Goal: Task Accomplishment & Management: Manage account settings

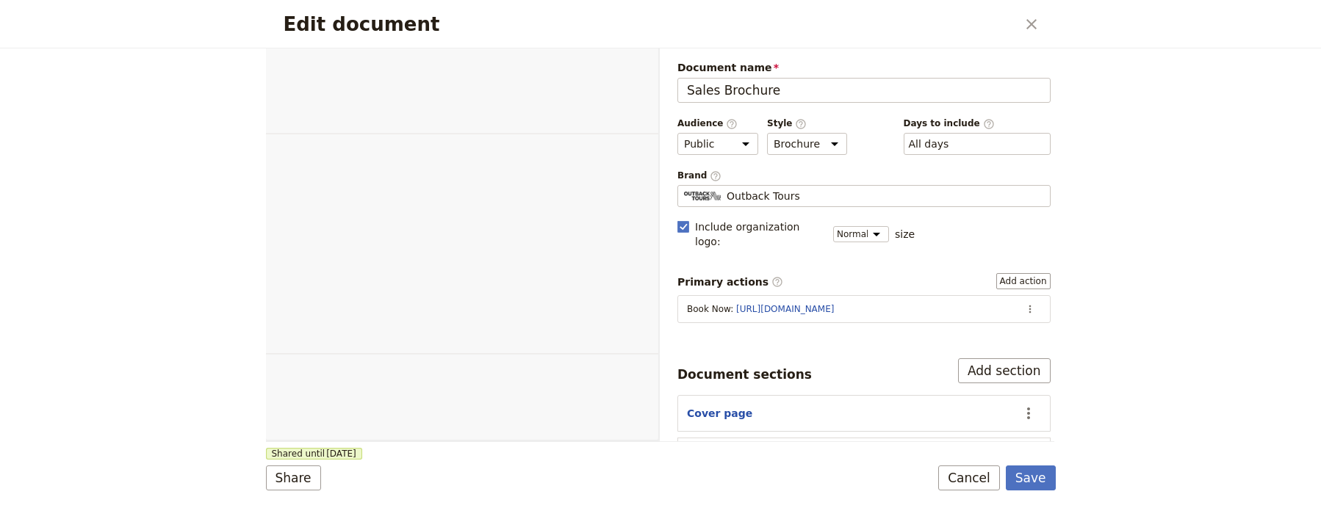
select select "DEFAULT"
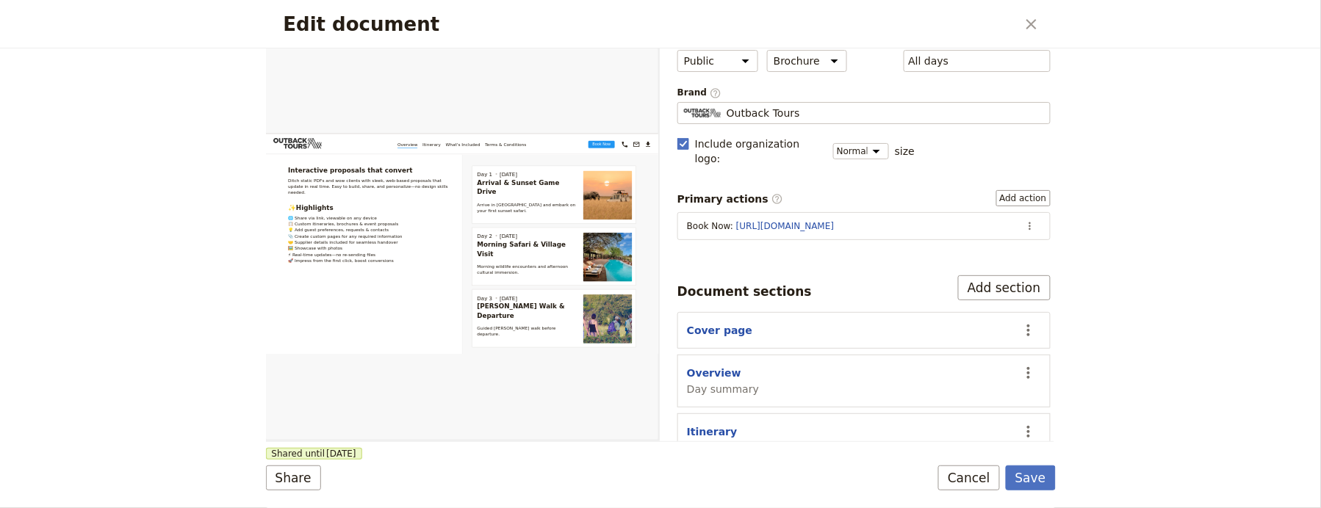
scroll to position [170, 0]
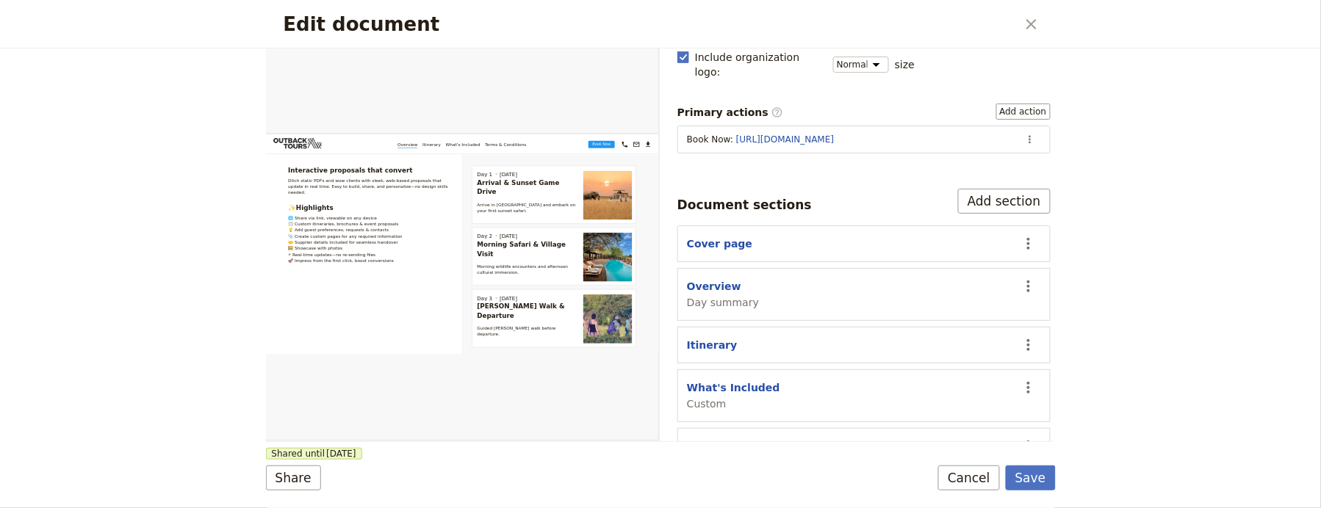
click at [703, 226] on section "Cover page ​" at bounding box center [863, 244] width 373 height 37
click at [721, 237] on button "Cover page" at bounding box center [719, 244] width 65 height 15
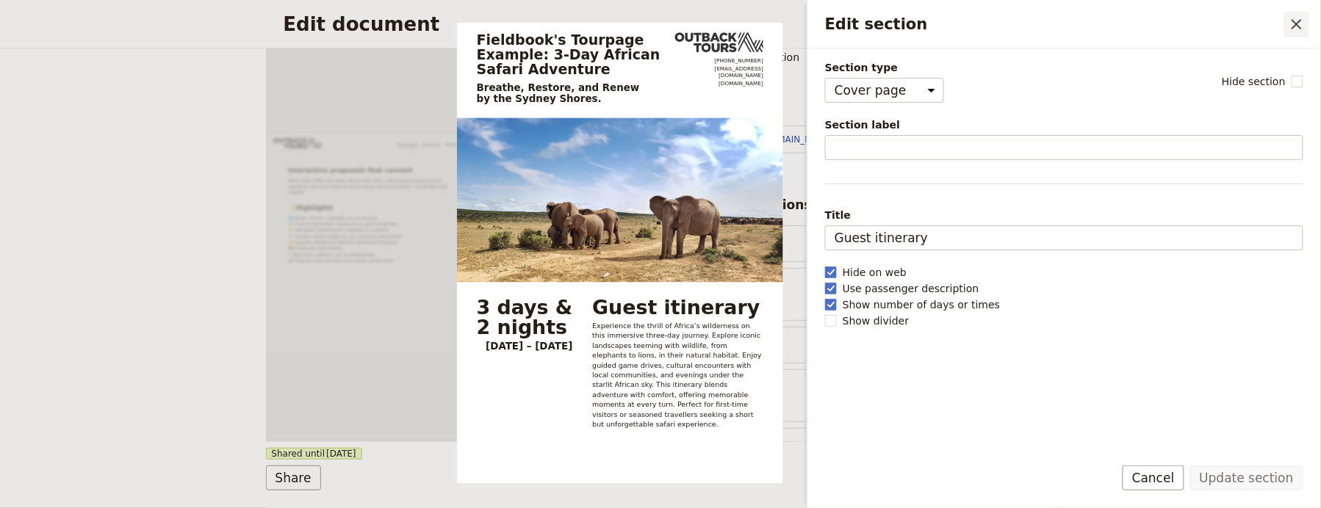
click at [1303, 26] on icon "Close drawer" at bounding box center [1297, 24] width 18 height 18
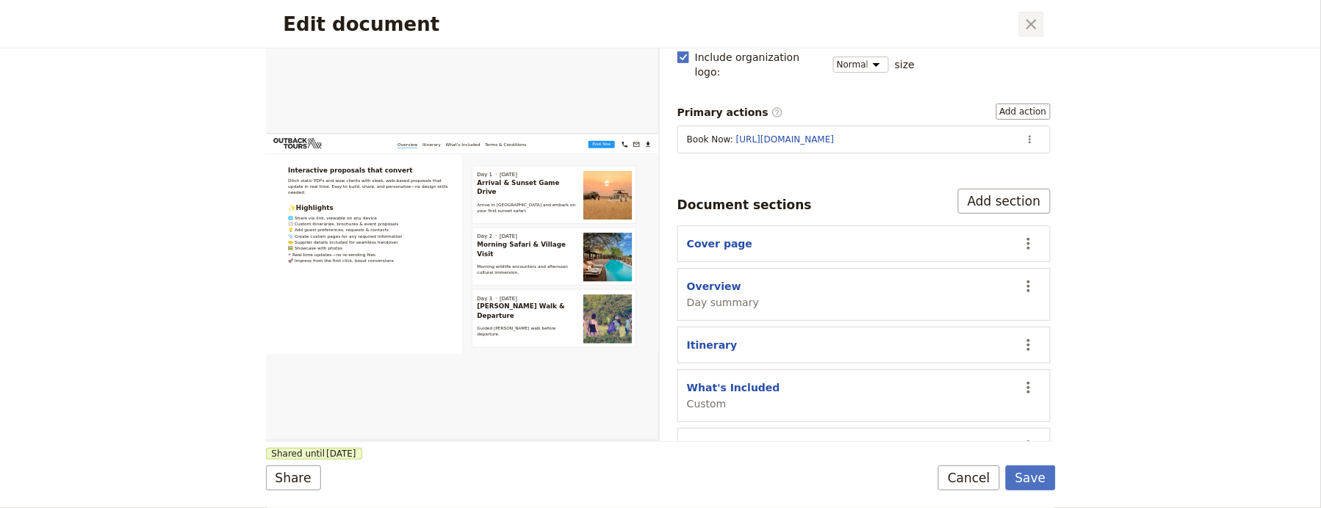
click at [1023, 22] on icon "Close dialog" at bounding box center [1032, 24] width 18 height 18
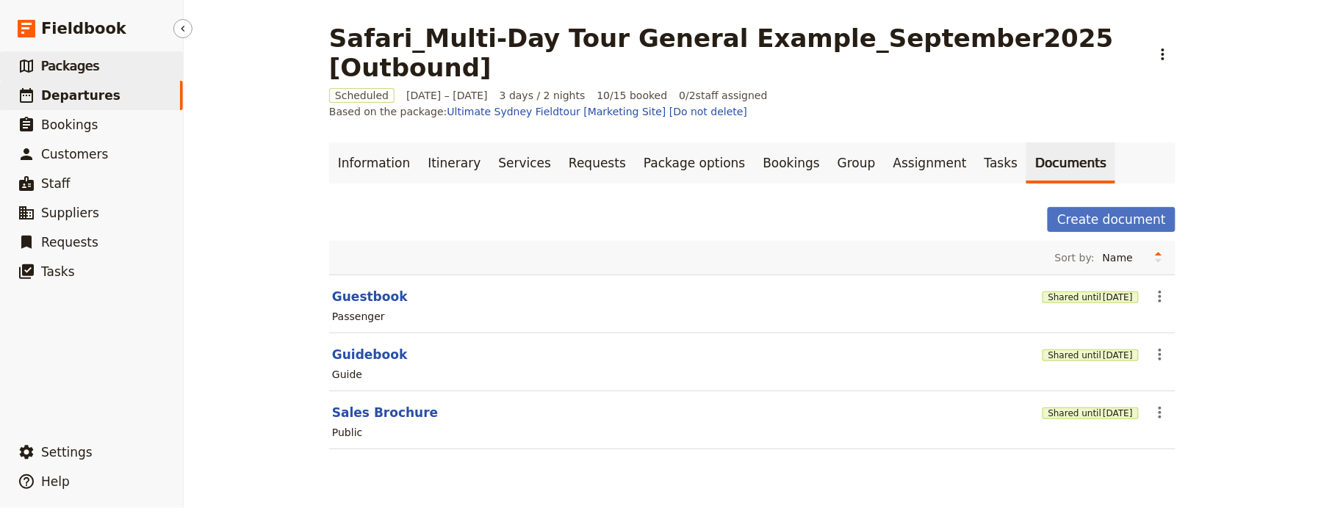
click at [52, 76] on link "​ Packages" at bounding box center [91, 65] width 183 height 29
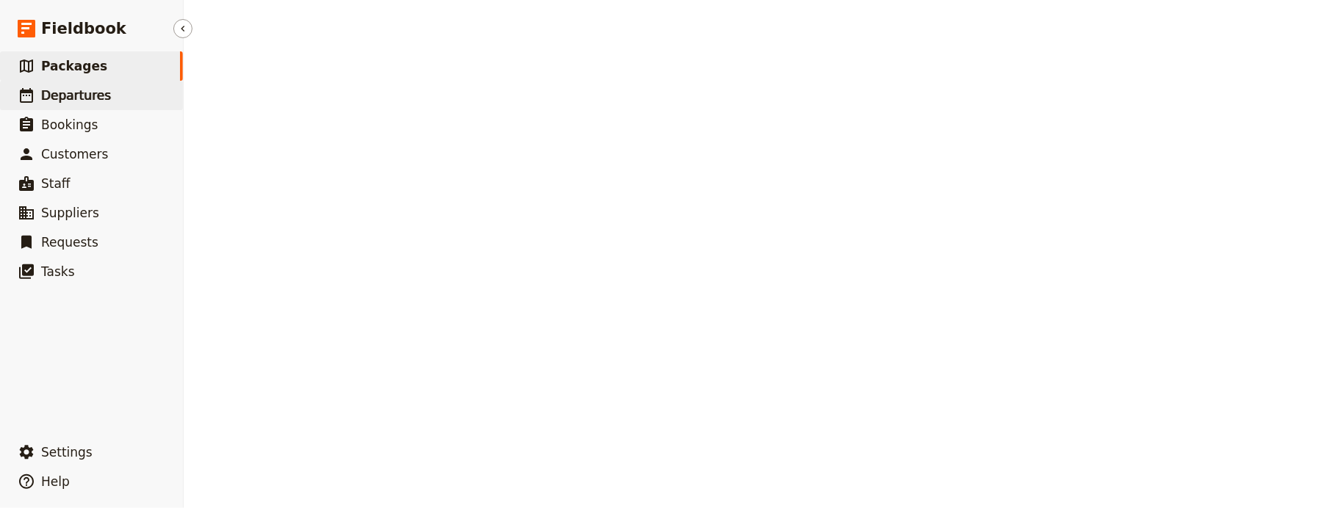
click at [54, 92] on span "Departures" at bounding box center [76, 95] width 70 height 15
select select "UPDATED_AT"
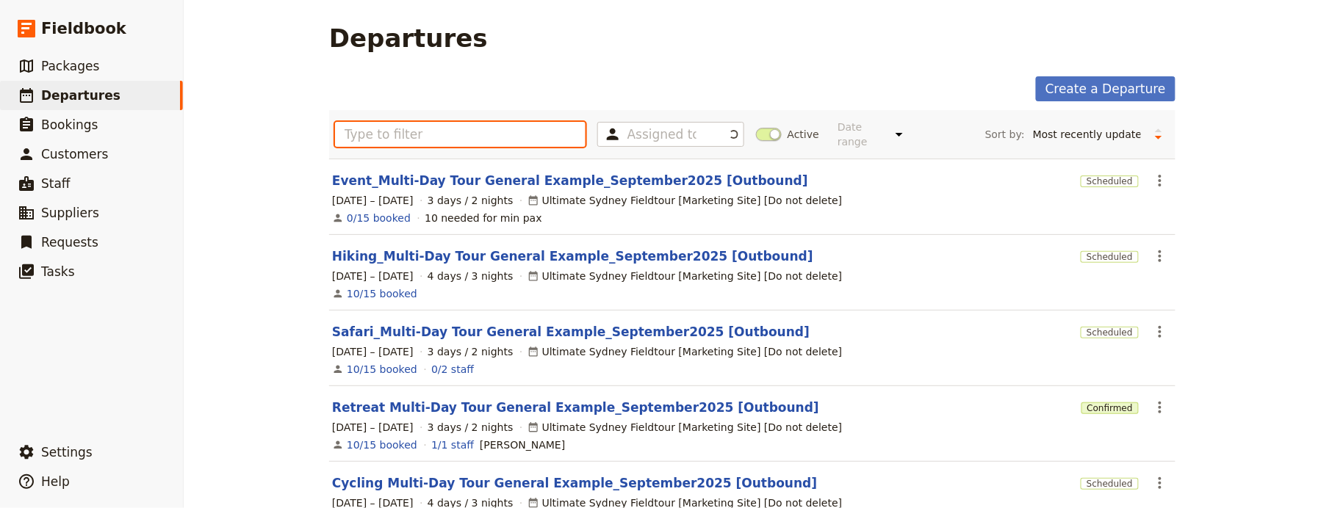
click at [491, 123] on input "text" at bounding box center [460, 134] width 251 height 25
paste input "Sightseeing & cultural tours (multi-day)"
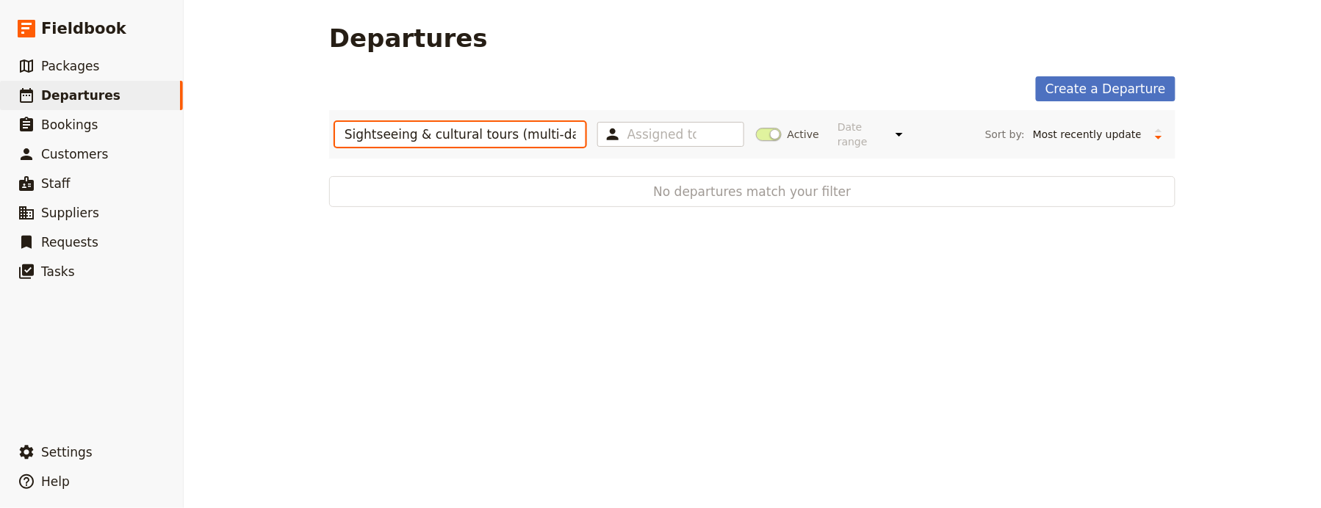
drag, startPoint x: 533, startPoint y: 132, endPoint x: 226, endPoint y: 126, distance: 306.4
click at [230, 126] on div "Departures Create a Departure Sightseeing & cultural tours (multi-day) Assigned…" at bounding box center [752, 254] width 1137 height 508
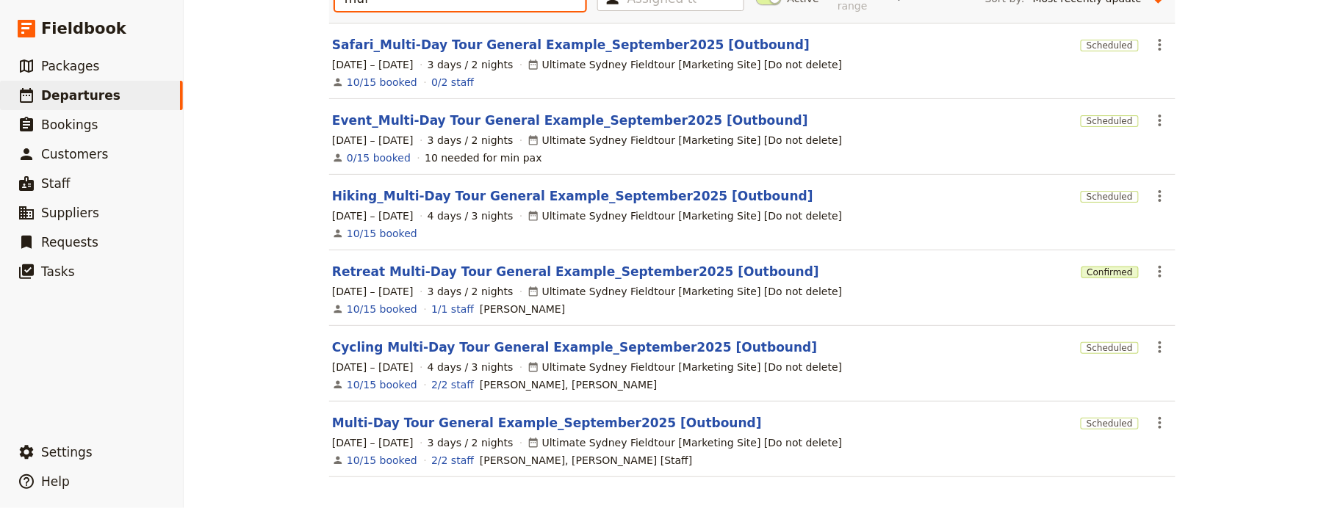
scroll to position [137, 0]
type input "mul"
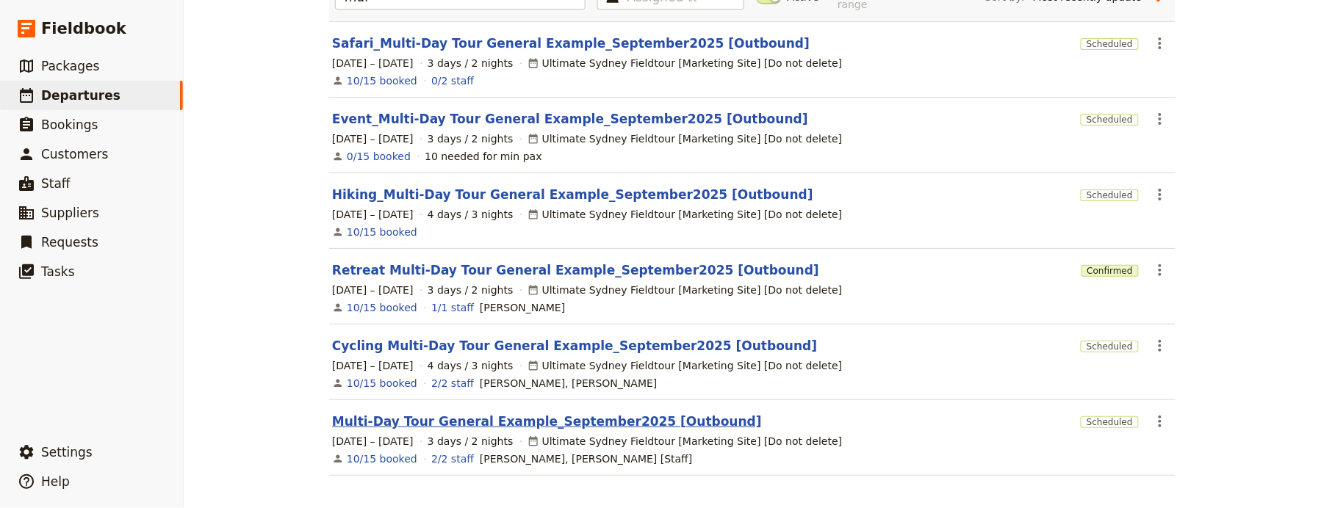
click at [618, 417] on link "Multi-Day Tour General Example_September2025 [Outbound]" at bounding box center [547, 422] width 430 height 18
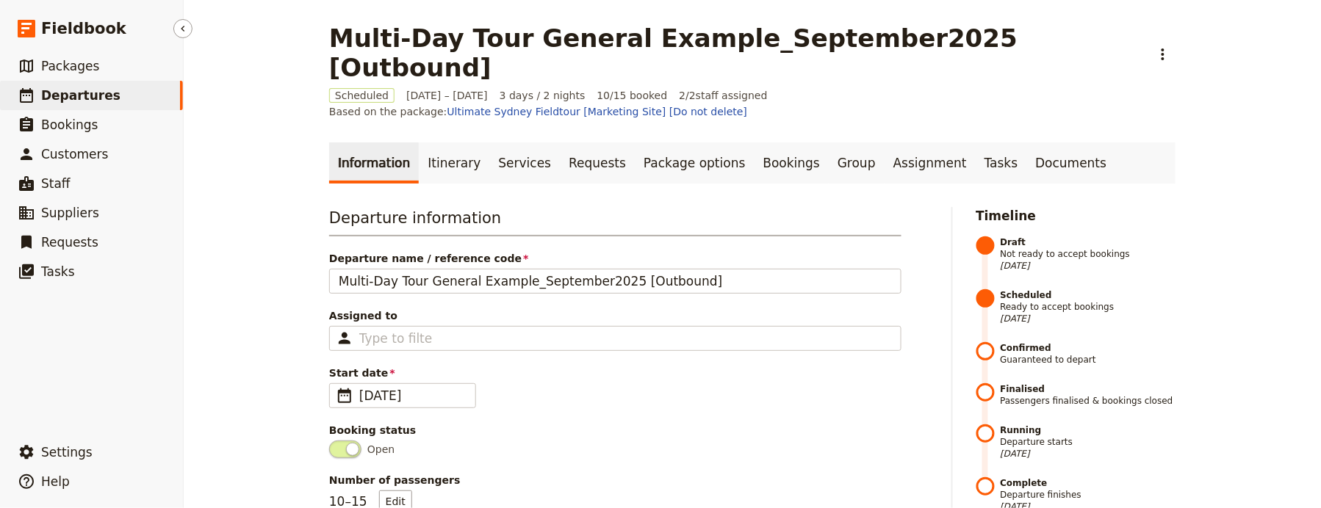
select select "UPDATED_AT"
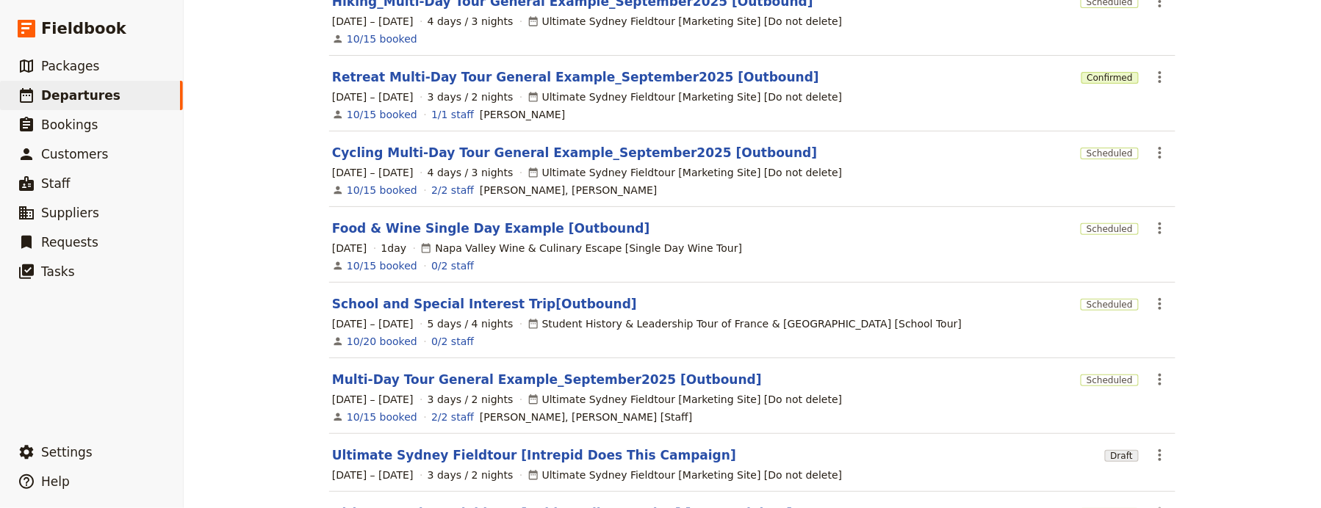
scroll to position [344, 0]
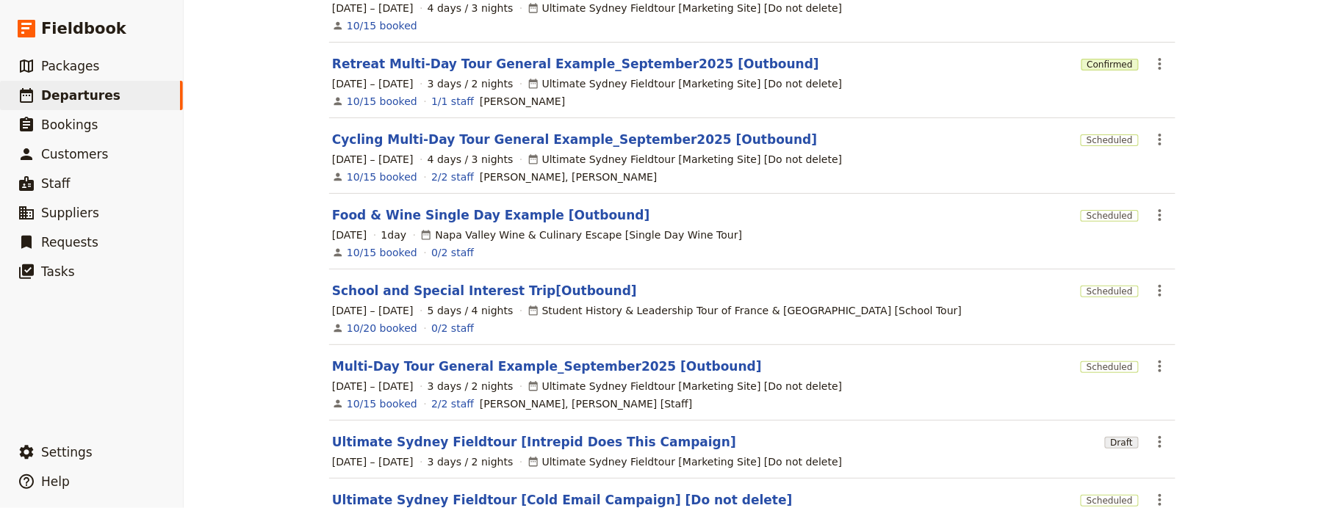
click at [603, 379] on div "Ultimate Sydney Fieldtour [Marketing Site] [Do not delete]" at bounding box center [684, 386] width 315 height 15
click at [604, 359] on link "Multi-Day Tour General Example_September2025 [Outbound]" at bounding box center [547, 367] width 430 height 18
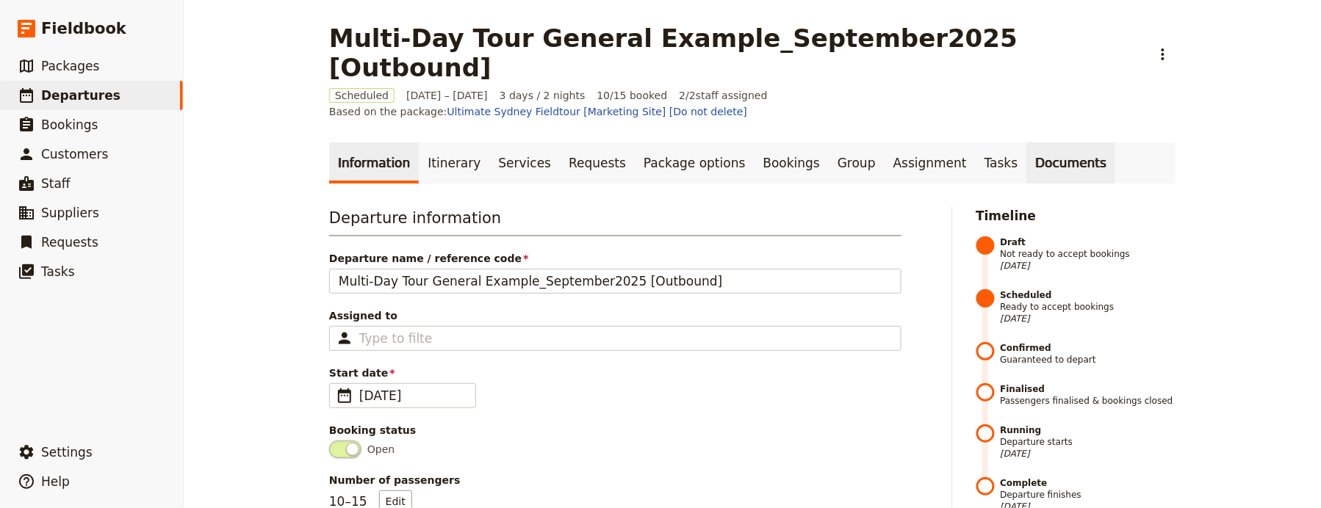
click at [1026, 143] on link "Documents" at bounding box center [1070, 163] width 89 height 41
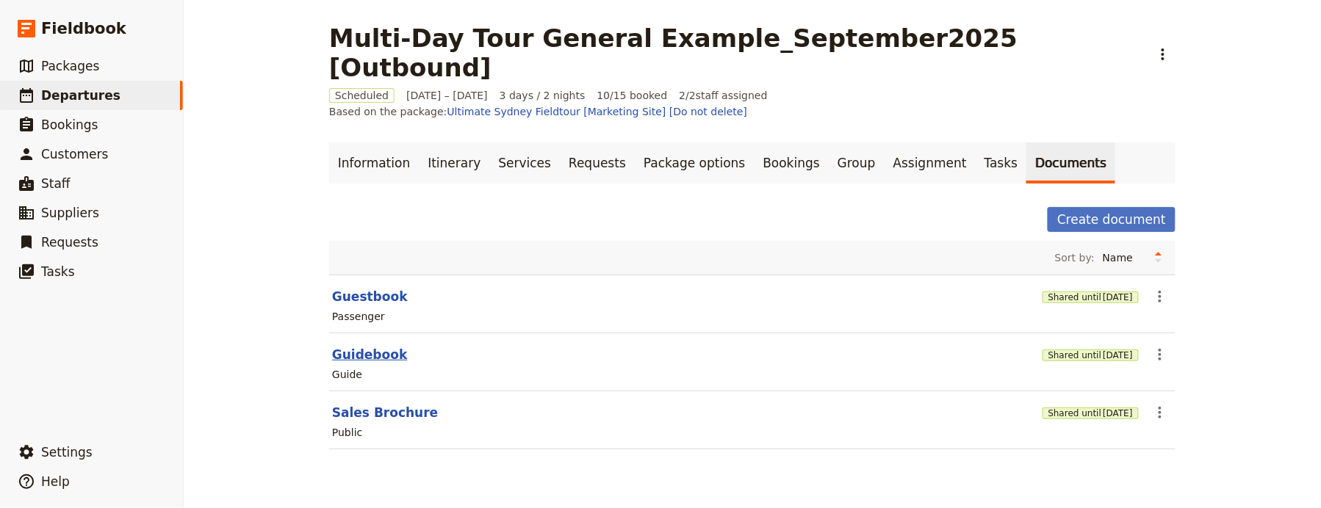
click at [332, 346] on button "Guidebook" at bounding box center [369, 355] width 75 height 18
select select "STAFF"
select select "RUN_SHEET"
select select "DEFAULT"
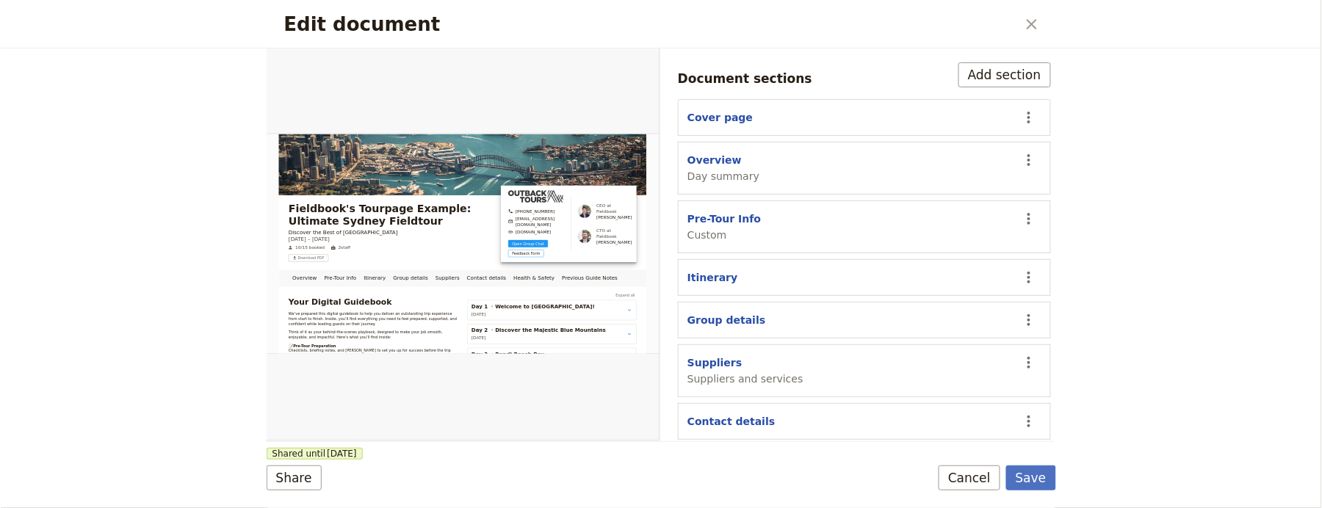
scroll to position [357, 0]
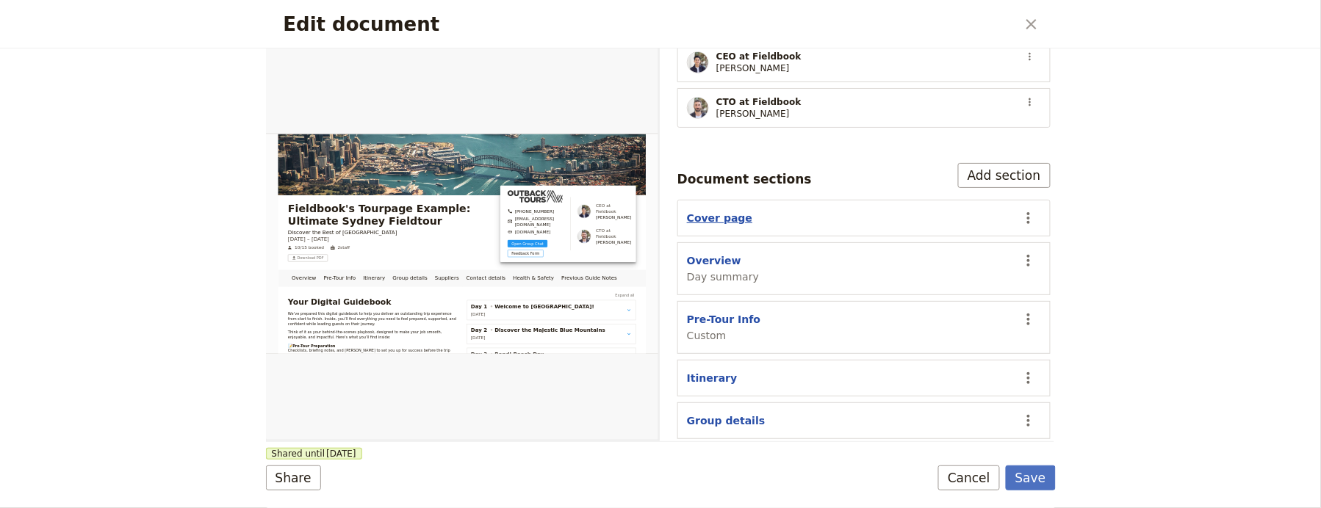
click at [714, 211] on button "Cover page" at bounding box center [719, 218] width 65 height 15
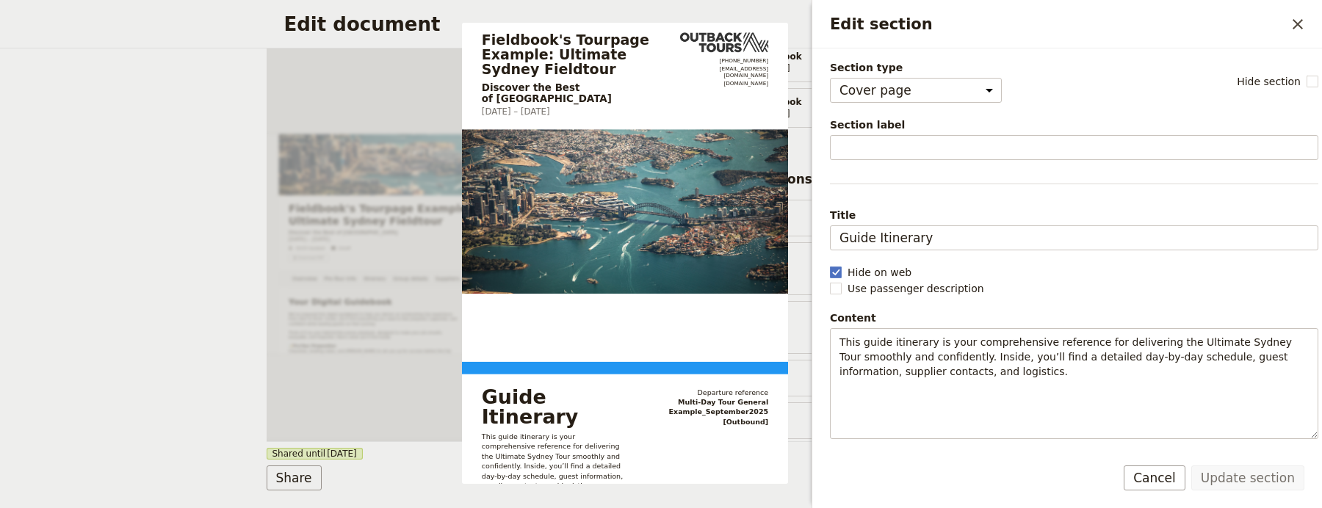
click at [1303, 26] on icon "Close drawer" at bounding box center [1298, 24] width 18 height 18
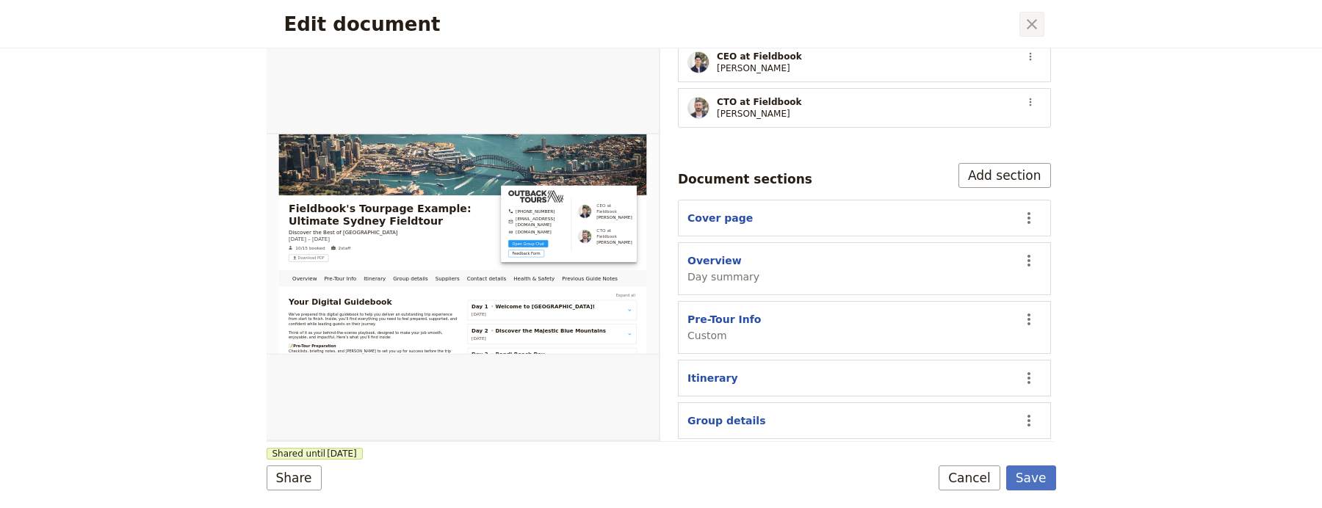
drag, startPoint x: 1322, startPoint y: 24, endPoint x: 1022, endPoint y: 28, distance: 299.8
click at [1023, 28] on icon "Close dialog" at bounding box center [1032, 24] width 18 height 18
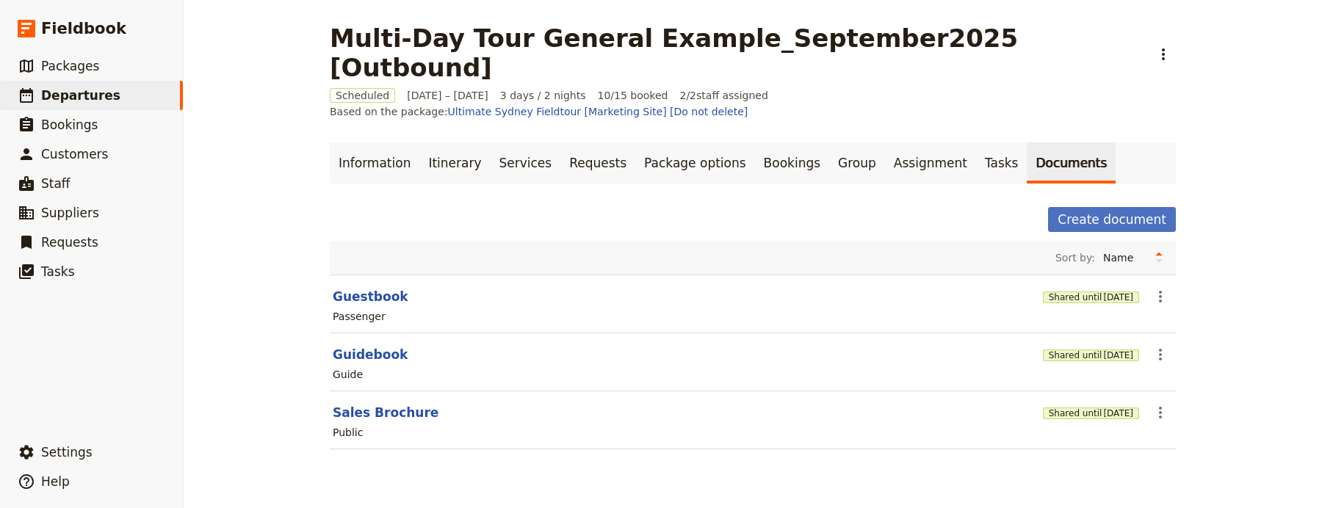
drag, startPoint x: 1022, startPoint y: 28, endPoint x: 360, endPoint y: 395, distance: 757.0
click at [360, 395] on section "Sales Brochure Shared until 2 Feb 2027 ​ Public" at bounding box center [753, 421] width 846 height 58
click at [364, 404] on button "Sales Brochure" at bounding box center [386, 413] width 106 height 18
select select "DEFAULT"
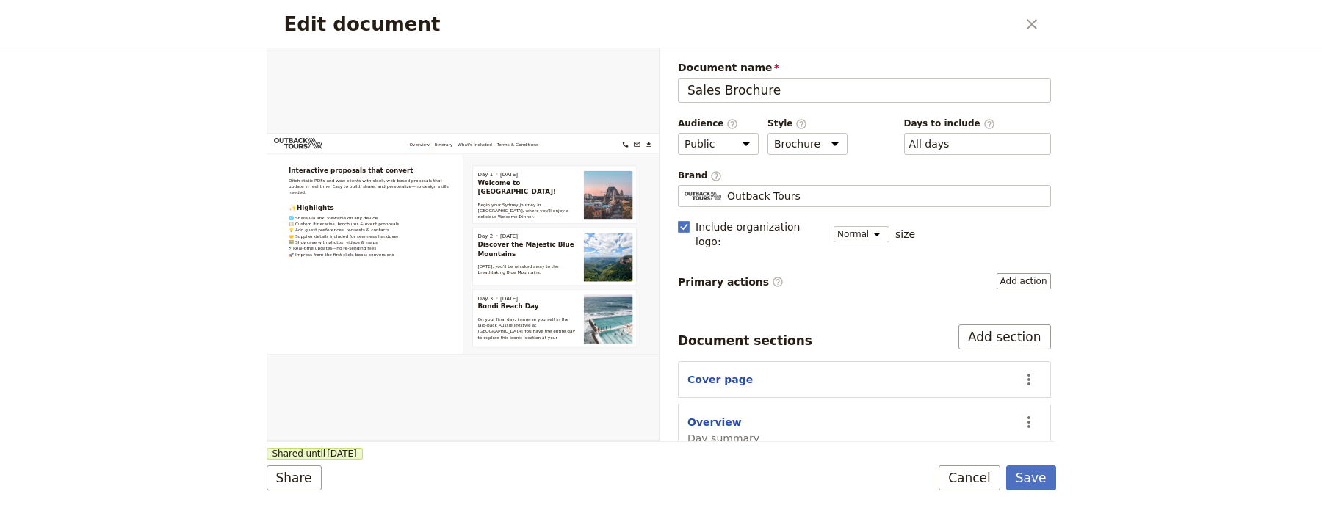
scroll to position [171, 0]
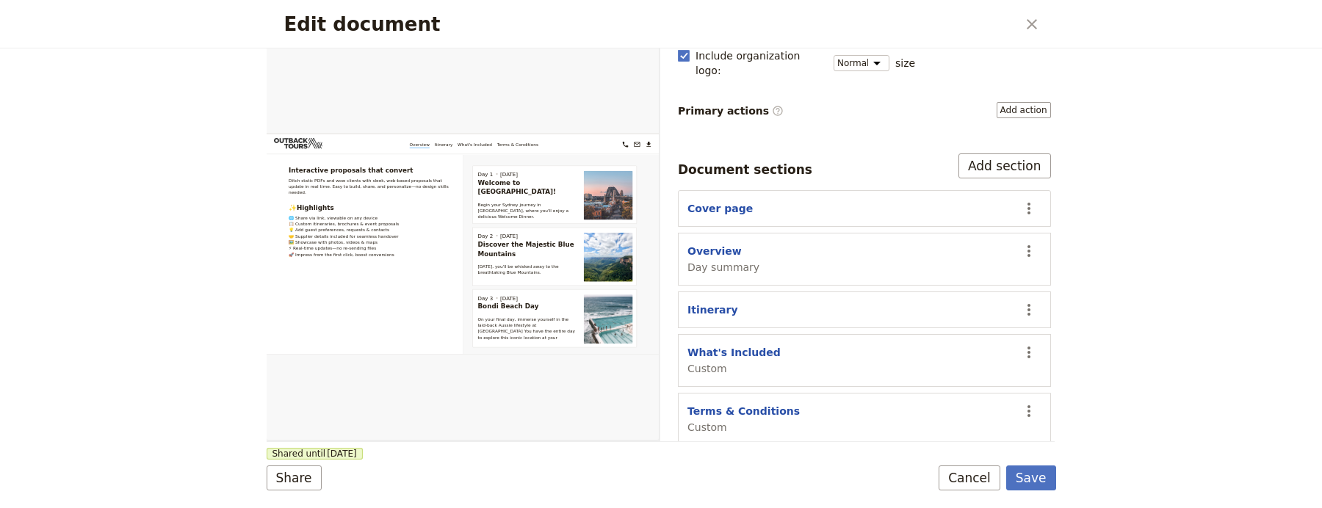
click at [738, 201] on button "Cover page" at bounding box center [720, 208] width 65 height 15
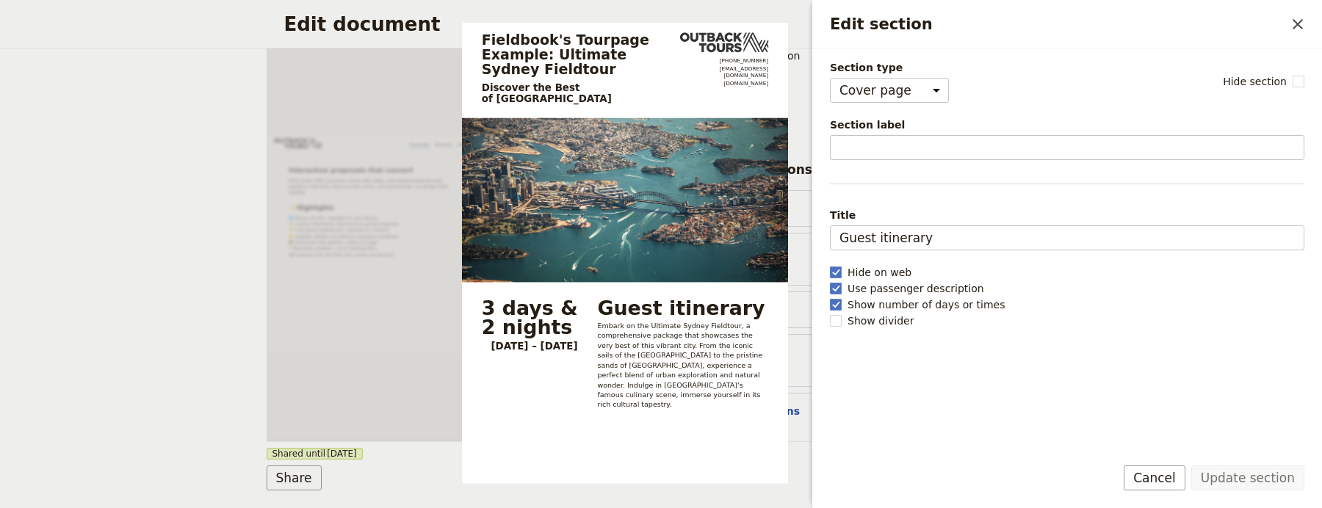
click at [897, 89] on select "Cover page Day summary Itinerary Custom" at bounding box center [889, 90] width 119 height 25
click at [1297, 31] on icon "Close drawer" at bounding box center [1298, 24] width 18 height 18
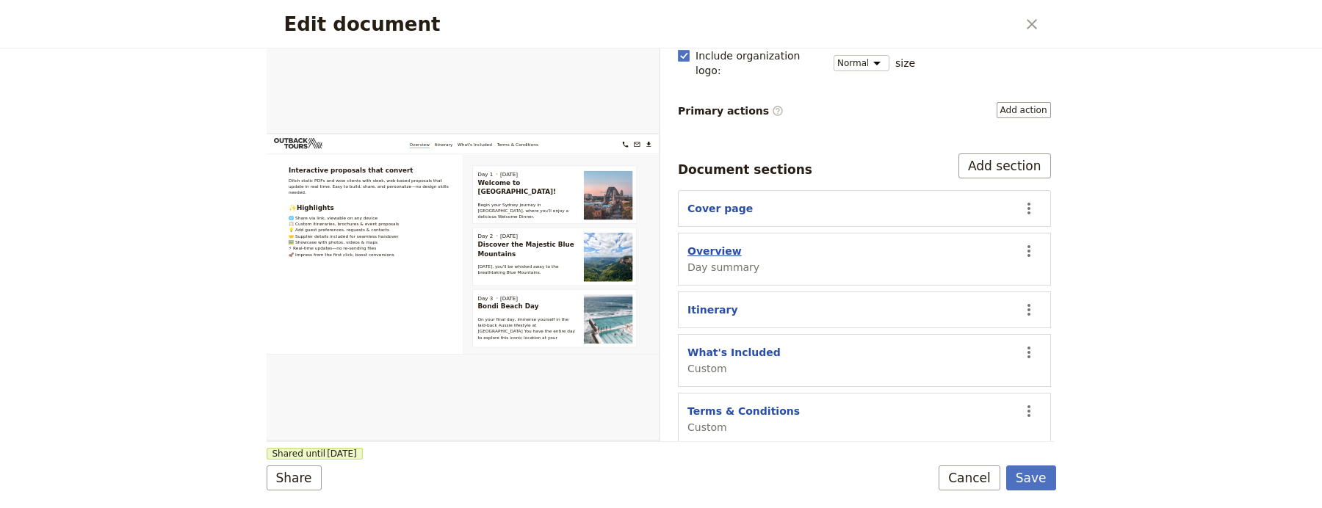
click at [719, 244] on button "Overview" at bounding box center [715, 251] width 54 height 15
select select "DAY_SUMMARY"
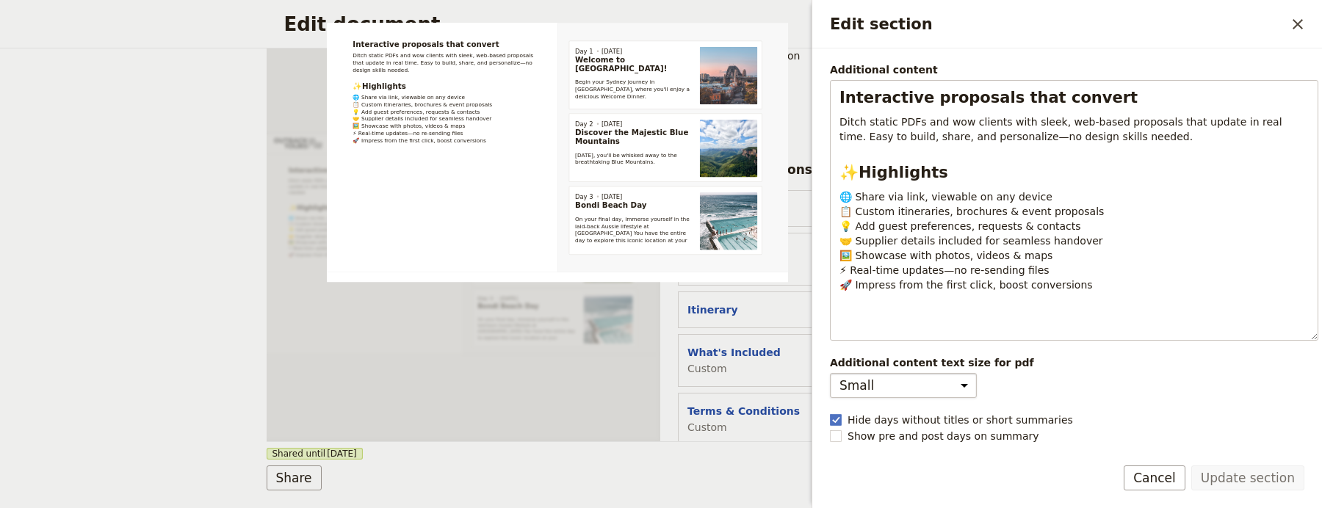
scroll to position [0, 0]
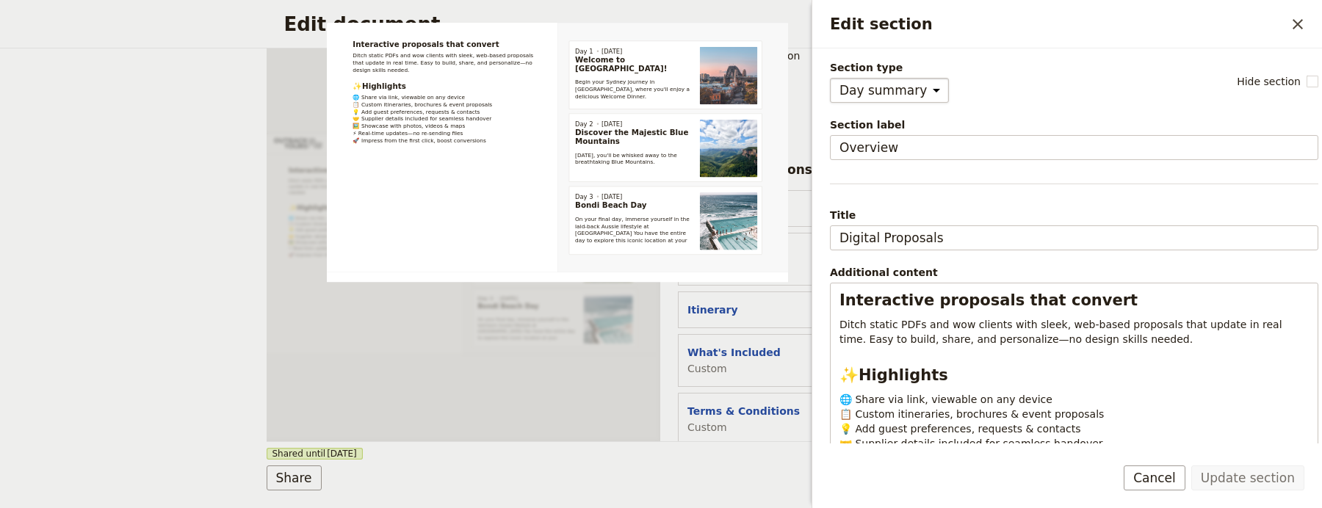
click at [905, 98] on select "Cover page Day summary Itinerary Custom" at bounding box center [889, 90] width 119 height 25
click at [1308, 24] on button "​" at bounding box center [1298, 24] width 25 height 25
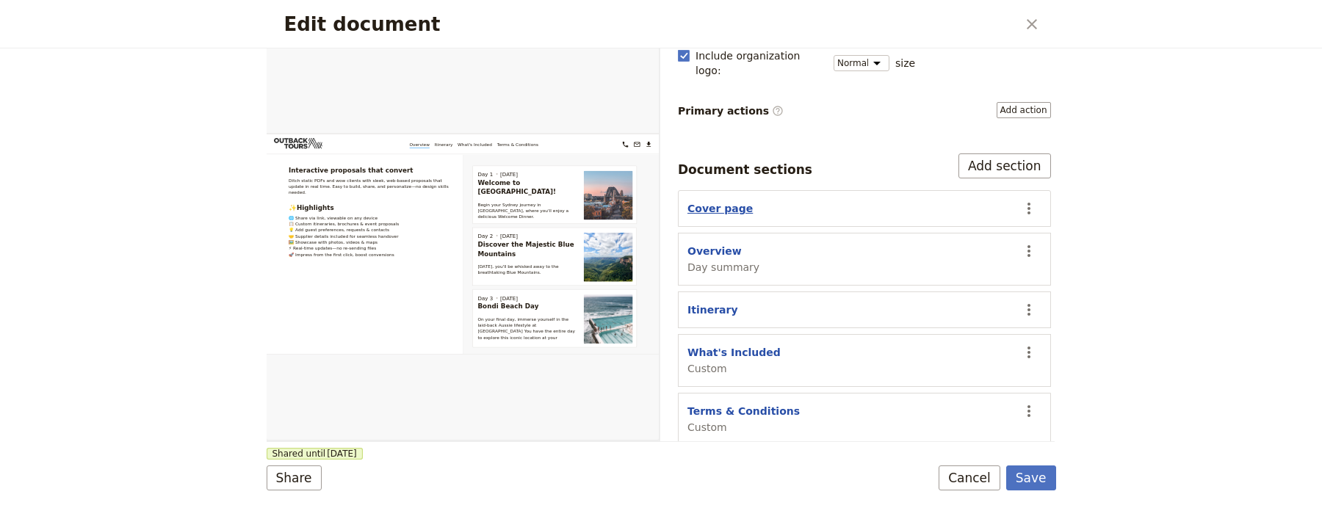
click at [712, 201] on button "Cover page" at bounding box center [720, 208] width 65 height 15
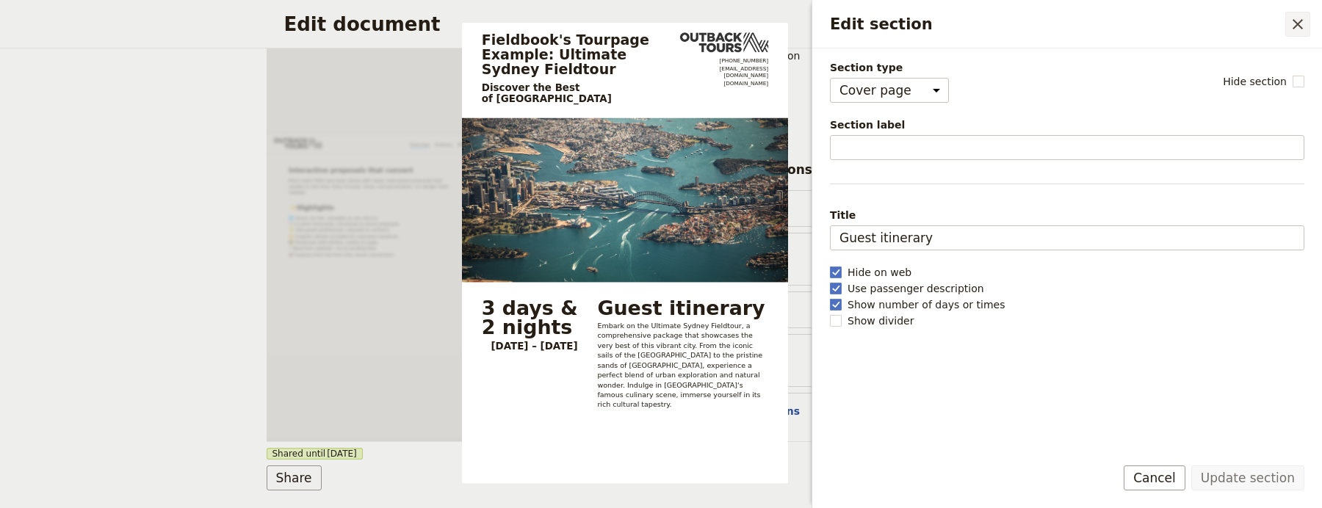
click at [1308, 22] on button "​" at bounding box center [1298, 24] width 25 height 25
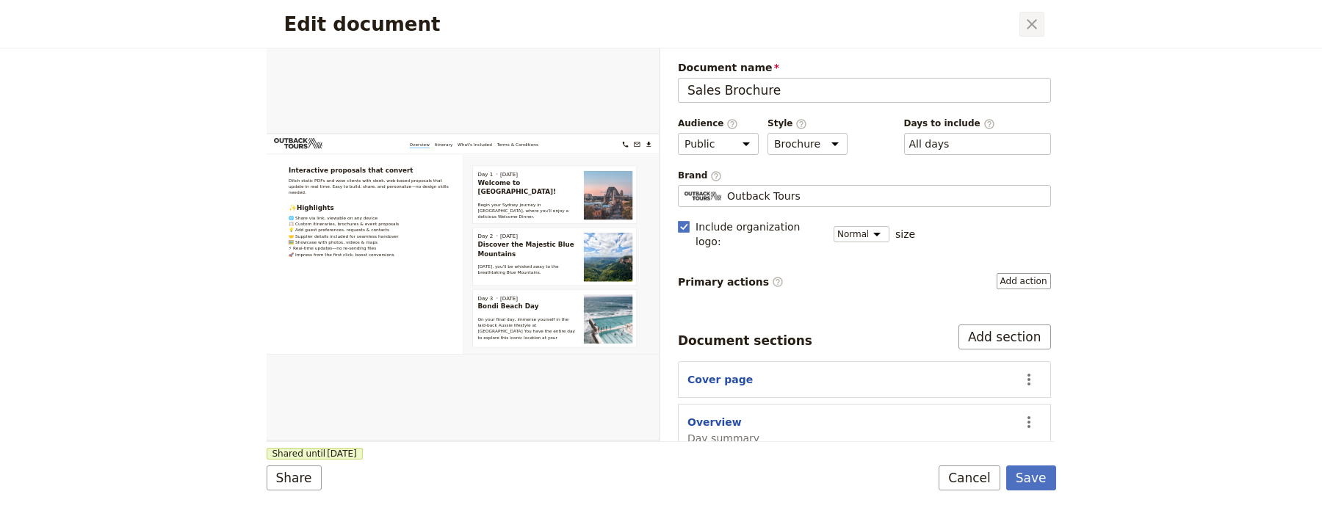
click at [1035, 21] on icon "Close dialog" at bounding box center [1032, 24] width 18 height 18
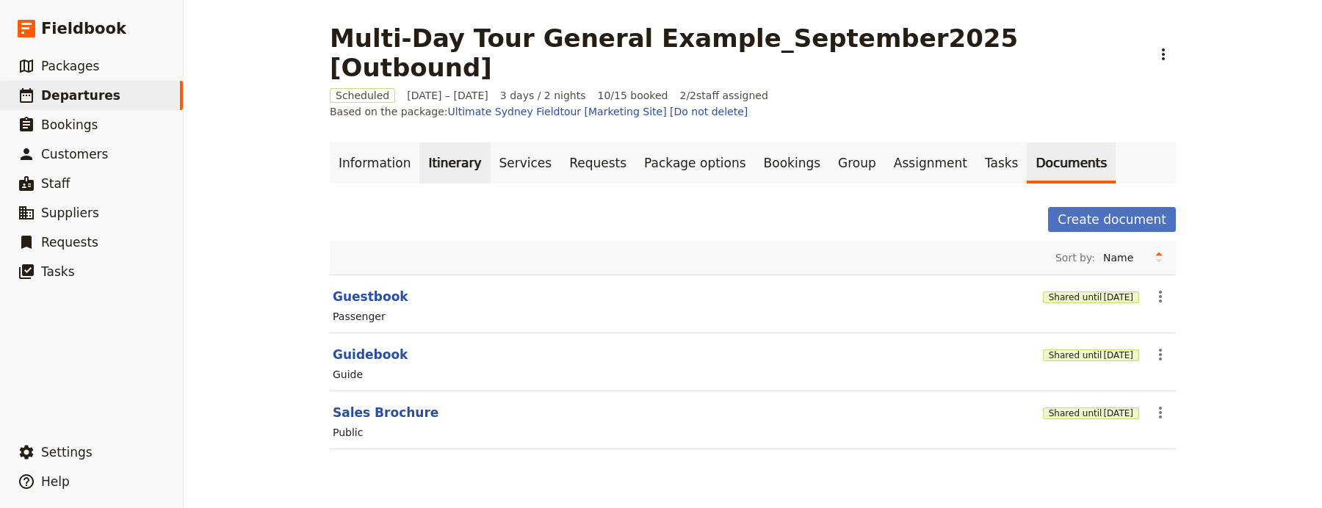
click at [419, 143] on link "Itinerary" at bounding box center [454, 163] width 71 height 41
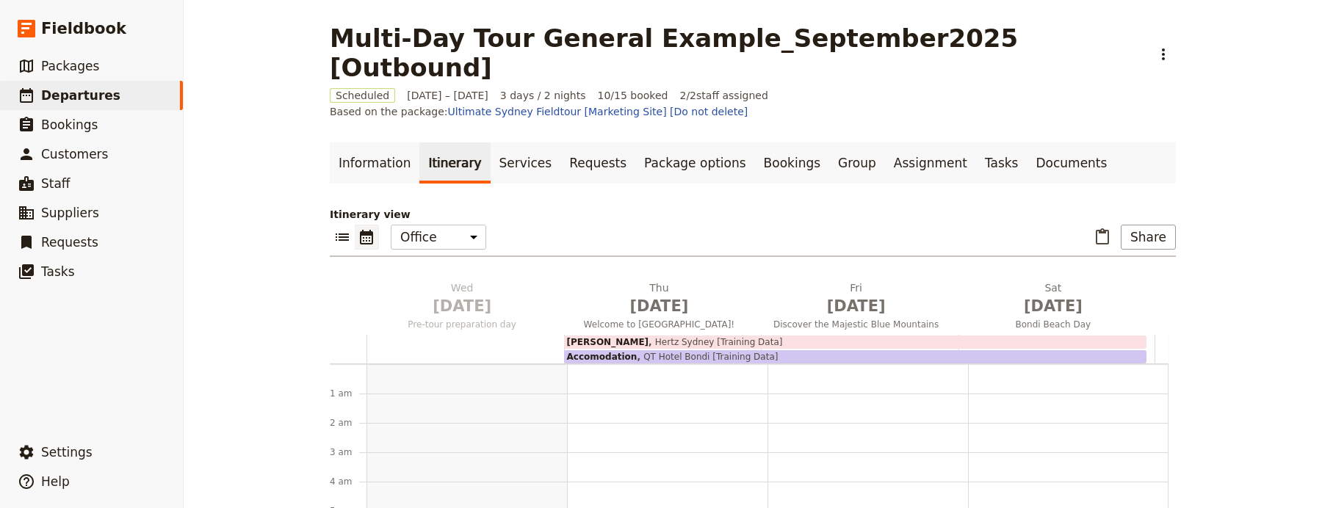
scroll to position [176, 0]
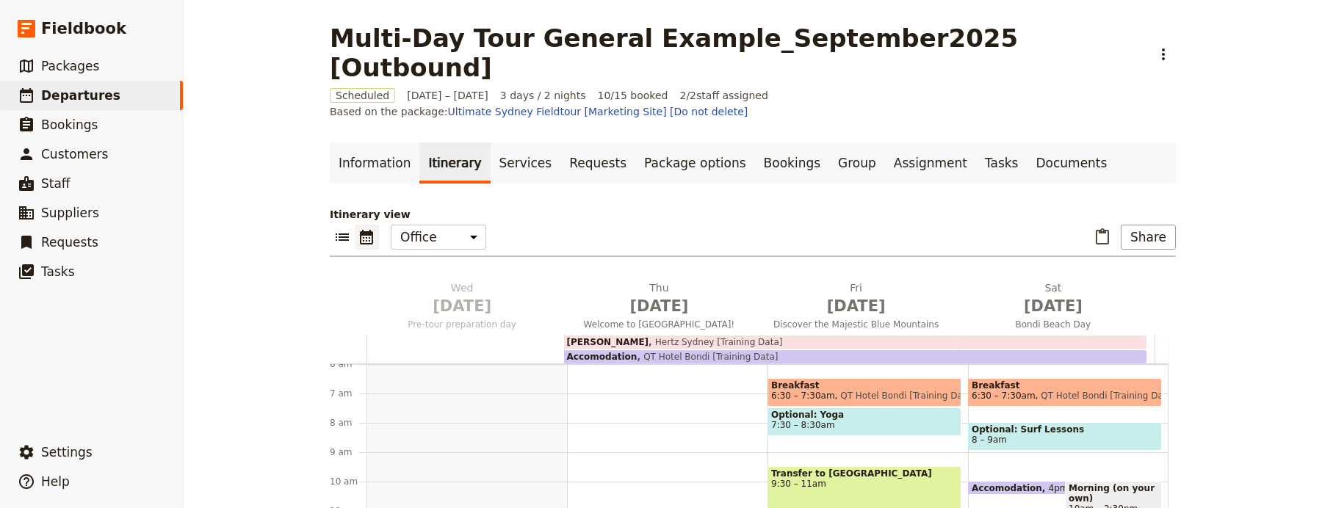
drag, startPoint x: 384, startPoint y: 137, endPoint x: 412, endPoint y: 156, distance: 34.4
click at [384, 143] on link "Information" at bounding box center [375, 163] width 90 height 41
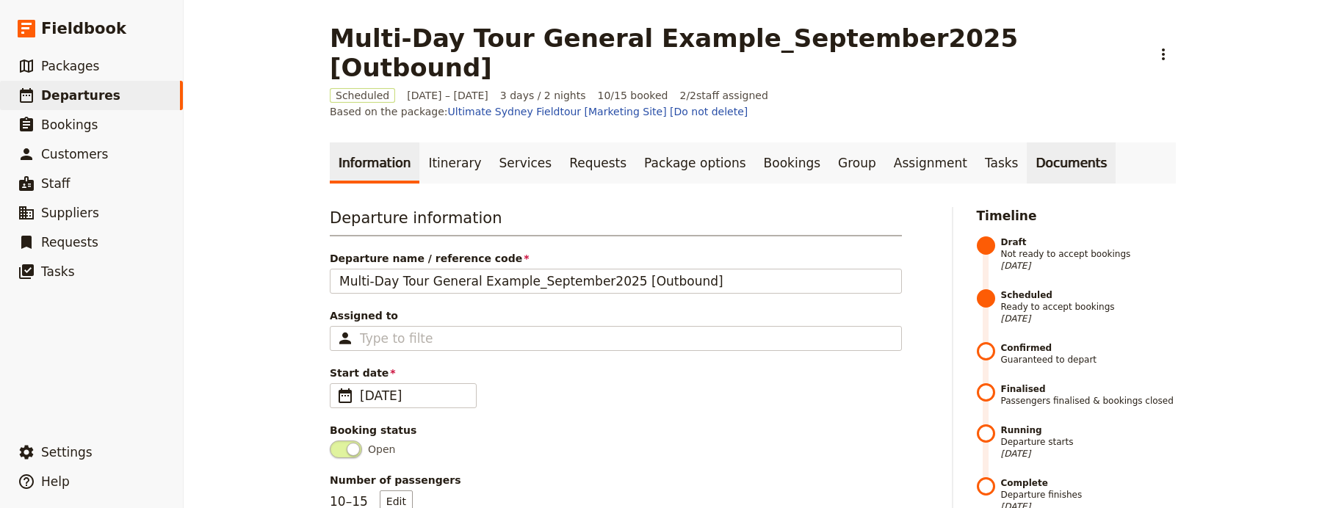
click at [1027, 143] on link "Documents" at bounding box center [1071, 163] width 89 height 41
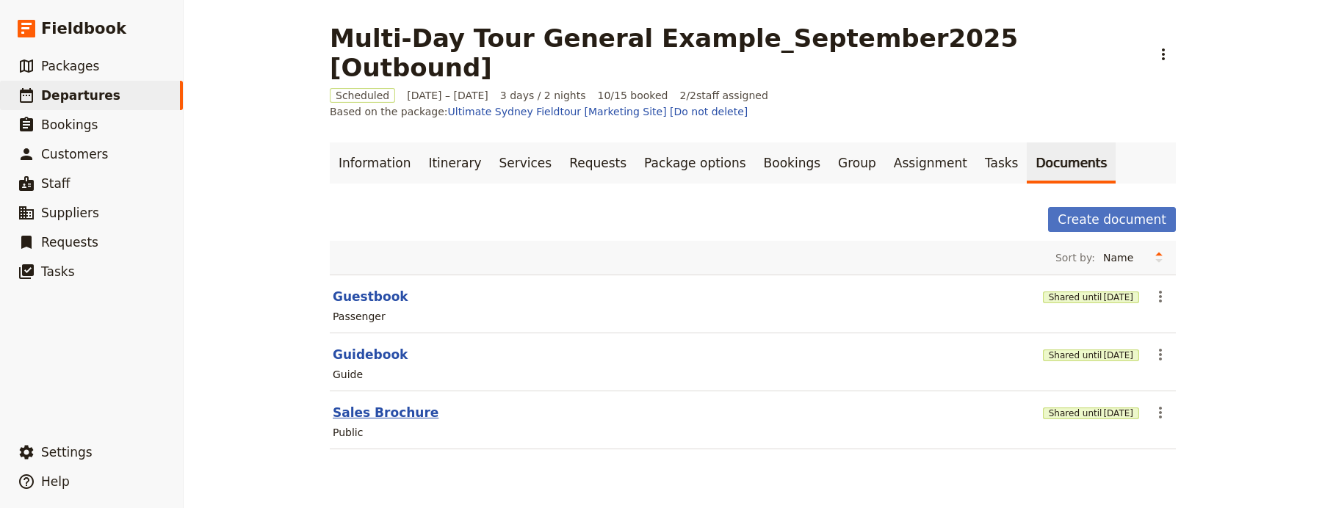
click at [359, 404] on button "Sales Brochure" at bounding box center [386, 413] width 106 height 18
select select "DEFAULT"
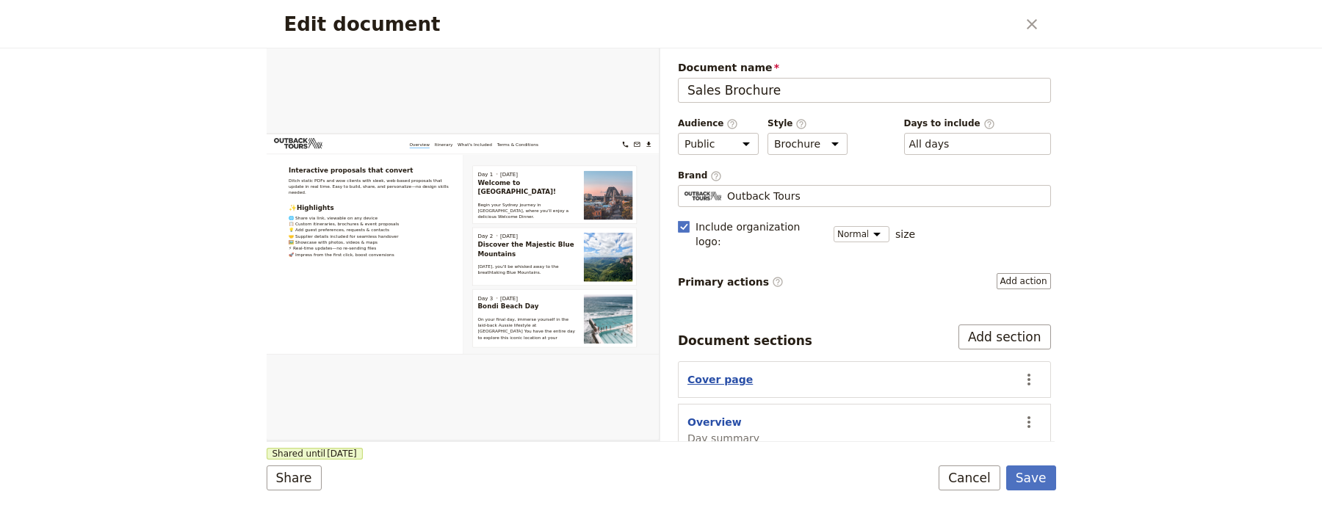
click at [691, 372] on button "Cover page" at bounding box center [720, 379] width 65 height 15
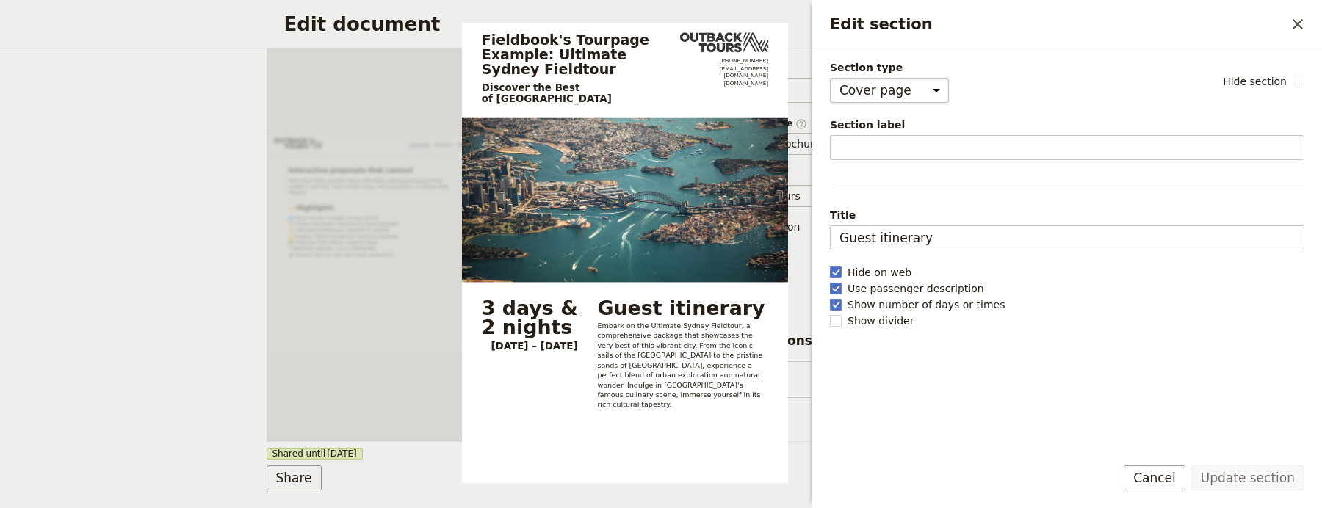
click at [922, 103] on select "Cover page Day summary Itinerary Custom" at bounding box center [889, 90] width 119 height 25
click at [830, 78] on select "Cover page Day summary Itinerary Custom" at bounding box center [889, 90] width 119 height 25
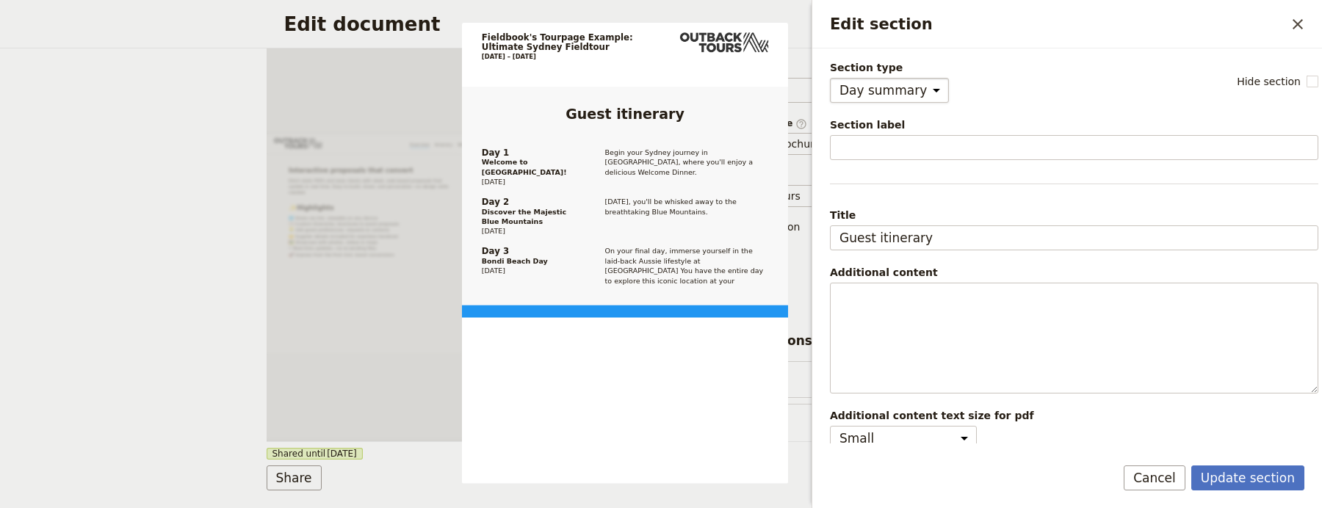
click at [926, 85] on select "Cover page Day summary Itinerary Custom" at bounding box center [889, 90] width 119 height 25
select select "COVER_PAGE"
click at [830, 78] on select "Cover page Day summary Itinerary Custom" at bounding box center [889, 90] width 119 height 25
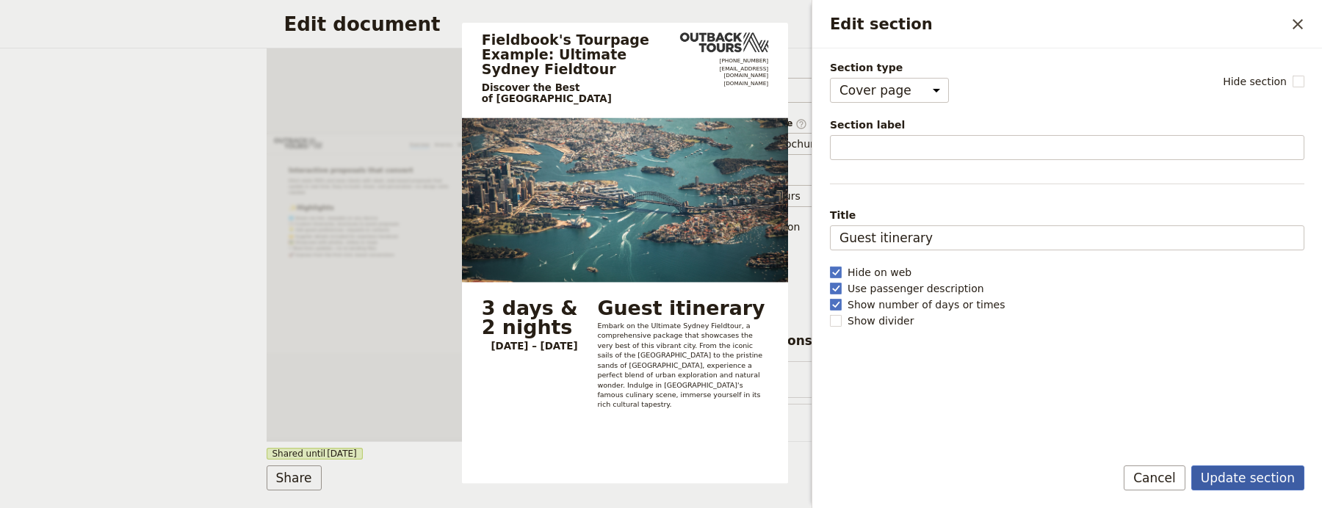
click at [1286, 475] on button "Update section" at bounding box center [1248, 478] width 113 height 25
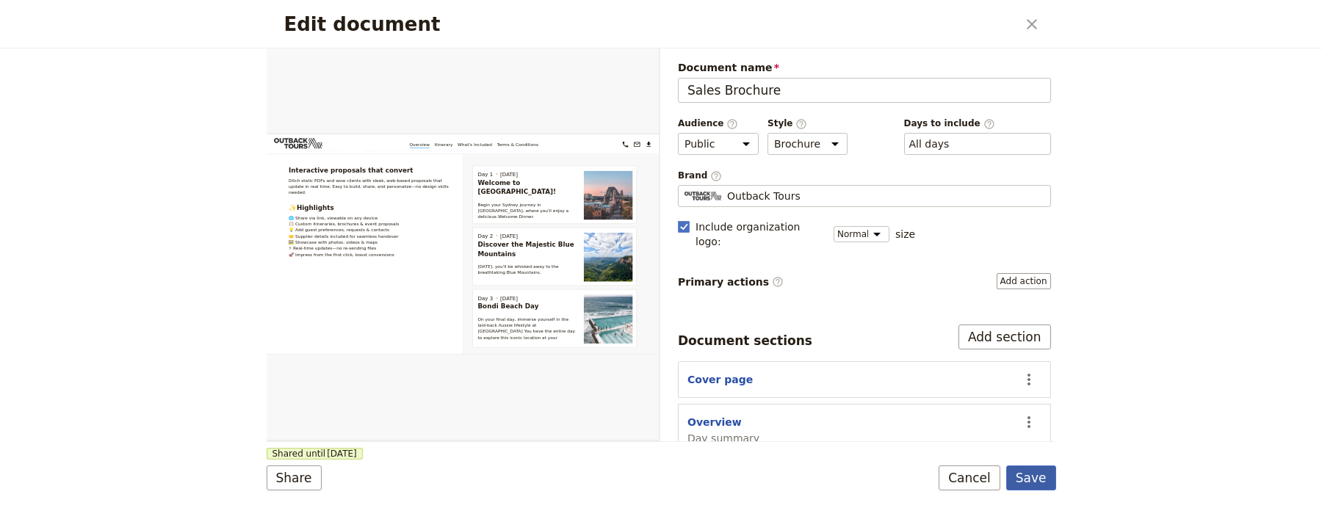
click at [1041, 475] on button "Save" at bounding box center [1032, 478] width 50 height 25
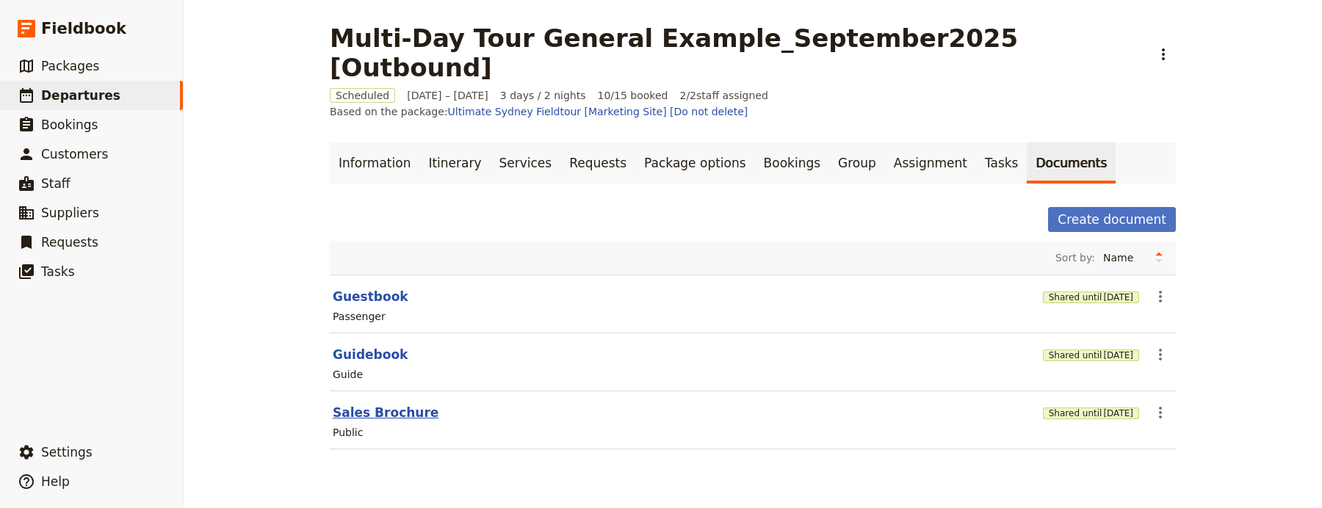
click at [384, 404] on button "Sales Brochure" at bounding box center [386, 413] width 106 height 18
select select "DEFAULT"
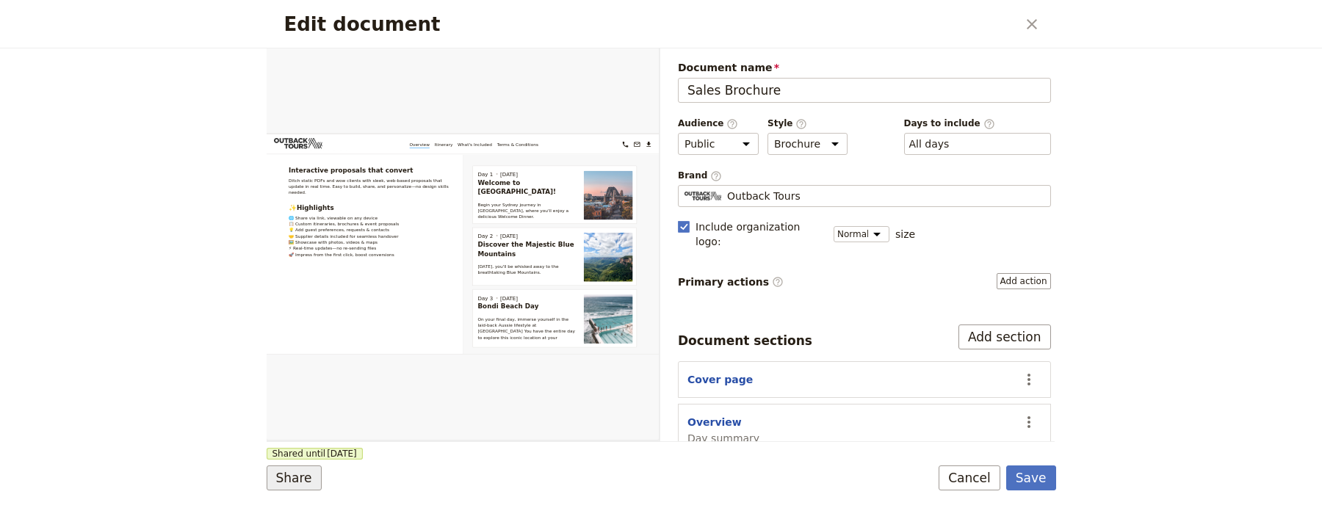
click at [313, 465] on form "Web PDF ​ Document name Sales Brochure Preview Audience ​ Public Passenger Guid…" at bounding box center [662, 278] width 790 height 460
click at [301, 473] on button "Share" at bounding box center [294, 478] width 55 height 25
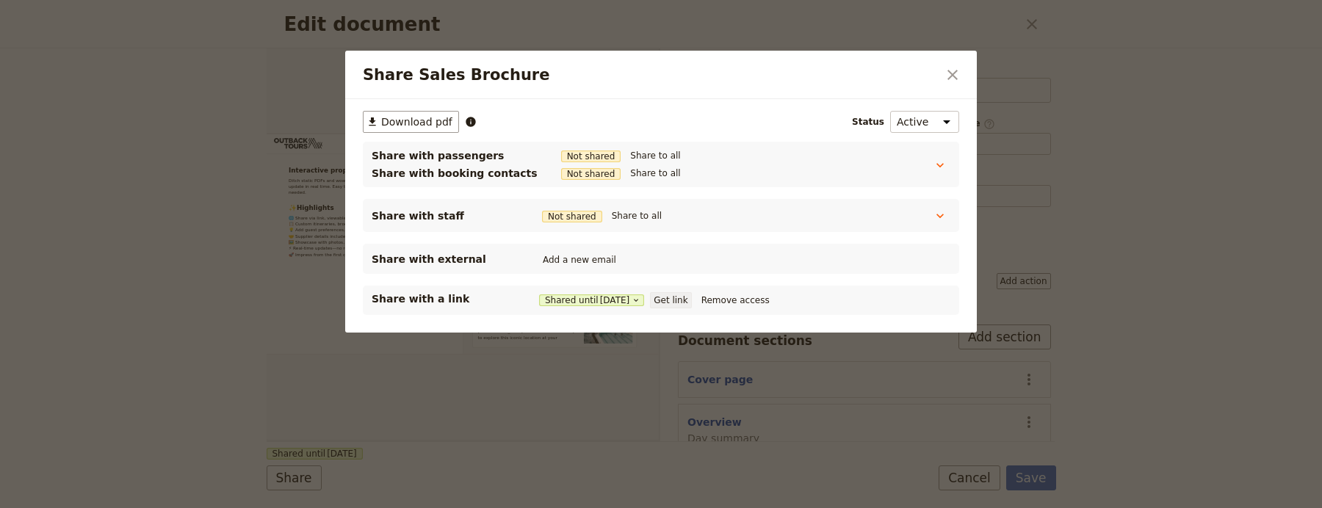
click at [676, 303] on button "Get link" at bounding box center [670, 300] width 41 height 16
click at [960, 76] on icon "Close dialog" at bounding box center [953, 75] width 18 height 18
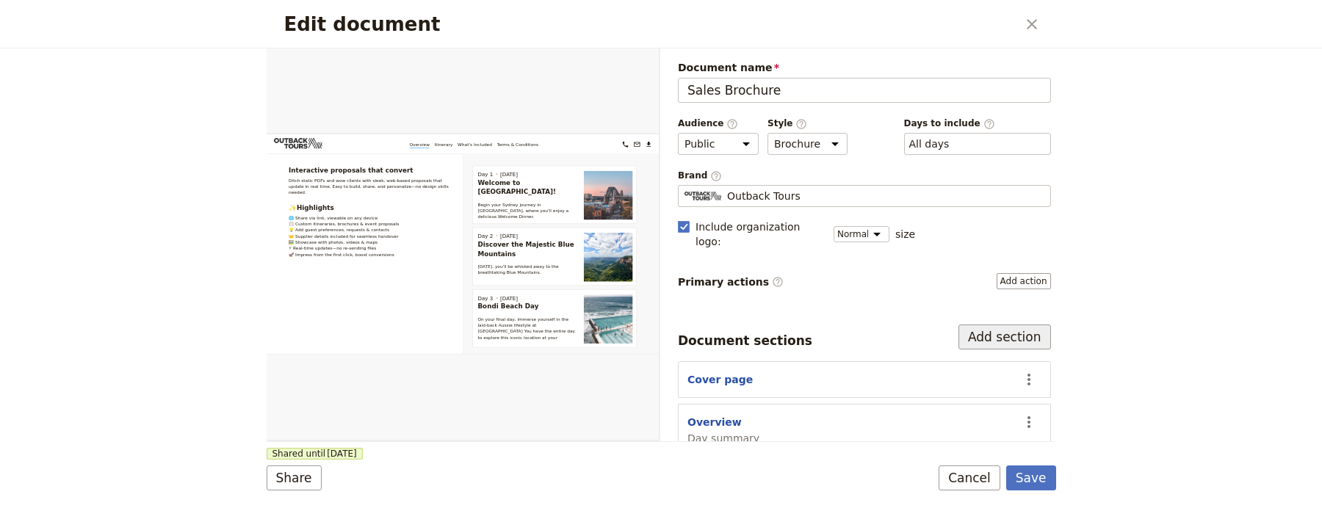
click at [994, 334] on button "Add section" at bounding box center [1005, 337] width 93 height 25
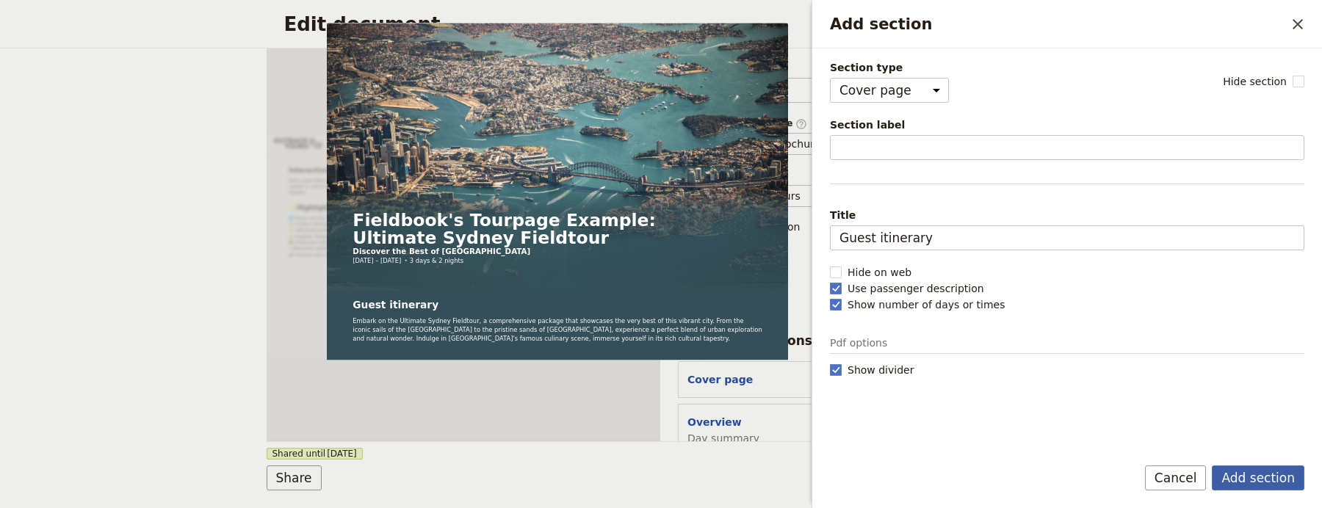
click at [1248, 472] on button "Add section" at bounding box center [1258, 478] width 93 height 25
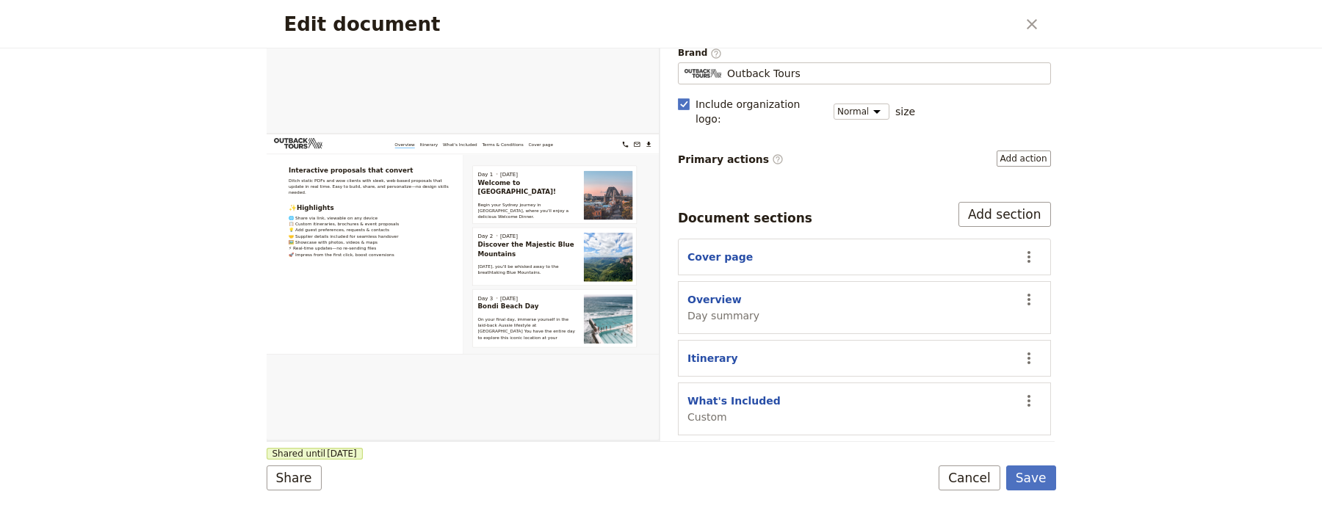
scroll to position [215, 0]
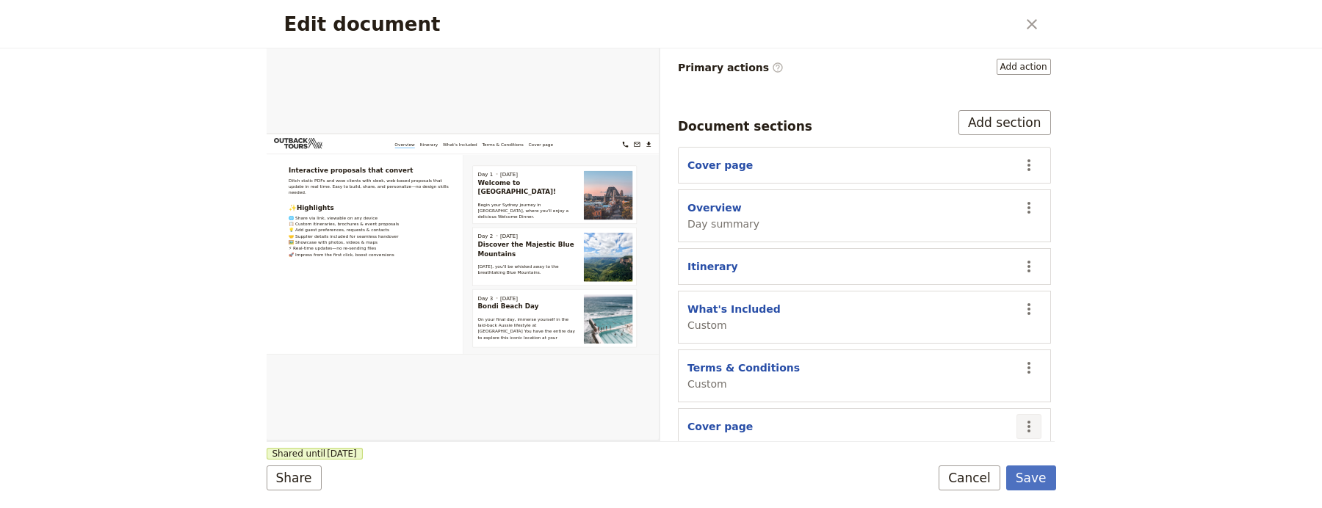
click at [1020, 418] on icon "Actions" at bounding box center [1029, 427] width 18 height 18
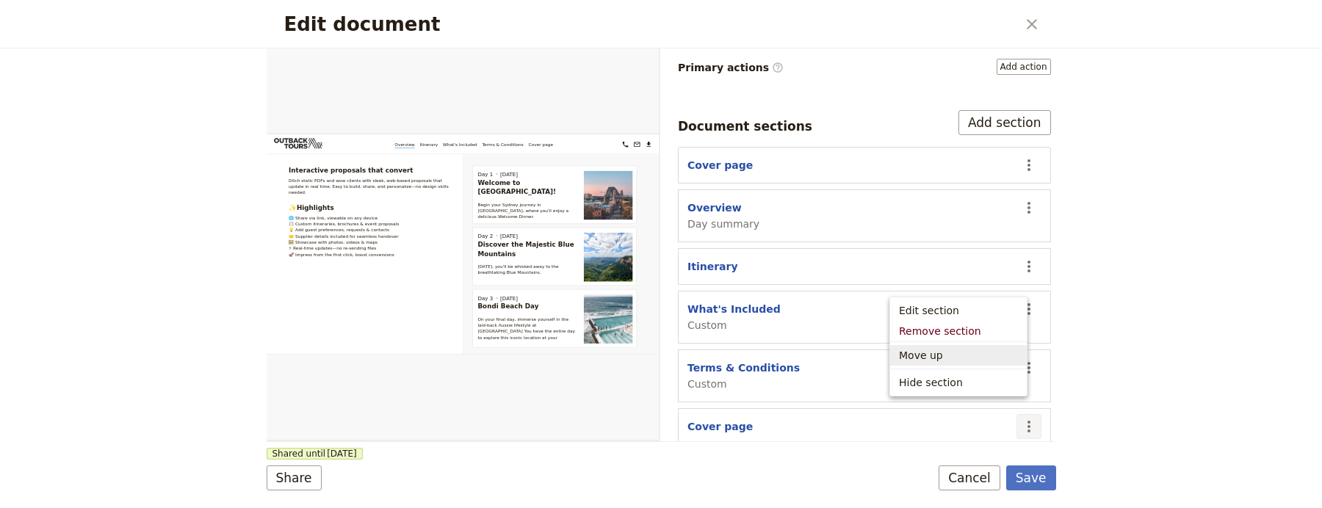
click at [973, 354] on span "Move up" at bounding box center [958, 355] width 119 height 15
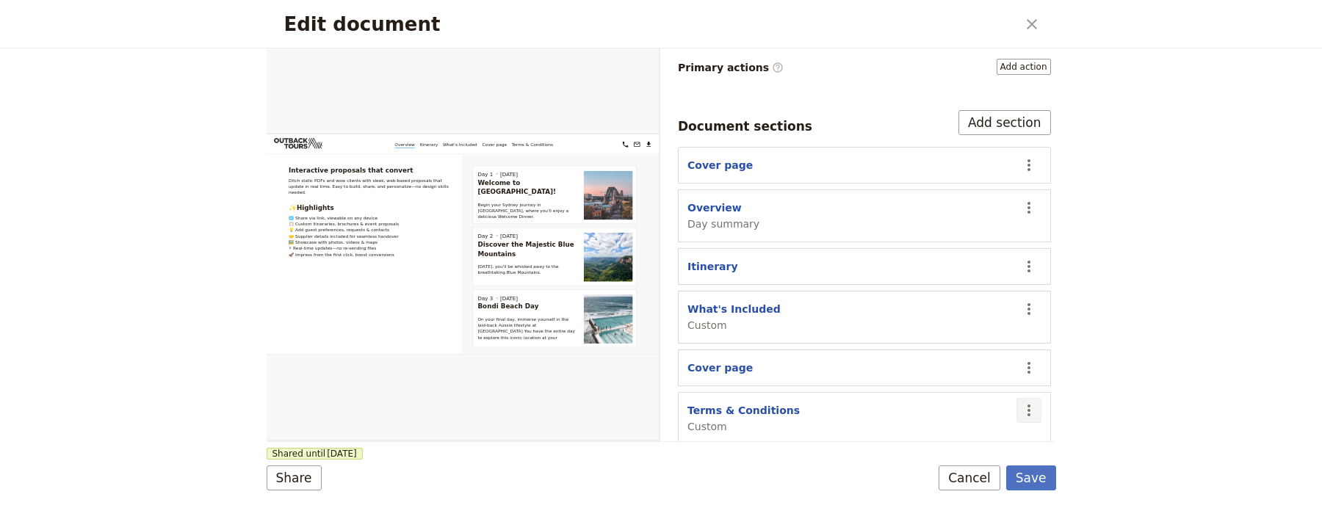
click at [1020, 406] on icon "Actions" at bounding box center [1029, 411] width 18 height 18
click at [1087, 392] on div "Edit document ​ Web PDF ​ Document name Sales Brochure Preview Audience ​ Publi…" at bounding box center [661, 254] width 1322 height 508
click at [1020, 359] on icon "Actions" at bounding box center [1029, 368] width 18 height 18
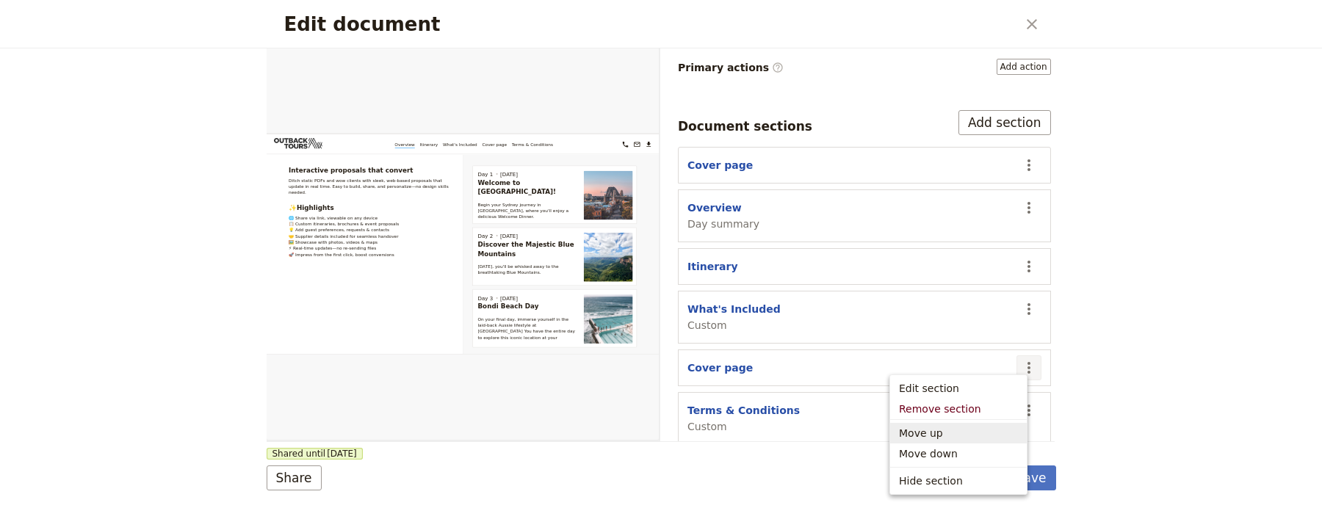
drag, startPoint x: 982, startPoint y: 433, endPoint x: 984, endPoint y: 417, distance: 15.5
click at [982, 433] on span "Move up" at bounding box center [958, 433] width 119 height 15
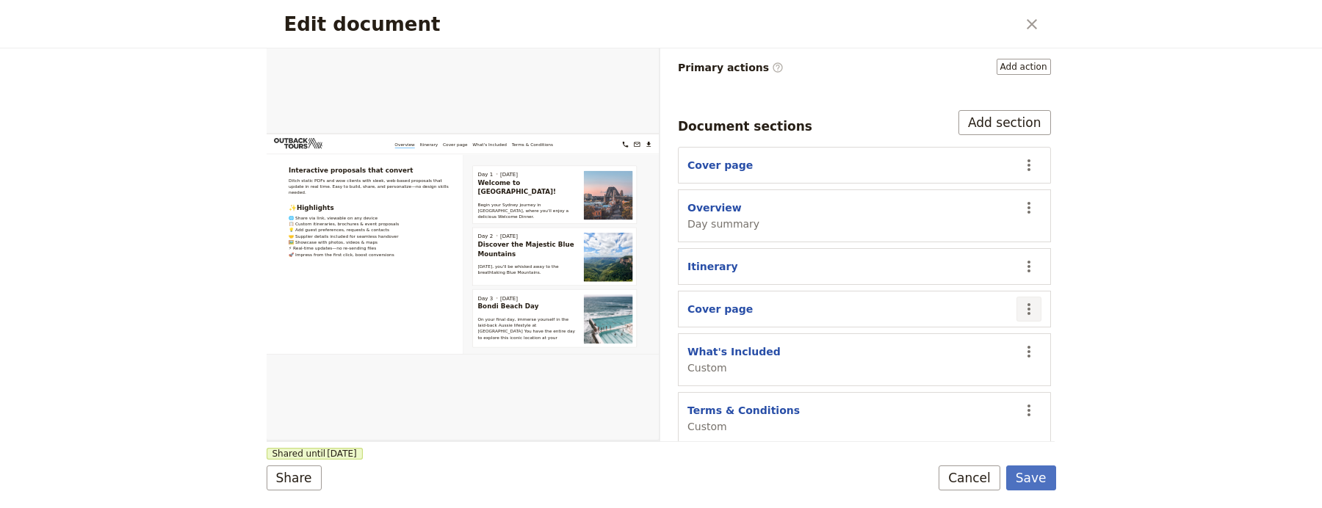
click at [1020, 303] on icon "Actions" at bounding box center [1029, 309] width 18 height 18
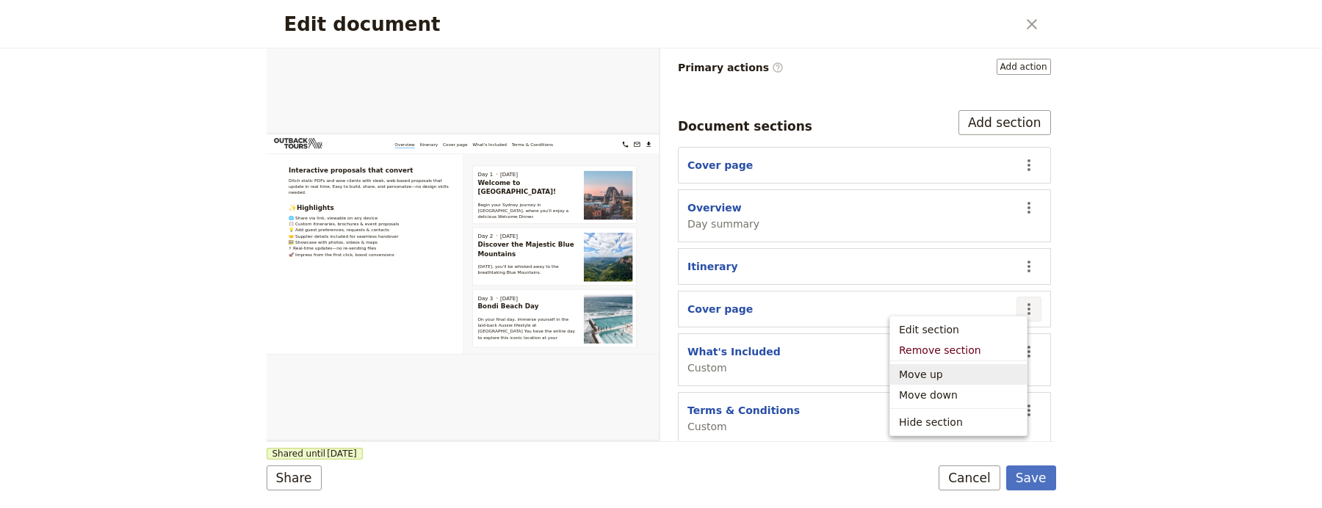
click at [984, 381] on span "Move up" at bounding box center [958, 374] width 119 height 15
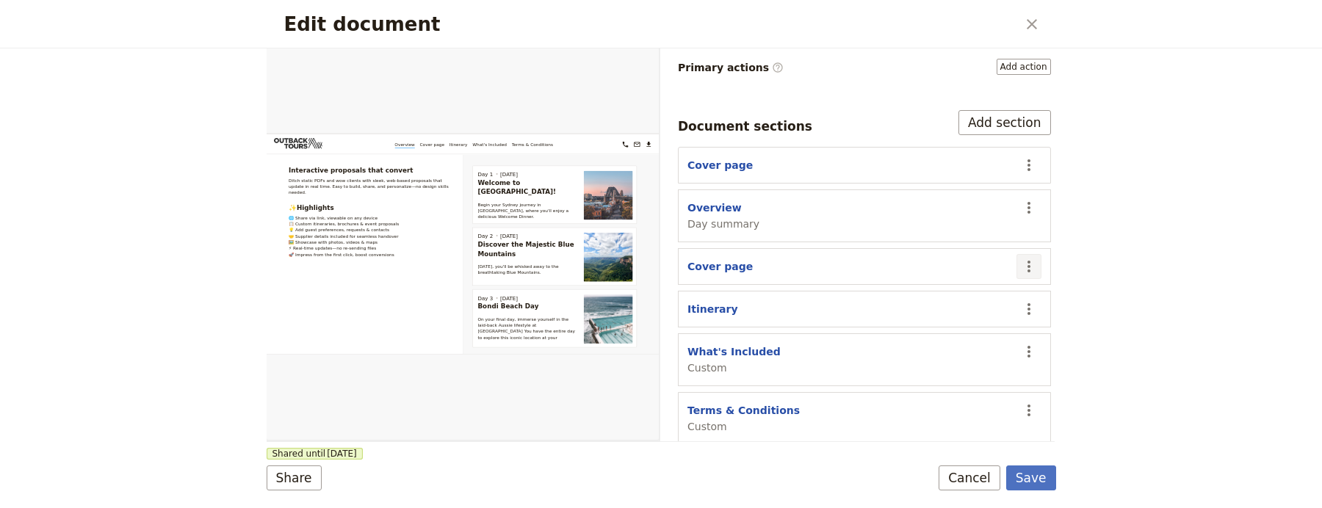
click at [1023, 262] on button "​" at bounding box center [1029, 266] width 25 height 25
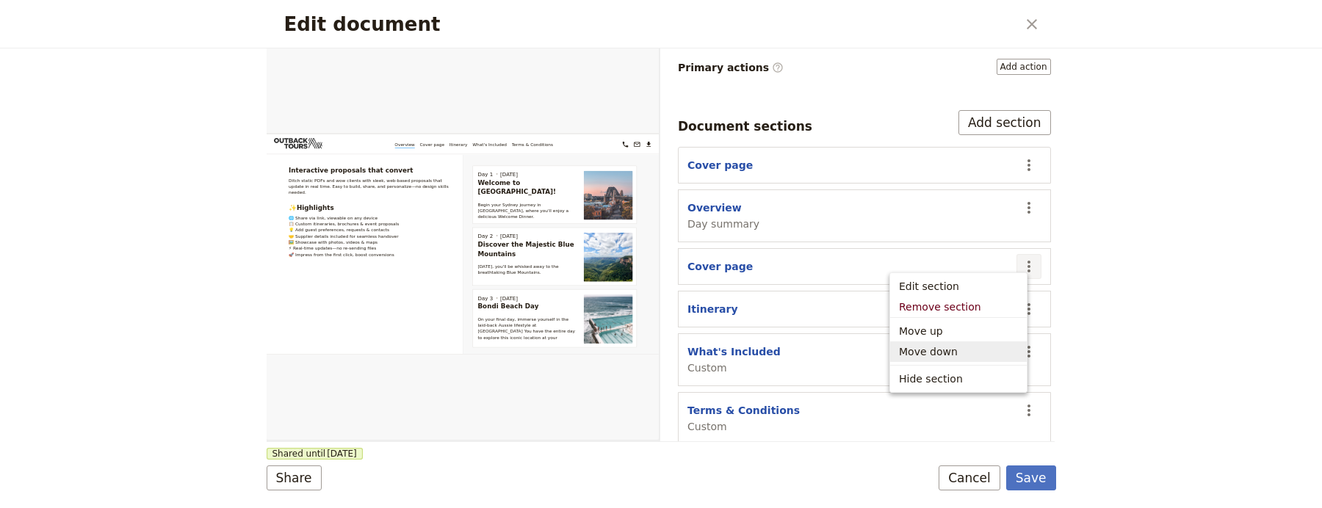
click at [1002, 336] on span "Move up" at bounding box center [958, 331] width 119 height 15
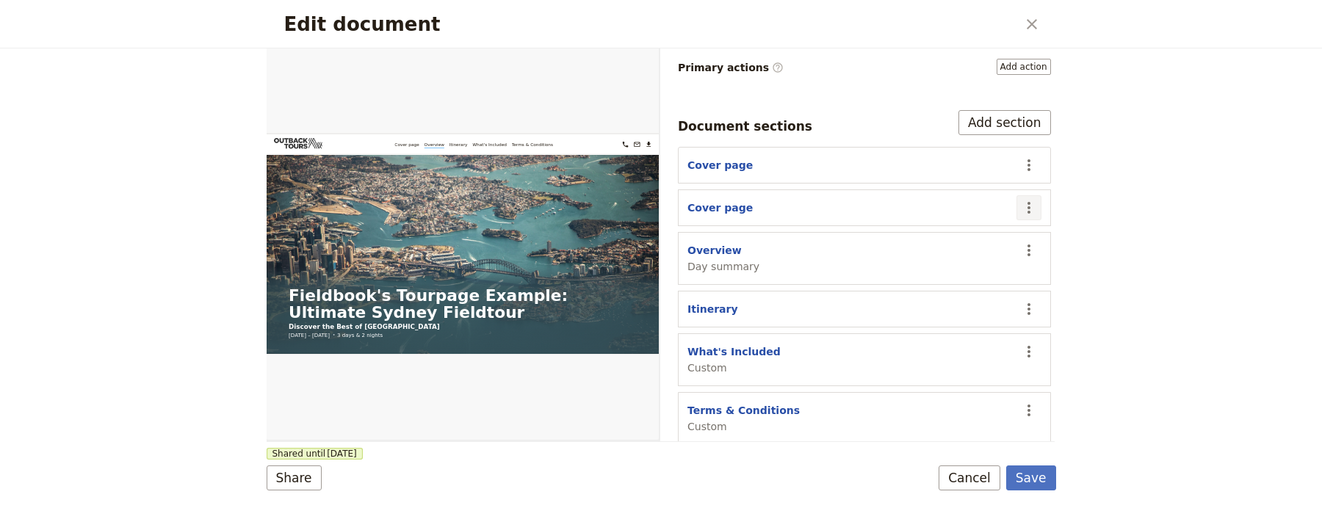
click at [1018, 204] on button "​" at bounding box center [1029, 207] width 25 height 25
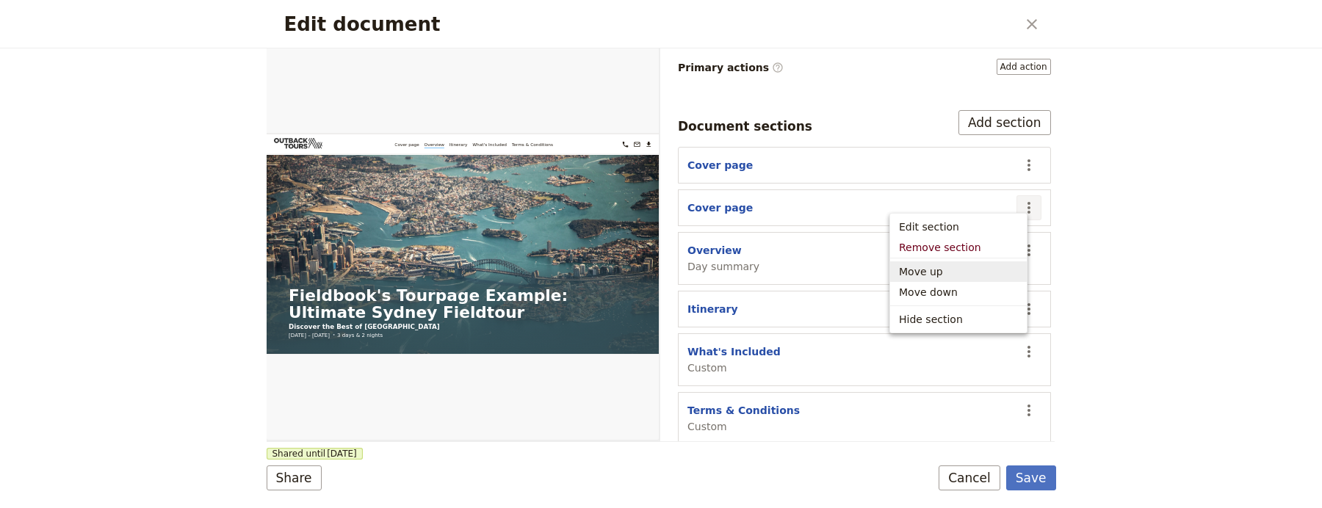
click at [967, 270] on span "Move up" at bounding box center [958, 271] width 119 height 15
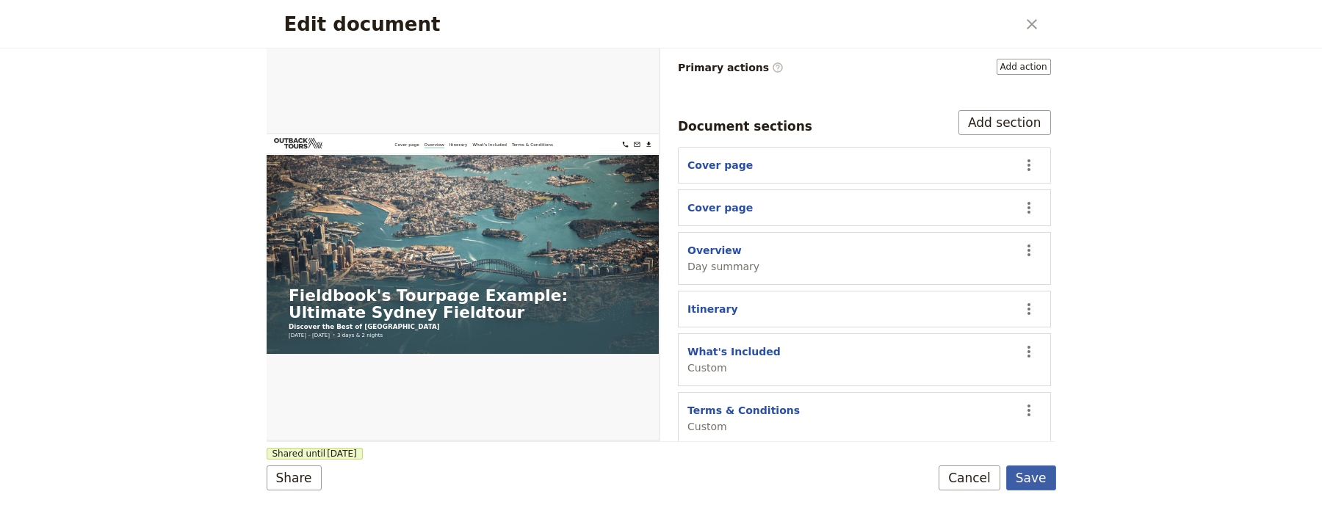
click at [1040, 490] on button "Save" at bounding box center [1032, 478] width 50 height 25
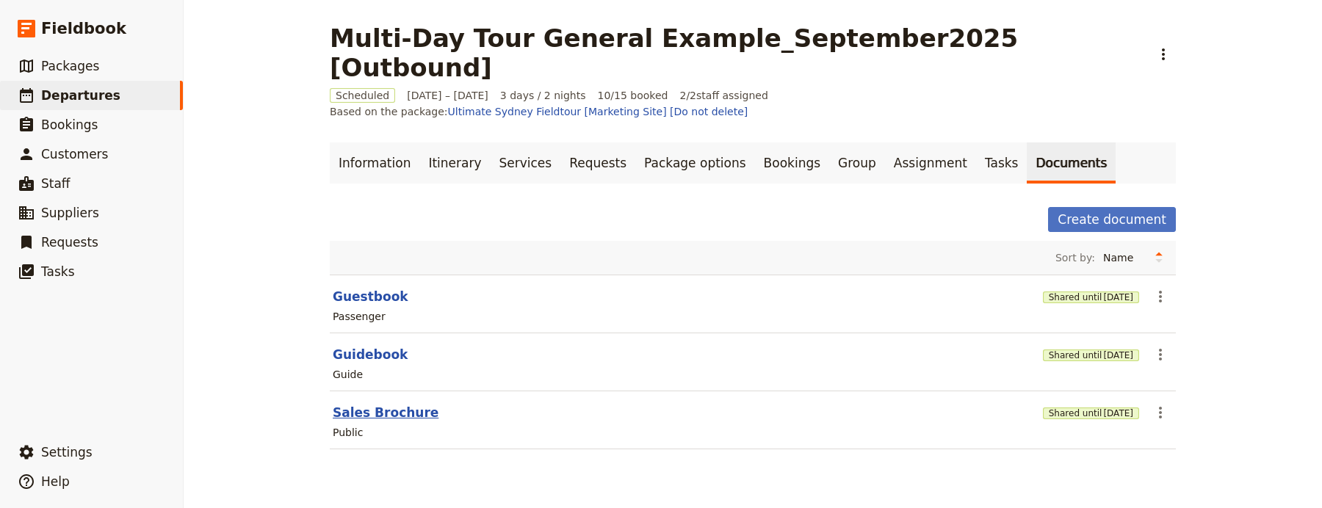
click at [375, 404] on button "Sales Brochure" at bounding box center [386, 413] width 106 height 18
select select "DEFAULT"
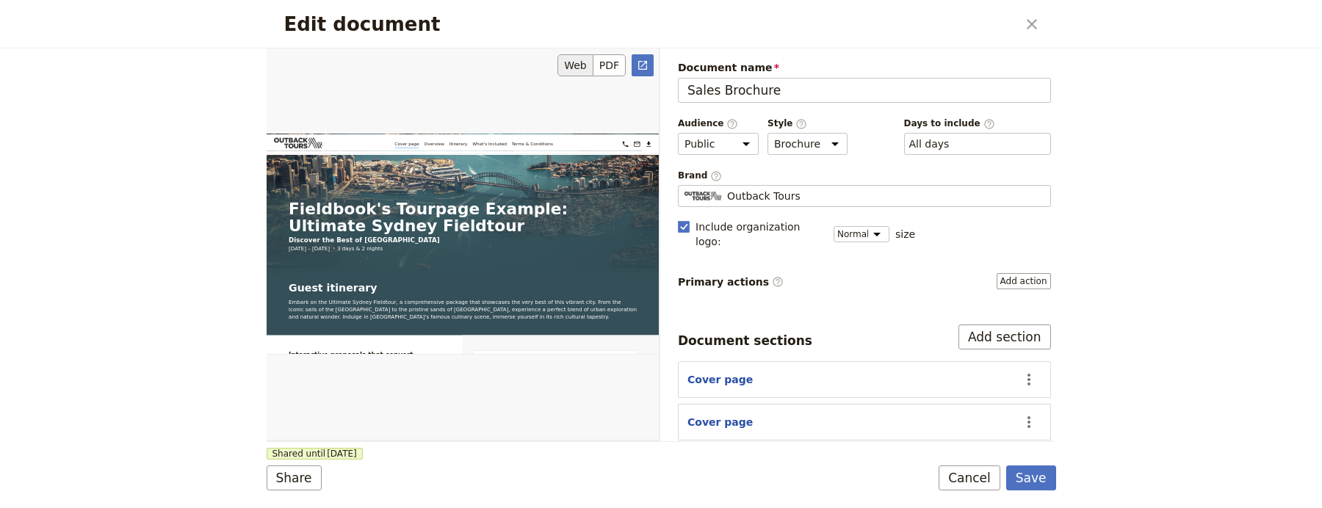
scroll to position [248, 0]
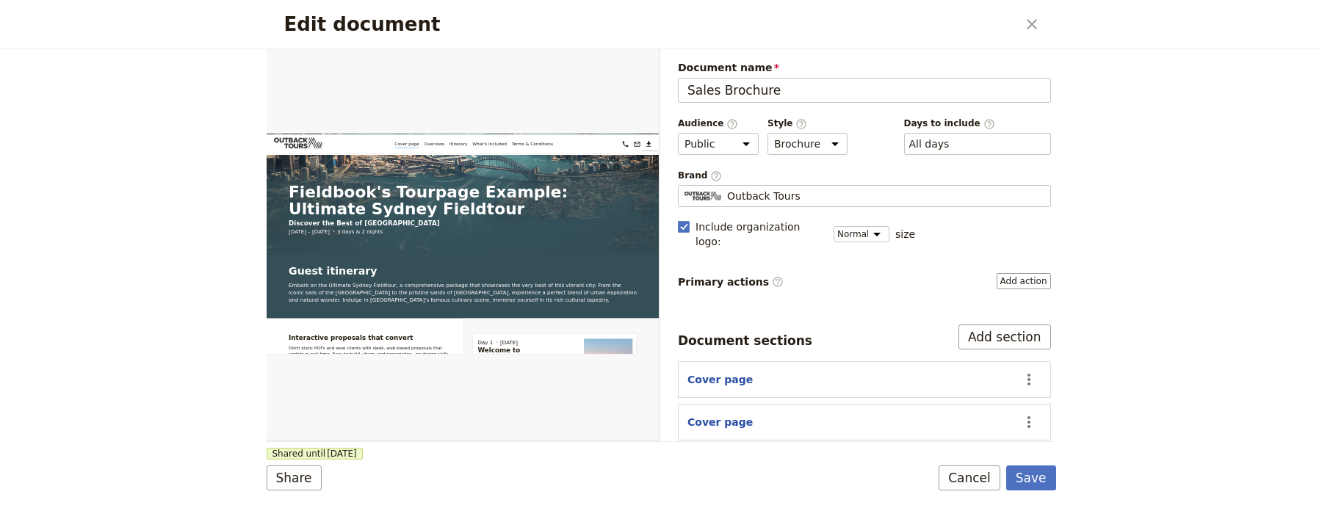
click at [766, 377] on section "Cover page ​" at bounding box center [864, 379] width 373 height 37
click at [739, 372] on button "Cover page" at bounding box center [720, 379] width 65 height 15
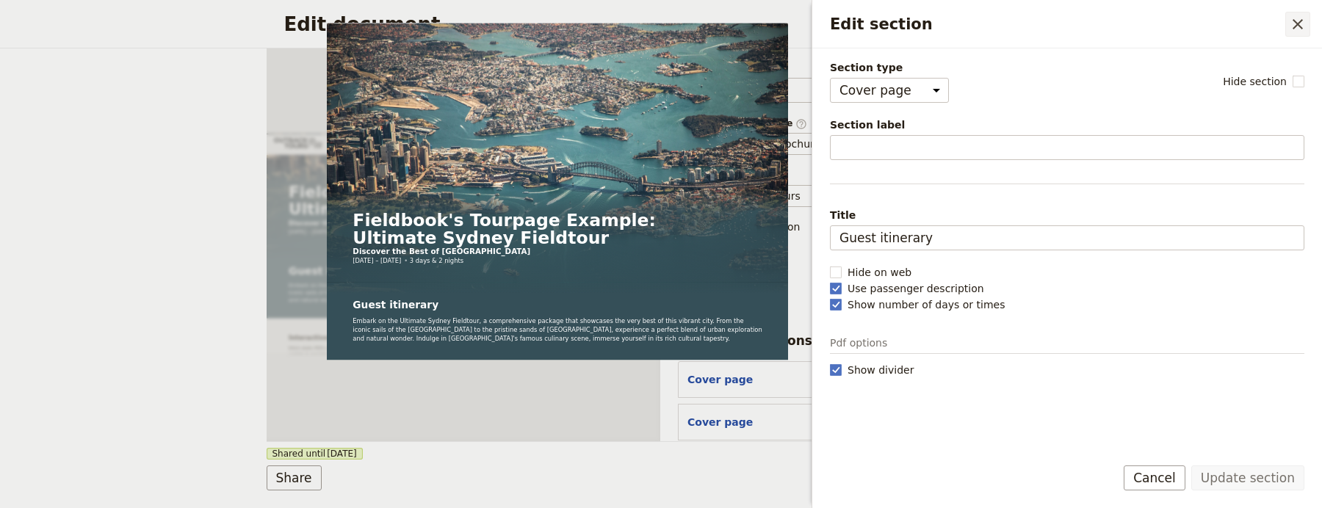
click at [1289, 24] on icon "Close drawer" at bounding box center [1298, 24] width 18 height 18
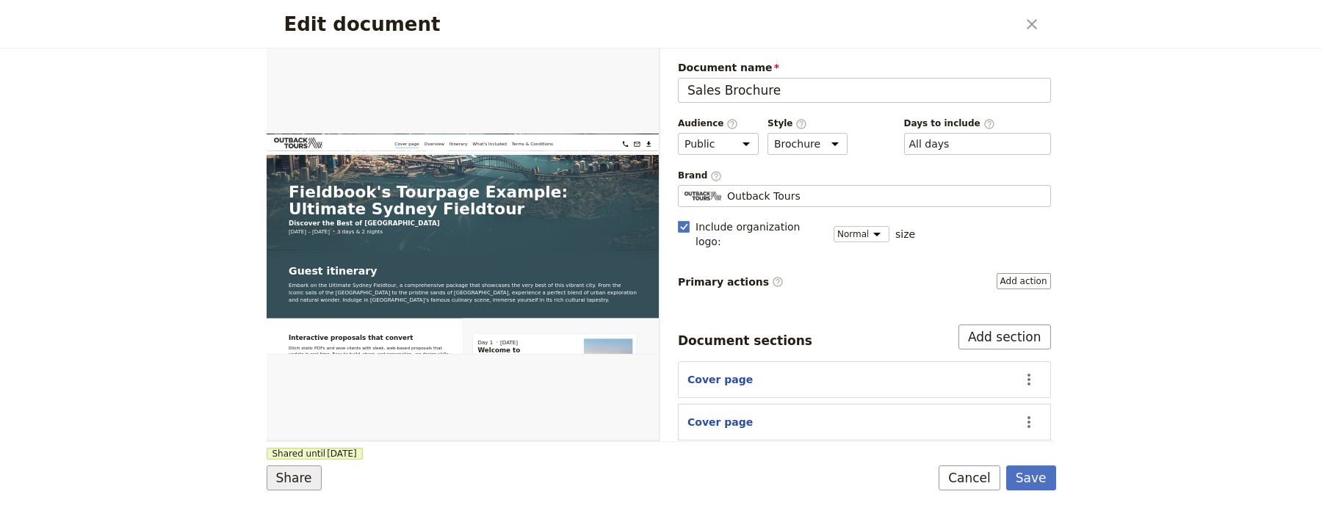
click at [286, 469] on button "Share" at bounding box center [294, 478] width 55 height 25
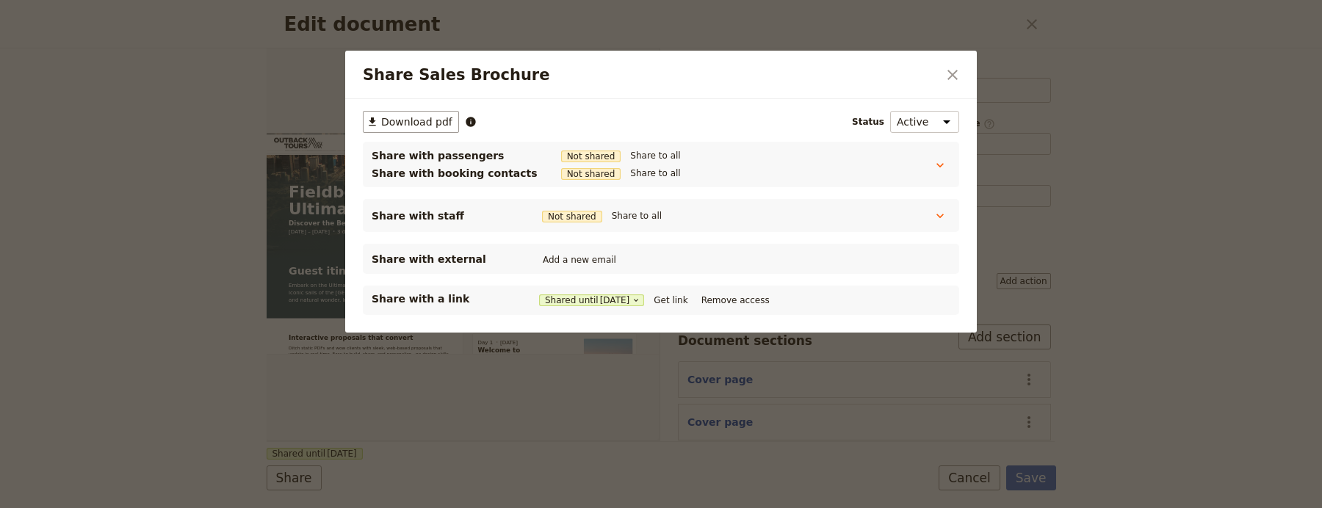
click at [954, 63] on button "​" at bounding box center [952, 74] width 25 height 25
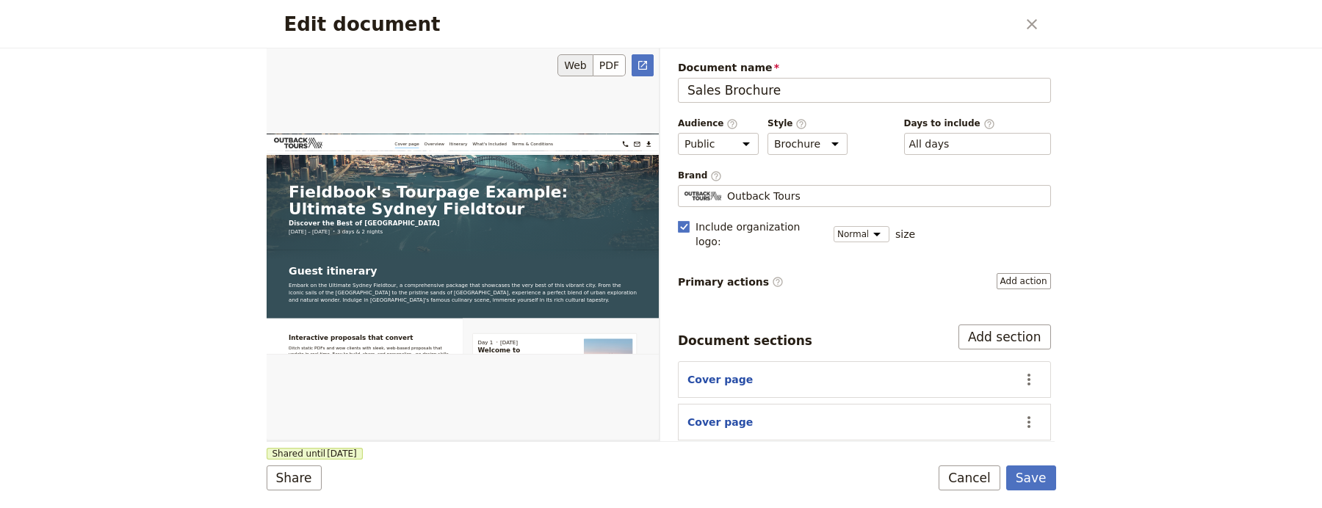
scroll to position [0, 0]
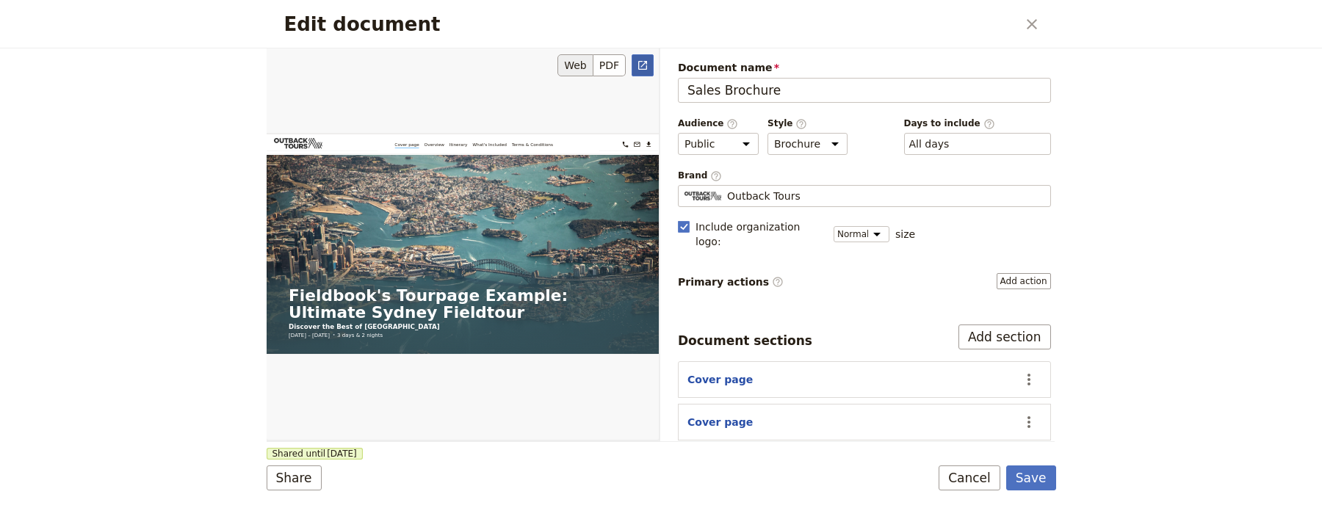
click at [642, 66] on icon "Open full preview" at bounding box center [643, 66] width 12 height 12
click at [716, 372] on button "Cover page" at bounding box center [720, 379] width 65 height 15
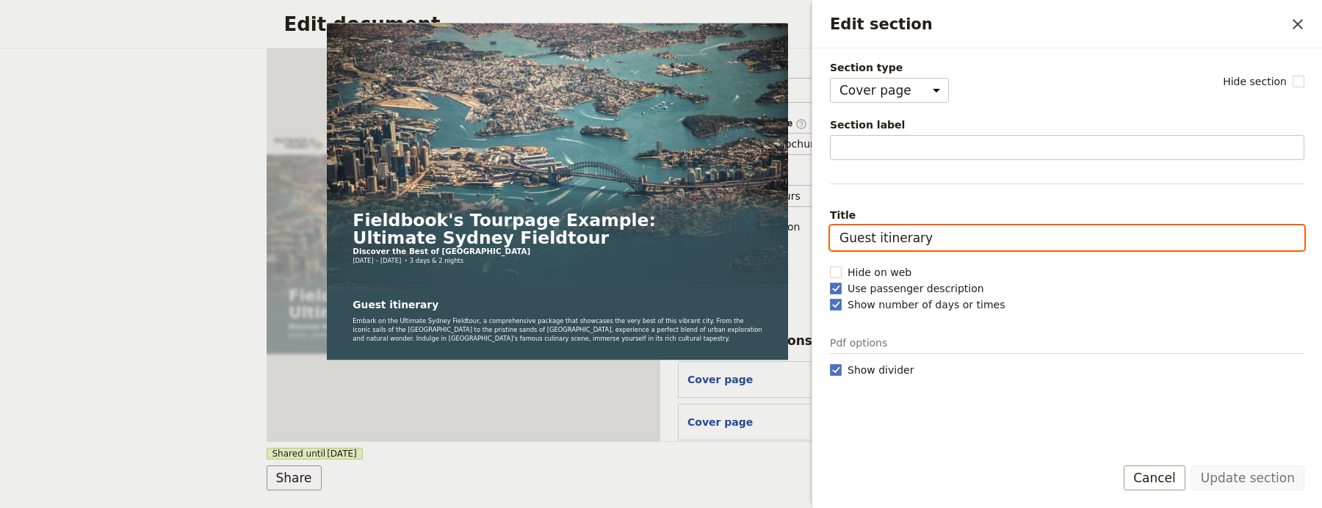
click at [907, 243] on input "Guest itinerary" at bounding box center [1067, 238] width 475 height 25
click at [906, 244] on input "Guest itinerary" at bounding box center [1067, 238] width 475 height 25
click at [895, 236] on input "Sales Propos" at bounding box center [1067, 238] width 475 height 25
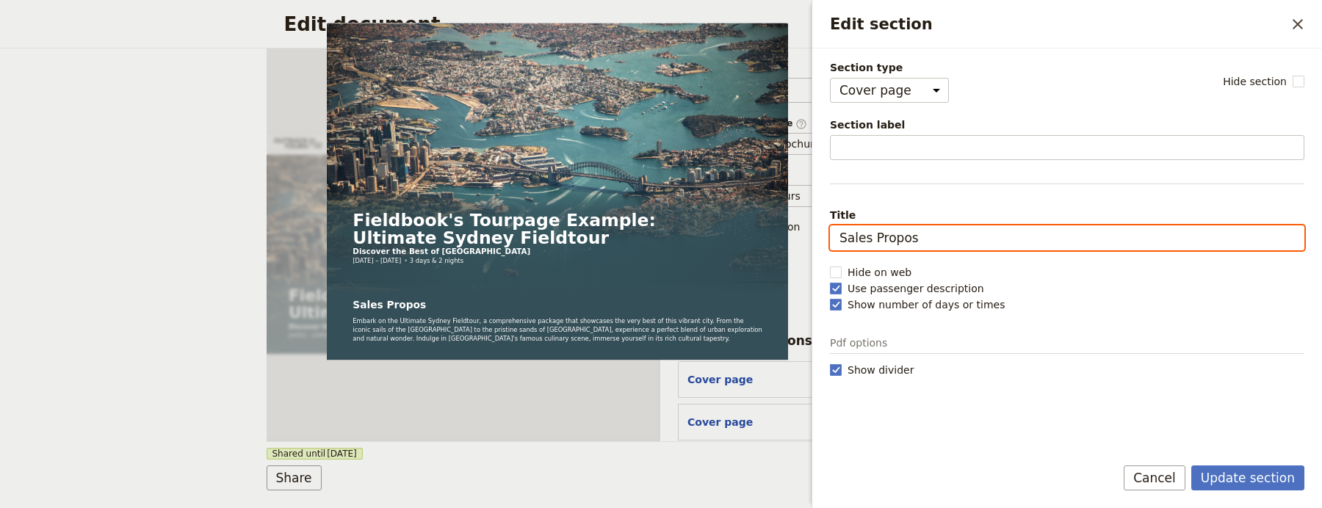
paste input "proposal"
drag, startPoint x: 879, startPoint y: 236, endPoint x: 899, endPoint y: 228, distance: 21.4
click at [877, 236] on input "Sales proposals" at bounding box center [1067, 238] width 475 height 25
type input "Sales Proposals"
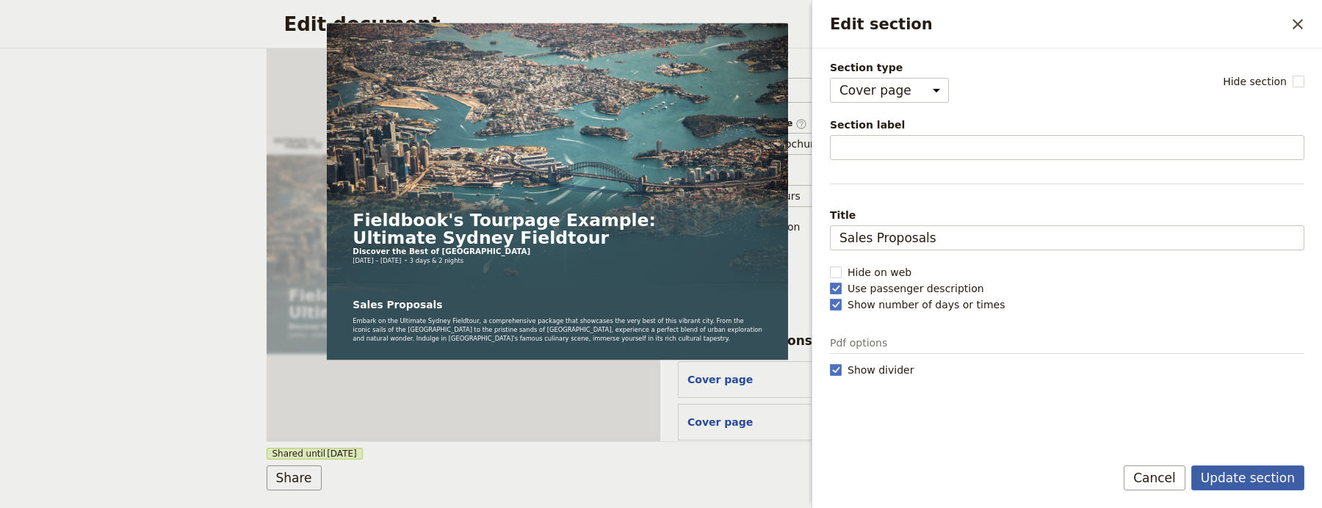
click at [1245, 483] on button "Update section" at bounding box center [1248, 478] width 113 height 25
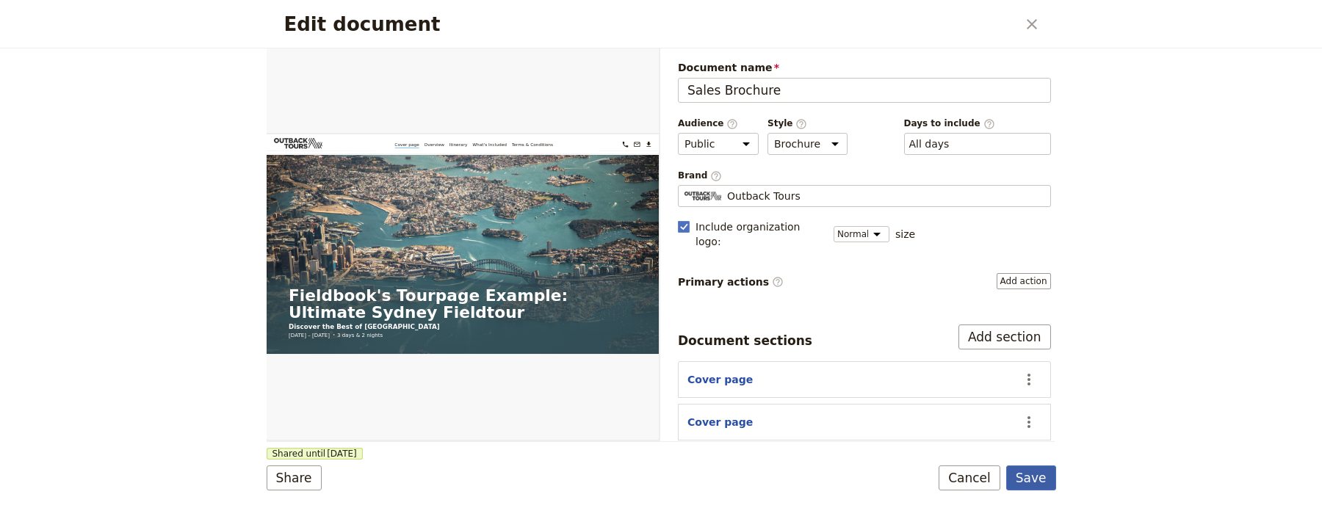
click at [1045, 475] on button "Save" at bounding box center [1032, 478] width 50 height 25
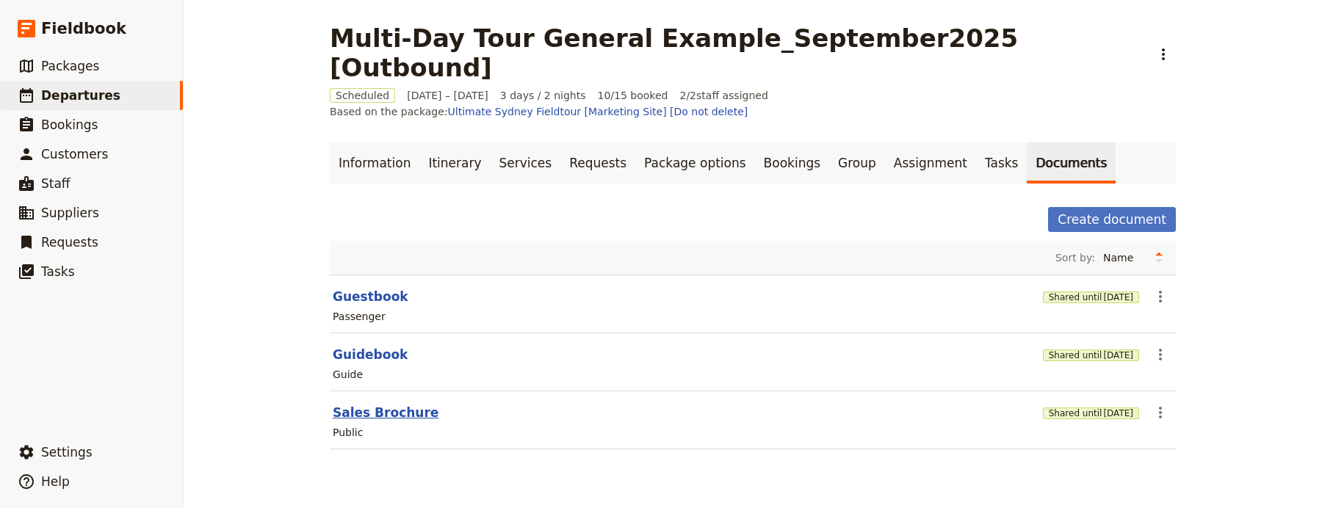
click at [378, 404] on button "Sales Brochure" at bounding box center [386, 413] width 106 height 18
select select "DEFAULT"
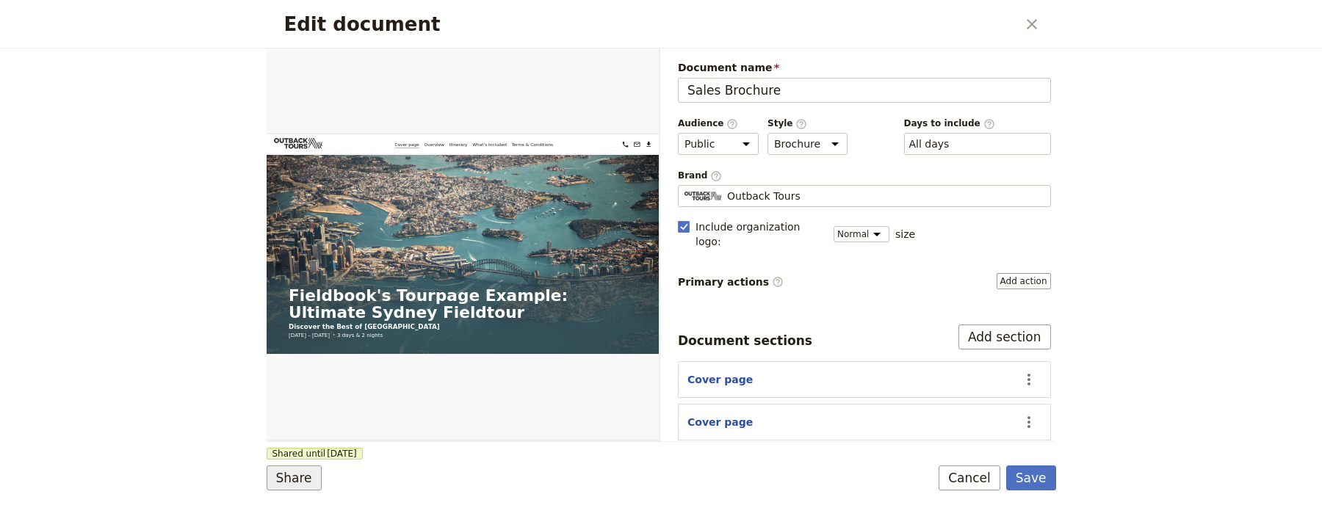
click at [277, 477] on button "Share" at bounding box center [294, 478] width 55 height 25
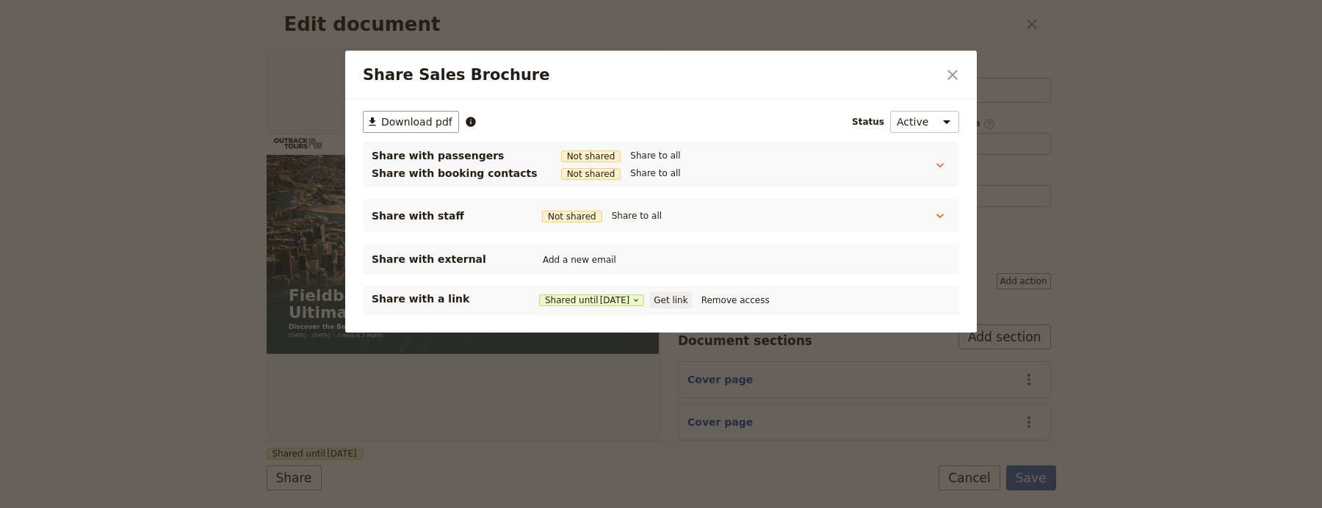
click at [678, 302] on button "Get link" at bounding box center [670, 300] width 41 height 16
click at [976, 60] on div "Share Sales Brochure ​" at bounding box center [661, 75] width 632 height 48
click at [973, 71] on div "Share Sales Brochure ​" at bounding box center [661, 75] width 632 height 48
click at [964, 73] on button "​" at bounding box center [952, 74] width 25 height 25
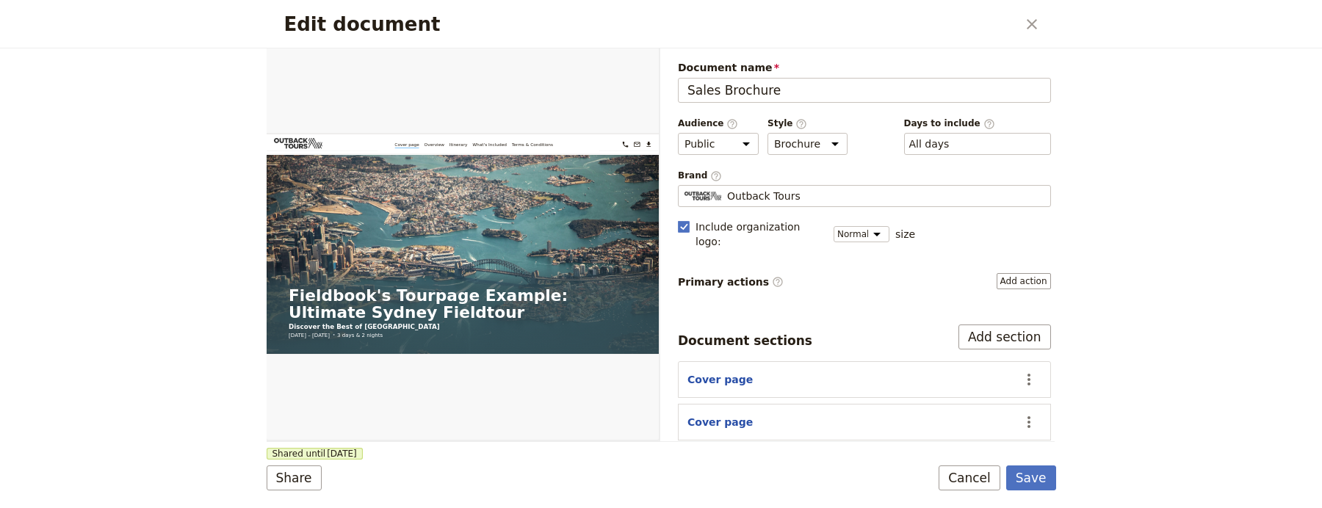
scroll to position [175, 0]
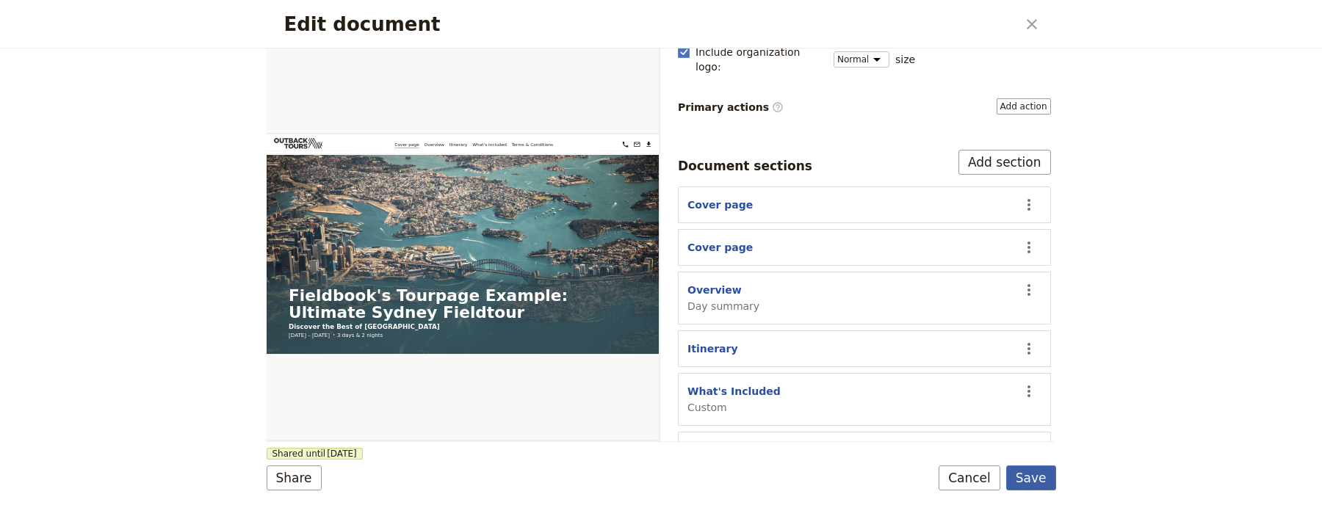
click at [1050, 486] on button "Save" at bounding box center [1032, 478] width 50 height 25
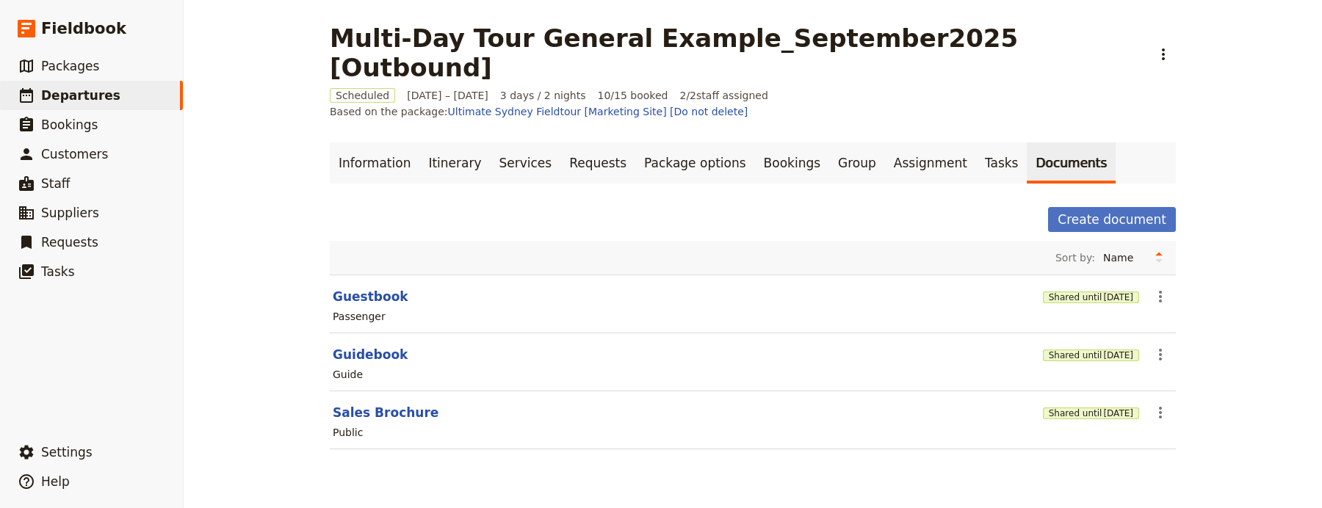
click at [371, 392] on section "Sales Brochure Shared until 2 Feb 2027 ​ Public" at bounding box center [753, 421] width 846 height 58
click at [367, 404] on button "Sales Brochure" at bounding box center [386, 413] width 106 height 18
select select "DEFAULT"
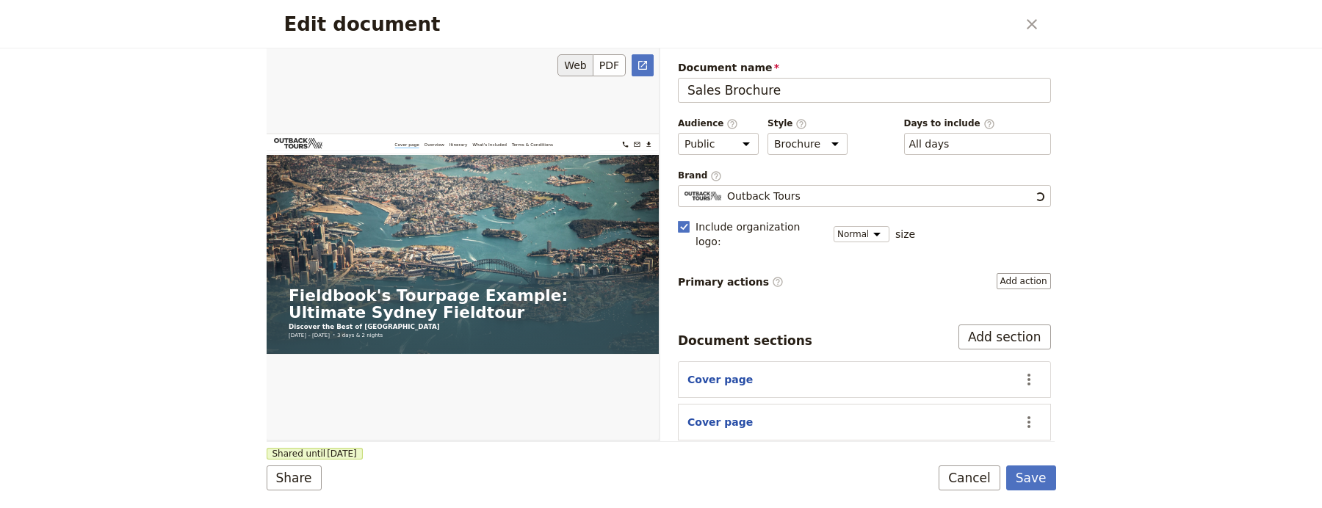
scroll to position [0, 0]
click at [298, 470] on button "Share" at bounding box center [294, 478] width 55 height 25
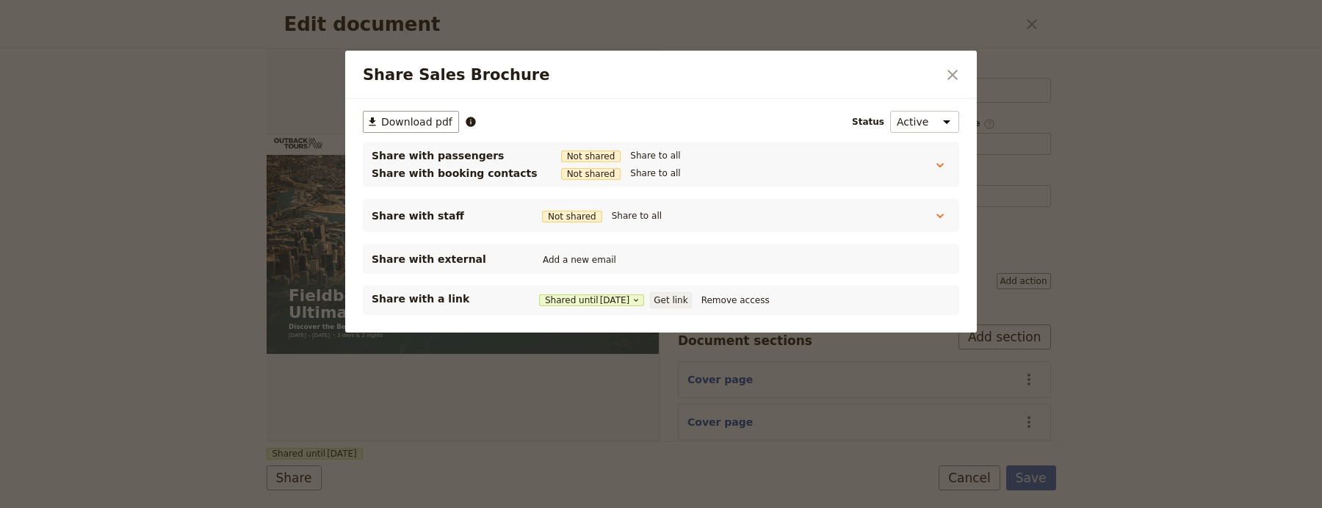
click at [691, 301] on button "Get link" at bounding box center [670, 300] width 41 height 16
click at [944, 78] on icon "Close dialog" at bounding box center [953, 75] width 18 height 18
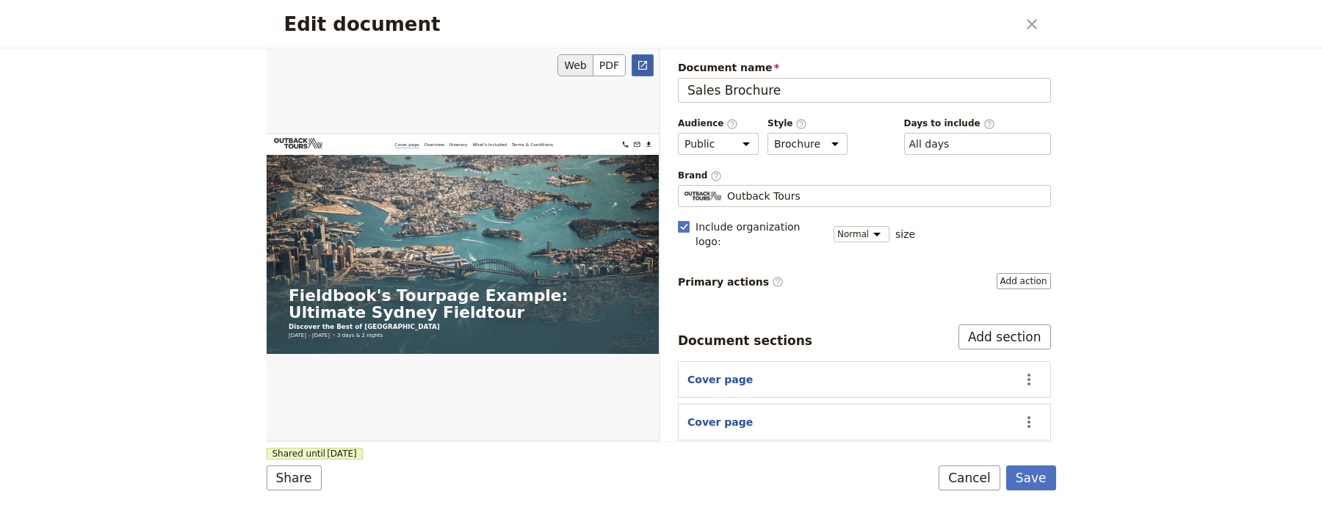
click at [638, 72] on link "​" at bounding box center [643, 65] width 22 height 22
click at [1020, 18] on button "​" at bounding box center [1032, 24] width 25 height 25
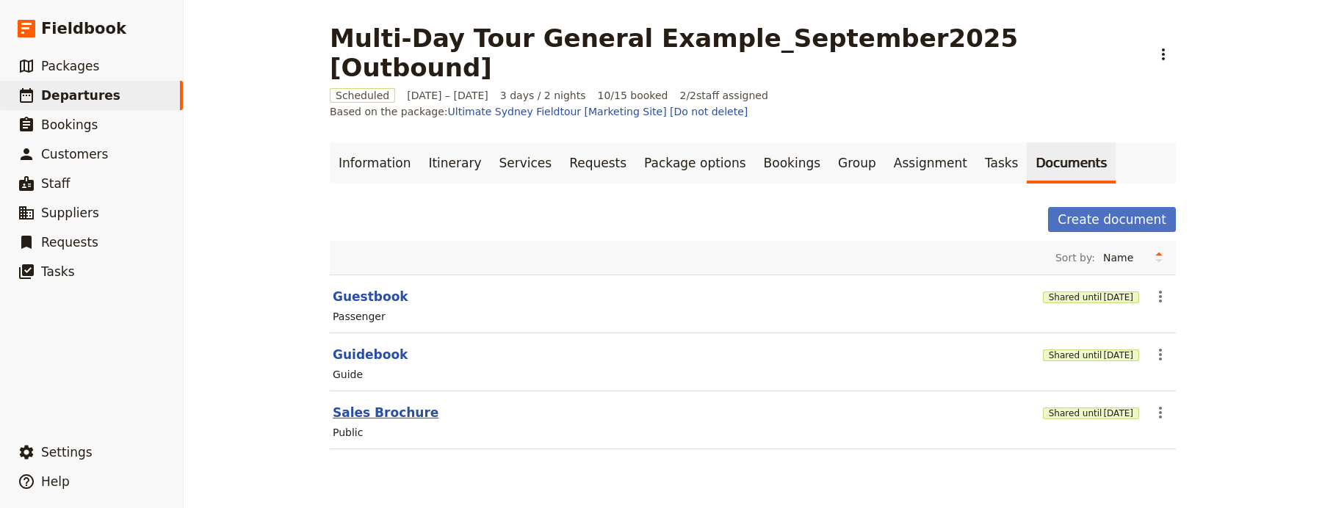
click at [392, 404] on button "Sales Brochure" at bounding box center [386, 413] width 106 height 18
select select "DEFAULT"
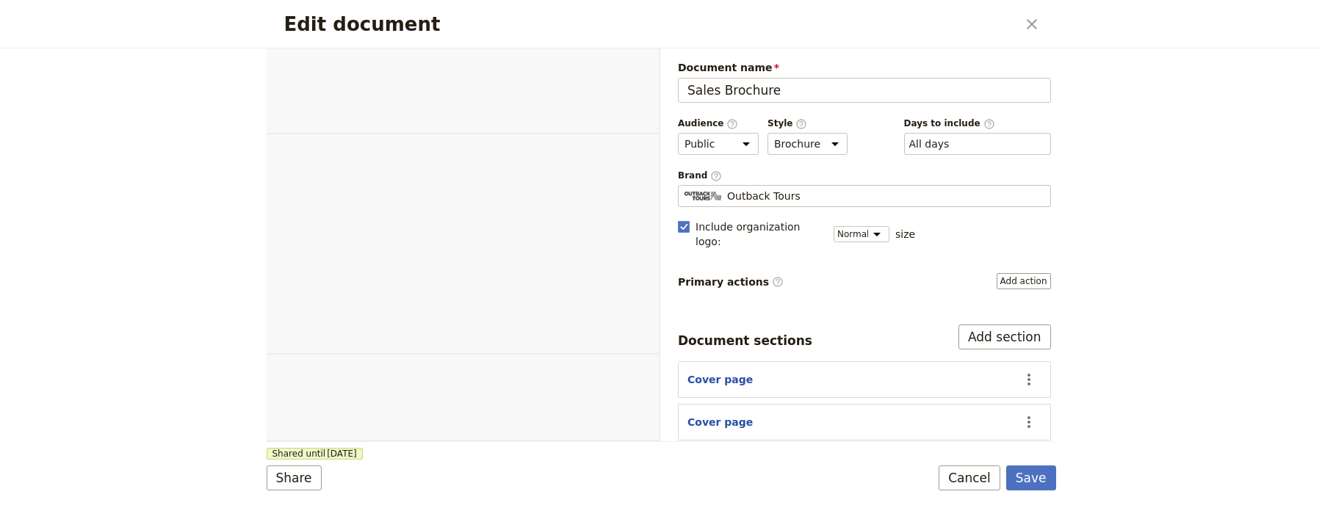
select select "DEFAULT"
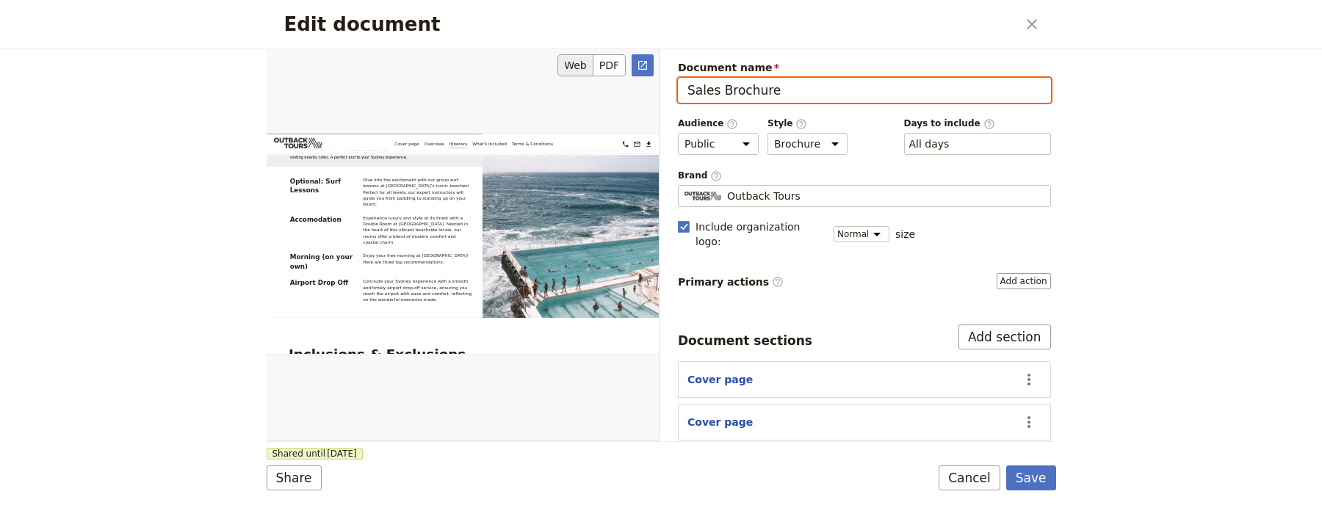
scroll to position [4656, 0]
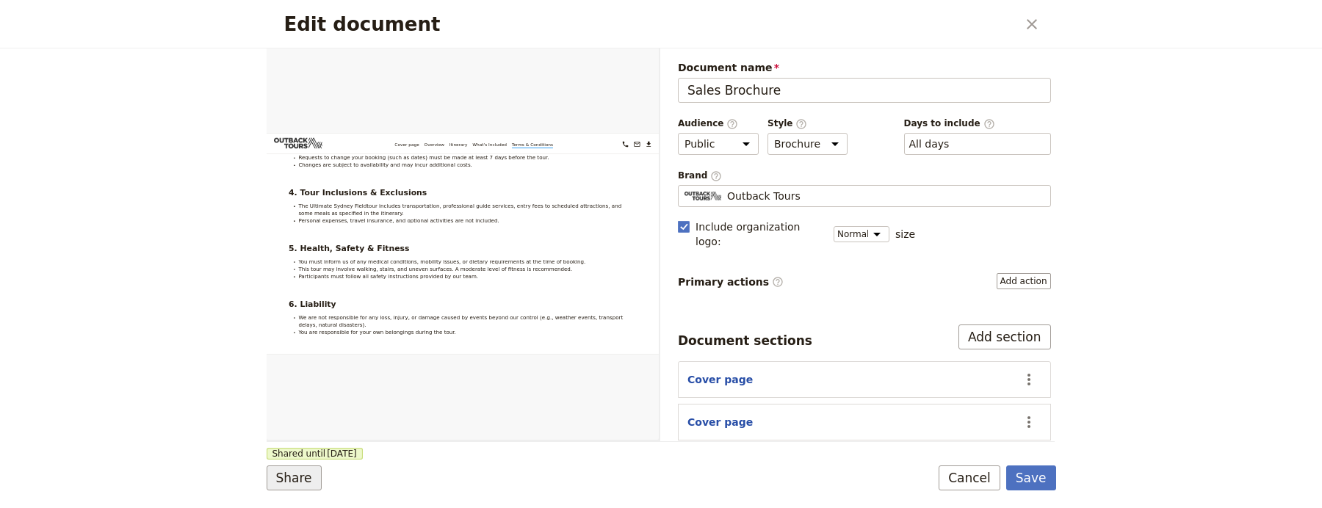
click at [277, 486] on button "Share" at bounding box center [294, 478] width 55 height 25
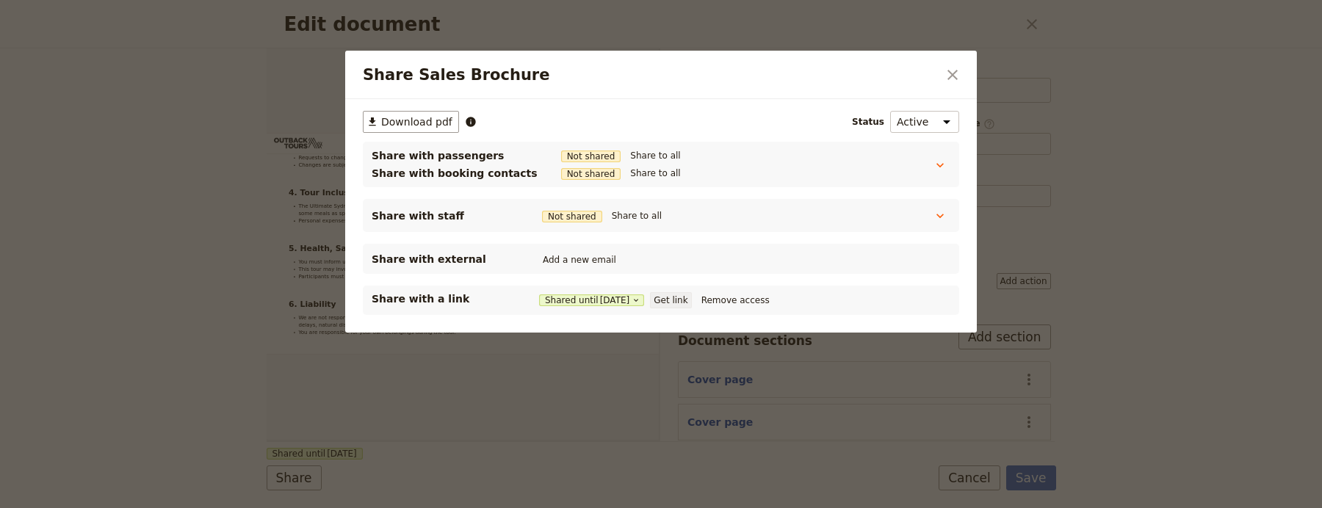
click at [691, 300] on button "Get link" at bounding box center [670, 300] width 41 height 16
click at [939, 73] on div "Share Sales Brochure ​" at bounding box center [661, 75] width 632 height 48
click at [950, 69] on icon "Close dialog" at bounding box center [953, 75] width 18 height 18
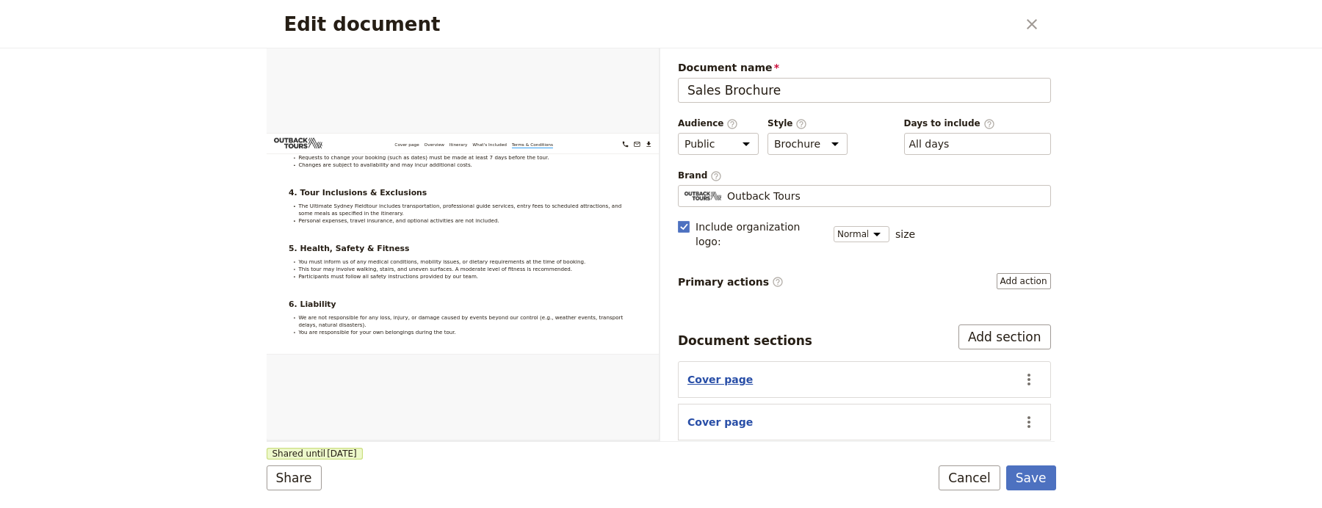
click at [720, 372] on button "Cover page" at bounding box center [720, 379] width 65 height 15
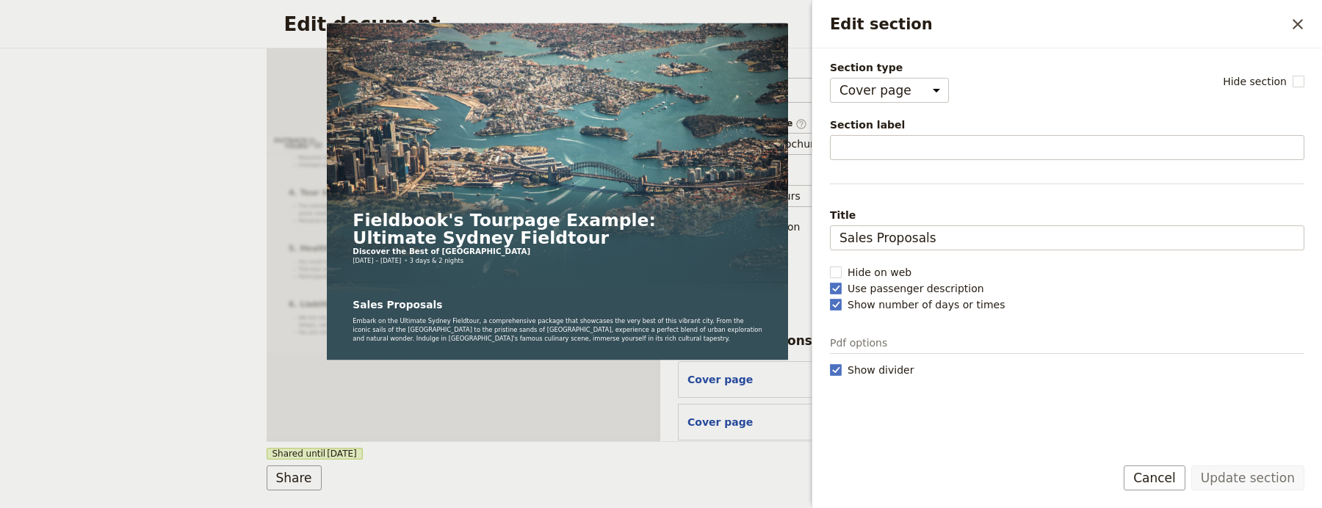
click at [980, 218] on span "Title" at bounding box center [1067, 215] width 475 height 15
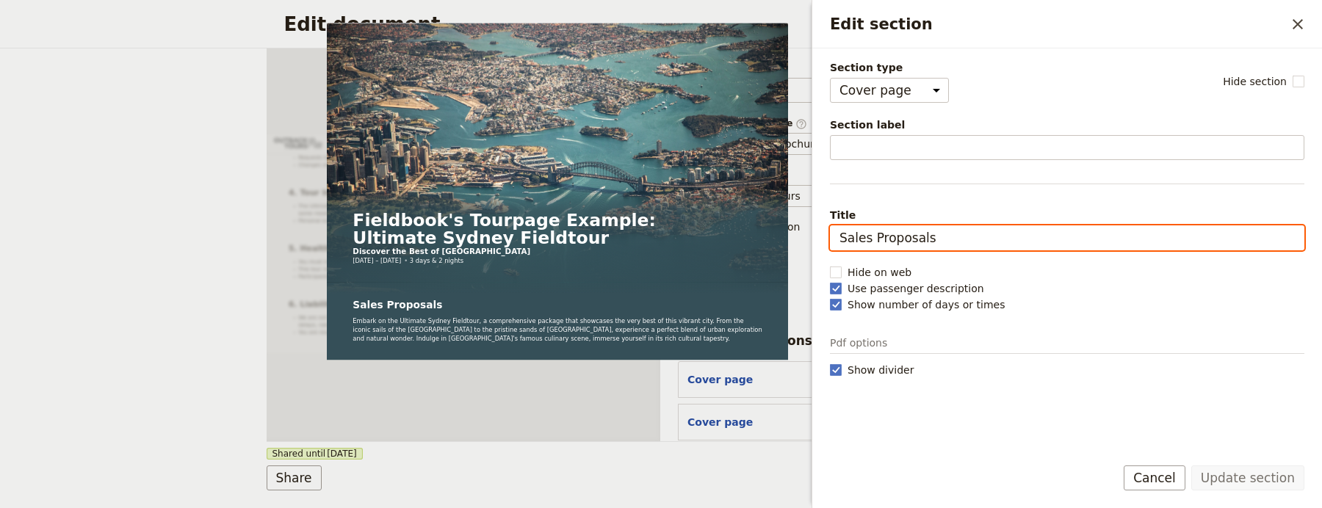
click at [980, 226] on input "Sales Proposals" at bounding box center [1067, 238] width 475 height 25
type input "Sales Proposal"
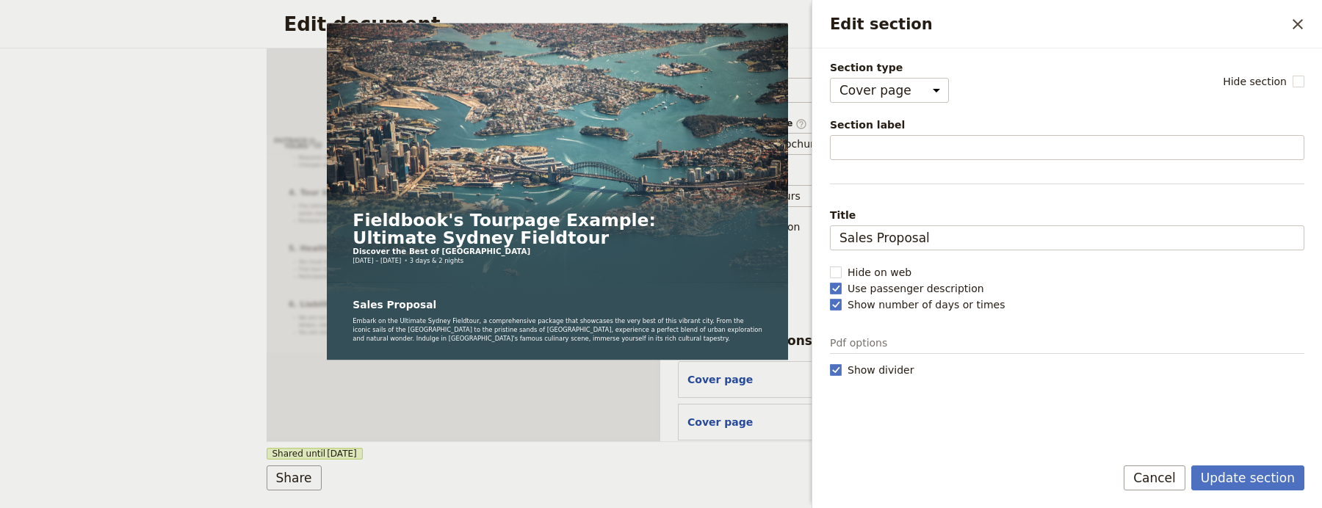
click at [1250, 496] on div "Update section Cancel" at bounding box center [1068, 487] width 510 height 43
click at [1261, 474] on button "Update section" at bounding box center [1248, 478] width 113 height 25
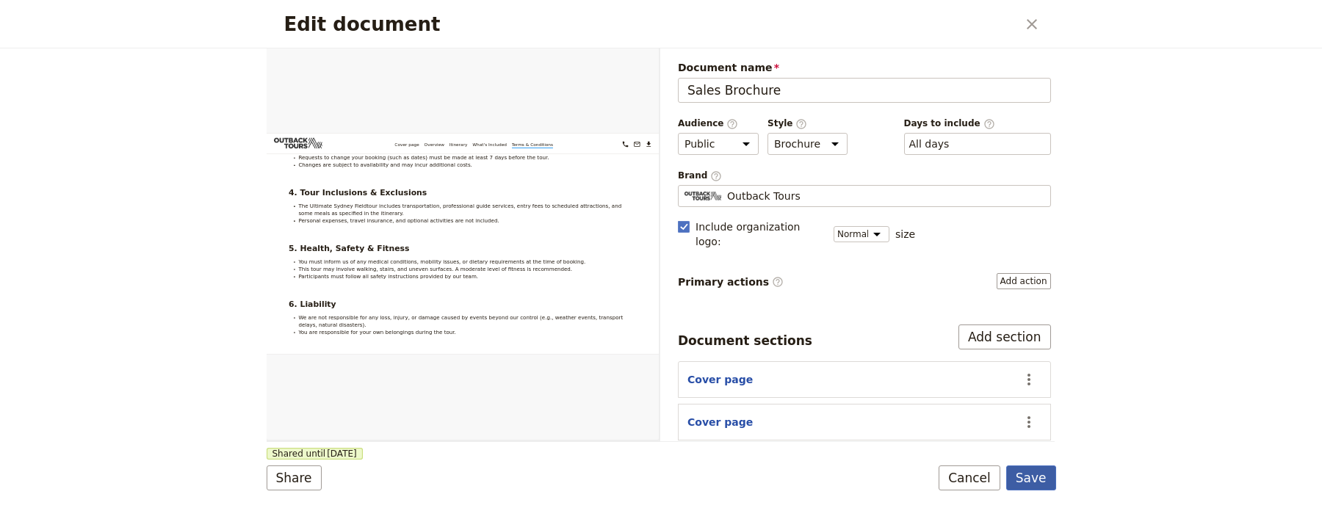
drag, startPoint x: 984, startPoint y: 487, endPoint x: 1009, endPoint y: 483, distance: 25.4
click at [1009, 483] on div "Save Cancel" at bounding box center [997, 478] width 117 height 25
click at [1010, 483] on button "Save" at bounding box center [1032, 478] width 50 height 25
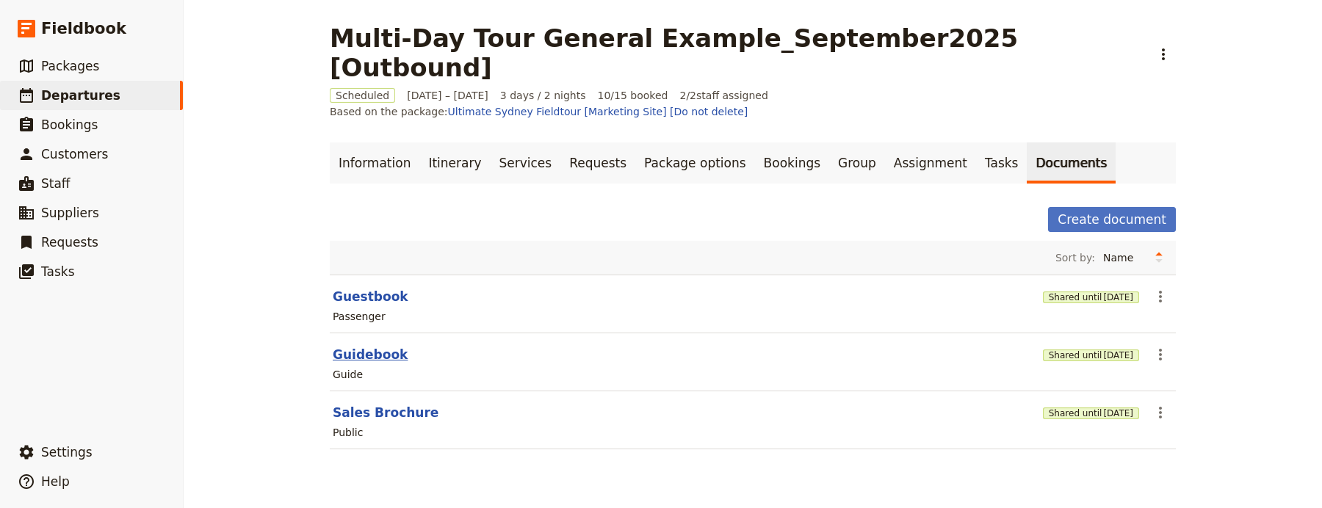
click at [361, 346] on button "Guidebook" at bounding box center [370, 355] width 75 height 18
select select "STAFF"
select select "RUN_SHEET"
select select "DEFAULT"
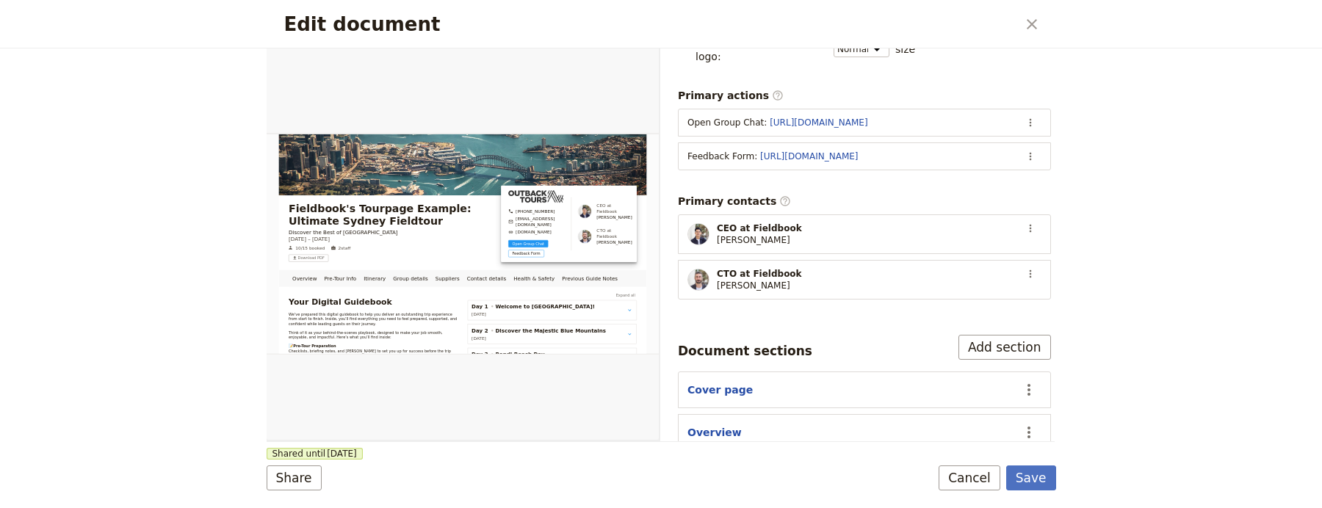
scroll to position [204, 0]
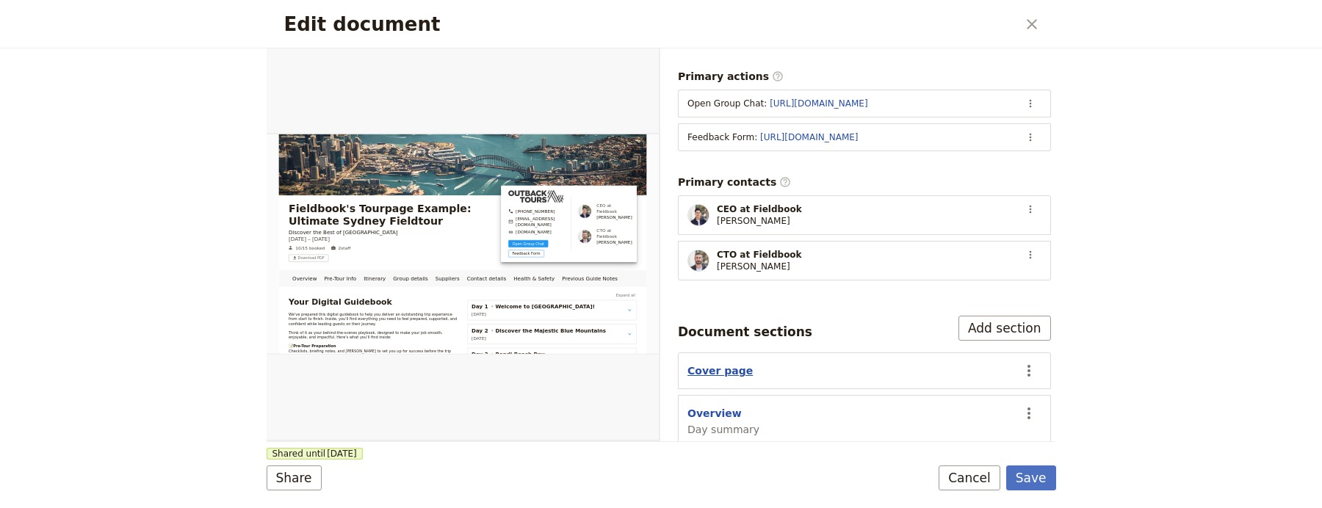
click at [741, 364] on button "Cover page" at bounding box center [720, 371] width 65 height 15
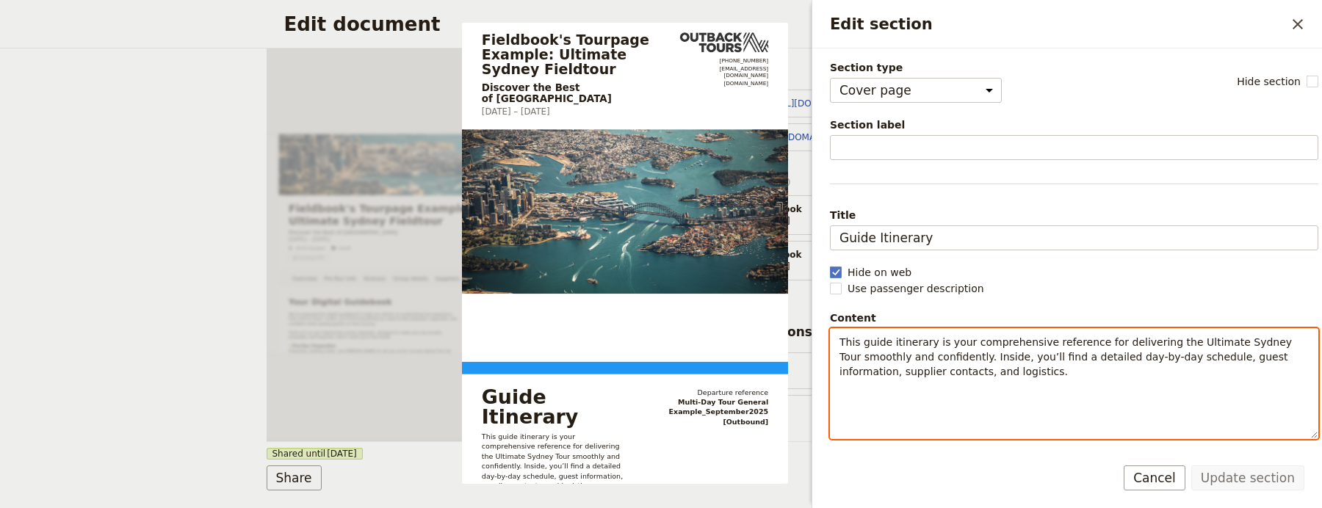
click at [960, 360] on span "This guide itinerary is your comprehensive reference for delivering the Ultimat…" at bounding box center [1068, 356] width 456 height 41
click at [962, 359] on span "This guide itinerary is your comprehensive reference for delivering the Ultimat…" at bounding box center [1068, 356] width 456 height 41
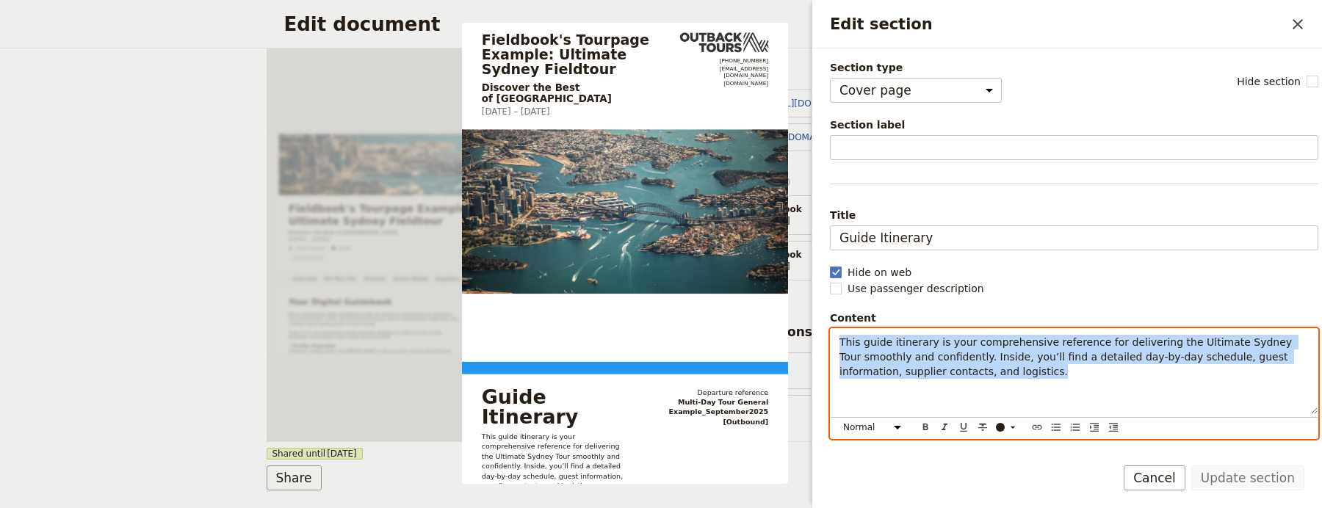
click at [961, 359] on span "This guide itinerary is your comprehensive reference for delivering the Ultimat…" at bounding box center [1068, 356] width 456 height 41
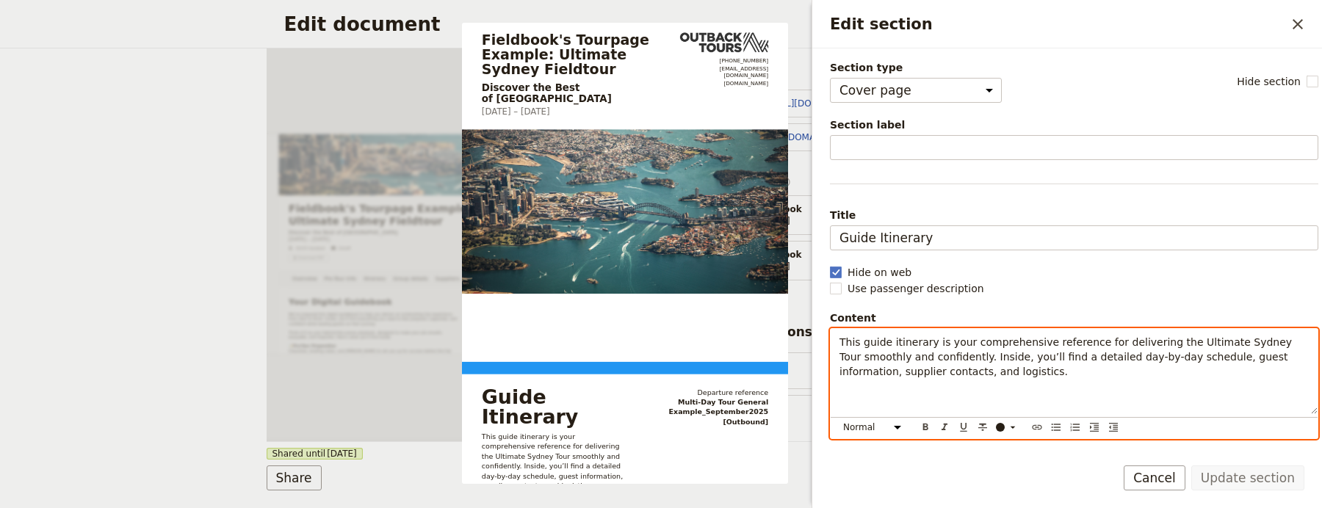
click at [960, 359] on span "This guide itinerary is your comprehensive reference for delivering the Ultimat…" at bounding box center [1068, 356] width 456 height 41
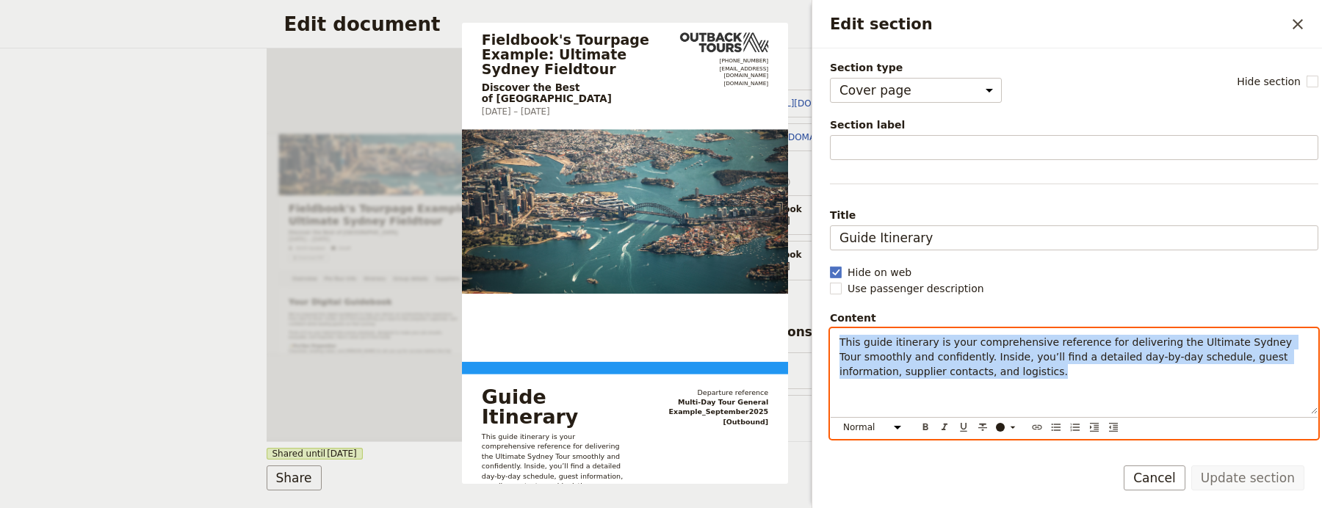
click at [960, 359] on span "This guide itinerary is your comprehensive reference for delivering the Ultimat…" at bounding box center [1068, 356] width 456 height 41
copy span "This guide itinerary is your comprehensive reference for delivering the Ultimat…"
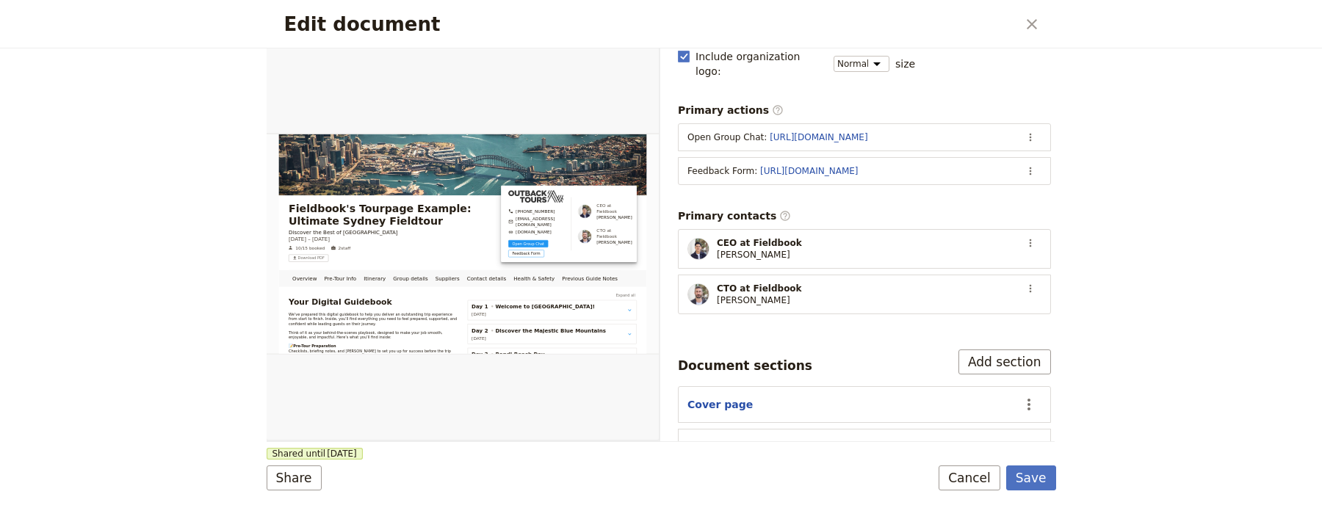
scroll to position [212, 0]
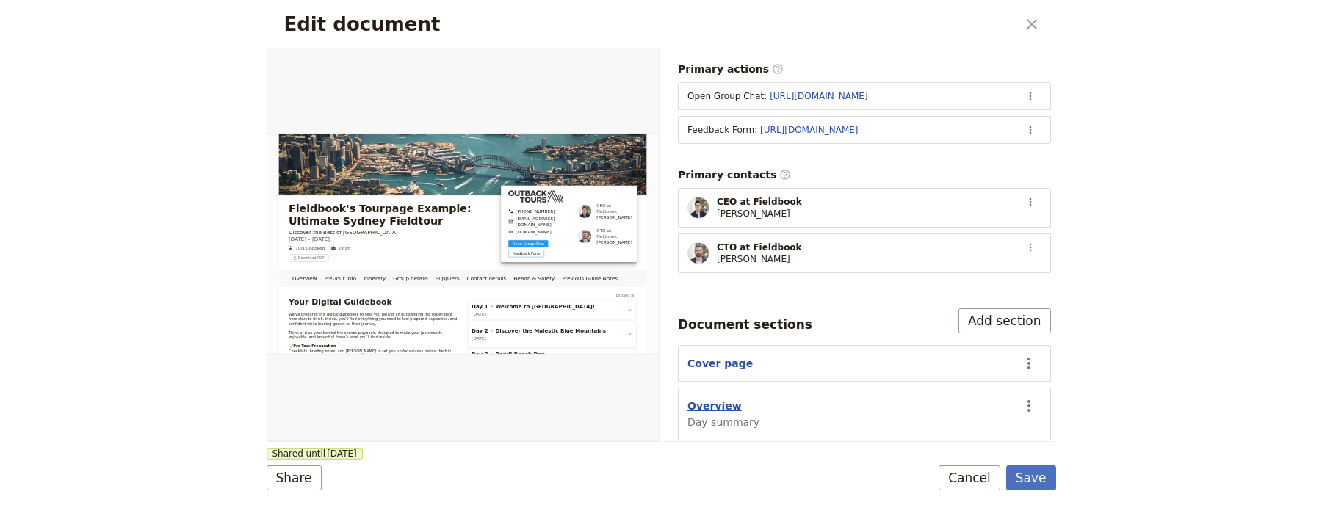
click at [699, 400] on button "Overview" at bounding box center [715, 406] width 54 height 15
select select "DAY_SUMMARY"
click at [717, 356] on button "Cover page" at bounding box center [720, 363] width 65 height 15
click at [1034, 26] on icon "Close dialog" at bounding box center [1032, 24] width 10 height 10
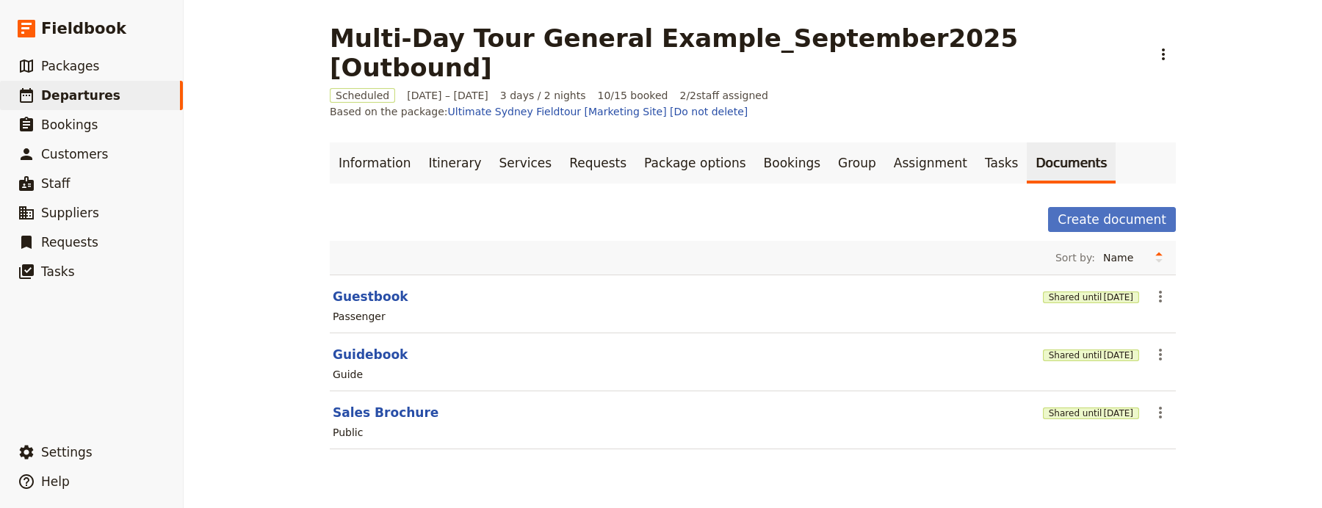
click at [366, 424] on div "Public" at bounding box center [752, 433] width 843 height 18
click at [383, 404] on button "Sales Brochure" at bounding box center [386, 413] width 106 height 18
select select "DEFAULT"
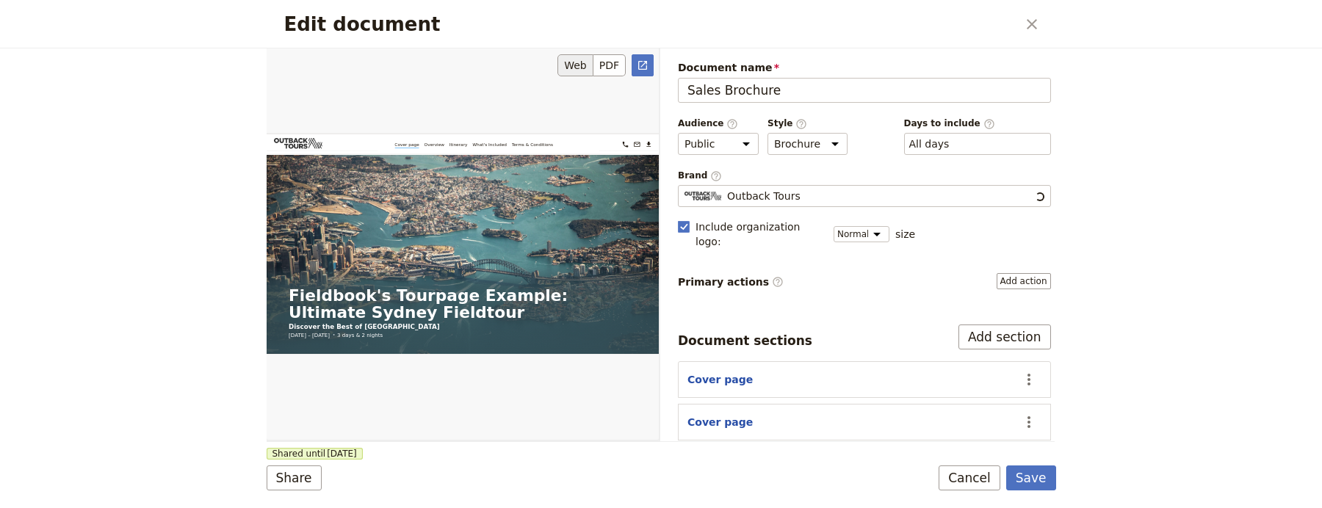
scroll to position [0, 0]
click at [718, 361] on section "Cover page ​" at bounding box center [864, 379] width 373 height 37
click at [714, 372] on button "Cover page" at bounding box center [720, 379] width 65 height 15
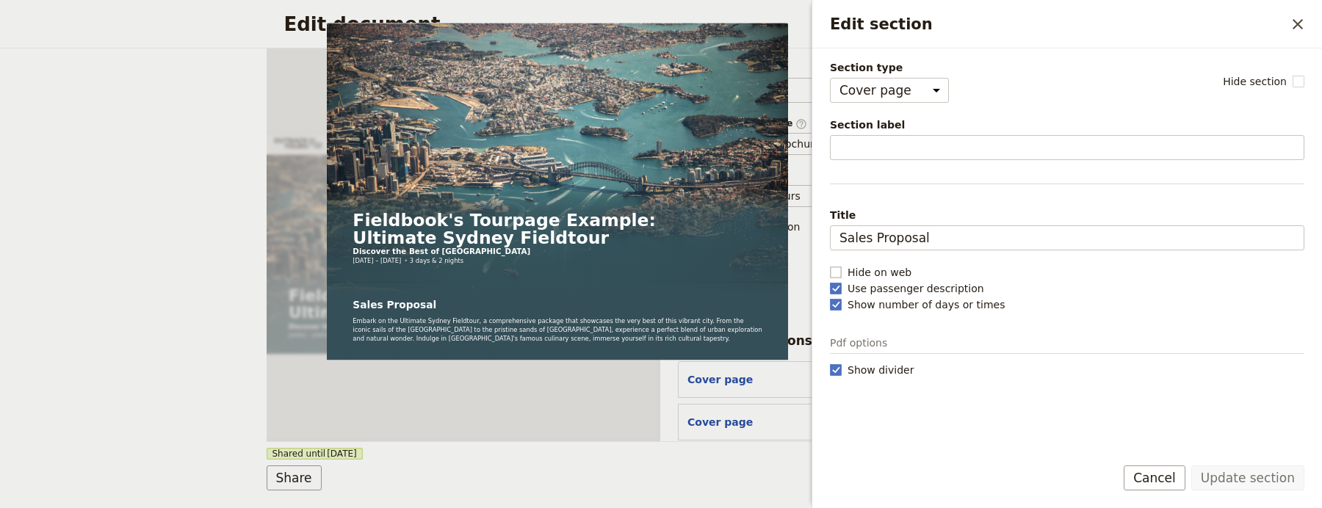
click at [868, 273] on span "Hide on web" at bounding box center [880, 272] width 64 height 15
click at [830, 265] on input "Hide on web" at bounding box center [829, 264] width 1 height 1
checkbox input "true"
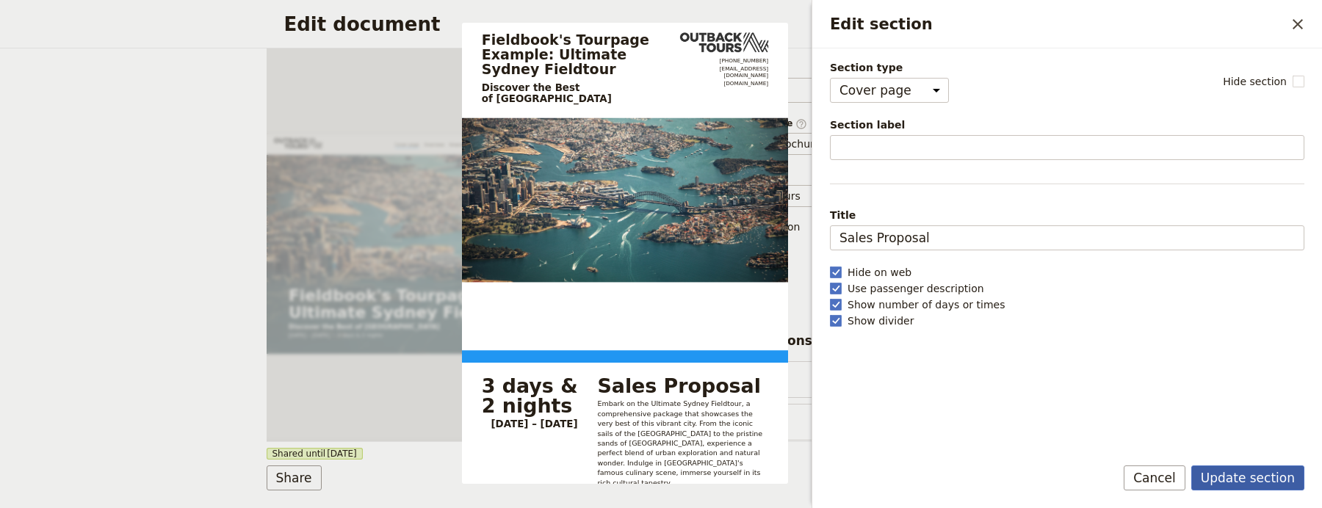
click at [1278, 478] on button "Update section" at bounding box center [1248, 478] width 113 height 25
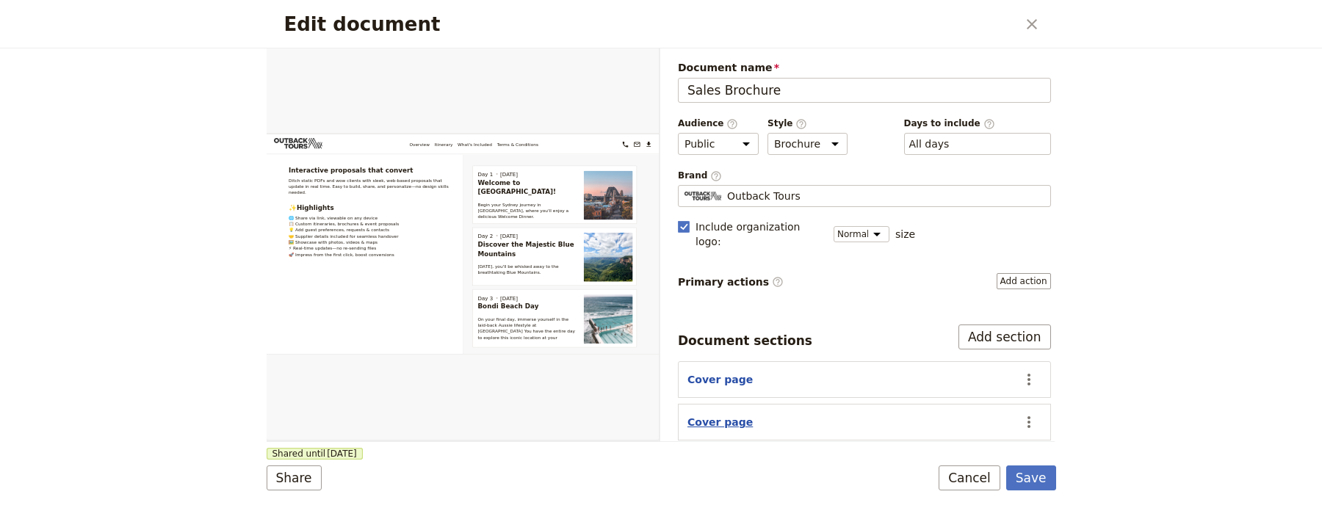
click at [723, 415] on button "Cover page" at bounding box center [720, 422] width 65 height 15
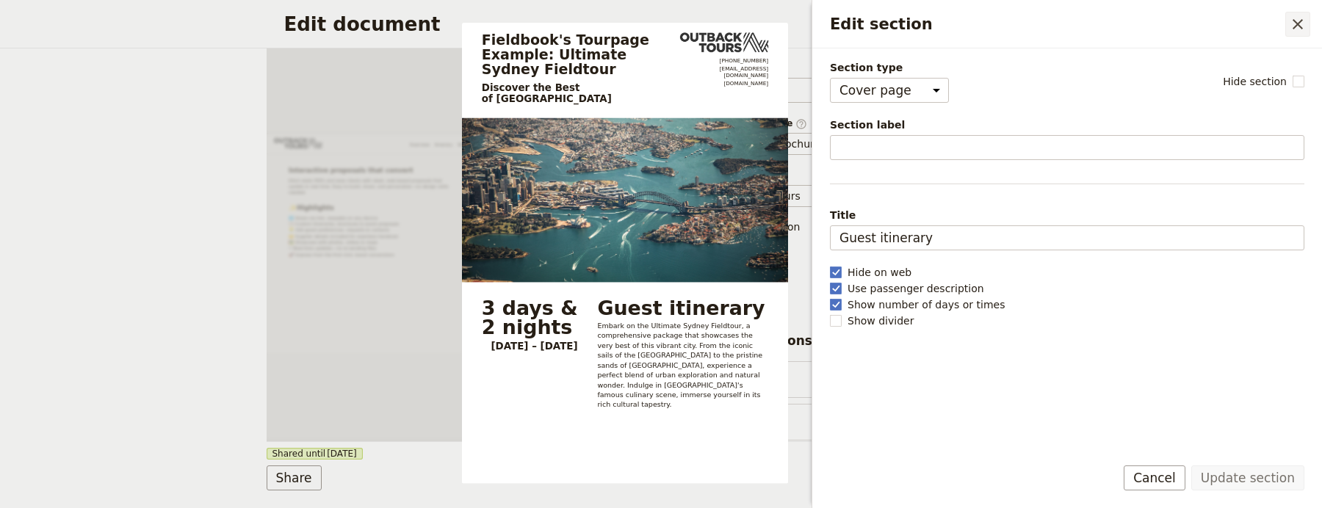
click at [1289, 26] on icon "Close drawer" at bounding box center [1298, 24] width 18 height 18
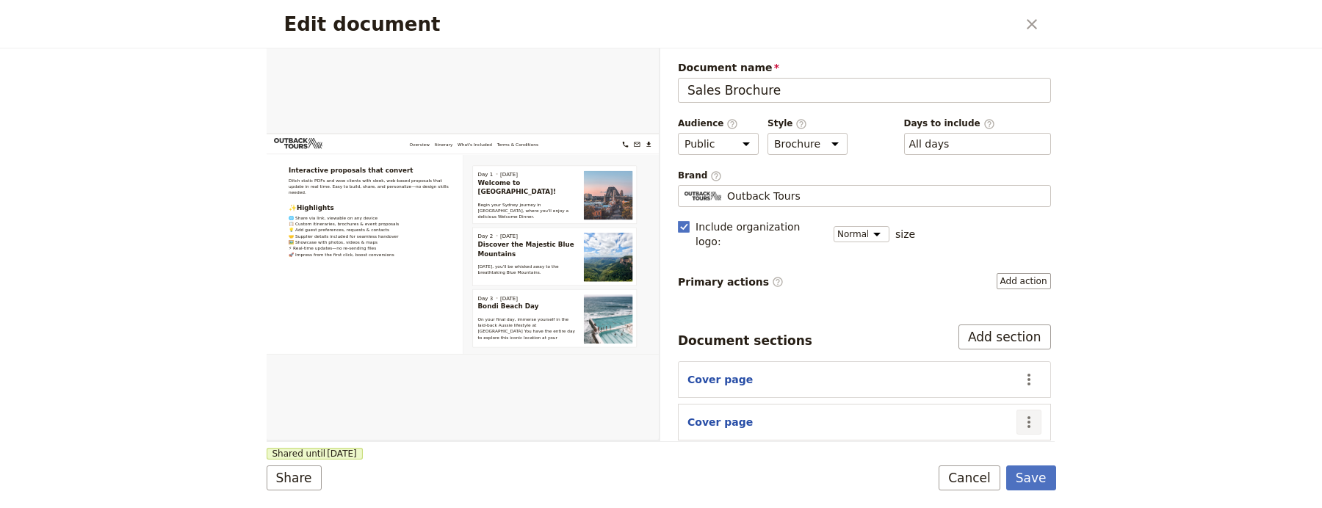
click at [1020, 414] on icon "Actions" at bounding box center [1029, 423] width 18 height 18
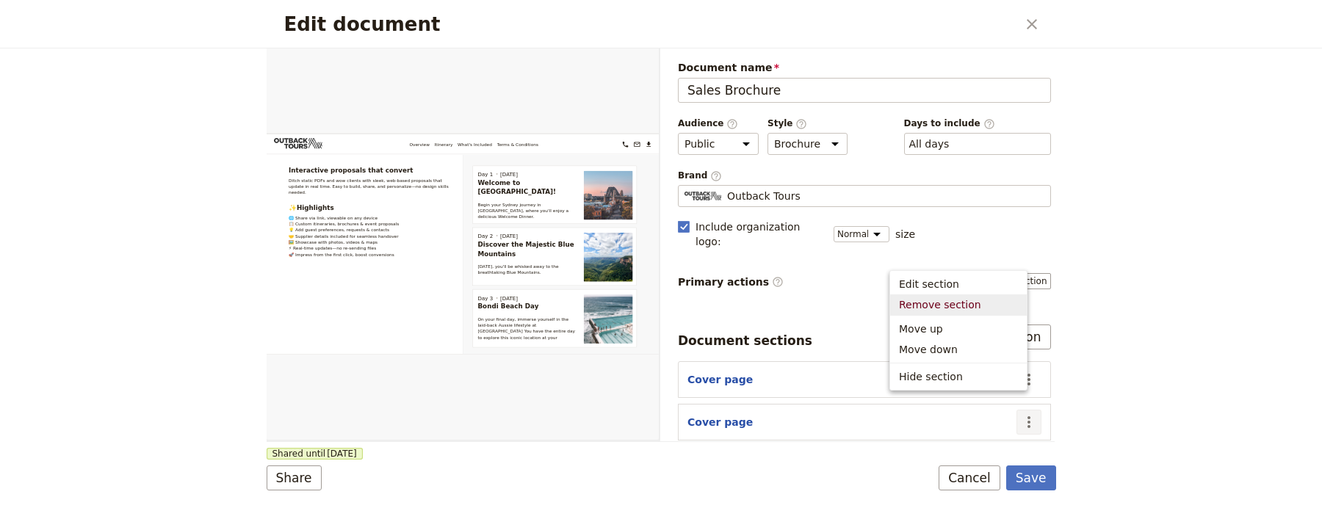
click at [965, 311] on span "Remove section" at bounding box center [940, 305] width 82 height 15
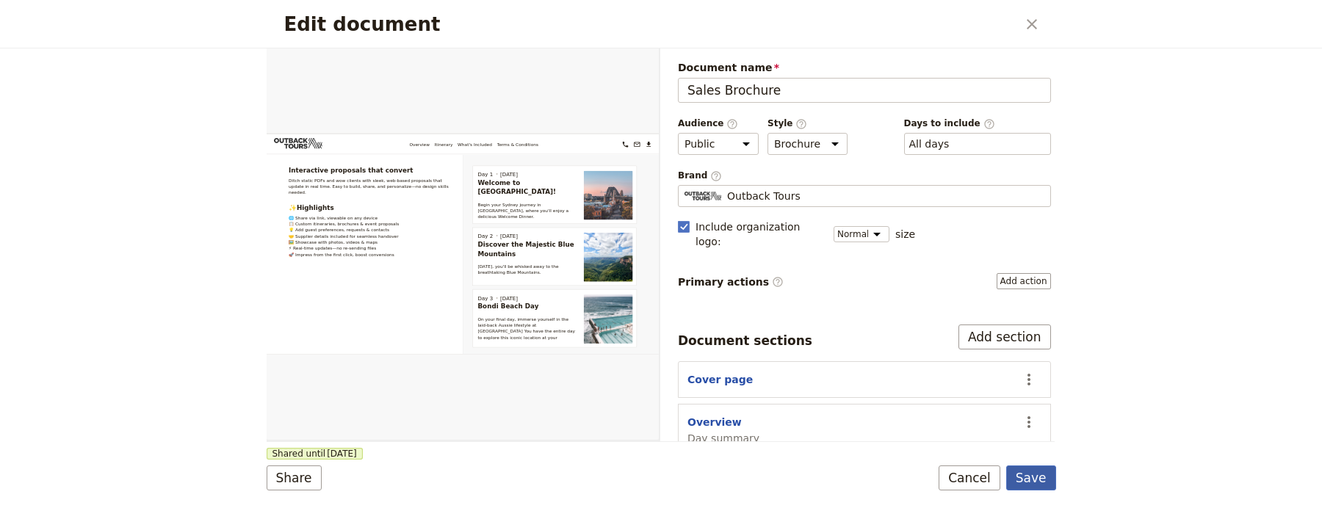
click at [1022, 471] on button "Save" at bounding box center [1032, 478] width 50 height 25
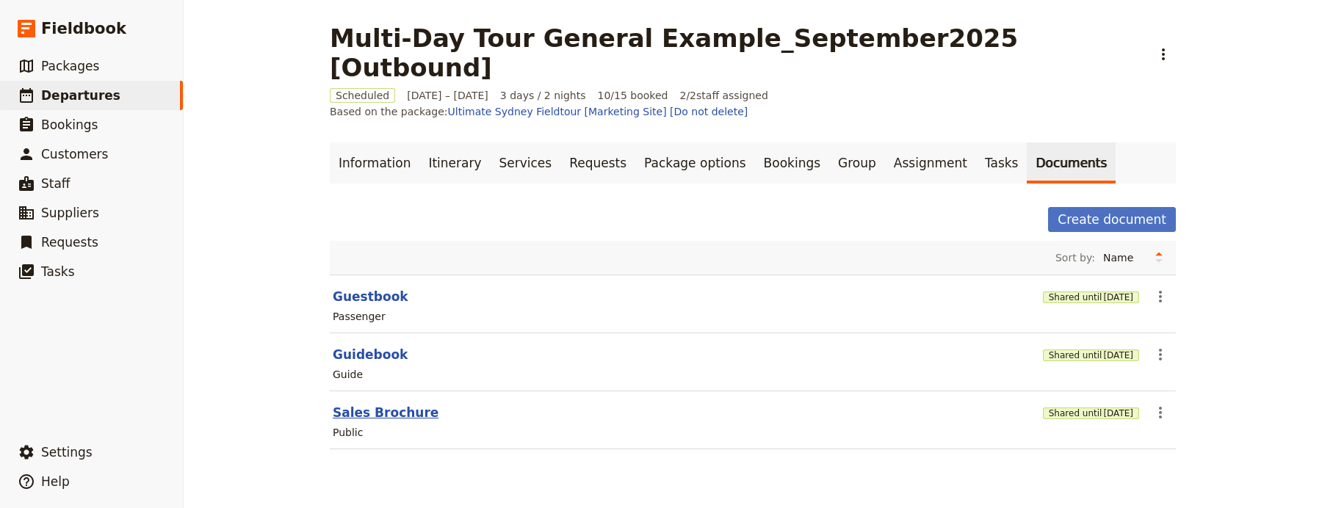
click at [358, 404] on button "Sales Brochure" at bounding box center [386, 413] width 106 height 18
select select "DEFAULT"
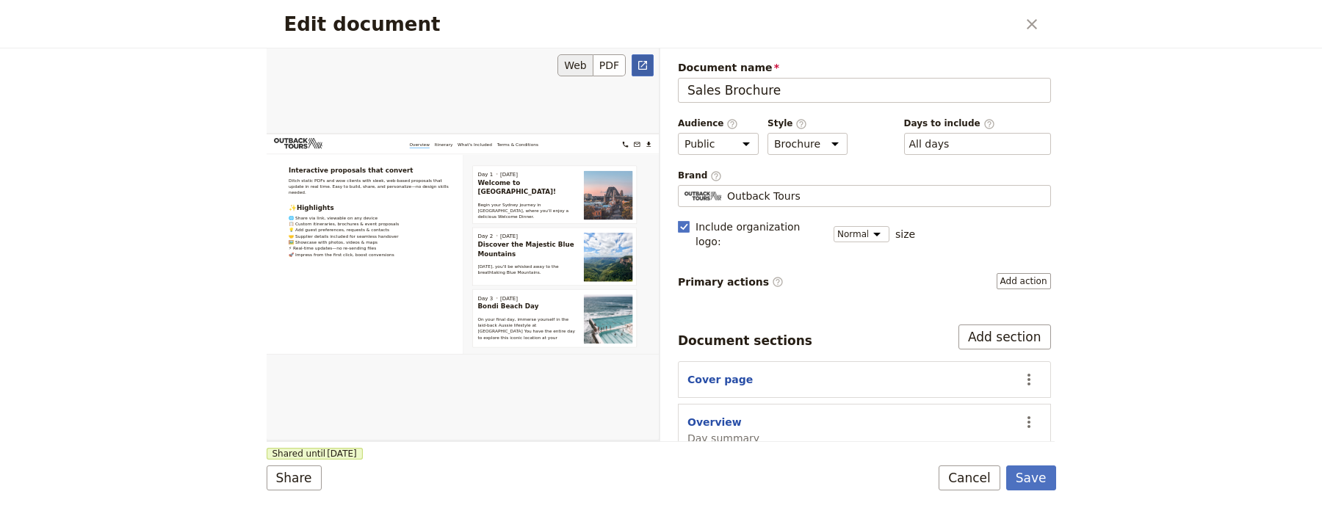
click at [637, 64] on icon "Open full preview" at bounding box center [643, 66] width 12 height 12
click at [733, 372] on button "Cover page" at bounding box center [720, 379] width 65 height 15
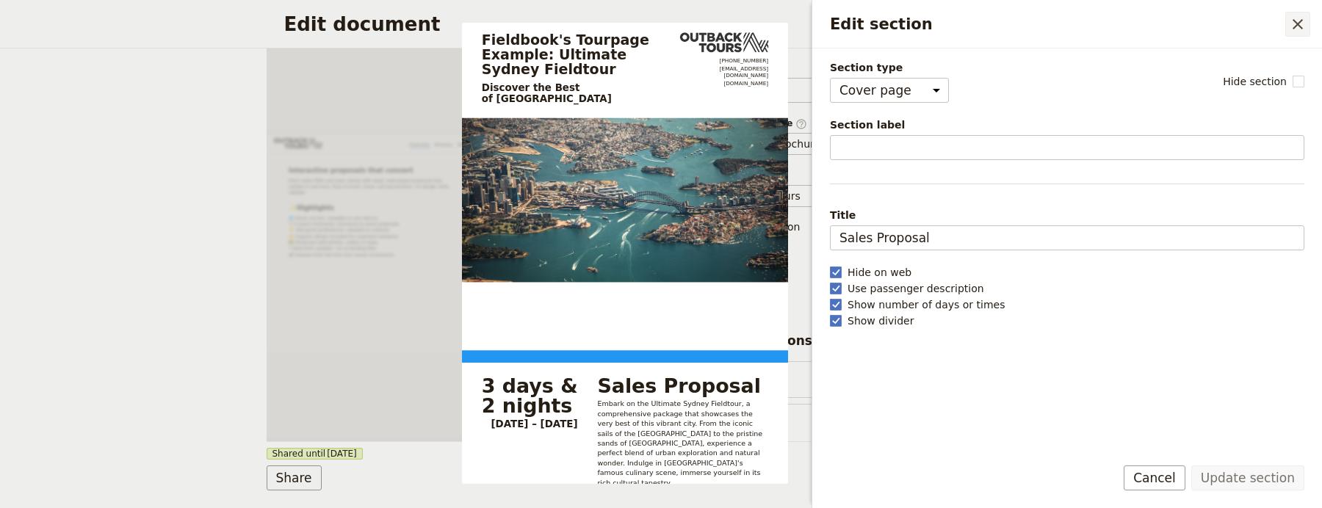
click at [1306, 26] on button "​" at bounding box center [1298, 24] width 25 height 25
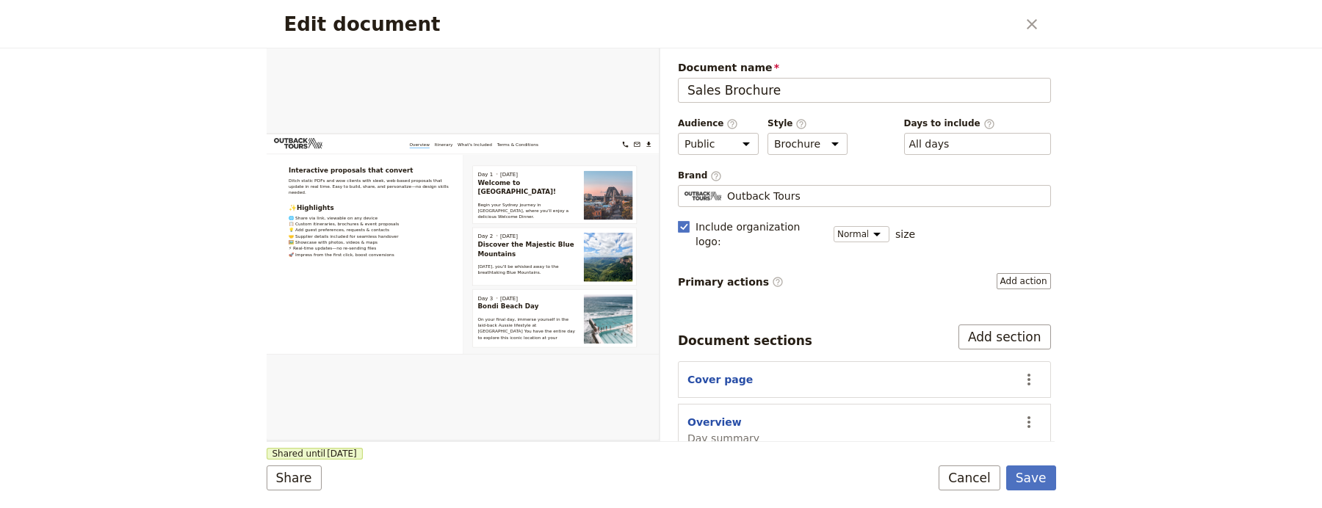
click at [1026, 15] on icon "Close dialog" at bounding box center [1032, 24] width 18 height 18
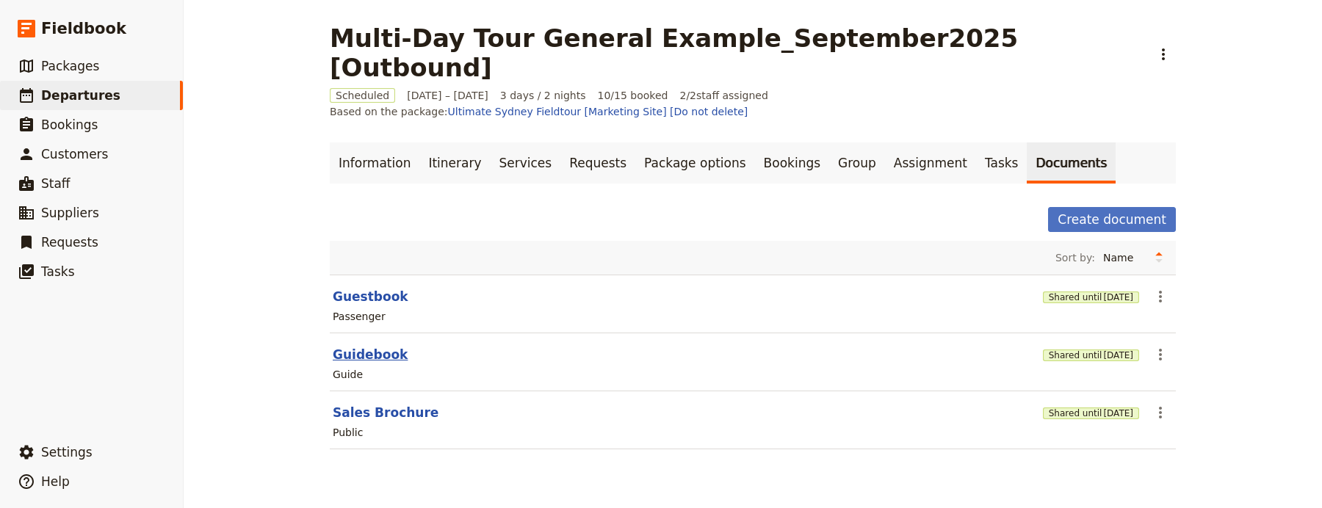
click at [345, 346] on button "Guidebook" at bounding box center [370, 355] width 75 height 18
select select "STAFF"
select select "RUN_SHEET"
select select "DEFAULT"
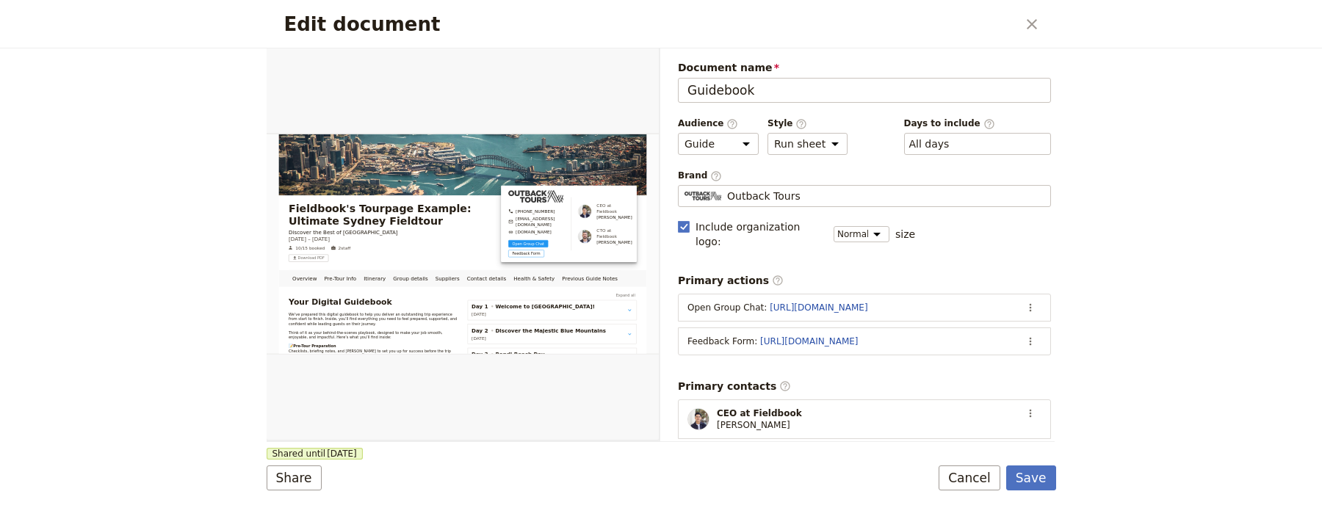
scroll to position [397, 0]
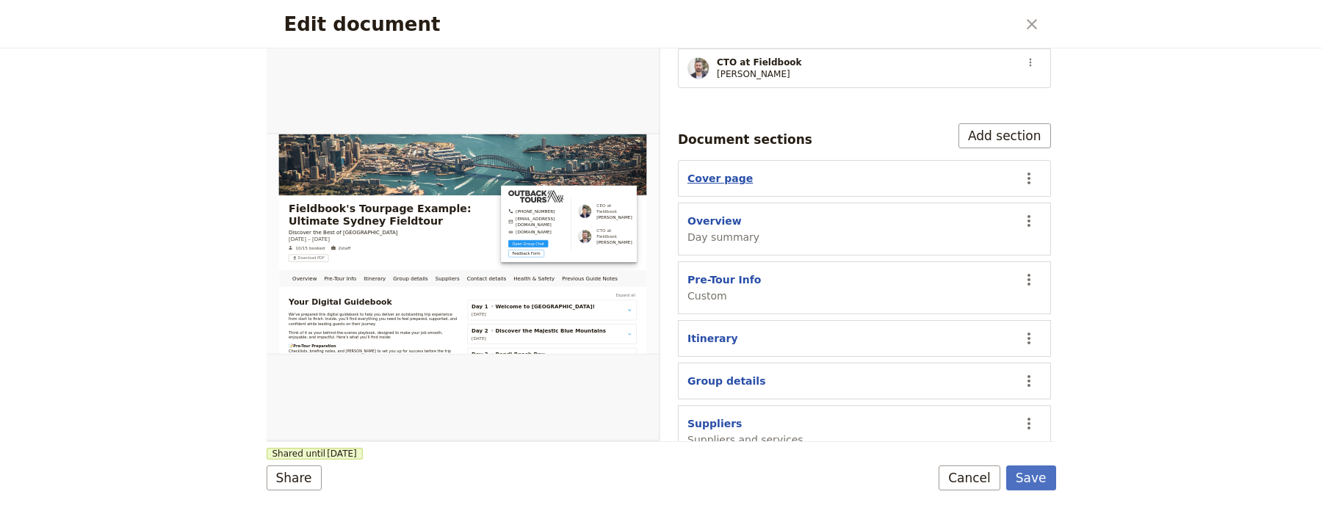
click at [736, 172] on button "Cover page" at bounding box center [720, 178] width 65 height 15
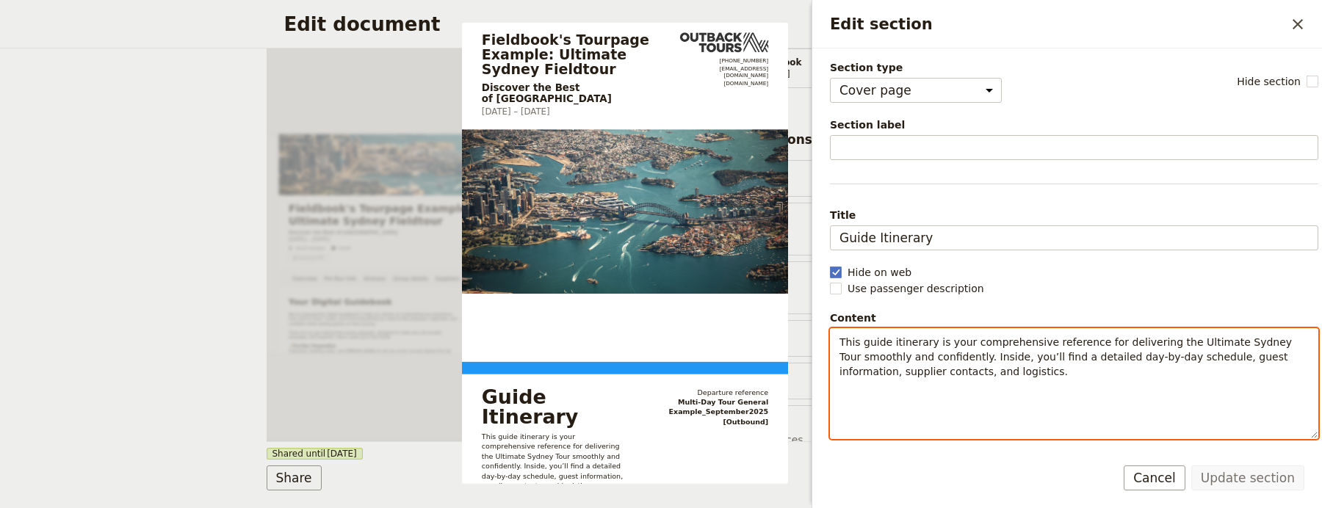
click at [959, 372] on span "This guide itinerary is your comprehensive reference for delivering the Ultimat…" at bounding box center [1068, 356] width 456 height 41
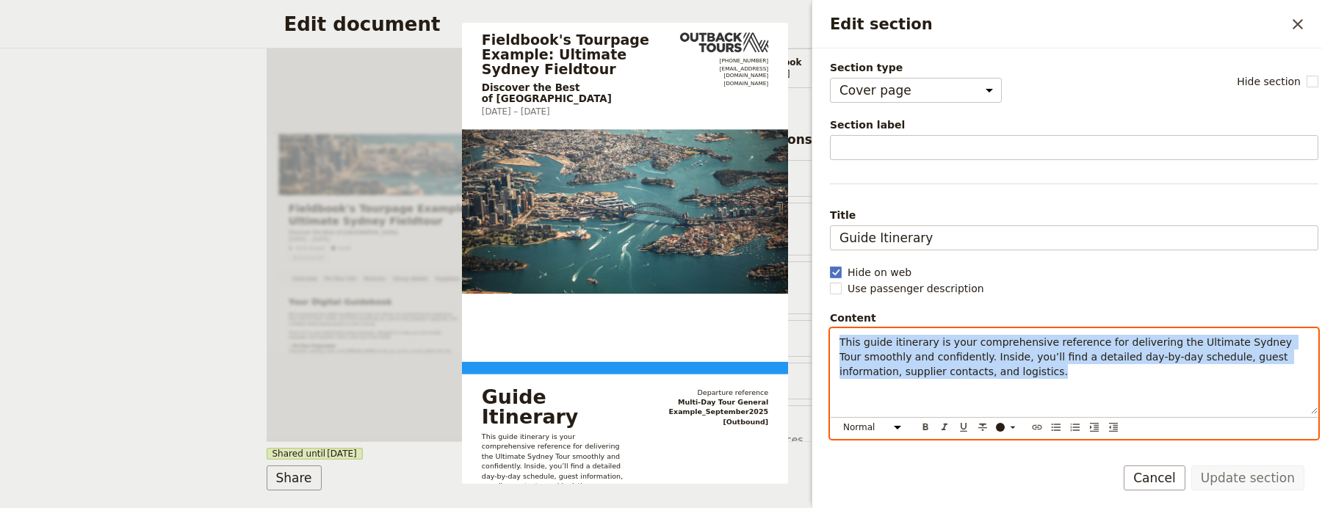
click at [959, 372] on span "This guide itinerary is your comprehensive reference for delivering the Ultimat…" at bounding box center [1068, 356] width 456 height 41
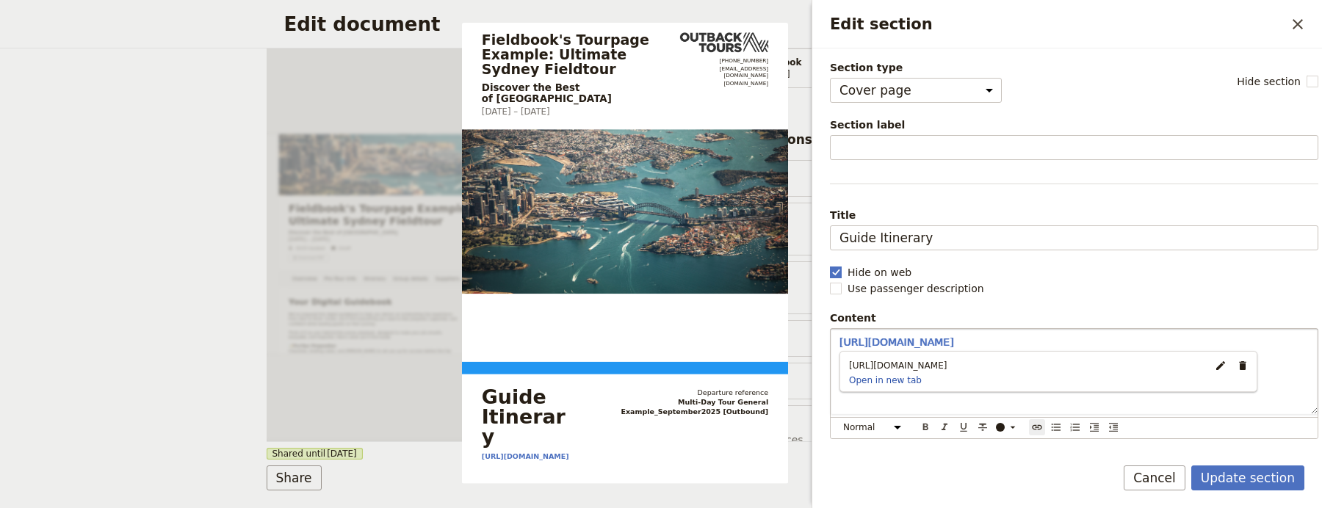
click at [969, 270] on label "Hide on web" at bounding box center [1074, 272] width 489 height 15
click at [830, 265] on input "Hide on web" at bounding box center [829, 264] width 1 height 1
checkbox input "false"
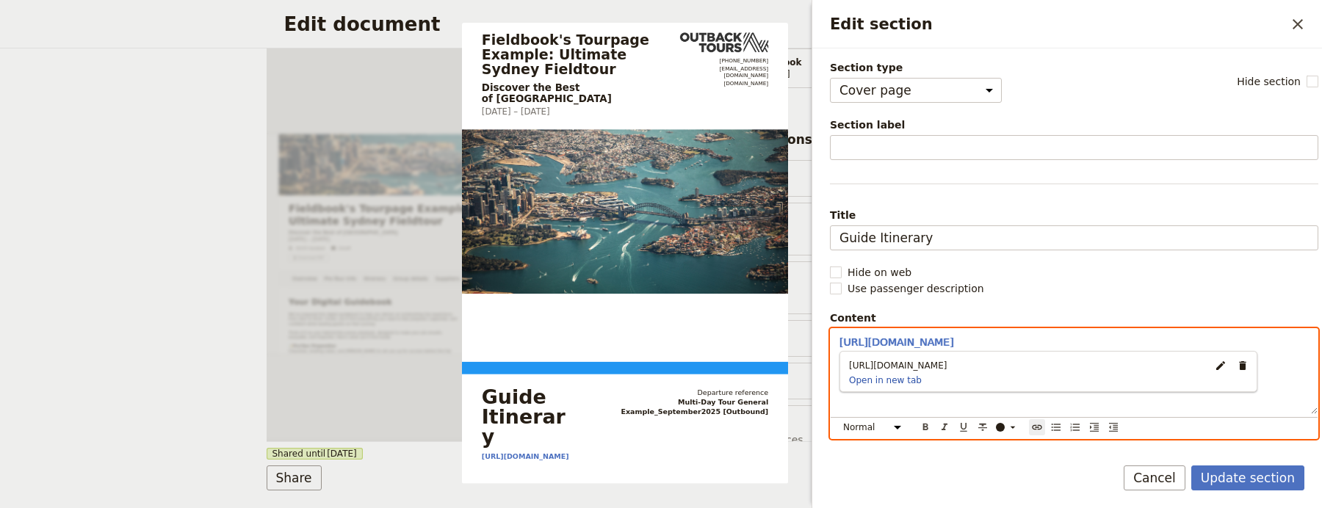
click at [1163, 384] on body "Fieldbook ​ ​ Fieldbook ​ ​ Packages ​ Departures ​ Bookings ​ Customers ​ Staf…" at bounding box center [661, 254] width 1322 height 508
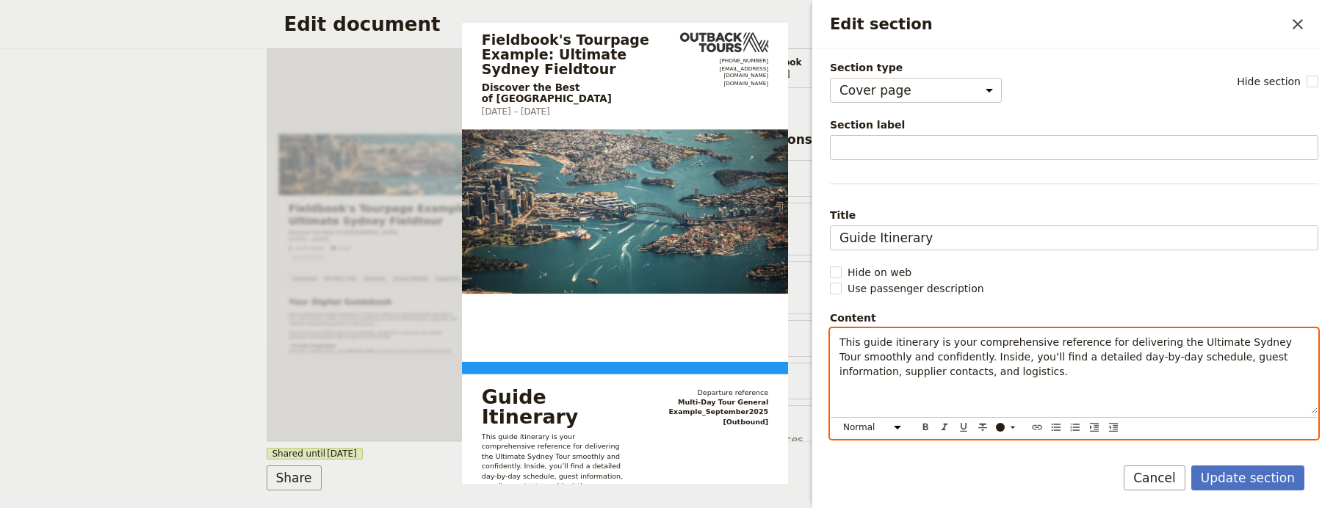
click at [1157, 379] on p "This guide itinerary is your comprehensive reference for delivering the Ultimat…" at bounding box center [1074, 357] width 469 height 44
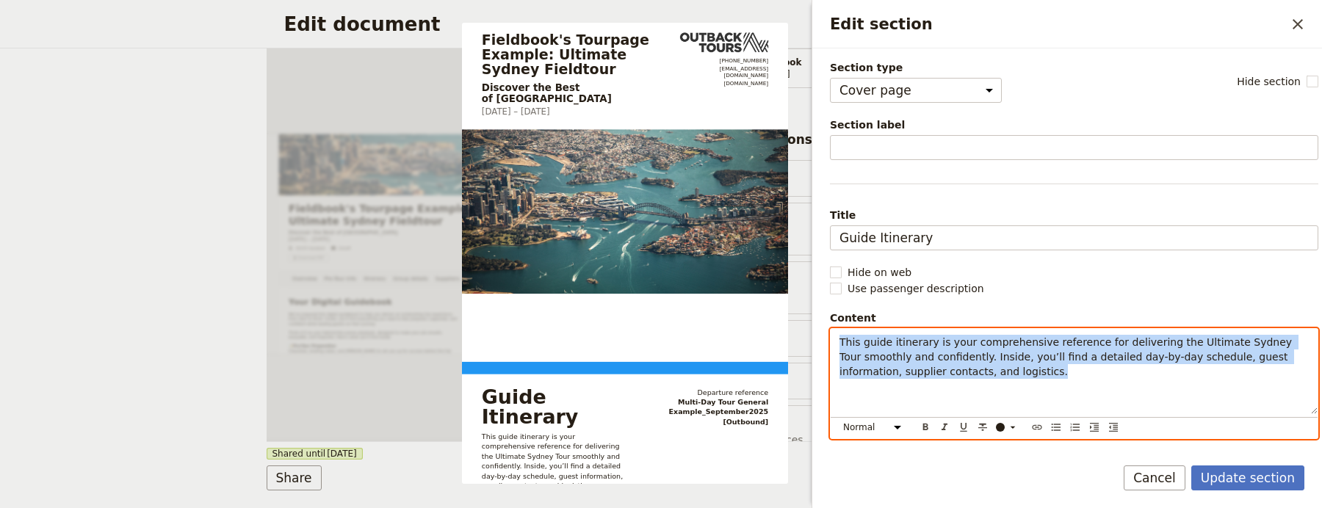
drag, startPoint x: 749, startPoint y: 324, endPoint x: 905, endPoint y: 334, distance: 156.0
click at [905, 334] on div "This guide itinerary is your comprehensive reference for delivering the Ultimat…" at bounding box center [1074, 371] width 487 height 85
copy span "This guide itinerary is your comprehensive reference for delivering the Ultimat…"
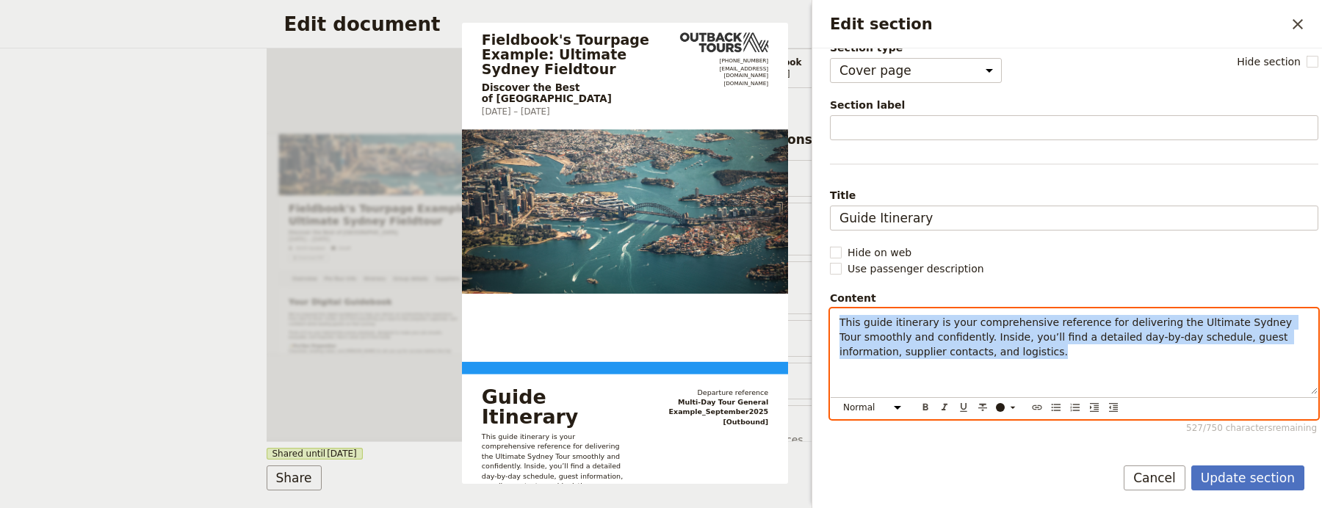
scroll to position [40, 0]
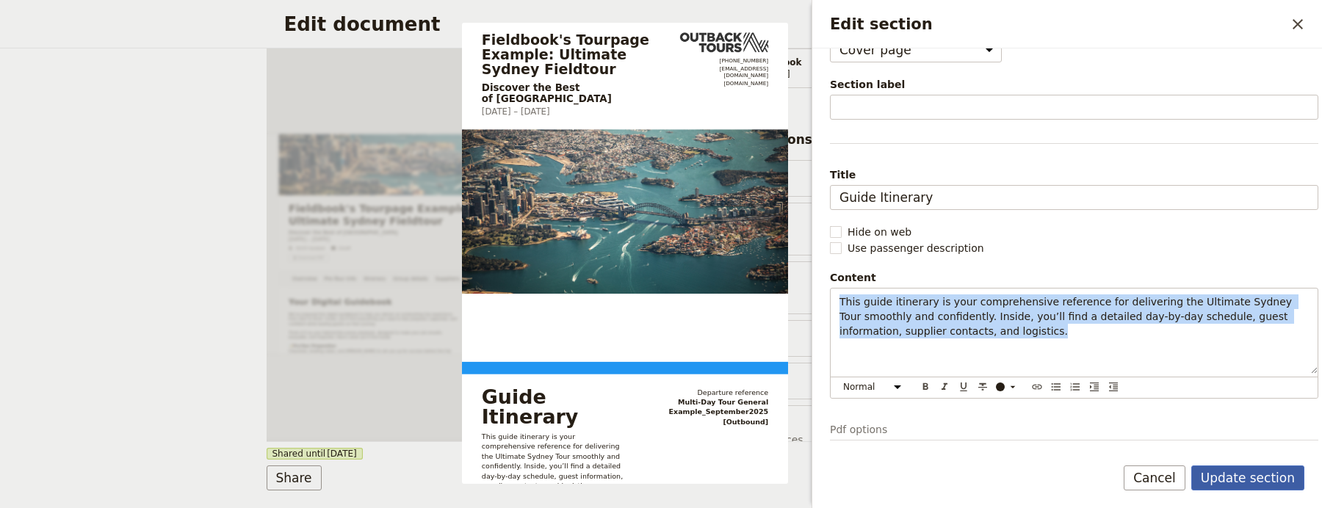
click at [1244, 471] on button "Update section" at bounding box center [1248, 478] width 113 height 25
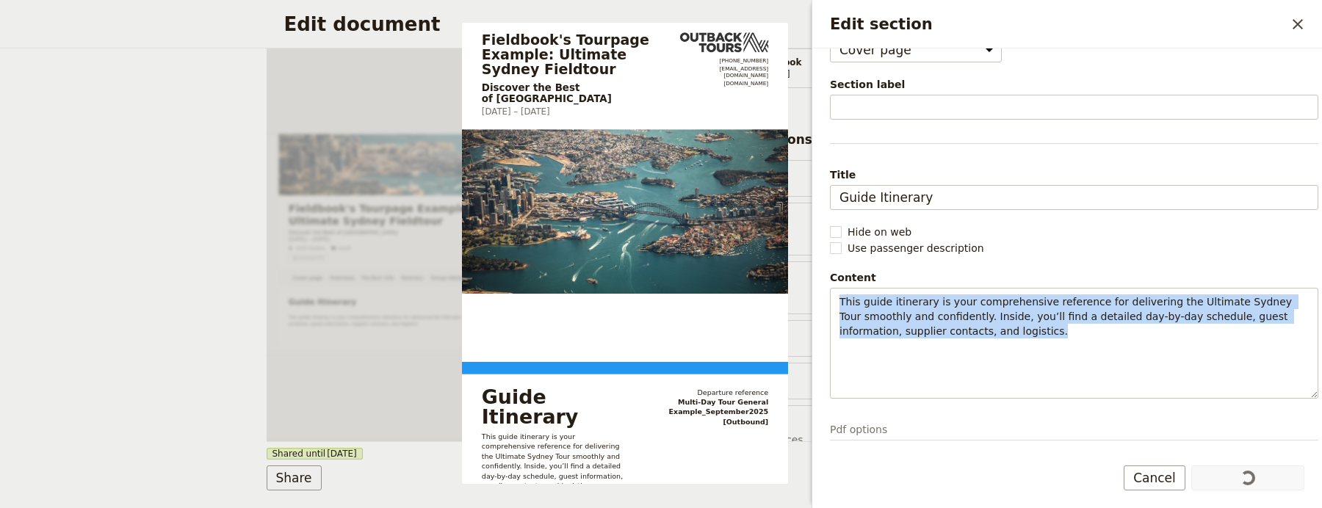
select select "68c20fbe9cf246aeb5e201da"
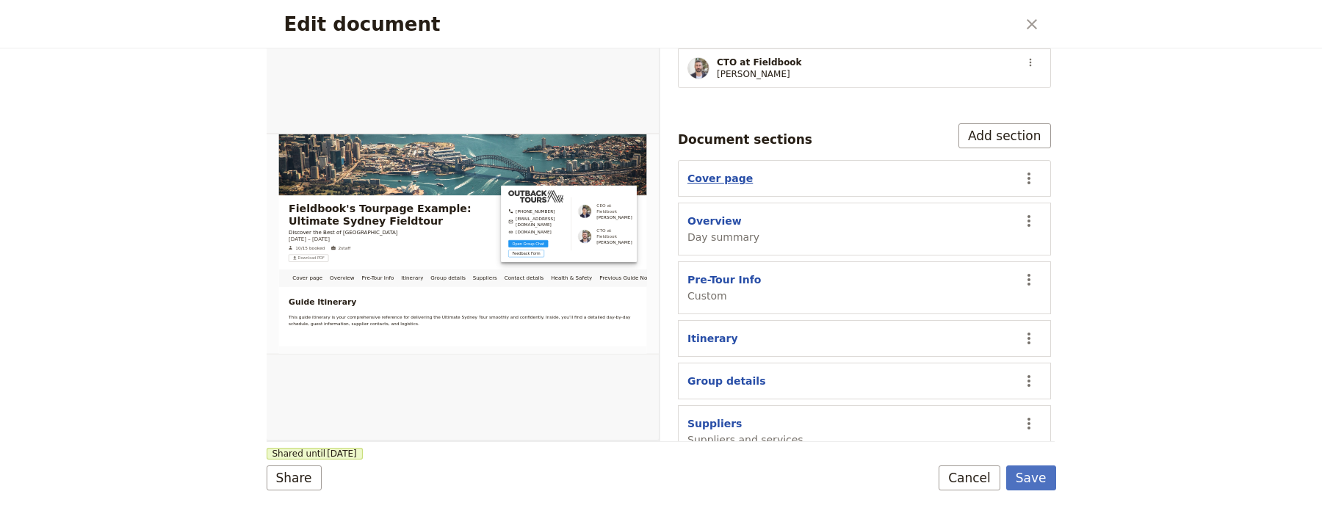
click at [719, 171] on button "Cover page" at bounding box center [720, 178] width 65 height 15
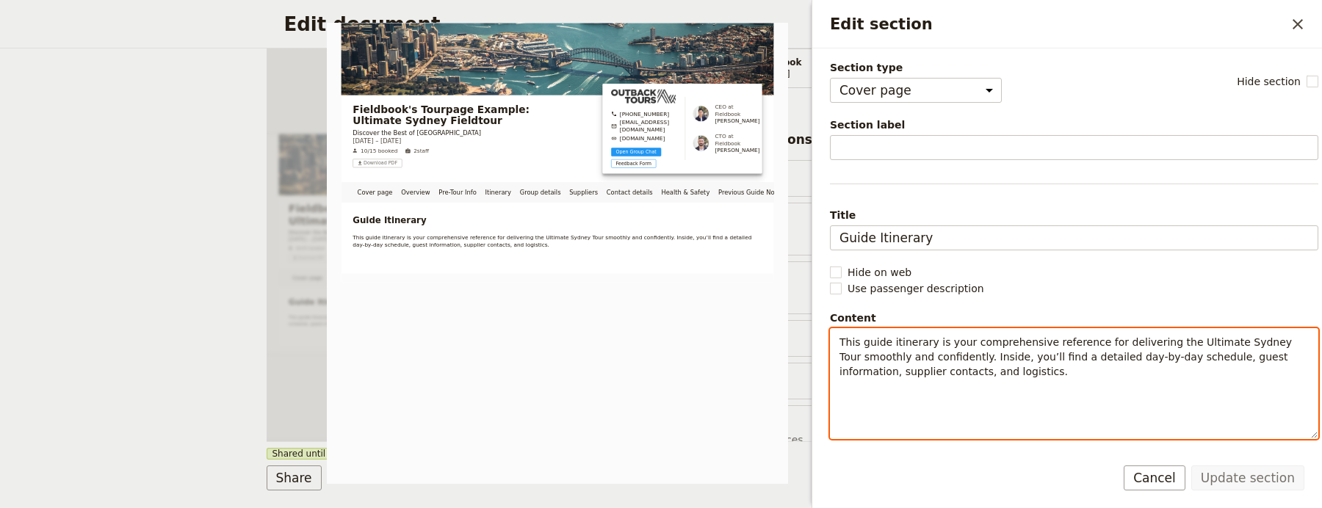
click at [942, 361] on span "This guide itinerary is your comprehensive reference for delivering the Ultimat…" at bounding box center [1068, 356] width 456 height 41
click at [941, 362] on span "This guide itinerary is your comprehensive reference for delivering the Ultimat…" at bounding box center [1068, 356] width 456 height 41
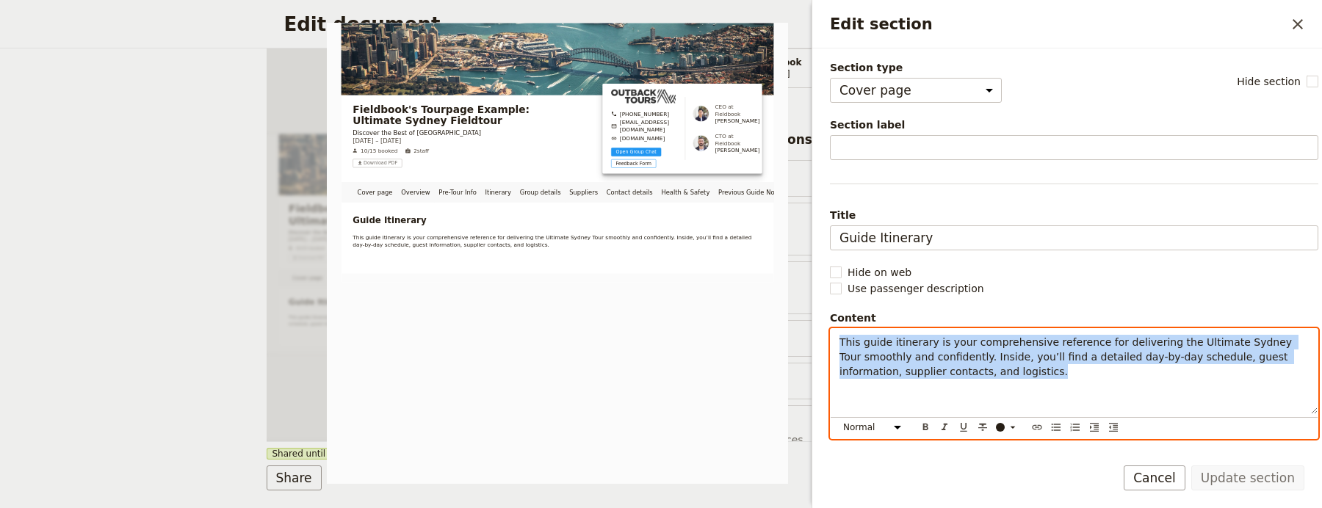
click at [941, 362] on span "This guide itinerary is your comprehensive reference for delivering the Ultimat…" at bounding box center [1068, 356] width 456 height 41
copy span "This guide itinerary is your comprehensive reference for delivering the Ultimat…"
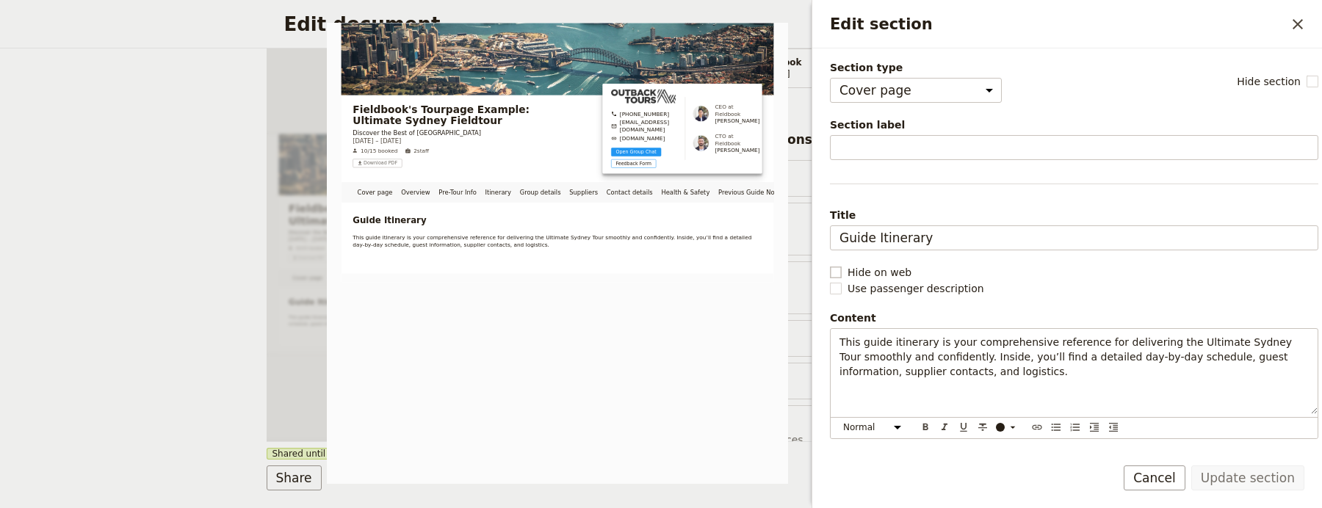
click at [887, 272] on span "Hide on web" at bounding box center [880, 272] width 64 height 15
click at [830, 265] on input "Hide on web" at bounding box center [829, 264] width 1 height 1
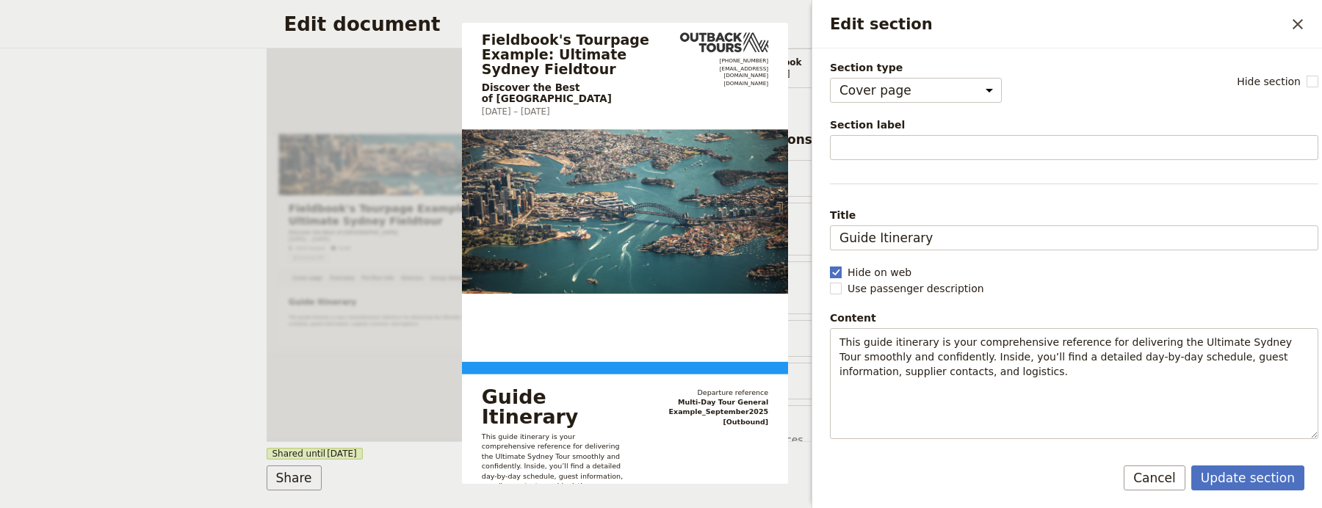
click at [886, 272] on span "Hide on web" at bounding box center [880, 272] width 64 height 15
click at [830, 265] on input "Hide on web" at bounding box center [829, 264] width 1 height 1
click at [885, 272] on span "Hide on web" at bounding box center [880, 272] width 64 height 15
click at [830, 265] on input "Hide on web" at bounding box center [829, 264] width 1 height 1
checkbox input "true"
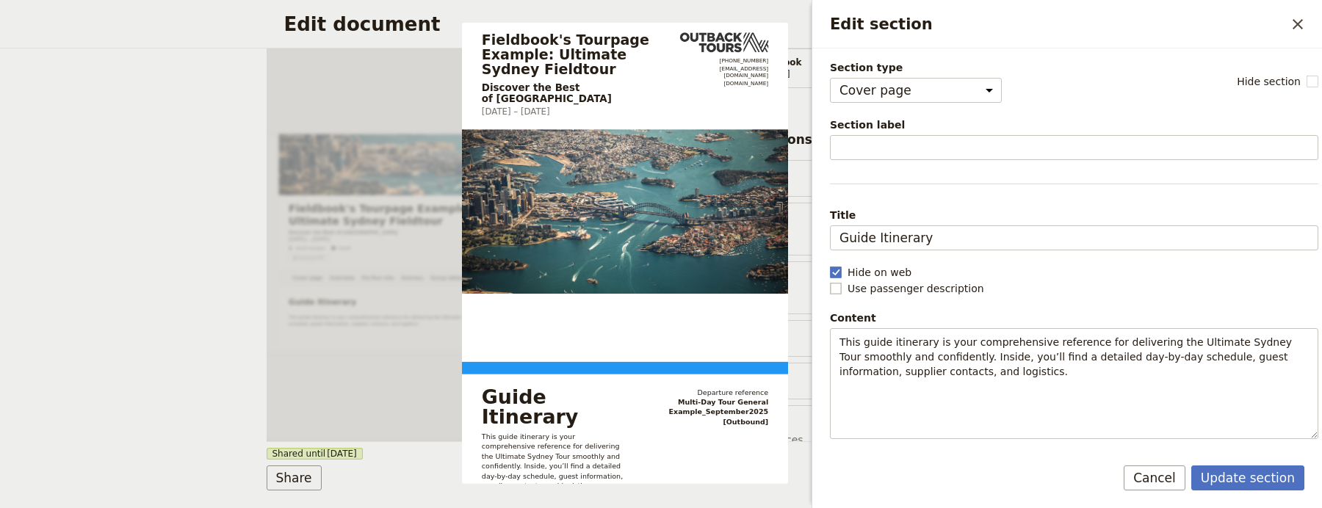
click at [876, 288] on span "Use passenger description" at bounding box center [916, 288] width 137 height 15
click at [830, 281] on input "Use passenger description" at bounding box center [829, 281] width 1 height 1
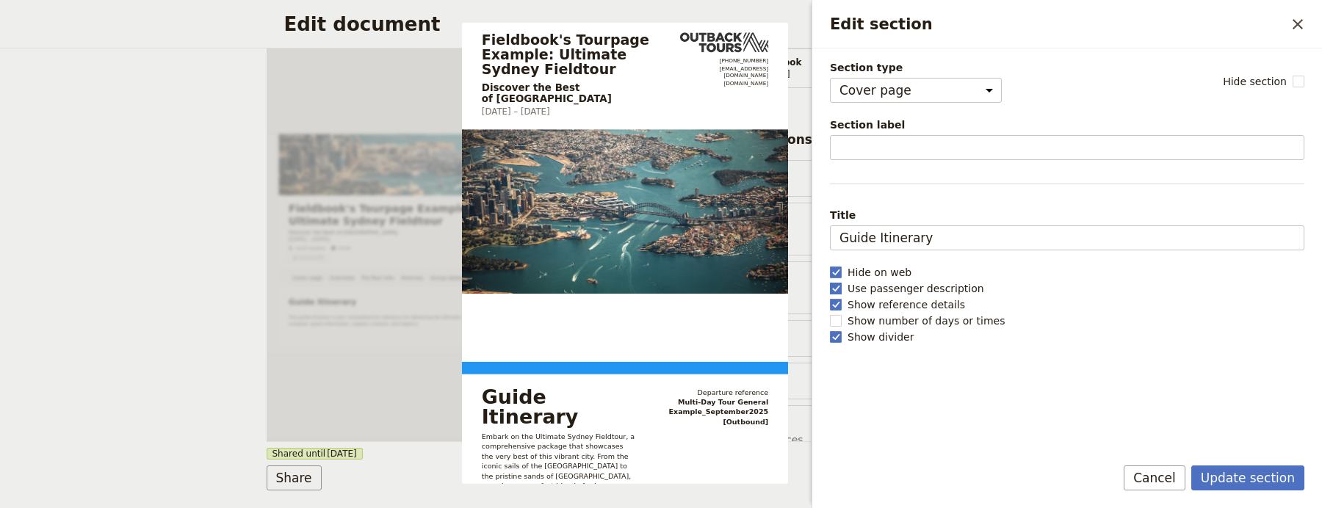
click at [876, 288] on span "Use passenger description" at bounding box center [916, 288] width 137 height 15
click at [830, 281] on input "Use passenger description" at bounding box center [829, 281] width 1 height 1
checkbox input "false"
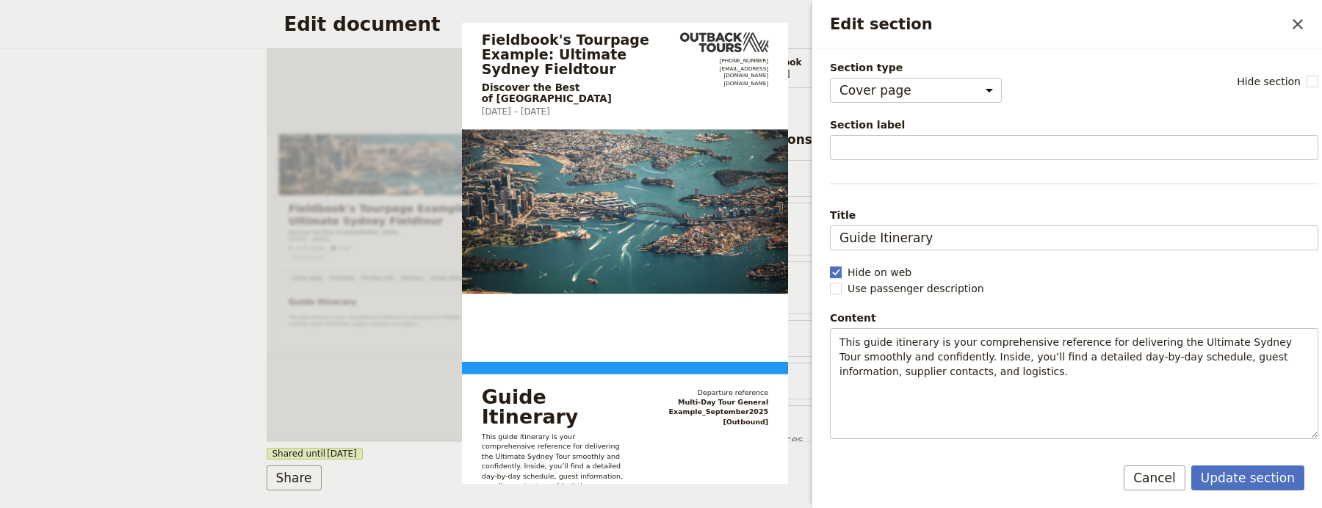
click at [879, 276] on span "Hide on web" at bounding box center [880, 272] width 64 height 15
click at [830, 265] on input "Hide on web" at bounding box center [829, 264] width 1 height 1
checkbox input "false"
click at [1265, 478] on button "Update section" at bounding box center [1248, 478] width 113 height 25
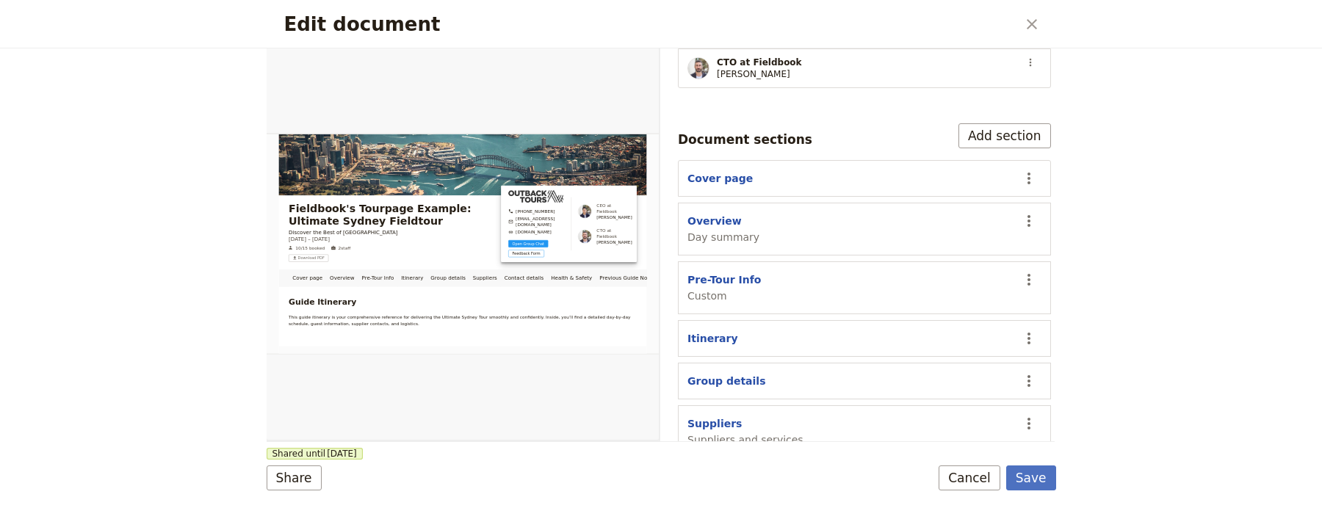
drag, startPoint x: 1029, startPoint y: 477, endPoint x: 1007, endPoint y: 455, distance: 31.2
click at [1029, 477] on button "Save" at bounding box center [1032, 478] width 50 height 25
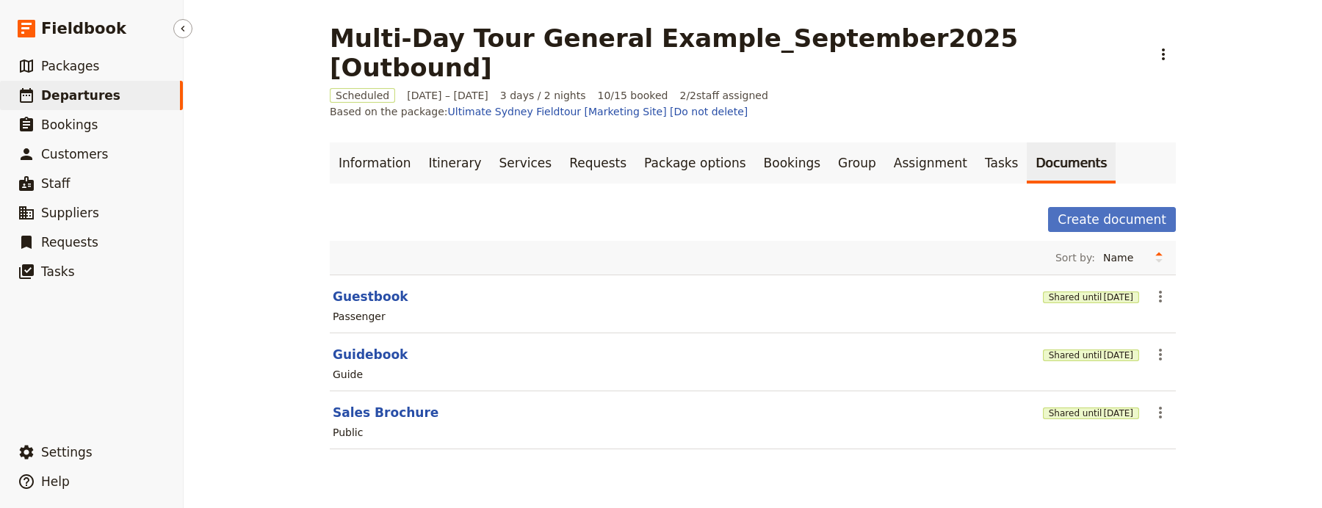
click at [68, 93] on span "Departures" at bounding box center [80, 95] width 79 height 15
select select "UPDATED_AT"
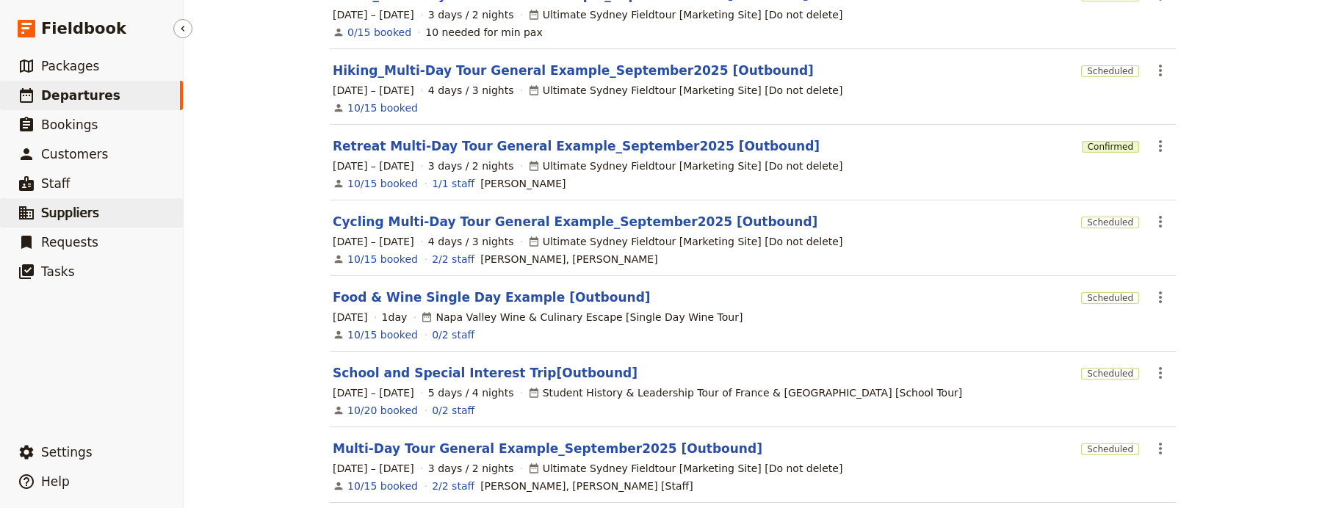
scroll to position [239, 0]
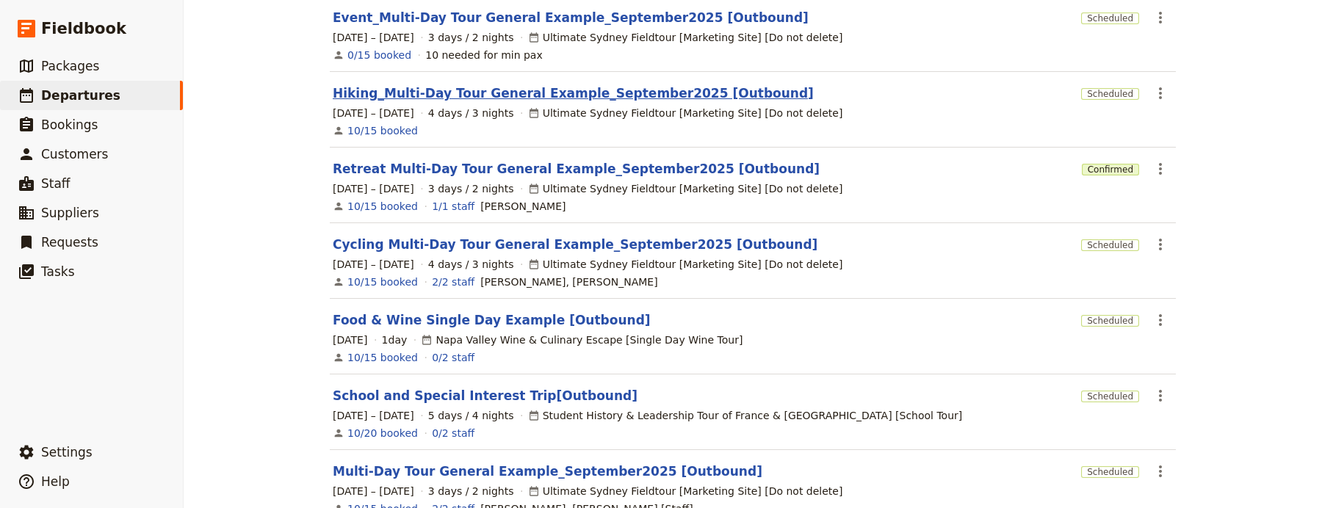
click at [419, 87] on link "Hiking_Multi-Day Tour General Example_September2025 [Outbound]" at bounding box center [573, 93] width 481 height 18
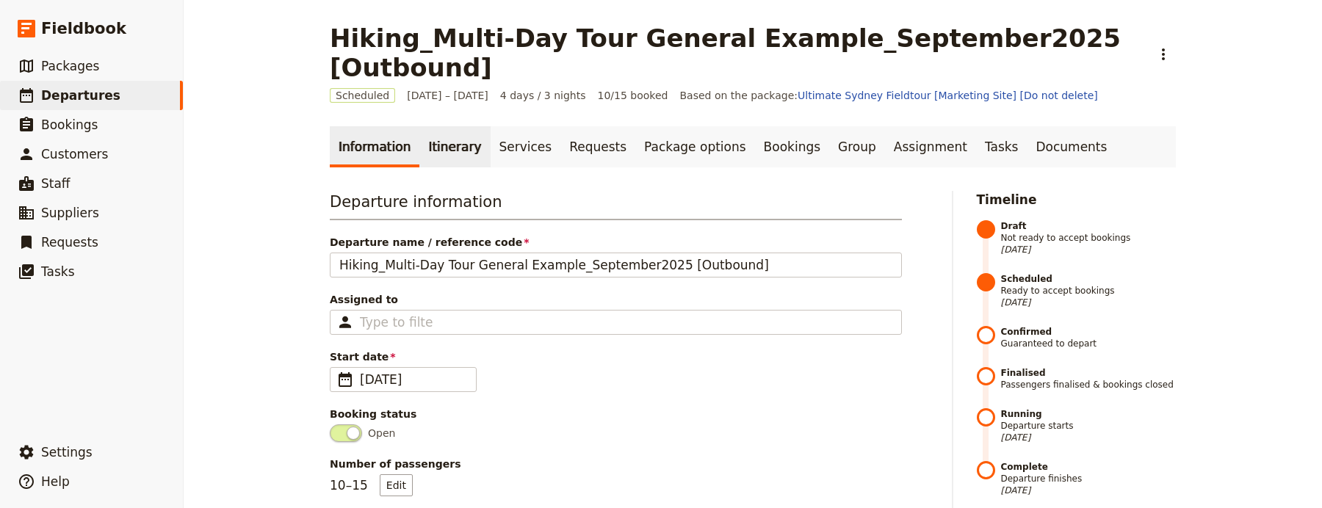
click at [433, 126] on link "Itinerary" at bounding box center [454, 146] width 71 height 41
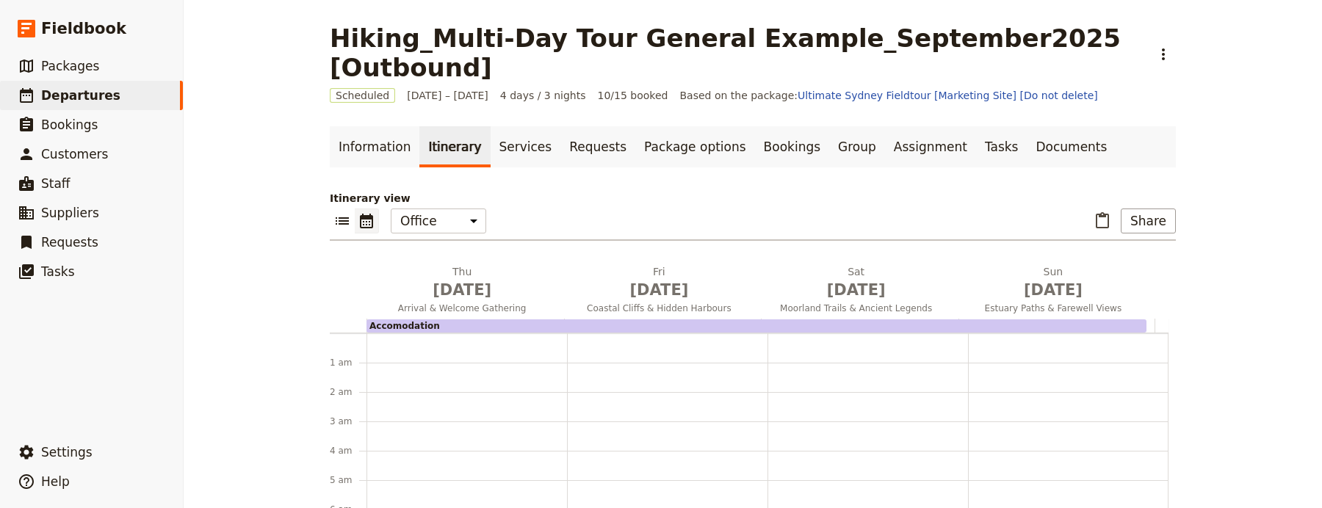
scroll to position [162, 0]
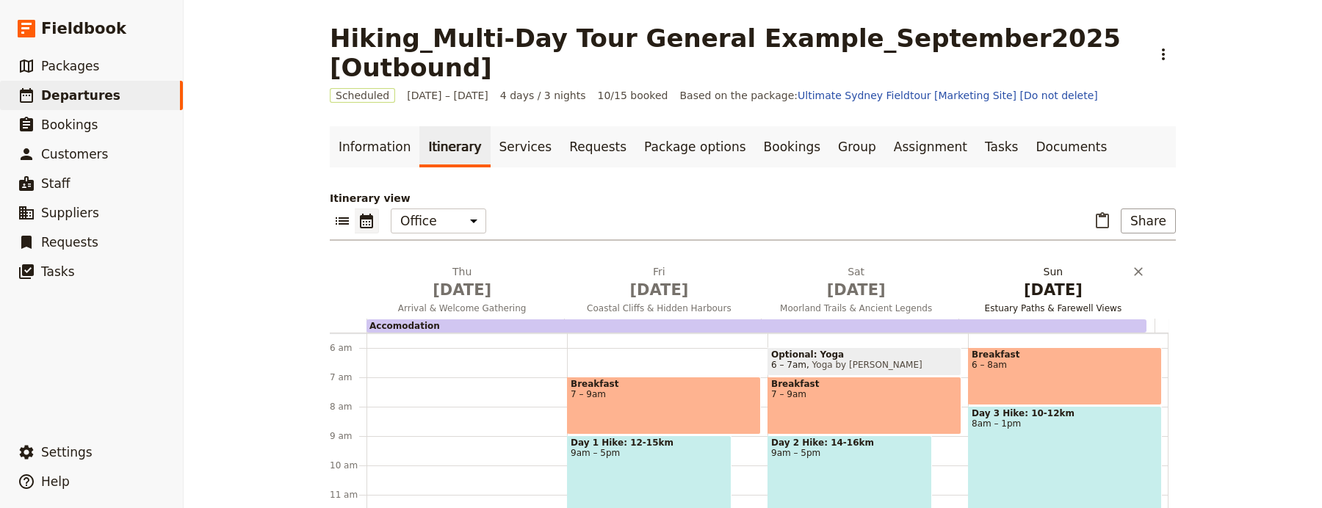
click at [1046, 264] on h2 "Sun Jan 31 Estuary Paths & Farewell Views" at bounding box center [1053, 282] width 179 height 37
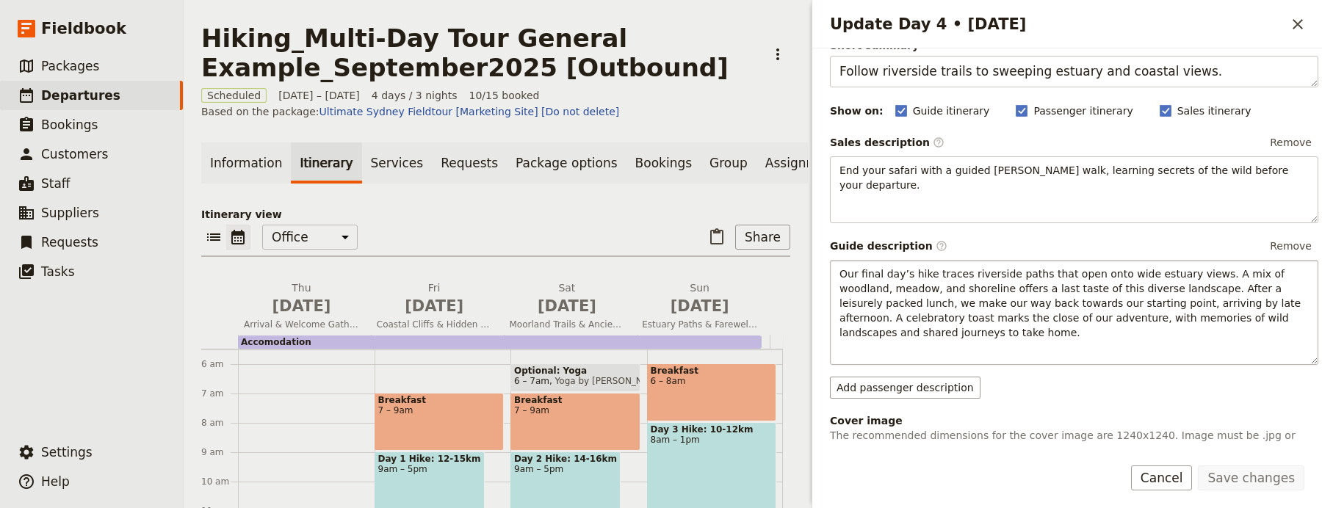
scroll to position [0, 0]
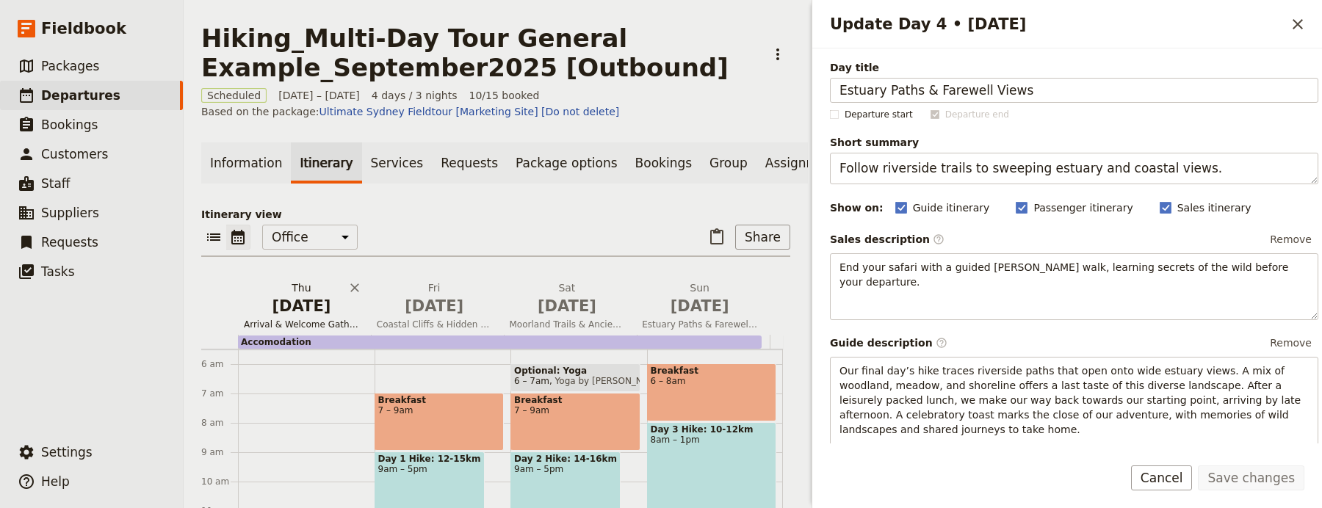
click at [314, 335] on button "Thu Jan 28 Arrival & Welcome Gathering" at bounding box center [304, 308] width 133 height 54
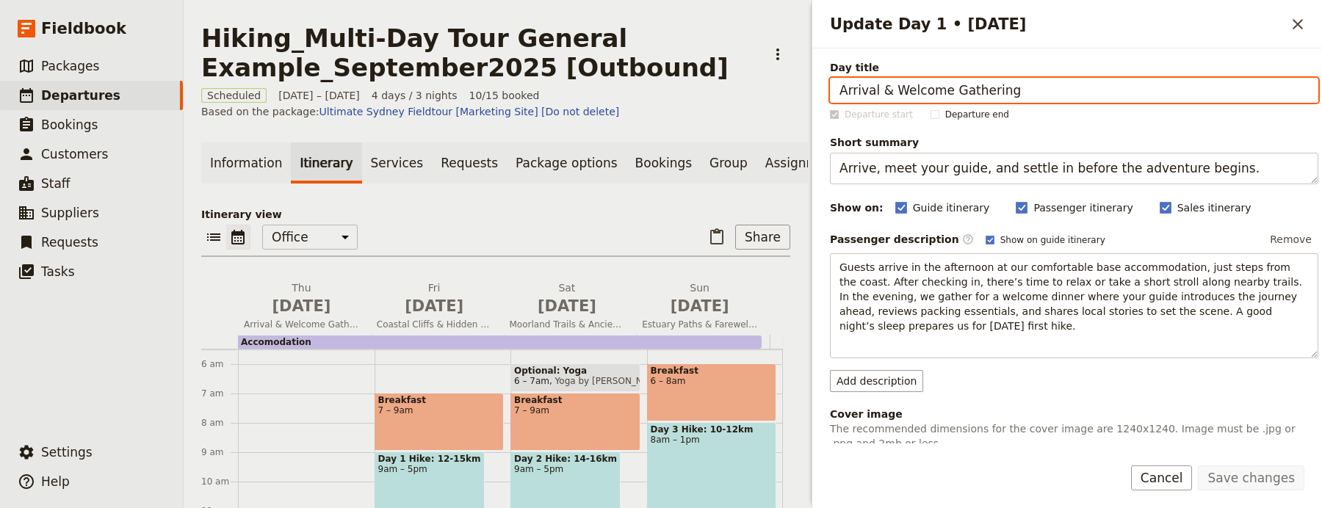
scroll to position [467, 0]
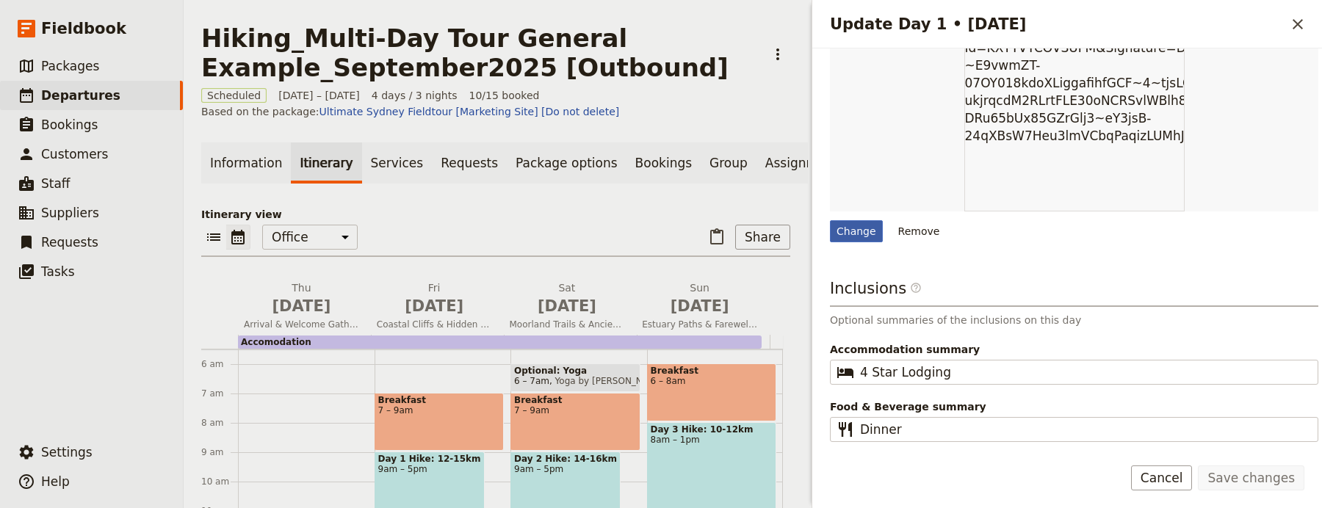
click at [865, 236] on div "Change" at bounding box center [856, 231] width 53 height 22
click at [830, 220] on input "Change" at bounding box center [829, 220] width 1 height 1
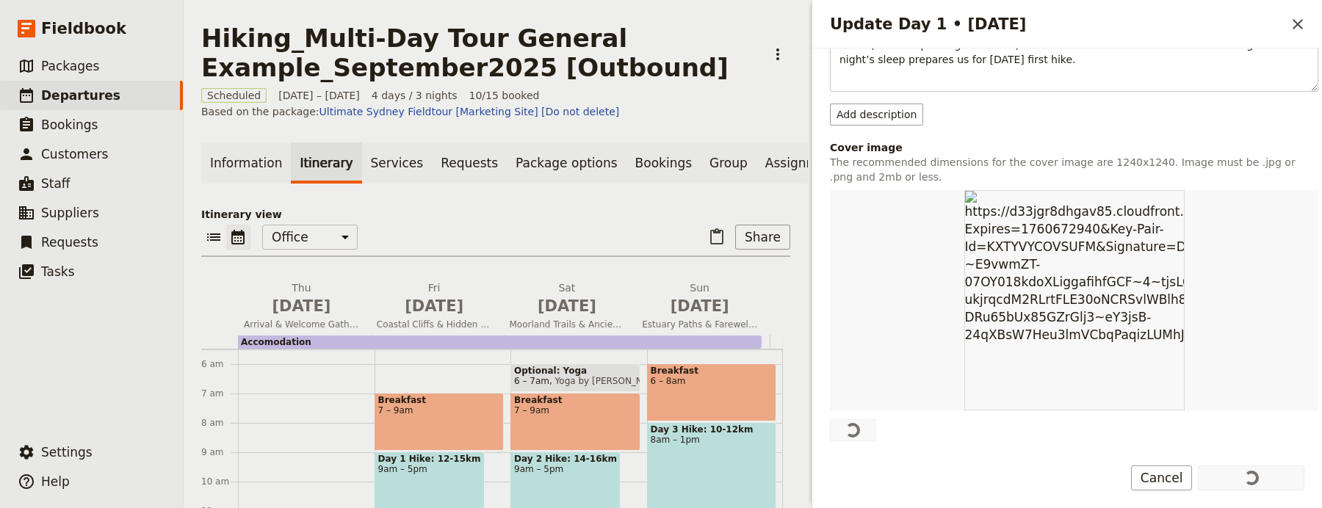
scroll to position [397, 0]
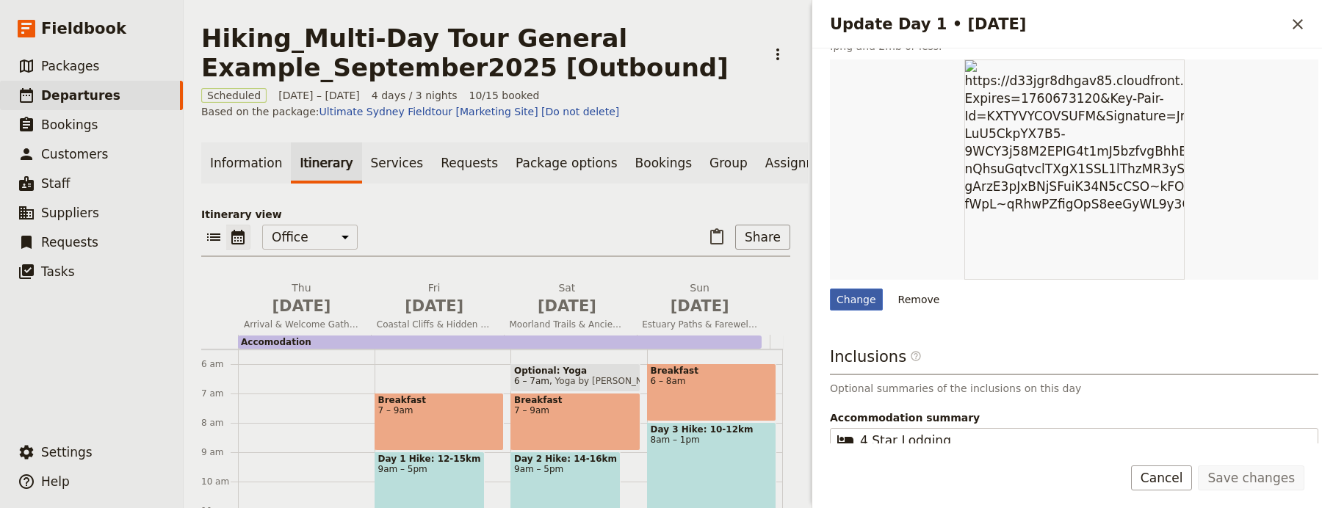
click at [862, 302] on div "Change" at bounding box center [856, 300] width 53 height 22
click at [830, 289] on input "Change" at bounding box center [829, 288] width 1 height 1
type input "C:\fakepath\f48f4501_z.jpeg"
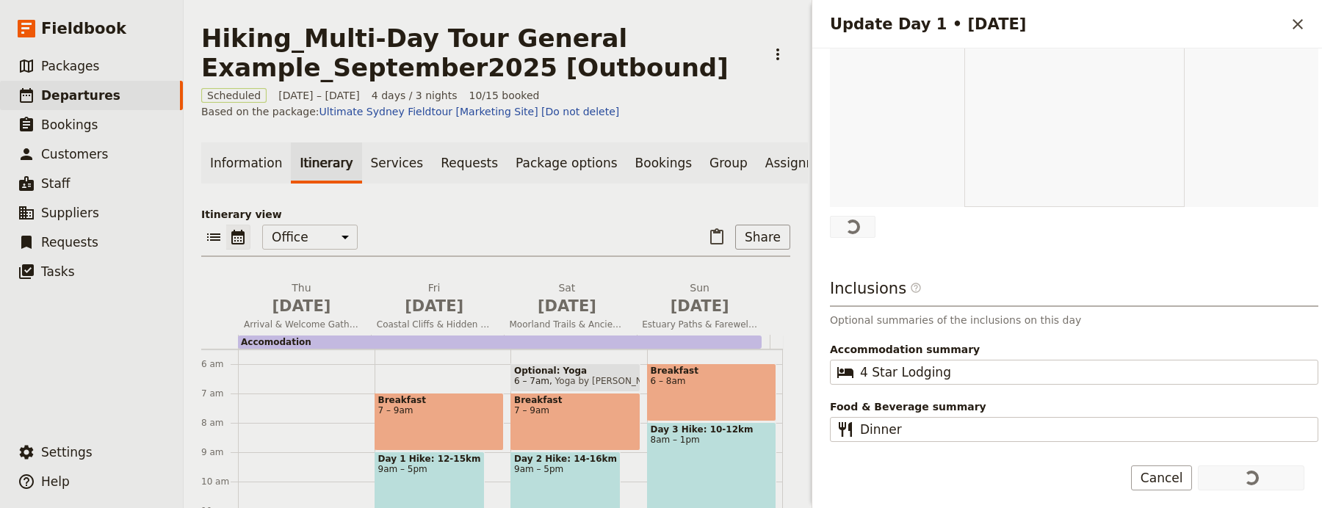
scroll to position [467, 0]
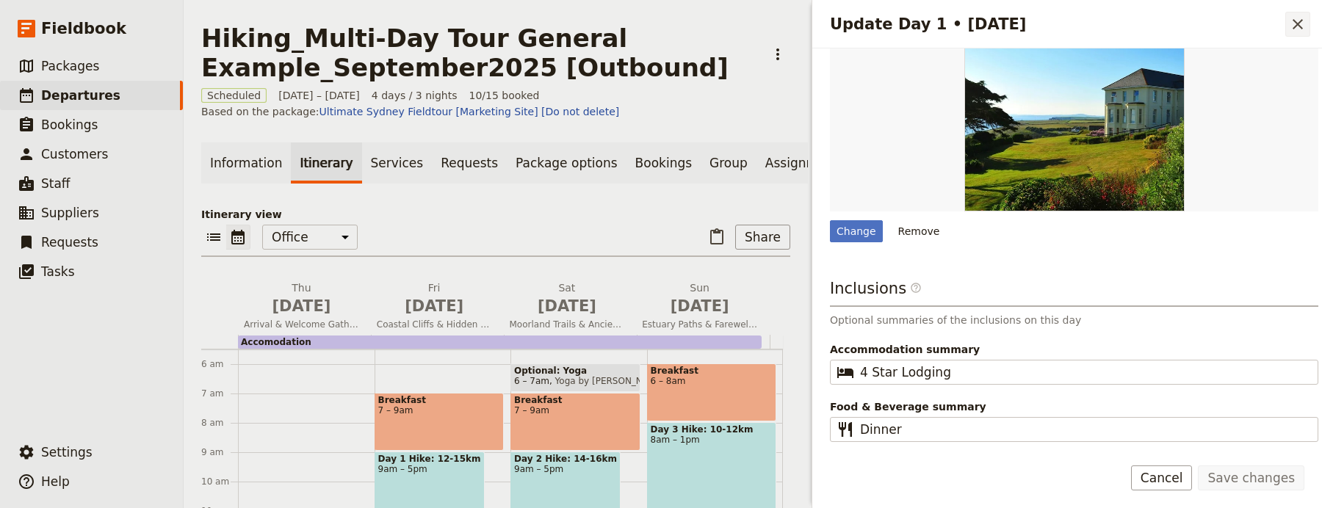
click at [1300, 12] on button "​" at bounding box center [1298, 24] width 25 height 25
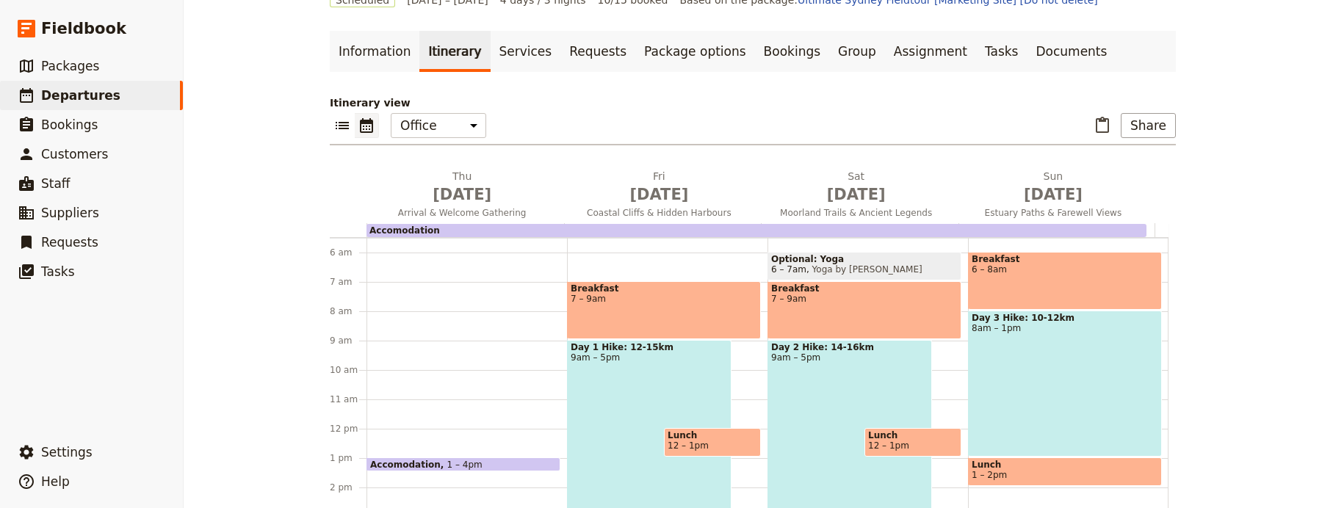
scroll to position [0, 0]
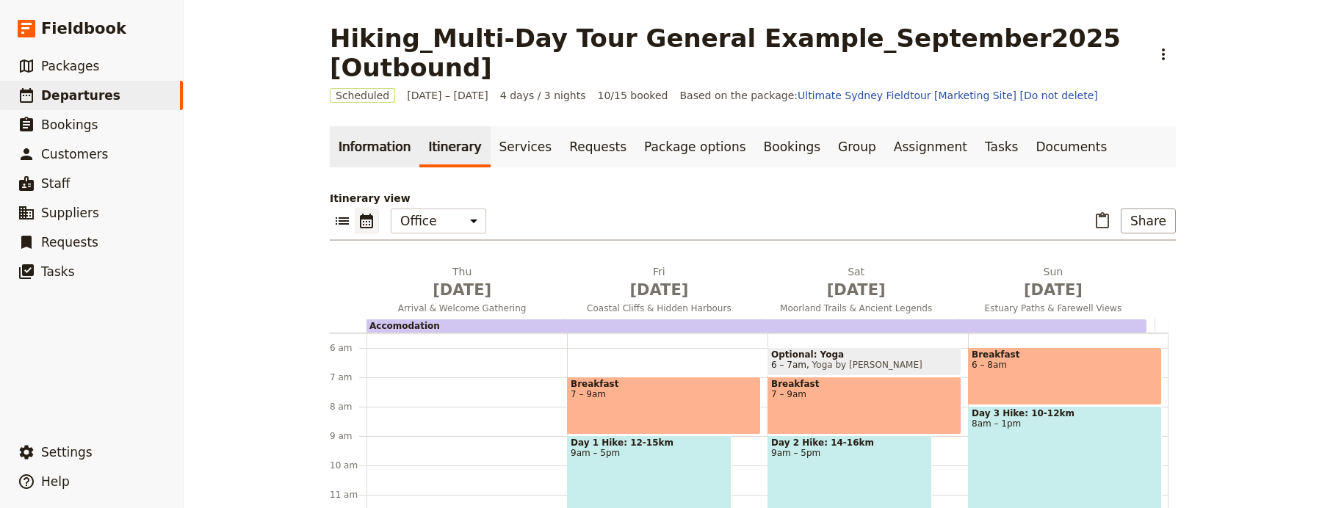
click at [362, 126] on link "Information" at bounding box center [375, 146] width 90 height 41
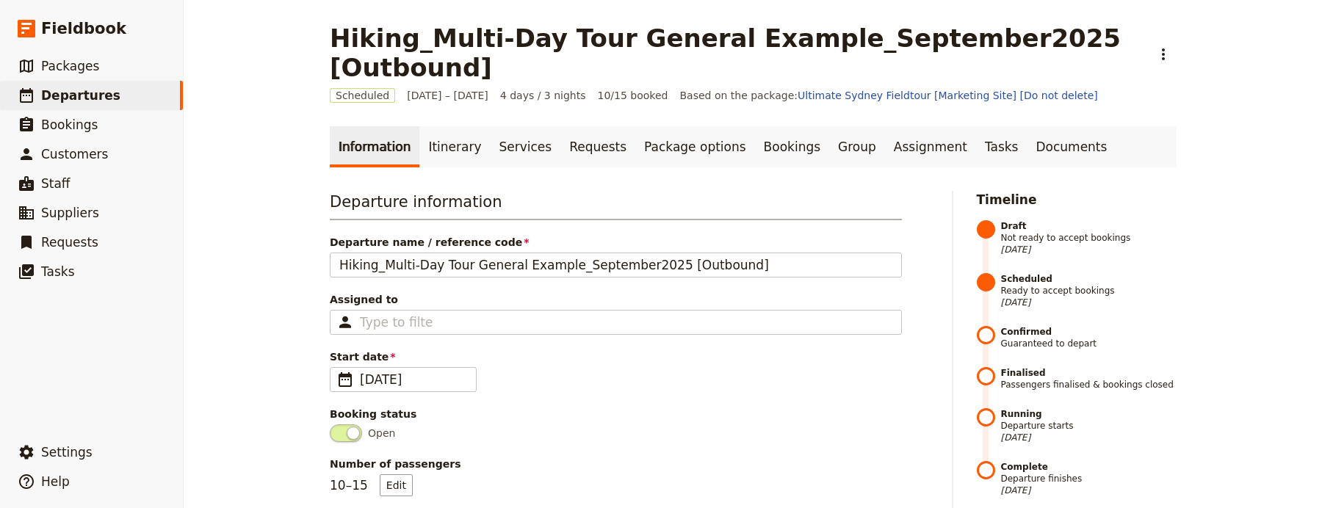
scroll to position [770, 0]
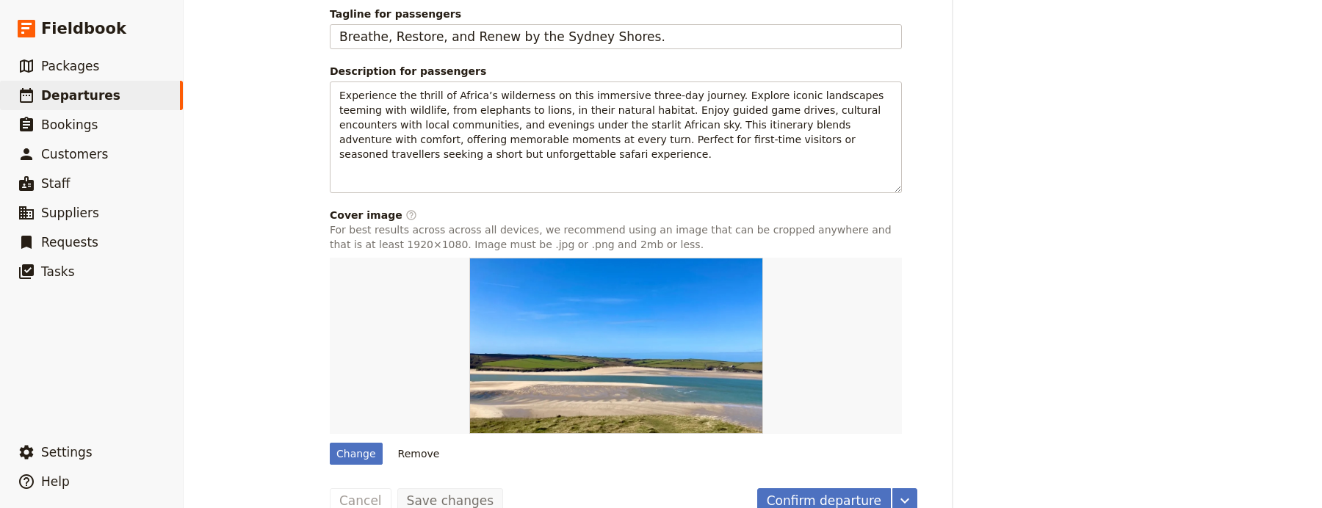
click at [350, 411] on div "Change Remove" at bounding box center [616, 361] width 572 height 207
click at [350, 443] on div "Change" at bounding box center [356, 454] width 53 height 22
click at [330, 442] on input "Change" at bounding box center [329, 442] width 1 height 1
type input "C:\fakepath\coastal-attractions-in-cornwall-1536x1024.jpg.jpeg"
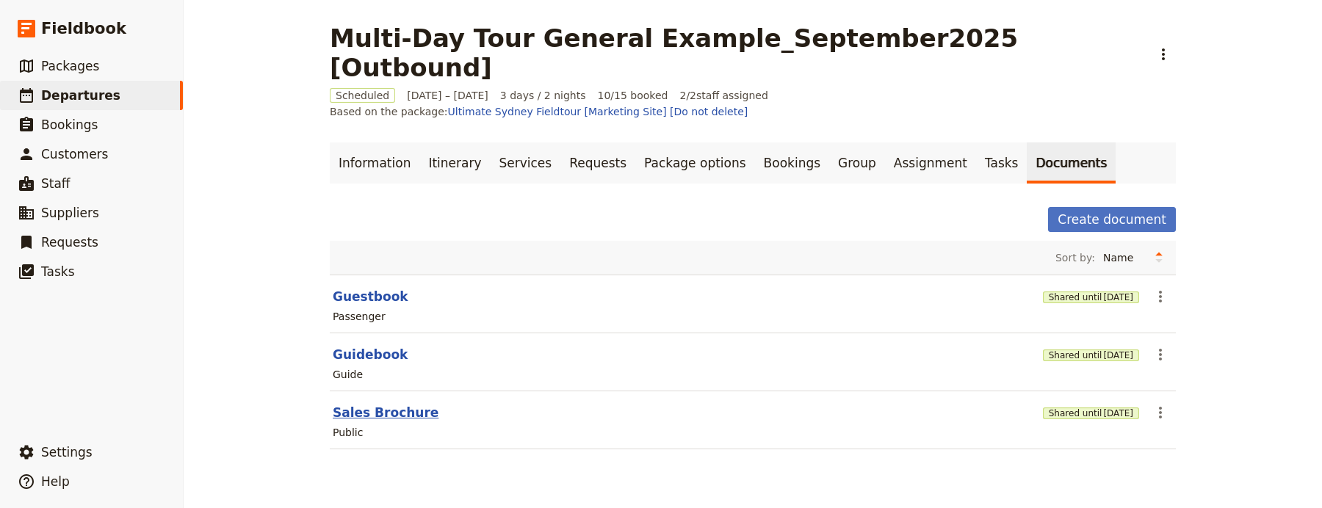
click at [370, 404] on button "Sales Brochure" at bounding box center [386, 413] width 106 height 18
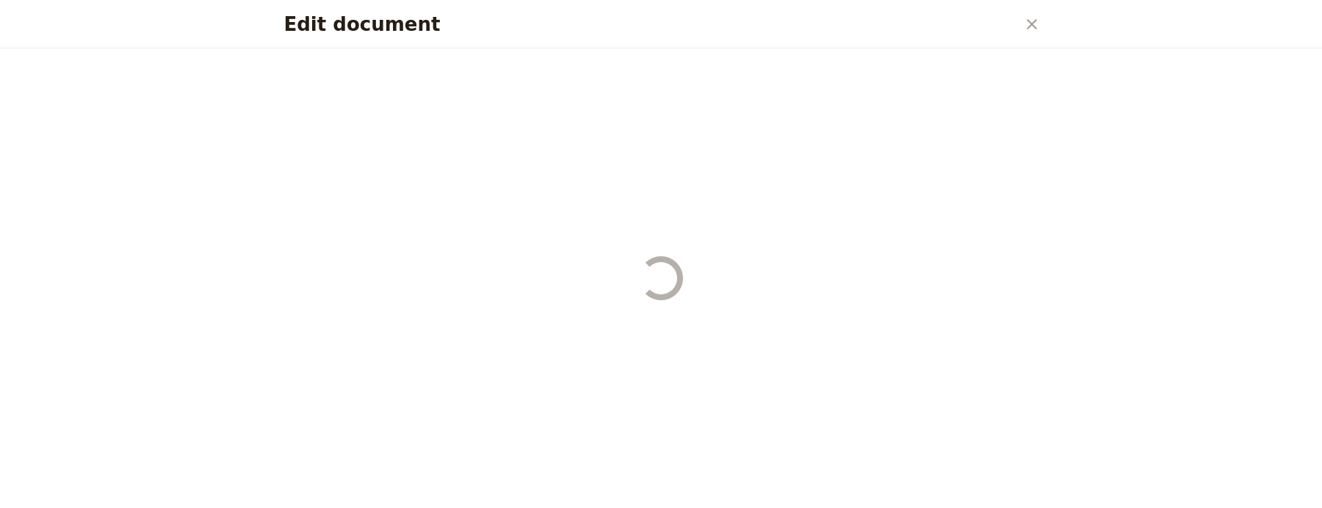
select select "DEFAULT"
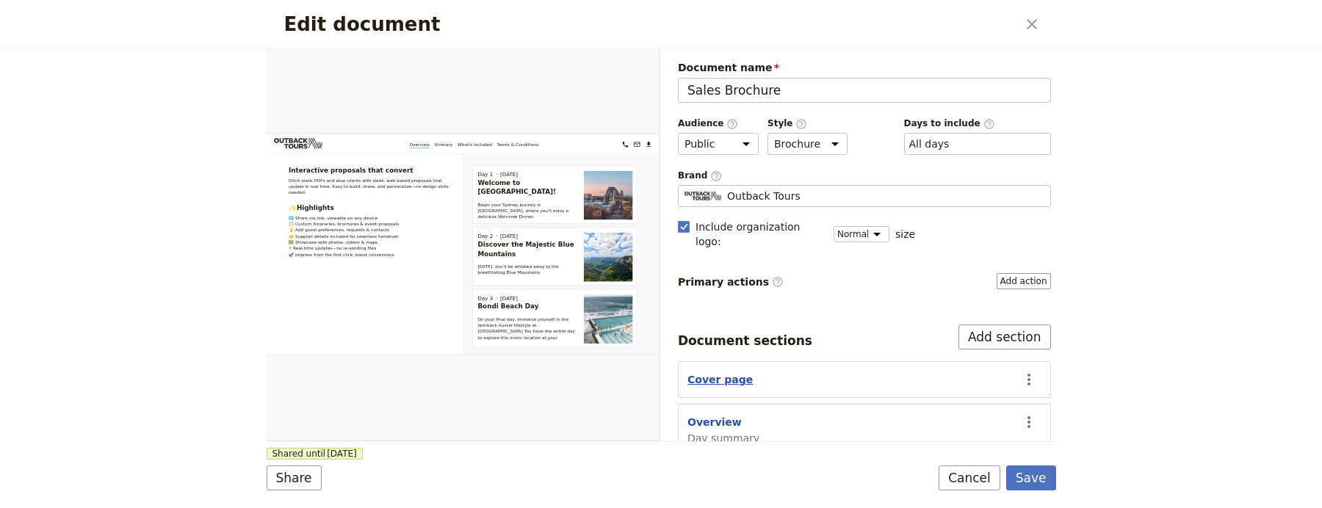
click at [713, 372] on button "Cover page" at bounding box center [720, 379] width 65 height 15
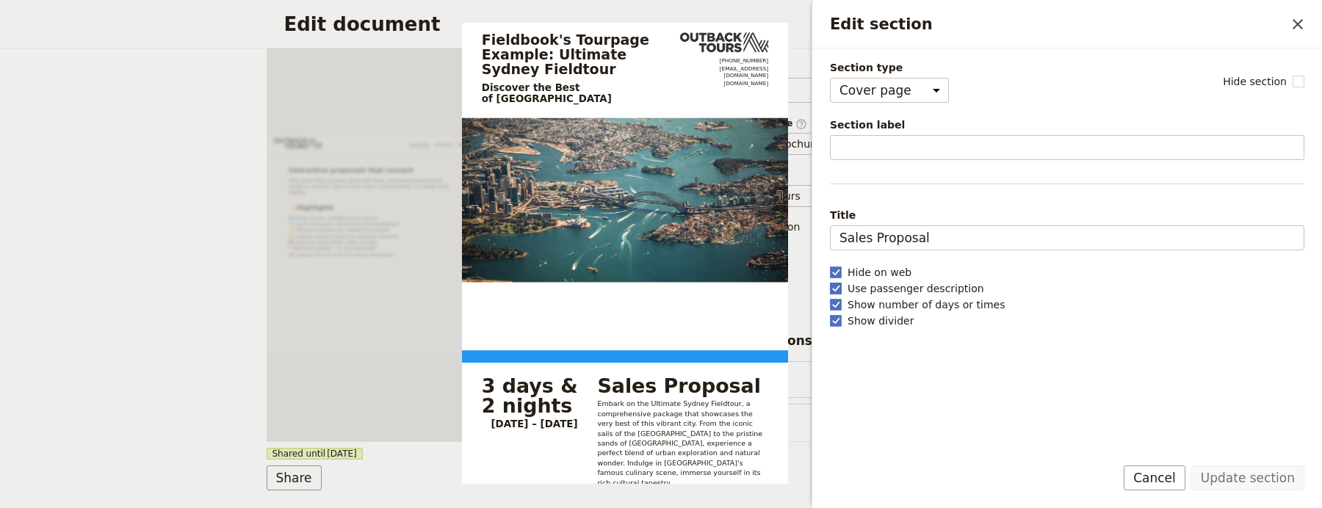
click at [839, 287] on polygon "Edit section" at bounding box center [835, 288] width 7 height 8
click at [830, 281] on input "Use passenger description" at bounding box center [829, 281] width 1 height 1
checkbox input "false"
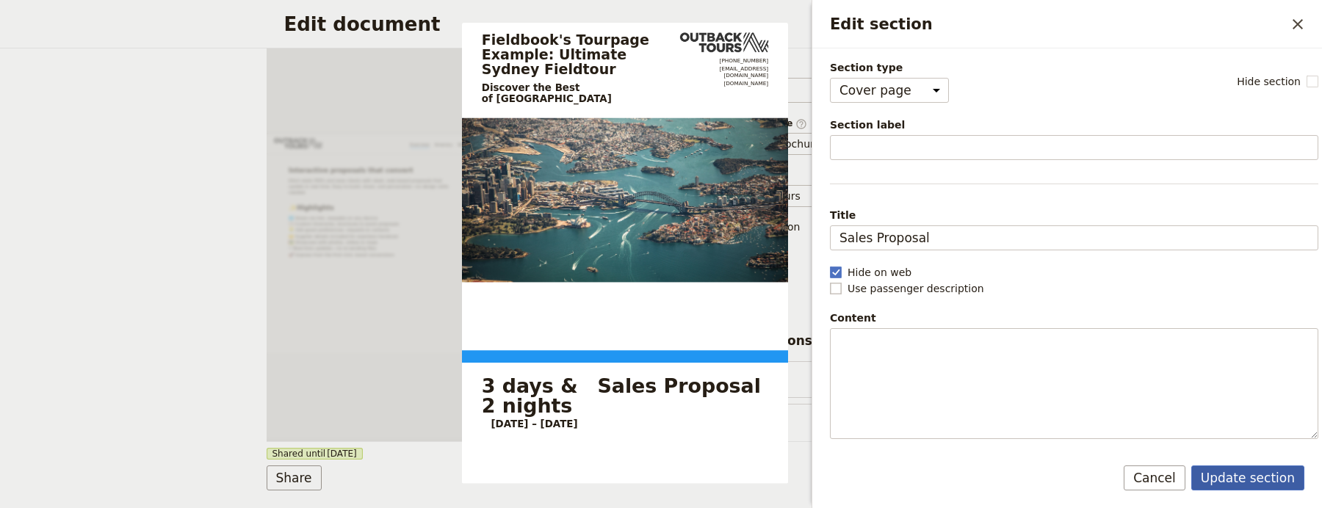
click at [1264, 480] on button "Update section" at bounding box center [1248, 478] width 113 height 25
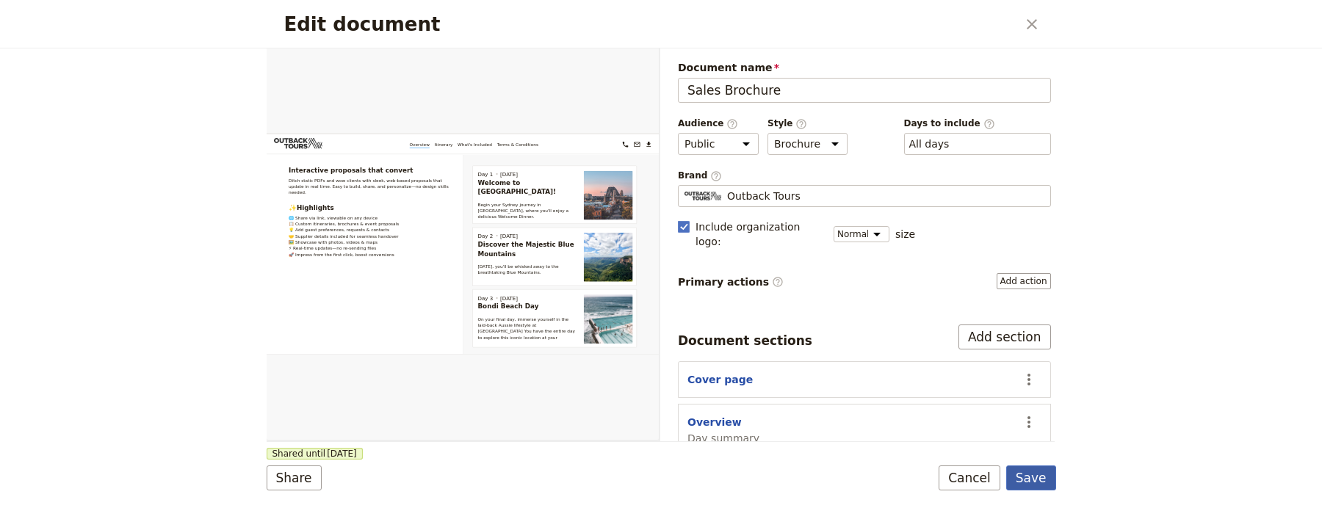
click at [1036, 470] on button "Save" at bounding box center [1032, 478] width 50 height 25
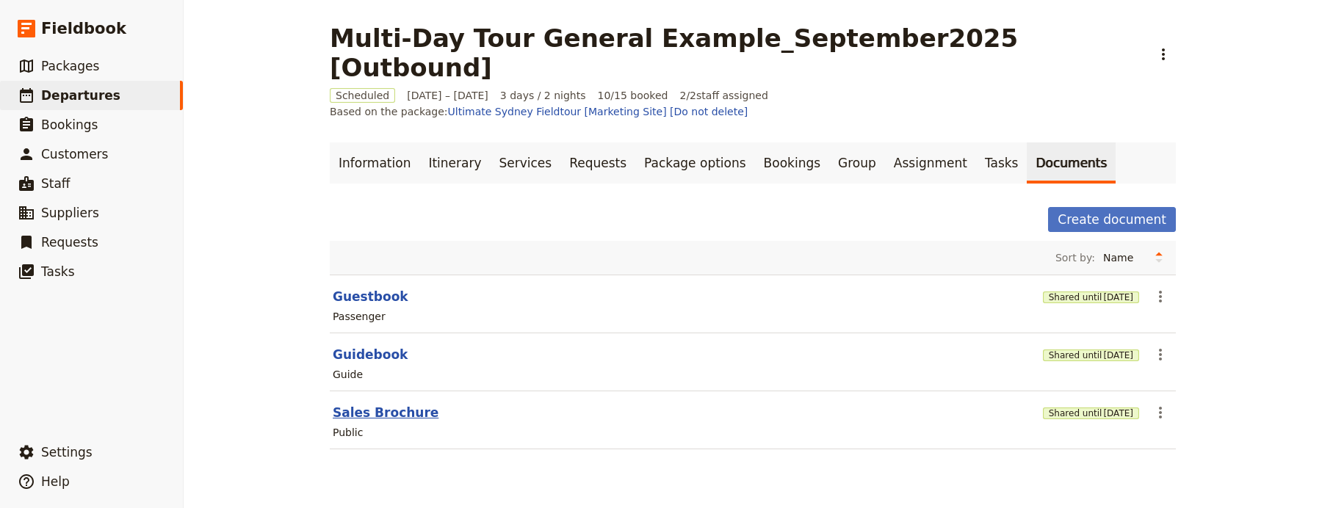
click at [384, 404] on button "Sales Brochure" at bounding box center [386, 413] width 106 height 18
select select "DEFAULT"
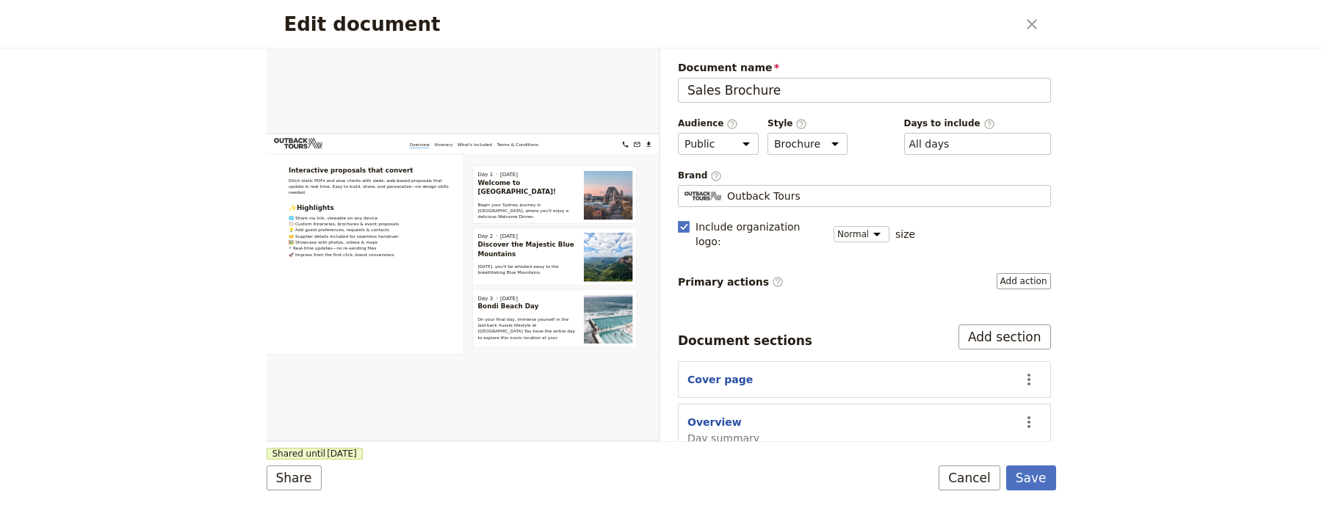
scroll to position [4, 0]
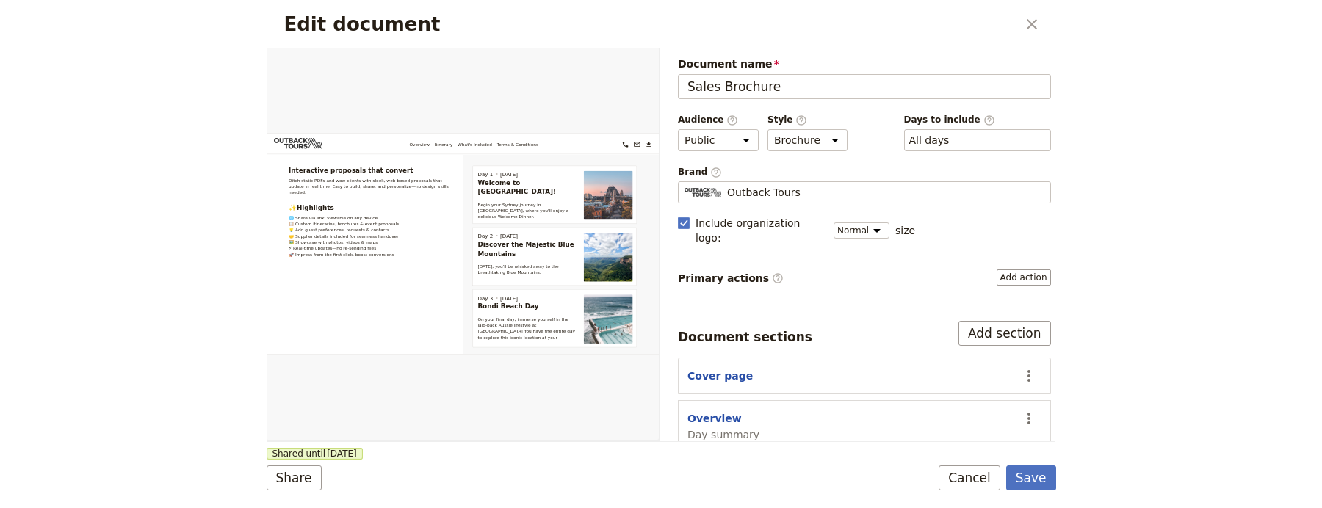
click at [747, 369] on div "Cover page" at bounding box center [849, 376] width 323 height 15
click at [732, 369] on button "Cover page" at bounding box center [720, 376] width 65 height 15
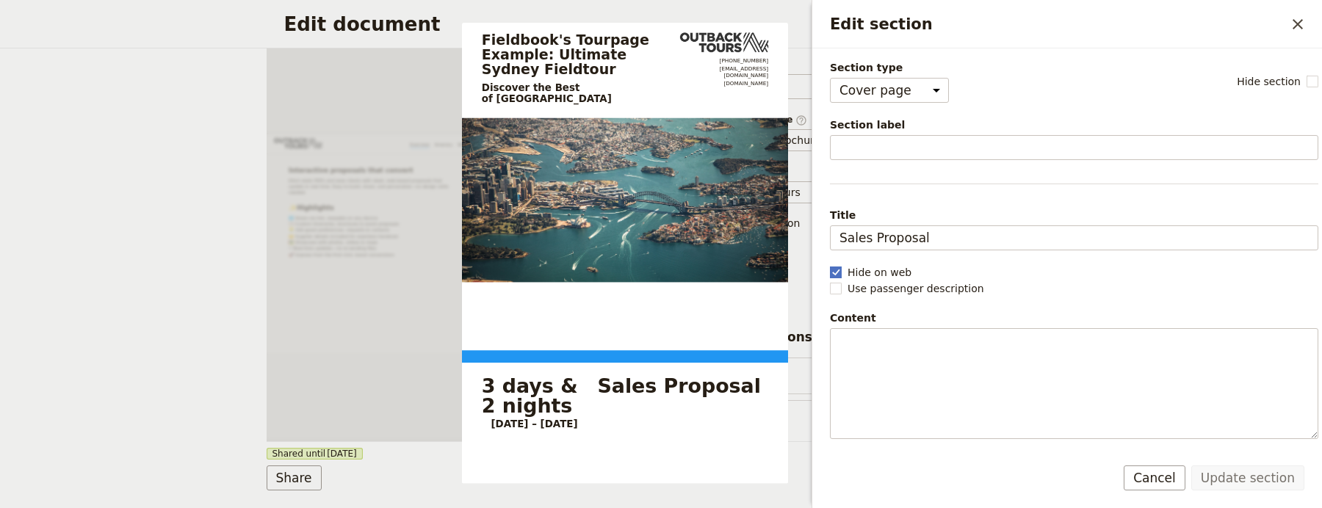
click at [830, 267] on icon "Edit section" at bounding box center [836, 273] width 12 height 12
click at [829, 265] on input "Hide on web" at bounding box center [829, 264] width 1 height 1
checkbox input "false"
click at [1272, 473] on button "Update section" at bounding box center [1248, 478] width 113 height 25
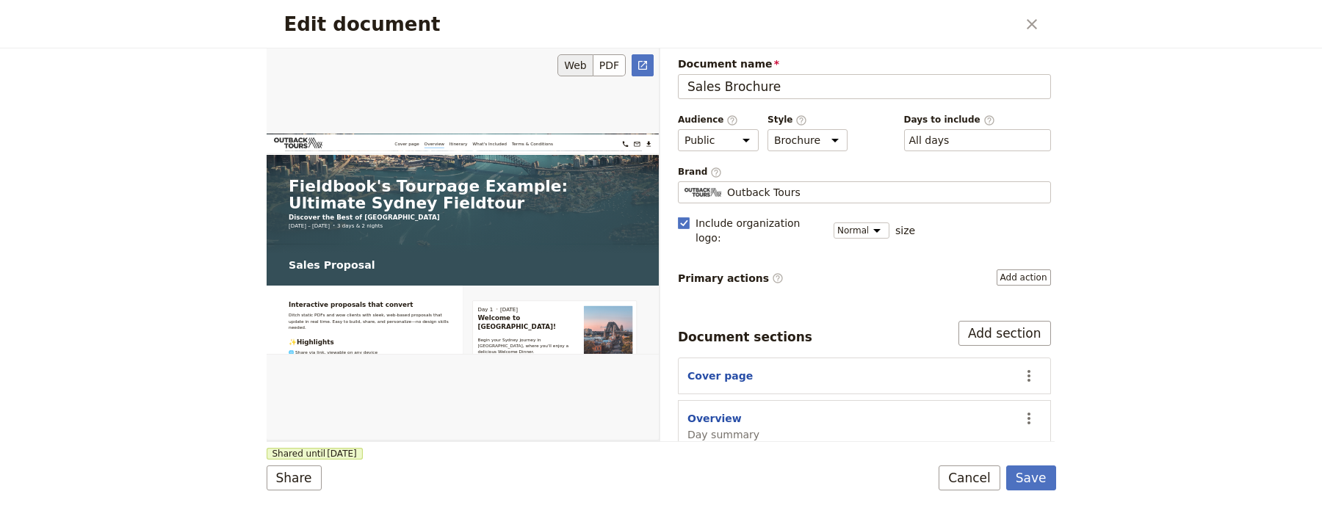
scroll to position [370, 0]
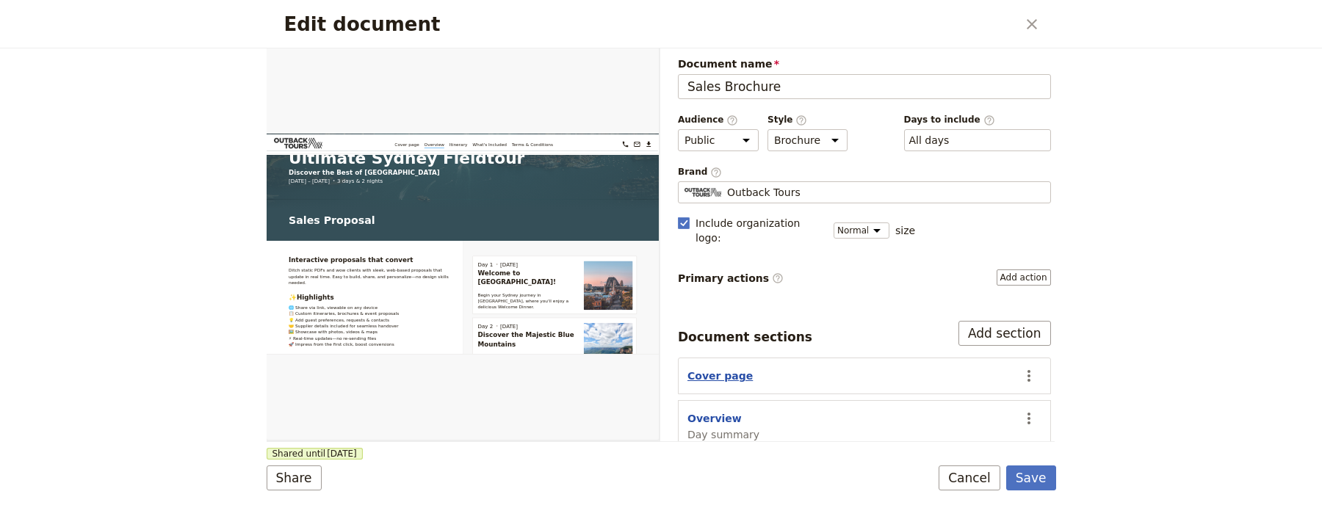
click at [728, 369] on button "Cover page" at bounding box center [720, 376] width 65 height 15
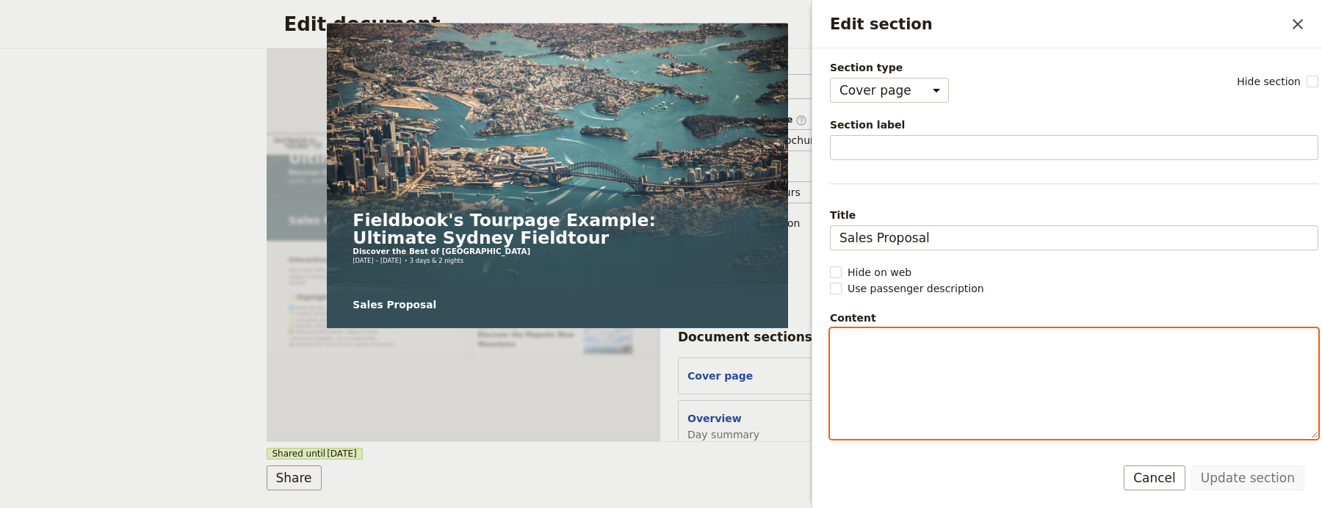
click at [970, 361] on div "Edit section" at bounding box center [1074, 383] width 487 height 109
select select "paragraph-small"
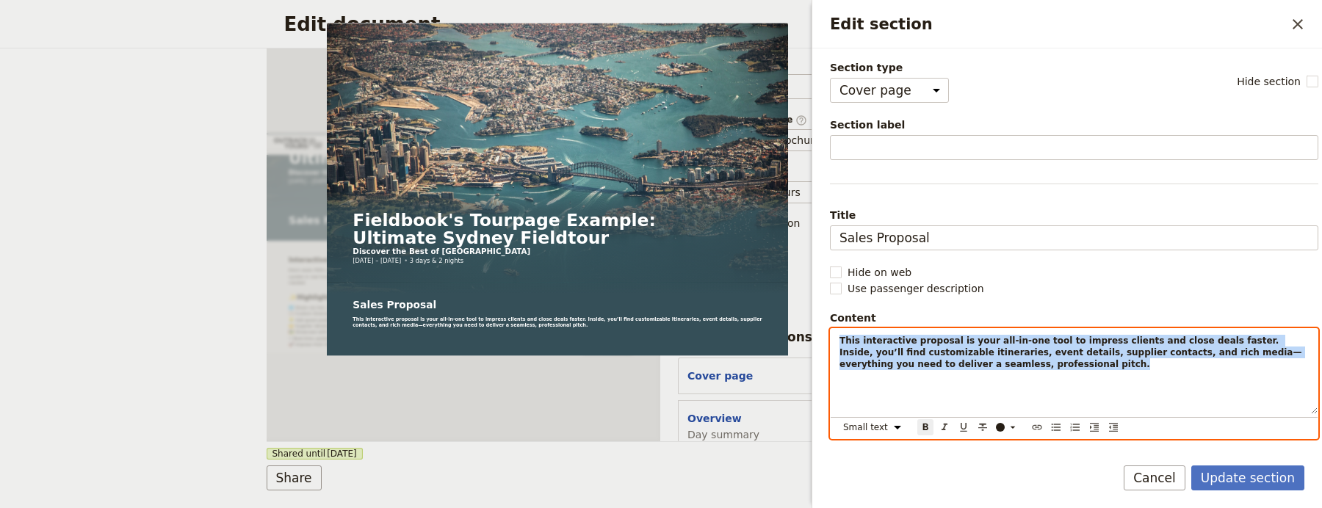
drag, startPoint x: 1027, startPoint y: 368, endPoint x: 803, endPoint y: 312, distance: 231.1
click at [803, 312] on body "Overview Itinerary What's Included Terms & Conditions Fieldbook ​ ​ Fieldbook ​…" at bounding box center [661, 254] width 1322 height 508
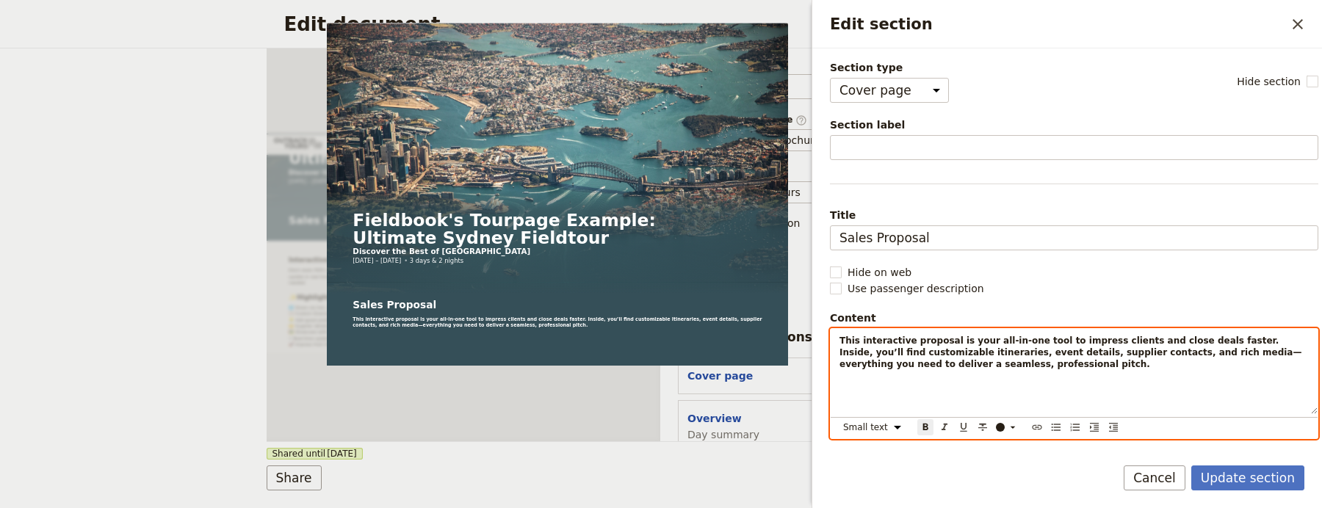
click at [943, 370] on p "This interactive proposal is your all-in-one tool to impress clients and close …" at bounding box center [1074, 352] width 469 height 35
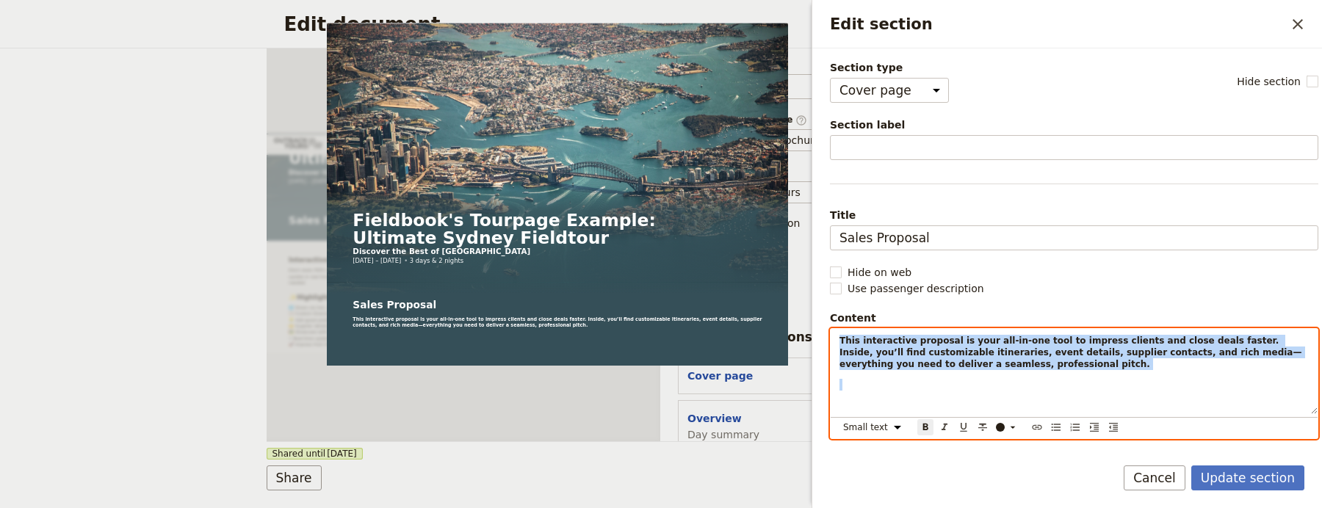
click at [943, 369] on strong "This interactive proposal is your all-in-one tool to impress clients and close …" at bounding box center [1071, 353] width 462 height 34
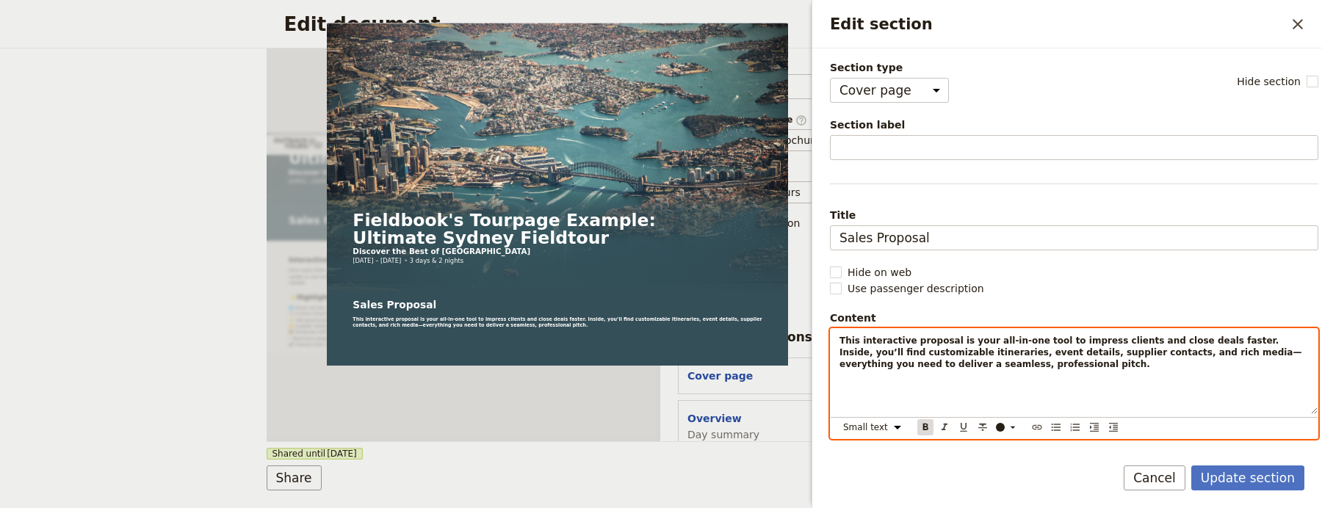
click at [926, 426] on icon "Format bold" at bounding box center [925, 427] width 5 height 7
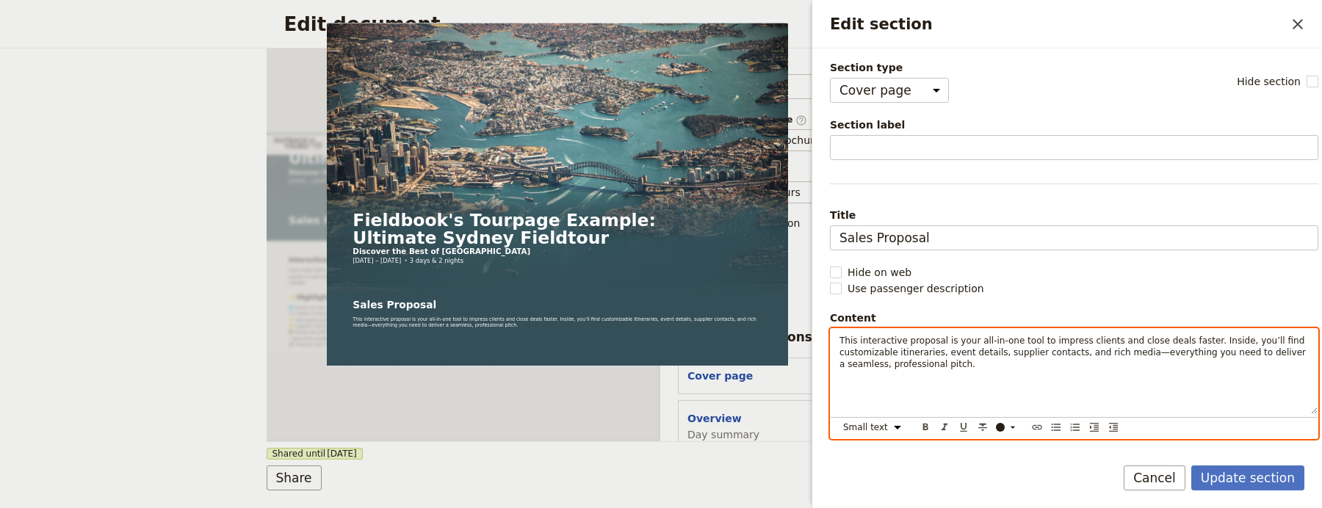
click at [982, 387] on p "Edit section" at bounding box center [1074, 385] width 469 height 12
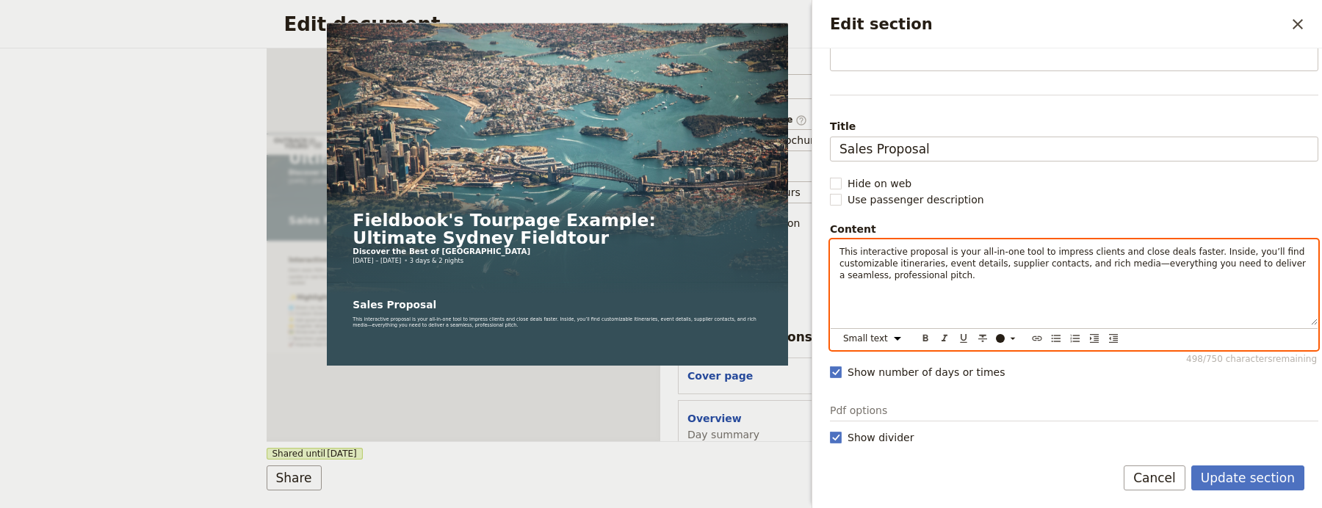
scroll to position [0, 0]
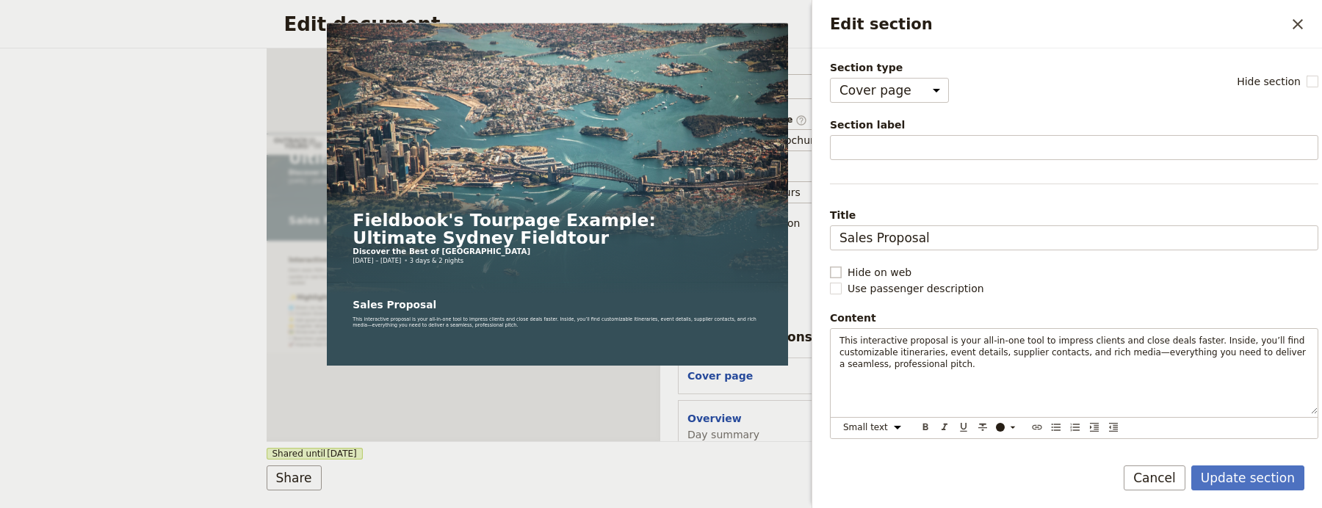
click at [858, 274] on span "Hide on web" at bounding box center [880, 272] width 64 height 15
click at [830, 265] on input "Hide on web" at bounding box center [829, 264] width 1 height 1
checkbox input "true"
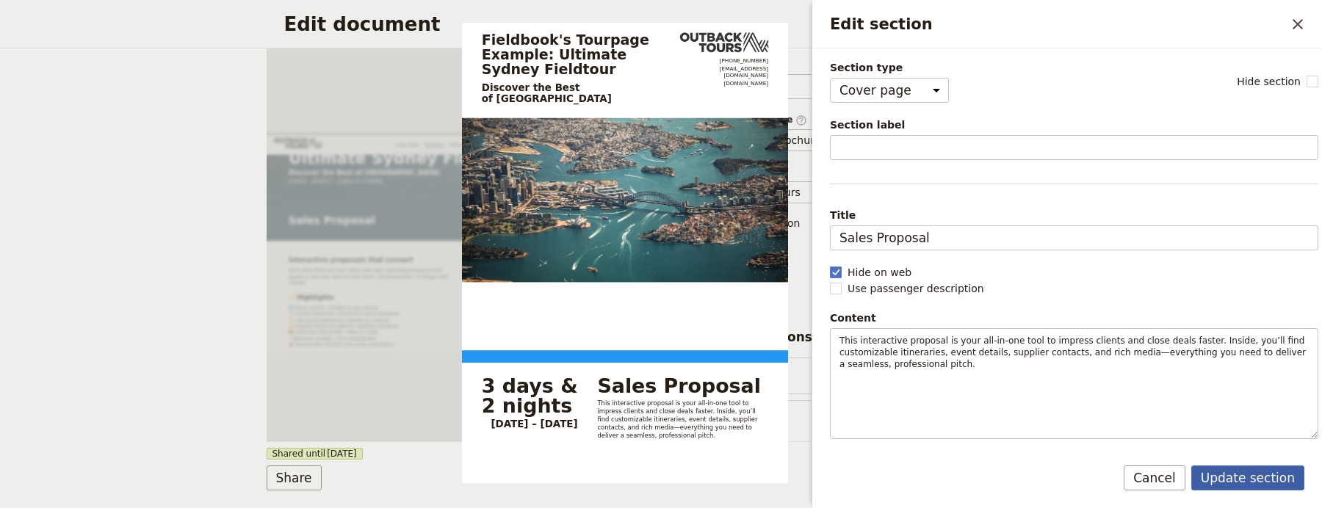
click at [1267, 479] on button "Update section" at bounding box center [1248, 478] width 113 height 25
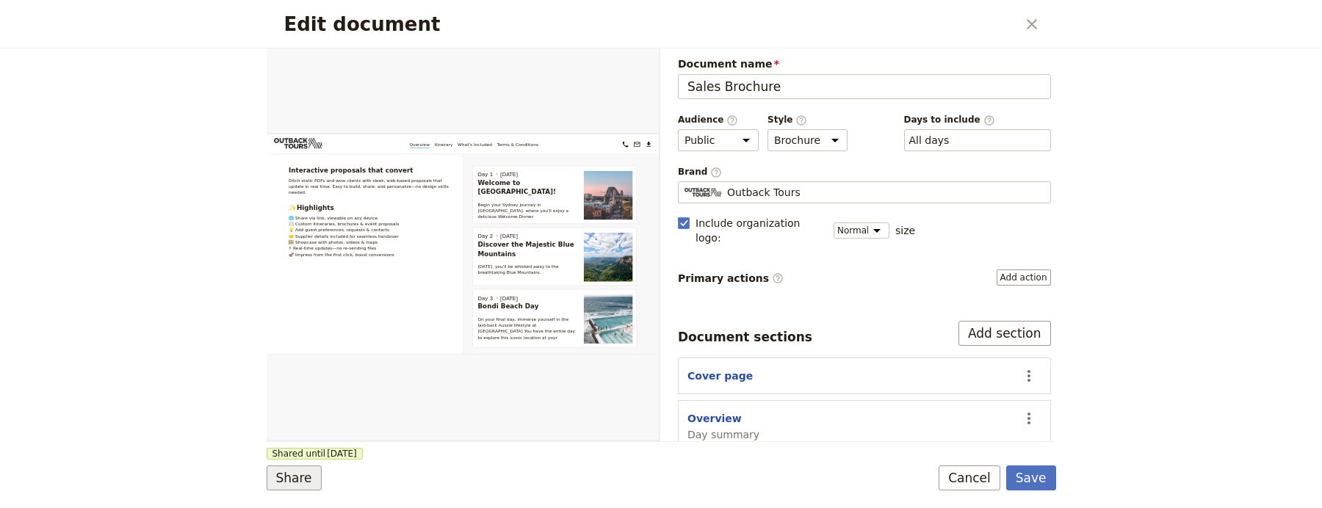
click at [312, 467] on button "Share" at bounding box center [294, 478] width 55 height 25
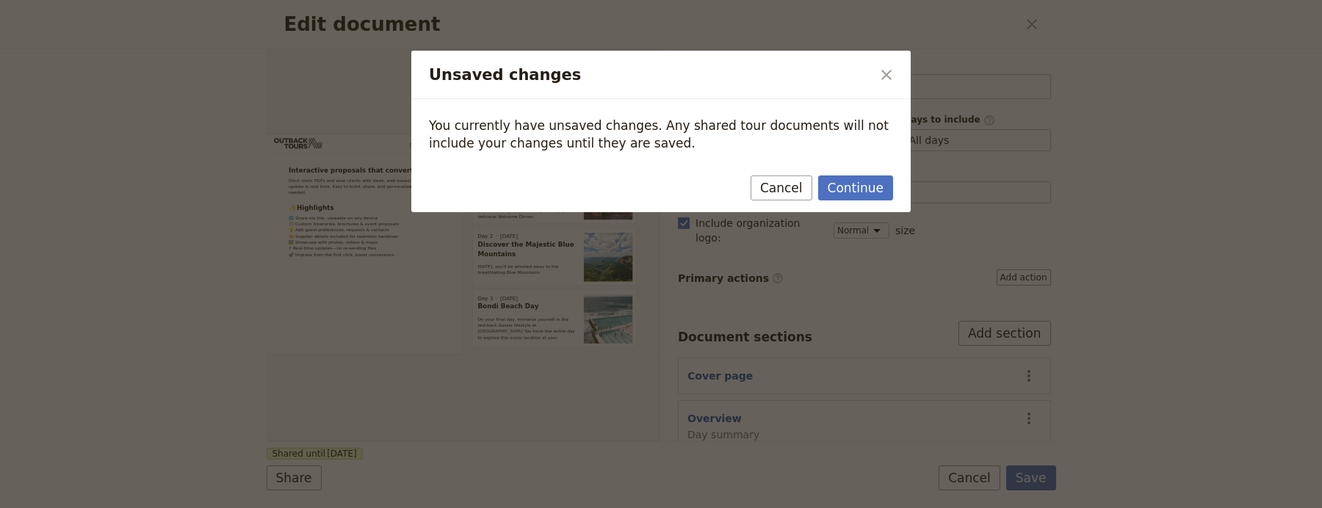
click at [899, 79] on div "Unsaved changes ​" at bounding box center [661, 75] width 500 height 48
click at [887, 64] on button "​" at bounding box center [886, 74] width 25 height 25
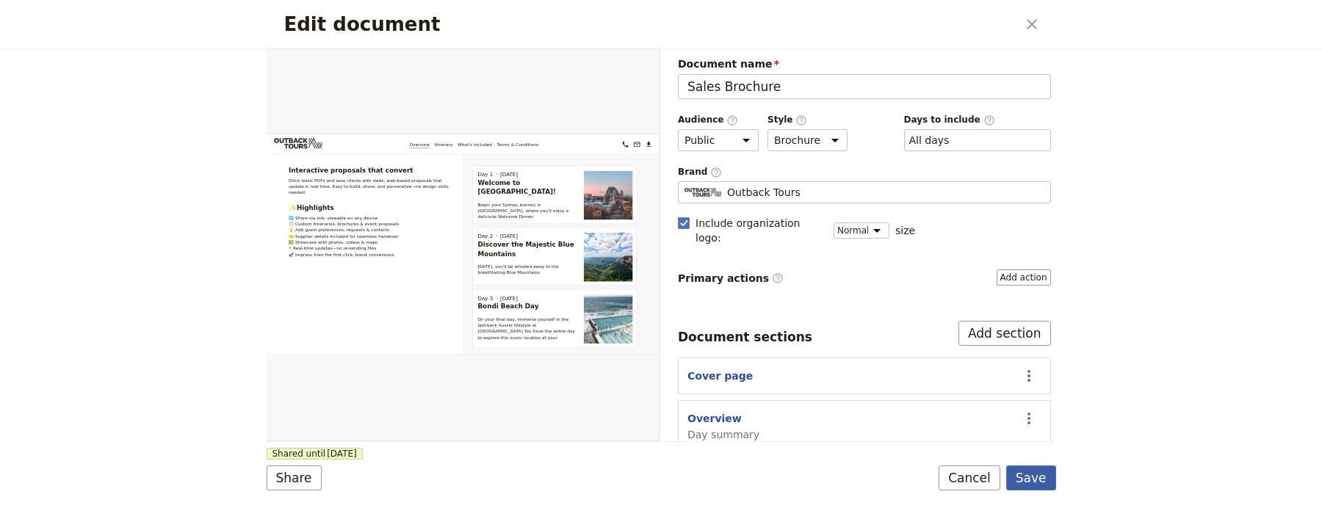
click at [1051, 475] on button "Save" at bounding box center [1032, 478] width 50 height 25
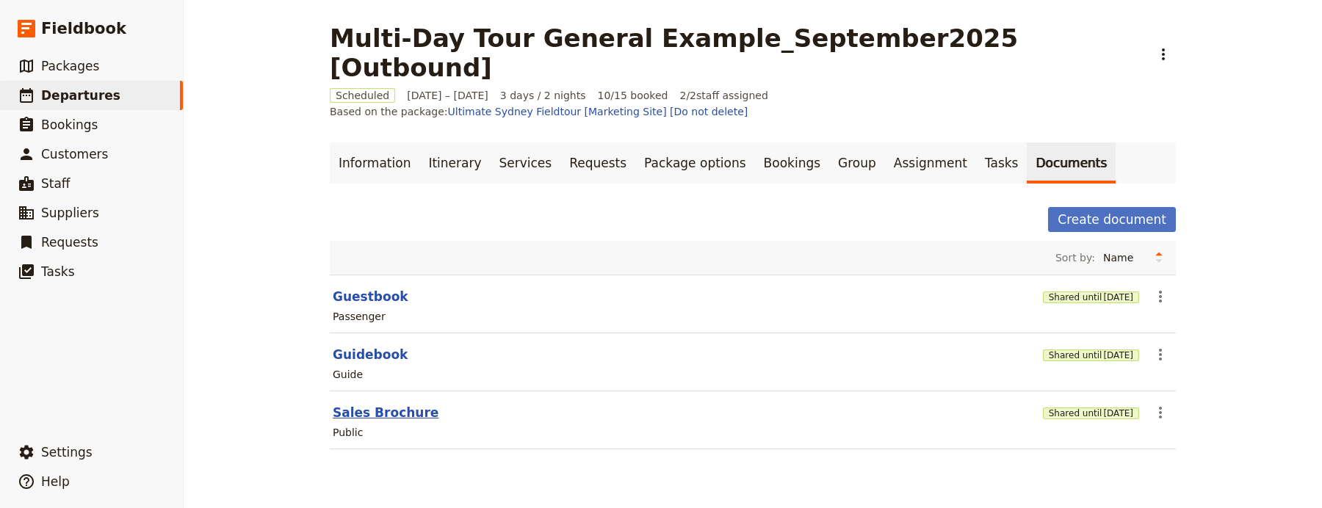
click at [363, 404] on button "Sales Brochure" at bounding box center [386, 413] width 106 height 18
select select "DEFAULT"
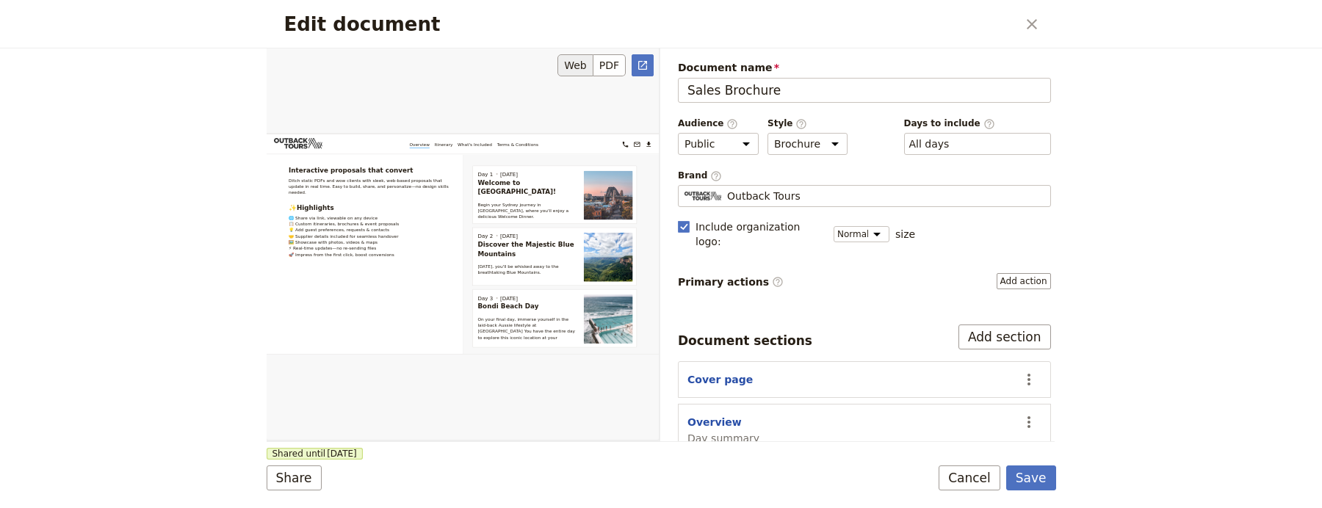
click at [563, 69] on button "Web" at bounding box center [576, 65] width 36 height 22
click at [569, 62] on button "Web" at bounding box center [576, 65] width 36 height 22
click at [642, 59] on link "​" at bounding box center [643, 65] width 22 height 22
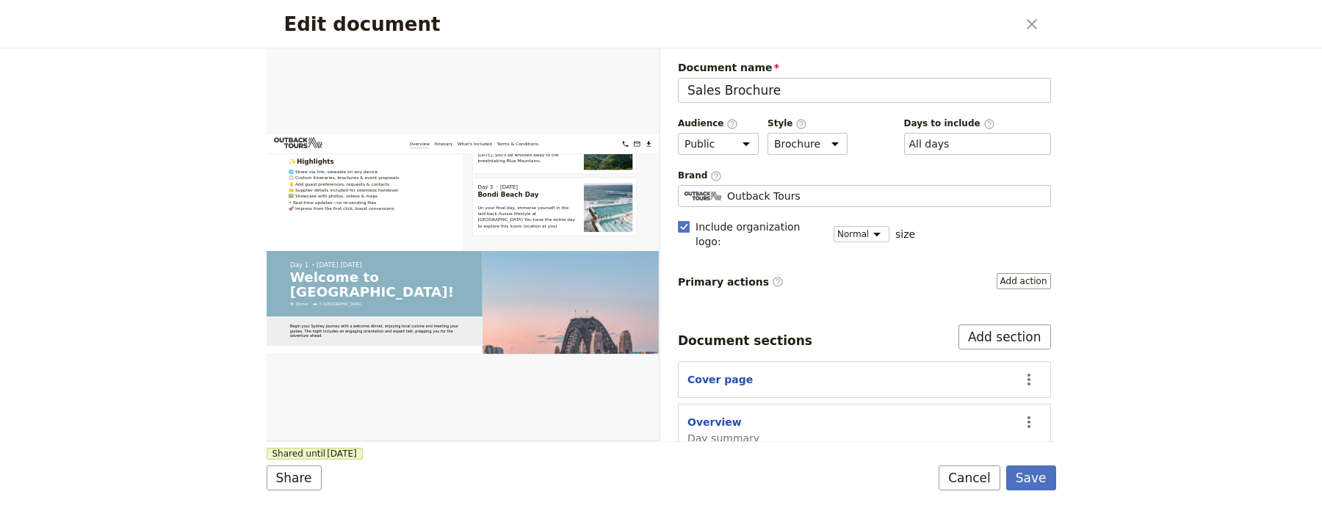
scroll to position [171, 0]
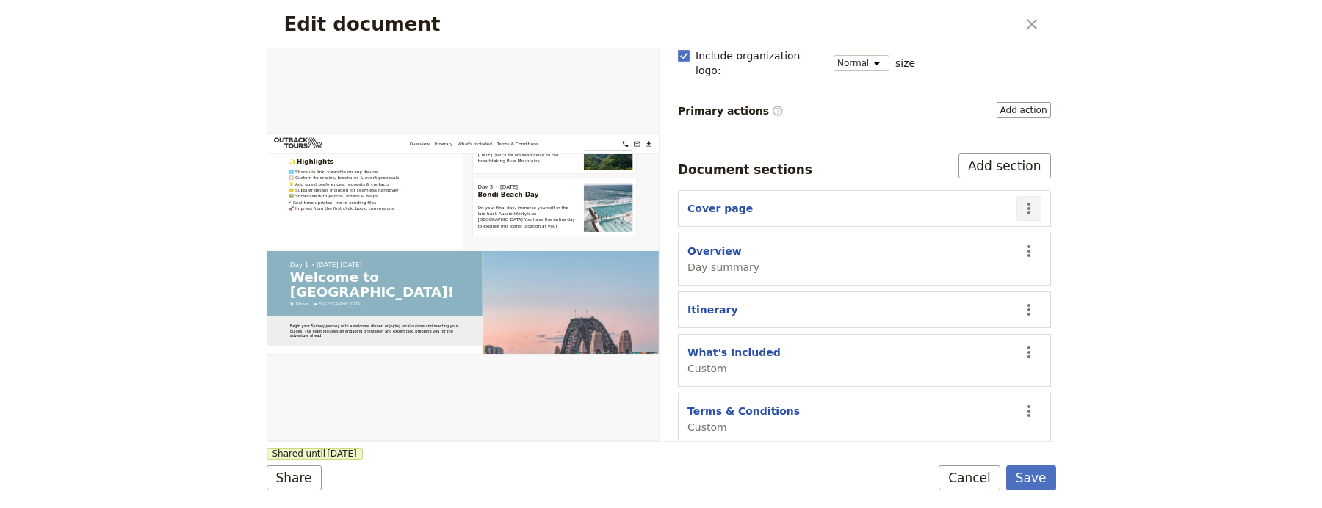
click at [1017, 196] on button "​" at bounding box center [1029, 208] width 25 height 25
click at [973, 224] on span "Edit section" at bounding box center [958, 227] width 119 height 15
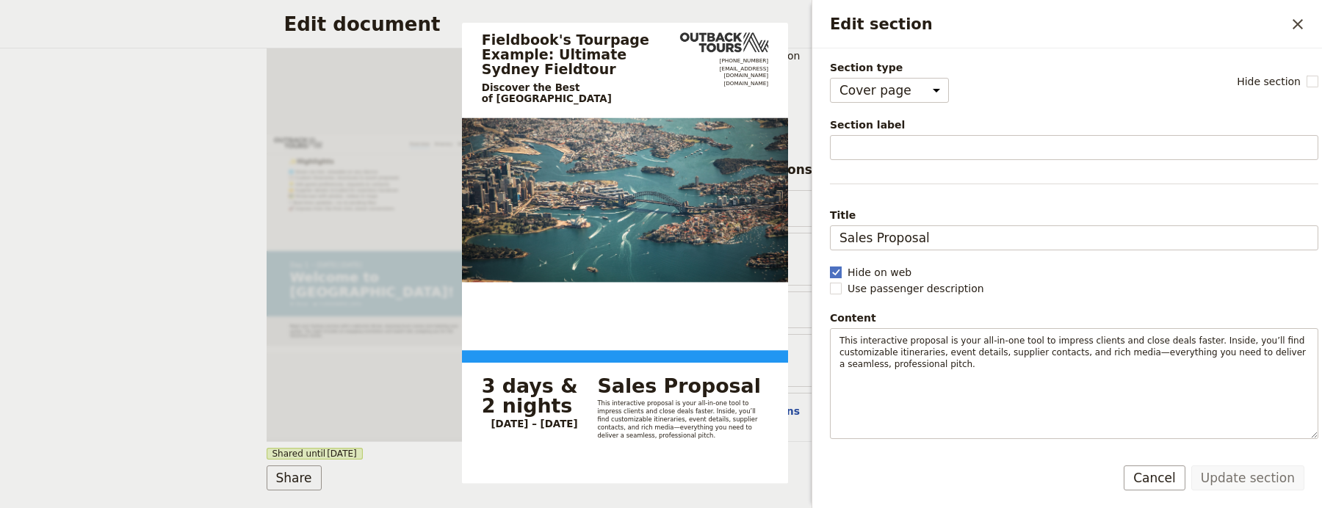
click at [843, 270] on label "Hide on web" at bounding box center [1074, 272] width 489 height 15
click at [830, 265] on input "Hide on web" at bounding box center [829, 264] width 1 height 1
checkbox input "false"
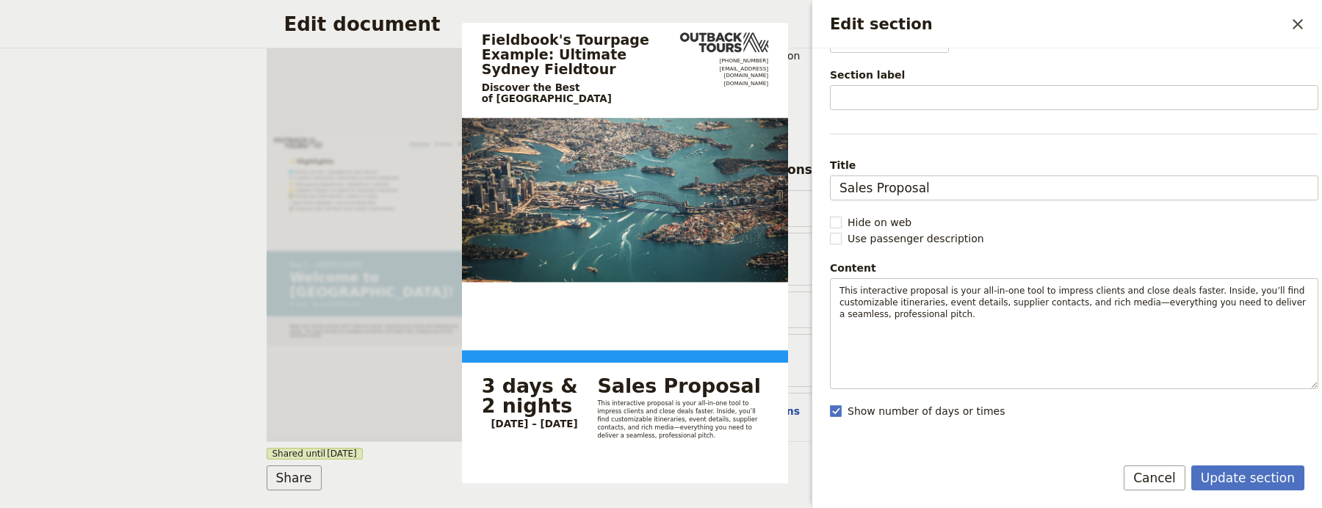
scroll to position [93, 0]
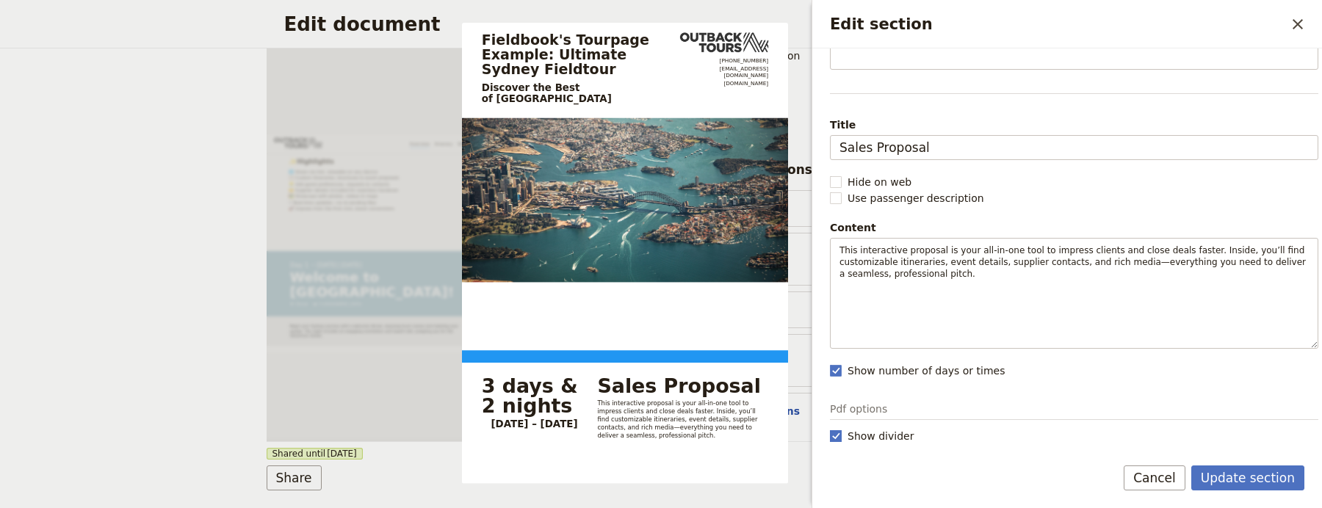
click at [836, 437] on polygon "Edit section" at bounding box center [835, 436] width 7 height 8
click at [830, 429] on input "Show divider" at bounding box center [829, 428] width 1 height 1
checkbox input "false"
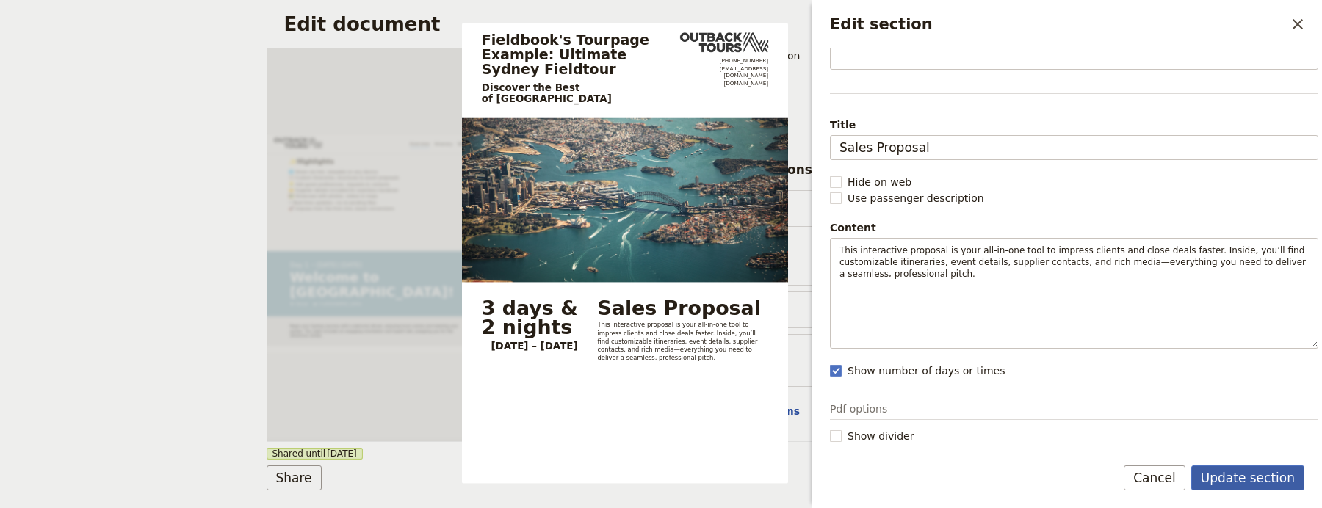
click at [1265, 481] on button "Update section" at bounding box center [1248, 478] width 113 height 25
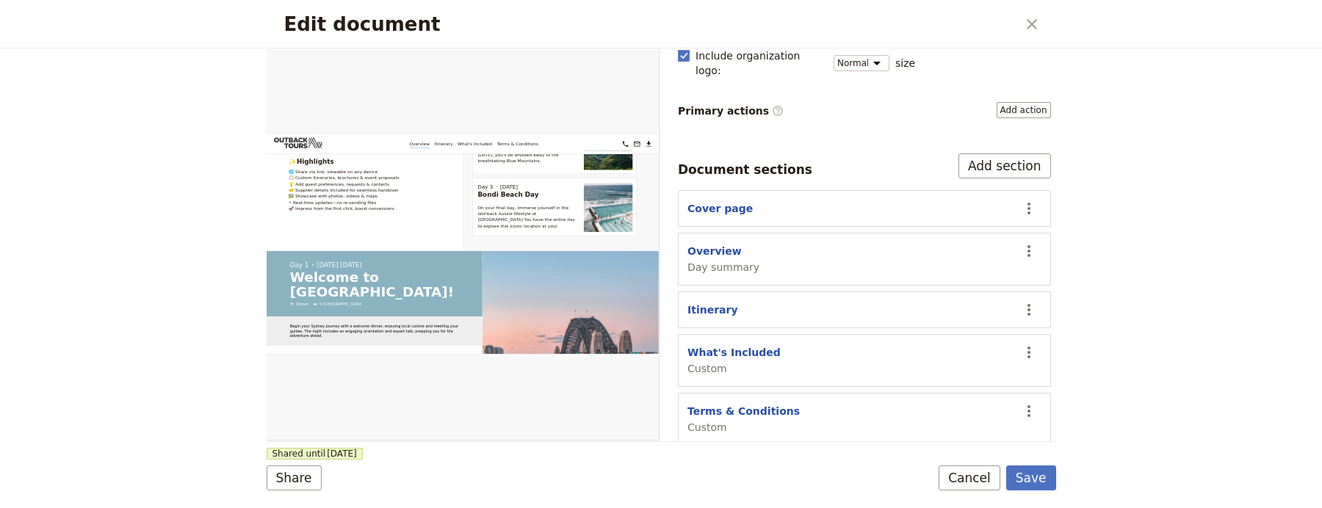
scroll to position [929, 0]
click at [1051, 476] on button "Save" at bounding box center [1032, 478] width 50 height 25
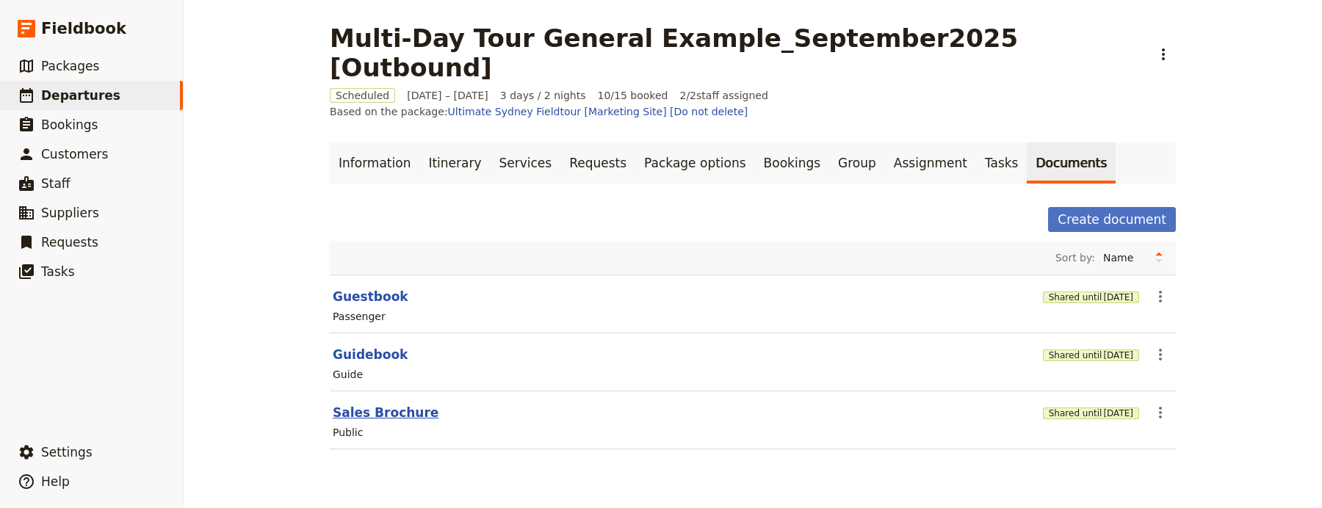
click at [348, 404] on button "Sales Brochure" at bounding box center [386, 413] width 106 height 18
select select "DEFAULT"
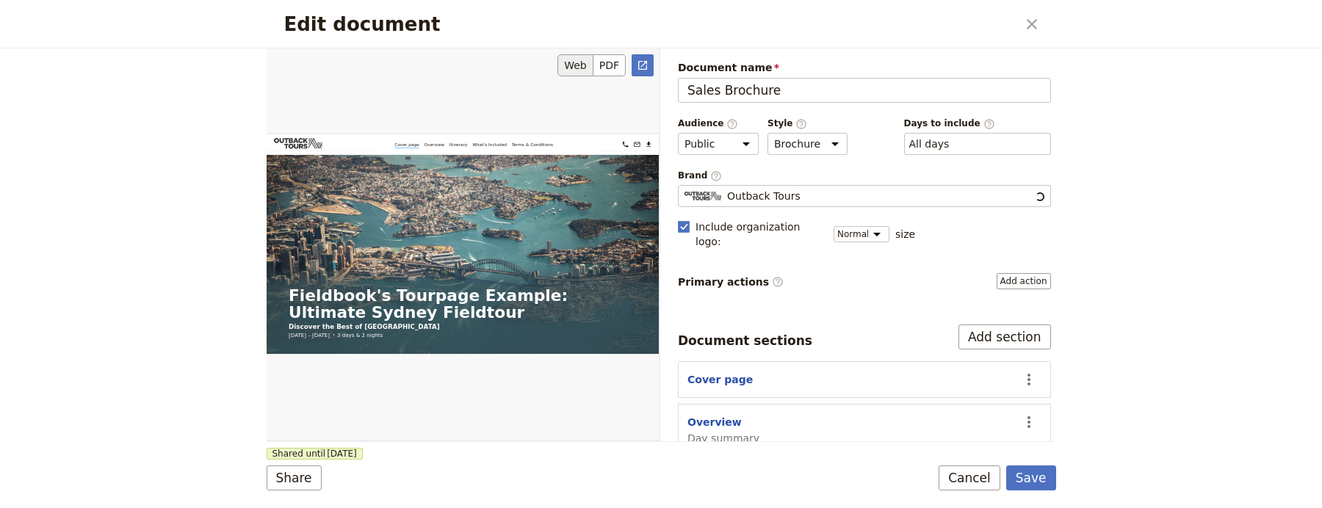
scroll to position [0, 0]
click at [640, 62] on icon "Open full preview" at bounding box center [643, 66] width 12 height 12
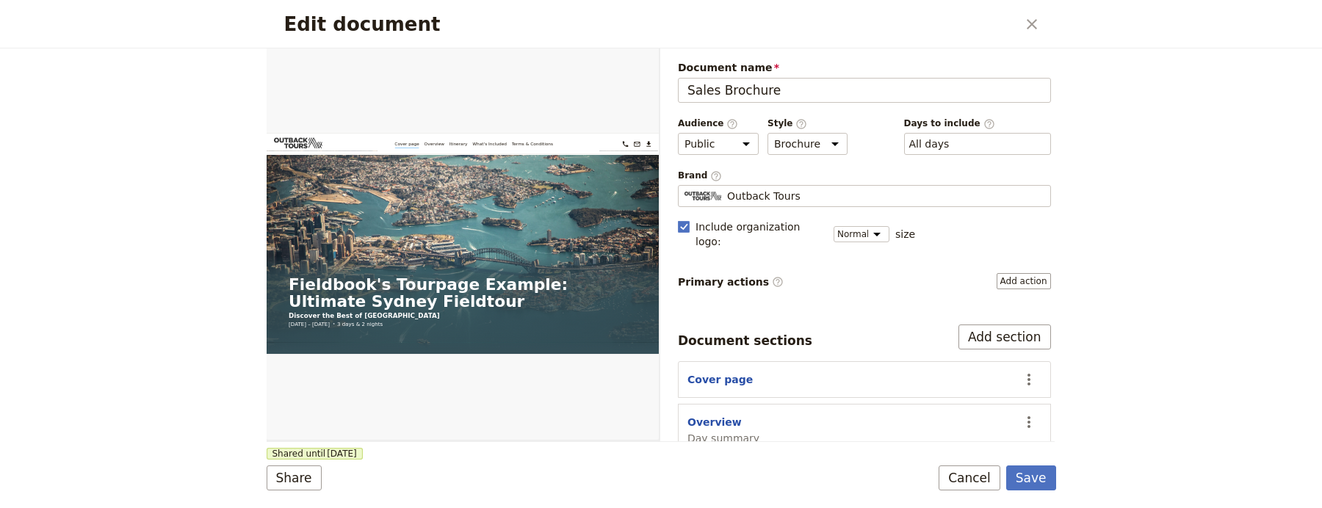
scroll to position [4, 0]
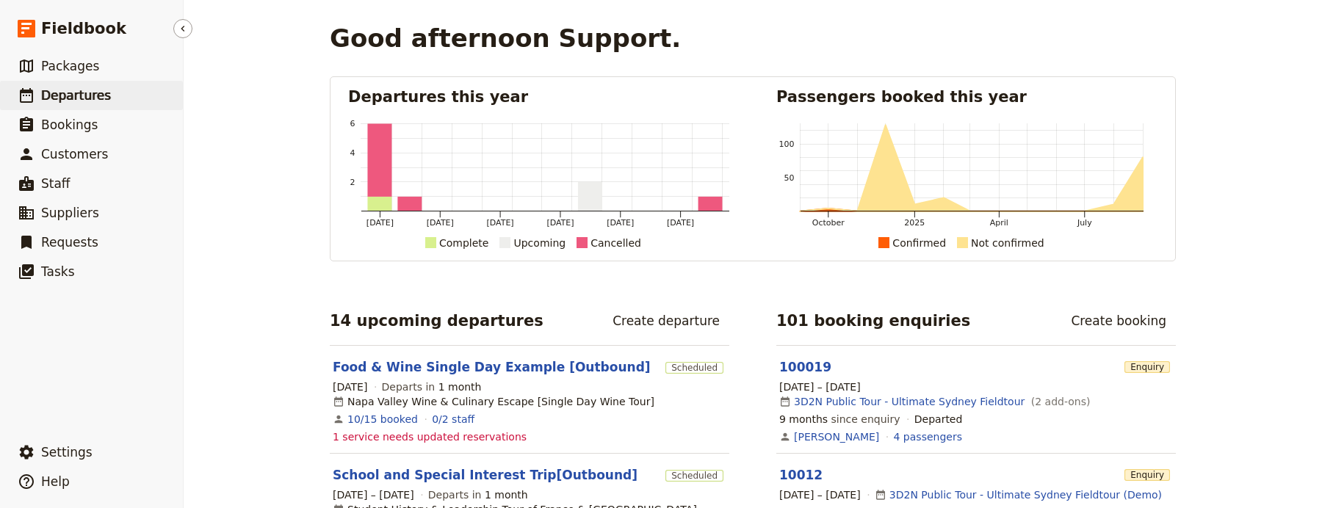
click at [115, 102] on link "​ Departures" at bounding box center [91, 95] width 183 height 29
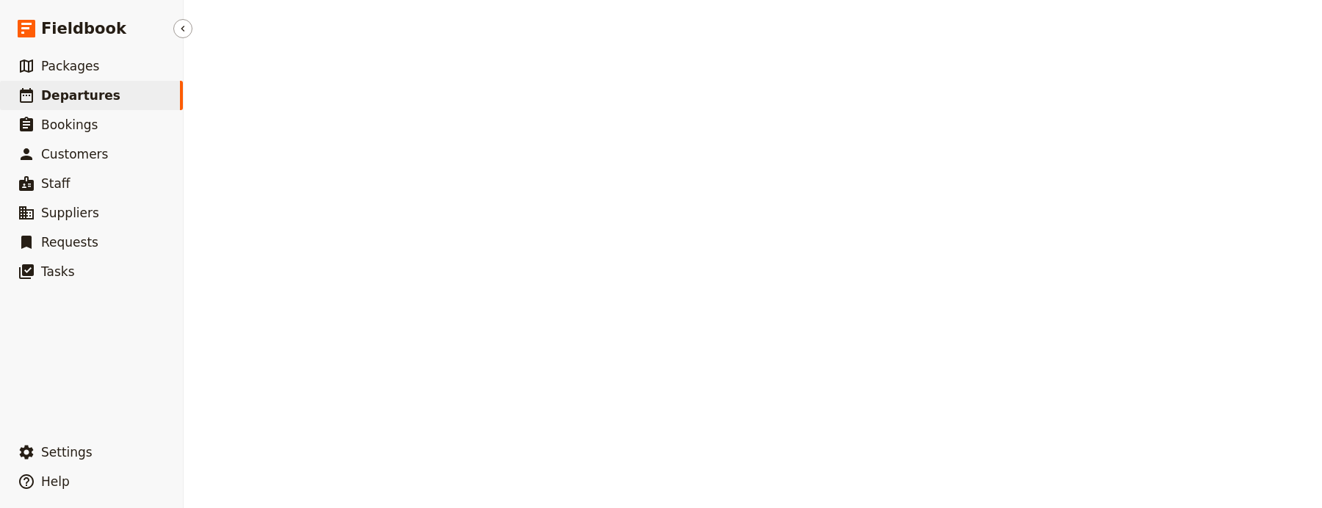
select select "UPDATED_AT"
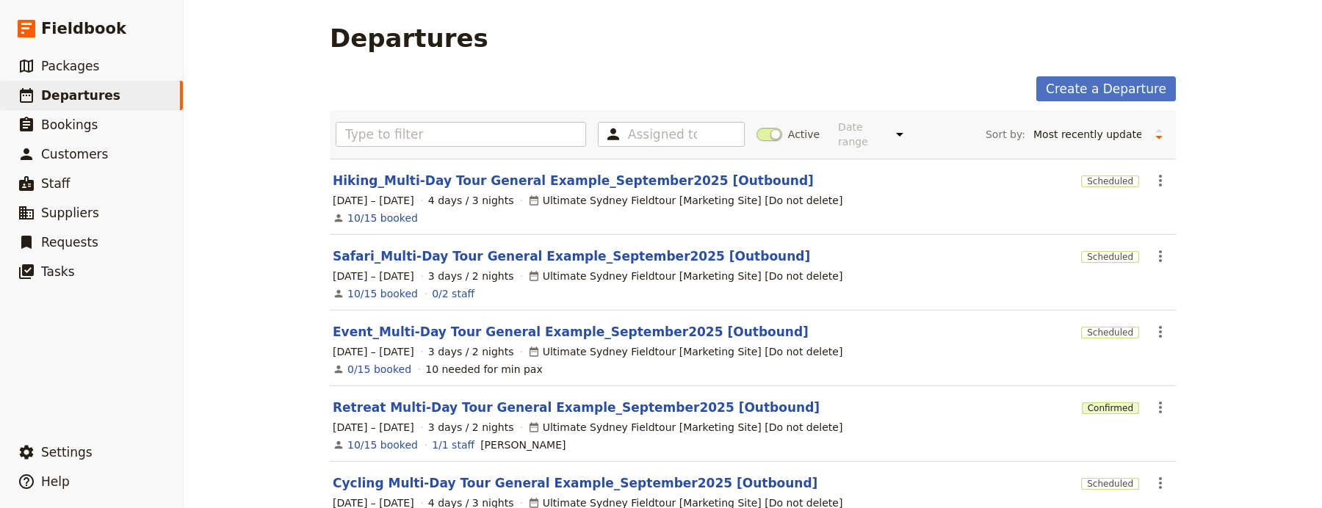
click at [594, 193] on div "Ultimate Sydney Fieldtour [Marketing Site] [Do not delete]" at bounding box center [685, 200] width 315 height 15
click at [597, 192] on div "28 – 31 Jan 2027 4 days / 3 nights Ultimate Sydney Fieldtour [Marketing Site] […" at bounding box center [752, 201] width 843 height 18
click at [597, 175] on link "Hiking_Multi-Day Tour General Example_September2025 [Outbound]" at bounding box center [573, 181] width 481 height 18
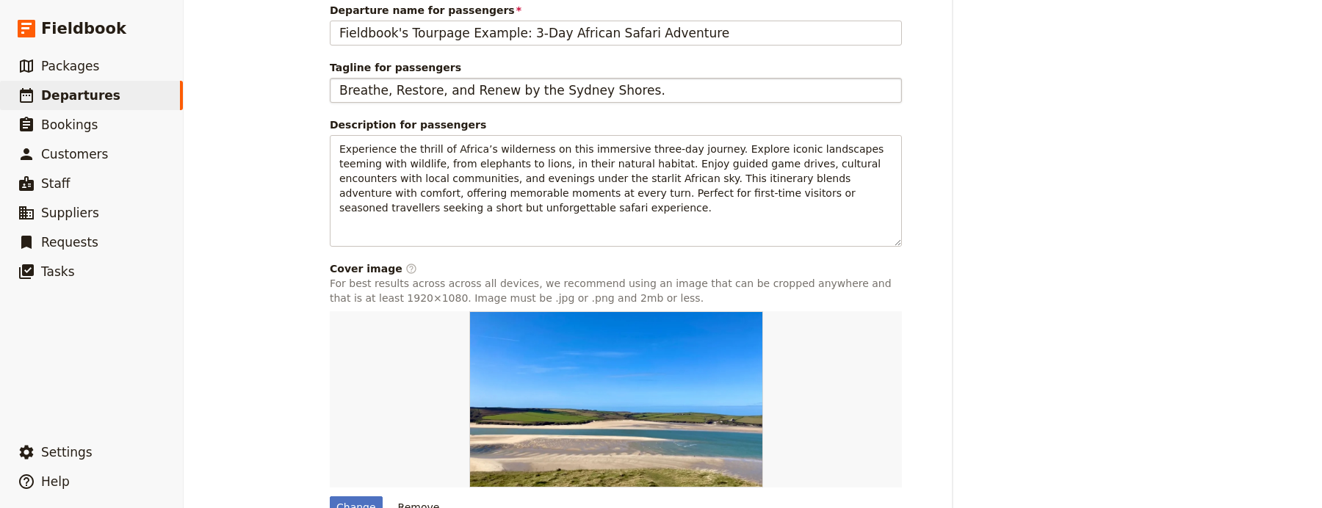
scroll to position [770, 0]
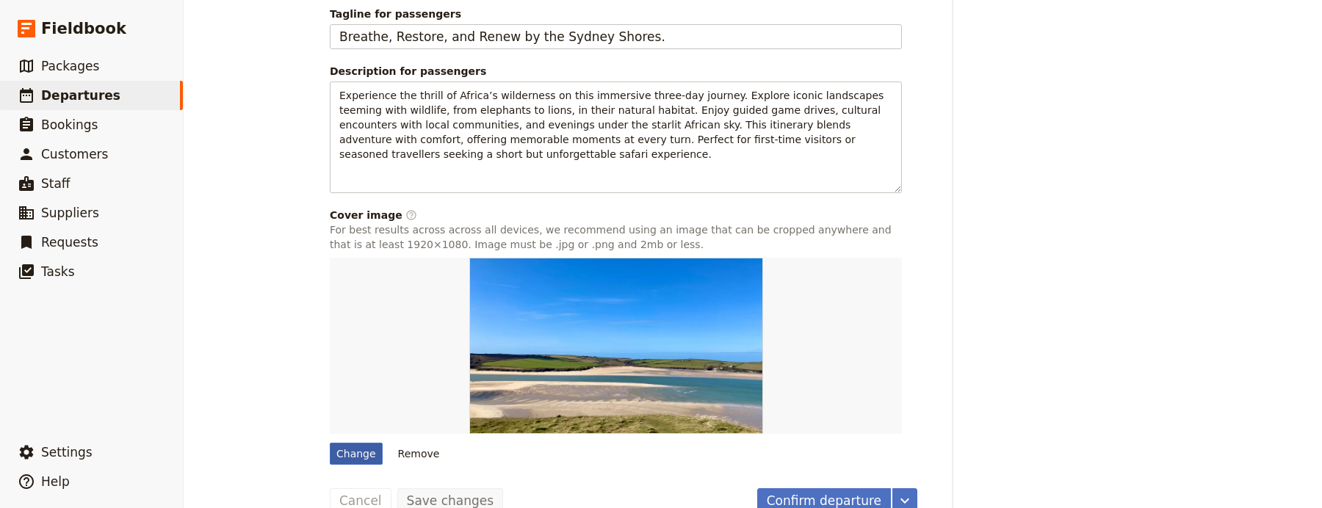
click at [339, 443] on div "Change" at bounding box center [356, 454] width 53 height 22
click at [330, 442] on input "Change" at bounding box center [329, 442] width 1 height 1
type input "C:\fakepath\coastal-attractions-in-[GEOGRAPHIC_DATA]-1536x1024.jpg.jpeg"
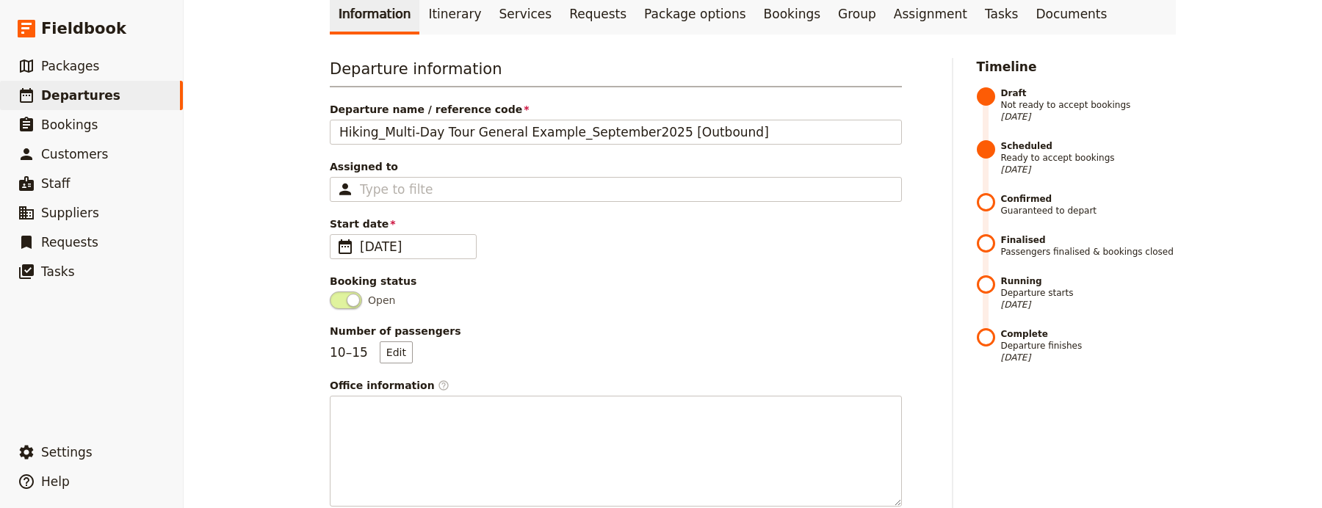
scroll to position [0, 0]
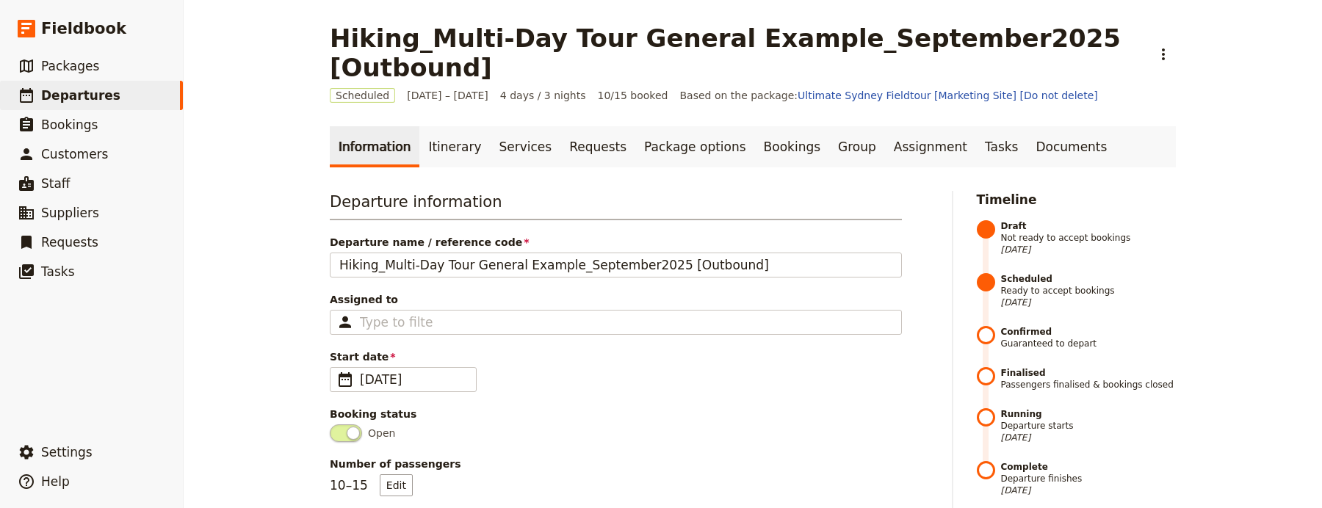
click at [727, 191] on h3 "Departure information" at bounding box center [616, 205] width 572 height 29
click at [1043, 126] on link "Documents" at bounding box center [1071, 146] width 89 height 41
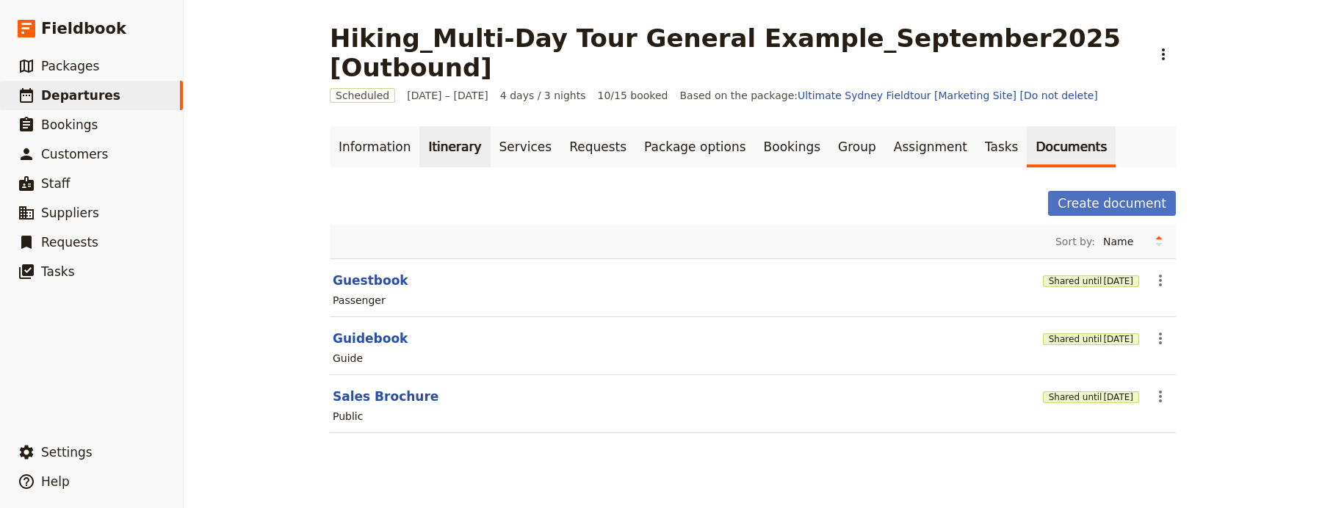
click at [448, 126] on link "Itinerary" at bounding box center [454, 146] width 71 height 41
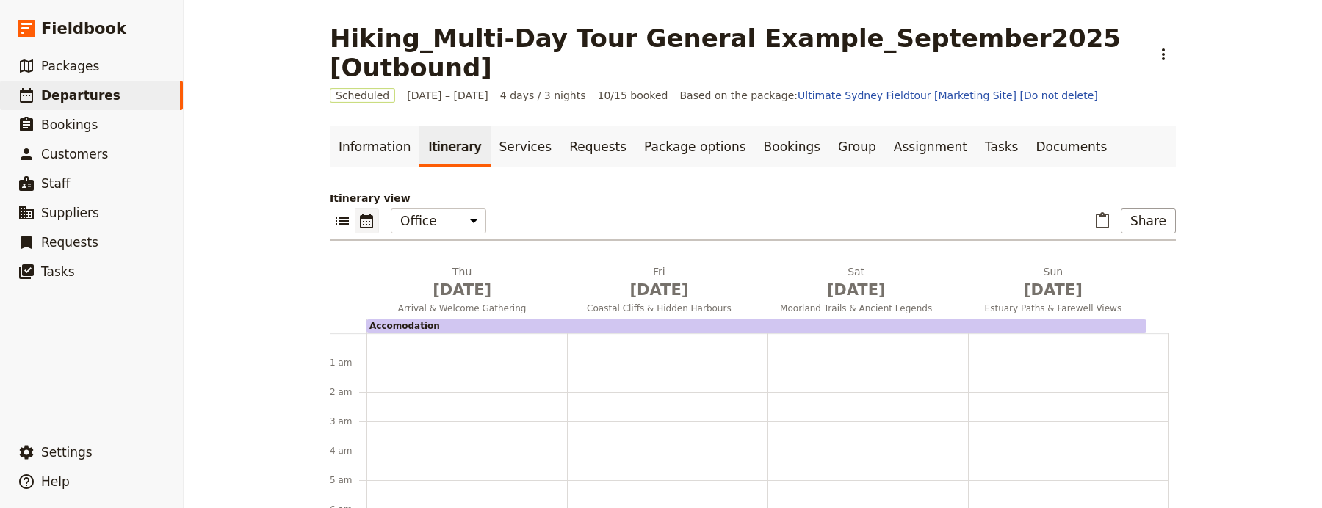
scroll to position [162, 0]
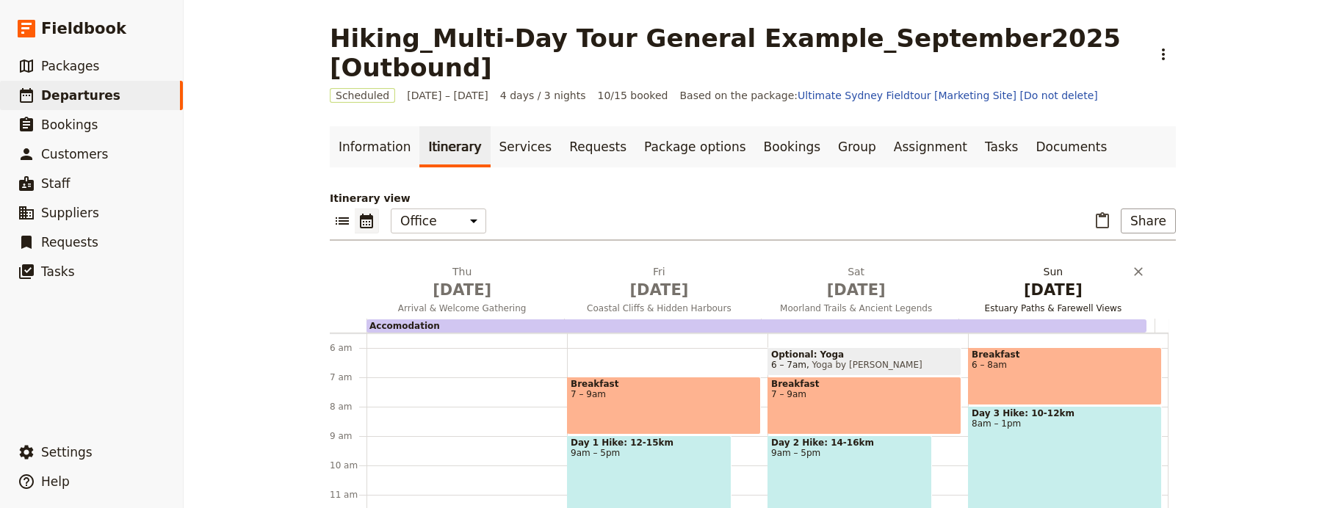
click at [1029, 303] on span "Estuary Paths & Farewell Views" at bounding box center [1053, 309] width 191 height 12
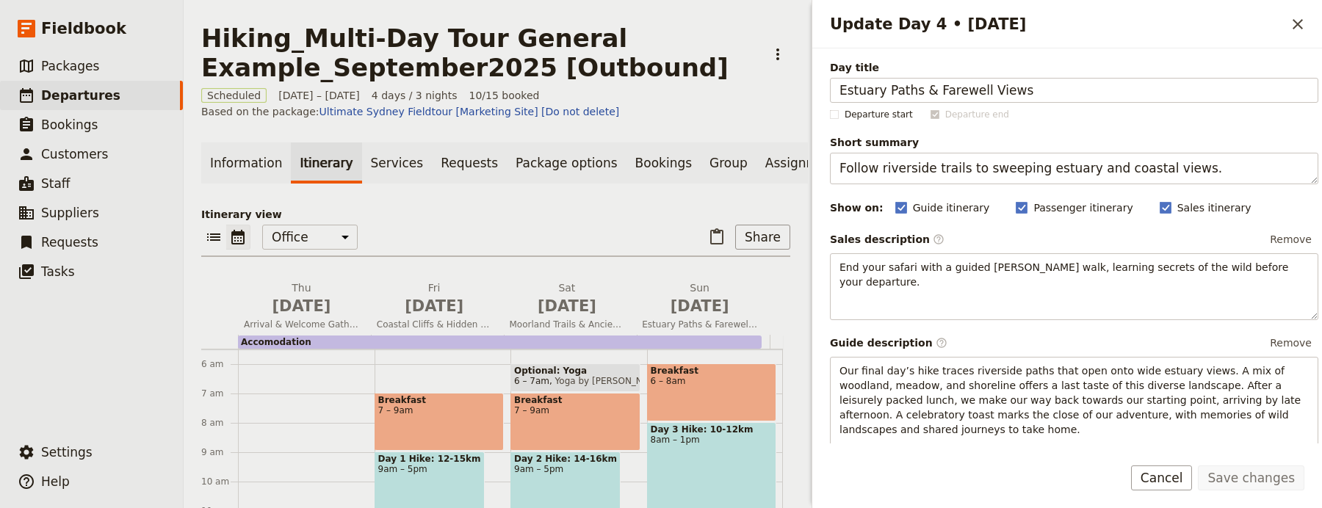
drag, startPoint x: 915, startPoint y: 91, endPoint x: 799, endPoint y: 93, distance: 116.8
click at [799, 93] on div "Hiking_Multi-Day Tour General Example_September2025 [Outbound] ​ Scheduled 28 –…" at bounding box center [753, 254] width 1139 height 508
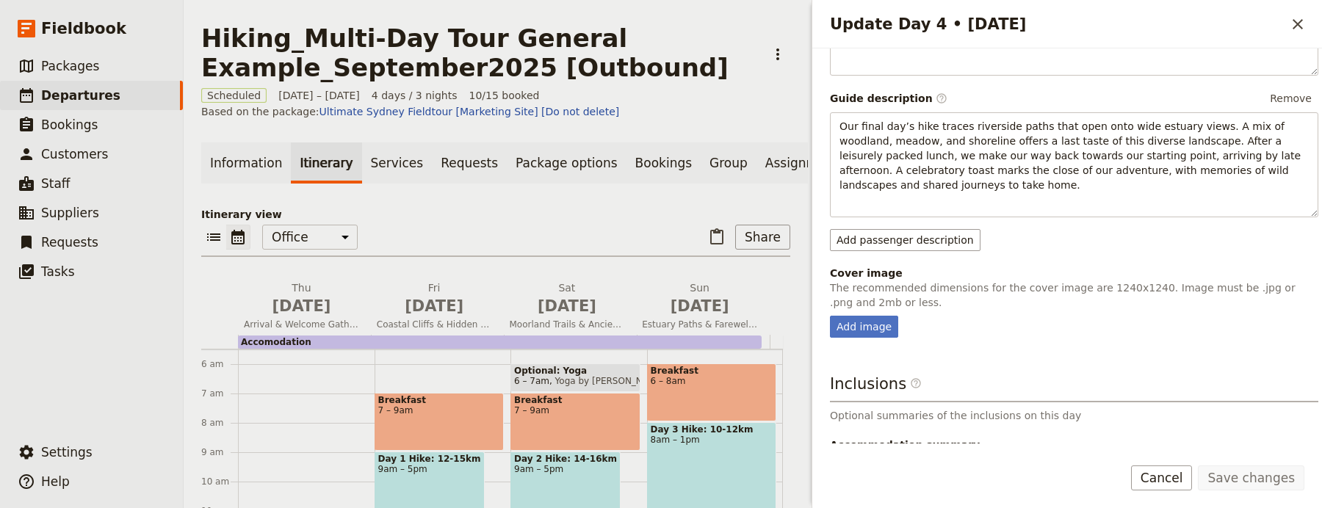
scroll to position [342, 0]
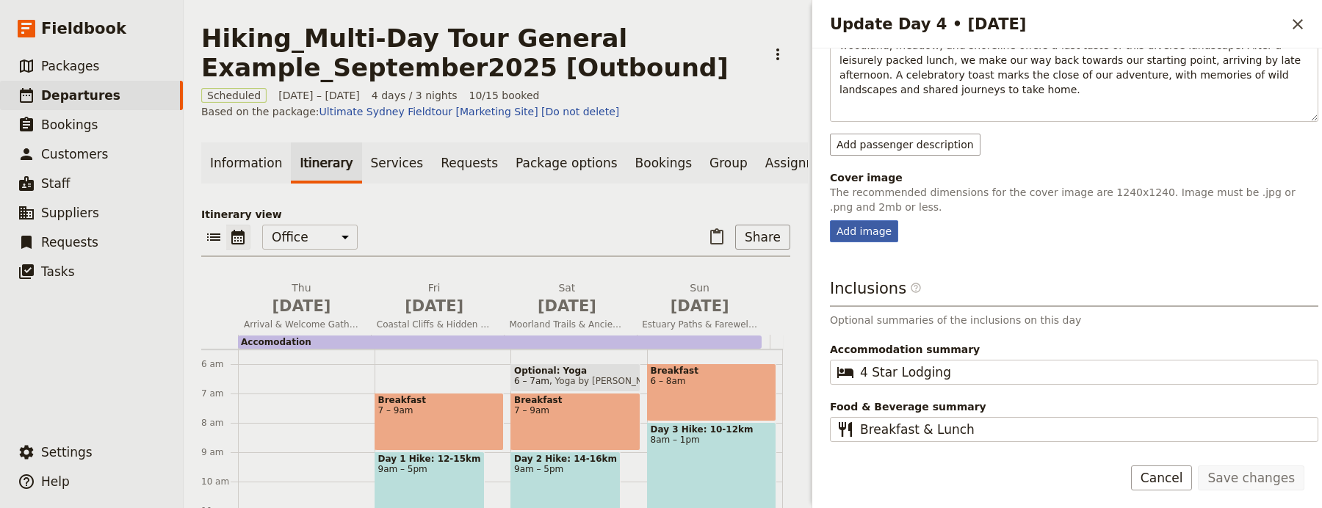
click at [868, 230] on div "Add image" at bounding box center [864, 231] width 68 height 22
click at [830, 220] on input "Add image" at bounding box center [829, 220] width 1 height 1
type input "C:\fakepath\image_processing20240822-2-28om2j.jpg"
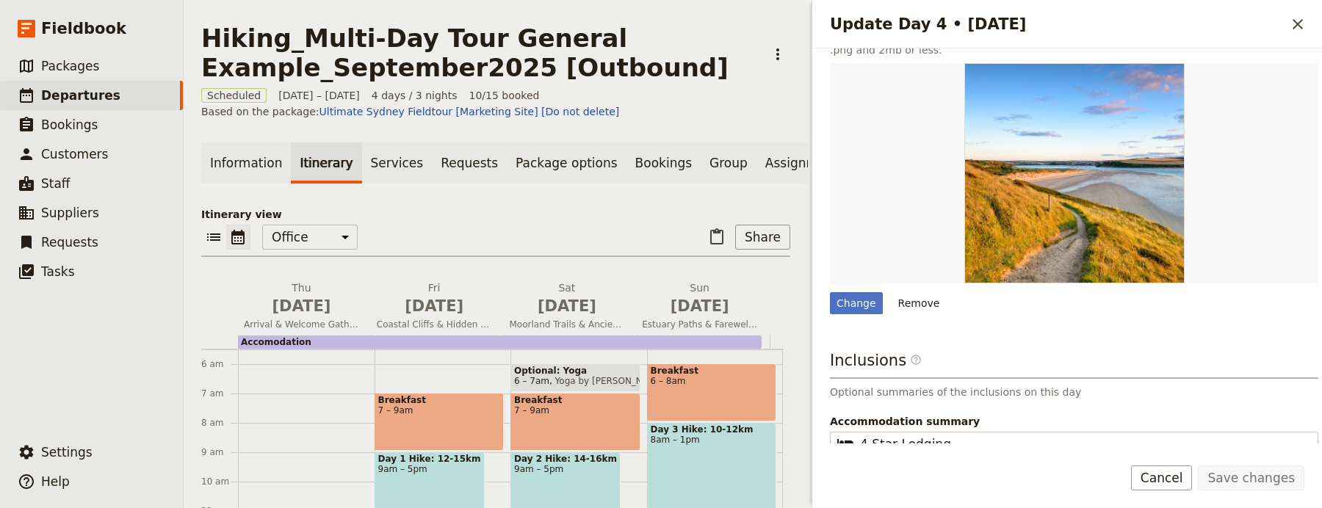
scroll to position [572, 0]
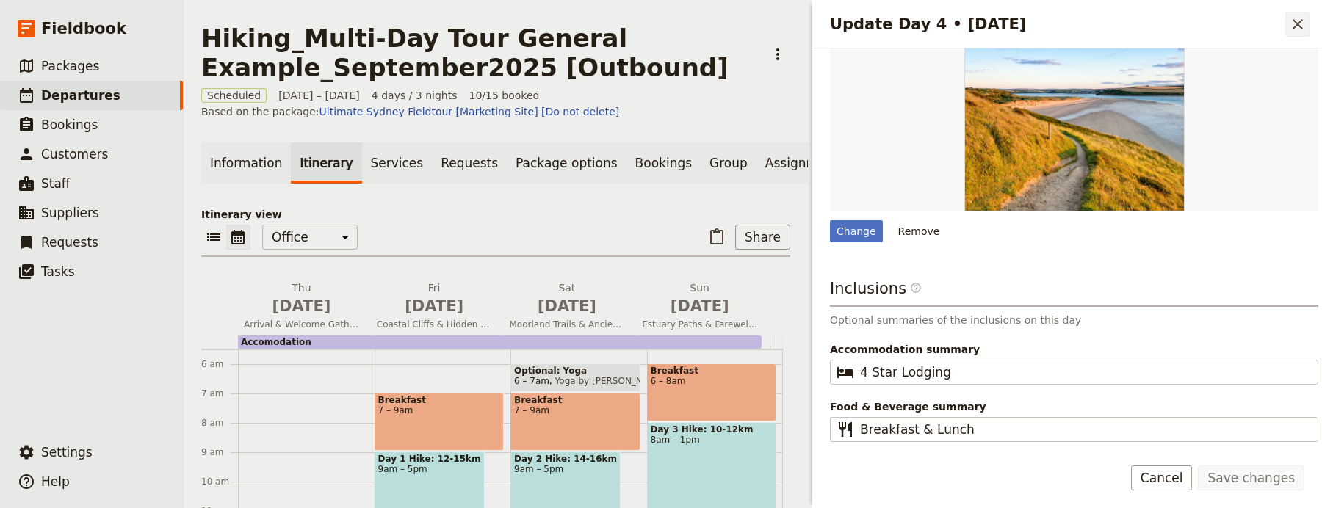
click at [1304, 23] on icon "Close drawer" at bounding box center [1298, 24] width 18 height 18
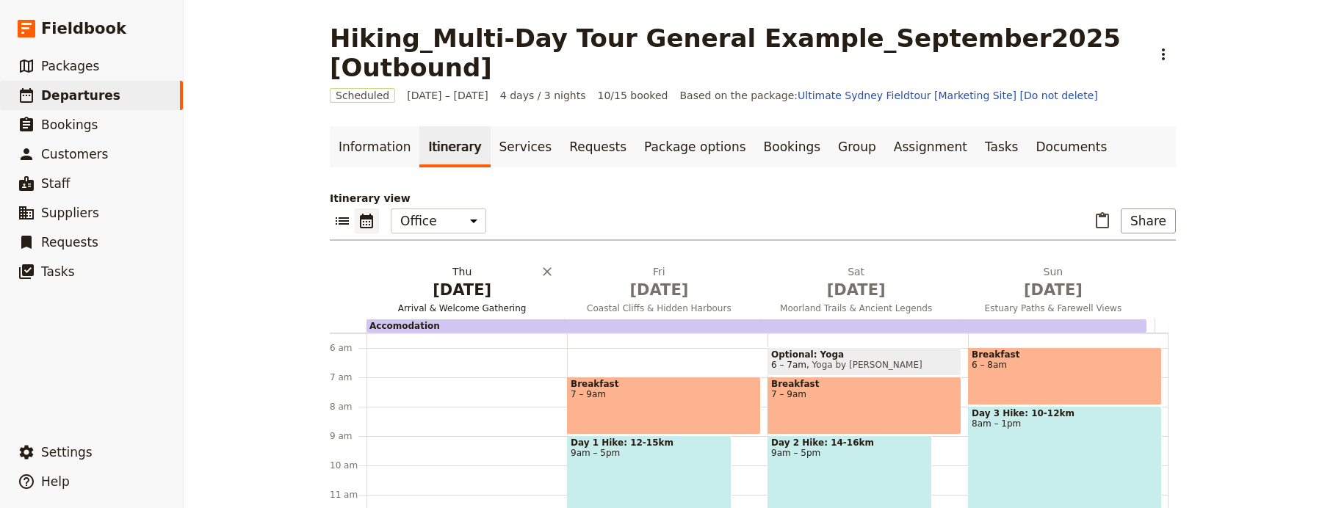
click at [453, 279] on span "[DATE]" at bounding box center [461, 290] width 179 height 22
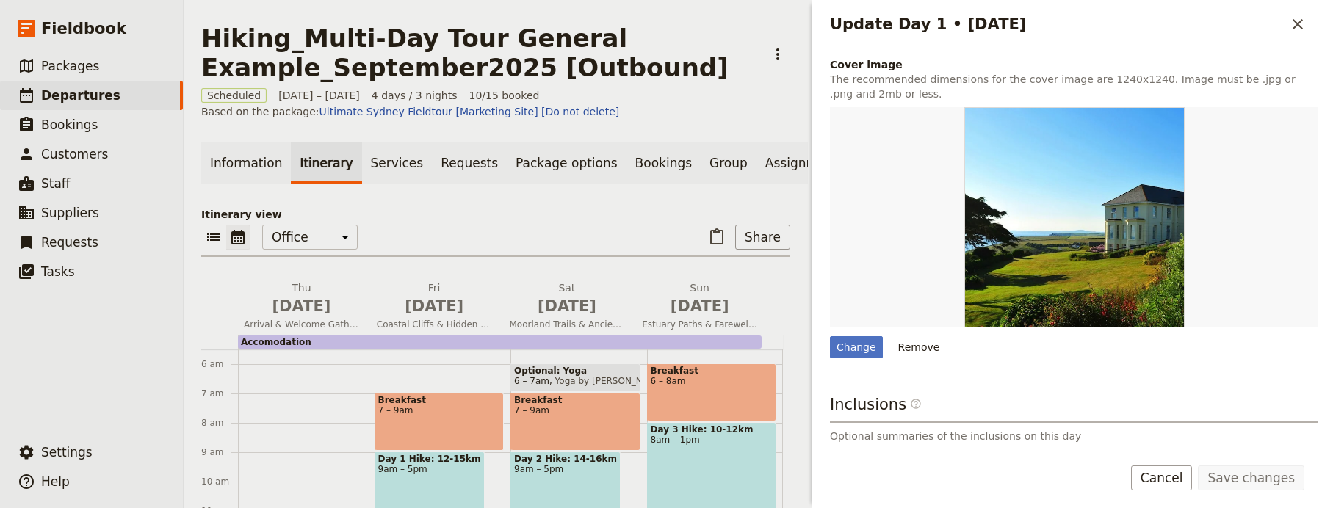
scroll to position [467, 0]
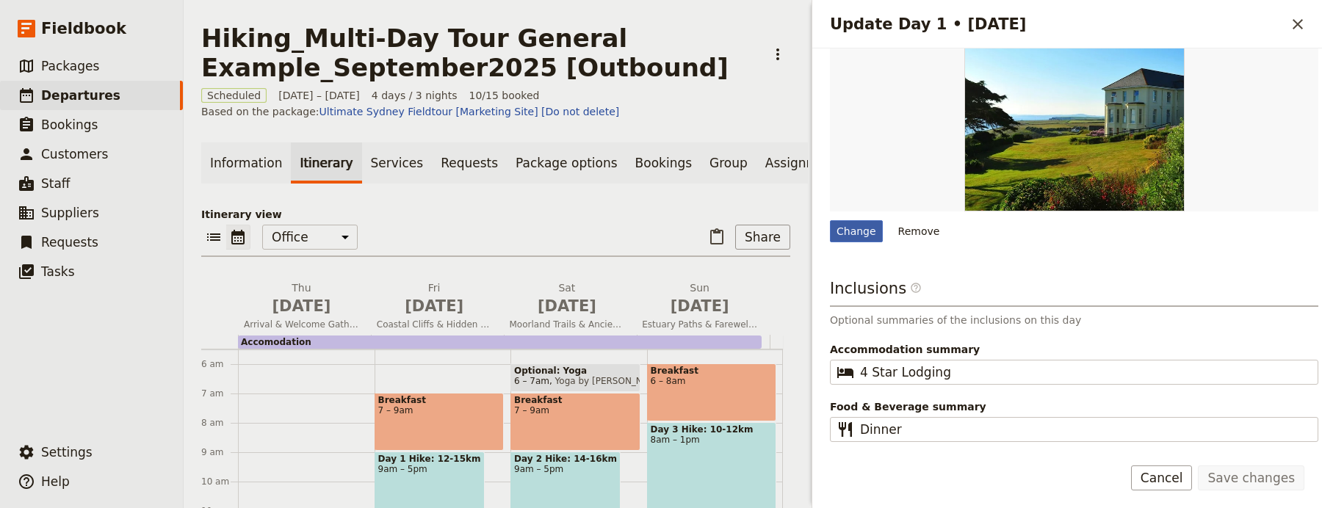
click at [833, 239] on div "Change" at bounding box center [856, 231] width 53 height 22
click at [830, 220] on input "Change" at bounding box center [829, 220] width 1 height 1
type input "C:\fakepath\f48f4501_z.jpeg"
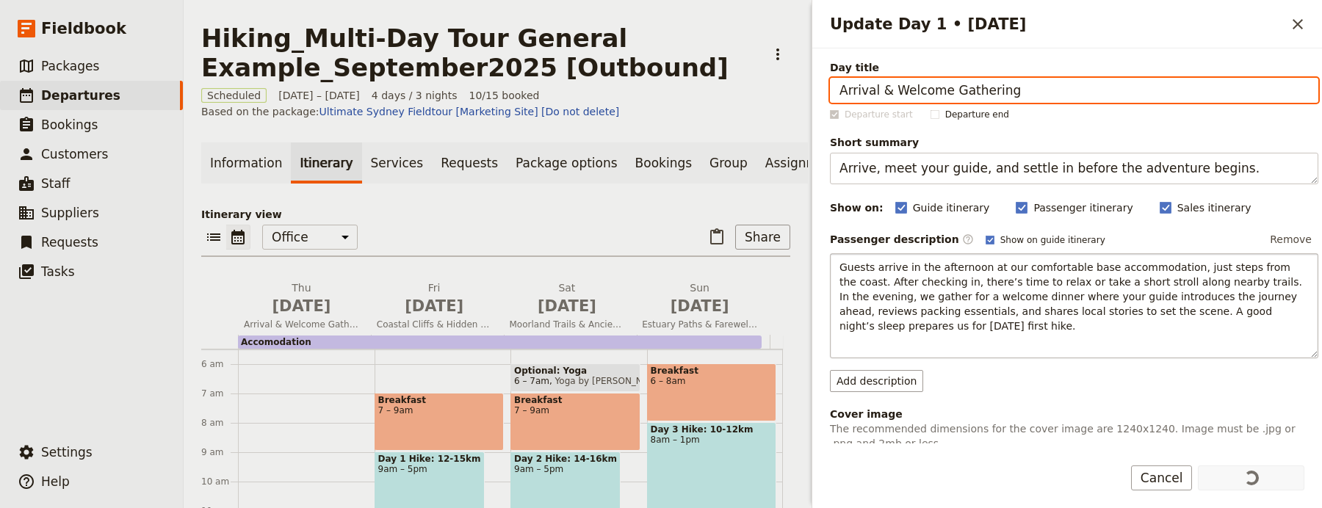
scroll to position [397, 0]
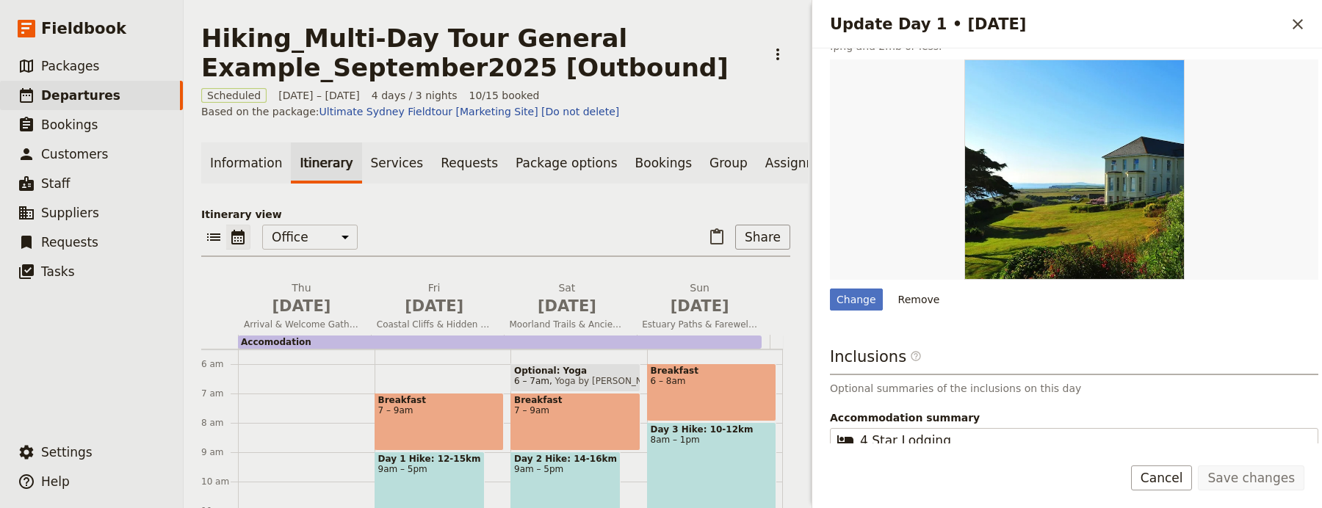
click at [1281, 32] on h2 "Update Day 1 • [DATE]" at bounding box center [1057, 24] width 455 height 22
click at [1295, 19] on icon "Close drawer" at bounding box center [1298, 24] width 18 height 18
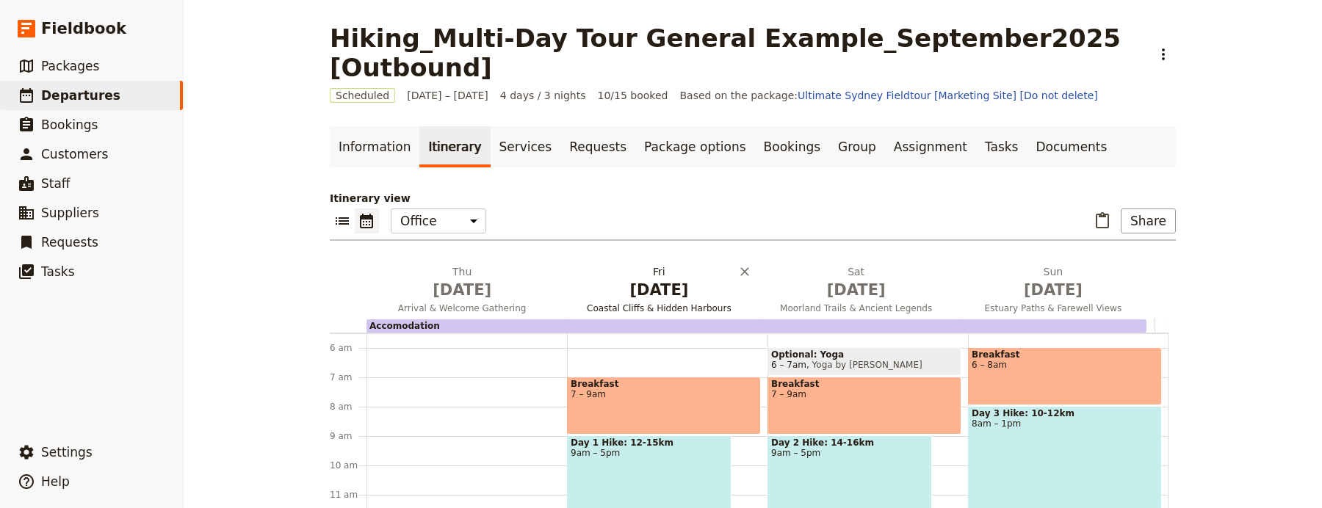
click at [638, 279] on span "[DATE]" at bounding box center [658, 290] width 179 height 22
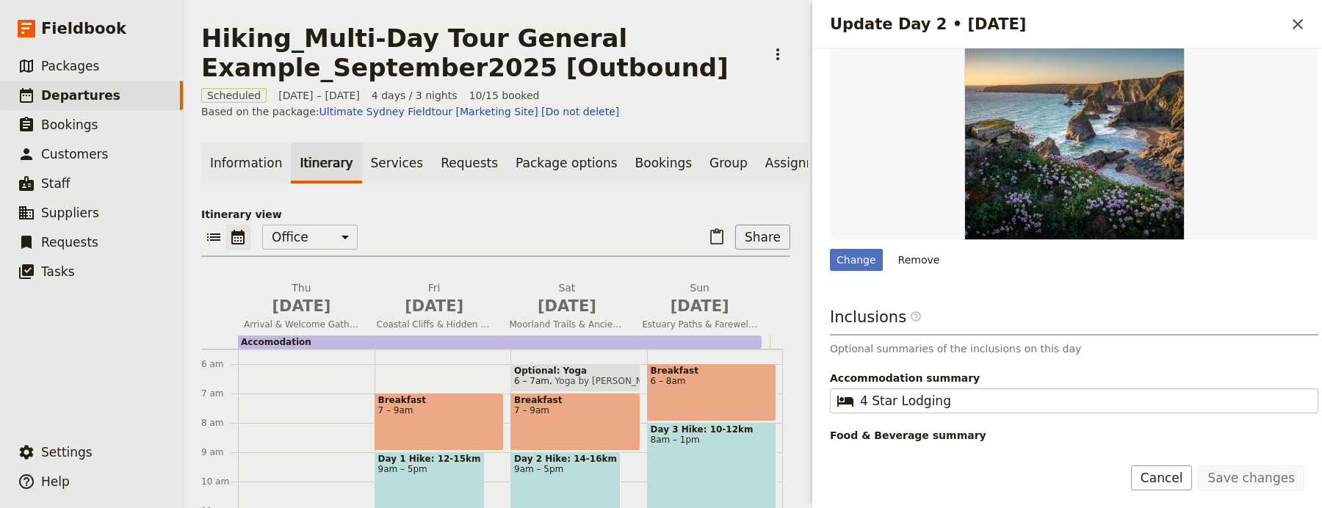
scroll to position [433, 0]
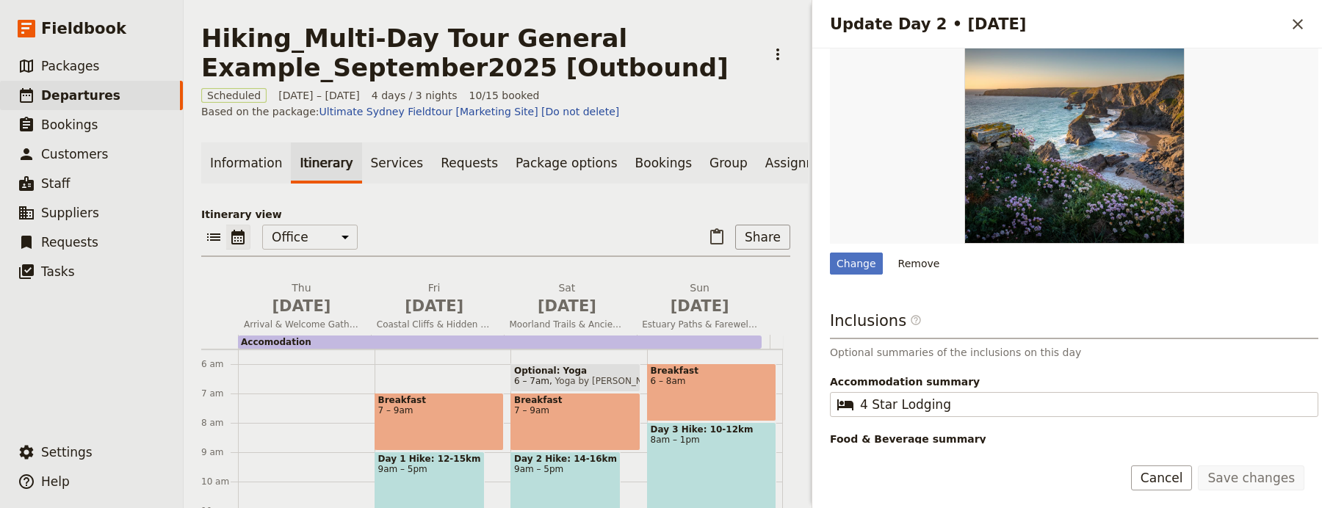
click at [1277, 12] on div "Update Day 2 • 29 Jan ​" at bounding box center [1068, 24] width 510 height 48
click at [1287, 15] on button "​" at bounding box center [1298, 24] width 25 height 25
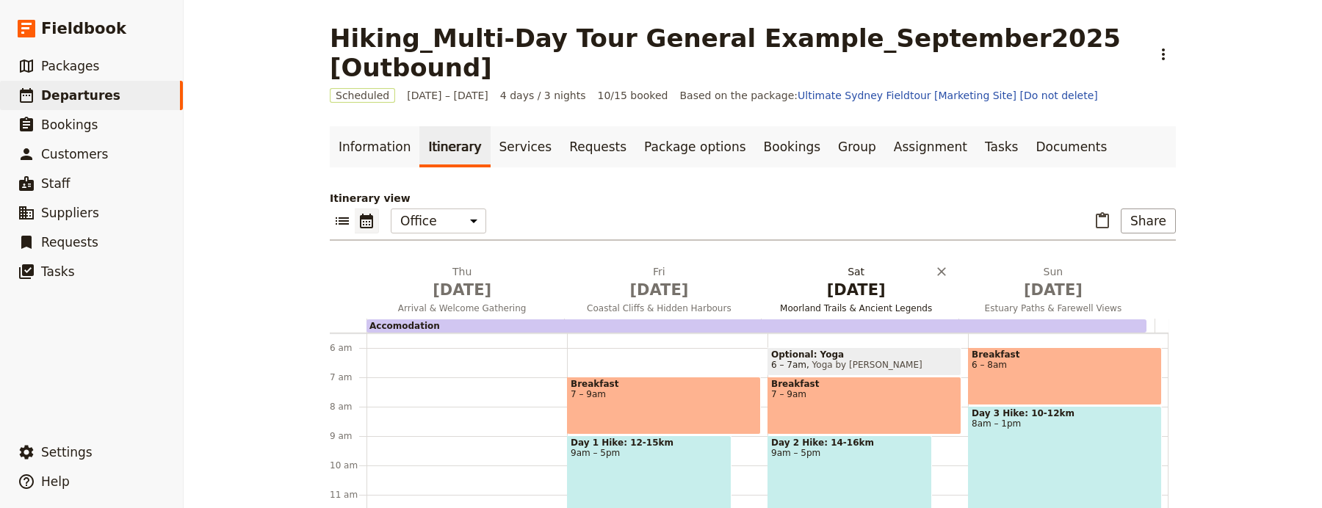
click at [832, 303] on span "Moorland Trails & Ancient Legends" at bounding box center [856, 309] width 191 height 12
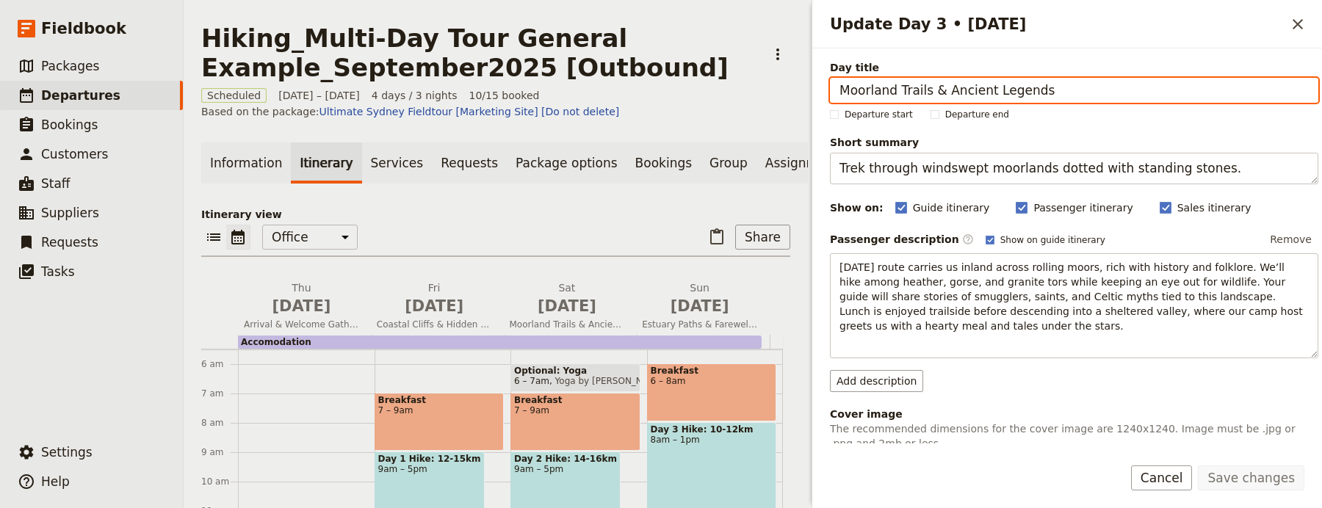
scroll to position [162, 0]
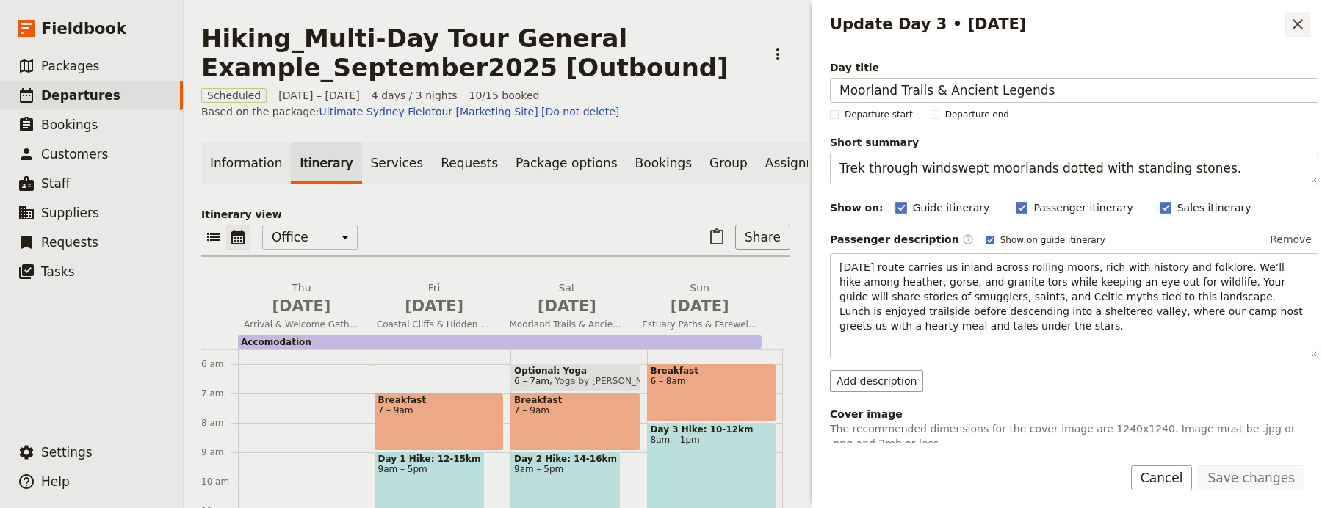
click at [1290, 25] on icon "Close drawer" at bounding box center [1298, 24] width 18 height 18
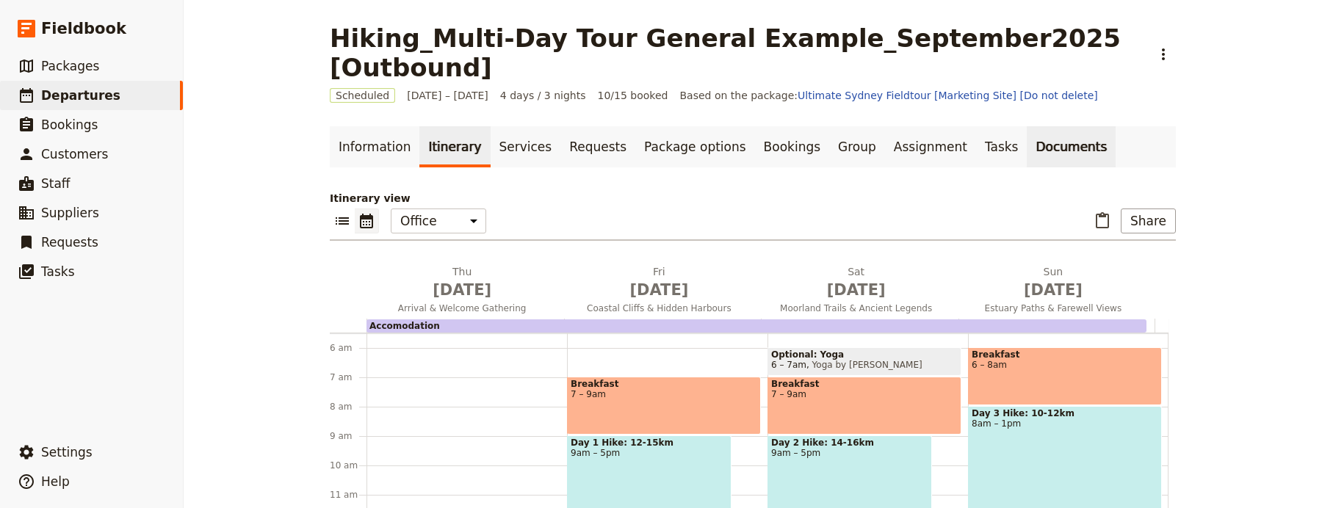
click at [1031, 126] on link "Documents" at bounding box center [1071, 146] width 89 height 41
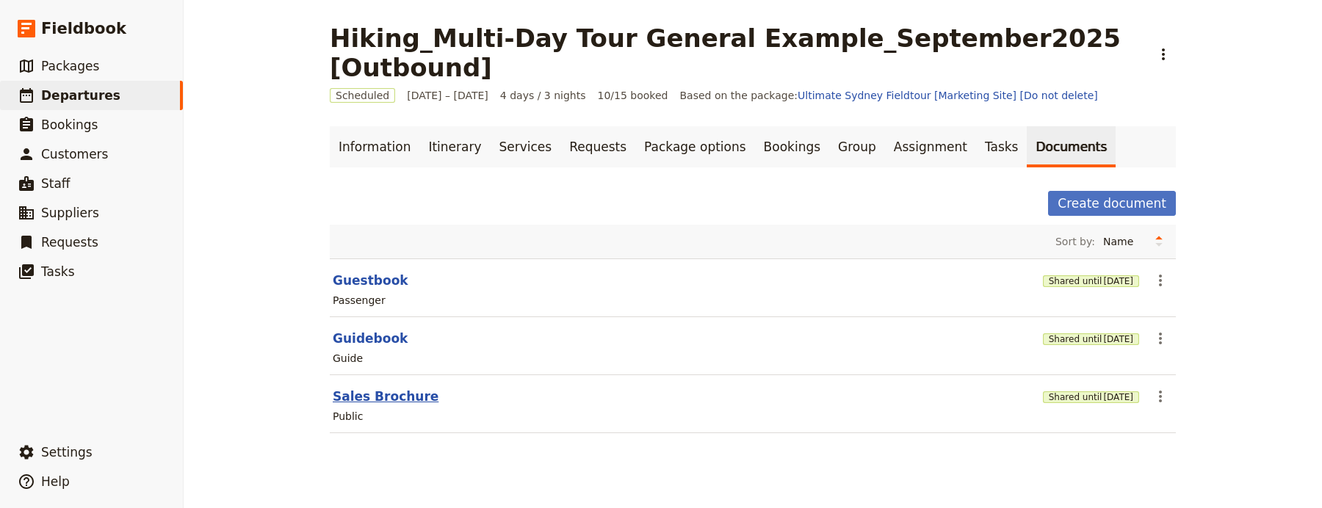
click at [367, 388] on button "Sales Brochure" at bounding box center [386, 397] width 106 height 18
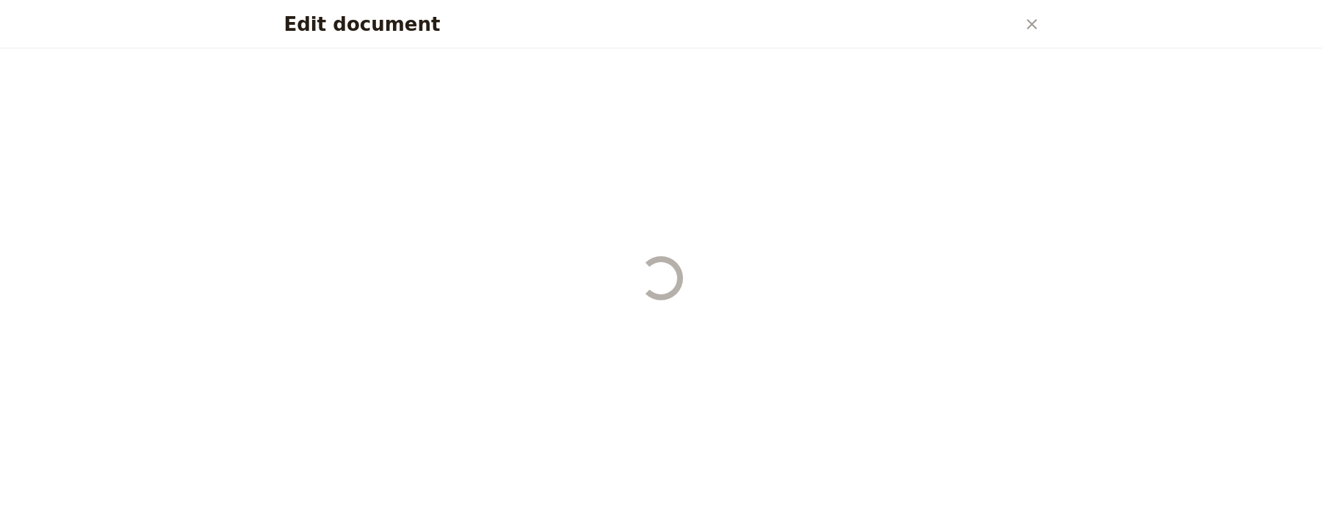
select select "DEFAULT"
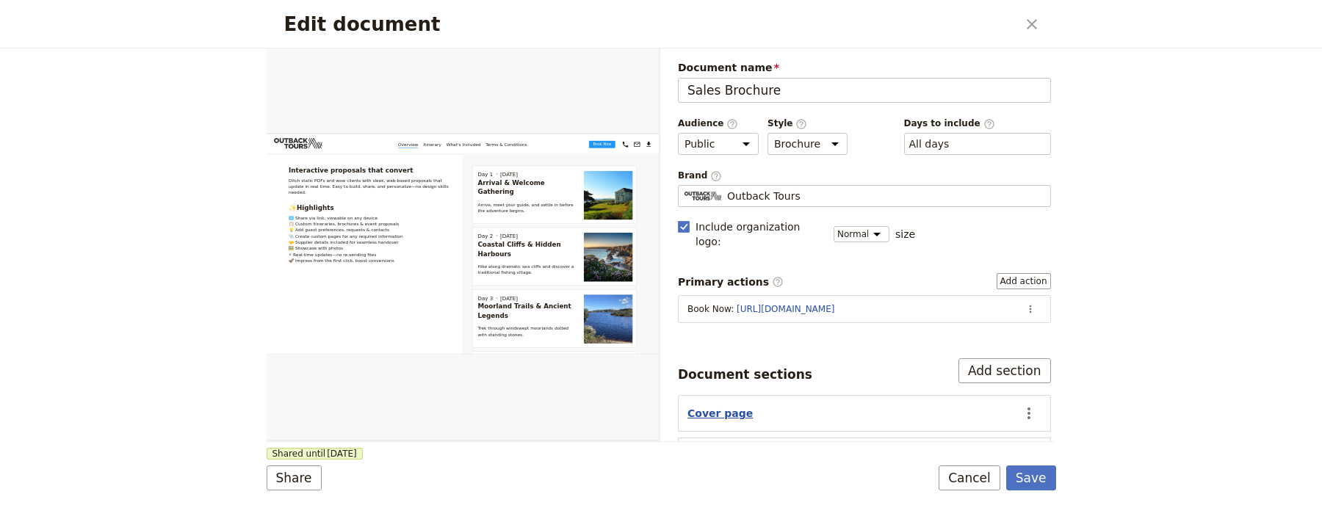
click at [724, 406] on button "Cover page" at bounding box center [720, 413] width 65 height 15
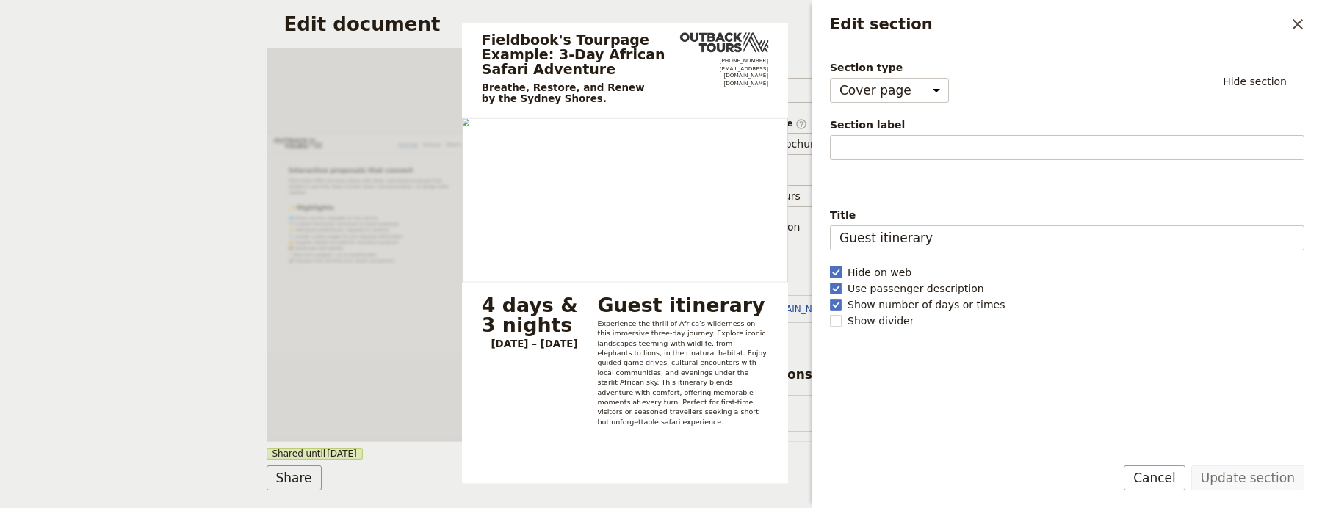
click at [838, 276] on rect "Edit section" at bounding box center [835, 272] width 11 height 11
click at [830, 265] on input "Hide on web" at bounding box center [829, 264] width 1 height 1
checkbox input "false"
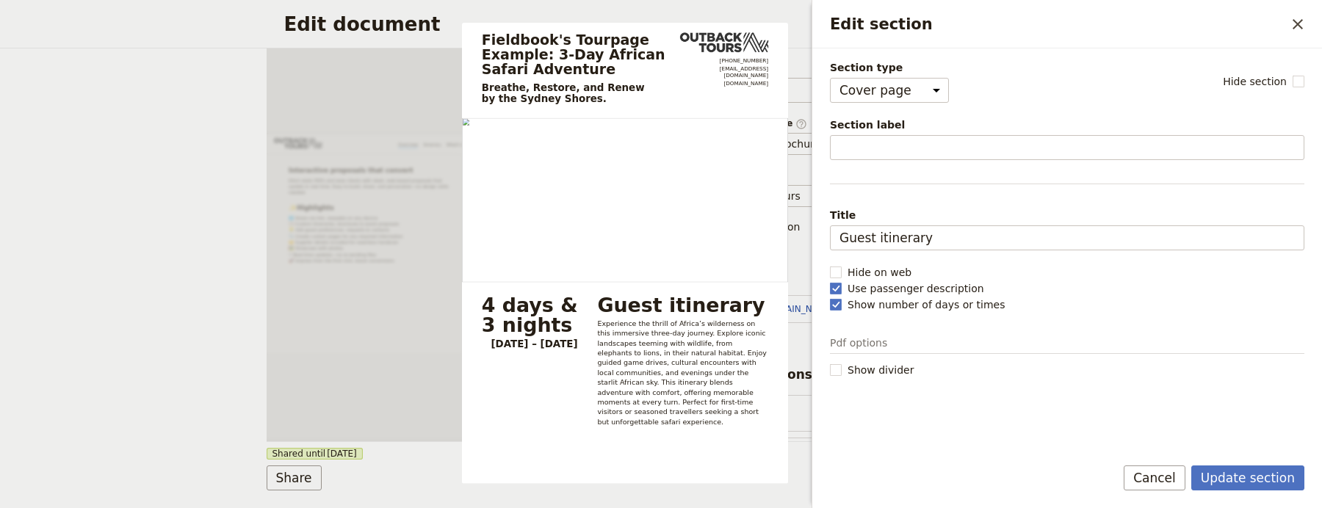
click at [1314, 24] on div "Edit section ​" at bounding box center [1068, 24] width 510 height 48
click at [1319, 34] on div "Edit section ​" at bounding box center [1068, 24] width 510 height 48
click at [1302, 28] on icon "Close drawer" at bounding box center [1298, 24] width 10 height 10
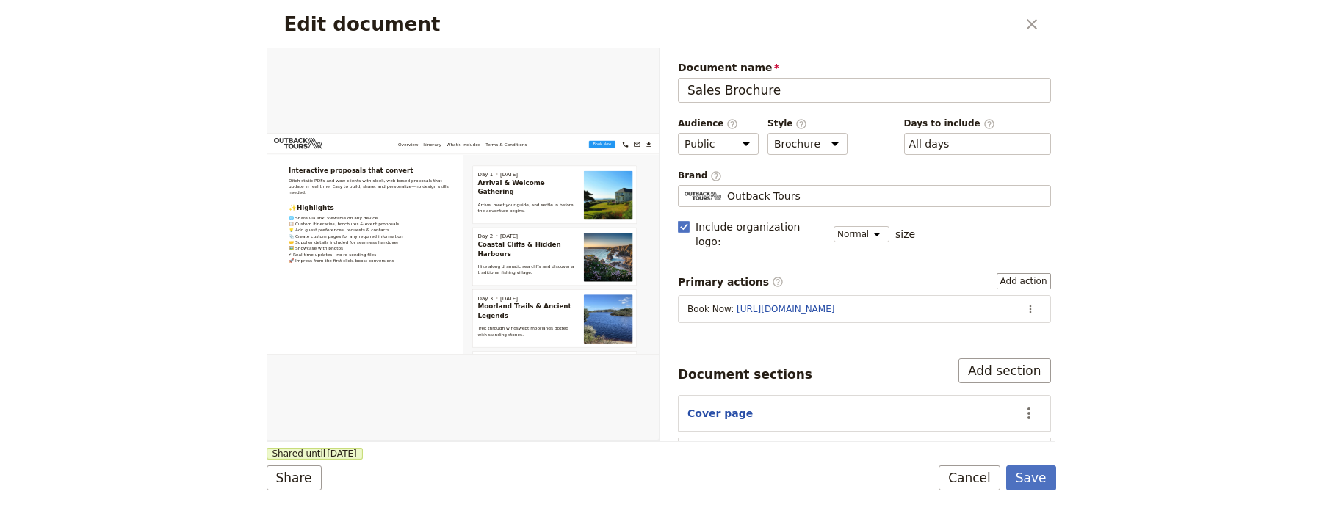
click at [1043, 20] on button "​" at bounding box center [1032, 24] width 25 height 25
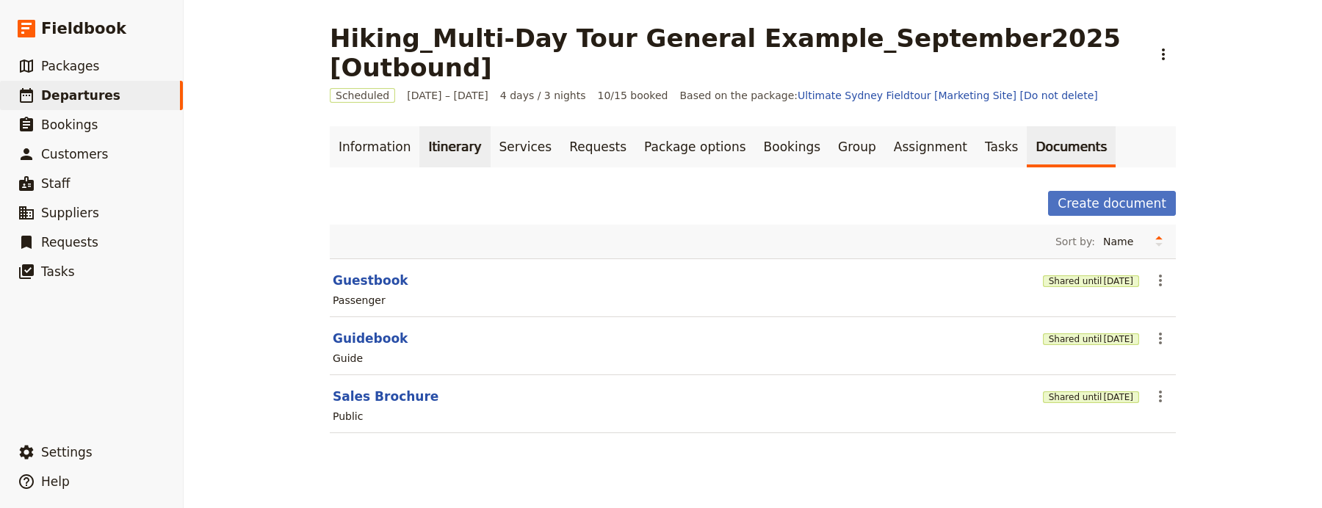
click at [423, 126] on link "Itinerary" at bounding box center [454, 146] width 71 height 41
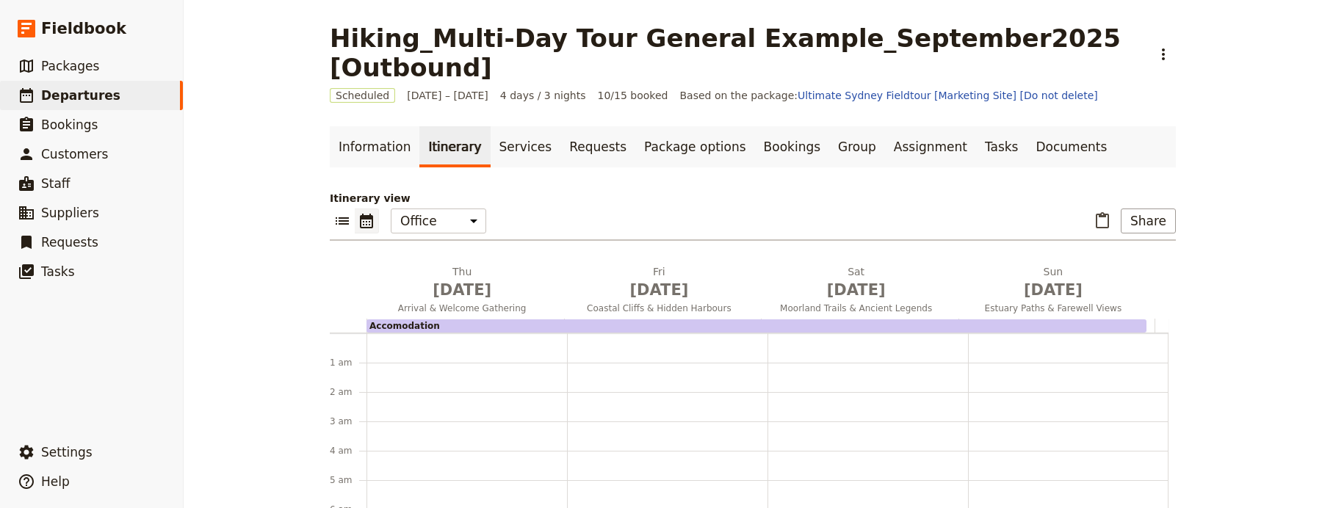
scroll to position [162, 0]
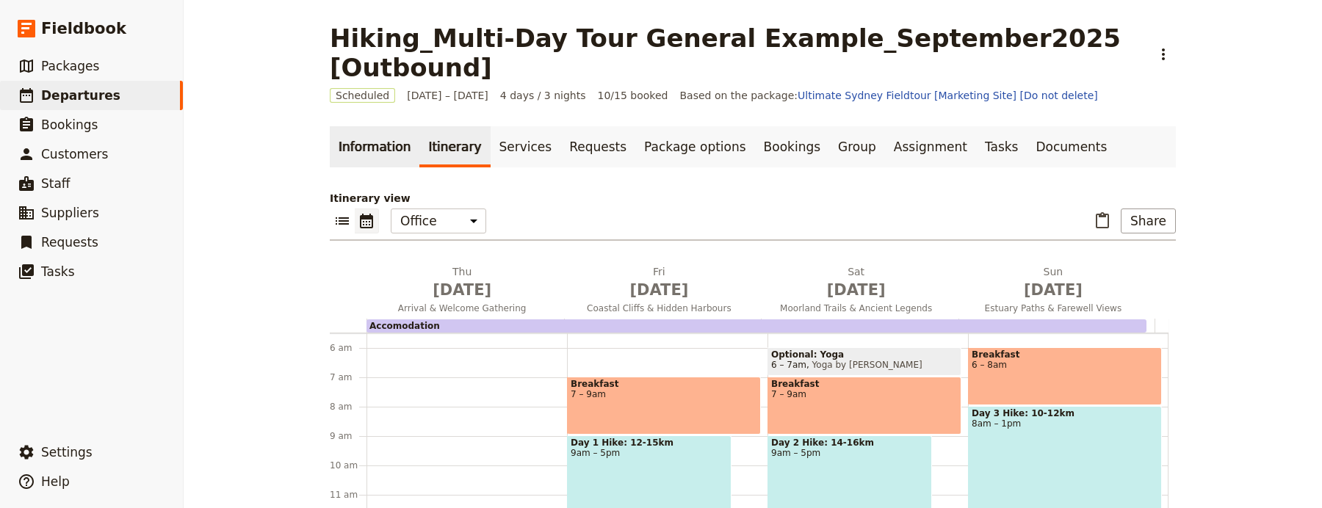
click at [345, 126] on link "Information" at bounding box center [375, 146] width 90 height 41
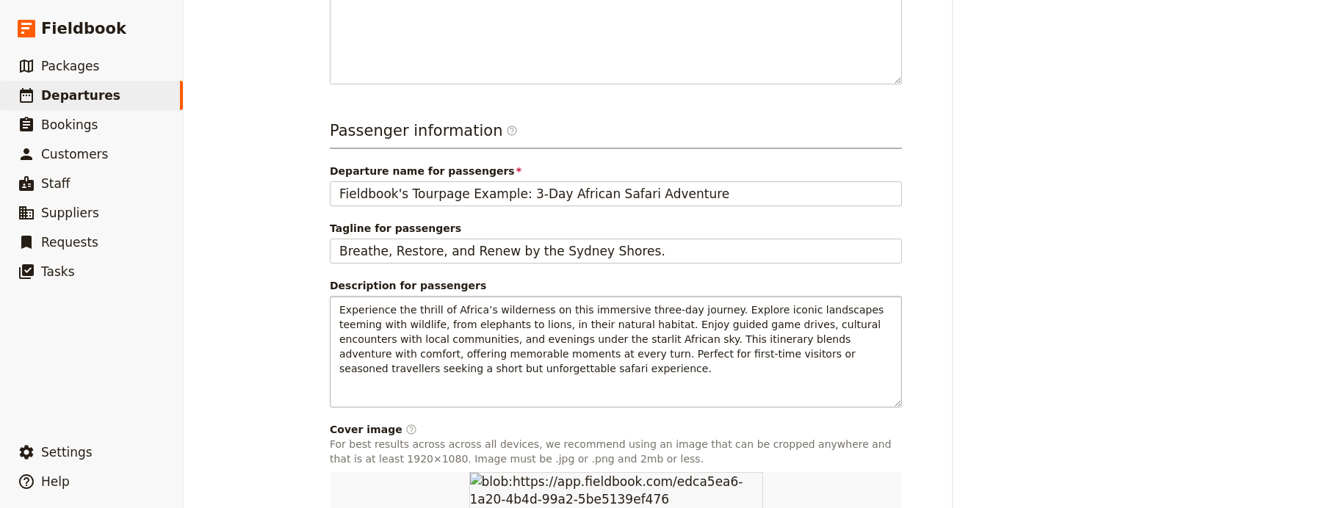
scroll to position [570, 0]
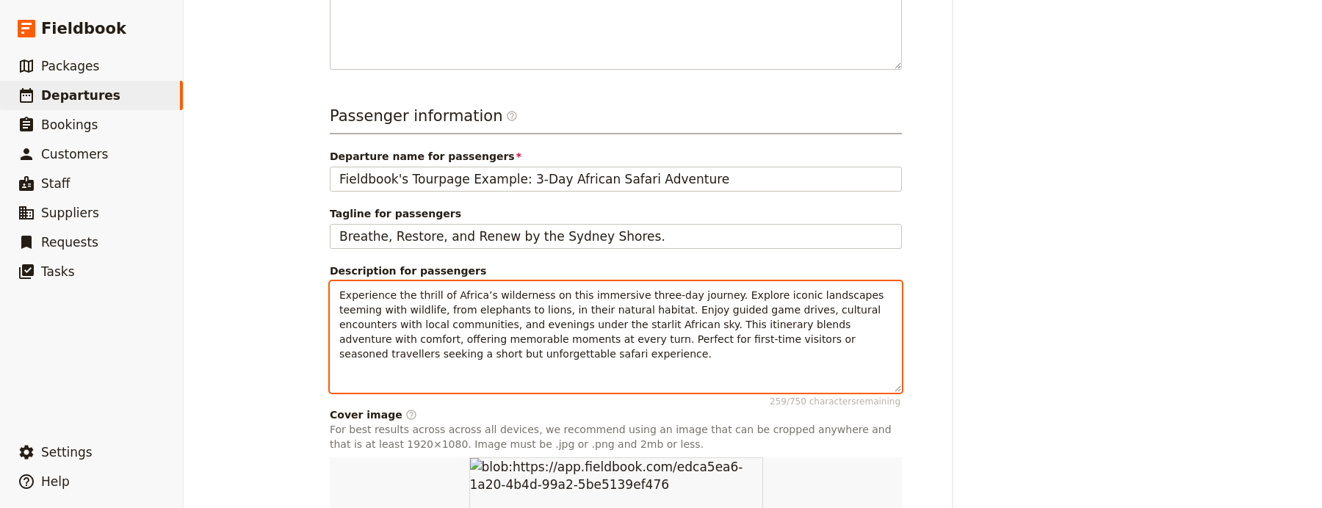
click at [511, 289] on span "Experience the thrill of Africa’s wilderness on this immersive three-day journe…" at bounding box center [613, 324] width 548 height 71
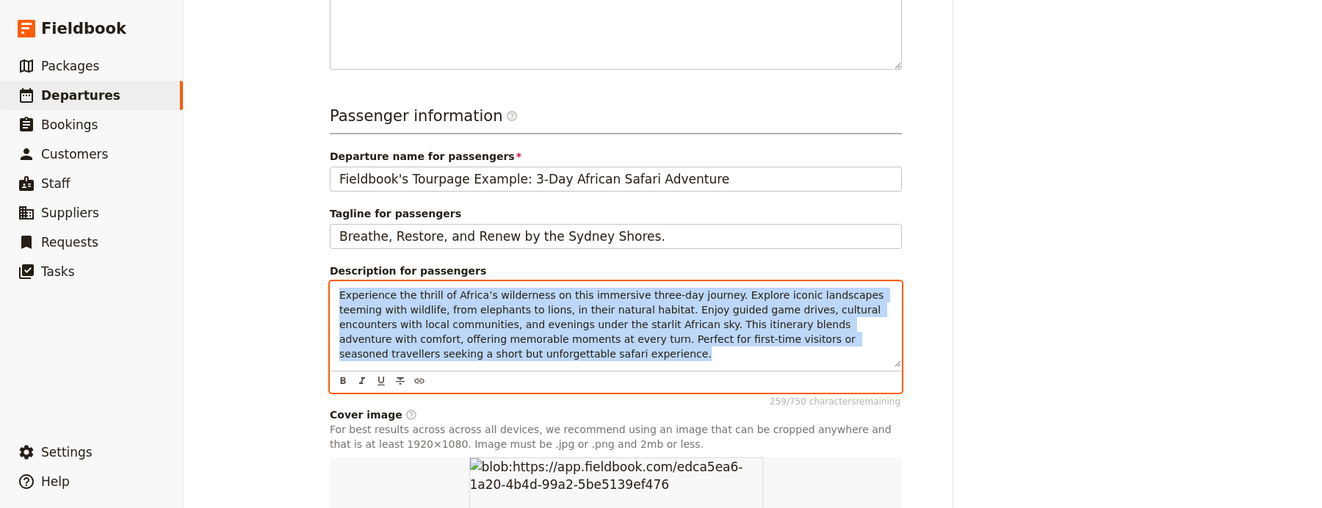
click at [511, 289] on span "Experience the thrill of Africa’s wilderness on this immersive three-day journe…" at bounding box center [613, 324] width 548 height 71
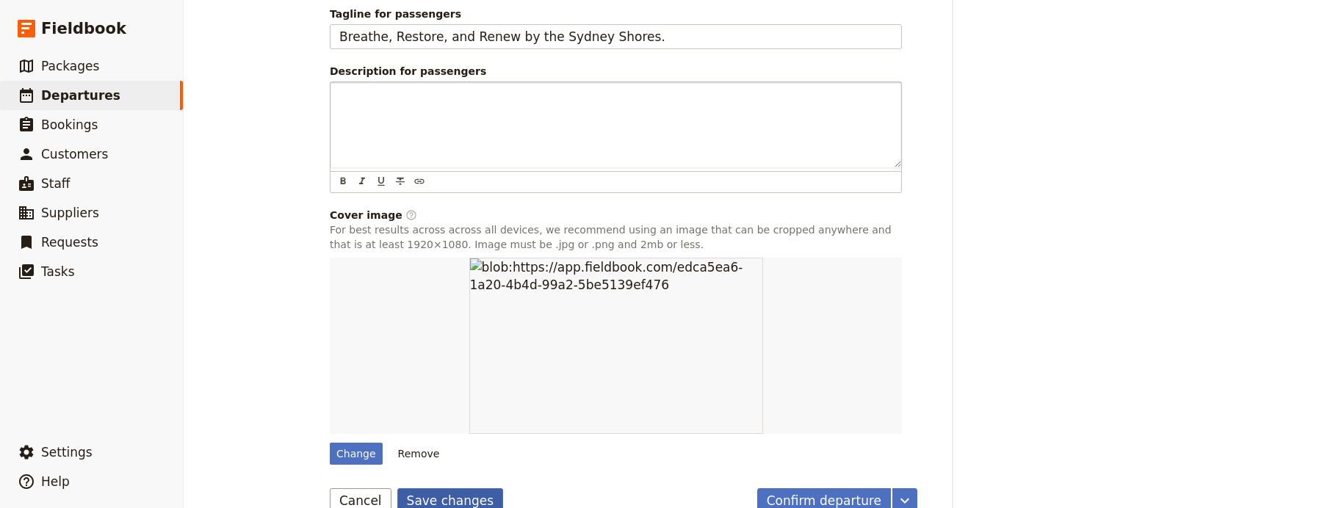
click at [414, 489] on button "Save changes" at bounding box center [450, 501] width 107 height 25
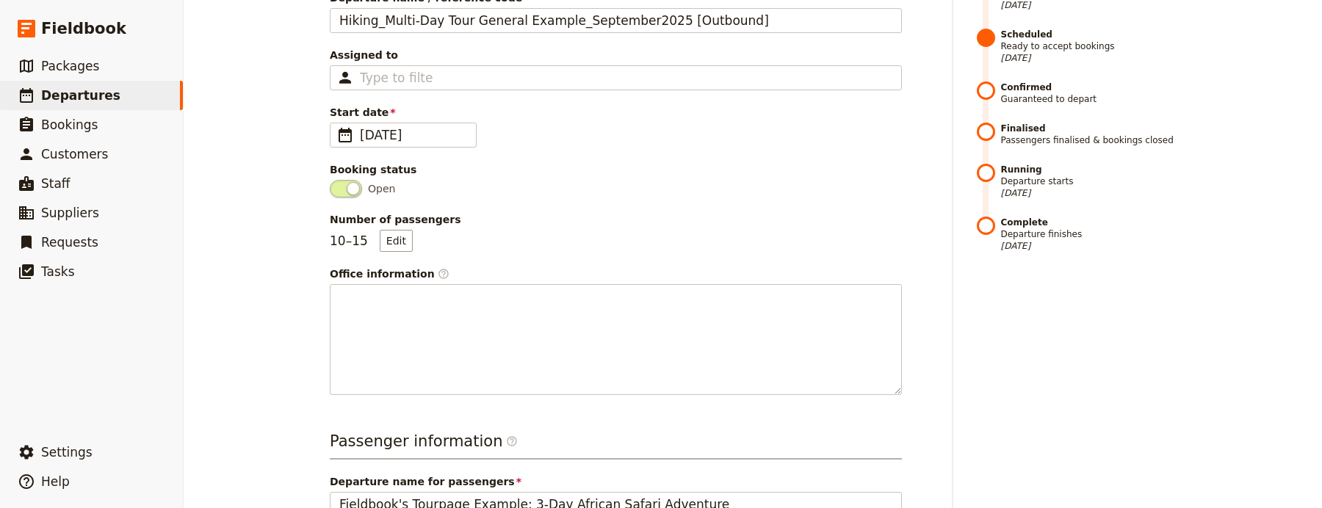
scroll to position [0, 0]
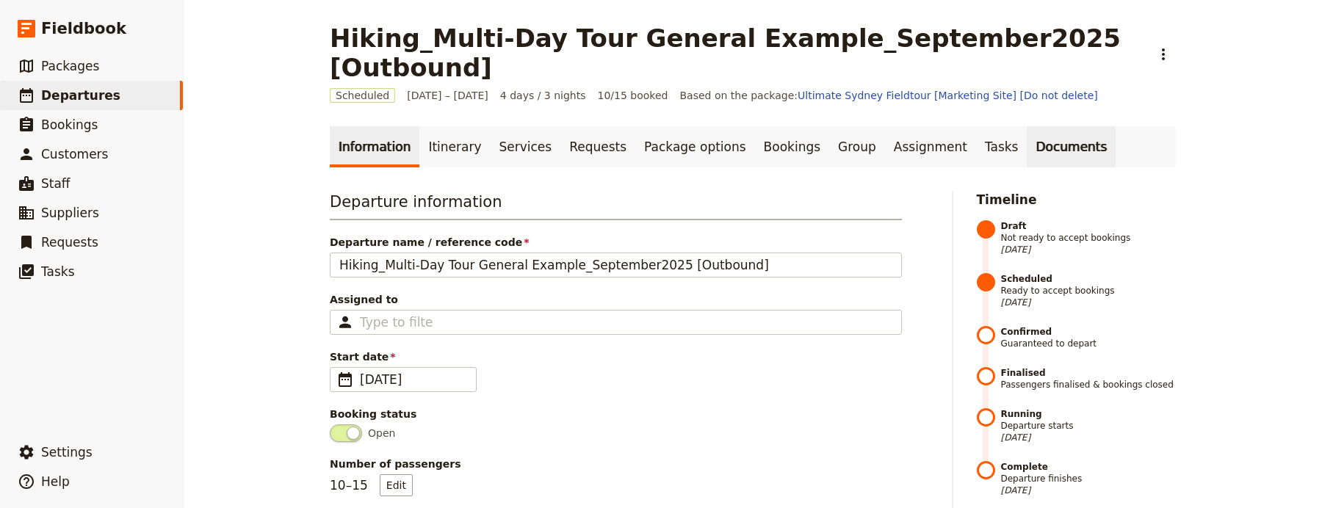
click at [1027, 126] on link "Documents" at bounding box center [1071, 146] width 89 height 41
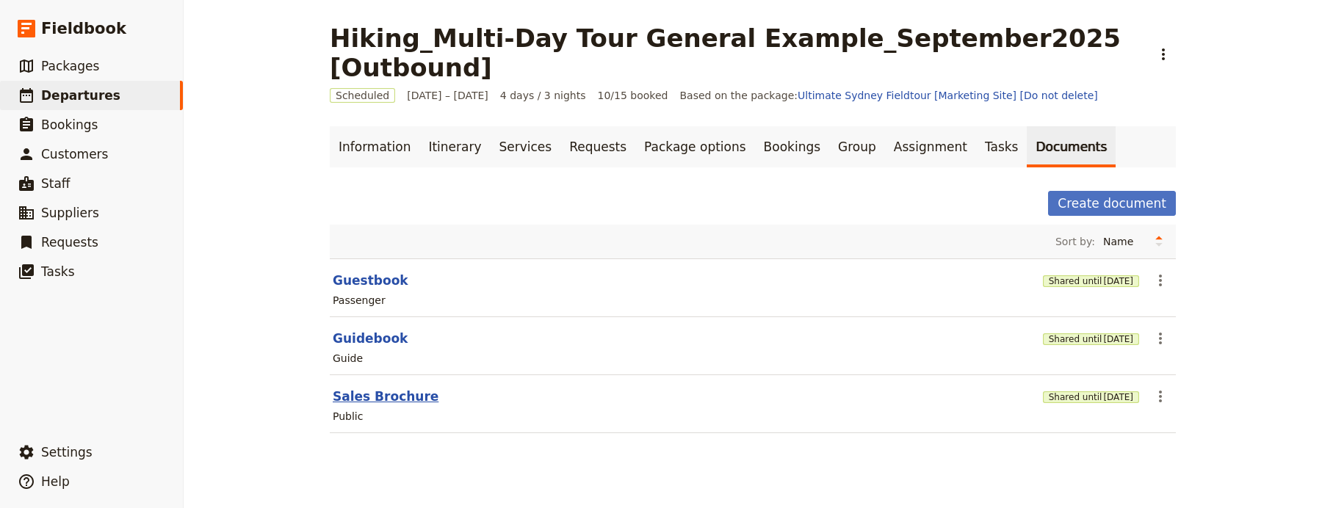
click at [357, 388] on button "Sales Brochure" at bounding box center [386, 397] width 106 height 18
select select "DEFAULT"
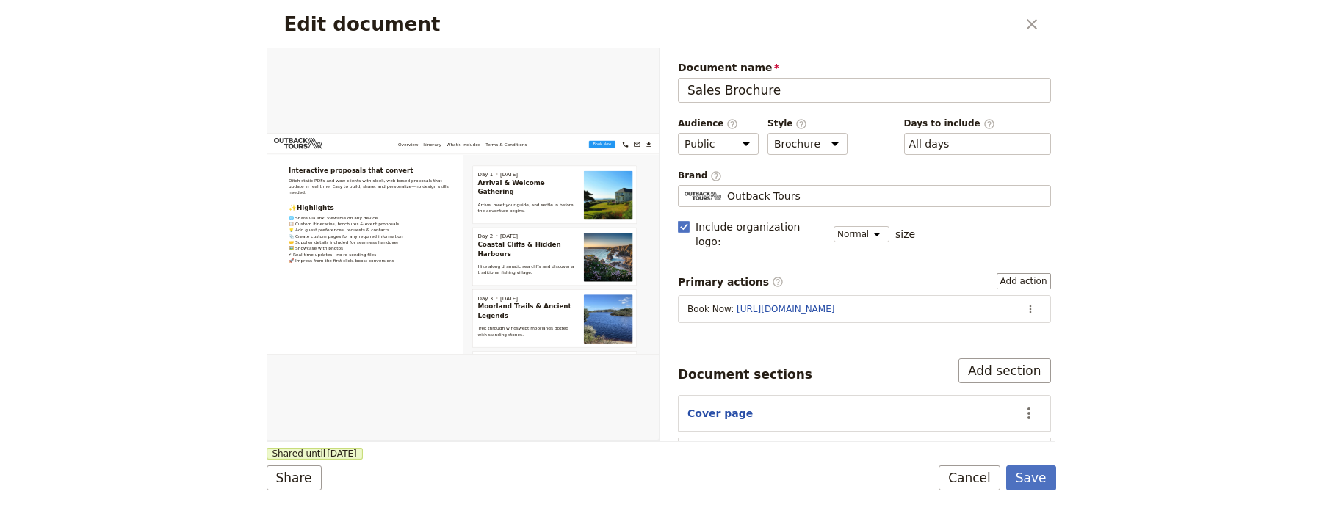
scroll to position [40, 0]
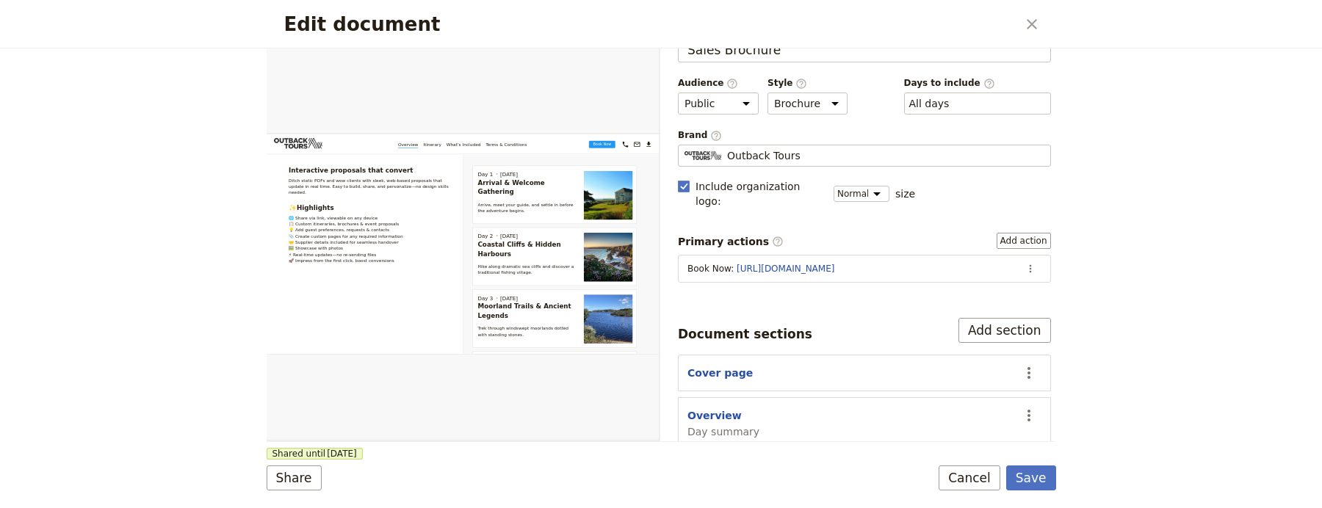
click at [727, 369] on section "Cover page ​" at bounding box center [864, 373] width 373 height 37
click at [728, 366] on button "Cover page" at bounding box center [720, 373] width 65 height 15
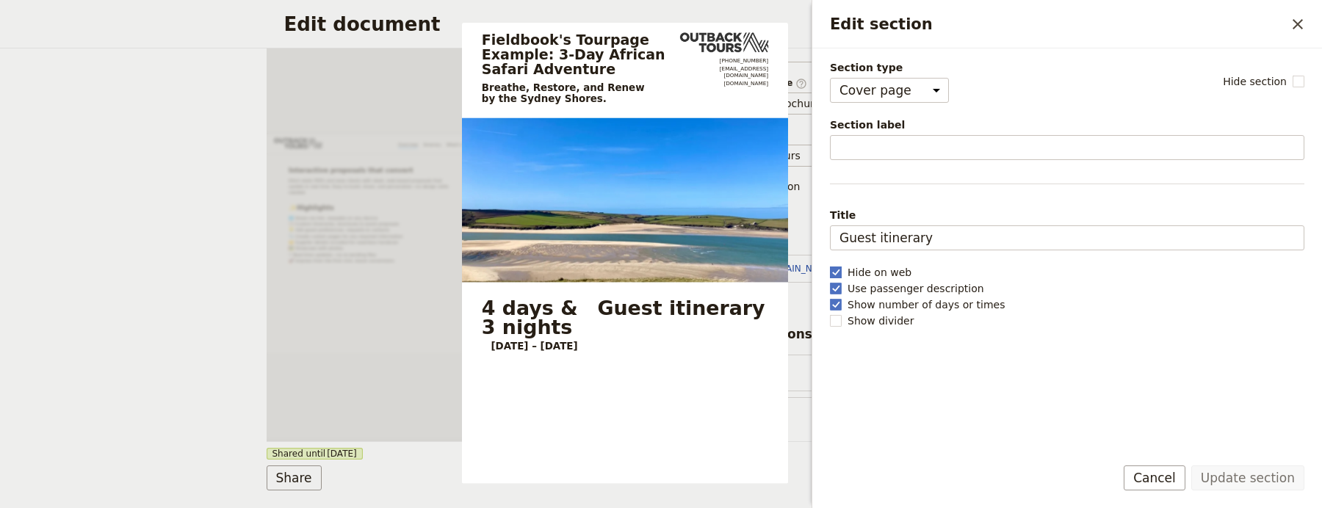
click at [844, 278] on label "Hide on web" at bounding box center [1067, 272] width 475 height 15
click at [830, 265] on input "Hide on web" at bounding box center [829, 264] width 1 height 1
checkbox input "false"
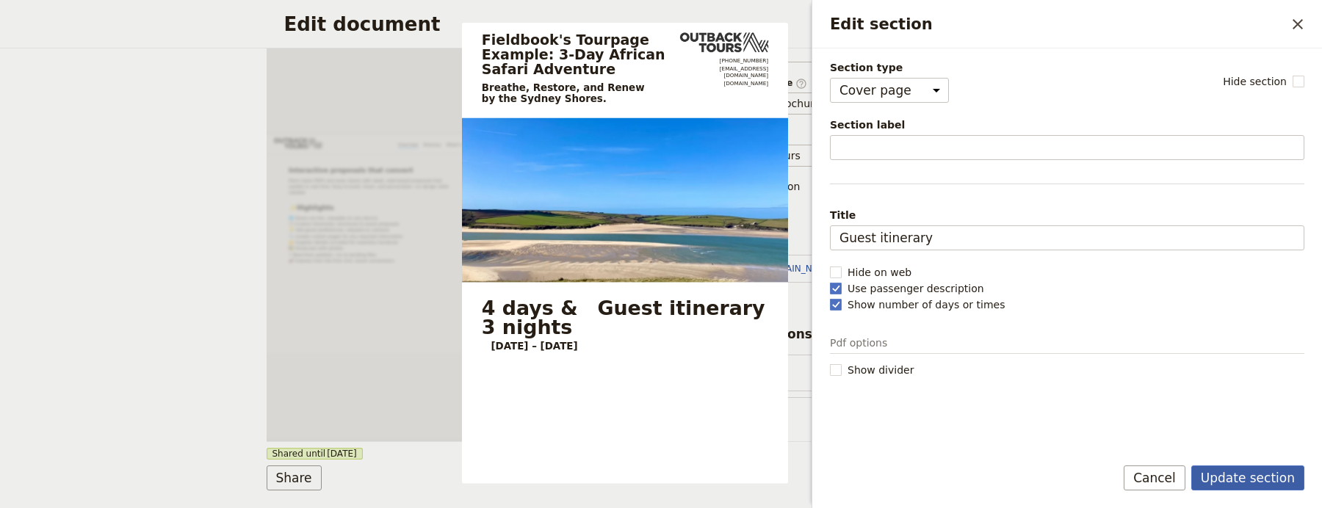
click at [1270, 473] on button "Update section" at bounding box center [1248, 478] width 113 height 25
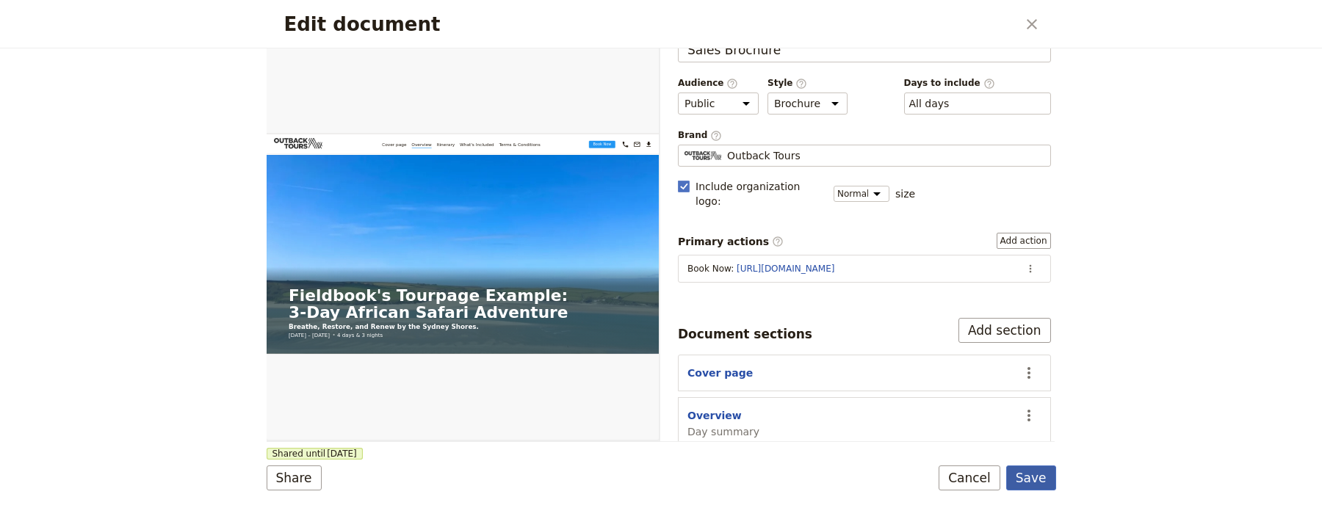
click at [1020, 468] on button "Save" at bounding box center [1032, 478] width 50 height 25
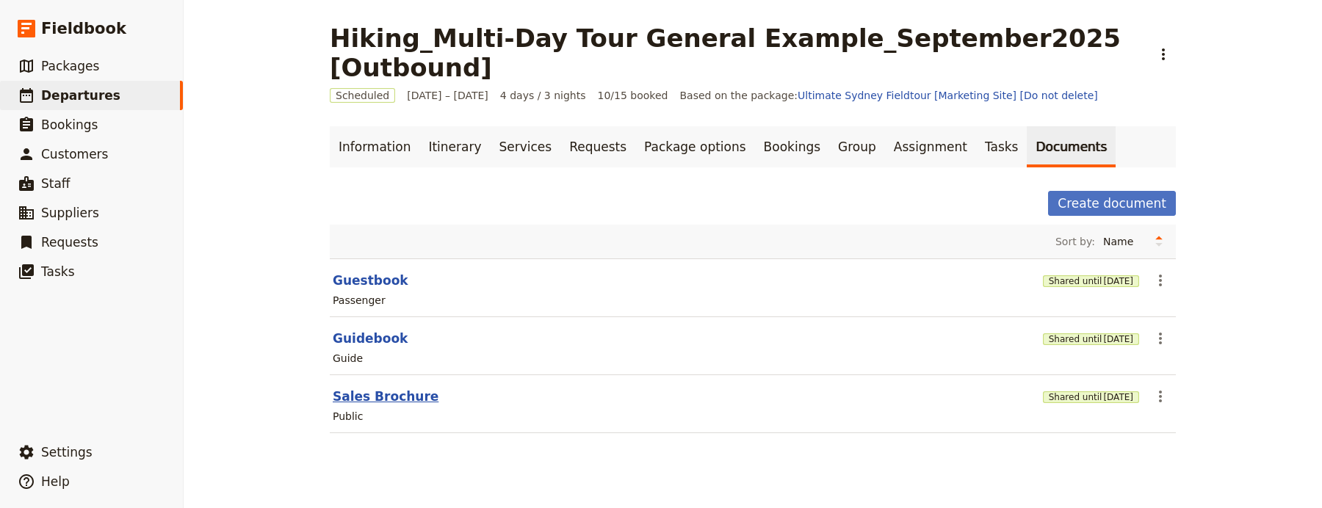
click at [402, 388] on button "Sales Brochure" at bounding box center [386, 397] width 106 height 18
select select "DEFAULT"
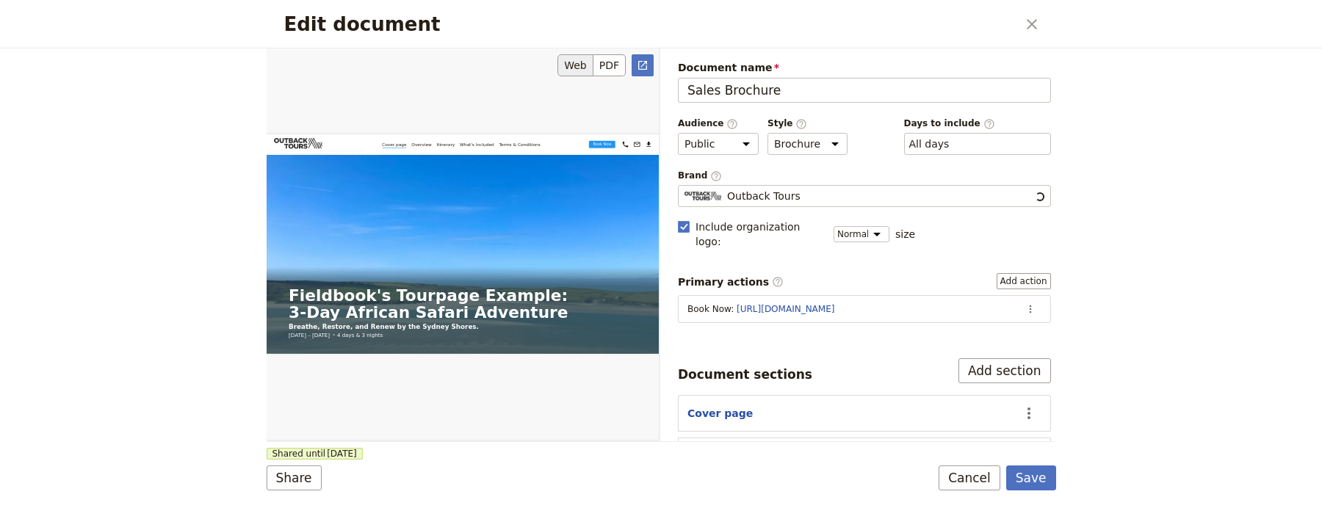
scroll to position [0, 0]
click at [645, 64] on icon "Open full preview" at bounding box center [643, 66] width 12 height 12
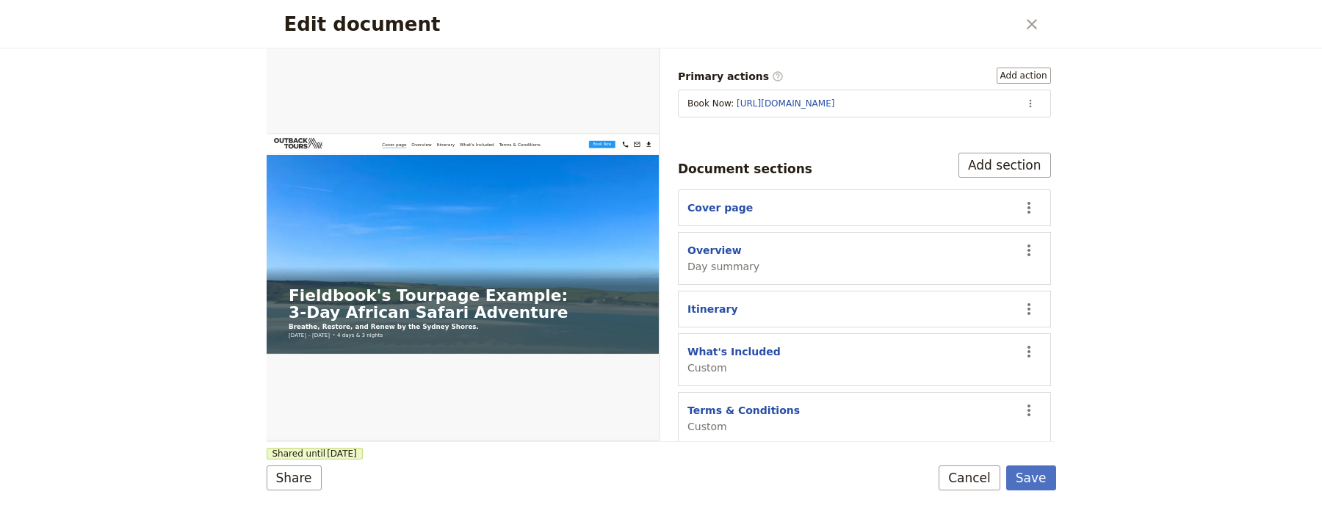
click at [1048, 21] on div "Edit document ​" at bounding box center [662, 24] width 790 height 48
click at [1041, 24] on button "​" at bounding box center [1032, 24] width 25 height 25
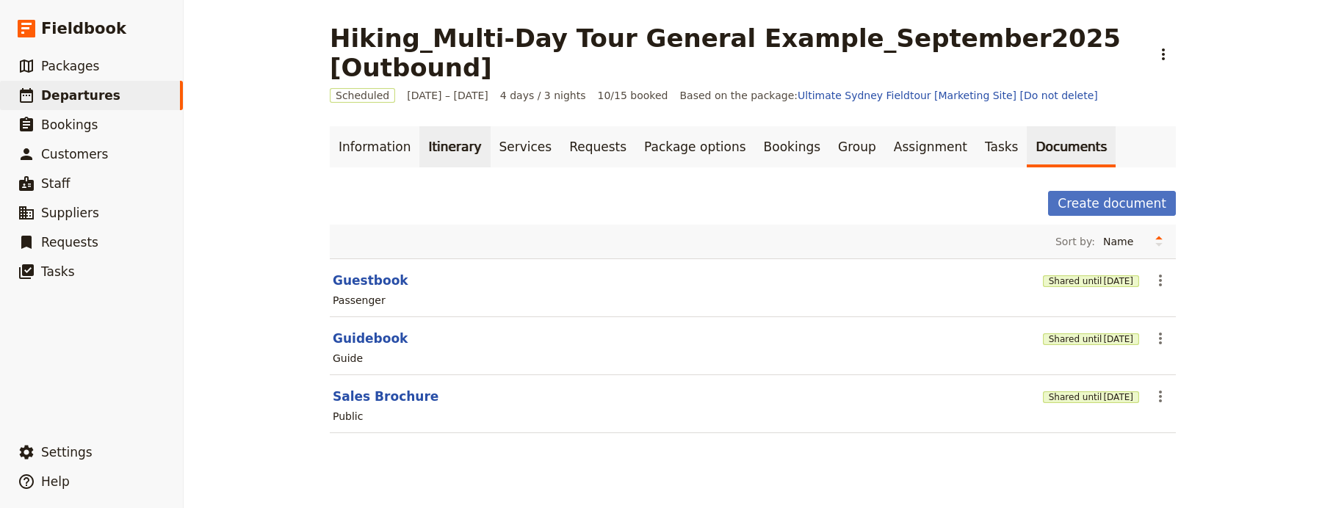
click at [435, 126] on link "Itinerary" at bounding box center [454, 146] width 71 height 41
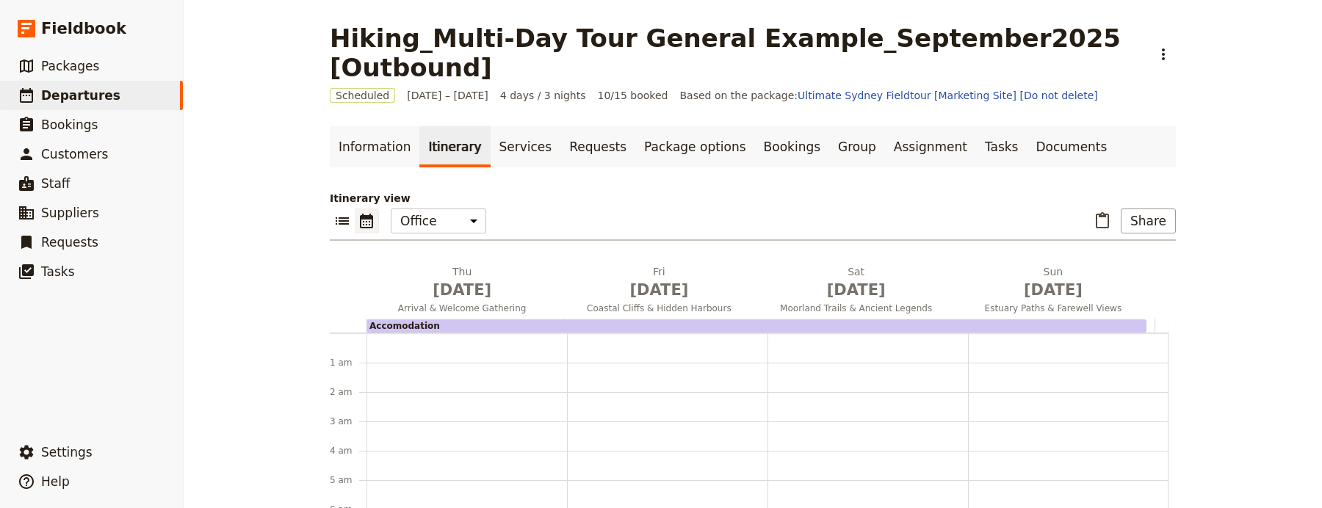
scroll to position [162, 0]
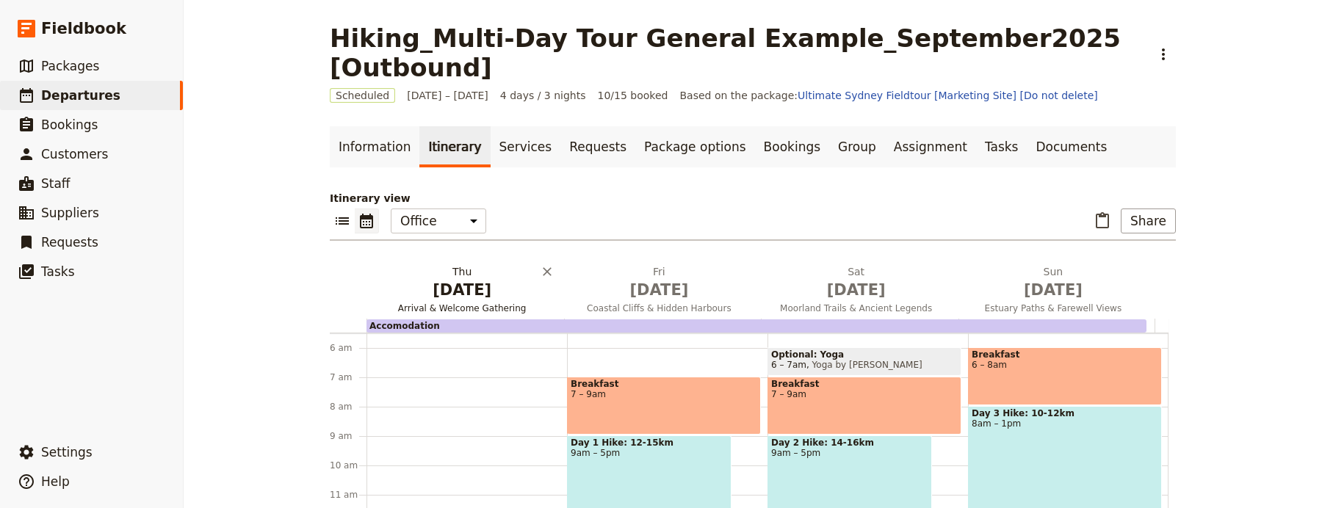
click at [450, 279] on span "[DATE]" at bounding box center [461, 290] width 179 height 22
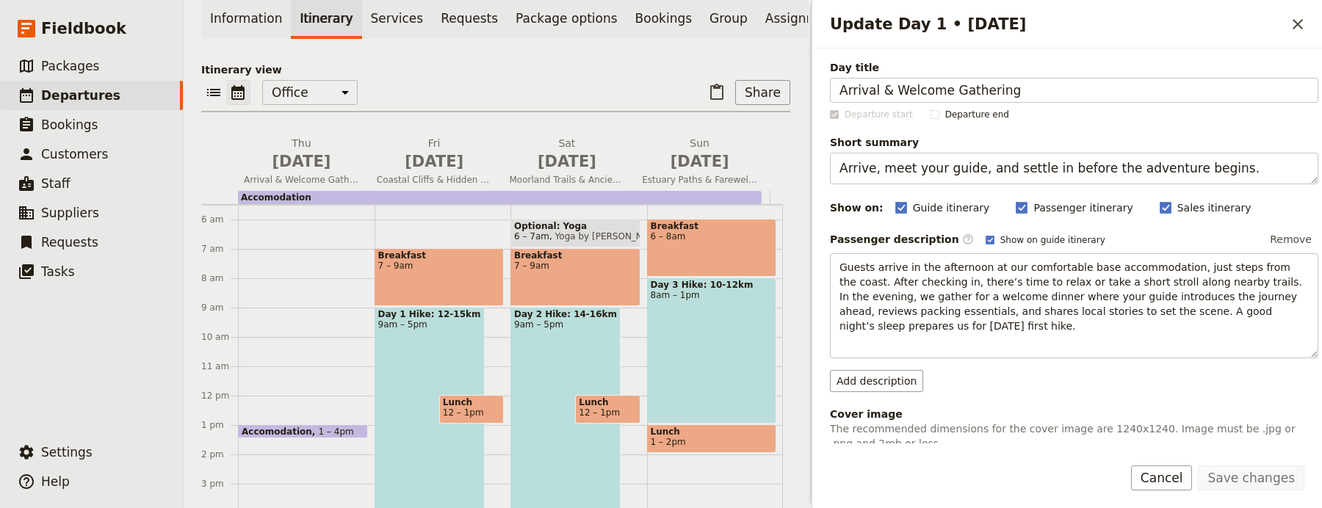
scroll to position [0, 0]
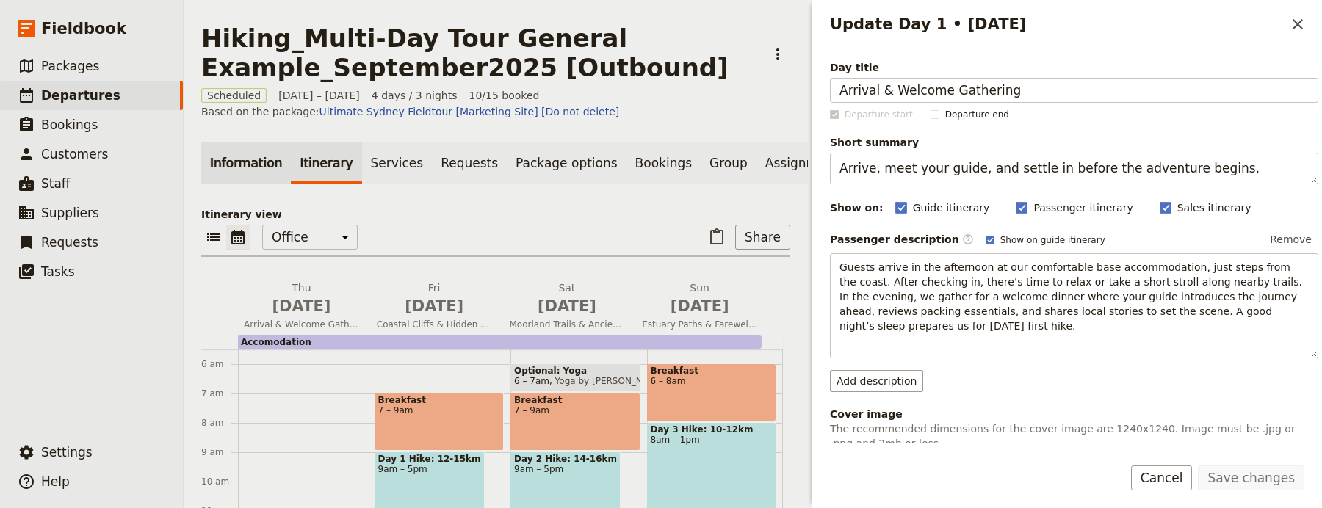
click at [228, 170] on link "Information" at bounding box center [246, 163] width 90 height 41
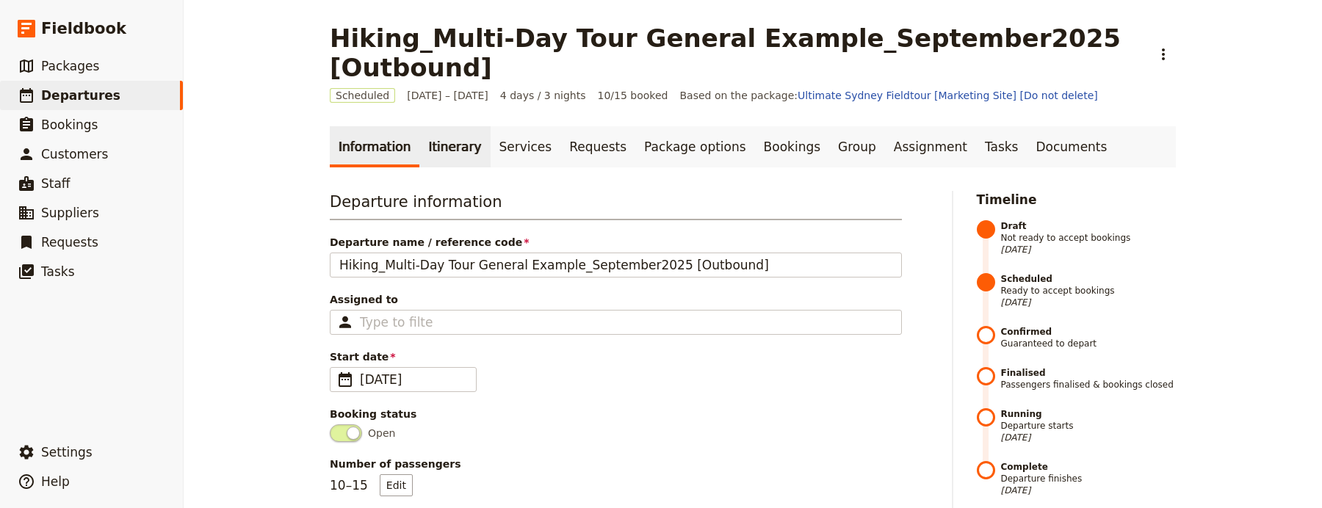
click at [445, 129] on link "Itinerary" at bounding box center [454, 146] width 71 height 41
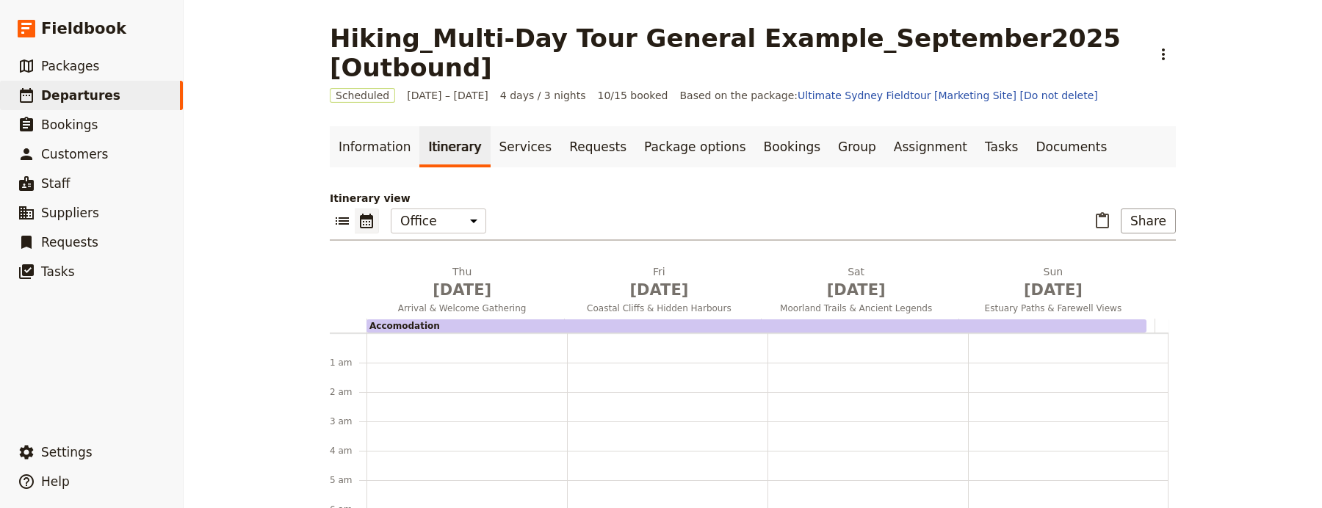
scroll to position [162, 0]
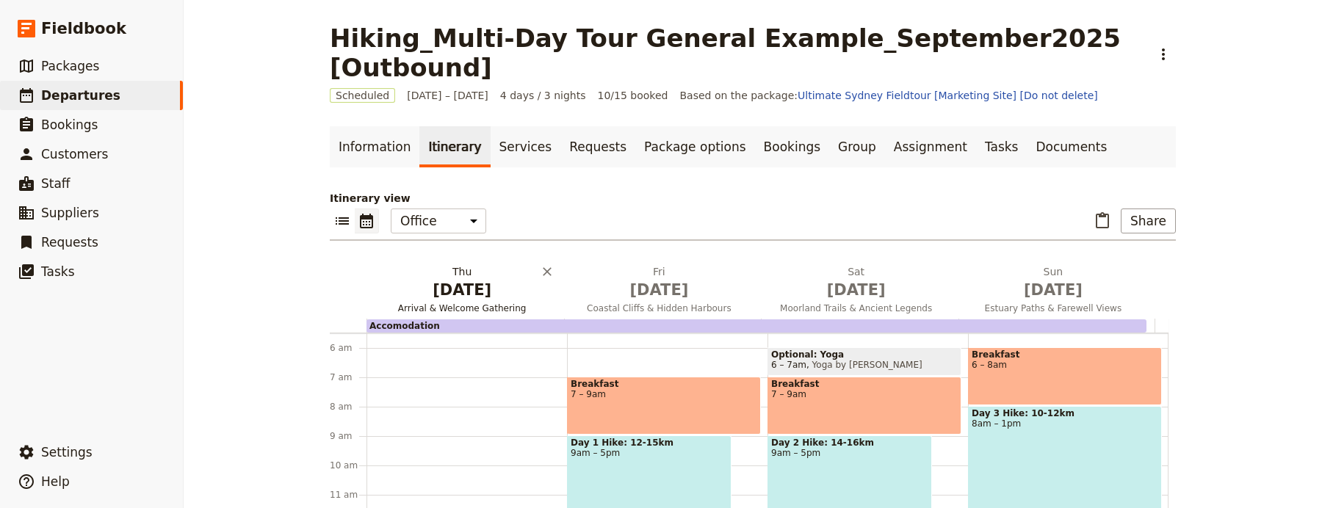
click at [456, 303] on span "Arrival & Welcome Gathering" at bounding box center [462, 309] width 191 height 12
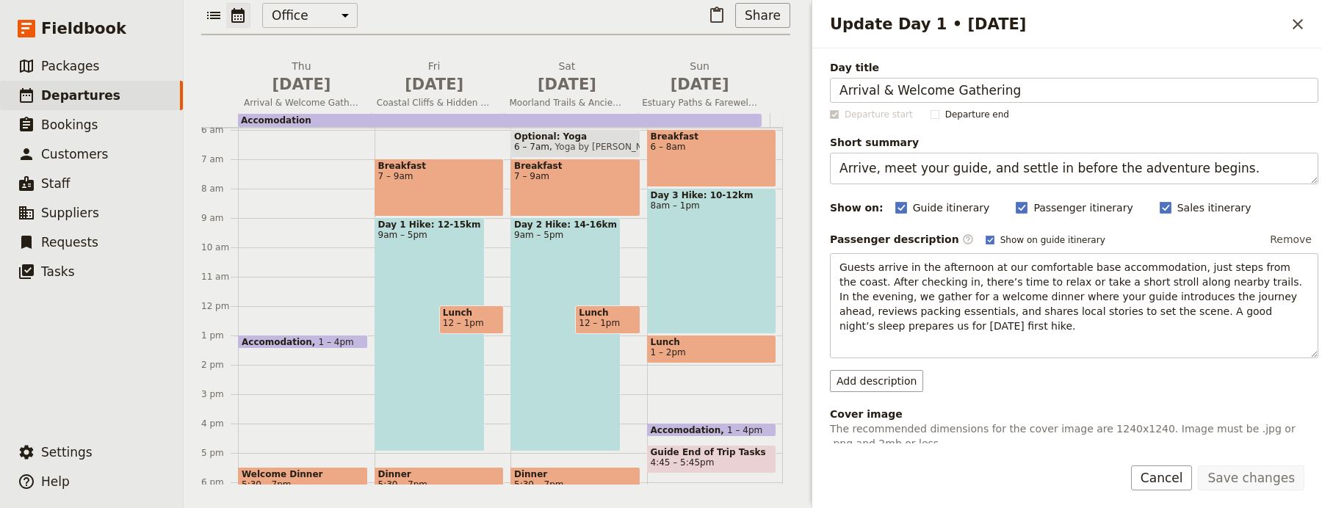
scroll to position [173, 0]
click at [1303, 27] on icon "Close drawer" at bounding box center [1298, 24] width 18 height 18
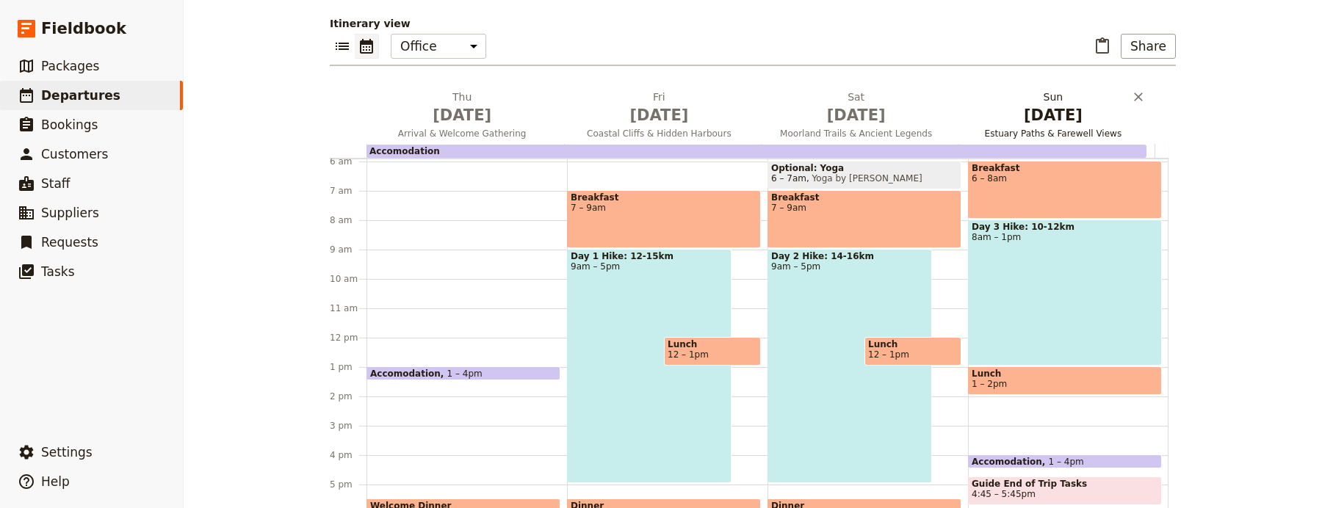
click at [1055, 104] on span "[DATE]" at bounding box center [1053, 115] width 179 height 22
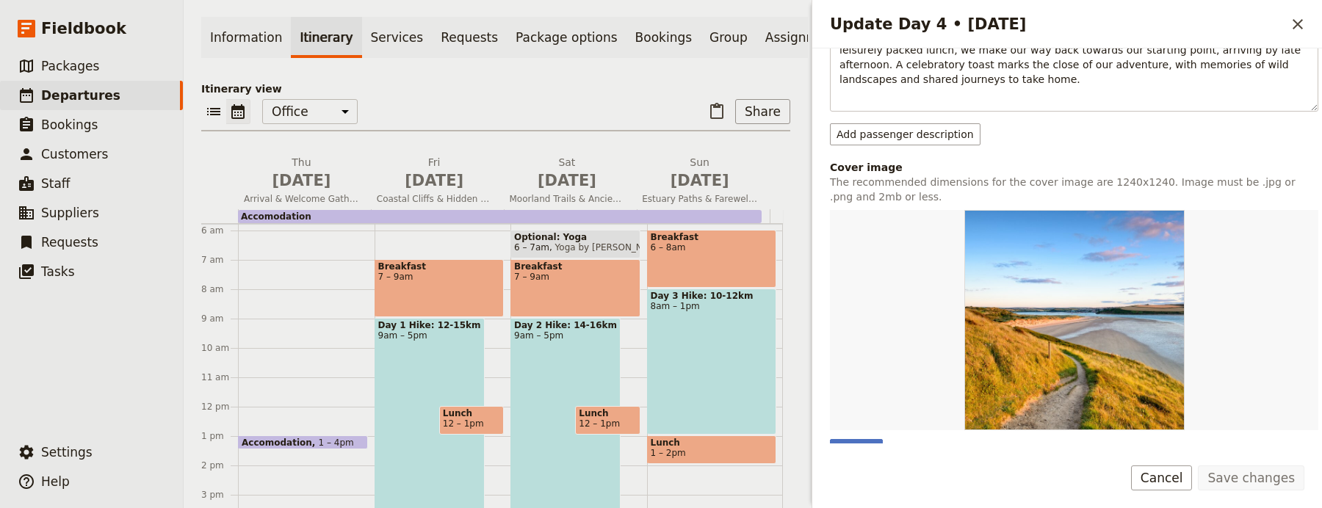
scroll to position [0, 0]
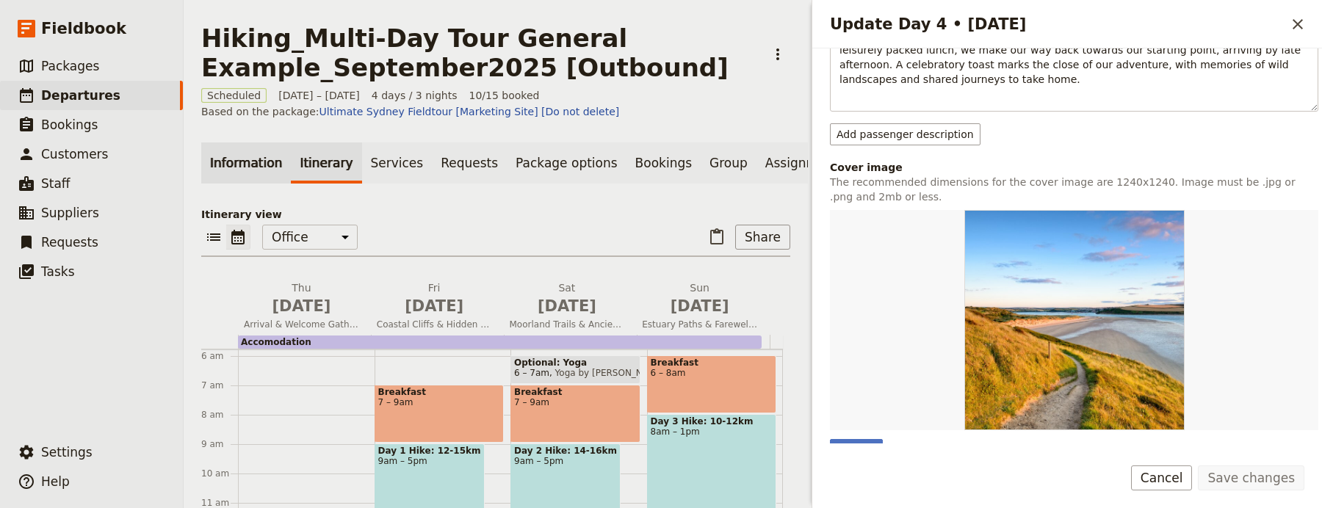
click at [251, 156] on link "Information" at bounding box center [246, 163] width 90 height 41
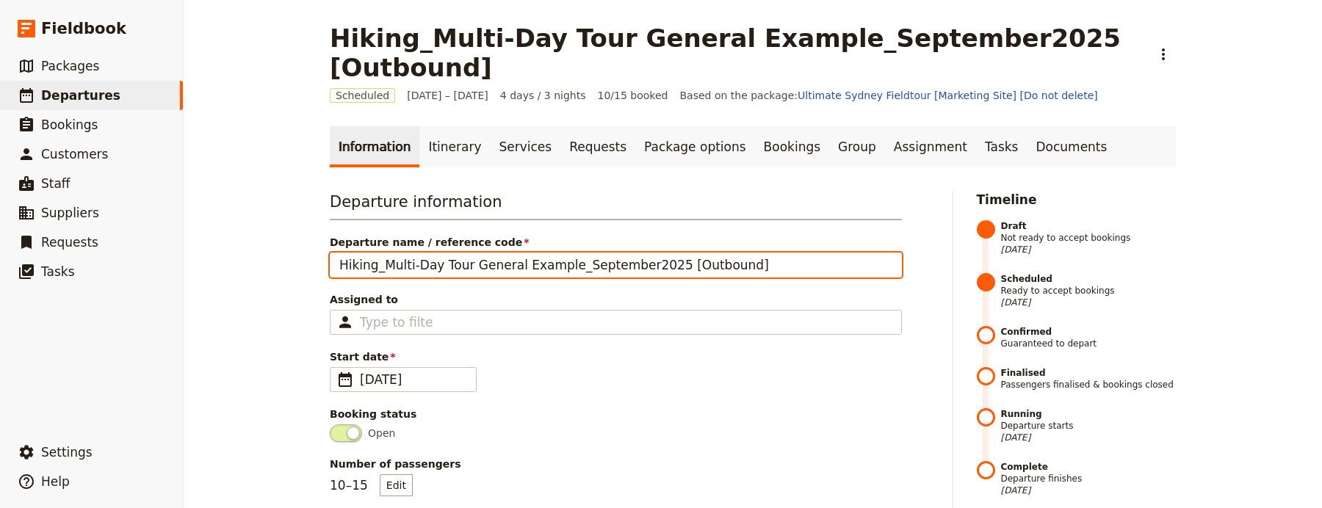
scroll to position [398, 0]
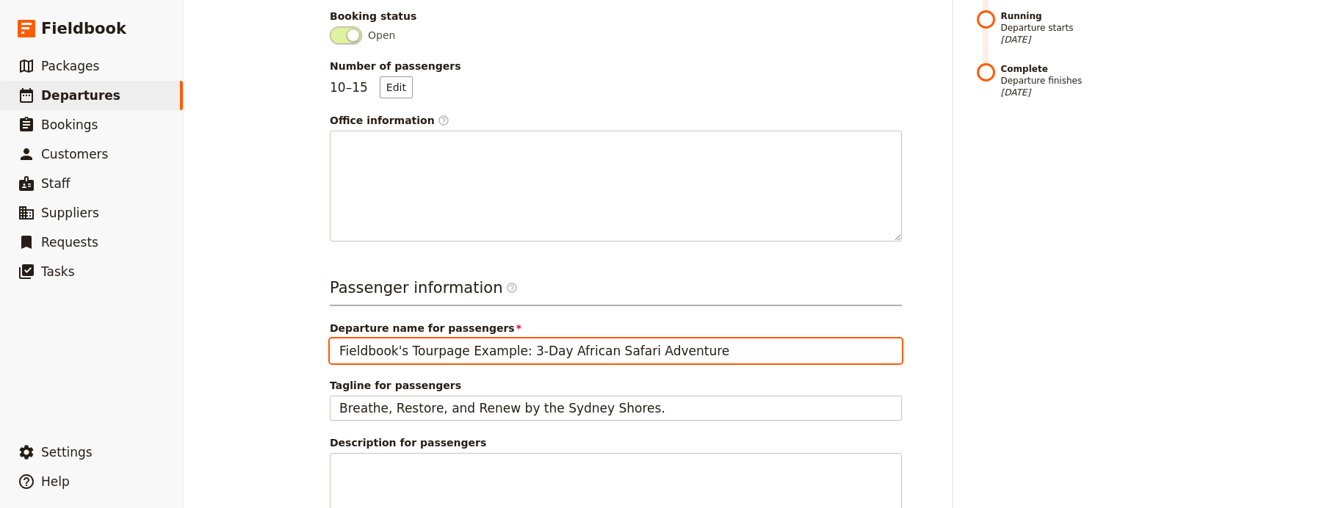
drag, startPoint x: 746, startPoint y: 321, endPoint x: 510, endPoint y: 320, distance: 235.8
click at [510, 339] on input "Fieldbook's Tourpage Example: 3-Day African Safari Adventure" at bounding box center [616, 351] width 572 height 25
click at [548, 339] on input "Fieldbook's Tourpage Example: Hiking Aventure" at bounding box center [616, 351] width 572 height 25
click at [511, 339] on input "Fieldbook's Tourpage Example: Hiking Aventure" at bounding box center [616, 351] width 572 height 25
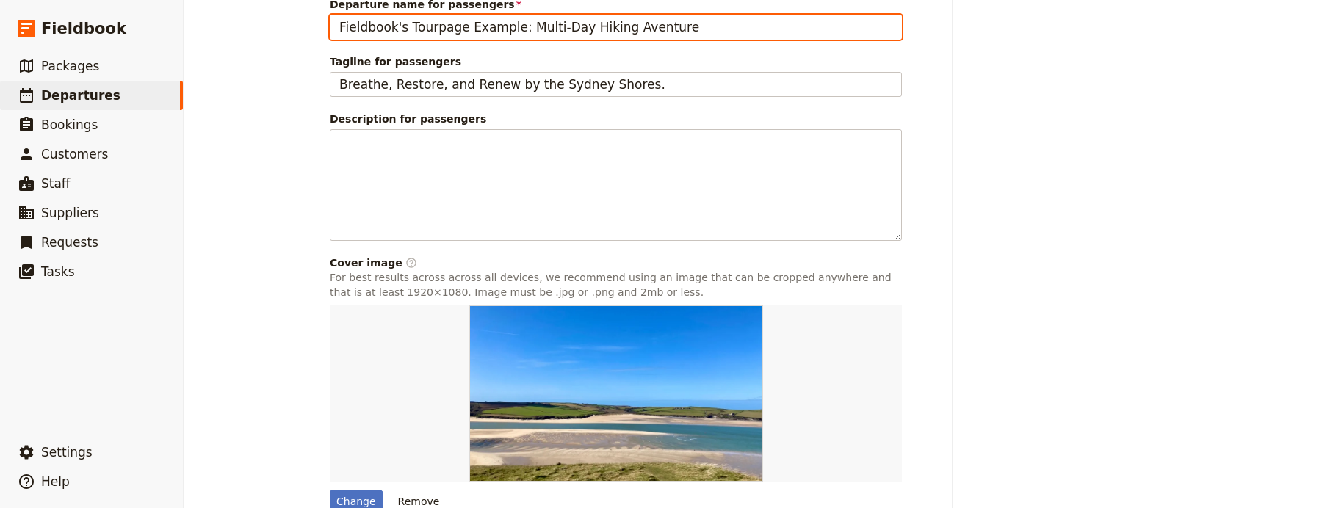
scroll to position [744, 0]
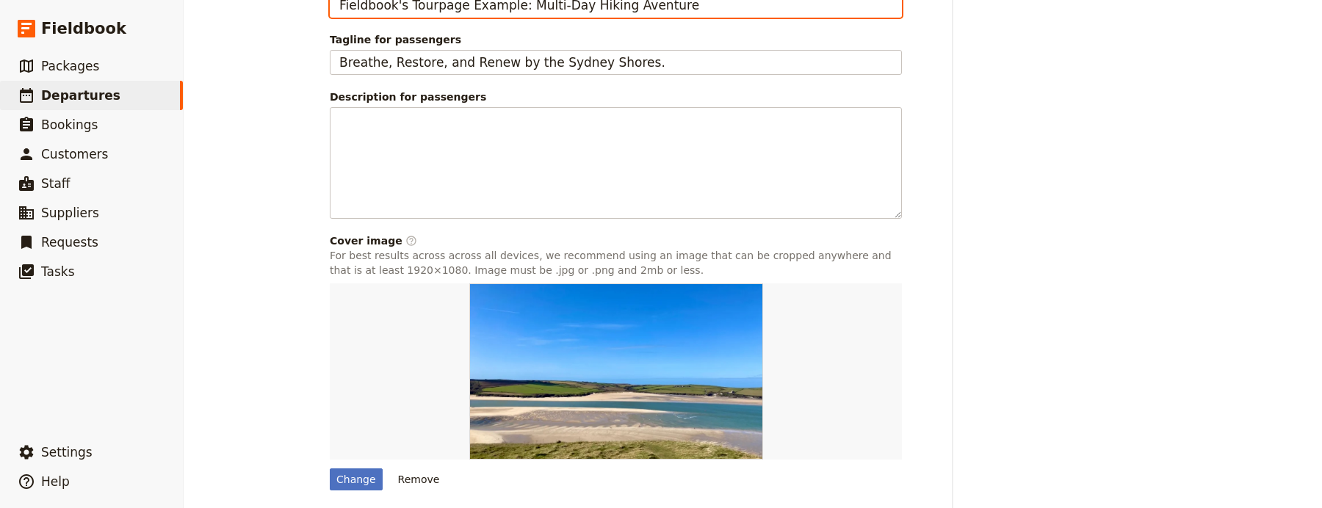
type input "Fieldbook's Tourpage Example: Multi-Day Hiking Aventure"
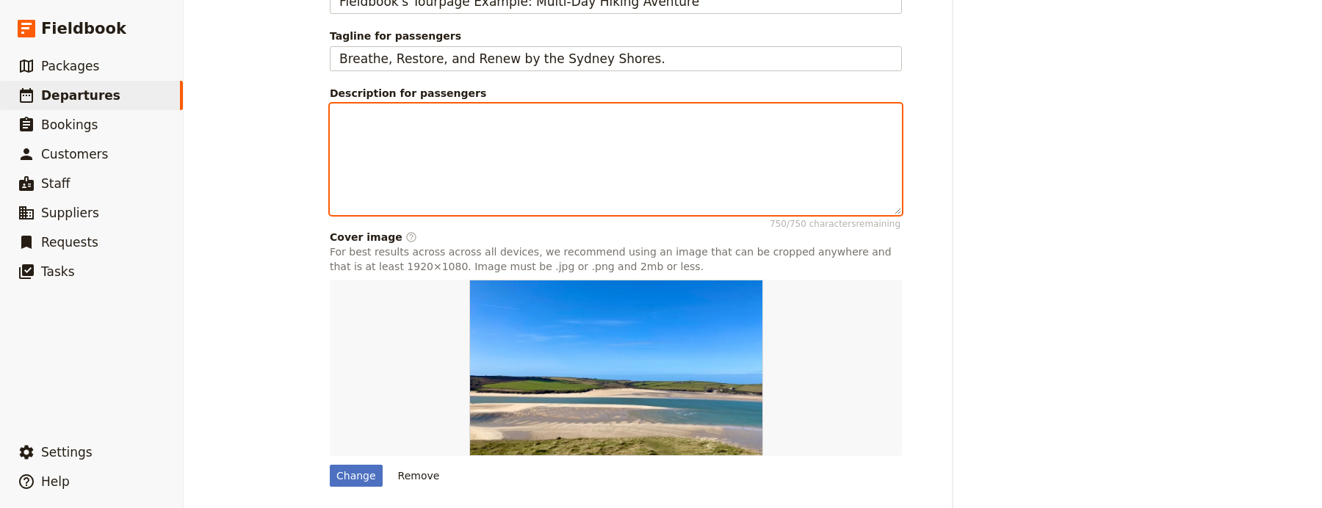
click at [436, 155] on div at bounding box center [616, 158] width 571 height 109
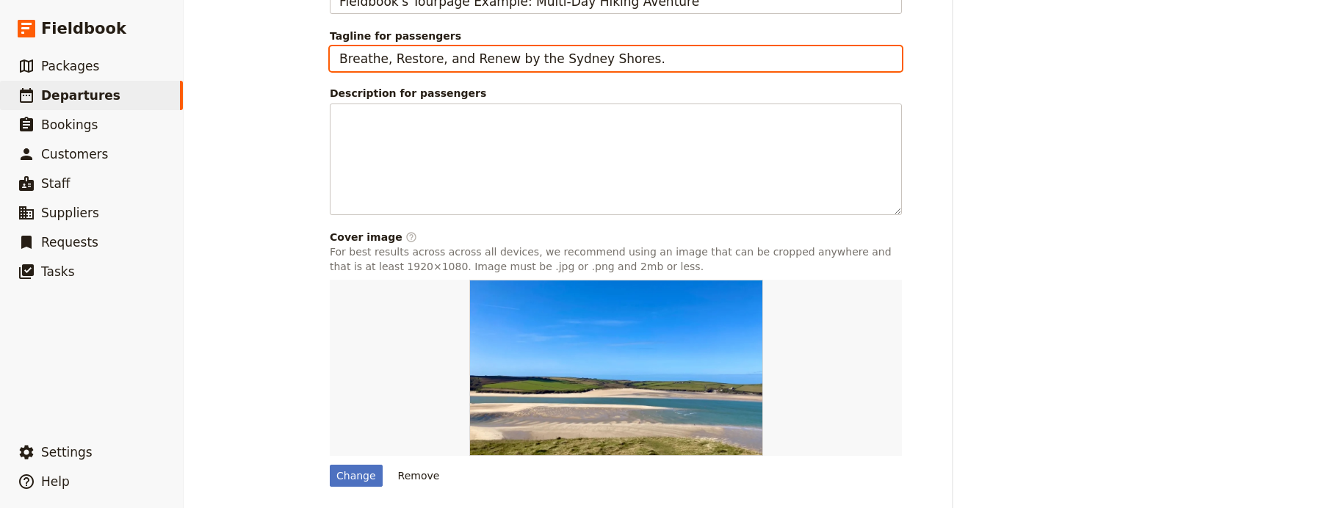
click at [505, 46] on input "Breathe, Restore, and Renew by the Sydney Shores." at bounding box center [616, 58] width 572 height 25
paste input "Guided Adventures Beyond the Ordinary"
type input "Guided Adventures Beyond the Ordinary"
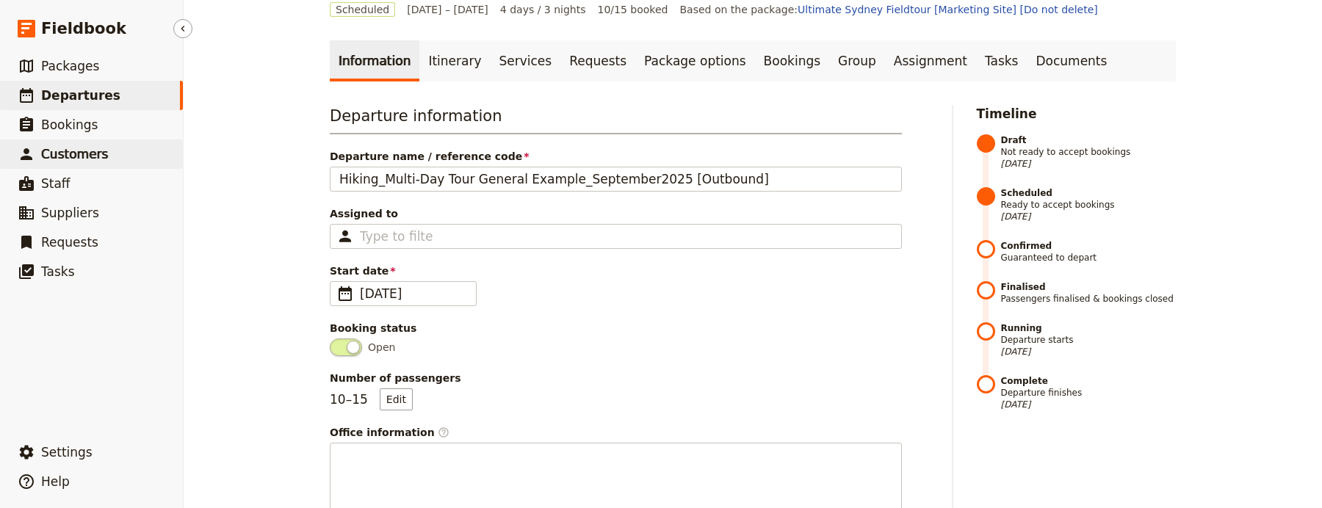
scroll to position [85, 0]
click at [1032, 41] on link "Documents" at bounding box center [1071, 61] width 89 height 41
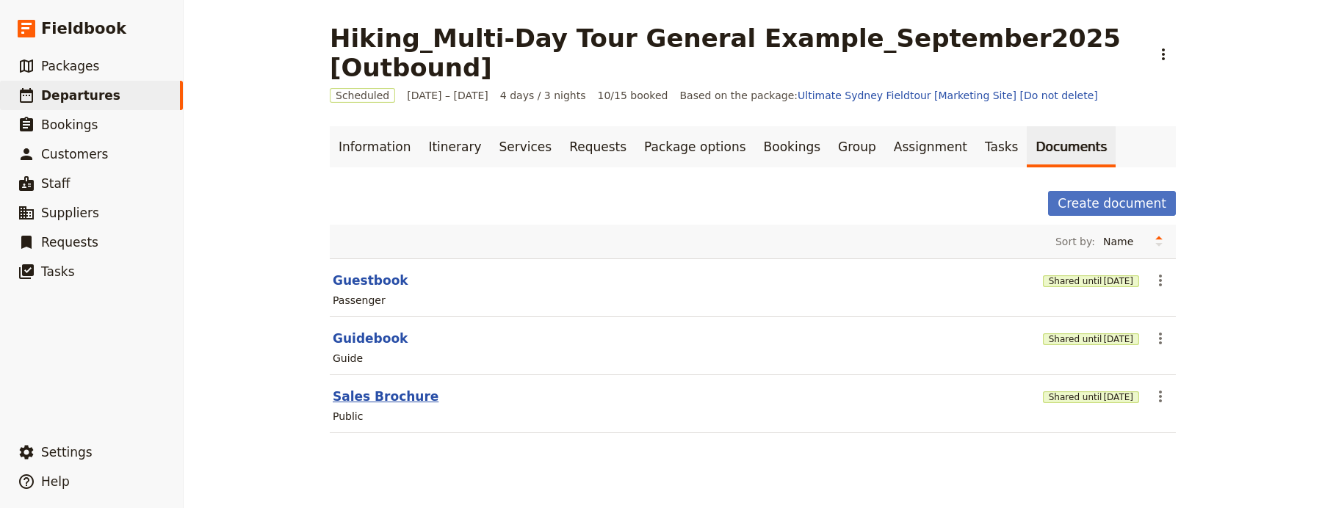
click at [366, 388] on button "Sales Brochure" at bounding box center [386, 397] width 106 height 18
select select "DEFAULT"
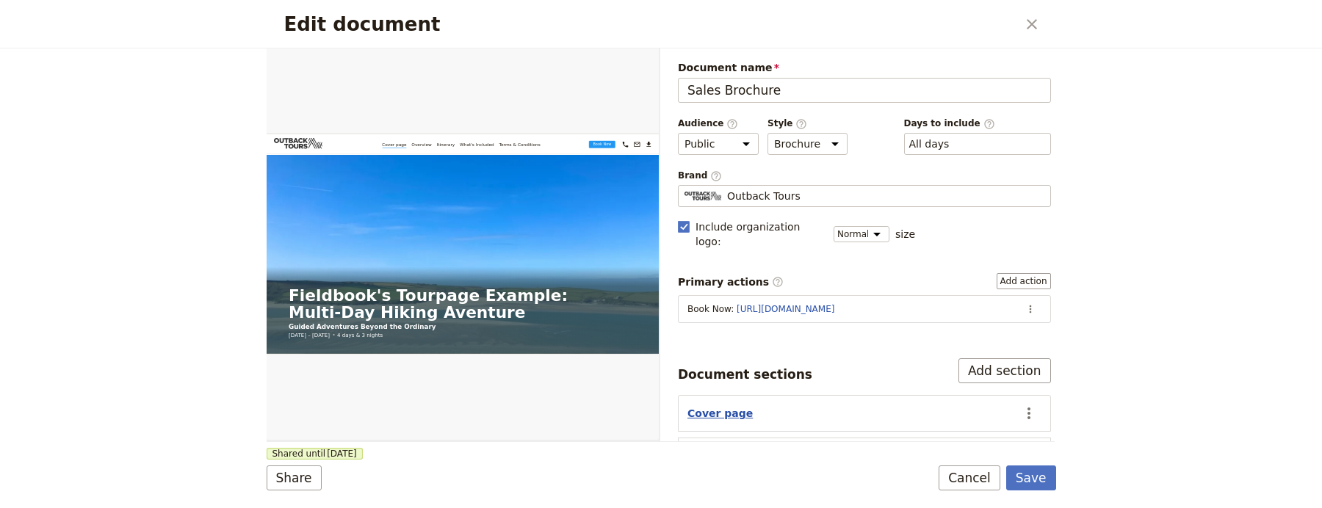
click at [736, 406] on button "Cover page" at bounding box center [720, 413] width 65 height 15
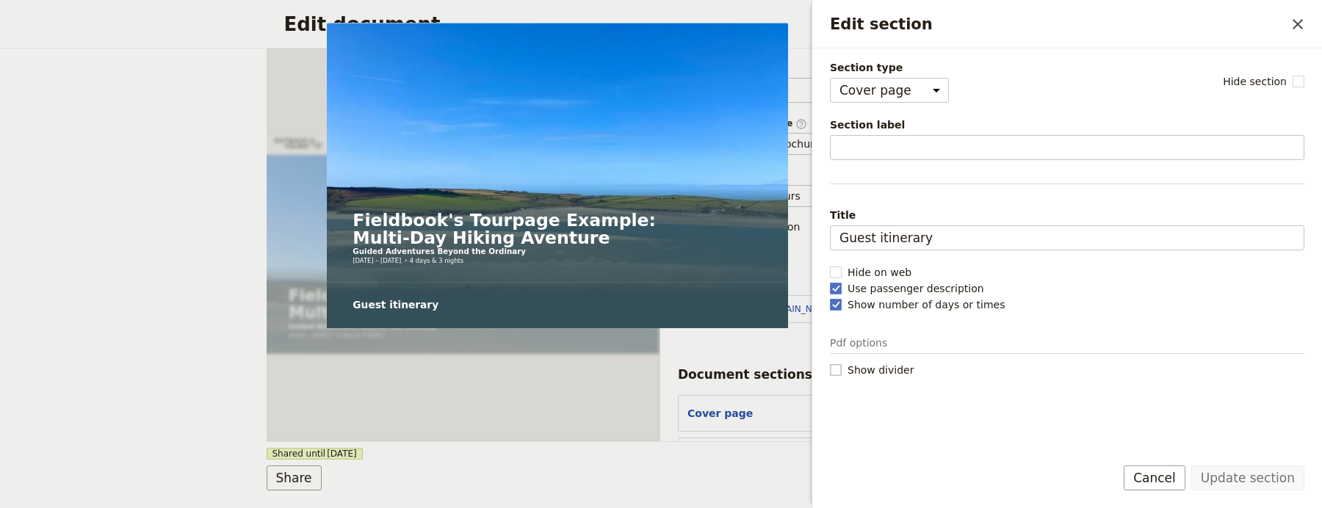
click at [932, 366] on label "Show divider" at bounding box center [1067, 370] width 475 height 15
click at [830, 363] on input "Show divider" at bounding box center [829, 362] width 1 height 1
click at [891, 364] on span "Show divider" at bounding box center [881, 370] width 66 height 15
click at [830, 363] on input "Show divider" at bounding box center [829, 362] width 1 height 1
checkbox input "false"
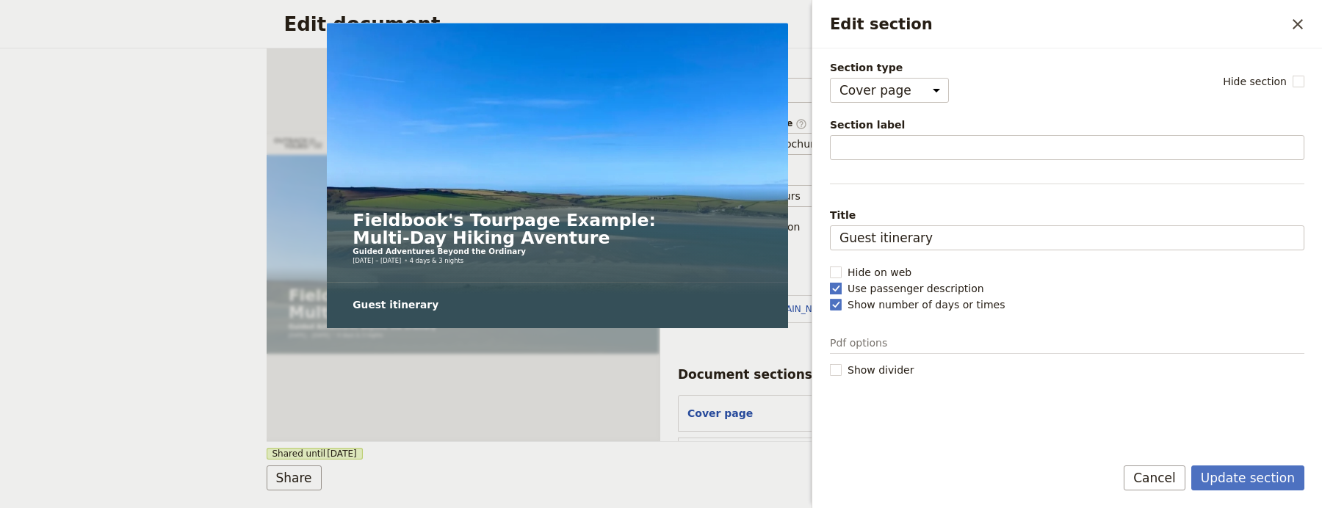
click at [865, 292] on span "Use passenger description" at bounding box center [916, 288] width 137 height 15
click at [830, 281] on input "Use passenger description" at bounding box center [829, 281] width 1 height 1
checkbox input "false"
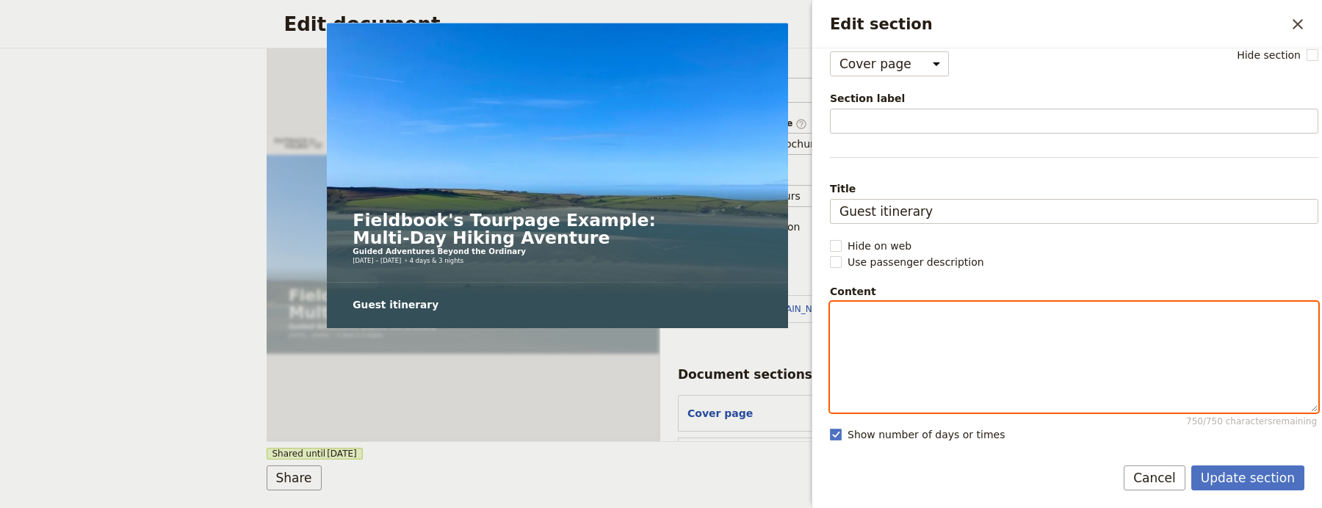
scroll to position [40, 0]
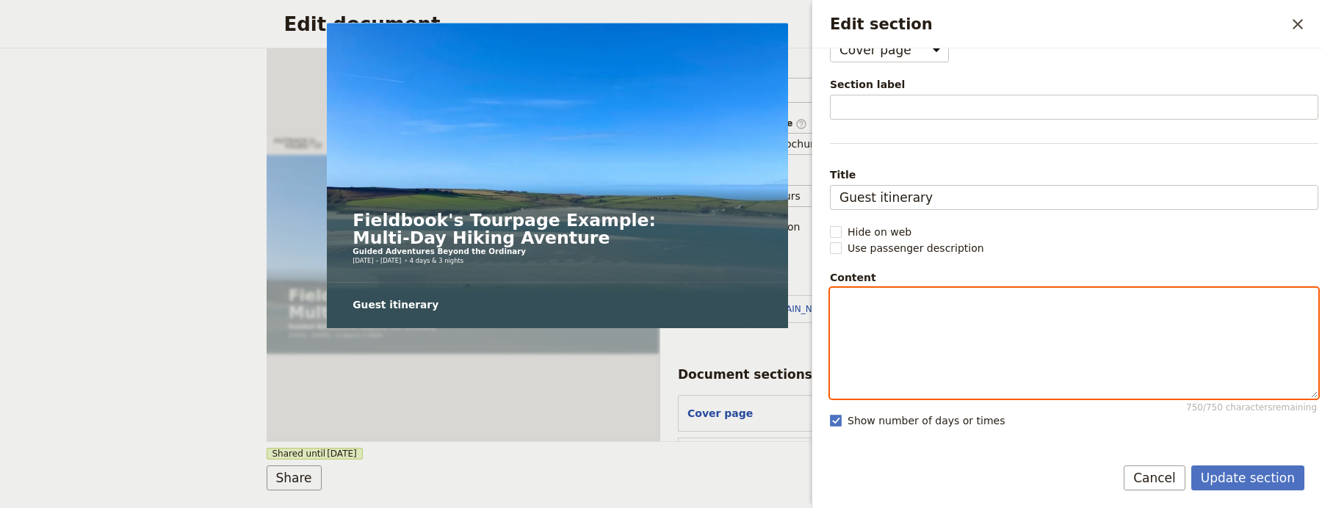
click at [885, 340] on div "Edit section" at bounding box center [1074, 343] width 487 height 109
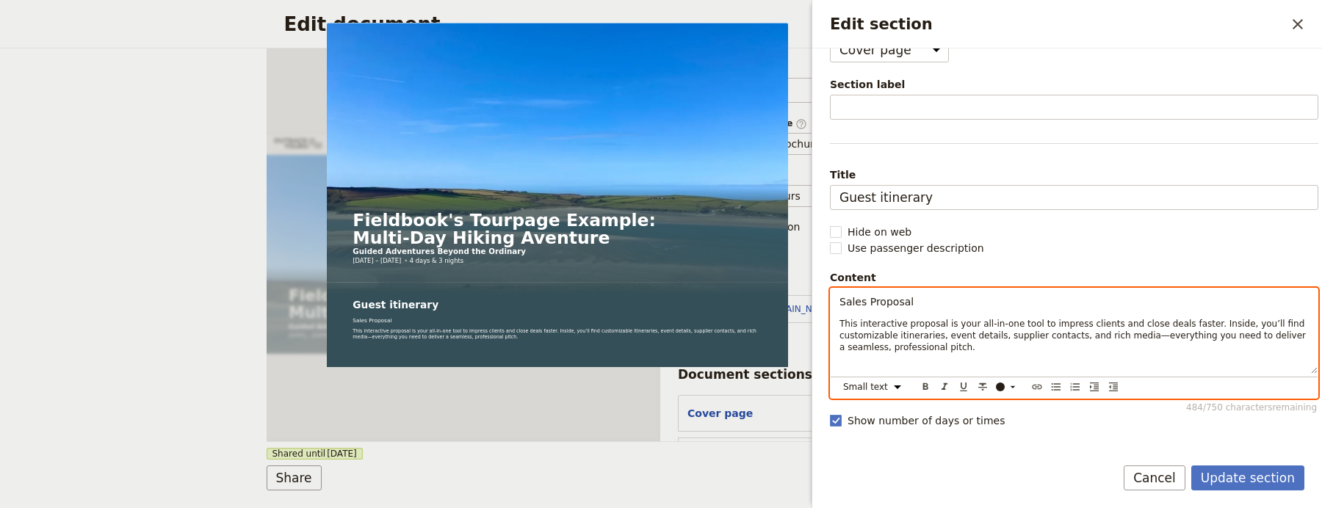
select select "paragraph"
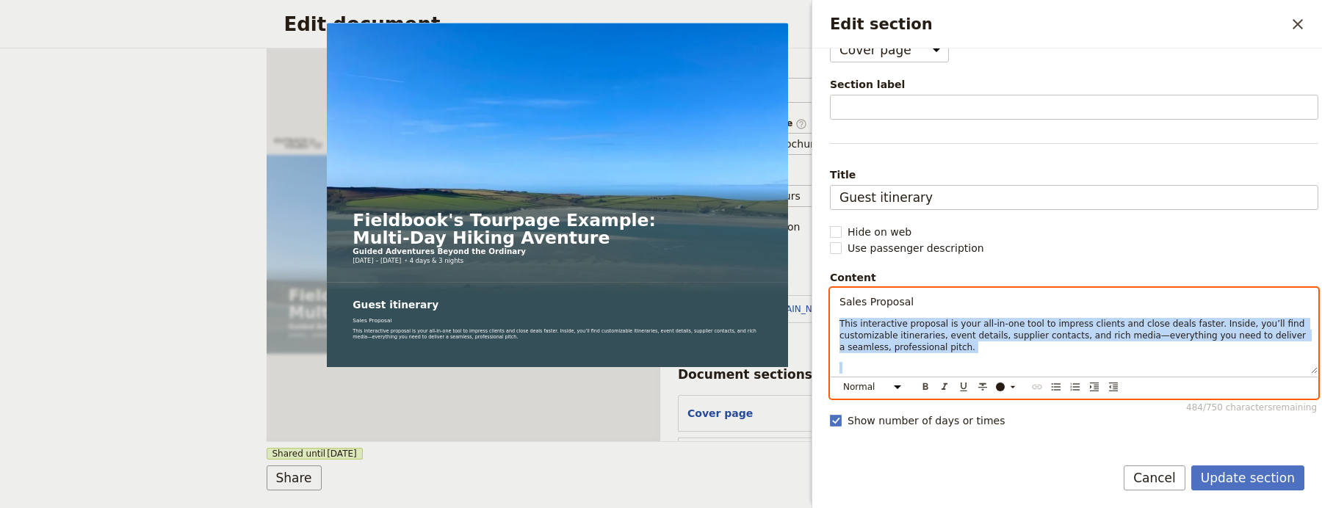
drag, startPoint x: 885, startPoint y: 305, endPoint x: 827, endPoint y: 295, distance: 58.1
click at [789, 306] on body "Fieldbook ​ ​ Fieldbook ​ ​ Packages ​ Departures ​ Bookings ​ Customers ​ Staf…" at bounding box center [661, 254] width 1322 height 508
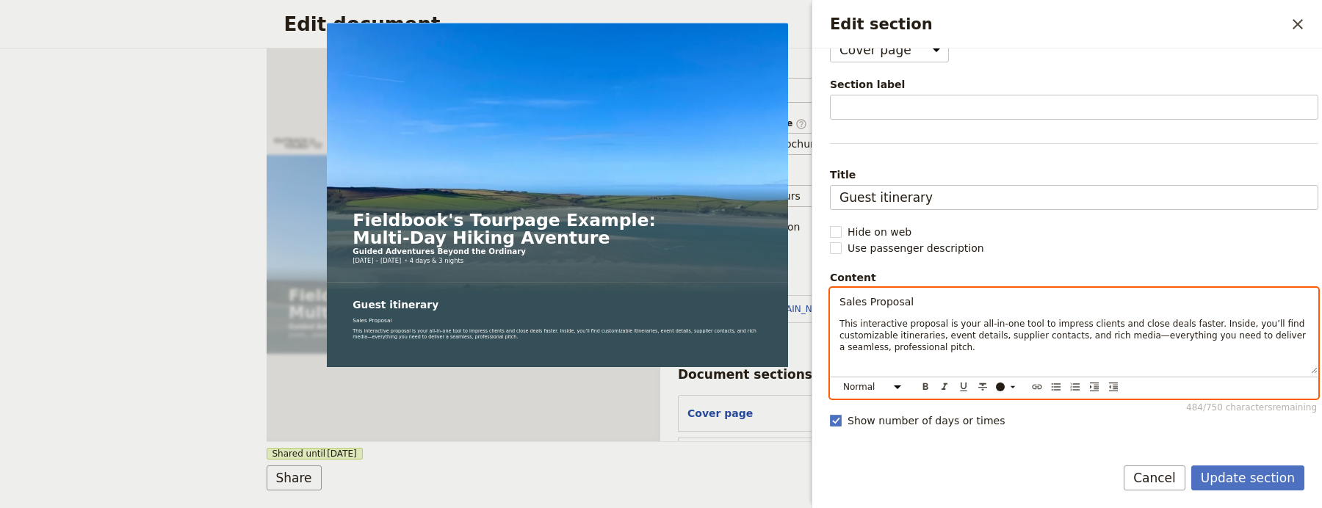
click at [905, 305] on span "Sales Proposal" at bounding box center [877, 302] width 74 height 12
click at [906, 304] on span "Sales Proposal" at bounding box center [877, 302] width 74 height 12
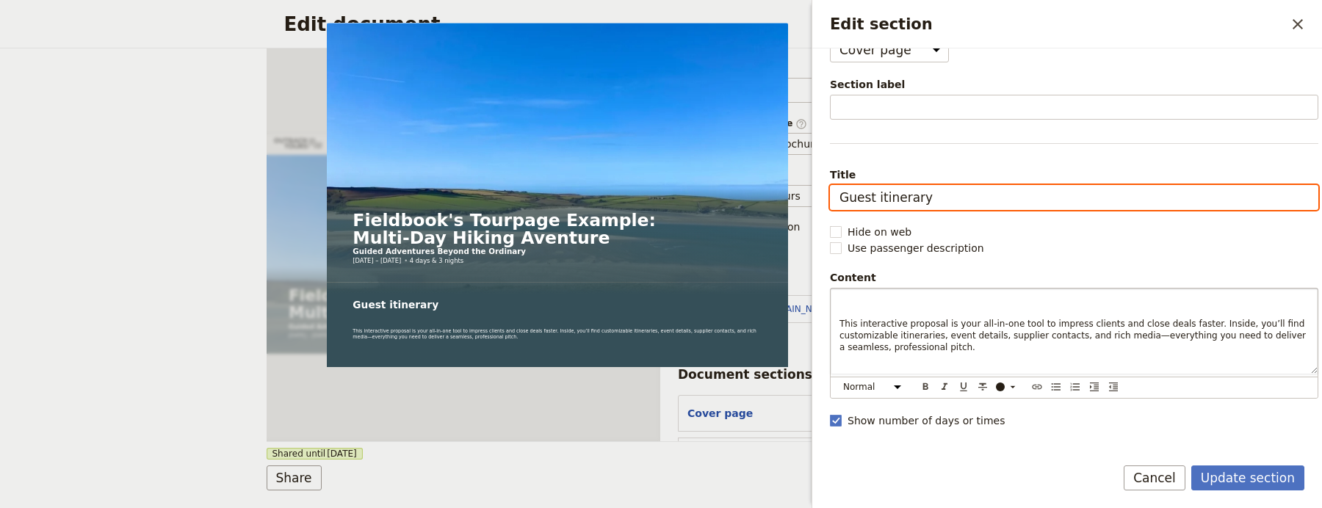
click at [922, 195] on input "Guest itinerary" at bounding box center [1074, 197] width 489 height 25
paste input "Sales Proposal"
type input "Sales Proposal"
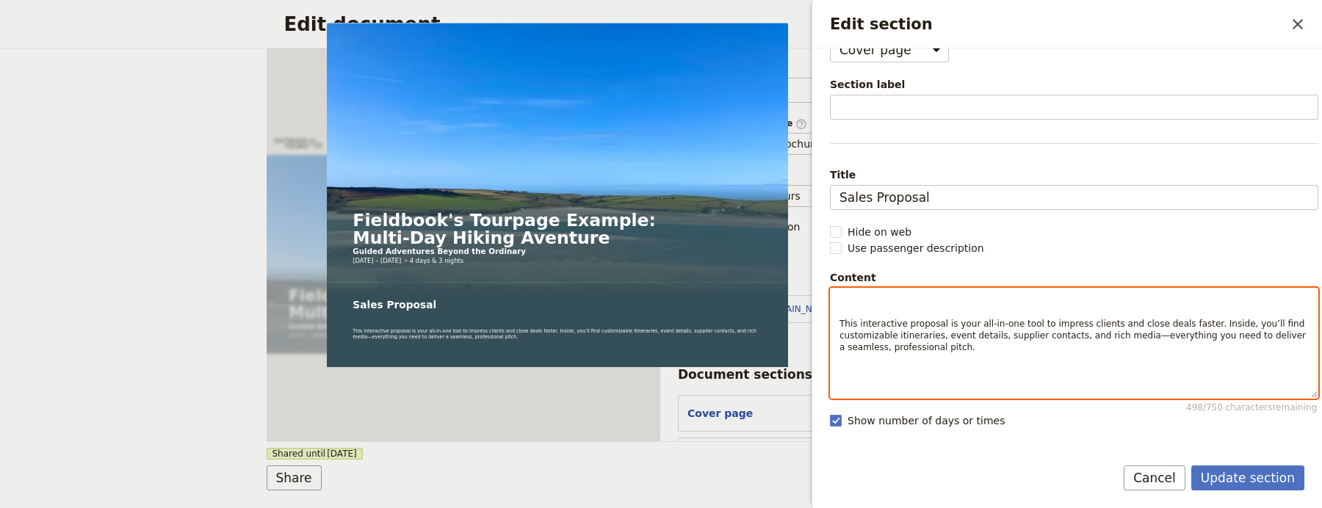
click at [840, 323] on span "This interactive proposal is your all-in-one tool to impress clients and close …" at bounding box center [1074, 336] width 469 height 34
select select "paragraph"
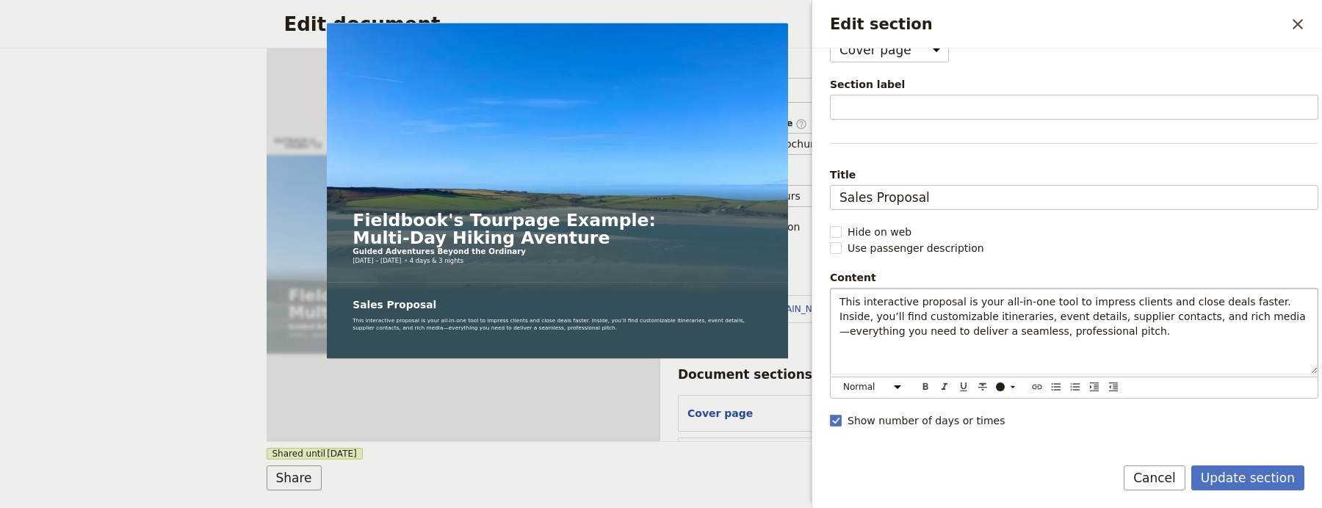
click at [1001, 284] on div "Content" at bounding box center [1074, 277] width 489 height 15
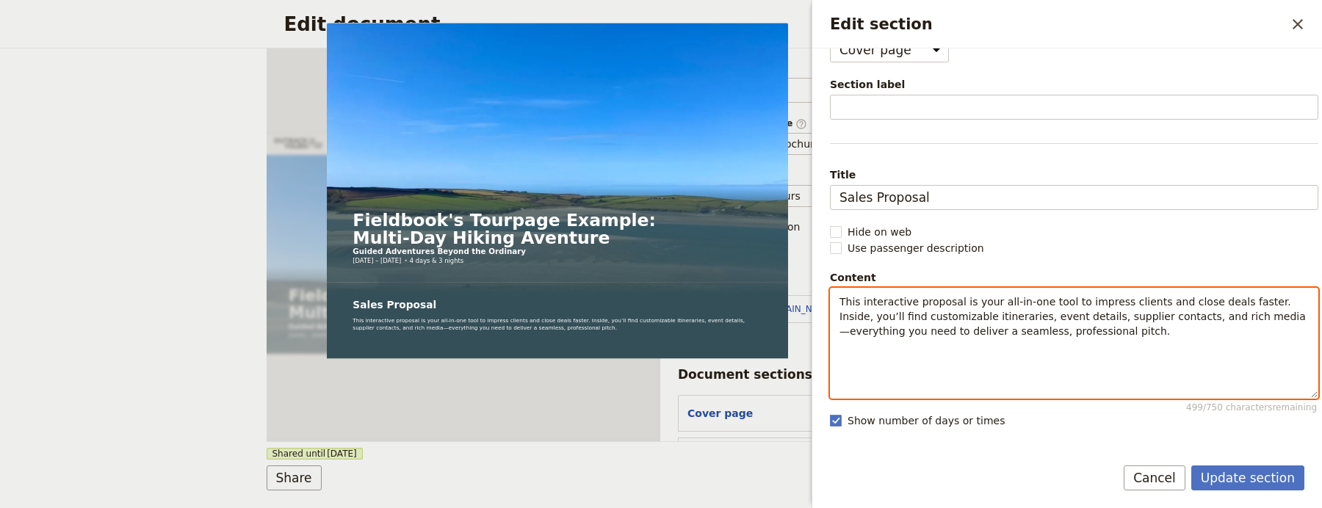
click at [977, 314] on span "This interactive proposal is your all-in-one tool to impress clients and close …" at bounding box center [1073, 316] width 467 height 41
click at [976, 314] on span "This interactive proposal is your all-in-one tool to impress clients and close …" at bounding box center [1073, 316] width 467 height 41
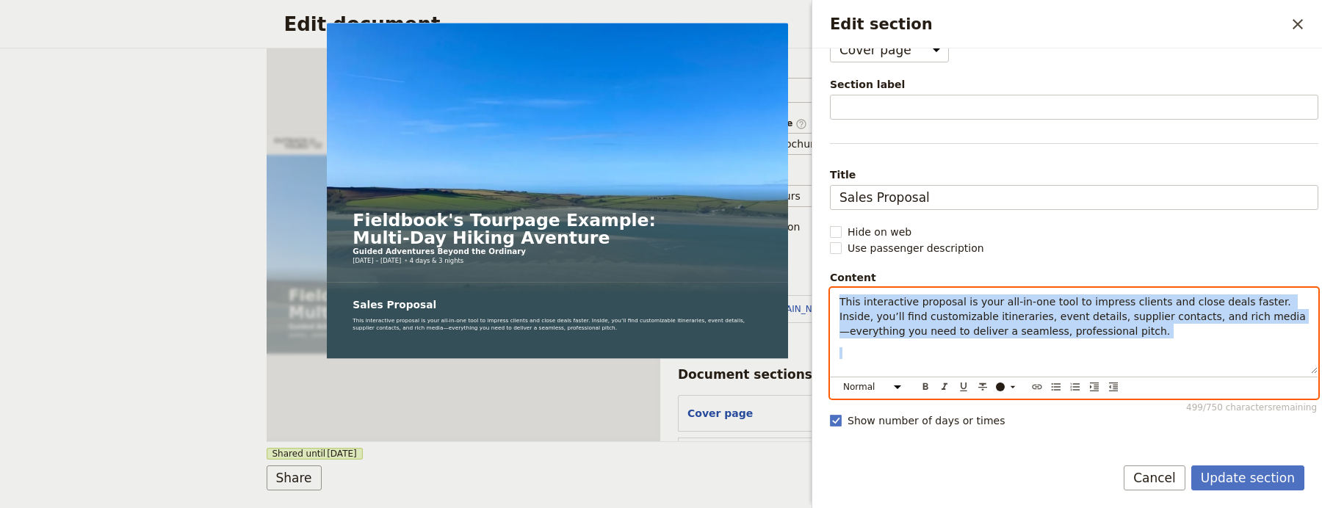
click at [976, 314] on span "This interactive proposal is your all-in-one tool to impress clients and close …" at bounding box center [1073, 316] width 467 height 41
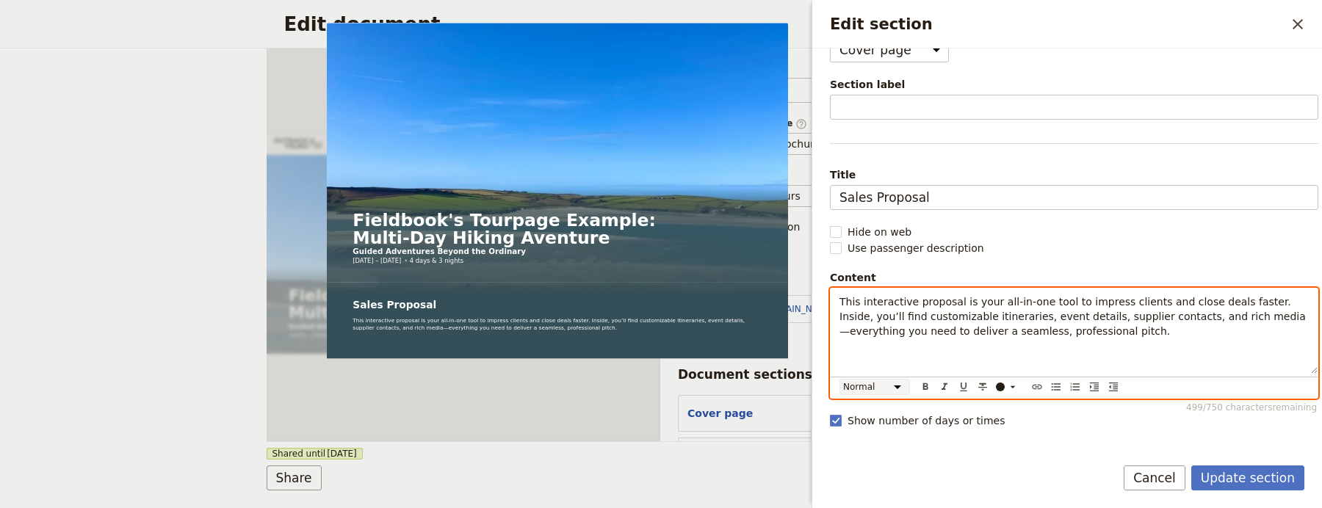
click at [885, 389] on select "Normal Small text Heading 1 Heading 2 Heading 3" at bounding box center [875, 387] width 71 height 16
click at [840, 380] on select "Normal Small text Heading 1 Heading 2 Heading 3" at bounding box center [875, 387] width 71 height 16
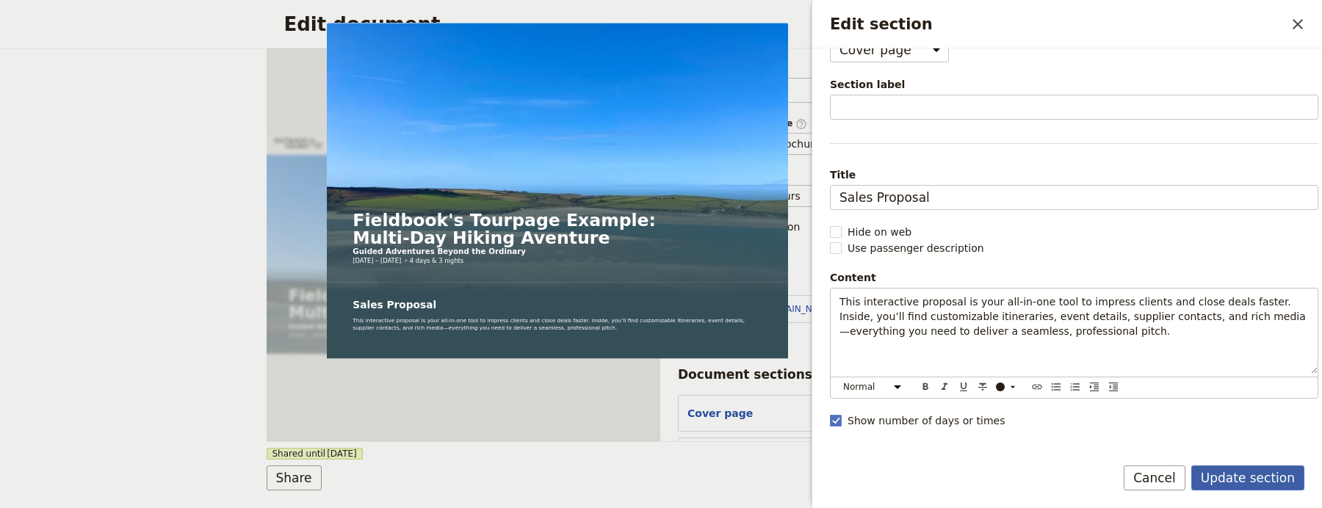
click at [1281, 476] on button "Update section" at bounding box center [1248, 478] width 113 height 25
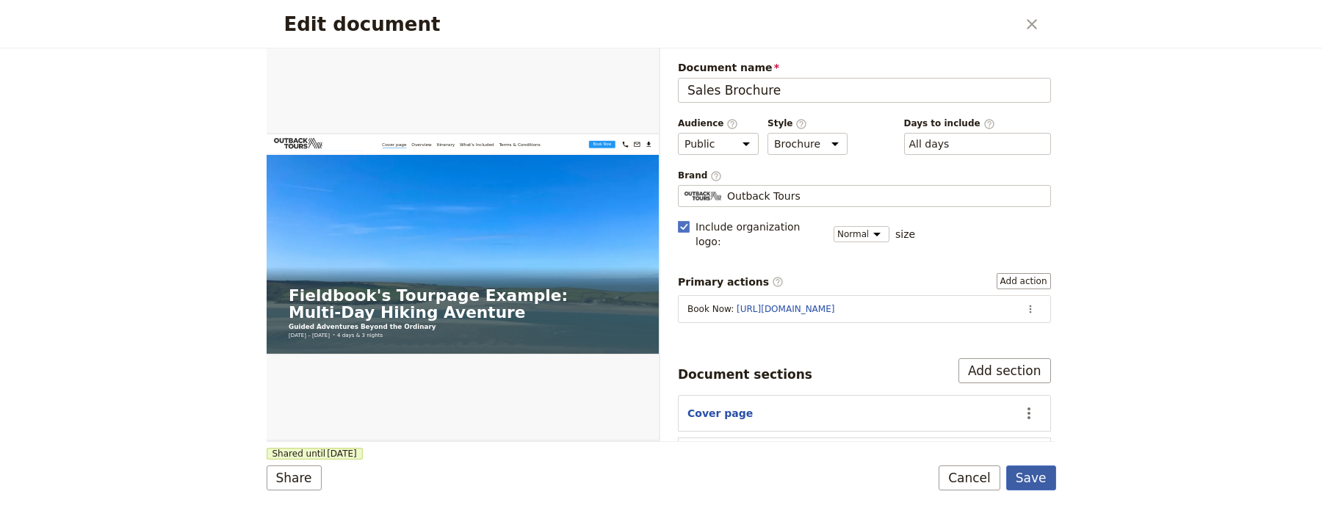
click at [1044, 475] on button "Save" at bounding box center [1032, 478] width 50 height 25
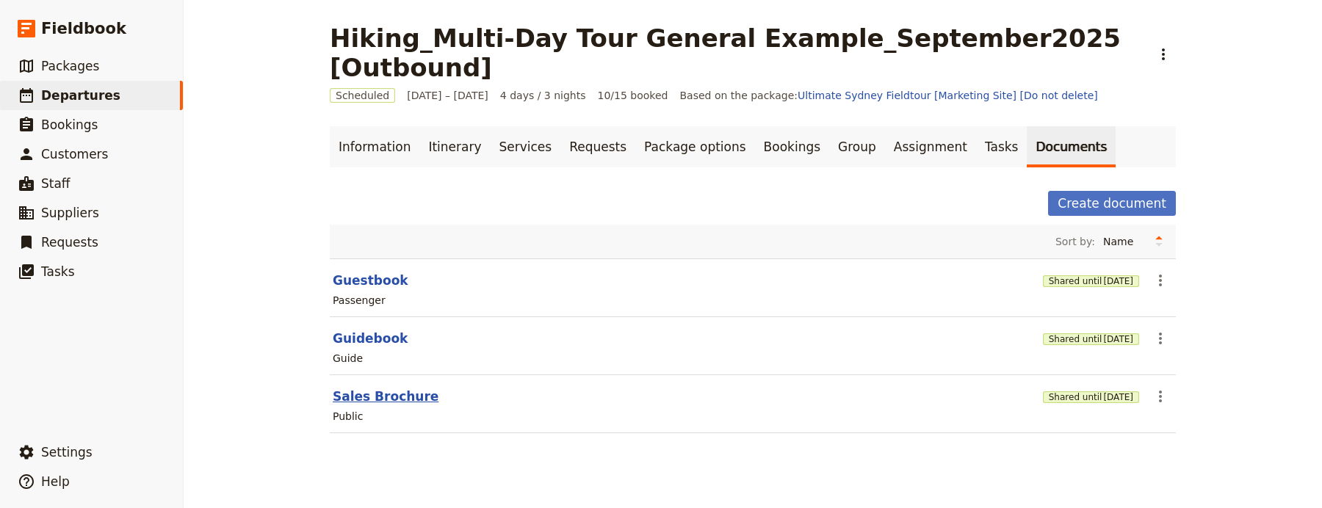
click at [394, 388] on button "Sales Brochure" at bounding box center [386, 397] width 106 height 18
select select "DEFAULT"
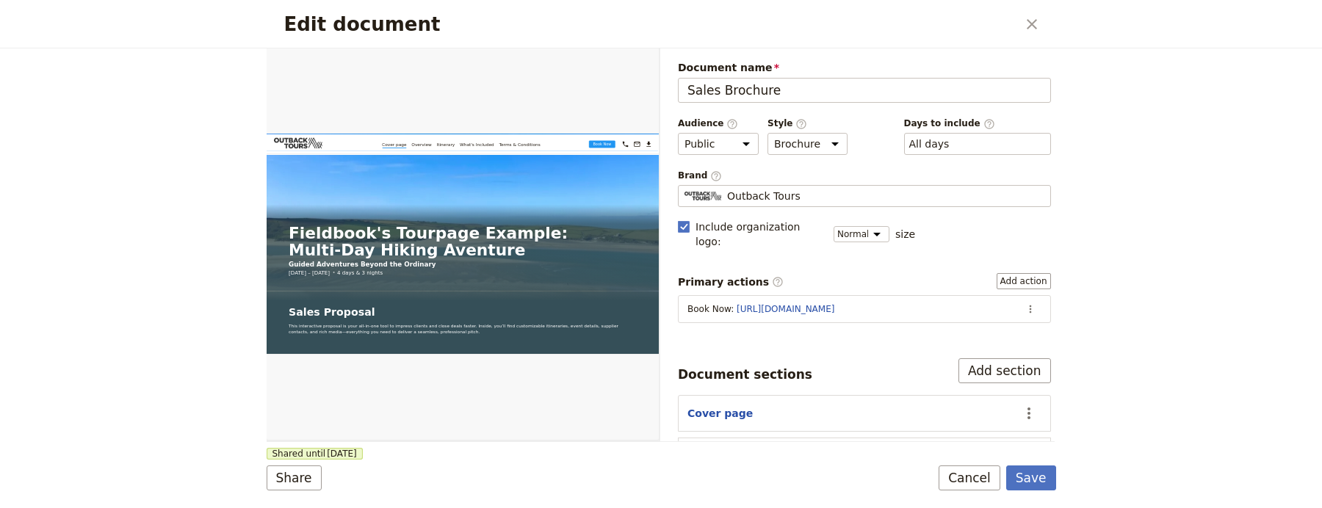
scroll to position [35, 0]
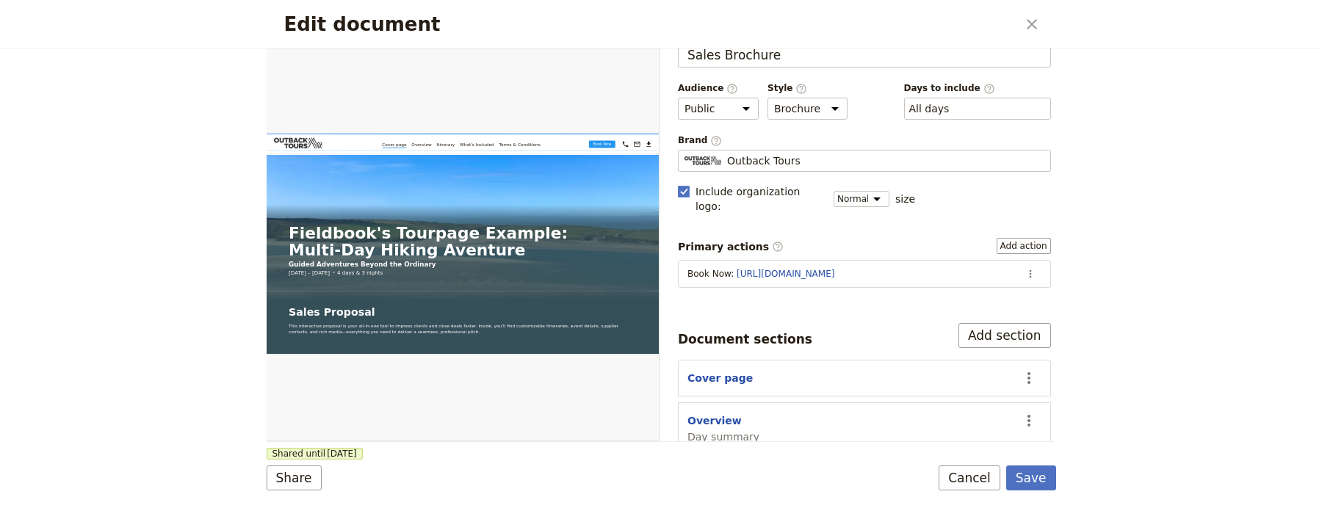
click at [694, 403] on section "Overview Day summary ​" at bounding box center [864, 429] width 373 height 53
click at [698, 414] on button "Overview" at bounding box center [715, 421] width 54 height 15
select select "DAY_SUMMARY"
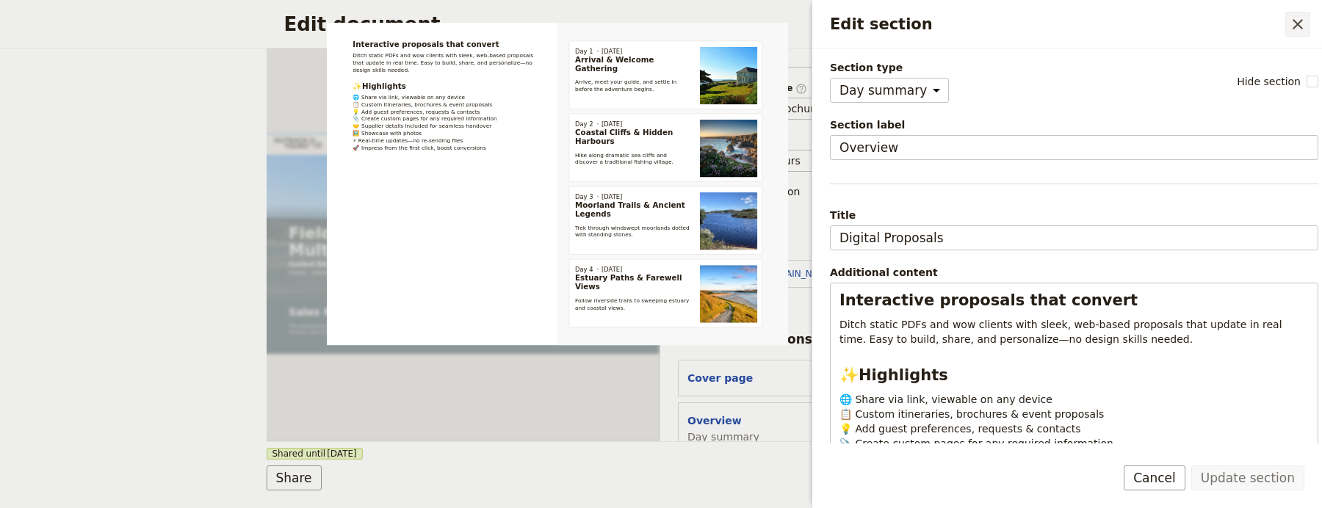
click at [1297, 24] on icon "Close drawer" at bounding box center [1298, 24] width 10 height 10
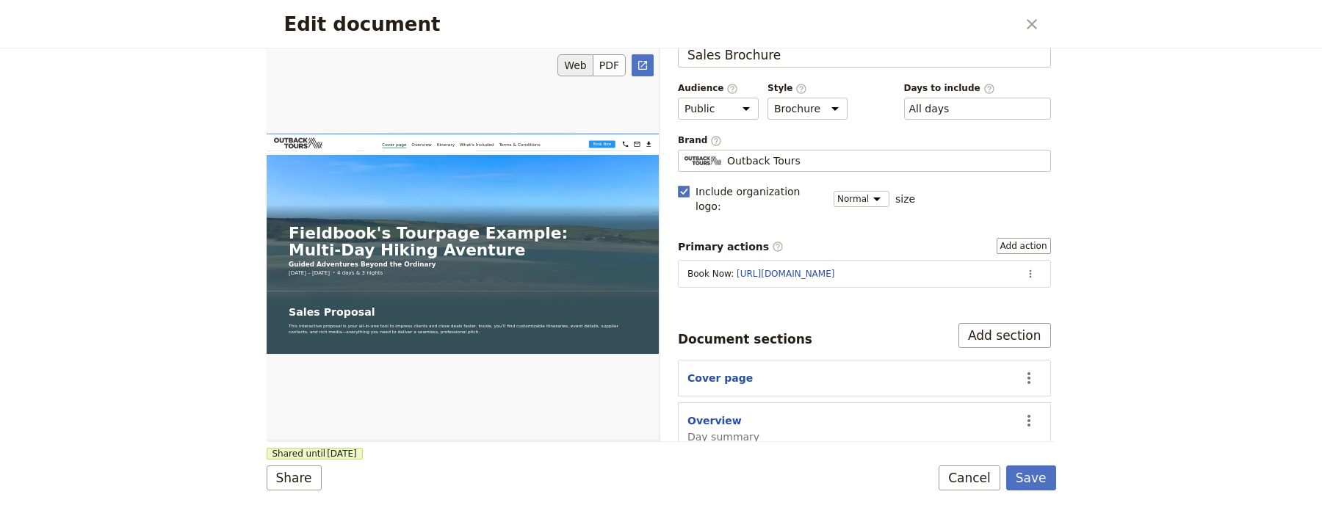
scroll to position [0, 0]
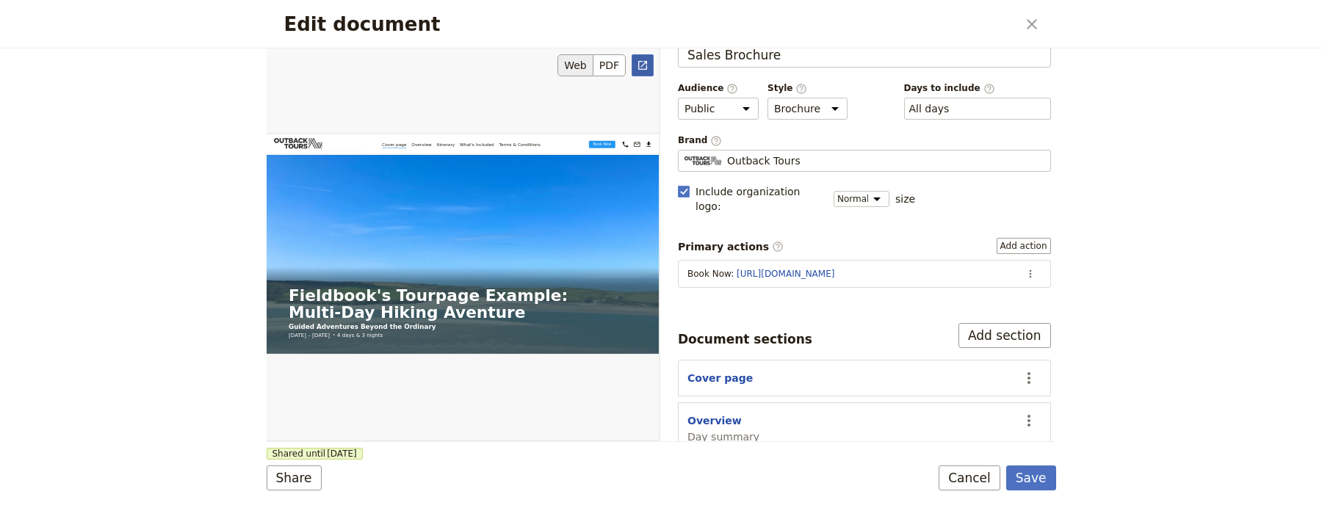
click at [638, 68] on icon "Open full preview" at bounding box center [642, 65] width 9 height 9
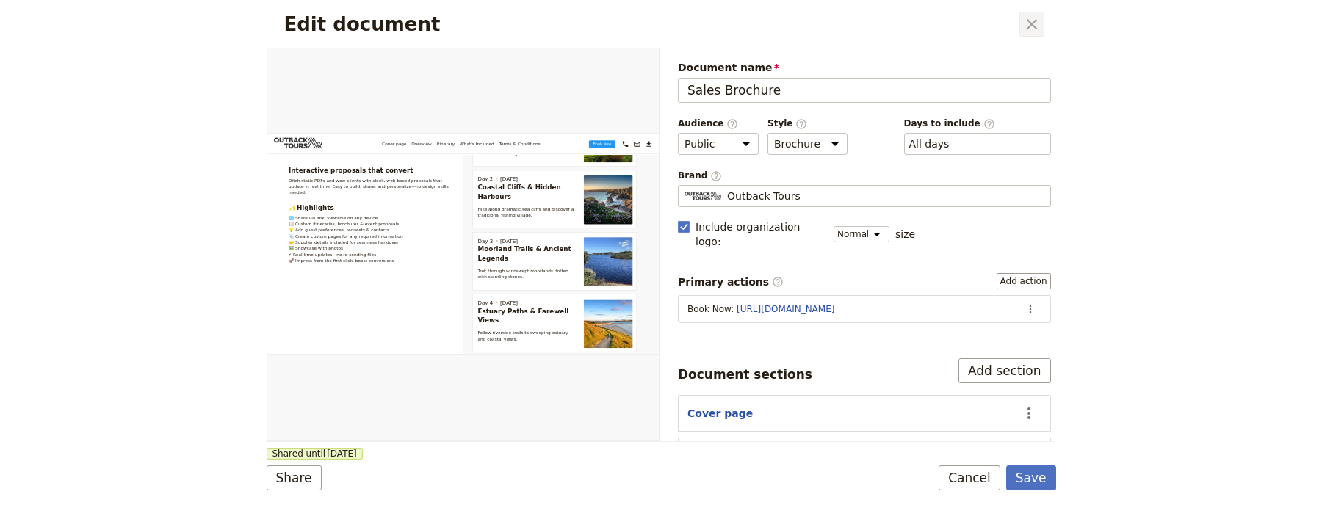
click at [1035, 29] on icon "Close dialog" at bounding box center [1032, 24] width 18 height 18
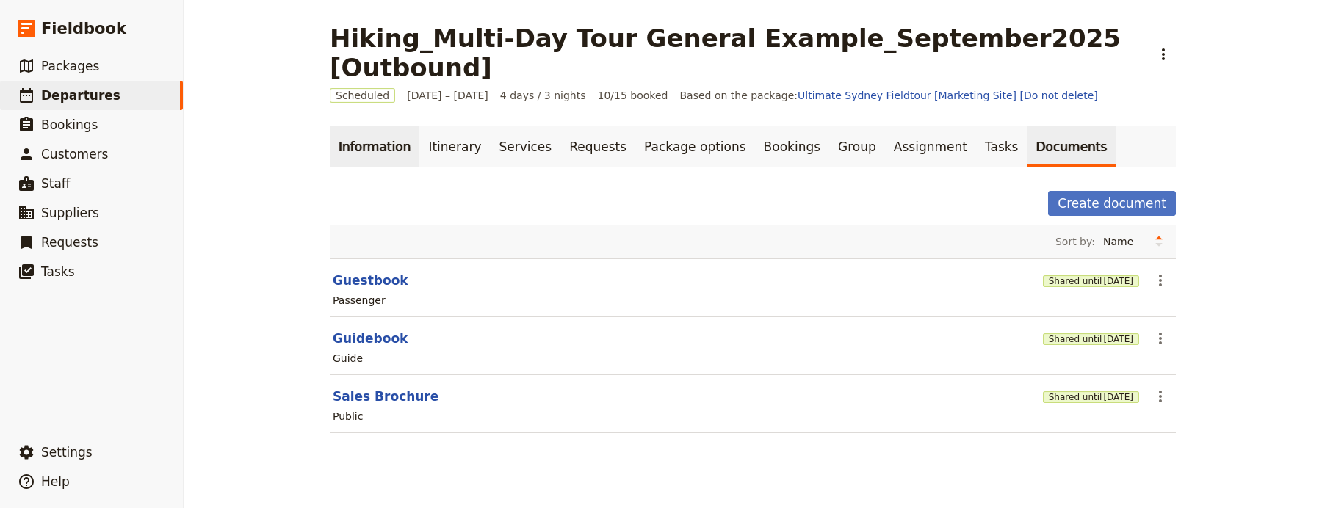
click at [364, 129] on link "Information" at bounding box center [375, 146] width 90 height 41
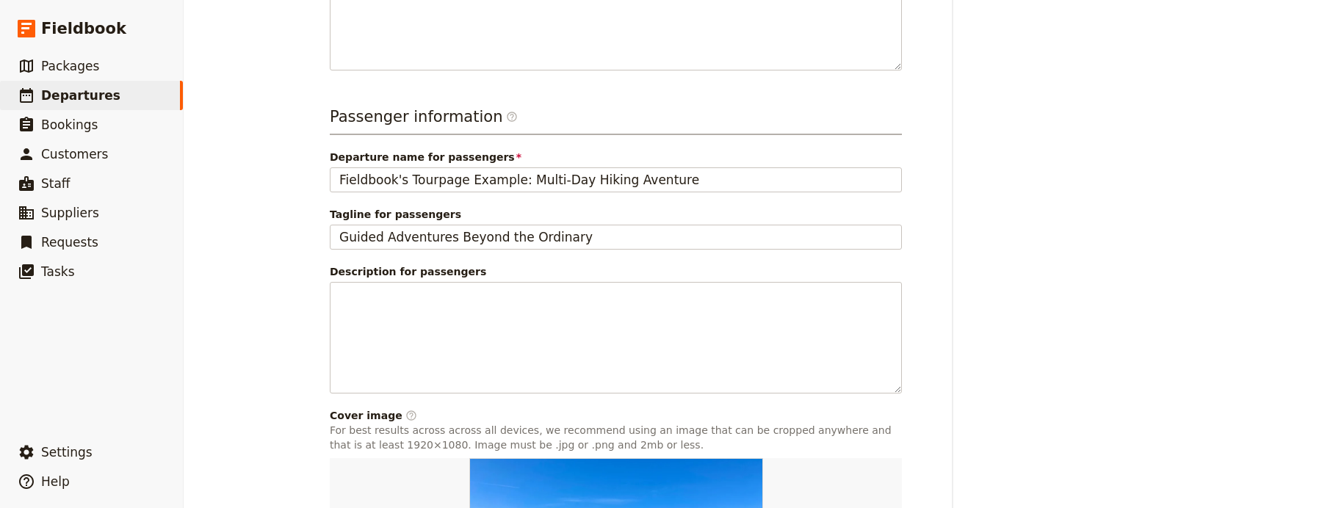
scroll to position [770, 0]
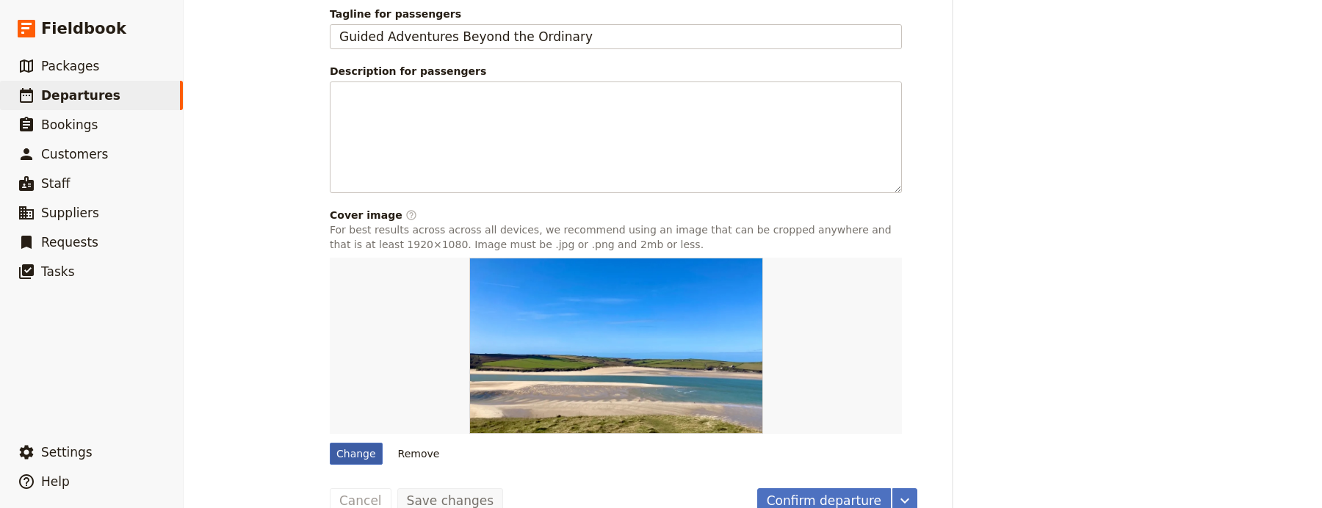
click at [342, 443] on div "Change" at bounding box center [356, 454] width 53 height 22
click at [330, 442] on input "Change" at bounding box center [329, 442] width 1 height 1
type input "C:\fakepath\beach-at-porthcurno-saint-levan-cornwall-conde-nast-traveller-18aug…"
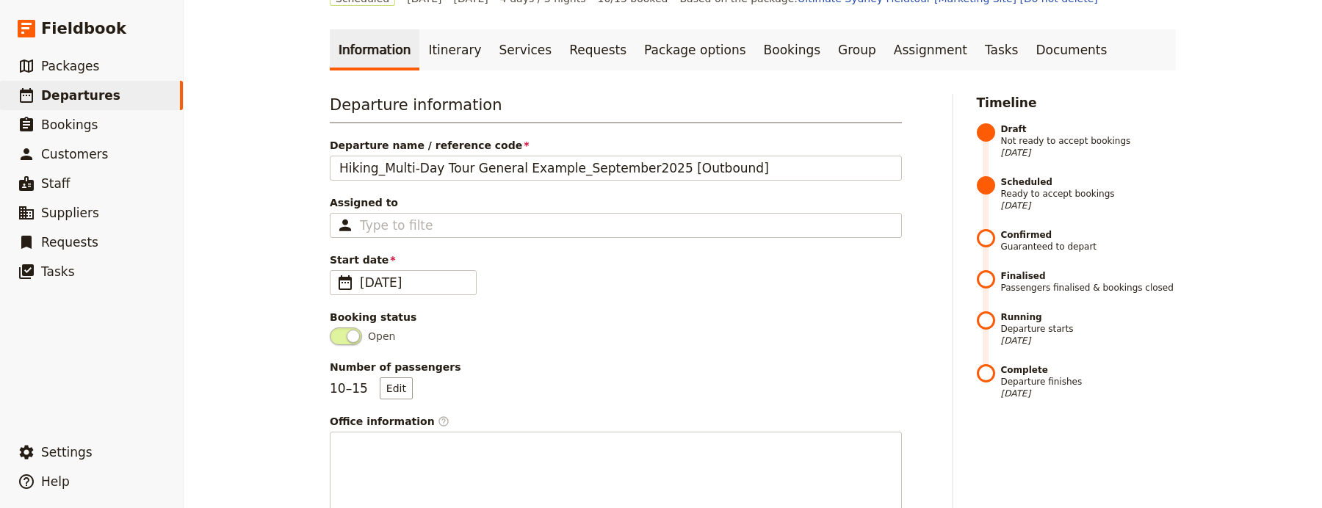
scroll to position [0, 0]
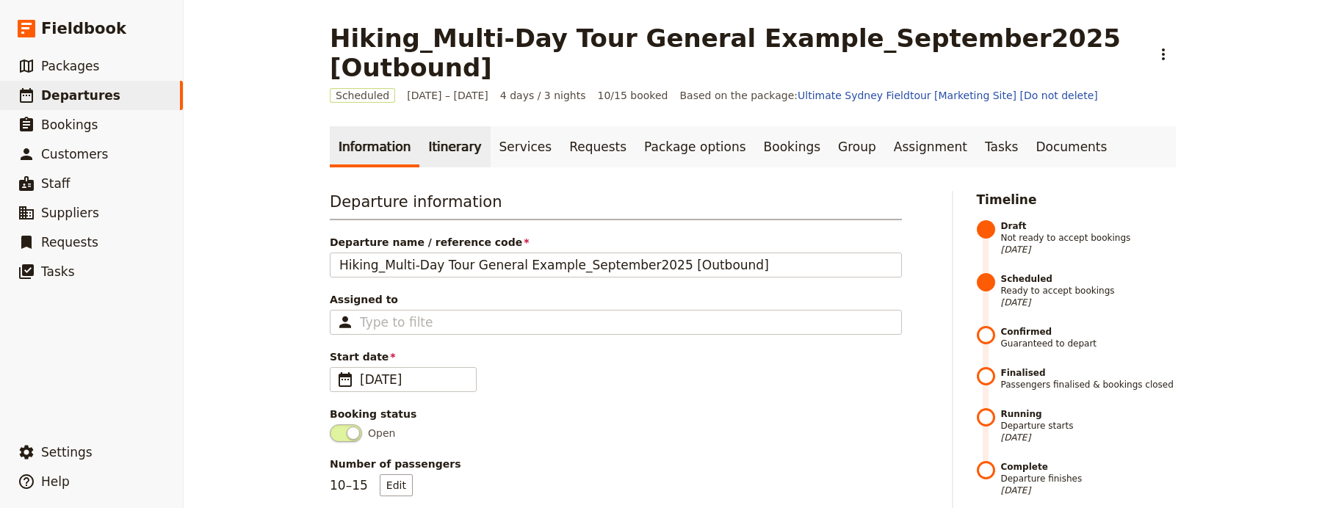
click at [441, 126] on link "Itinerary" at bounding box center [454, 146] width 71 height 41
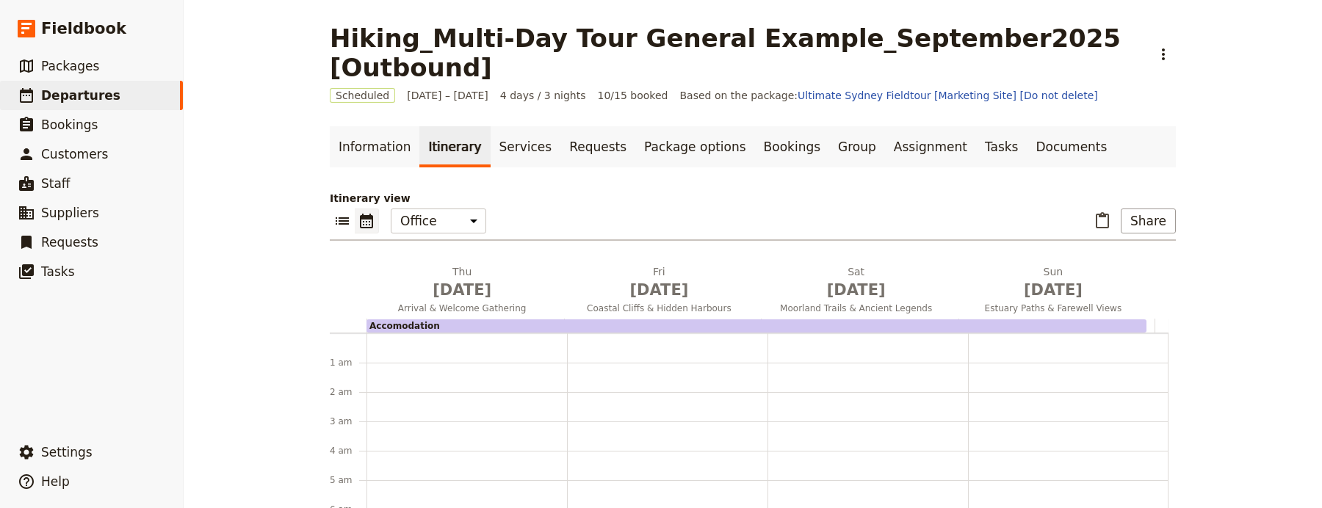
scroll to position [162, 0]
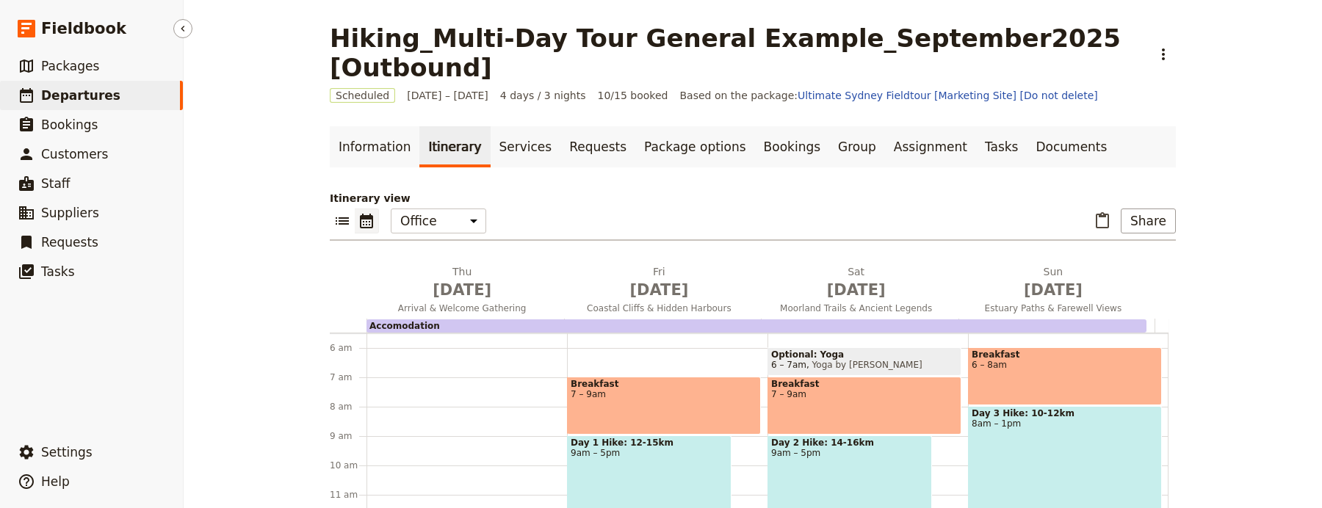
click at [134, 94] on link "​ Departures" at bounding box center [91, 95] width 183 height 29
select select "UPDATED_AT"
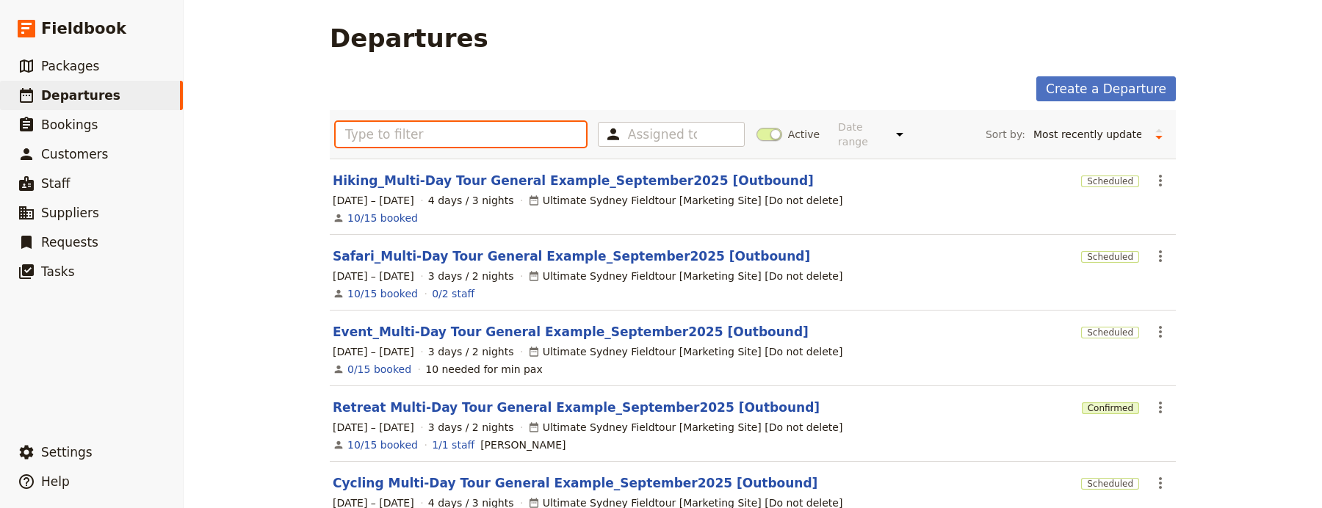
click at [451, 130] on input "text" at bounding box center [461, 134] width 251 height 25
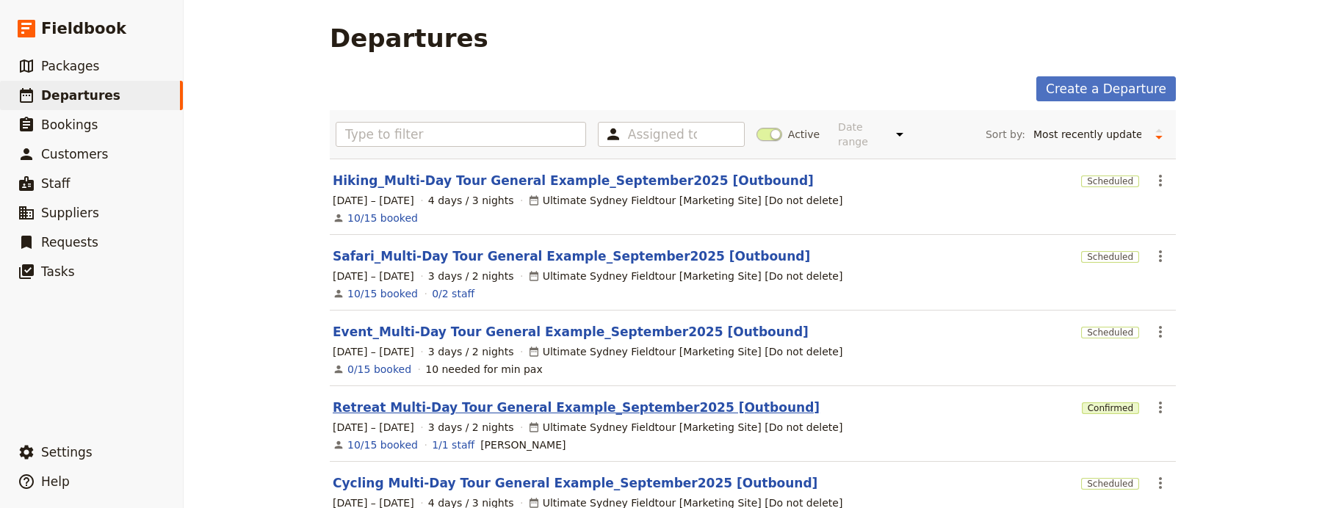
click at [493, 399] on link "Retreat Multi-Day Tour General Example_September2025 [Outbound]" at bounding box center [576, 408] width 487 height 18
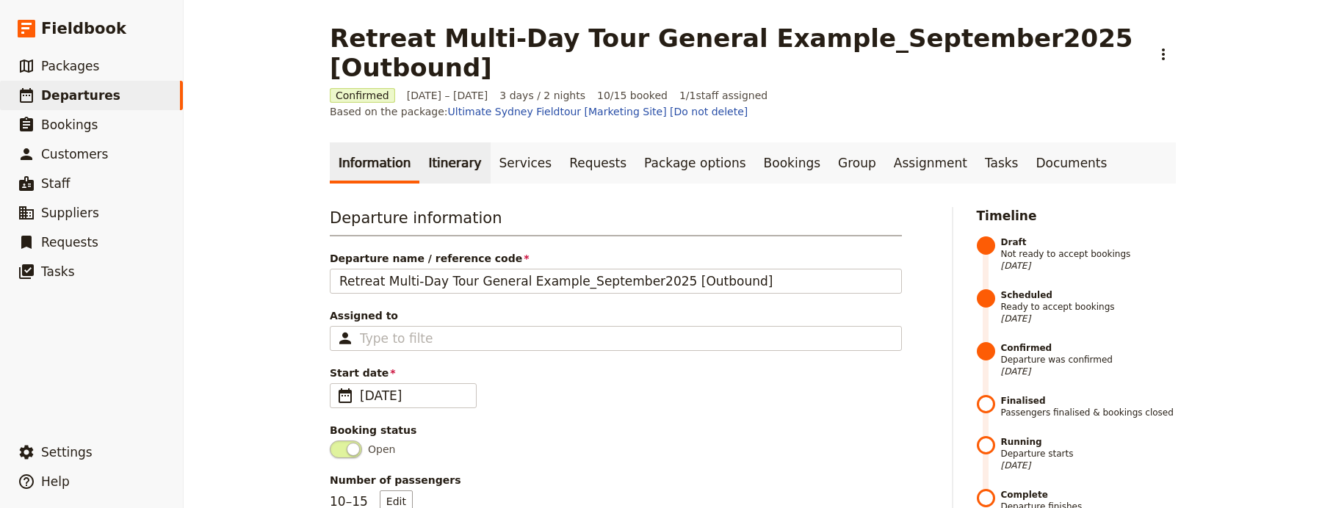
click at [440, 143] on link "Itinerary" at bounding box center [454, 163] width 71 height 41
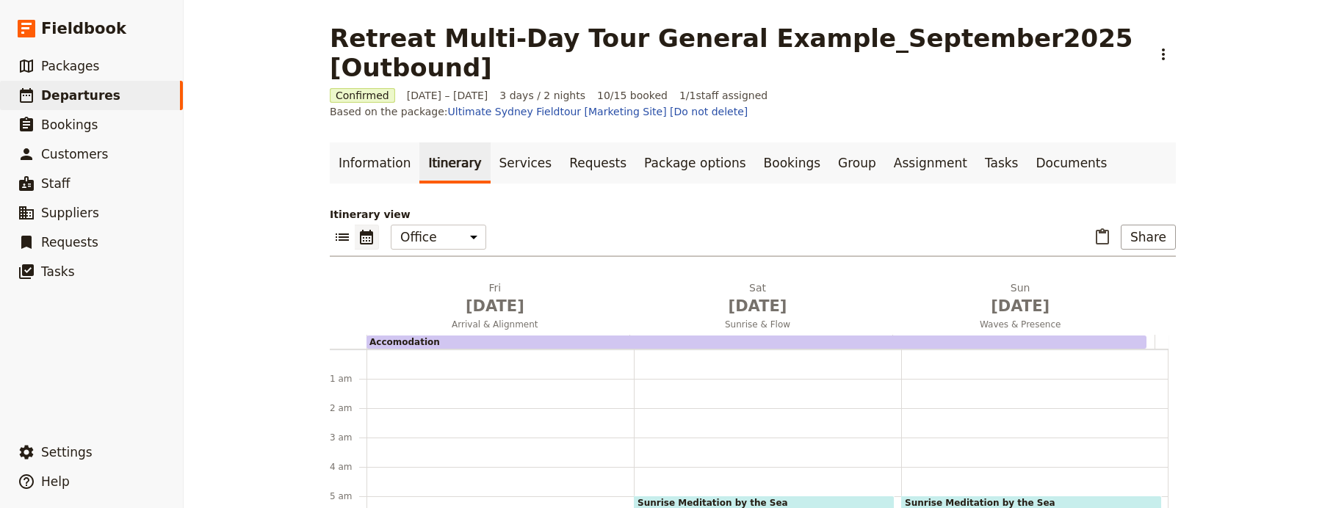
click at [690, 498] on span "Sunrise Meditation by the Sea" at bounding box center [764, 503] width 253 height 10
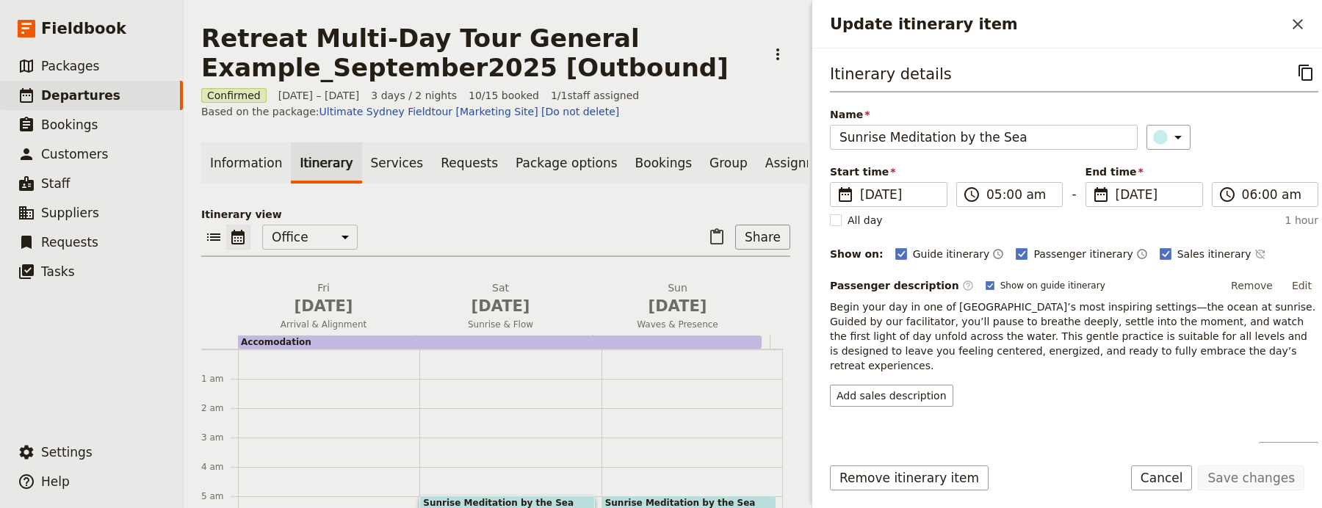
click at [926, 342] on span "Begin your day in one of [GEOGRAPHIC_DATA]’s most inspiring settings—the ocean …" at bounding box center [1074, 336] width 489 height 71
click at [926, 341] on span "Begin your day in one of [GEOGRAPHIC_DATA]’s most inspiring settings—the ocean …" at bounding box center [1074, 336] width 489 height 71
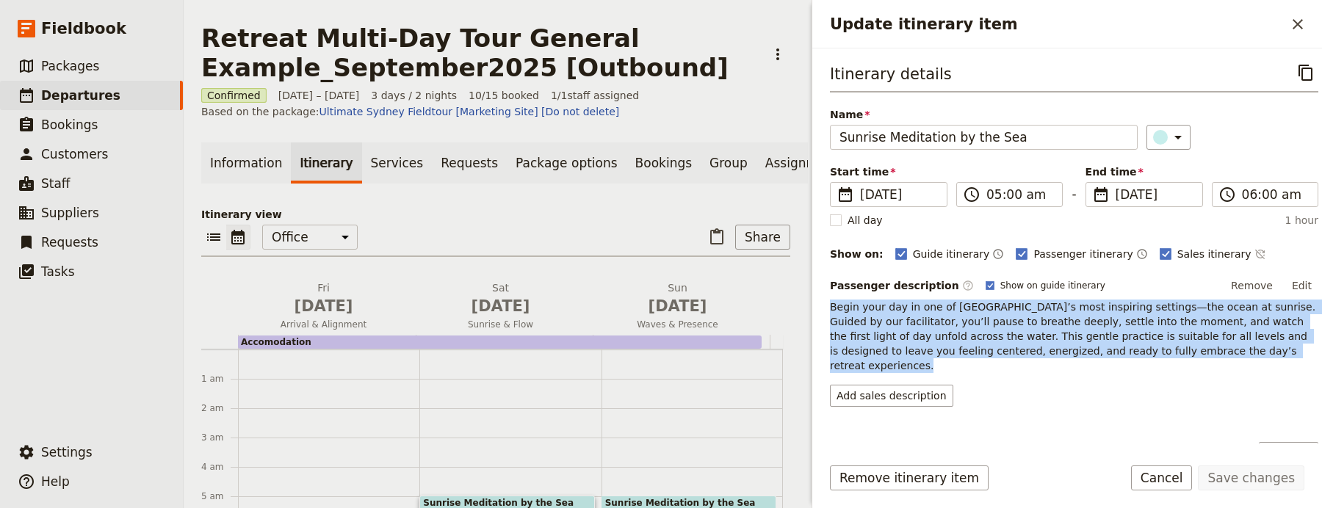
click at [926, 341] on span "Begin your day in one of [GEOGRAPHIC_DATA]’s most inspiring settings—the ocean …" at bounding box center [1074, 336] width 489 height 71
copy span "Begin your day in one of [GEOGRAPHIC_DATA]’s most inspiring settings—the ocean …"
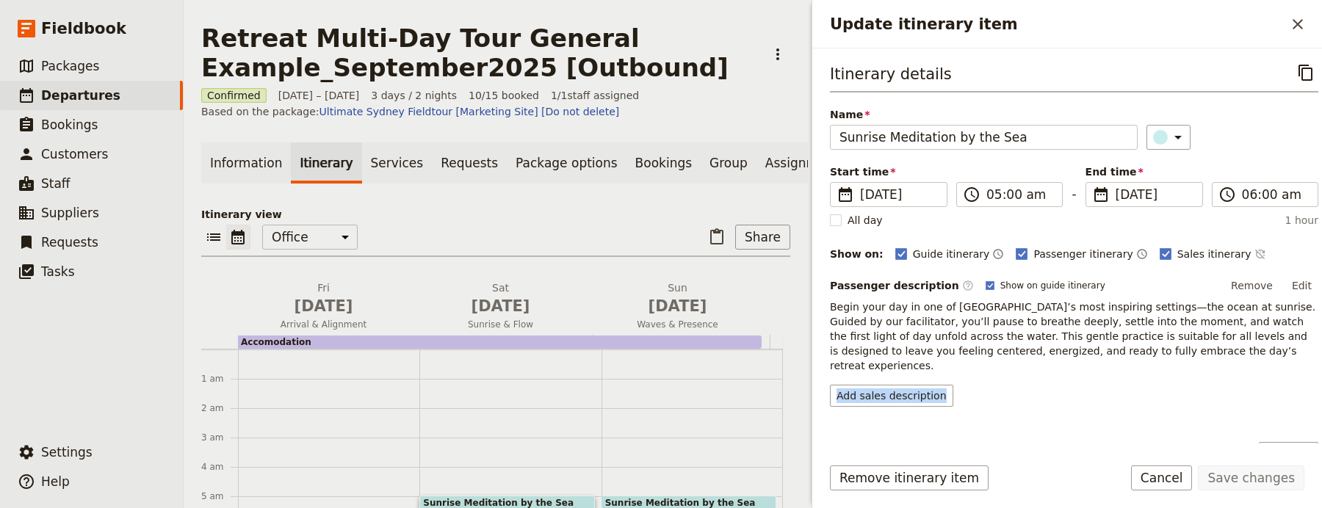
click at [915, 369] on div "Passenger description ​ Show on guide itinerary Remove Edit Begin your day in o…" at bounding box center [1074, 341] width 489 height 132
click at [918, 385] on button "Add sales description" at bounding box center [891, 396] width 123 height 22
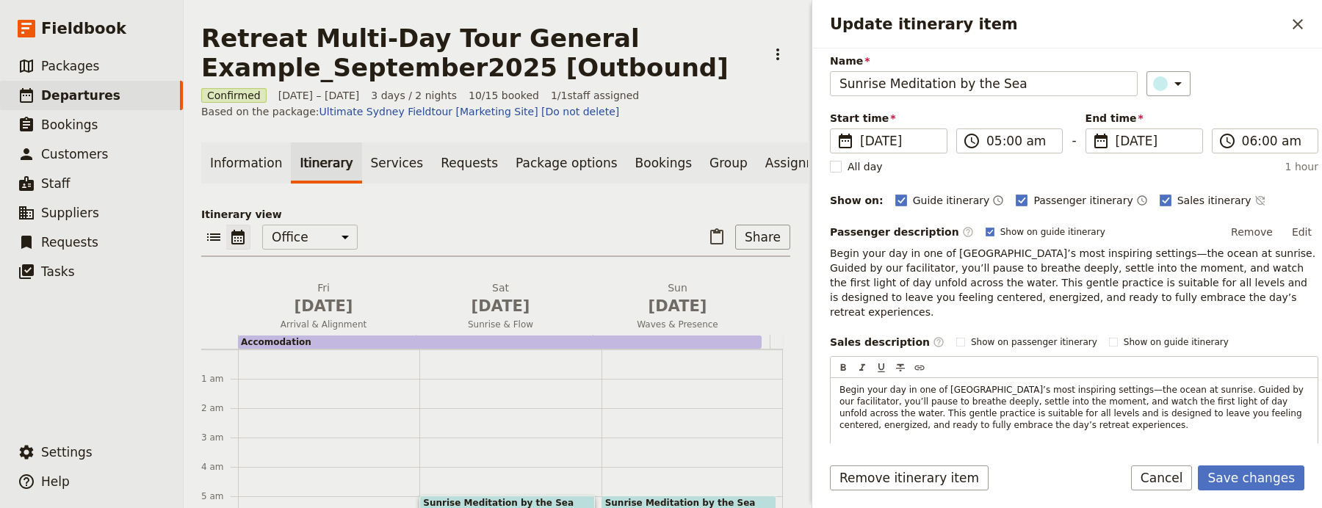
scroll to position [120, 0]
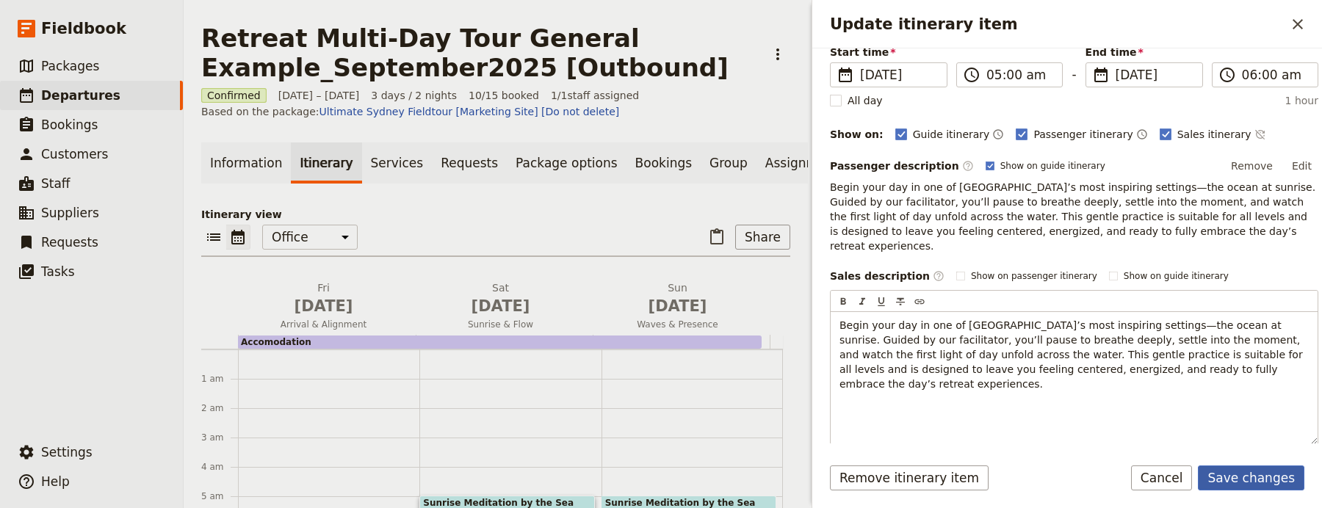
click at [1247, 480] on button "Save changes" at bounding box center [1251, 478] width 107 height 25
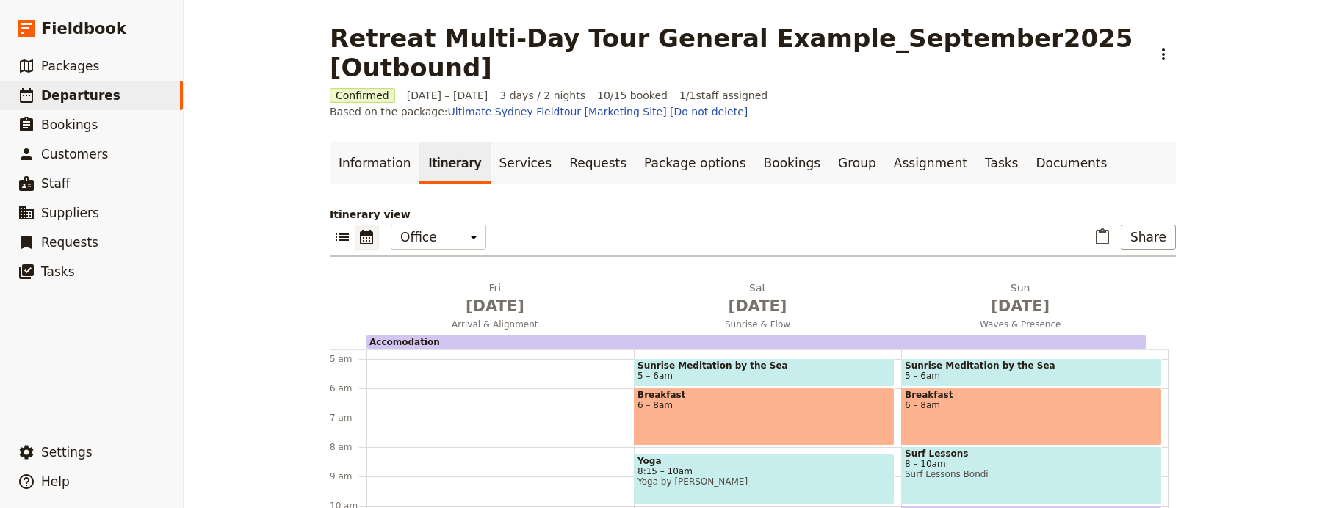
scroll to position [148, 0]
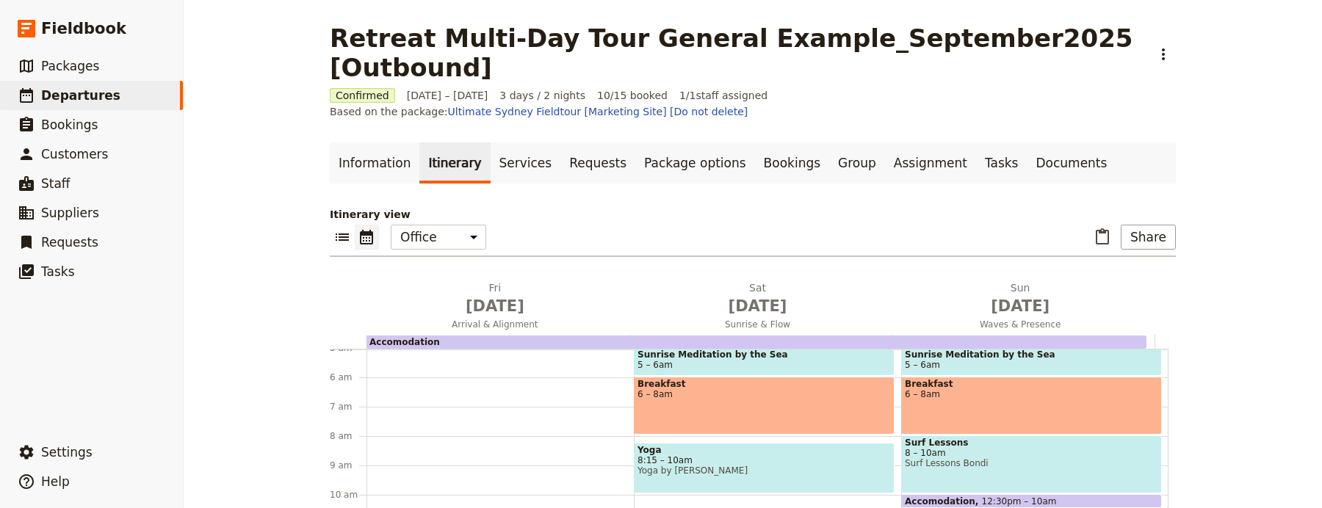
click at [685, 377] on div "Breakfast 6 – 8am" at bounding box center [764, 406] width 261 height 58
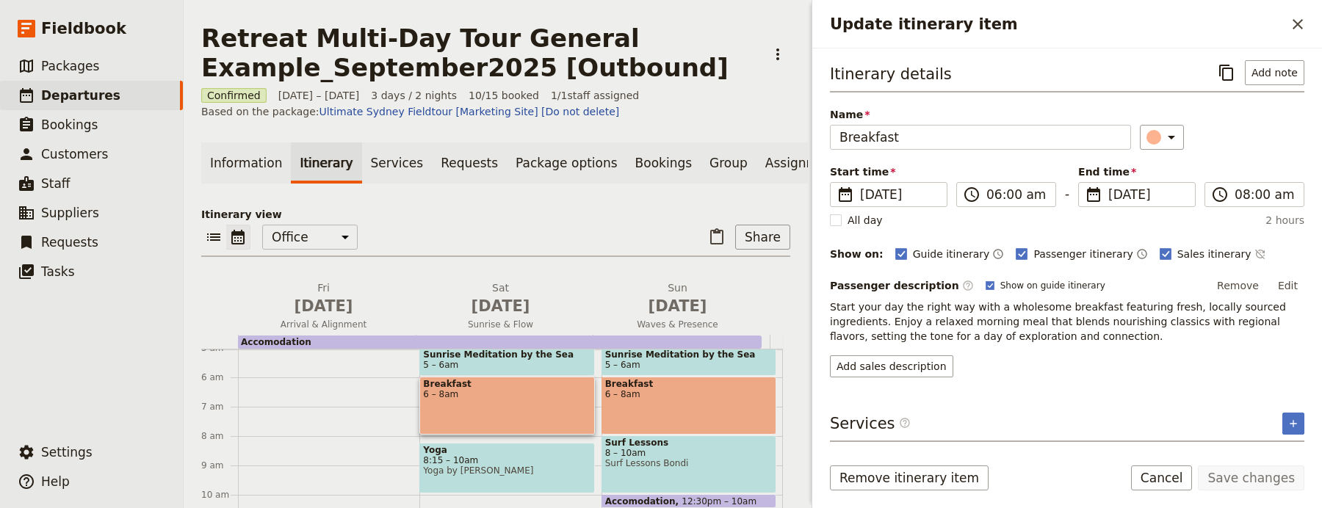
click at [1089, 325] on span "Start your day the right way with a wholesome breakfast featuring fresh, locall…" at bounding box center [1059, 321] width 459 height 41
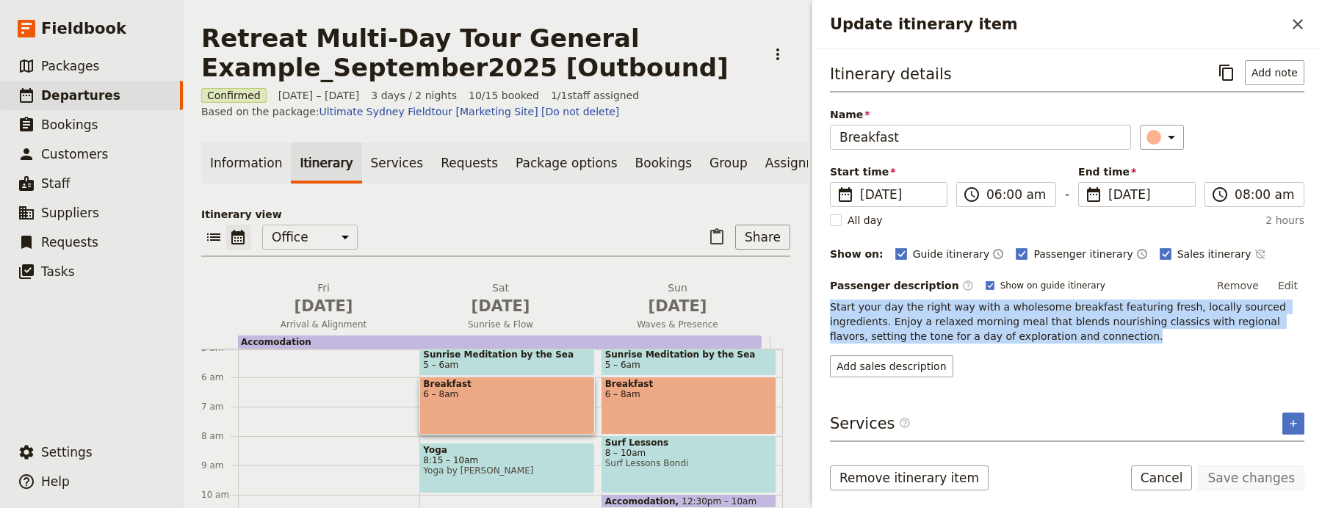
click at [1089, 325] on span "Start your day the right way with a wholesome breakfast featuring fresh, locall…" at bounding box center [1059, 321] width 459 height 41
copy span "Start your day the right way with a wholesome breakfast featuring fresh, locall…"
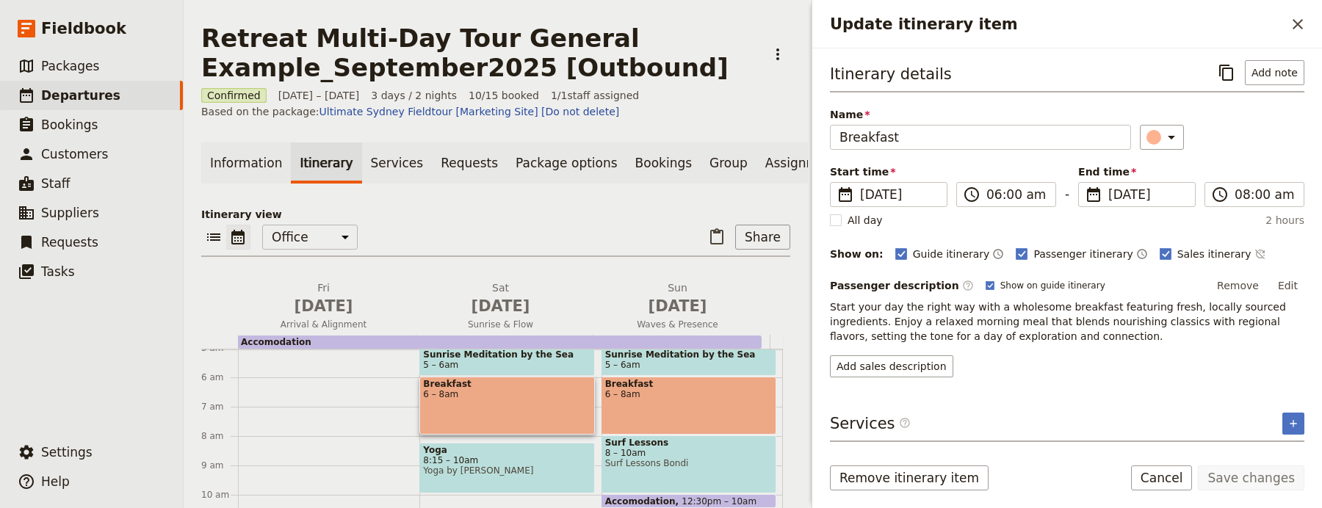
click at [950, 369] on div "Add sales description" at bounding box center [1067, 367] width 475 height 22
click at [929, 370] on button "Add sales description" at bounding box center [891, 367] width 123 height 22
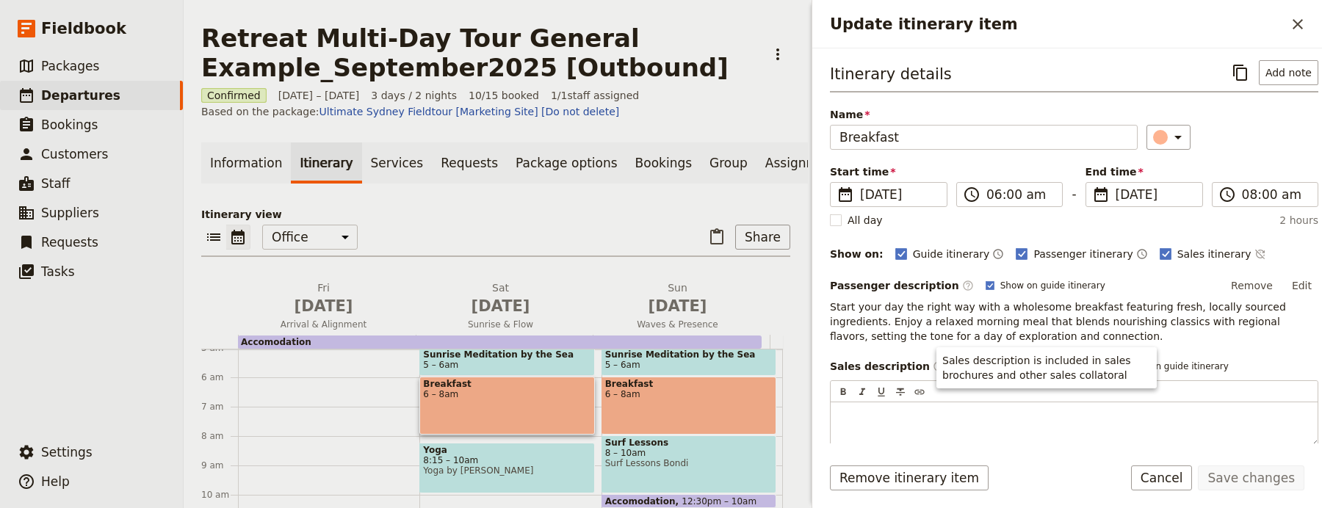
scroll to position [56, 0]
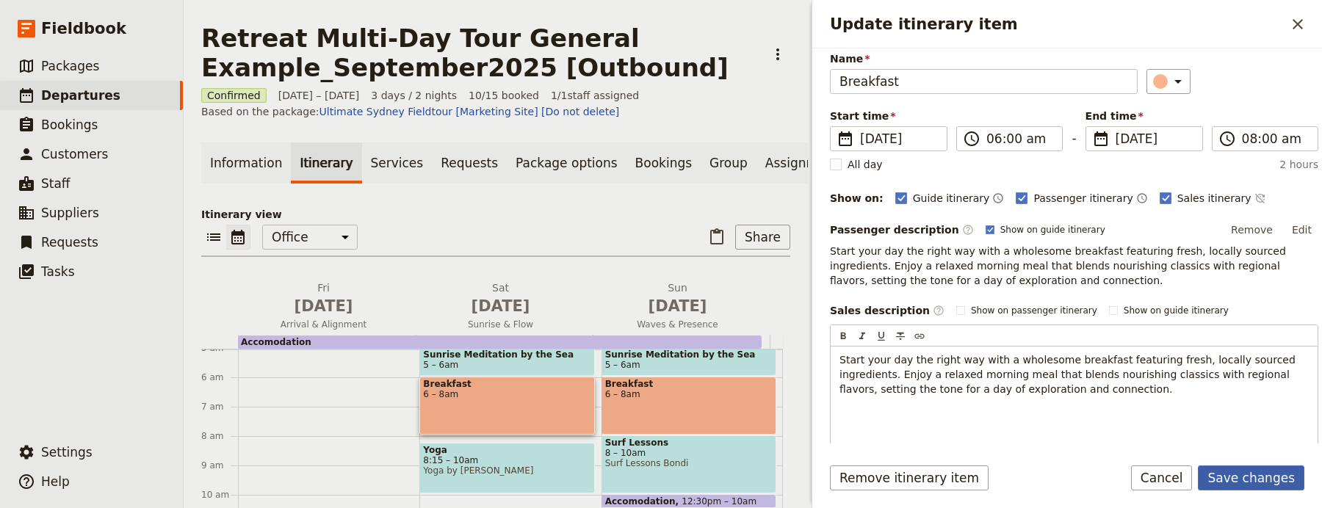
click at [1245, 481] on button "Save changes" at bounding box center [1251, 478] width 107 height 25
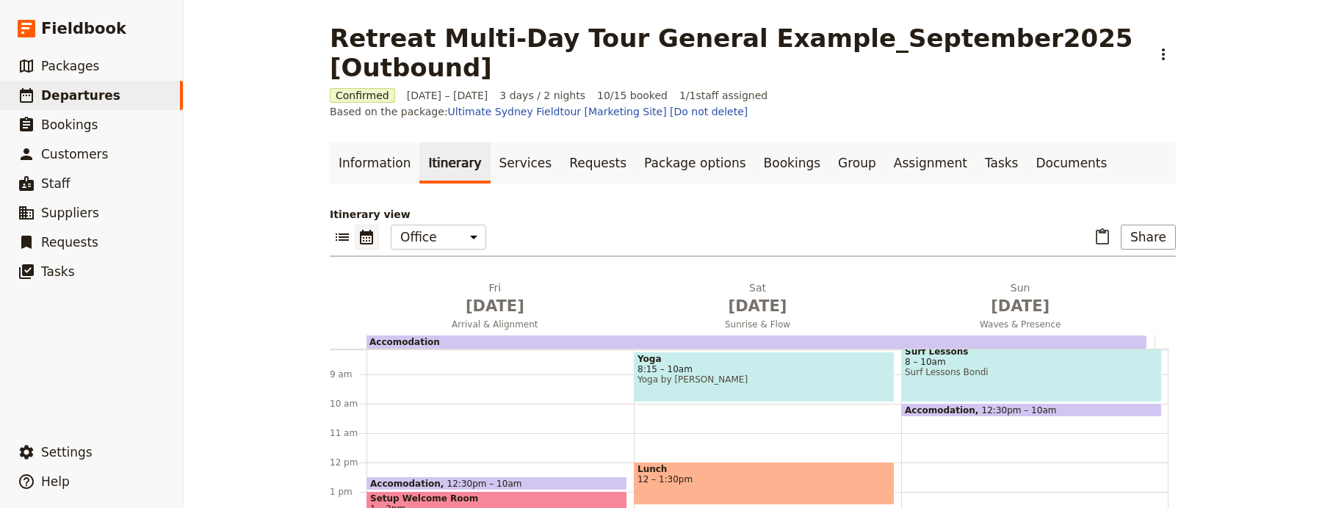
scroll to position [252, 0]
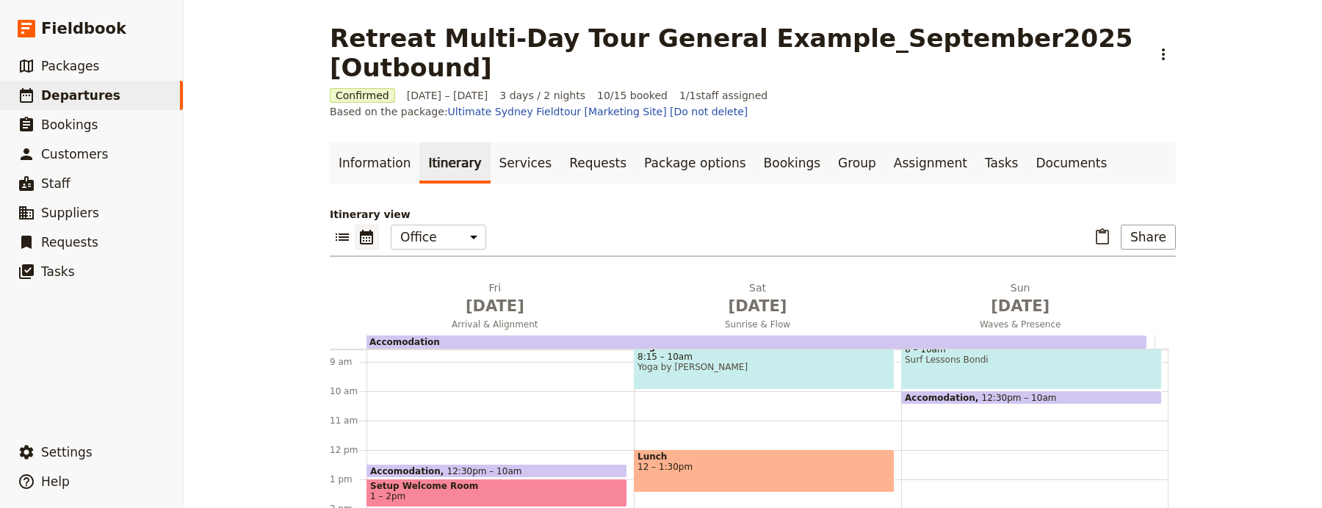
click at [512, 464] on div "Accomodation 12:30pm – 10am" at bounding box center [497, 471] width 261 height 14
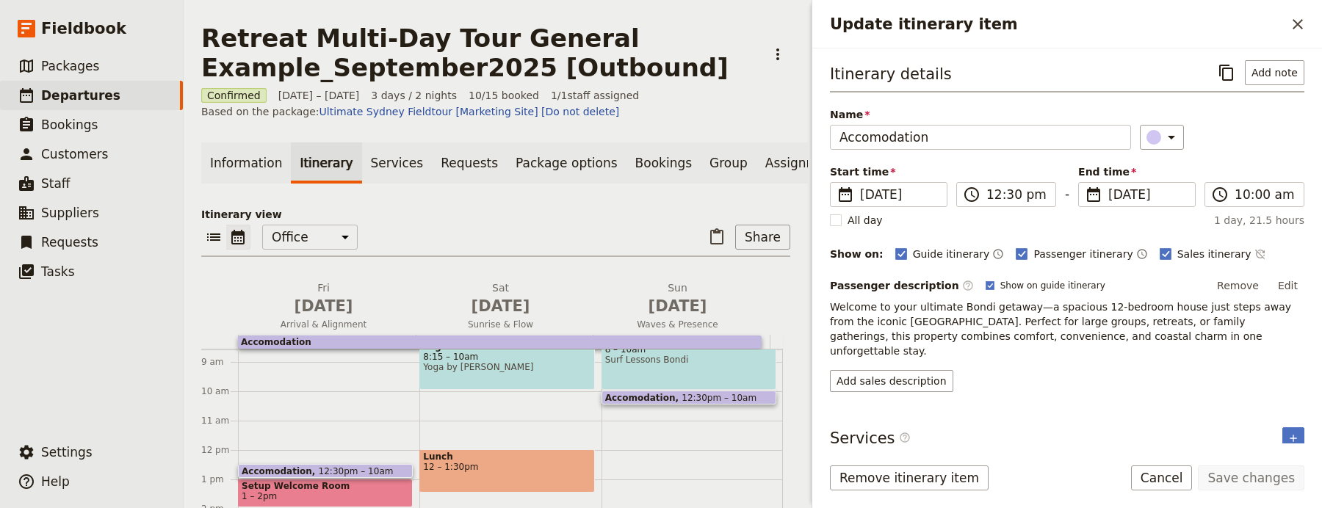
click at [1076, 334] on span "Welcome to your ultimate Bondi getaway—a spacious 12-bedroom house just steps a…" at bounding box center [1062, 329] width 465 height 56
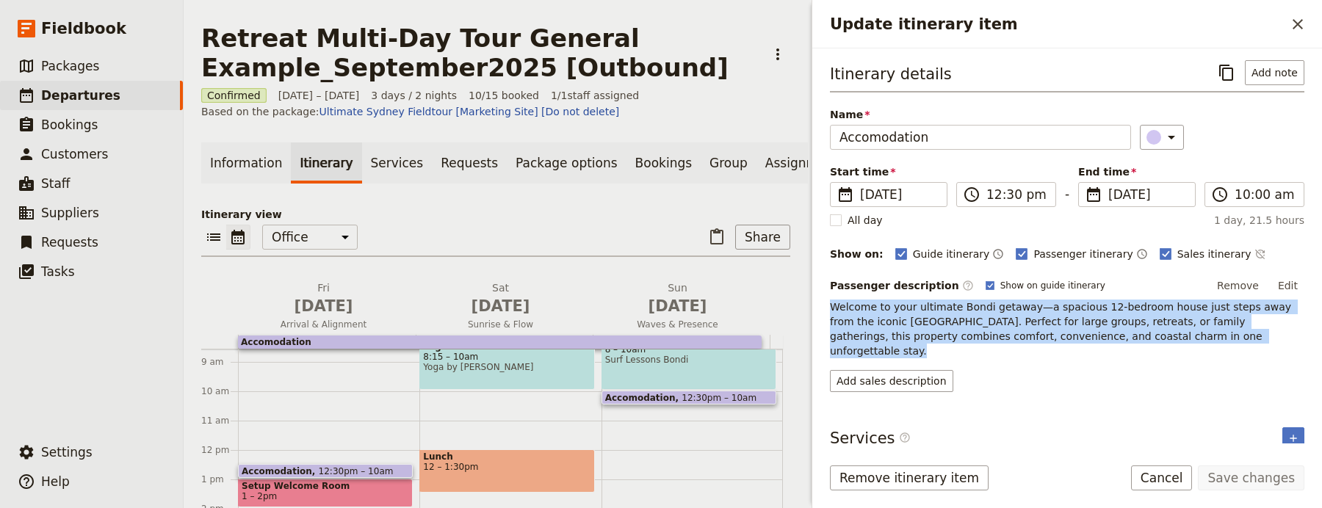
click at [1076, 334] on span "Welcome to your ultimate Bondi getaway—a spacious 12-bedroom house just steps a…" at bounding box center [1062, 329] width 465 height 56
copy span "Welcome to your ultimate Bondi getaway—a spacious 12-bedroom house just steps a…"
click at [921, 370] on button "Add sales description" at bounding box center [891, 381] width 123 height 22
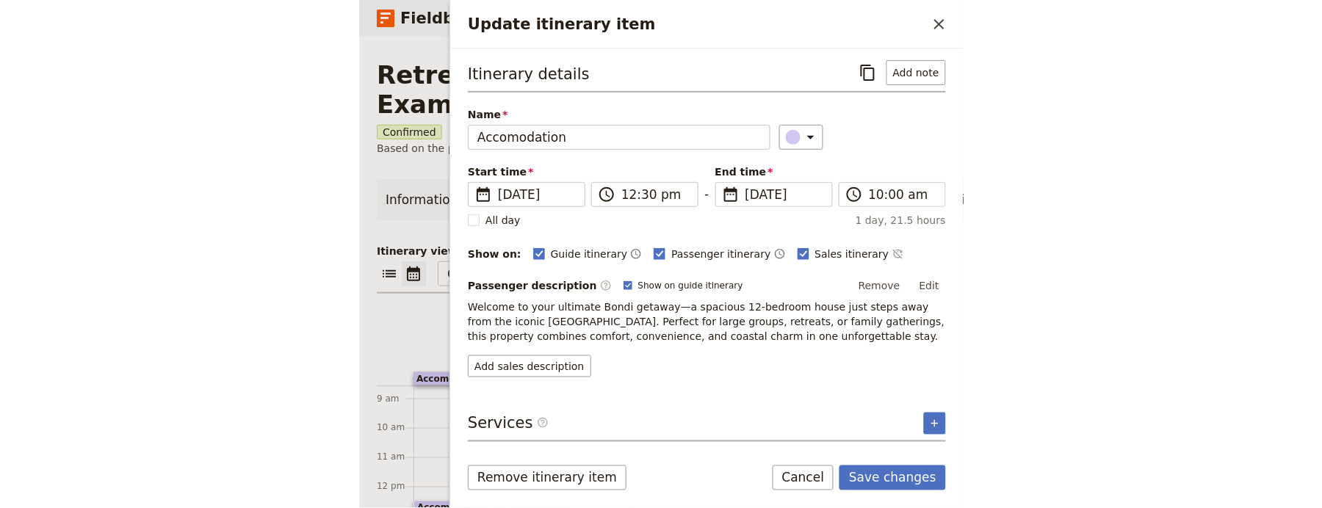
scroll to position [0, 0]
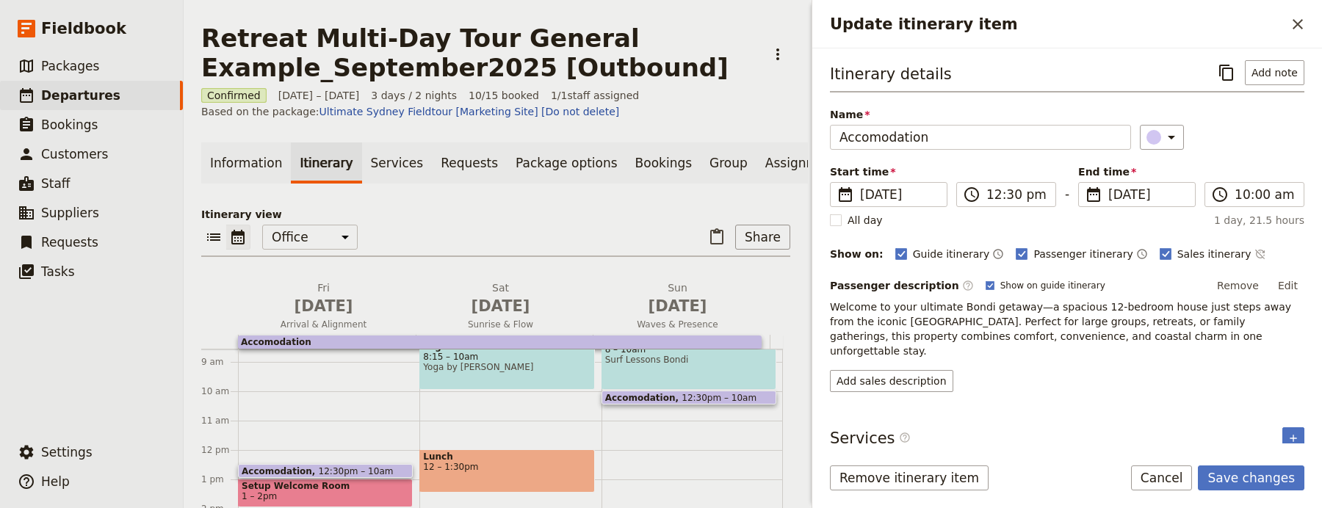
click at [904, 379] on div "Itinerary details ​ Add note Name Accomodation ​ Start time ​ 29 Jan 2027 29/01…" at bounding box center [1067, 251] width 475 height 382
click at [909, 370] on button "Add sales description" at bounding box center [891, 381] width 123 height 22
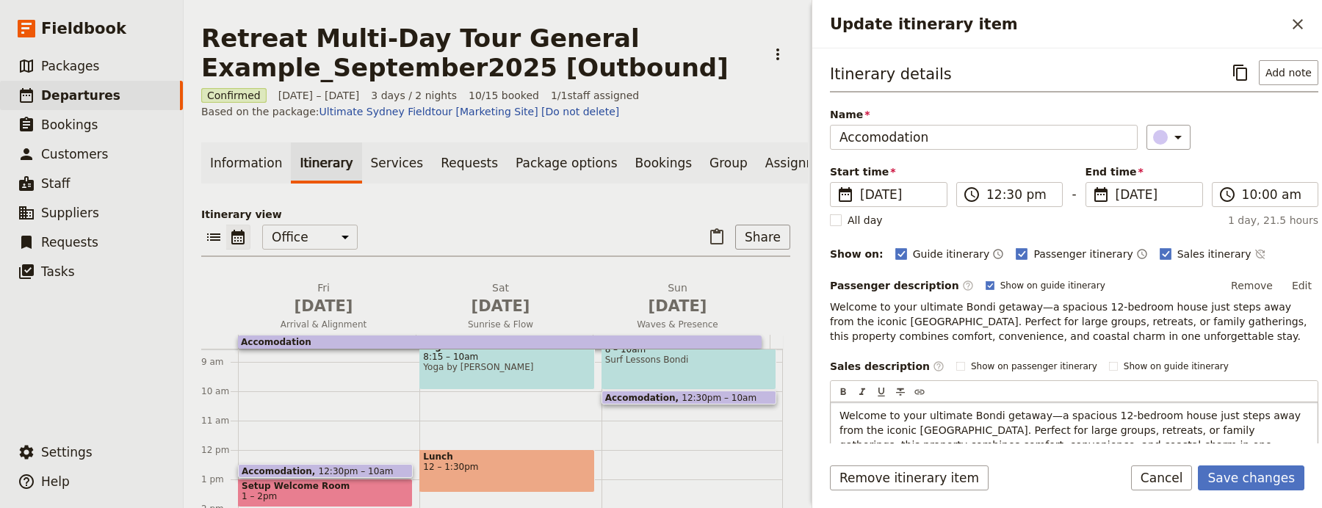
scroll to position [56, 0]
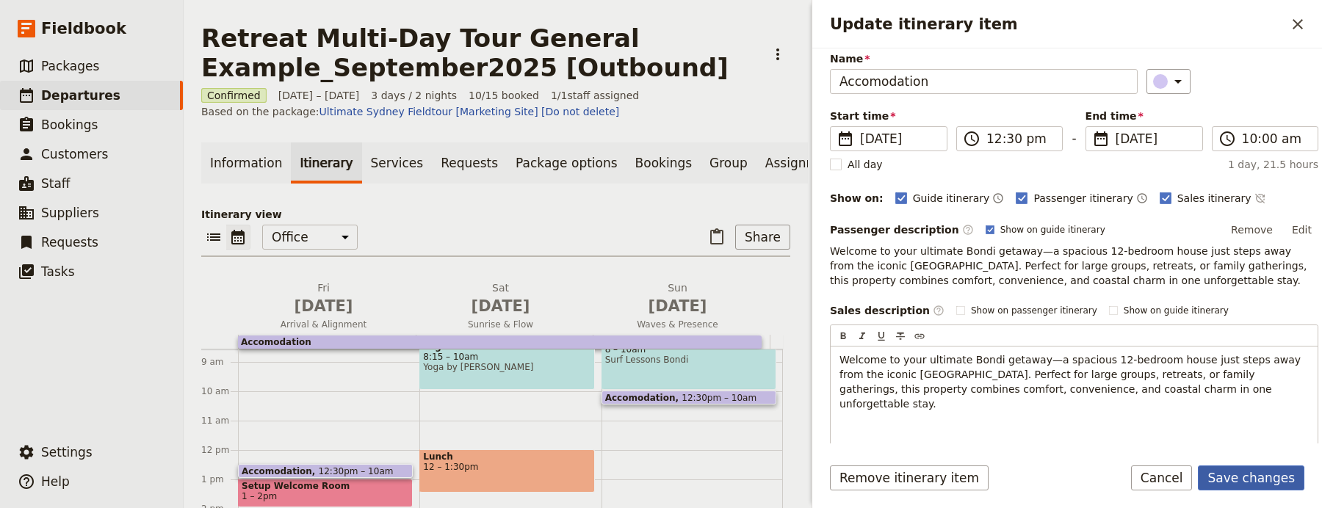
click at [1257, 482] on button "Save changes" at bounding box center [1251, 478] width 107 height 25
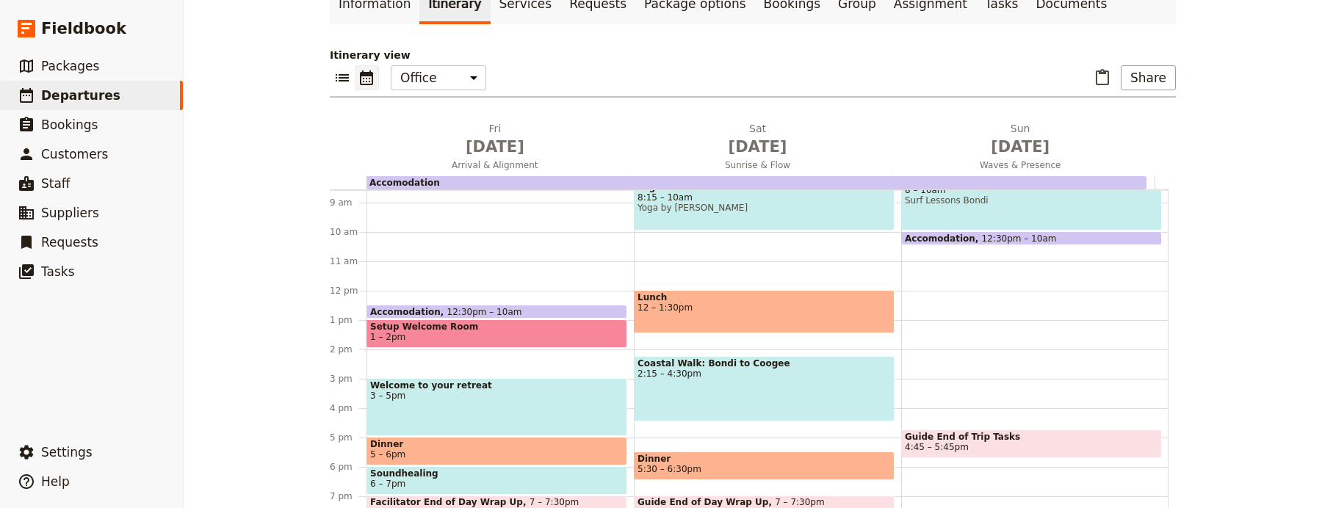
click at [448, 450] on span "5 – 6pm" at bounding box center [496, 455] width 253 height 10
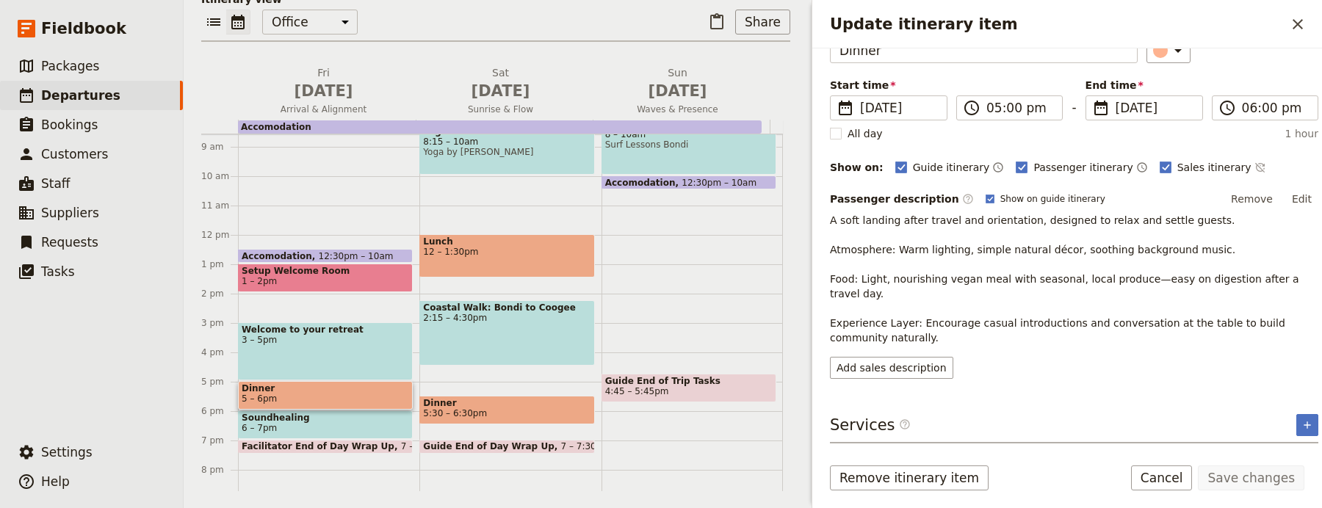
scroll to position [84, 0]
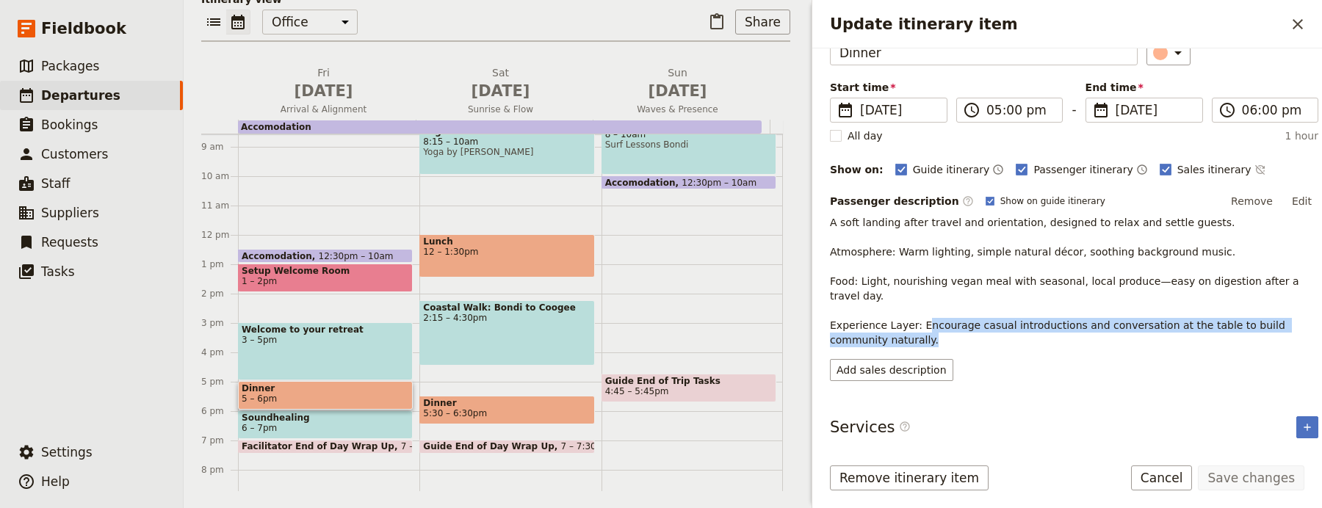
drag, startPoint x: 1014, startPoint y: 358, endPoint x: 920, endPoint y: 322, distance: 100.7
click at [920, 322] on div "Passenger description ​ Show on guide itinerary Remove Edit A soft landing afte…" at bounding box center [1074, 285] width 489 height 191
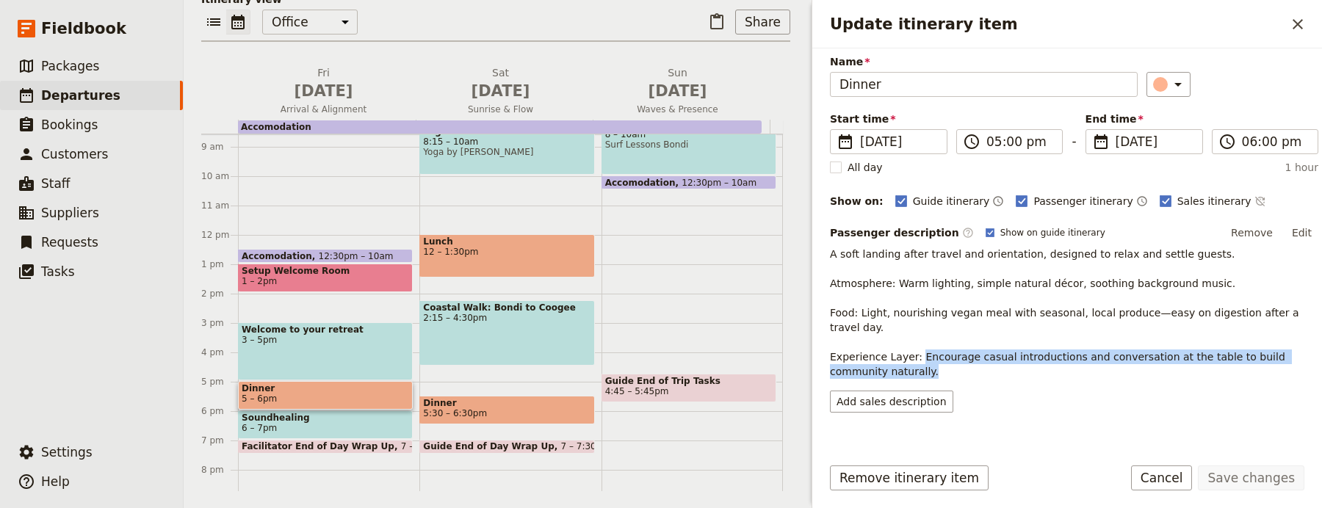
scroll to position [74, 0]
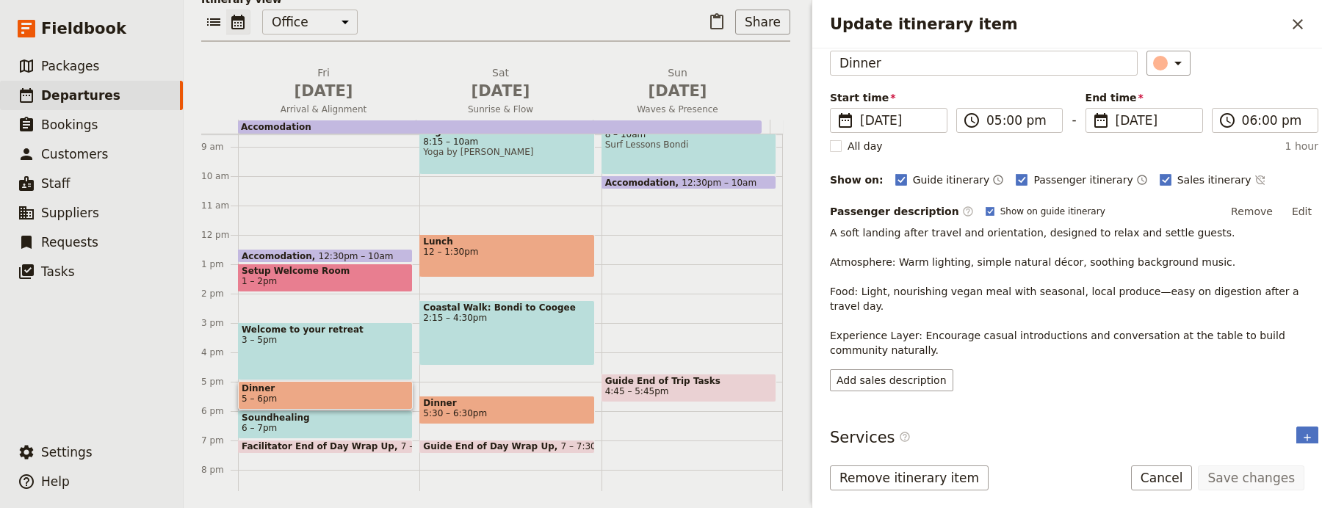
click at [912, 342] on span "A soft landing after travel and orientation, designed to relax and settle guest…" at bounding box center [1066, 291] width 472 height 129
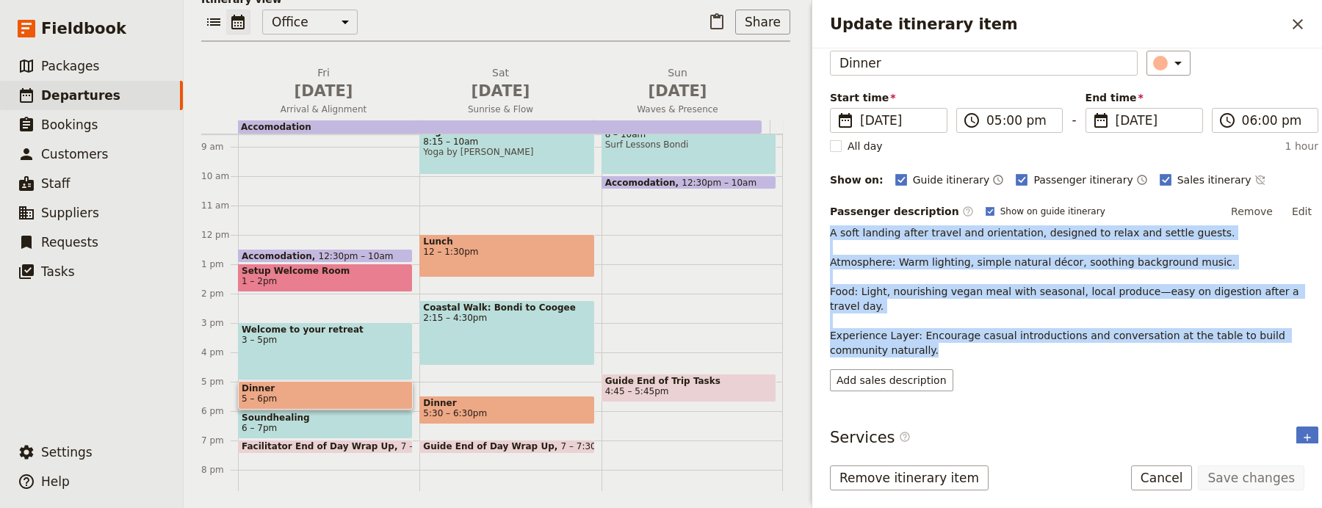
drag, startPoint x: 902, startPoint y: 351, endPoint x: 826, endPoint y: 240, distance: 134.7
click at [826, 240] on div "Itinerary details ​ Add note Name Dinner ​ Start time ​ 29 Jan 2027 29/01/2027 …" at bounding box center [1068, 245] width 510 height 395
copy span "A soft landing after travel and orientation, designed to relax and settle guest…"
click at [926, 384] on button "Add sales description" at bounding box center [891, 381] width 123 height 22
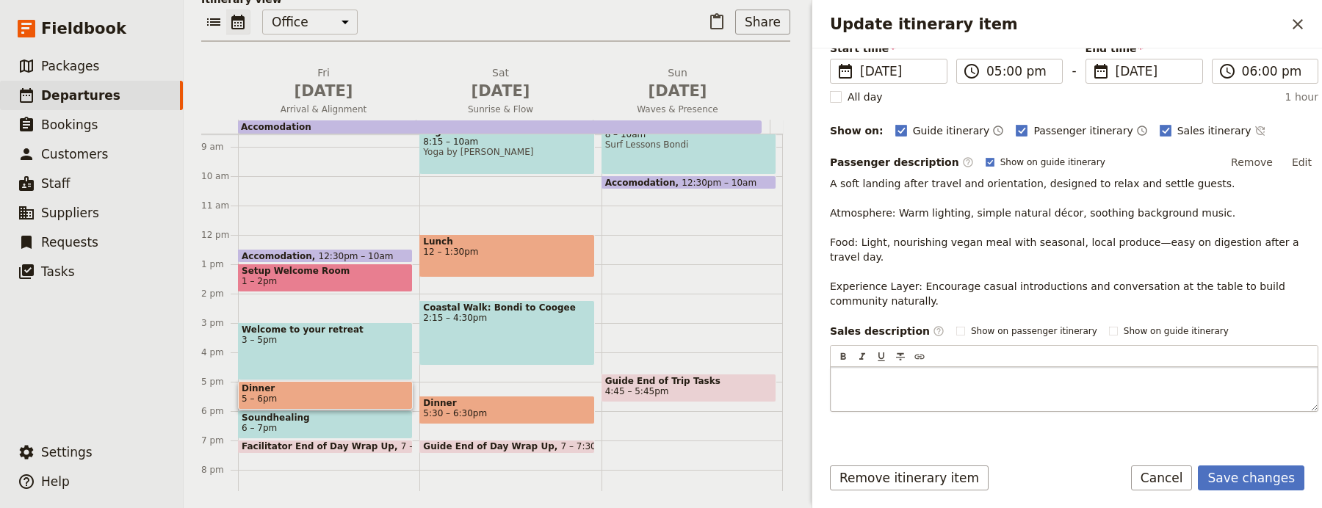
scroll to position [141, 0]
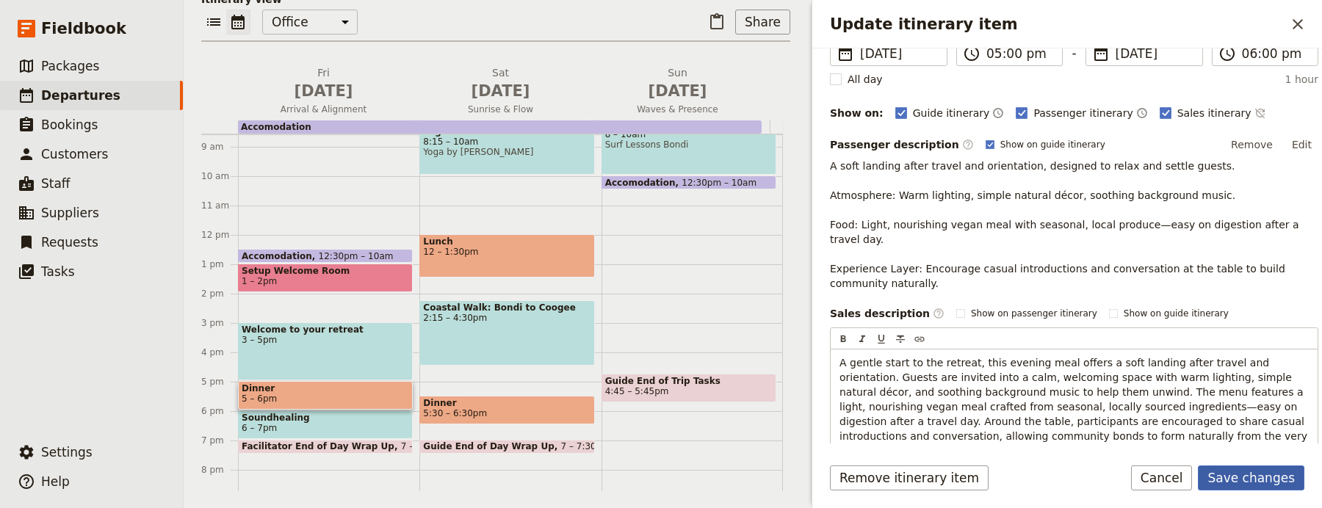
click at [1267, 481] on button "Save changes" at bounding box center [1251, 478] width 107 height 25
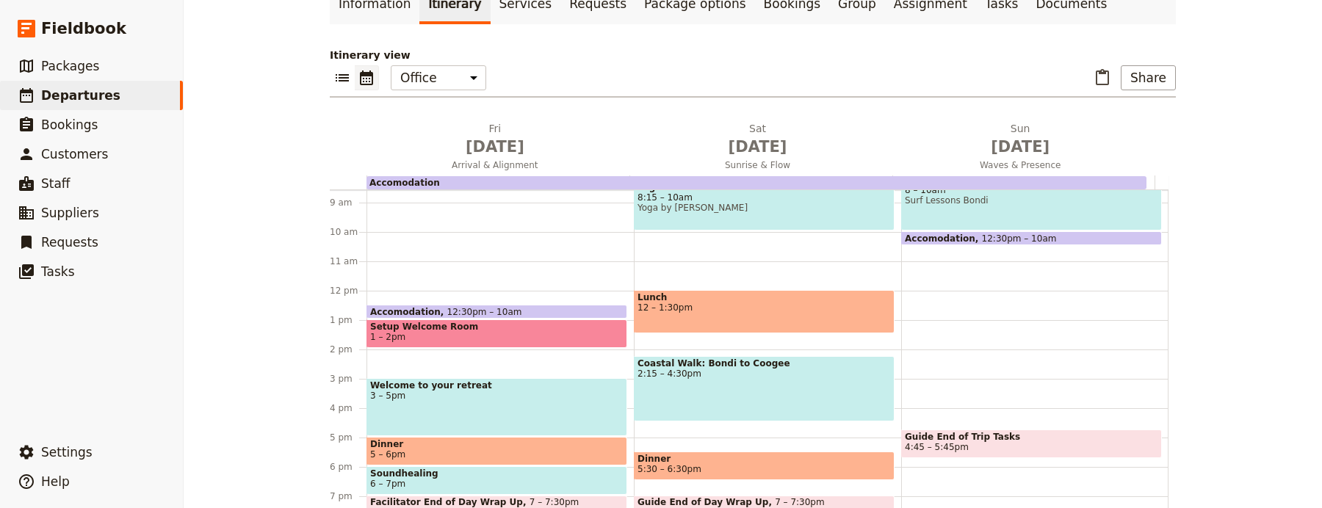
click at [536, 479] on span "6 – 7pm" at bounding box center [496, 484] width 253 height 10
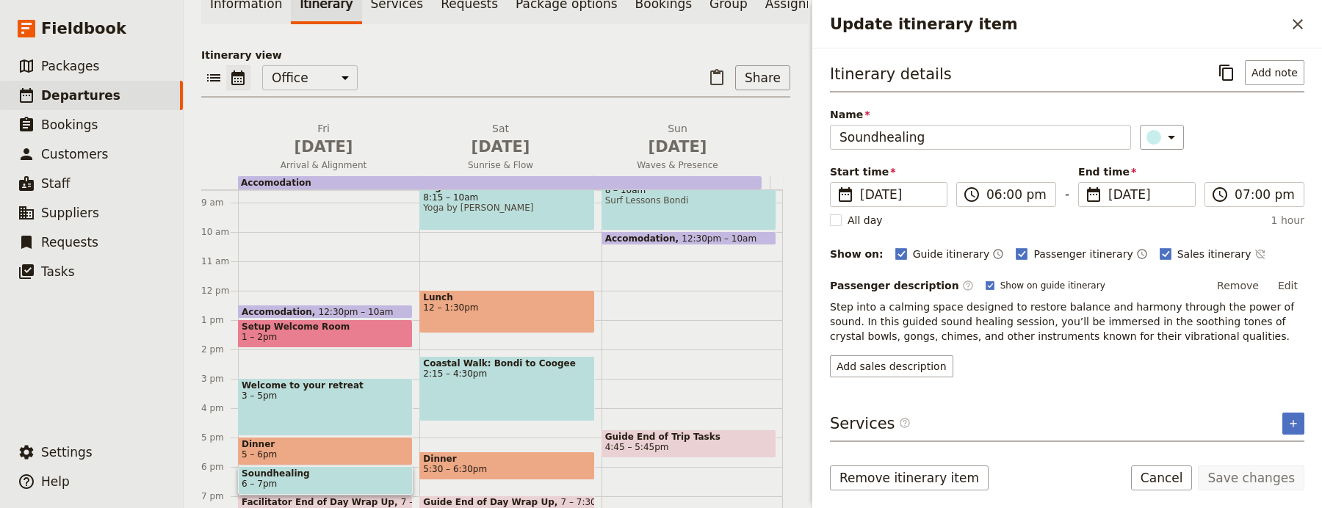
scroll to position [215, 0]
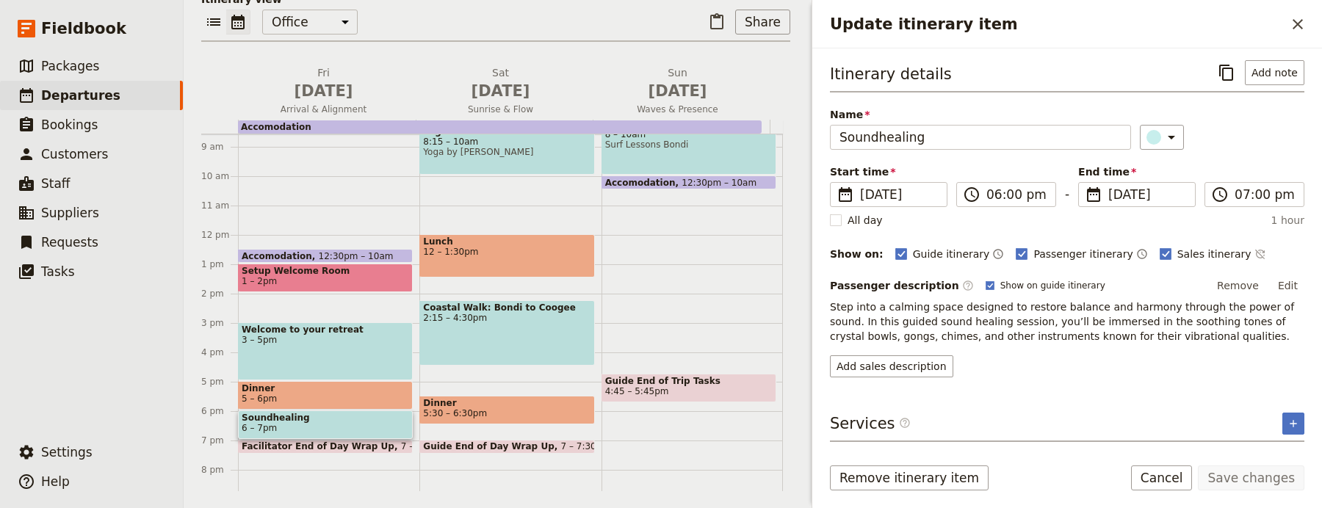
click at [1026, 332] on span "Step into a calming space designed to restore balance and harmony through the p…" at bounding box center [1064, 321] width 468 height 41
click at [1026, 333] on span "Step into a calming space designed to restore balance and harmony through the p…" at bounding box center [1064, 321] width 468 height 41
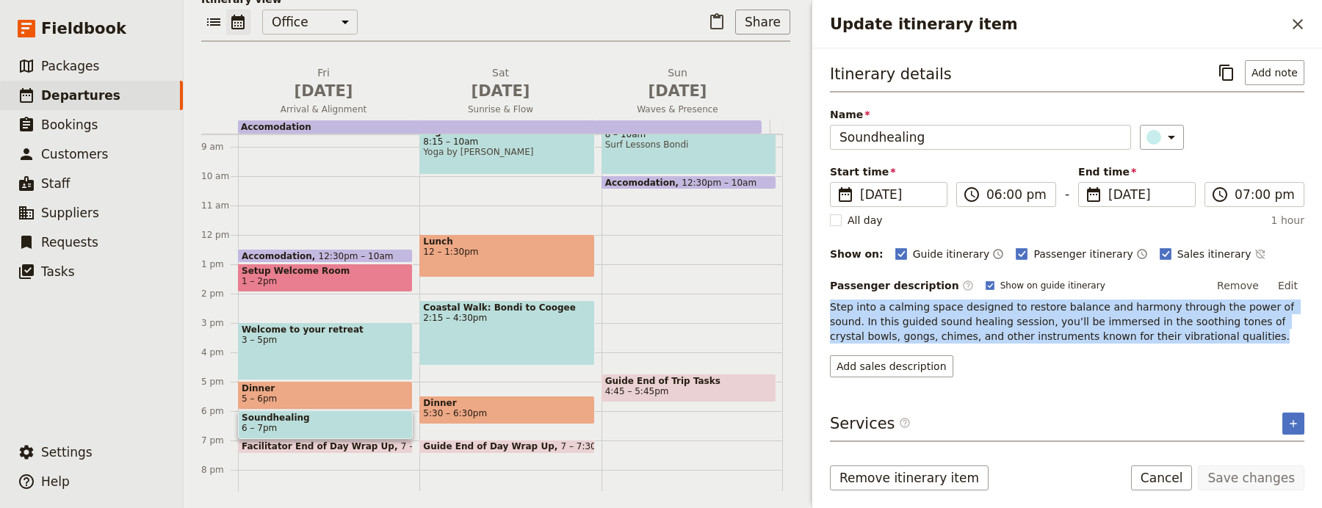
click at [1026, 333] on span "Step into a calming space designed to restore balance and harmony through the p…" at bounding box center [1064, 321] width 468 height 41
copy span "Step into a calming space designed to restore balance and harmony through the p…"
click at [894, 367] on button "Add sales description" at bounding box center [891, 367] width 123 height 22
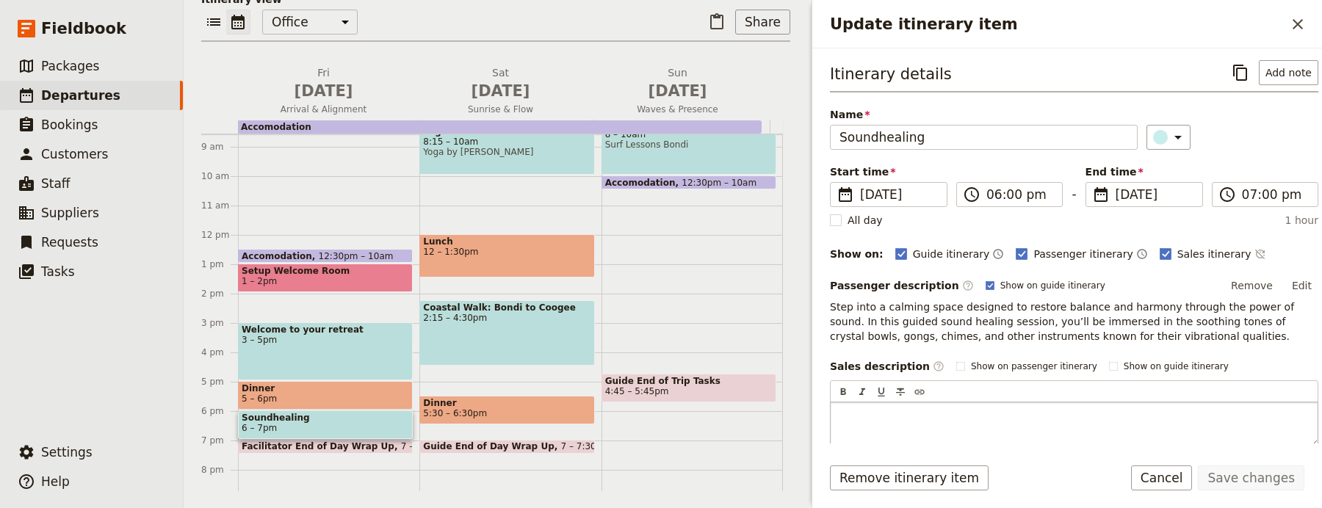
scroll to position [24, 0]
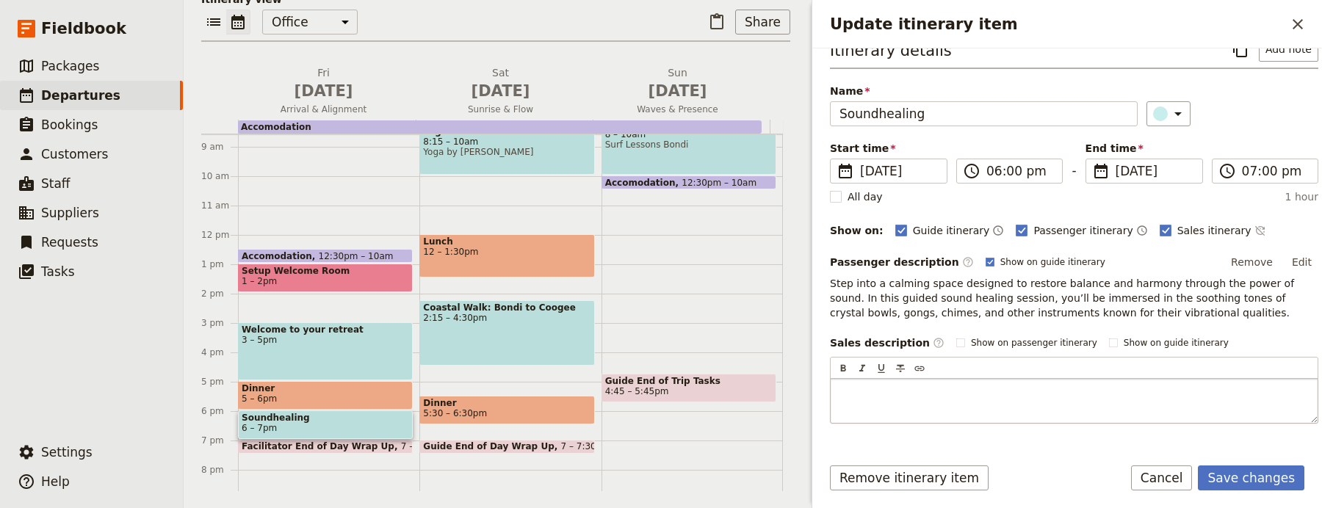
click at [971, 401] on div "Update itinerary item" at bounding box center [1074, 401] width 487 height 44
click at [939, 306] on p "Step into a calming space designed to restore balance and harmony through the p…" at bounding box center [1074, 298] width 489 height 44
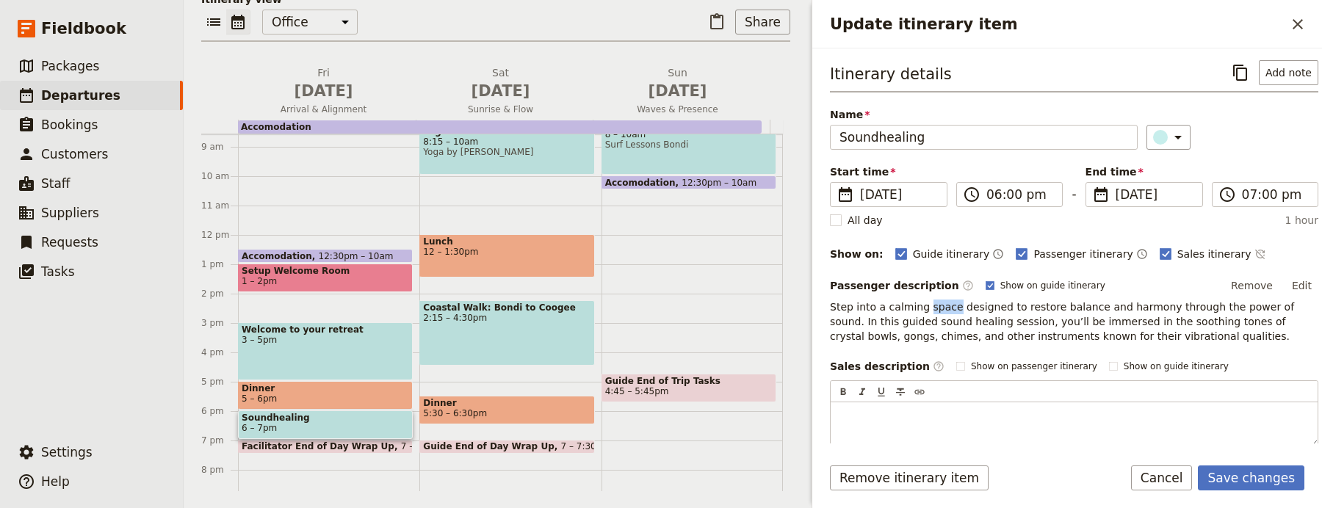
click at [939, 306] on span "Step into a calming space designed to restore balance and harmony through the p…" at bounding box center [1064, 321] width 468 height 41
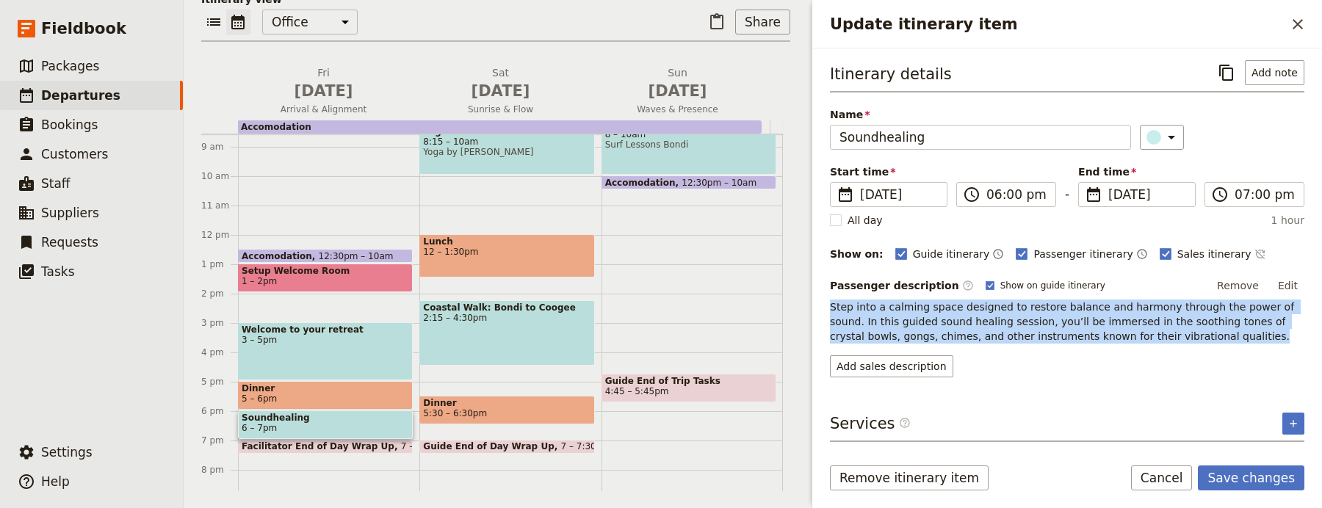
click at [939, 306] on span "Step into a calming space designed to restore balance and harmony through the p…" at bounding box center [1064, 321] width 468 height 41
copy span "Step into a calming space designed to restore balance and harmony through the p…"
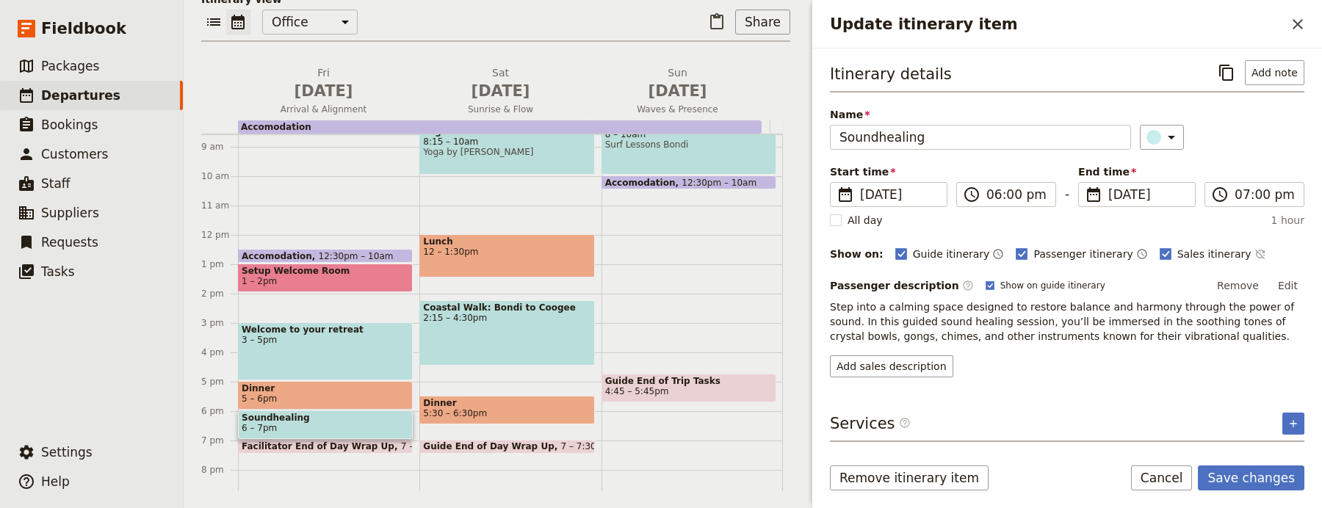
click at [901, 381] on div "Itinerary details ​ Add note Name Soundhealing ​ Start time ​ 29 Jan 2027 29/01…" at bounding box center [1067, 251] width 475 height 382
click at [902, 372] on button "Add sales description" at bounding box center [891, 367] width 123 height 22
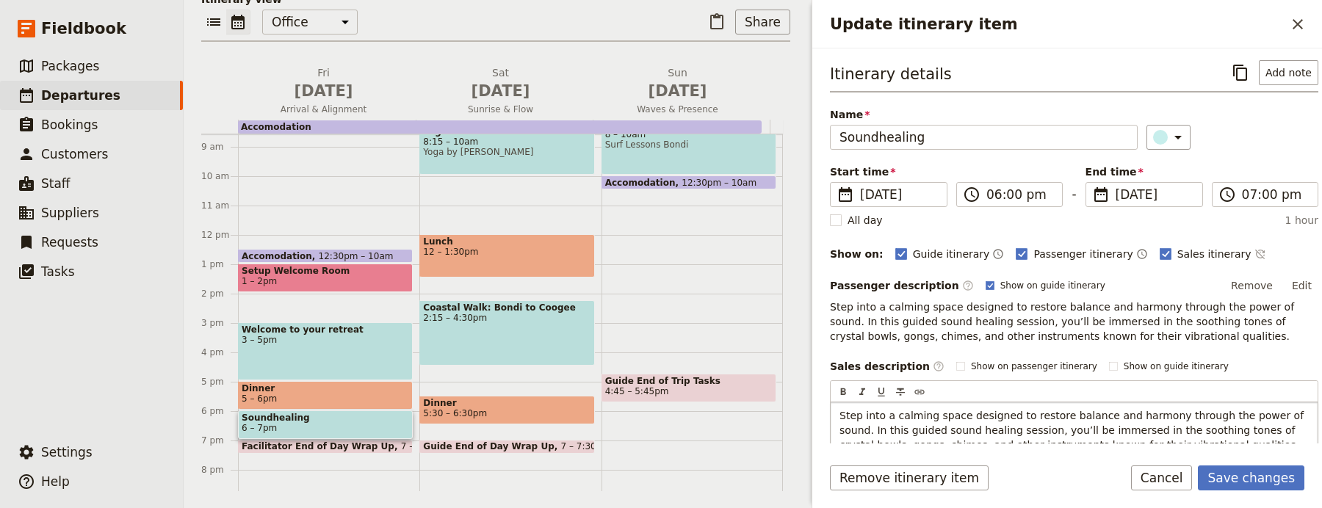
scroll to position [56, 0]
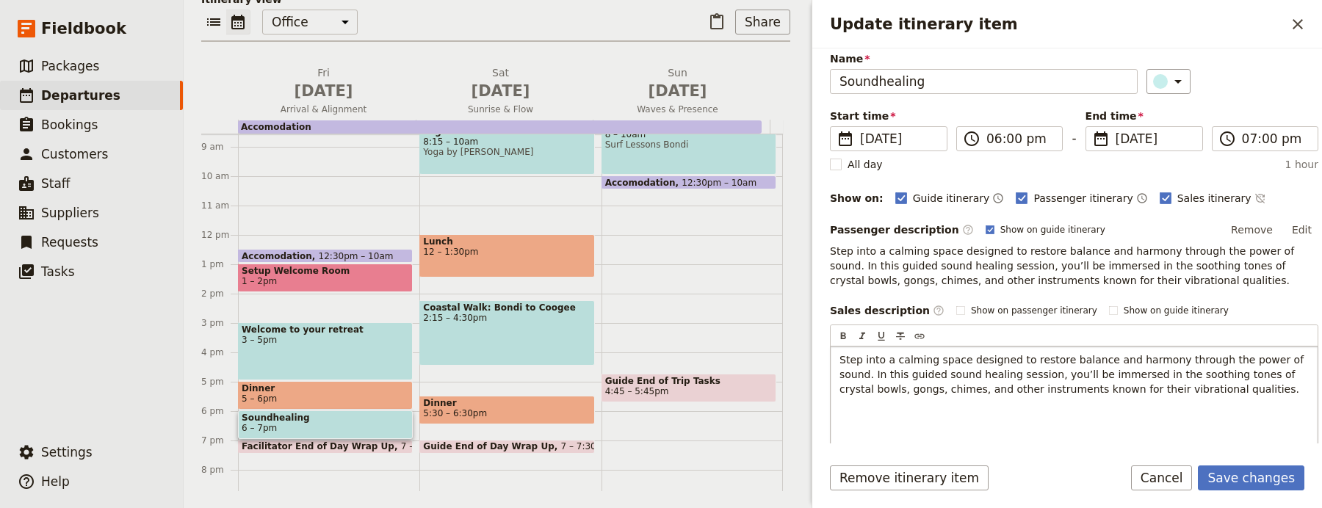
click at [909, 410] on p "Update itinerary item" at bounding box center [1074, 413] width 469 height 15
click at [1237, 469] on button "Save changes" at bounding box center [1251, 478] width 107 height 25
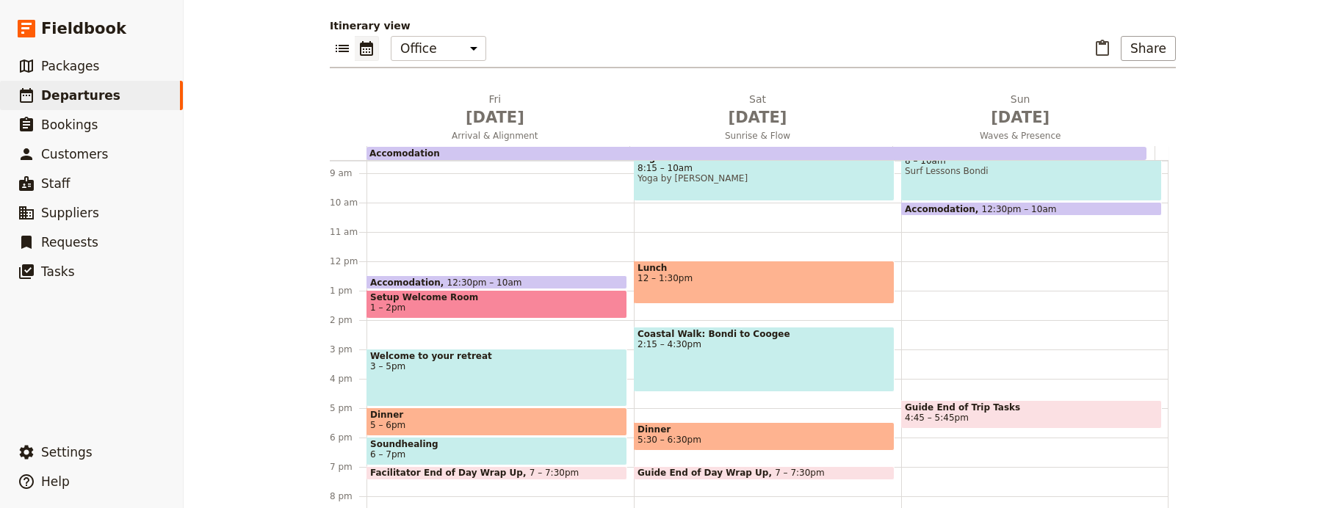
scroll to position [159, 0]
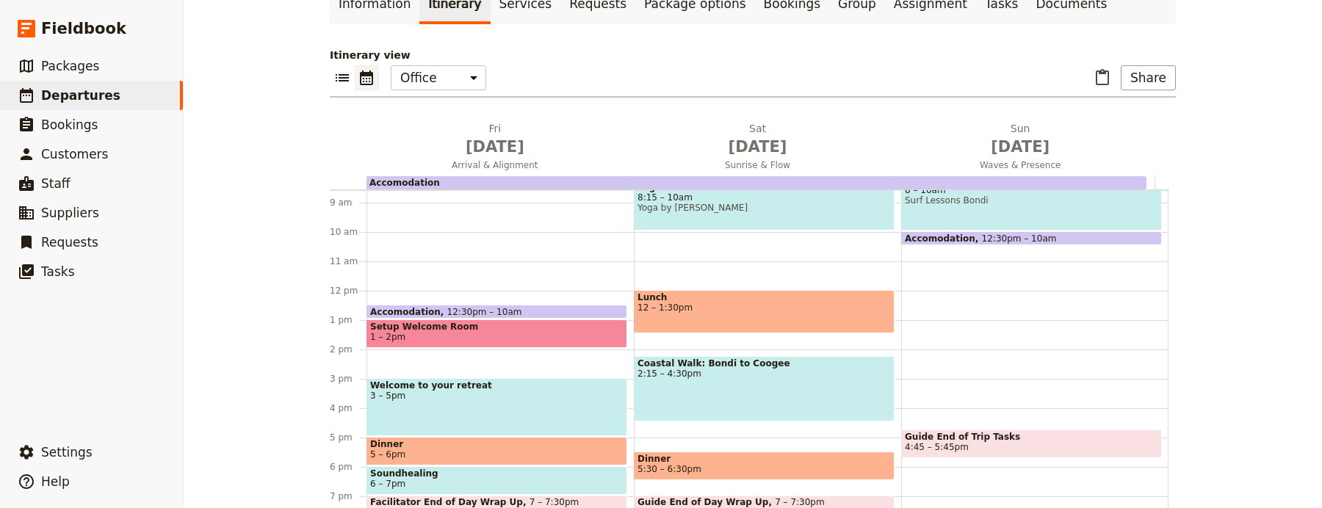
click at [530, 497] on span "7 – 7:30pm" at bounding box center [555, 502] width 50 height 10
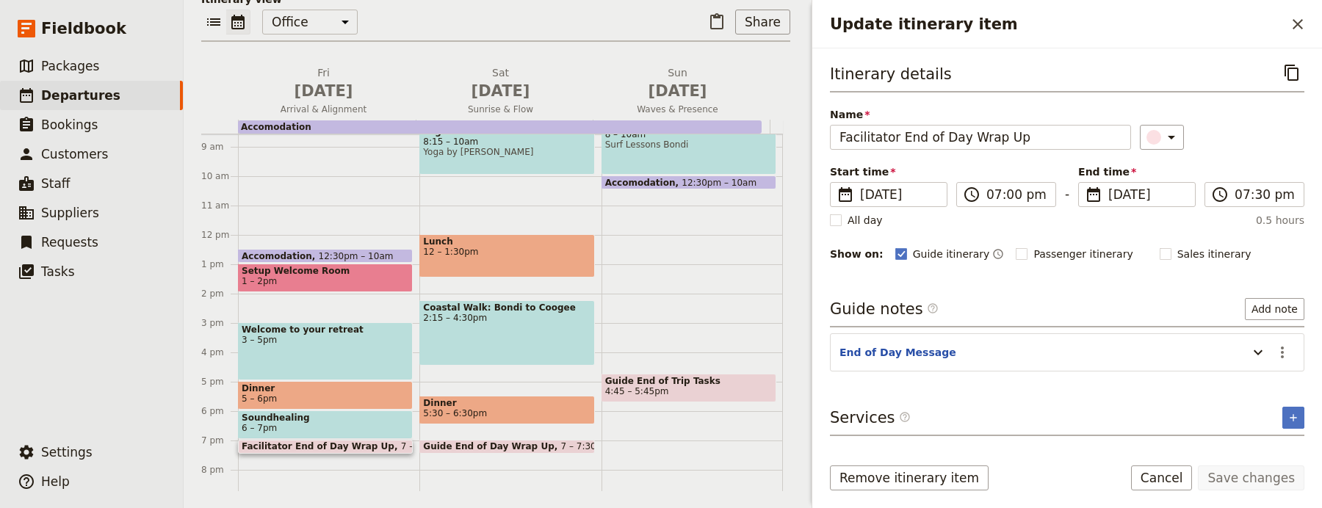
click at [1288, 26] on button "​" at bounding box center [1298, 24] width 25 height 25
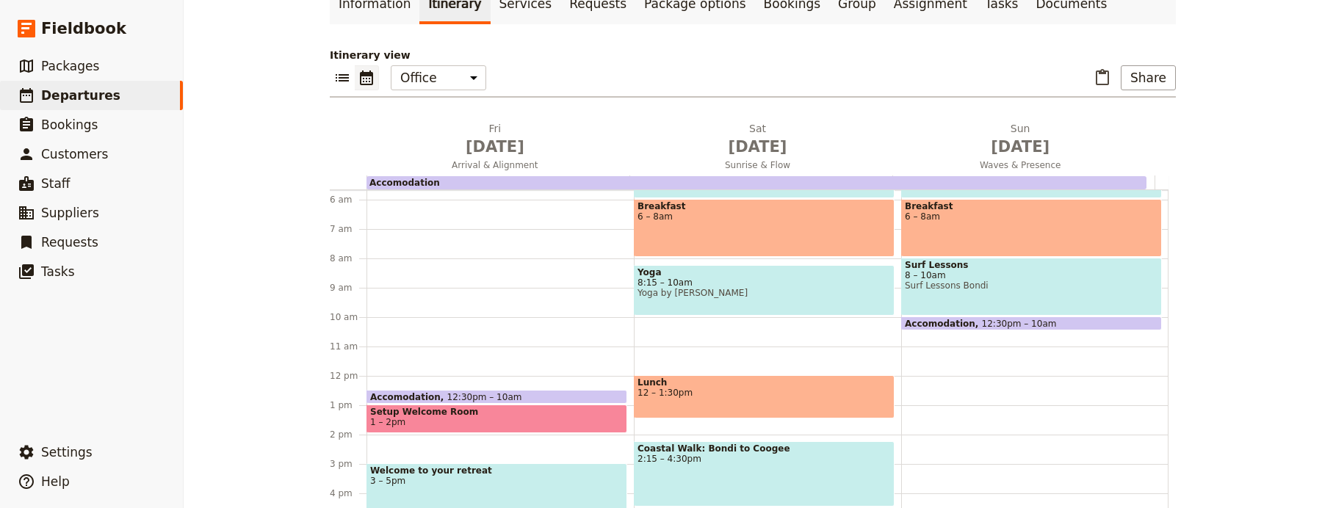
scroll to position [76, 0]
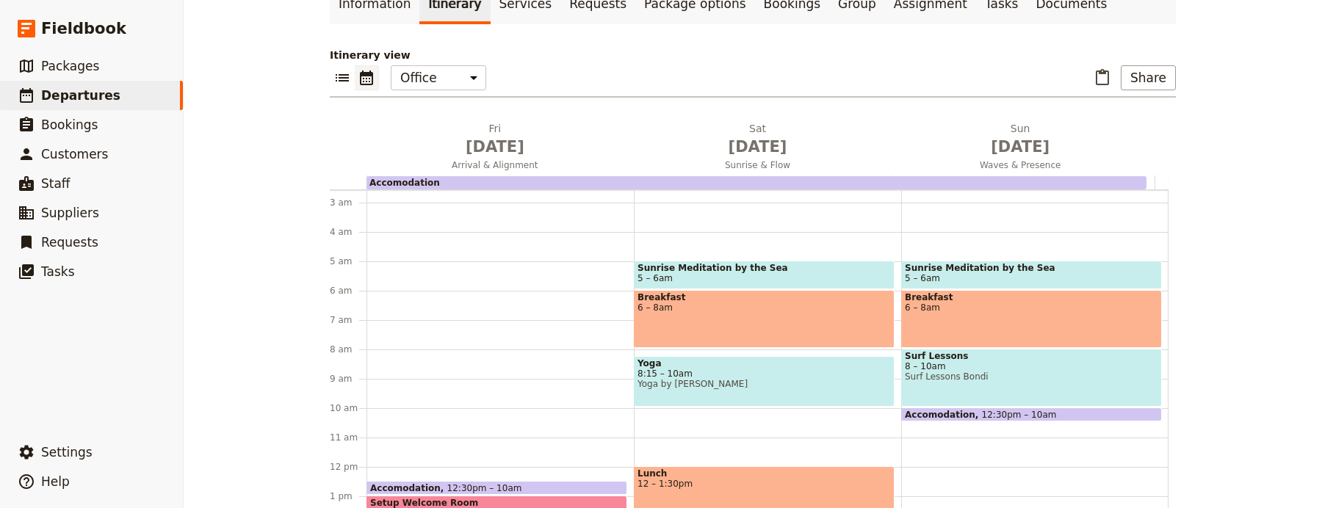
click at [818, 273] on span "5 – 6am" at bounding box center [764, 278] width 253 height 10
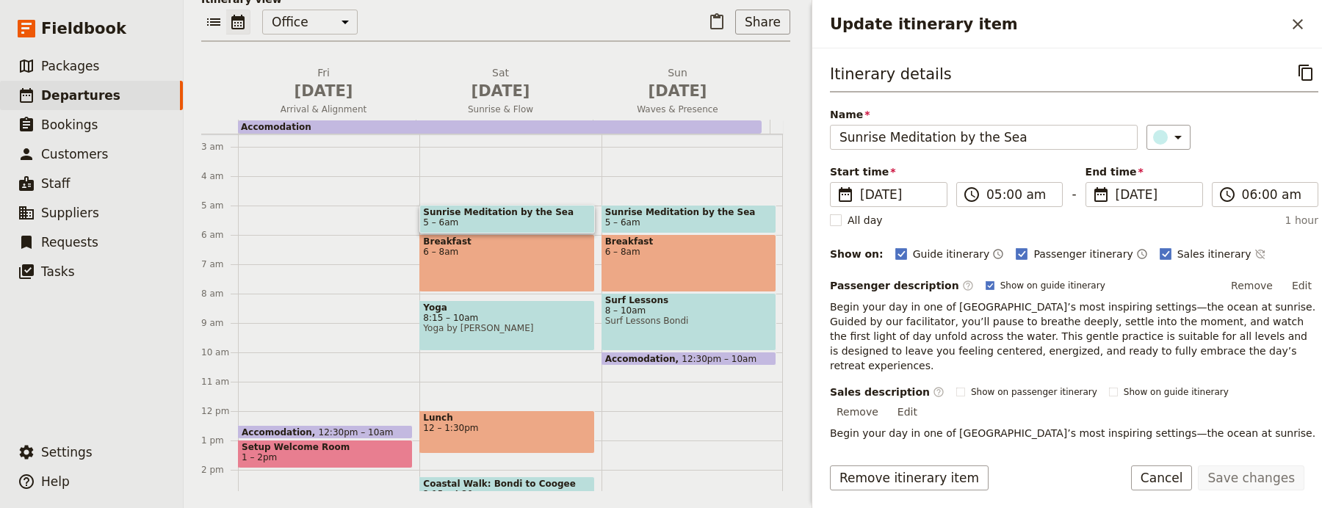
click at [477, 288] on div "Breakfast 6 – 8am" at bounding box center [506, 263] width 175 height 58
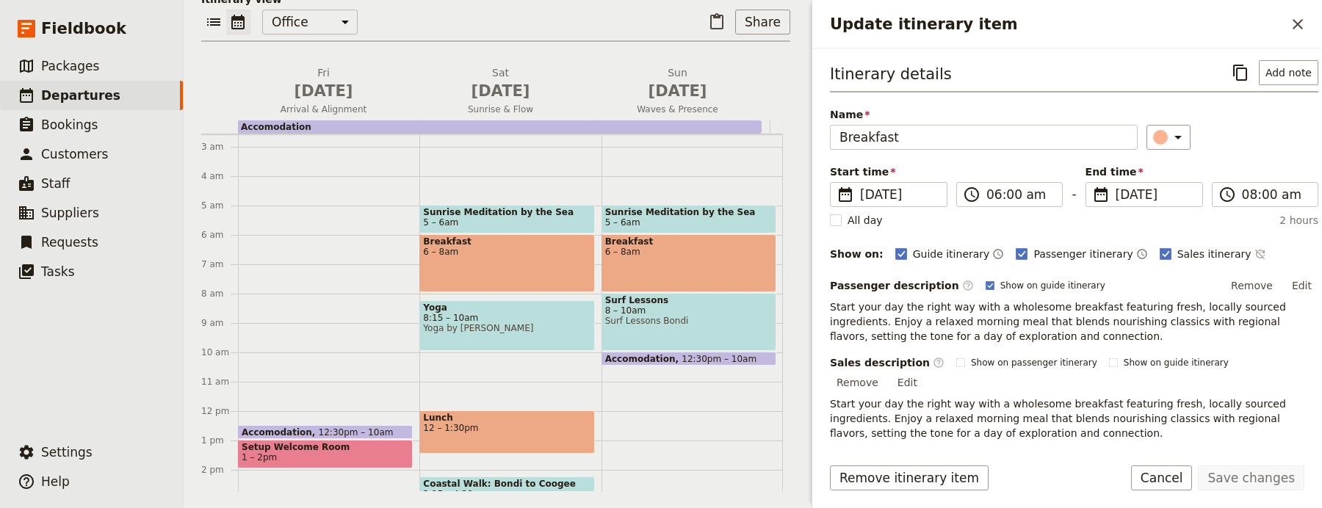
click at [472, 334] on span "Yoga by Kerry" at bounding box center [507, 328] width 168 height 10
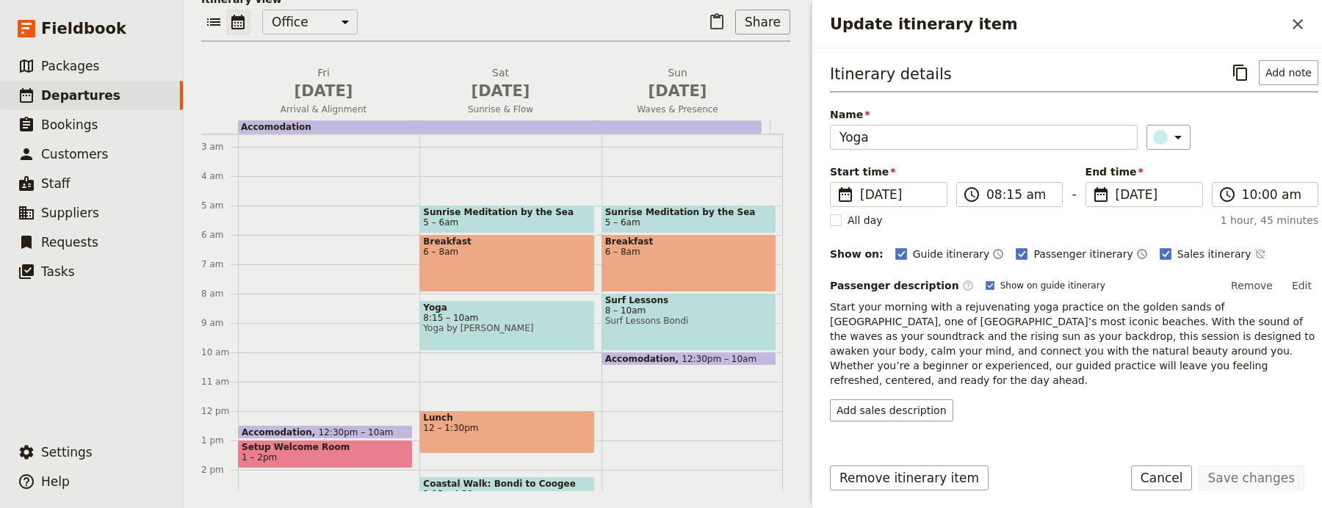
click at [959, 335] on span "Start your morning with a rejuvenating yoga practice on the golden sands of [GE…" at bounding box center [1074, 343] width 489 height 85
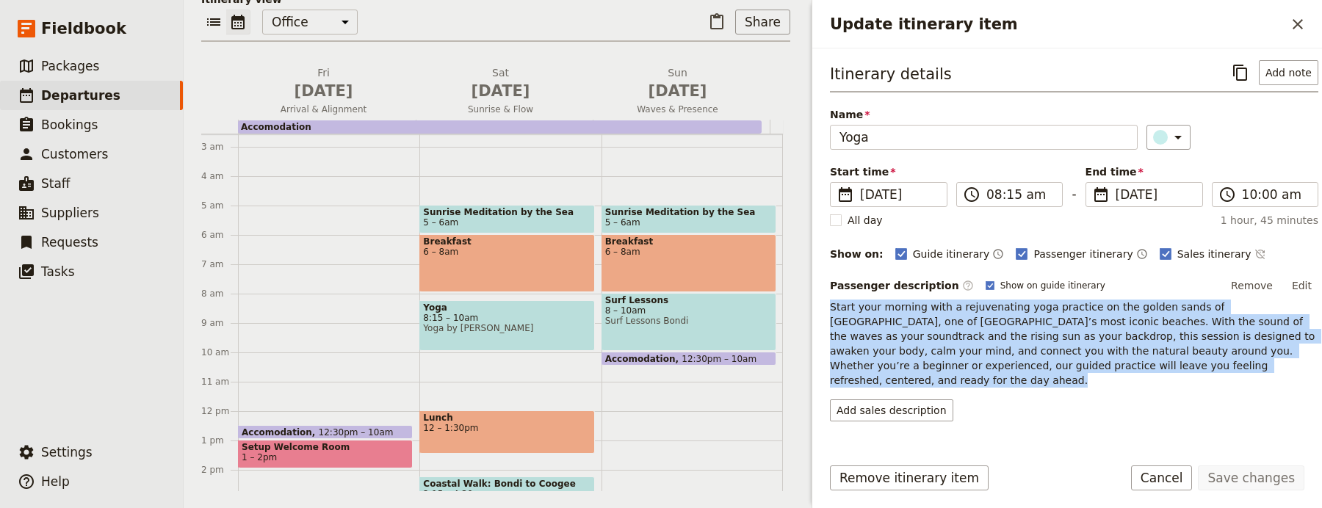
click at [959, 335] on span "Start your morning with a rejuvenating yoga practice on the golden sands of [GE…" at bounding box center [1074, 343] width 489 height 85
copy span "Start your morning with a rejuvenating yoga practice on the golden sands of [GE…"
click at [906, 400] on button "Add sales description" at bounding box center [891, 411] width 123 height 22
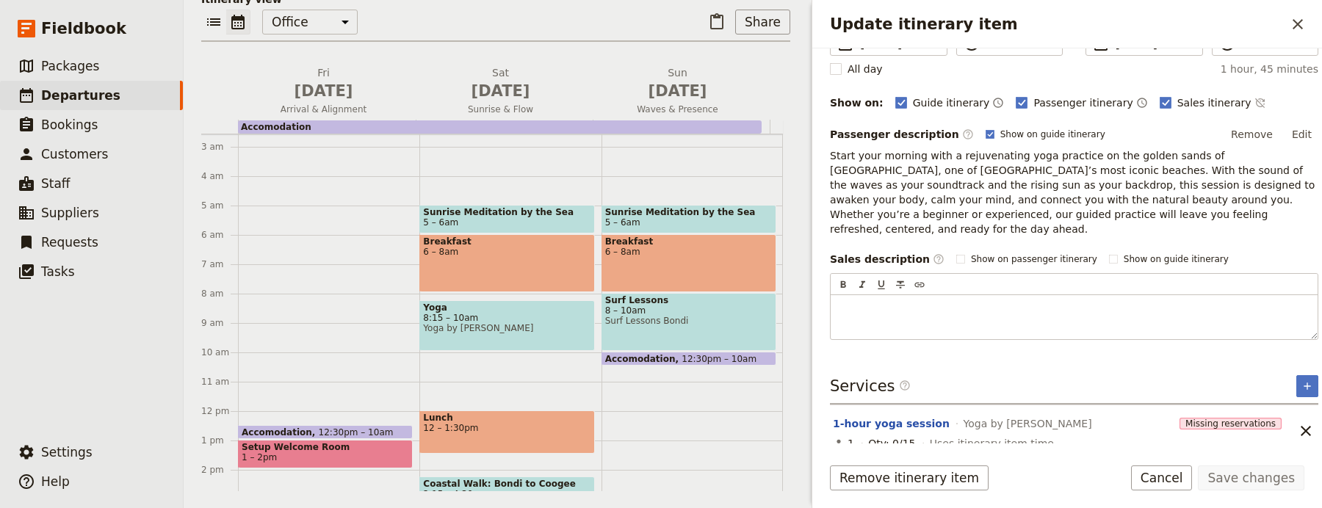
scroll to position [152, 0]
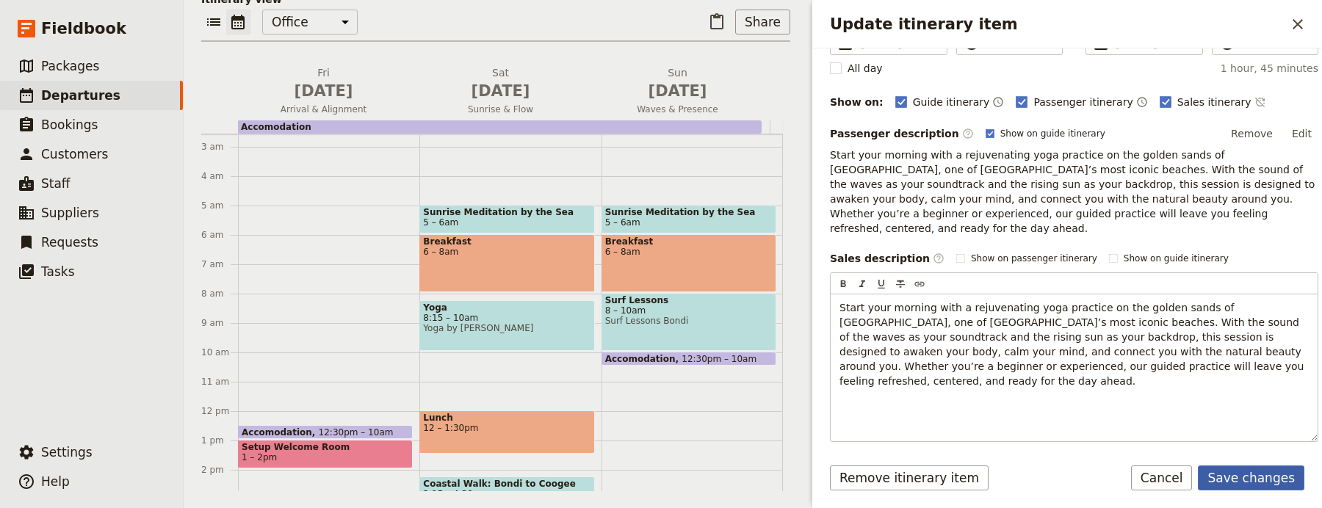
click at [1247, 488] on button "Save changes" at bounding box center [1251, 478] width 107 height 25
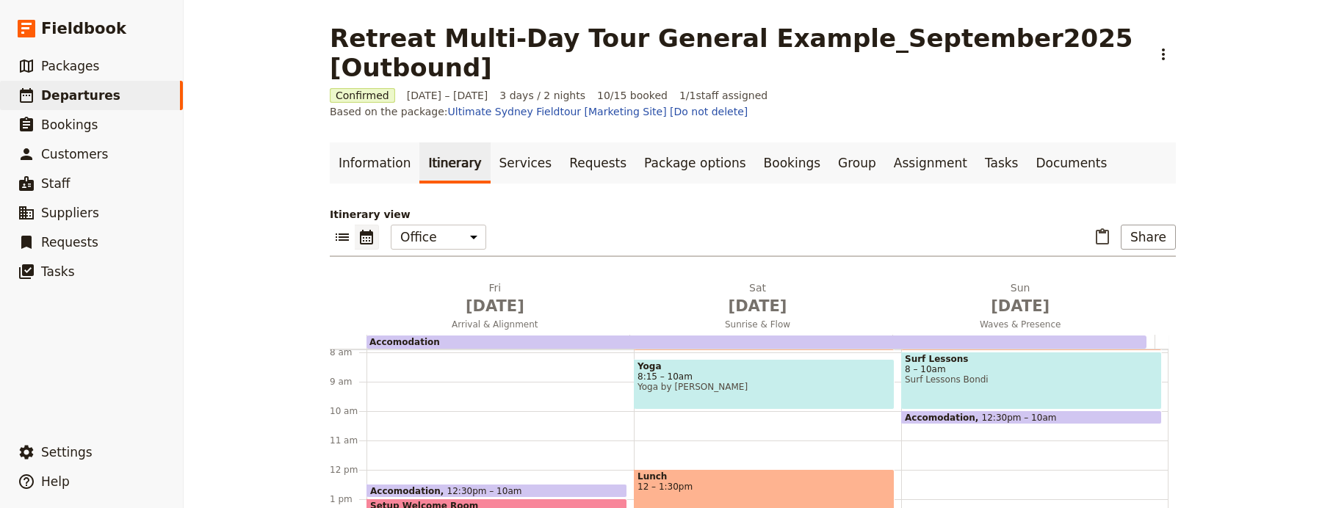
scroll to position [348, 0]
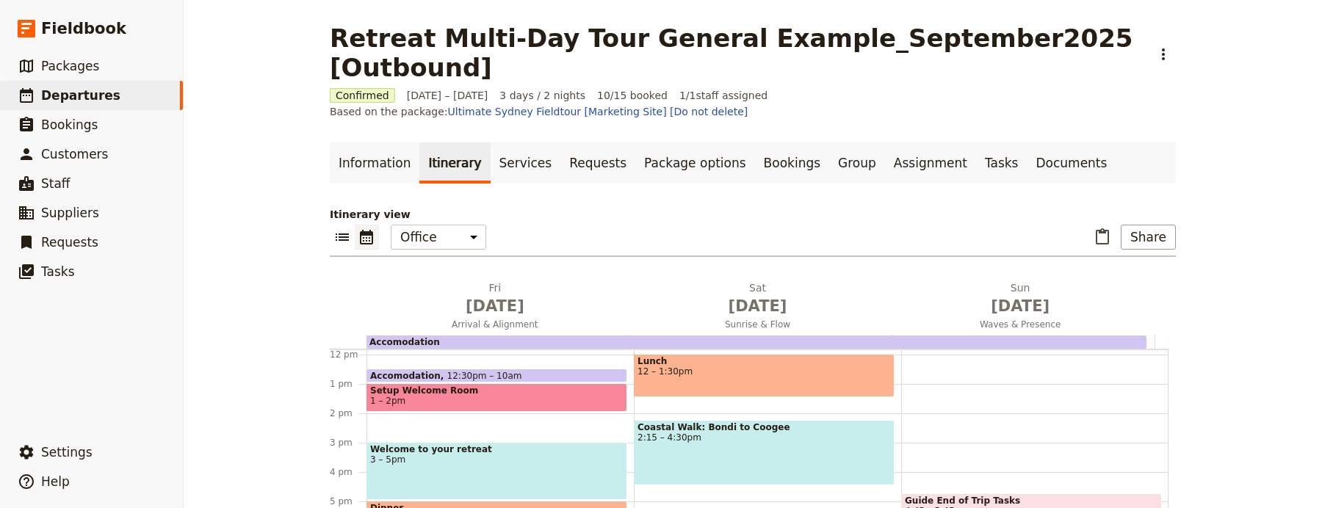
click at [727, 391] on span at bounding box center [764, 394] width 259 height 6
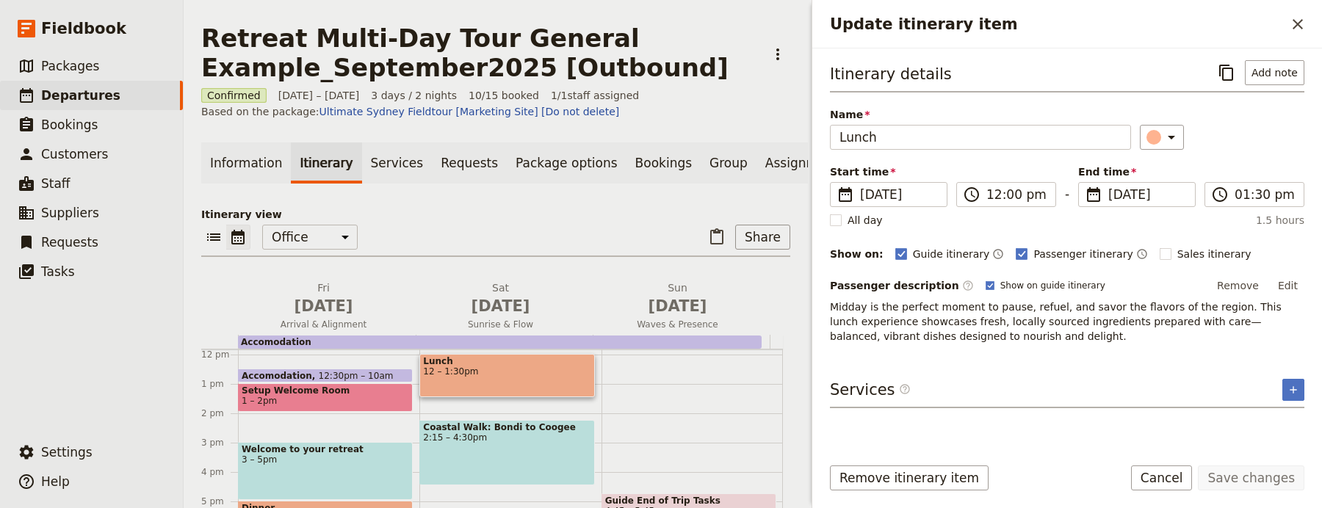
click at [904, 329] on p "Midday is the perfect moment to pause, refuel, and savor the flavors of the reg…" at bounding box center [1067, 322] width 475 height 44
copy span "showcases"
click at [904, 329] on p "Midday is the perfect moment to pause, refuel, and savor the flavors of the reg…" at bounding box center [1067, 322] width 475 height 44
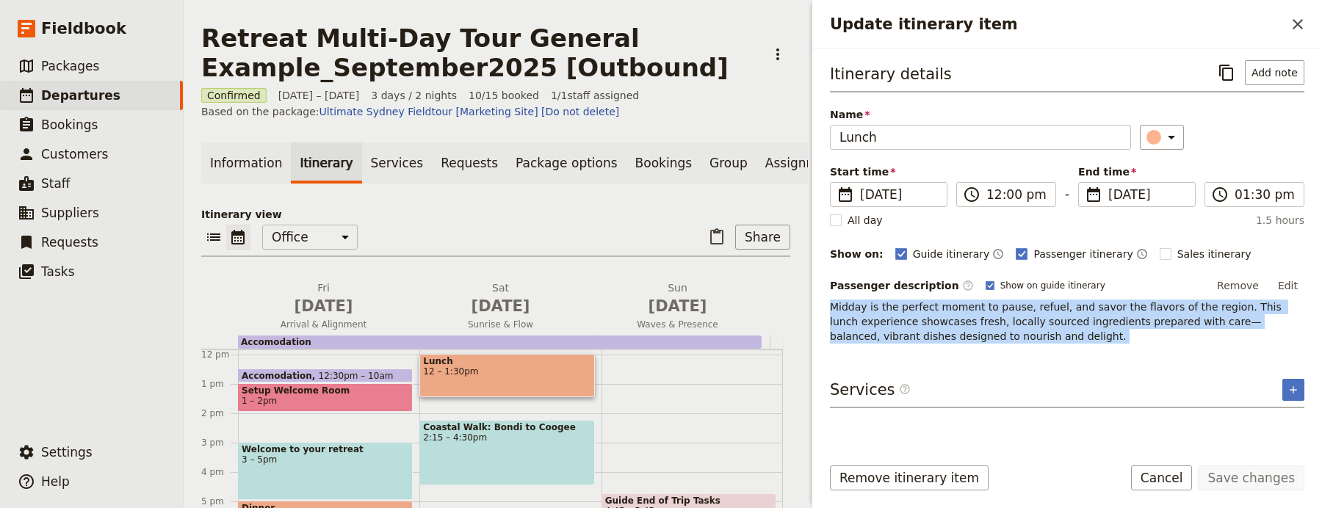
click at [904, 329] on p "Midday is the perfect moment to pause, refuel, and savor the flavors of the reg…" at bounding box center [1067, 322] width 475 height 44
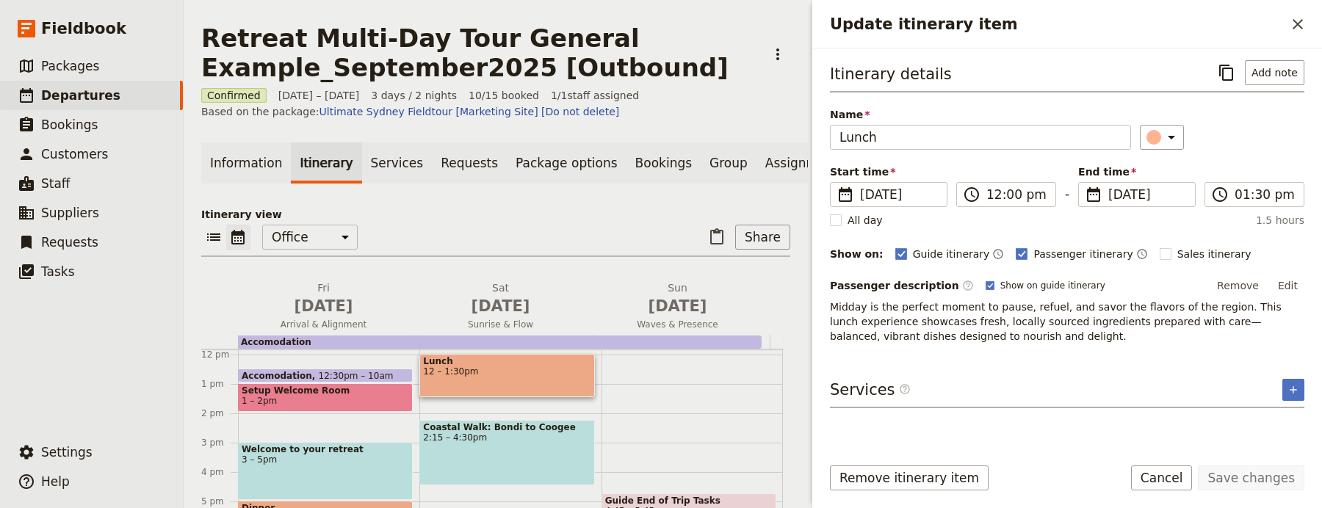
click at [1208, 399] on div "Services ​ ​" at bounding box center [1067, 393] width 475 height 29
click at [1195, 255] on span "Sales itinerary" at bounding box center [1215, 254] width 74 height 15
click at [1160, 247] on input "Sales itinerary" at bounding box center [1159, 246] width 1 height 1
checkbox input "true"
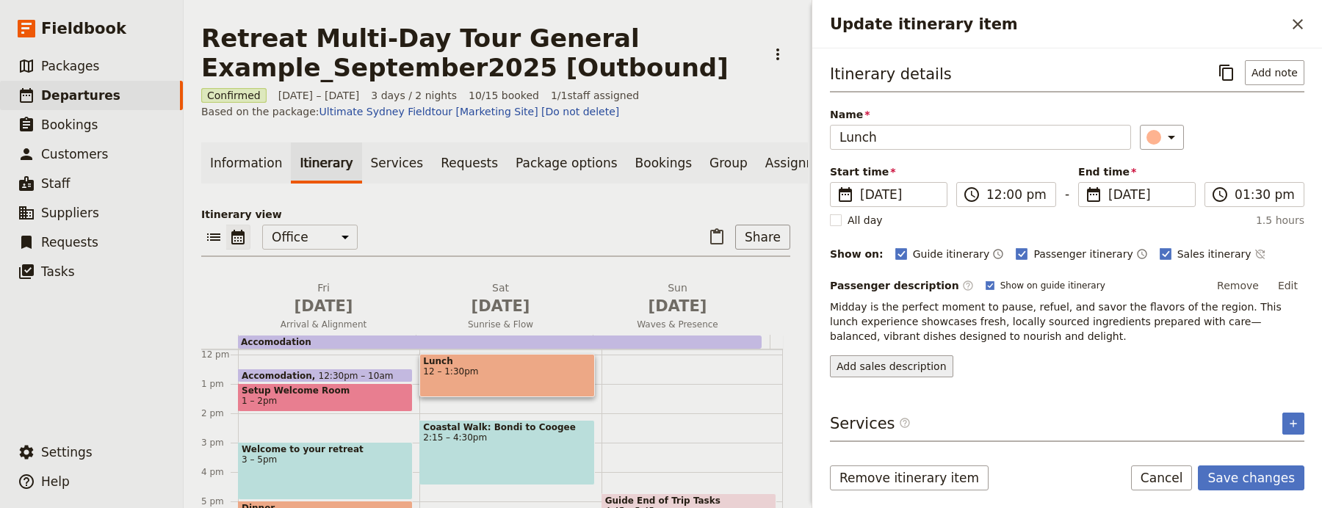
click at [931, 365] on button "Add sales description" at bounding box center [891, 367] width 123 height 22
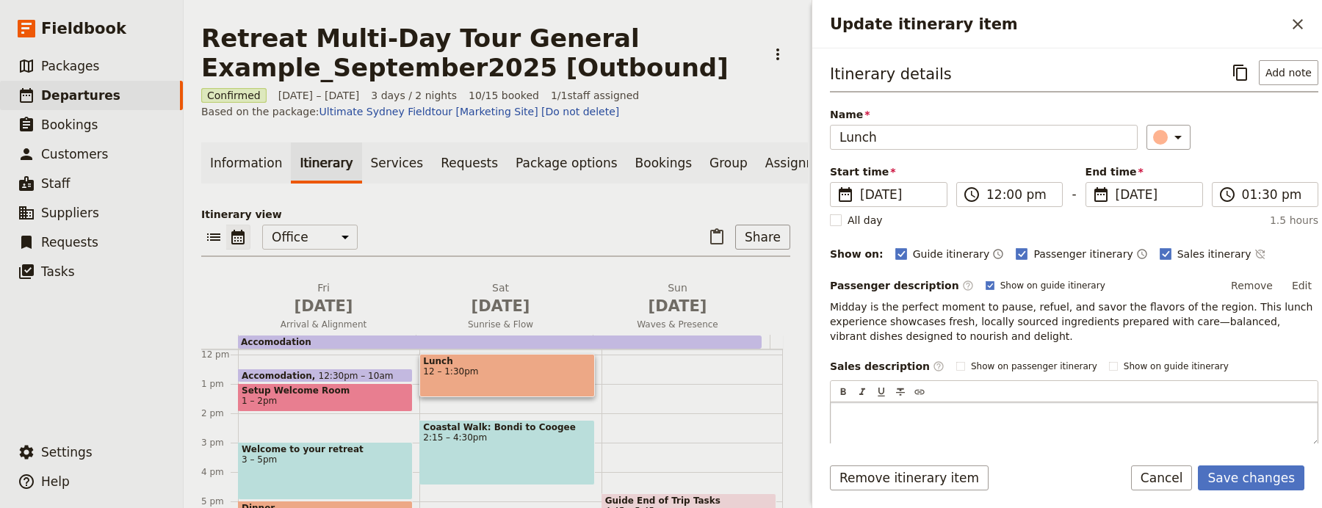
scroll to position [56, 0]
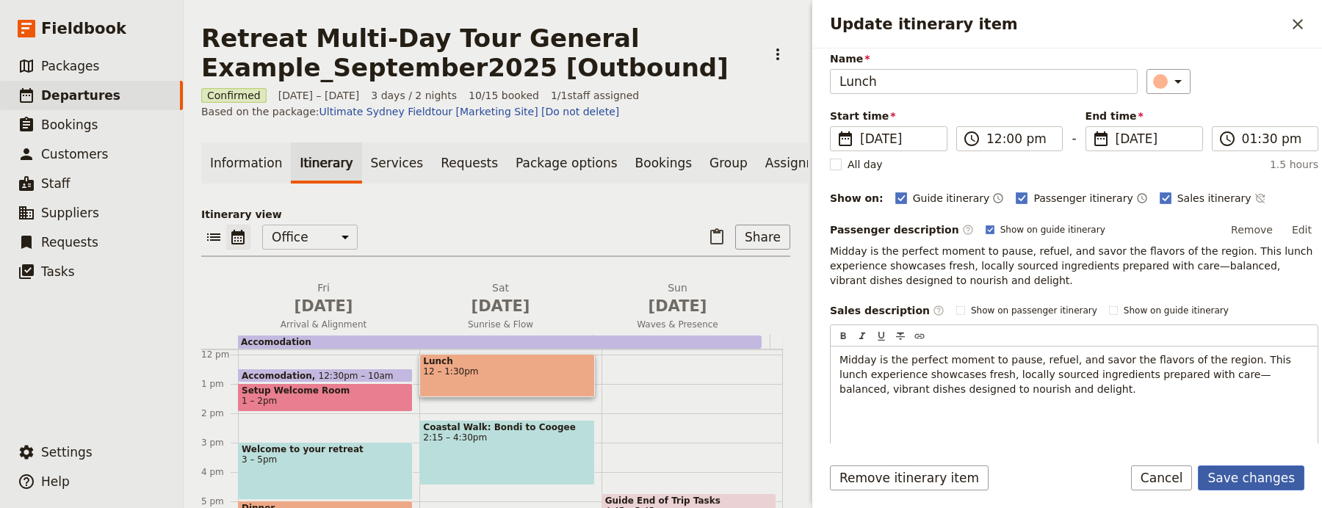
click at [1245, 471] on button "Save changes" at bounding box center [1251, 478] width 107 height 25
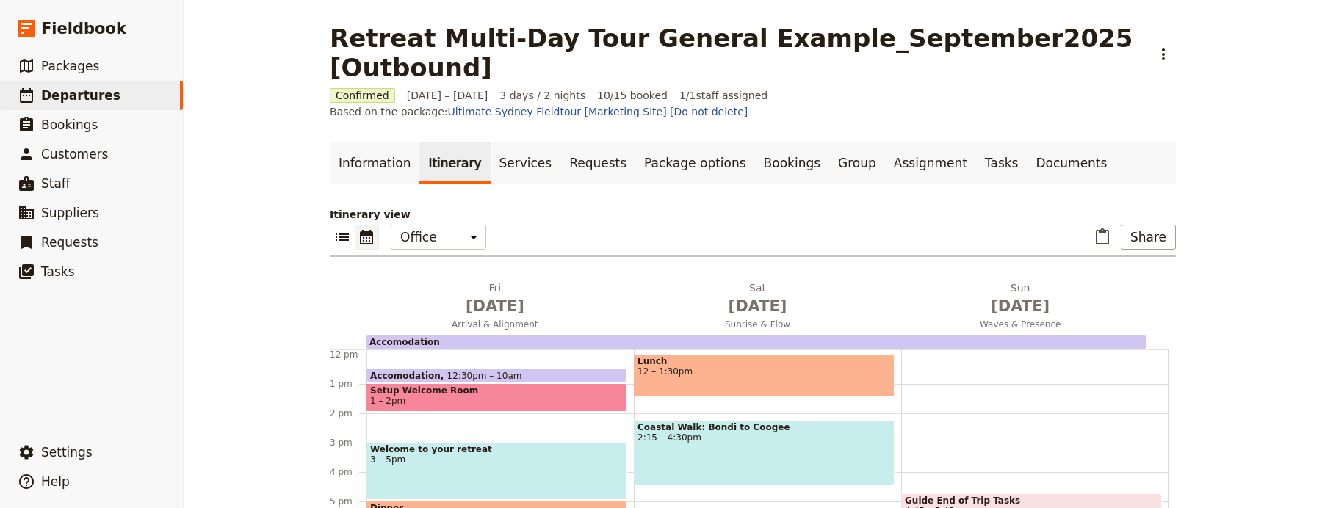
click at [687, 479] on span at bounding box center [764, 482] width 259 height 6
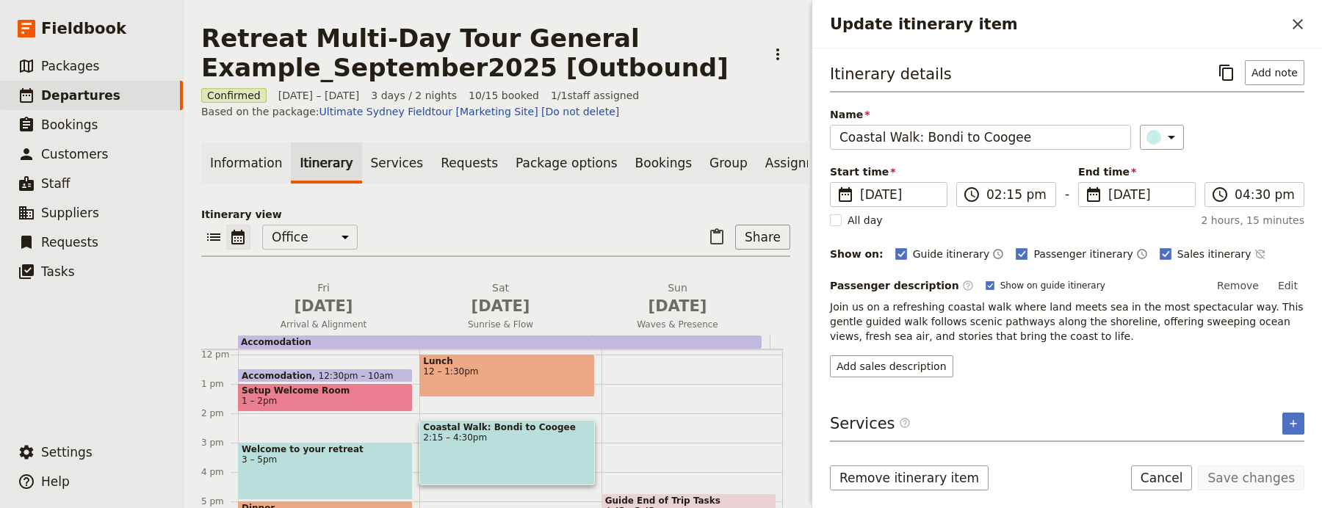
click at [987, 334] on span "Join us on a refreshing coastal walk where land meets sea in the most spectacul…" at bounding box center [1068, 321] width 477 height 41
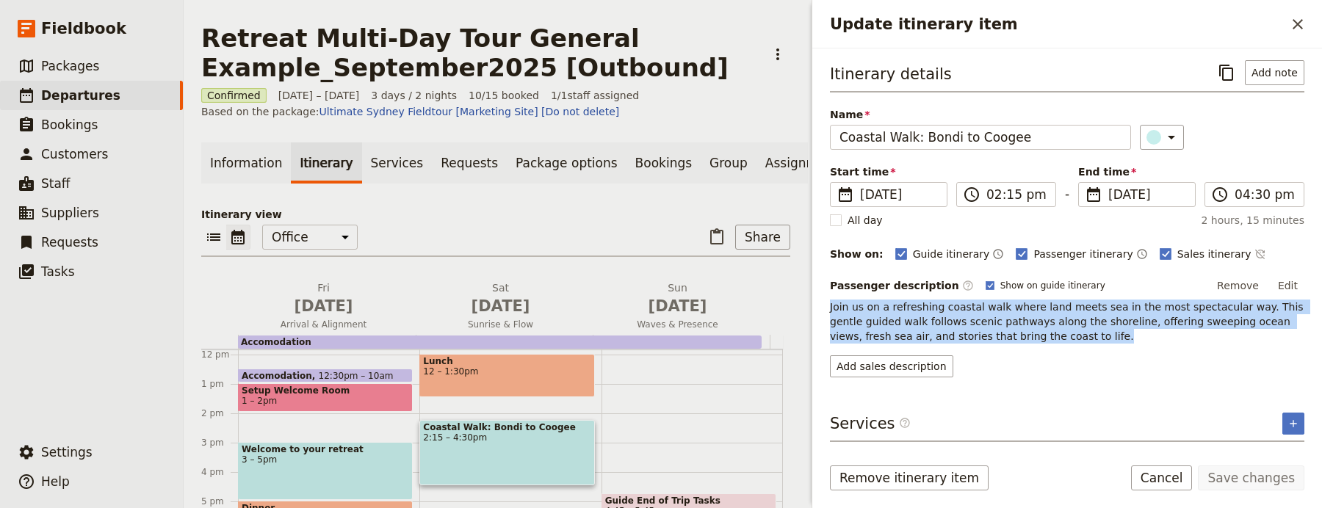
click at [987, 334] on span "Join us on a refreshing coastal walk where land meets sea in the most spectacul…" at bounding box center [1068, 321] width 477 height 41
copy span "Join us on a refreshing coastal walk where land meets sea in the most spectacul…"
click at [914, 375] on button "Add sales description" at bounding box center [891, 367] width 123 height 22
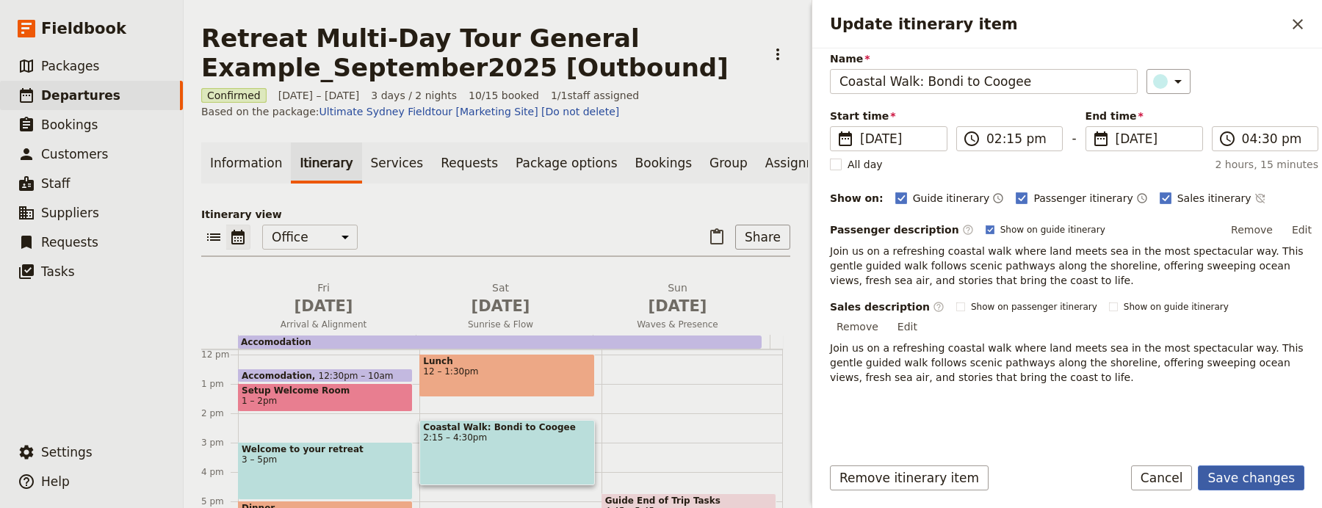
click at [1239, 480] on button "Save changes" at bounding box center [1251, 478] width 107 height 25
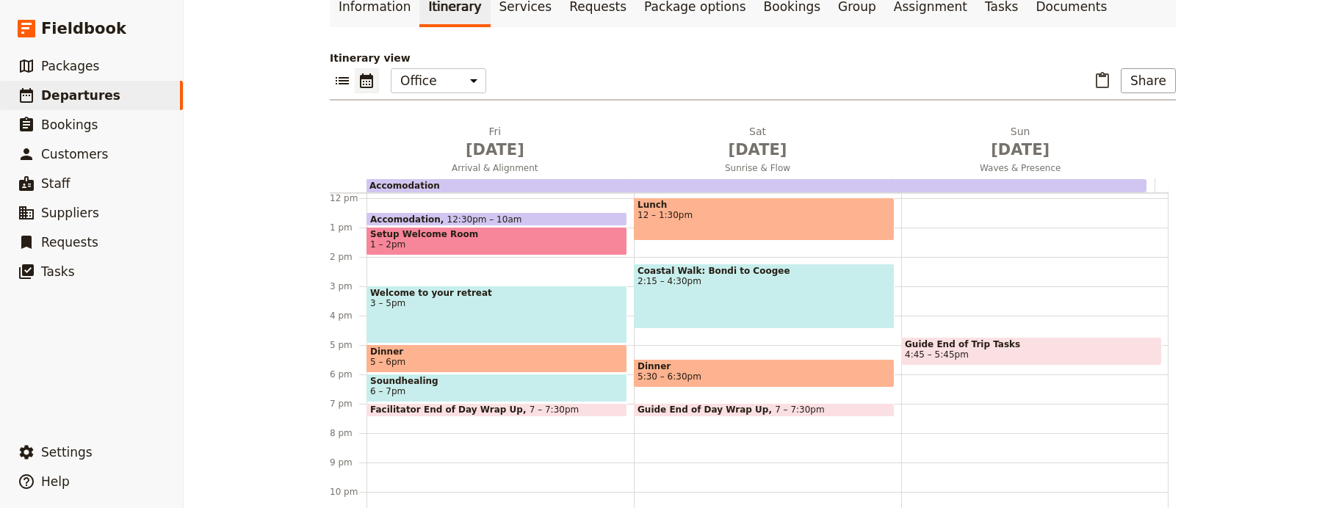
click at [723, 372] on span "5:30 – 6:30pm" at bounding box center [764, 377] width 253 height 10
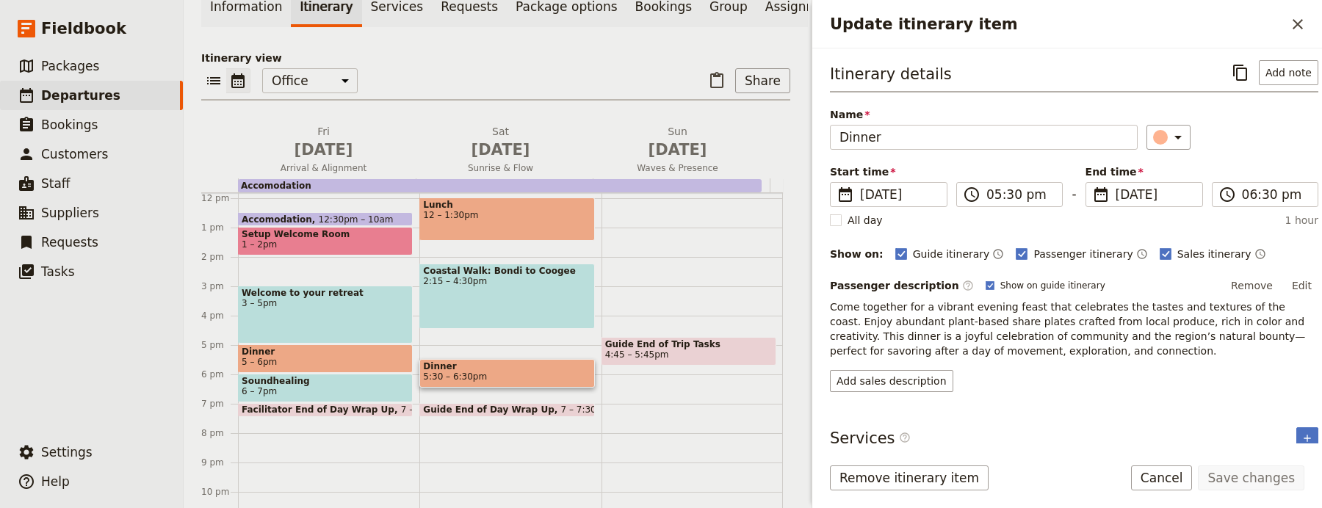
scroll to position [213, 0]
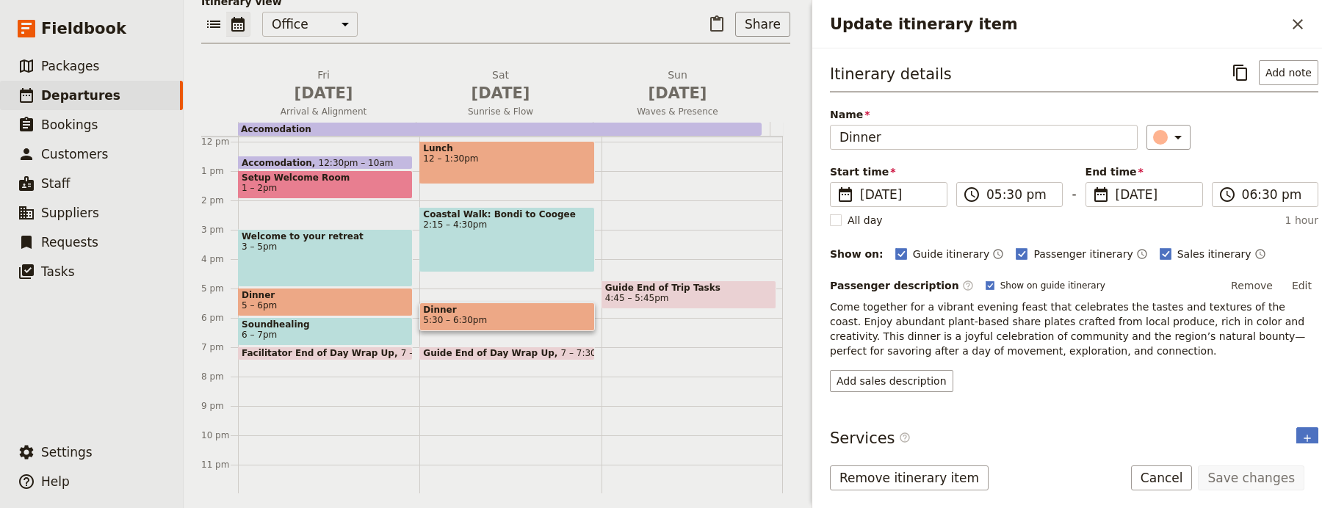
click at [962, 321] on span "Come together for a vibrant evening feast that celebrates the tastes and textur…" at bounding box center [1069, 329] width 478 height 56
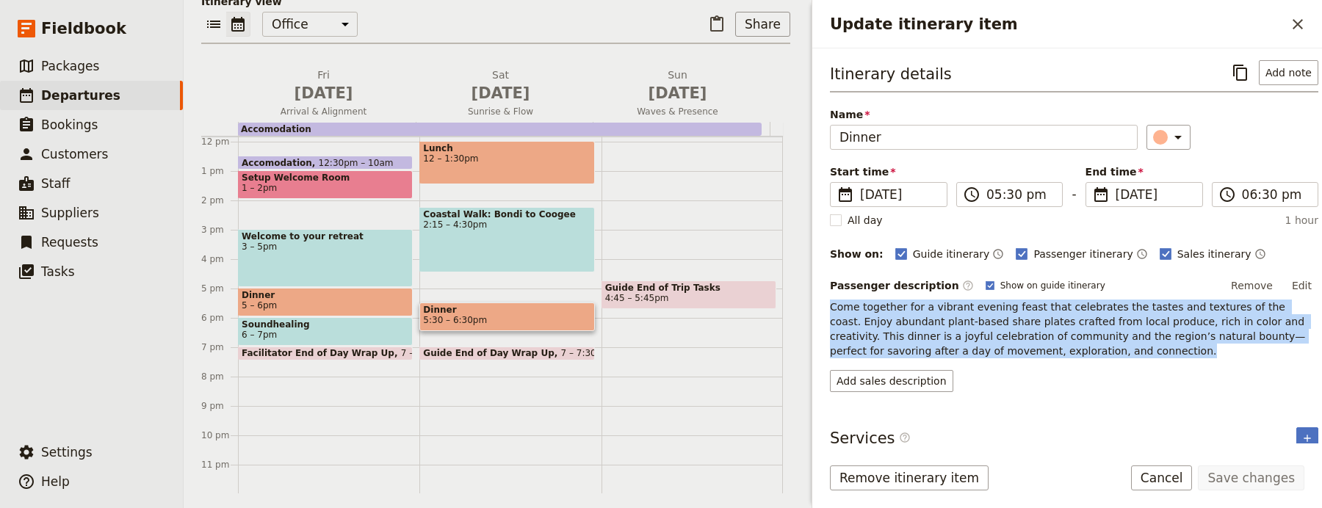
click at [962, 321] on span "Come together for a vibrant evening feast that celebrates the tastes and textur…" at bounding box center [1069, 329] width 478 height 56
copy span "Come together for a vibrant evening feast that celebrates the tastes and textur…"
click at [905, 384] on button "Add sales description" at bounding box center [891, 381] width 123 height 22
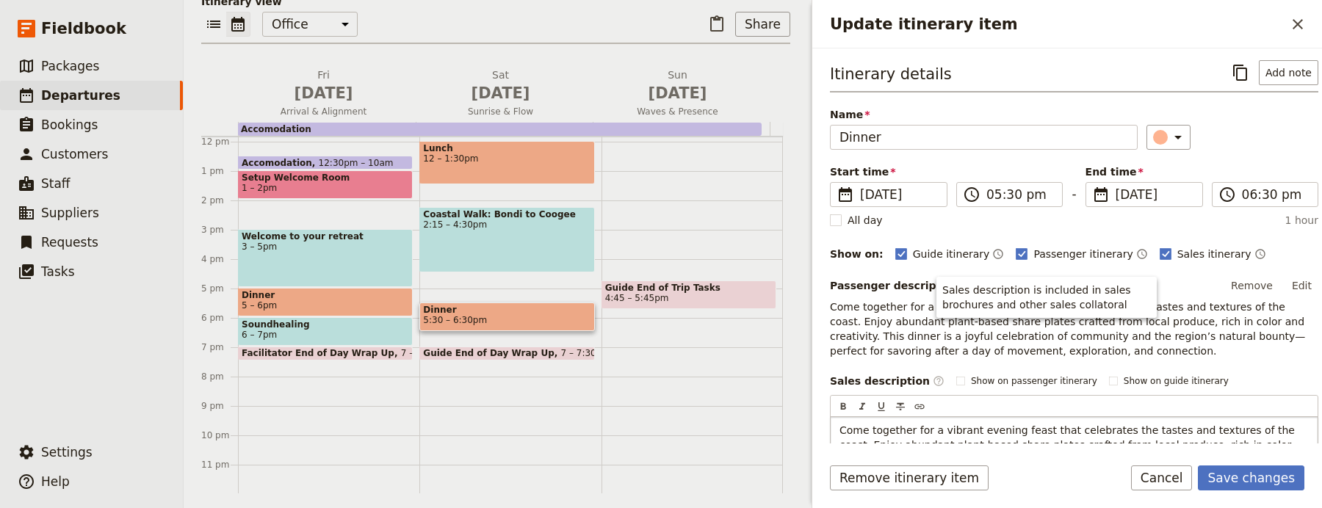
scroll to position [85, 0]
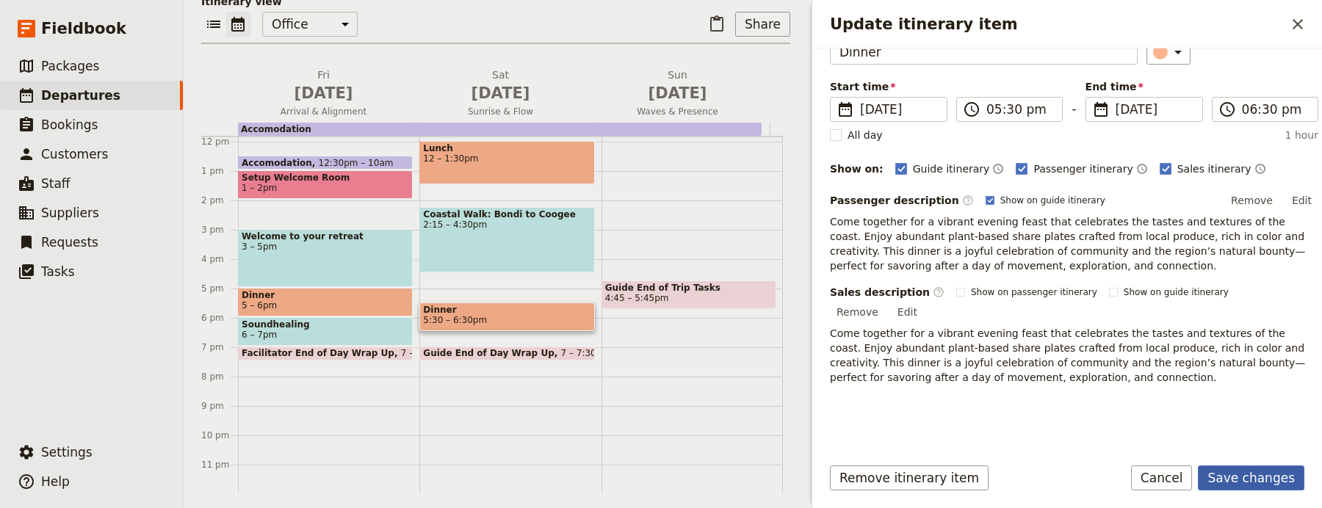
click at [1236, 480] on button "Save changes" at bounding box center [1251, 478] width 107 height 25
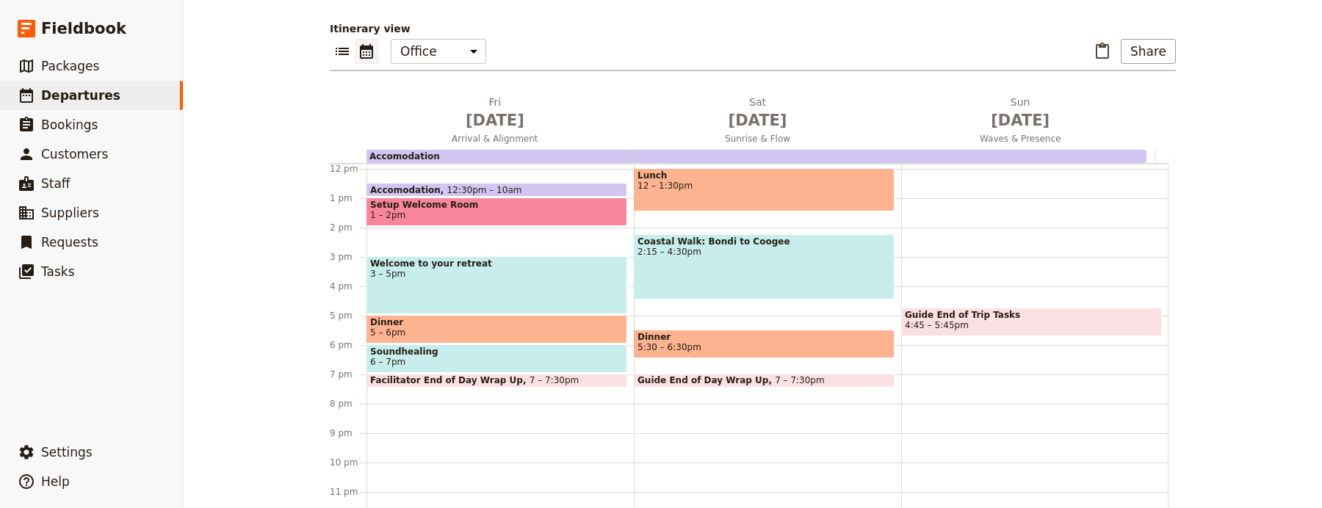
scroll to position [156, 0]
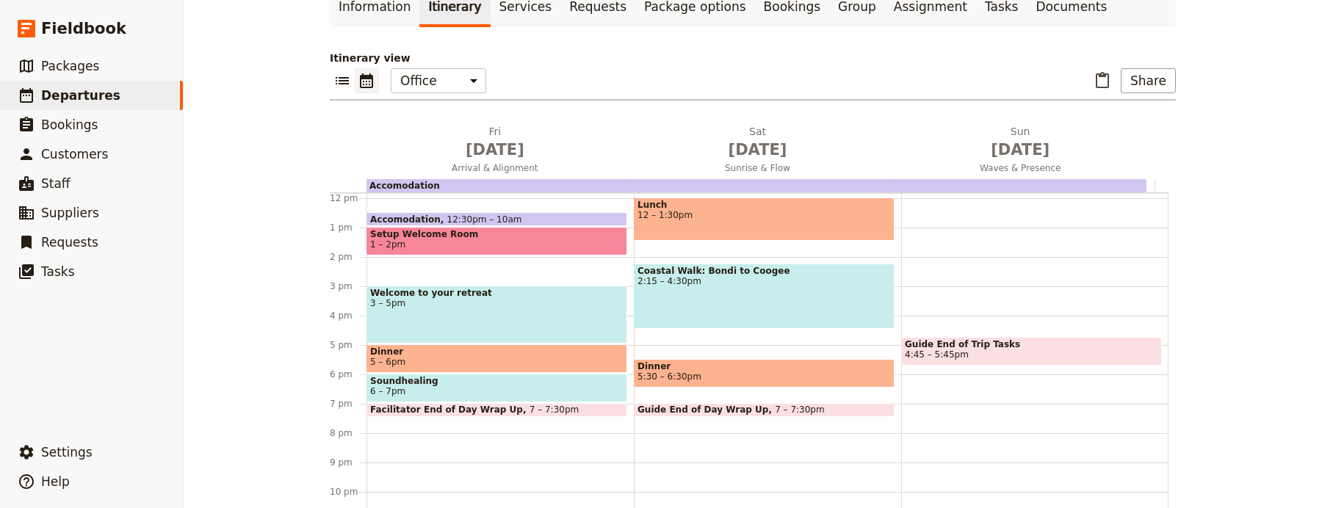
click at [684, 411] on span at bounding box center [764, 414] width 259 height 6
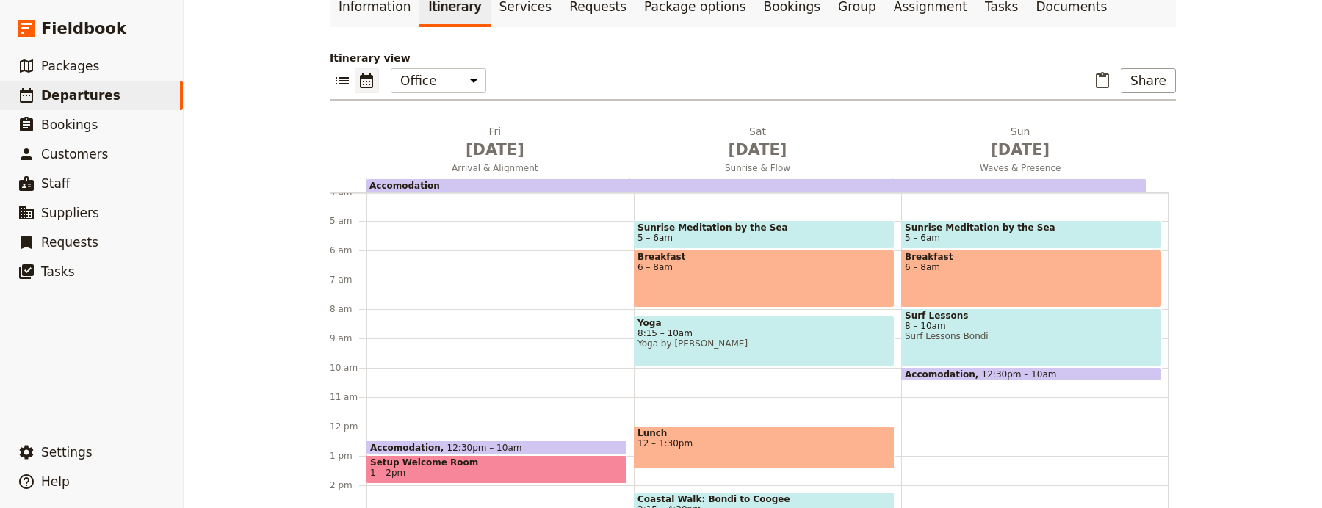
scroll to position [0, 0]
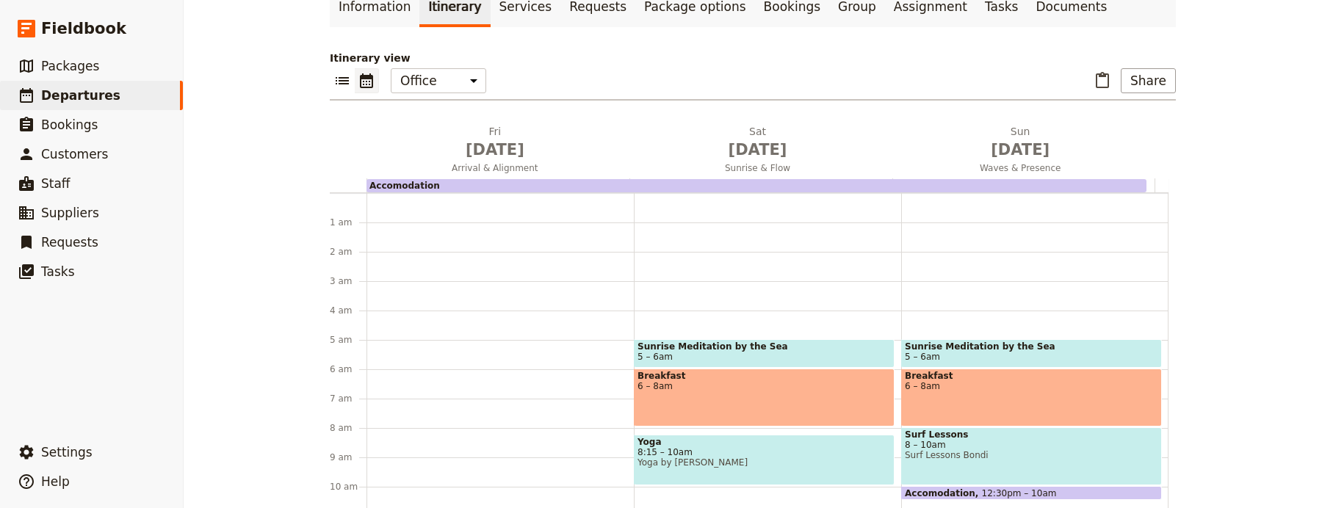
click at [993, 352] on span "5 – 6am" at bounding box center [1031, 357] width 253 height 10
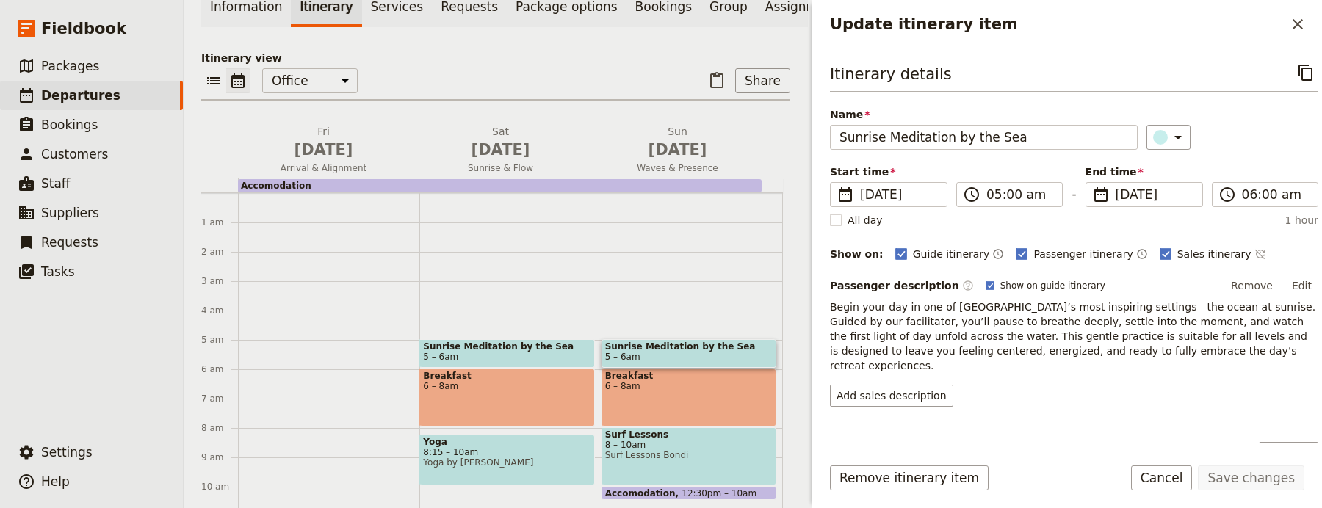
scroll to position [213, 0]
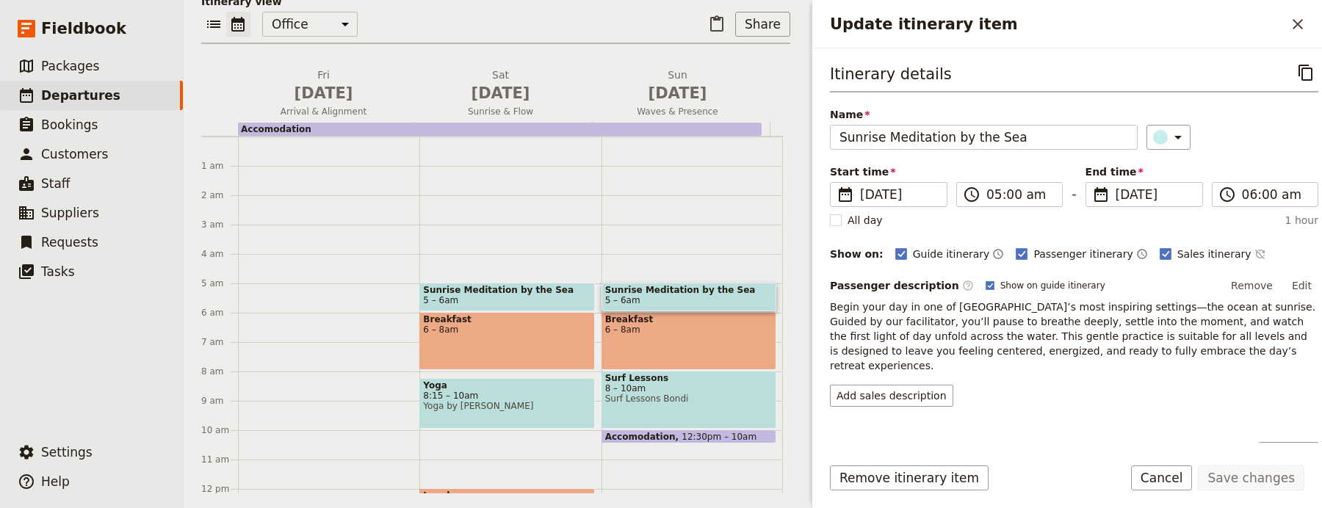
click at [1041, 319] on span "Begin your day in one of [GEOGRAPHIC_DATA]’s most inspiring settings—the ocean …" at bounding box center [1074, 336] width 489 height 71
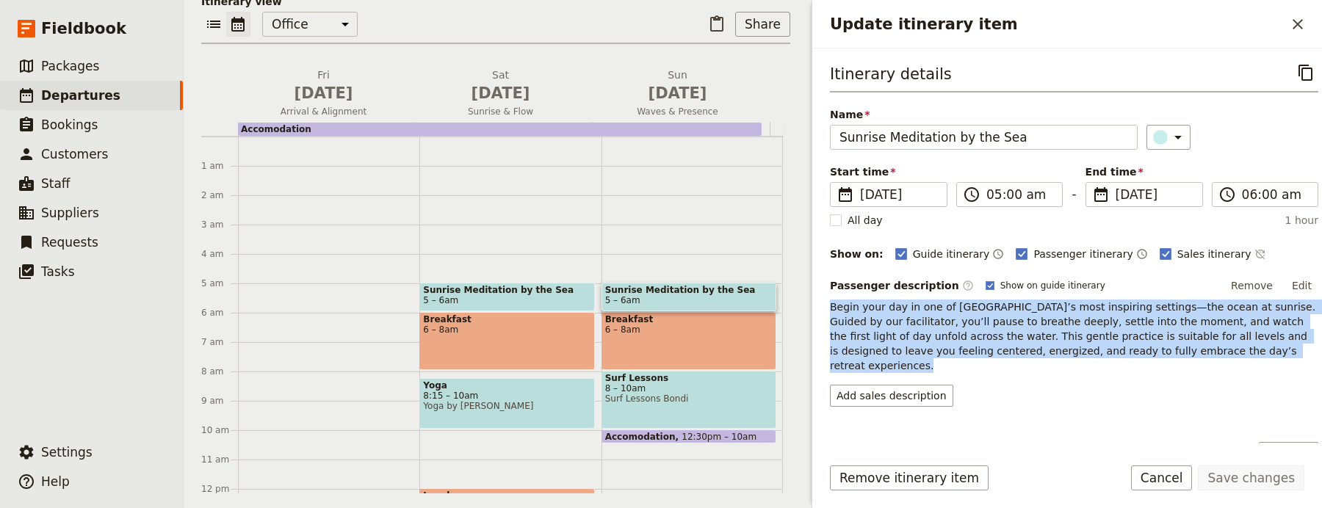
click at [1041, 319] on span "Begin your day in one of [GEOGRAPHIC_DATA]’s most inspiring settings—the ocean …" at bounding box center [1074, 336] width 489 height 71
click at [912, 385] on button "Add sales description" at bounding box center [891, 396] width 123 height 22
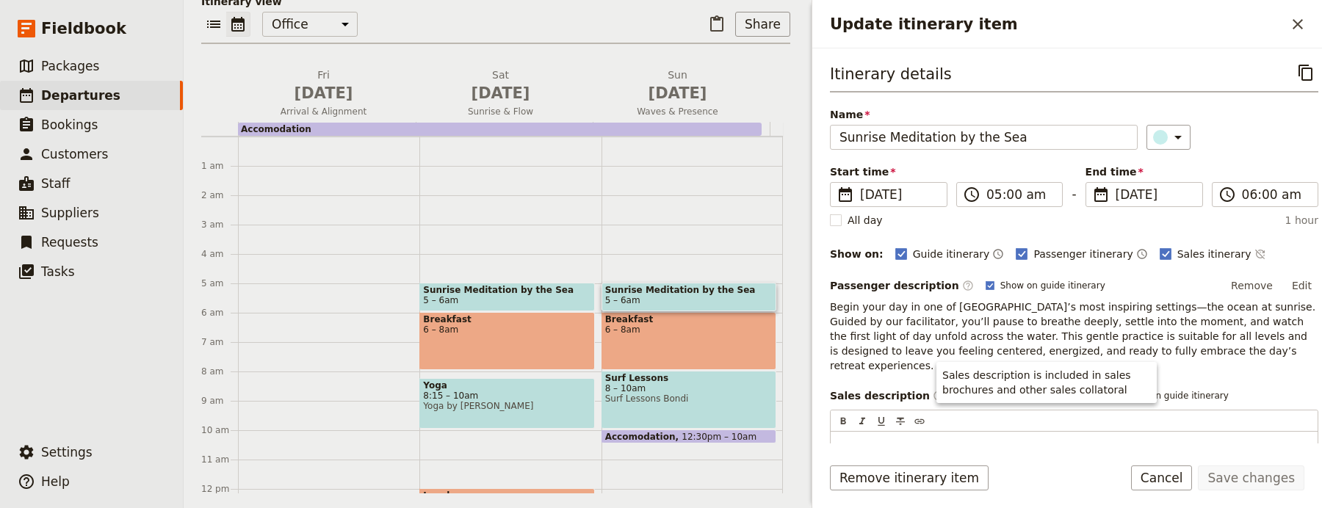
scroll to position [85, 0]
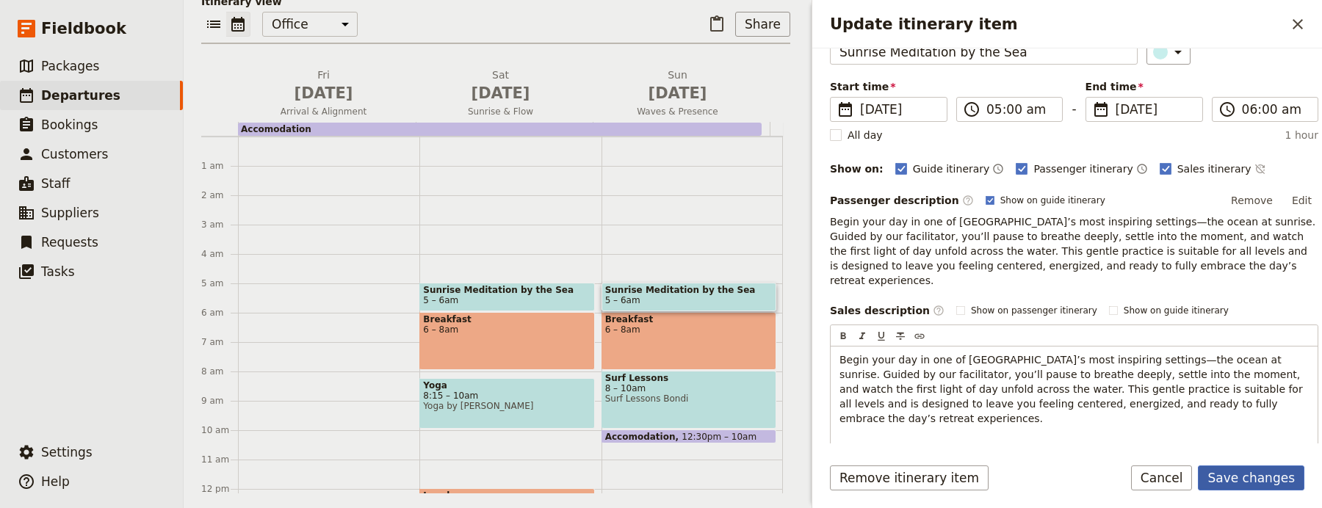
click at [1298, 469] on button "Save changes" at bounding box center [1251, 478] width 107 height 25
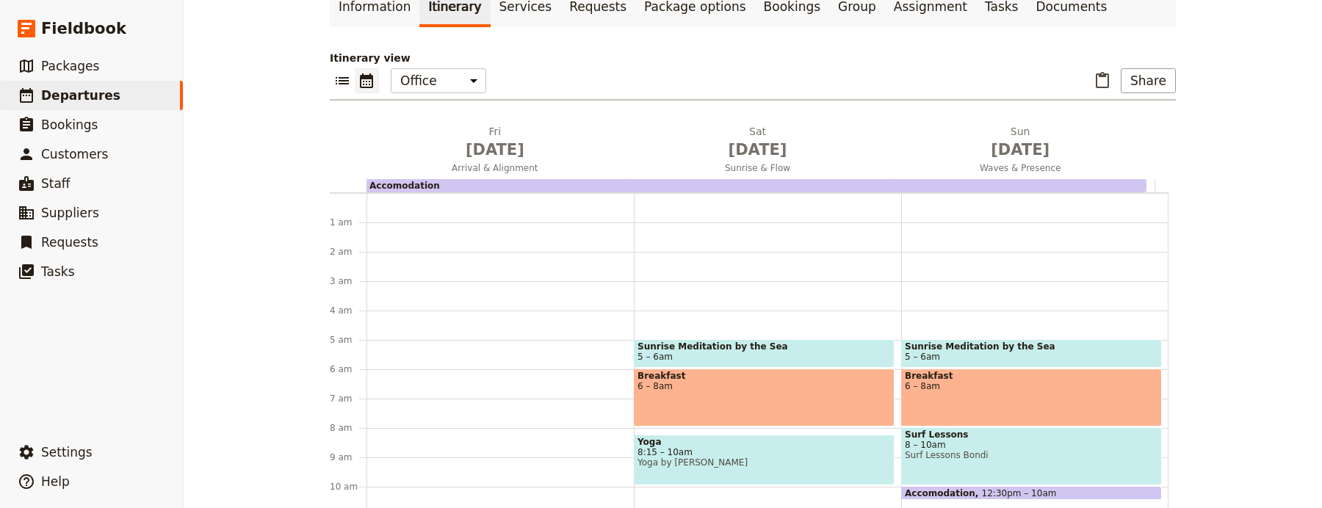
click at [925, 369] on div "Breakfast 6 – 8am" at bounding box center [1031, 398] width 261 height 58
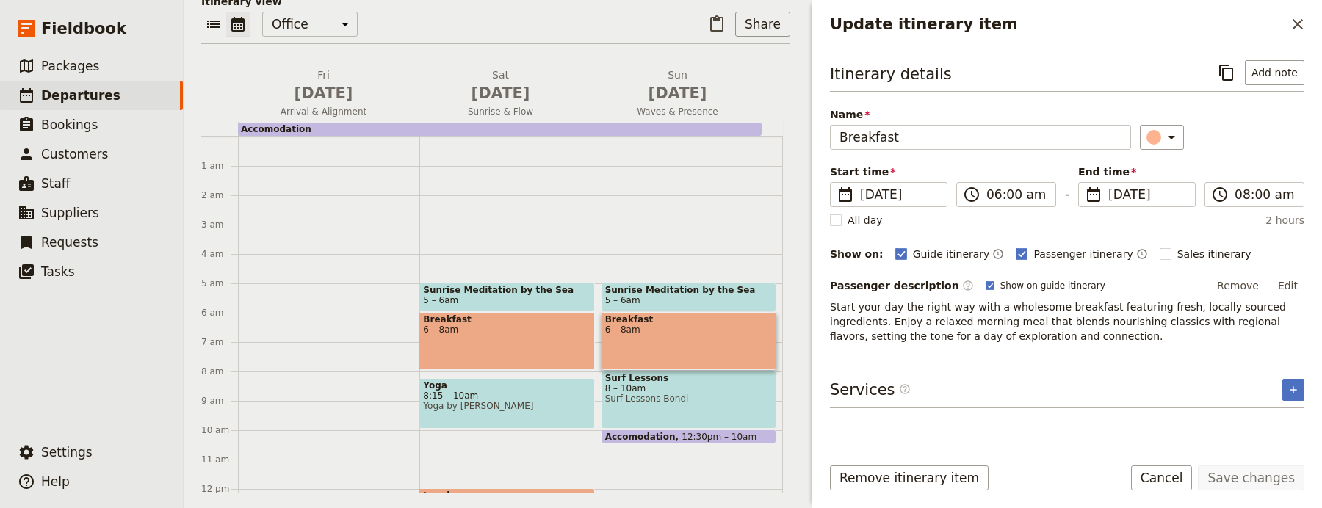
click at [932, 335] on span "Start your day the right way with a wholesome breakfast featuring fresh, locall…" at bounding box center [1059, 321] width 459 height 41
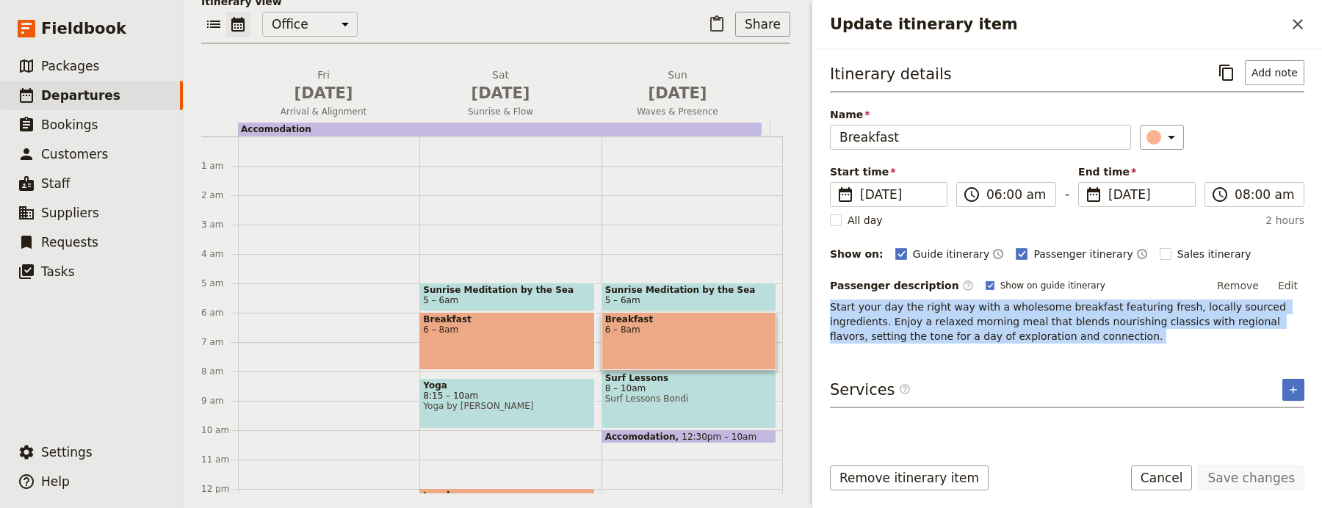
click at [932, 335] on span "Start your day the right way with a wholesome breakfast featuring fresh, locall…" at bounding box center [1059, 321] width 459 height 41
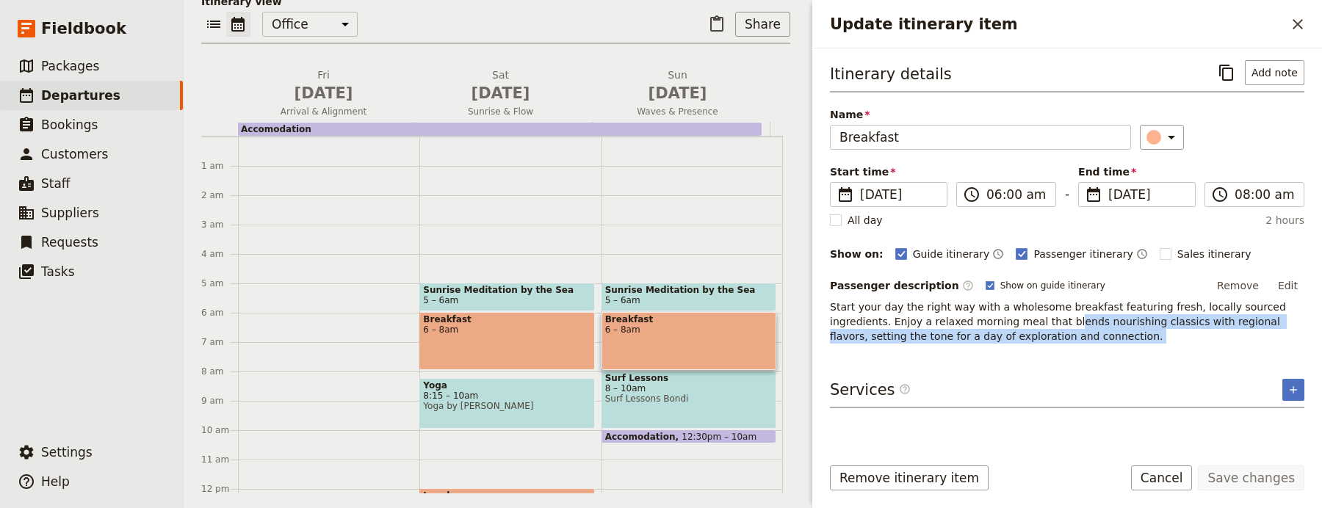
click at [1002, 328] on p "Start your day the right way with a wholesome breakfast featuring fresh, locall…" at bounding box center [1067, 322] width 475 height 44
click at [1003, 330] on p "Start your day the right way with a wholesome breakfast featuring fresh, locall…" at bounding box center [1067, 322] width 475 height 44
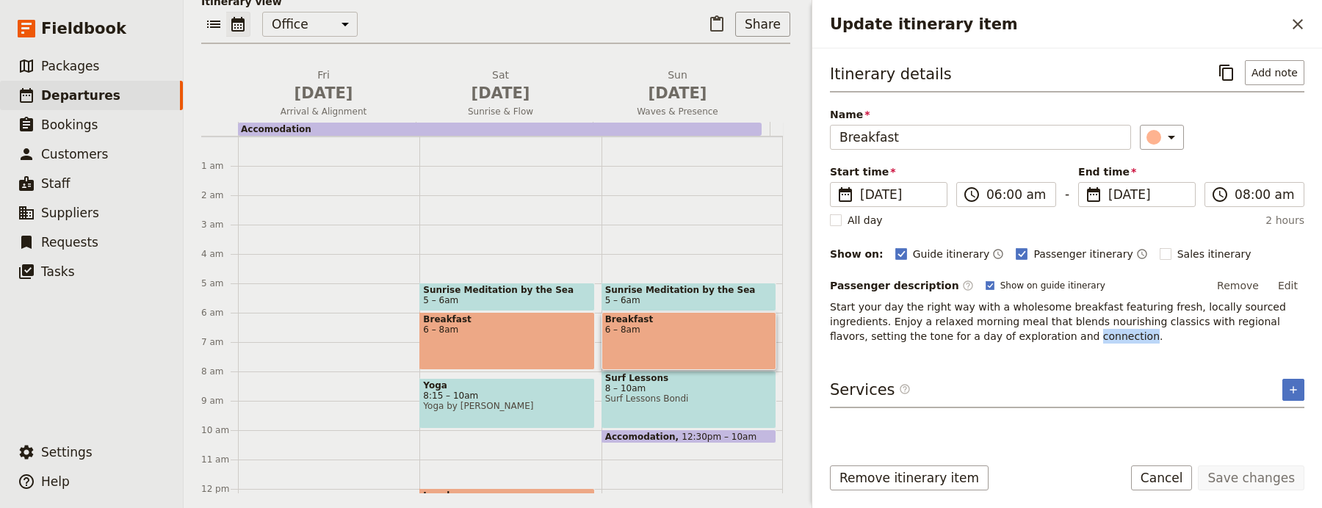
click at [1004, 331] on span "Start your day the right way with a wholesome breakfast featuring fresh, locall…" at bounding box center [1059, 321] width 459 height 41
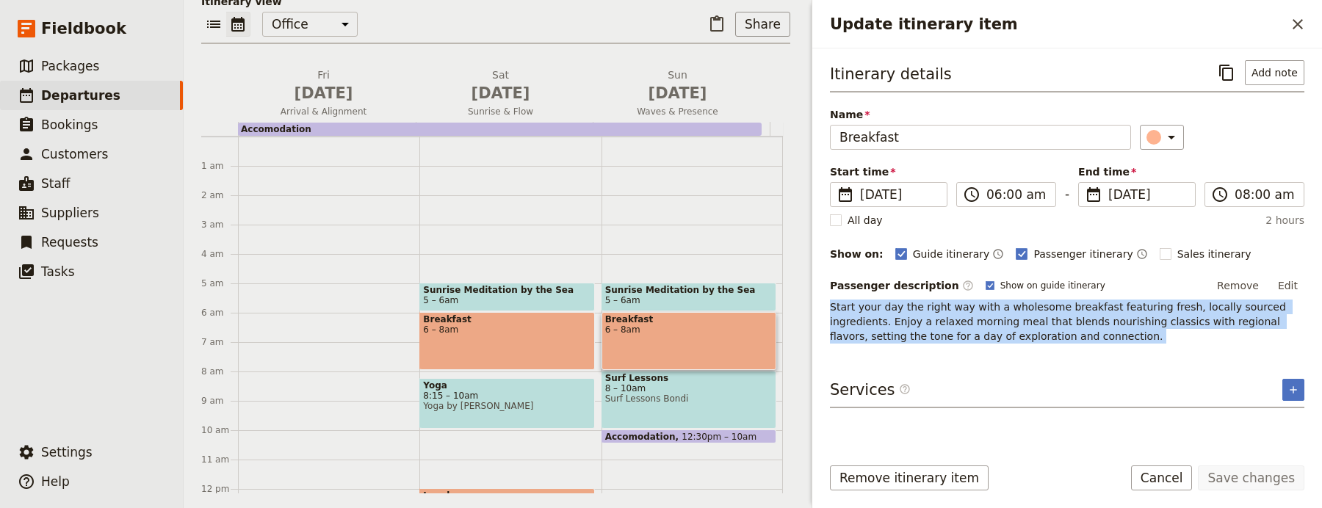
click at [1004, 331] on span "Start your day the right way with a wholesome breakfast featuring fresh, locall…" at bounding box center [1059, 321] width 459 height 41
click at [1145, 340] on p "Start your day the right way with a wholesome breakfast featuring fresh, locall…" at bounding box center [1067, 322] width 475 height 44
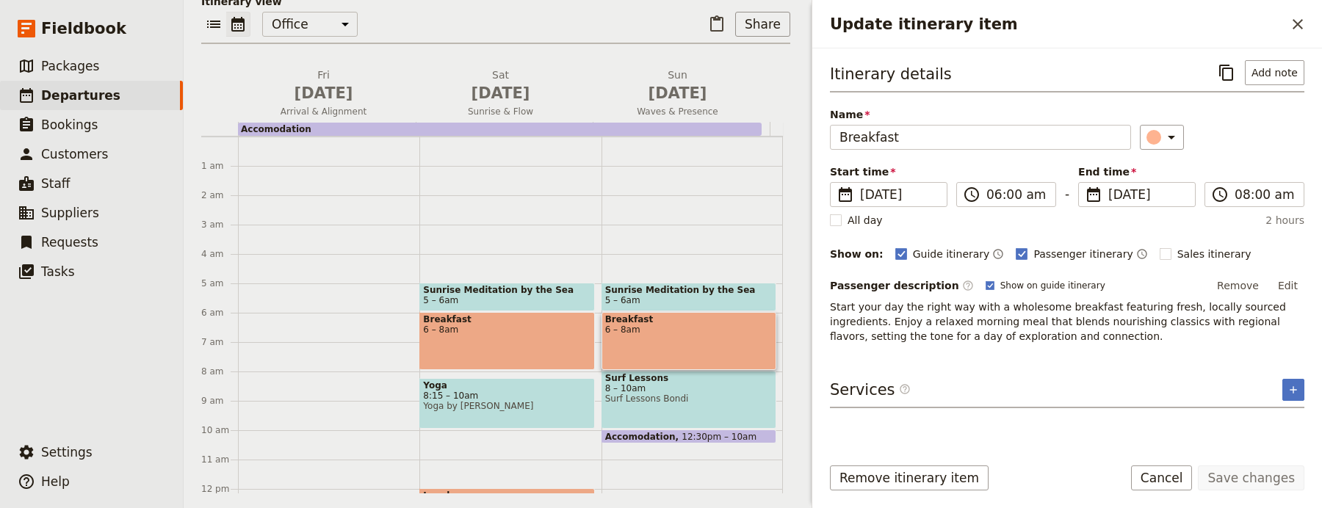
click at [1134, 257] on div "Guide itinerary ​ Passenger itinerary ​ Sales itinerary ​" at bounding box center [1100, 254] width 409 height 18
click at [1160, 257] on rect "Update itinerary item" at bounding box center [1165, 253] width 11 height 11
click at [1159, 247] on input "Sales itinerary" at bounding box center [1159, 246] width 1 height 1
checkbox input "true"
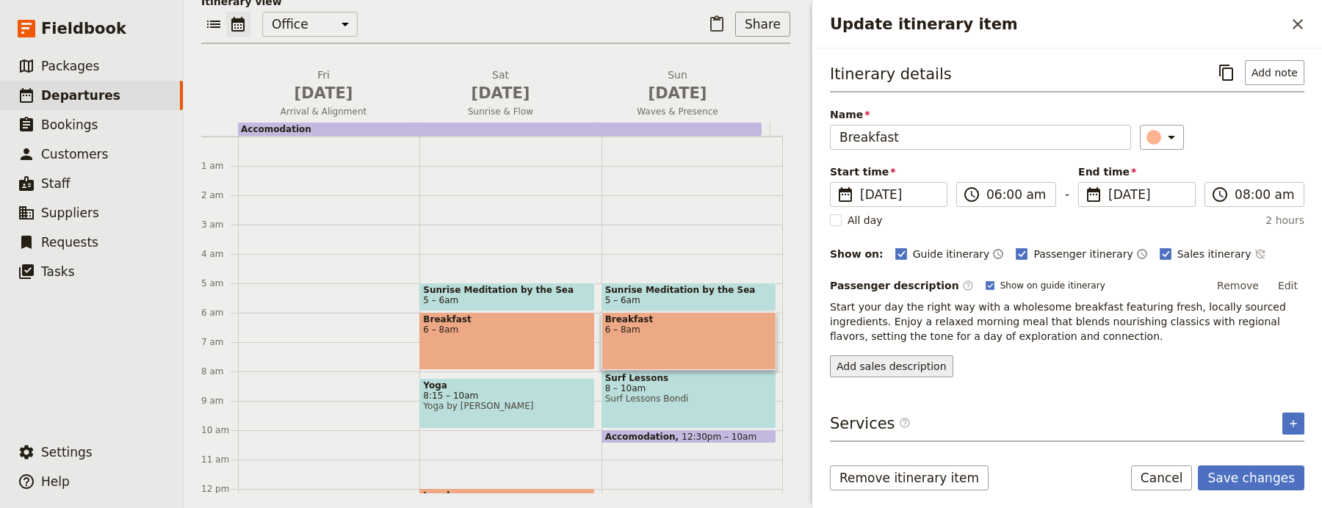
click at [895, 361] on button "Add sales description" at bounding box center [891, 367] width 123 height 22
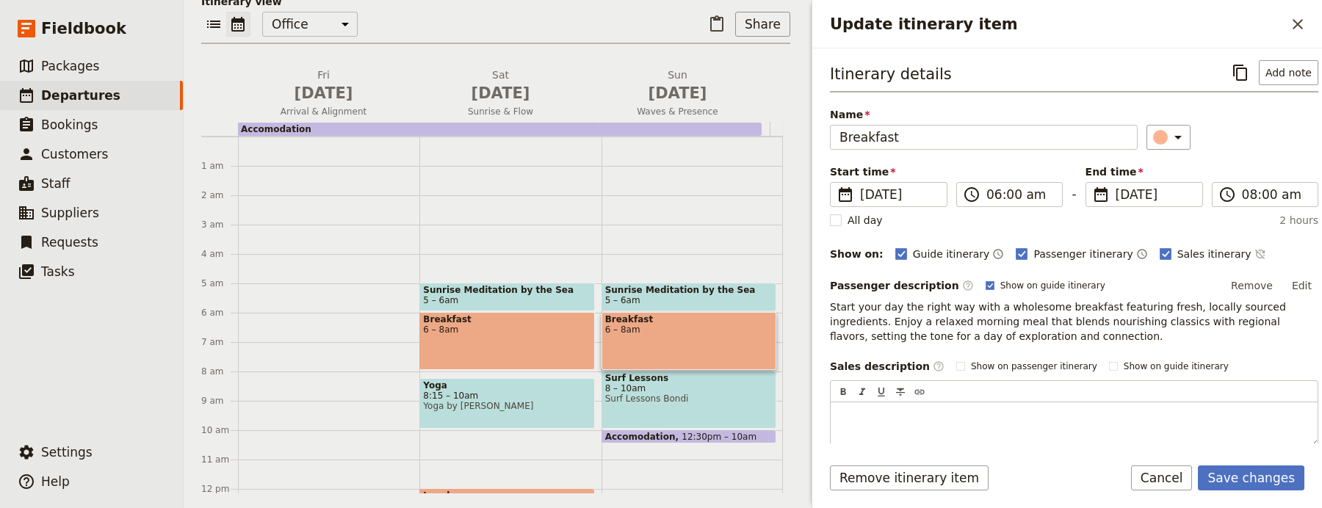
scroll to position [71, 0]
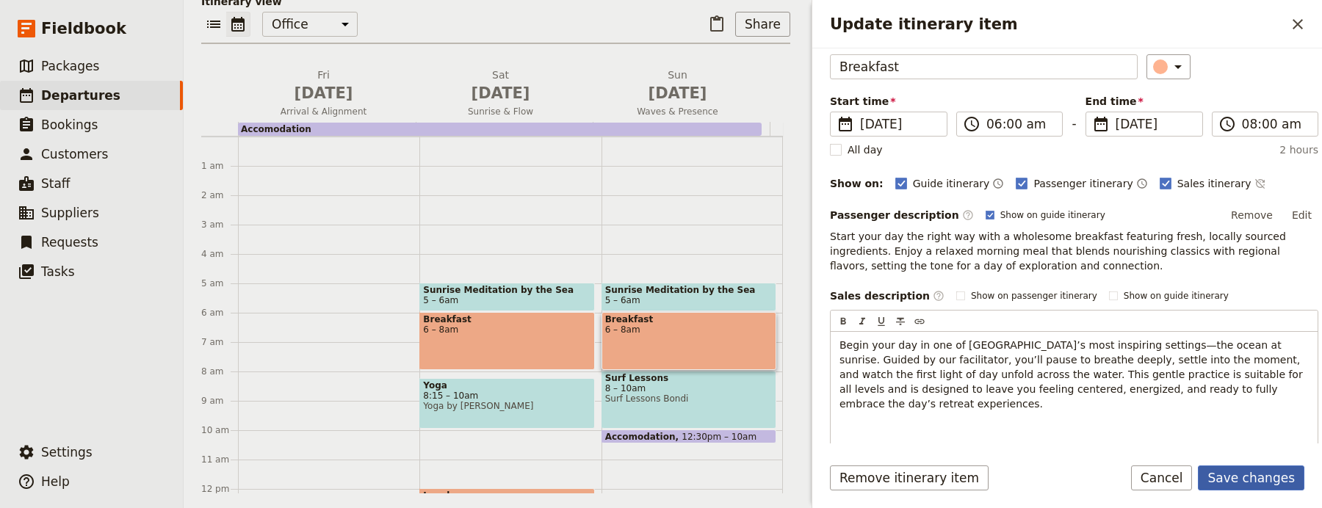
click at [1234, 478] on button "Save changes" at bounding box center [1251, 478] width 107 height 25
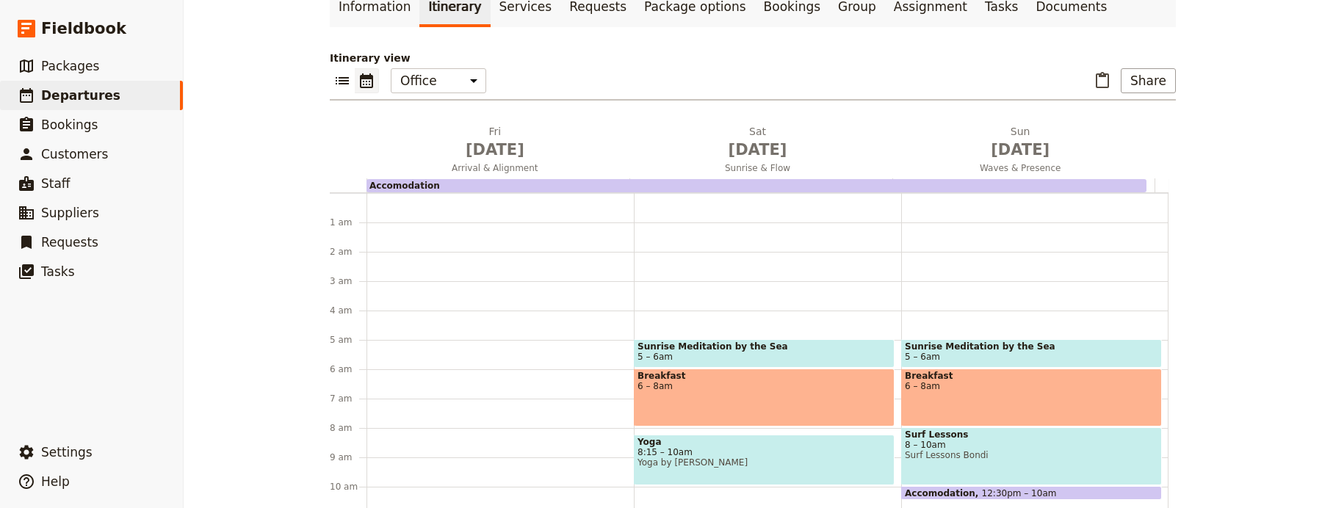
click at [971, 369] on div "Breakfast 6 – 8am" at bounding box center [1031, 398] width 261 height 58
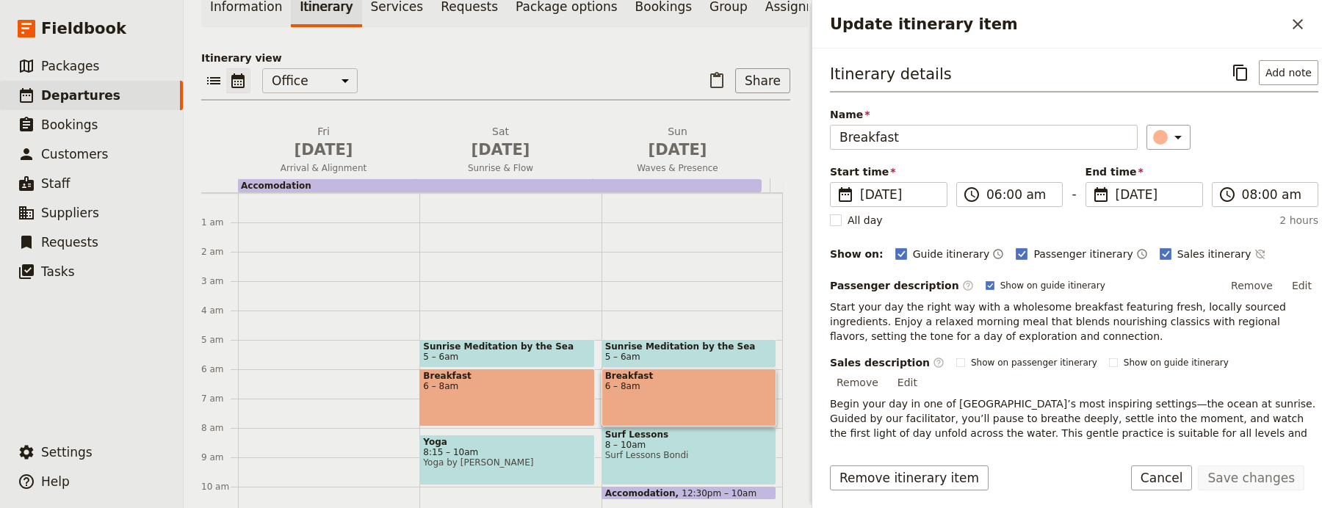
scroll to position [213, 0]
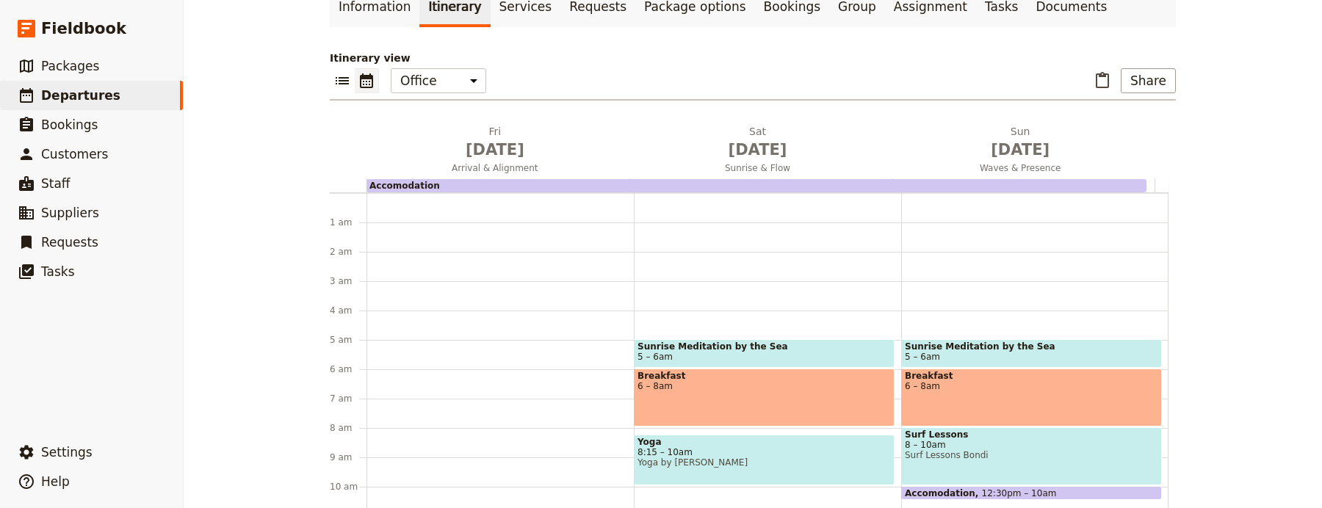
click at [957, 450] on span "Surf Lessons Bondi" at bounding box center [1031, 455] width 253 height 10
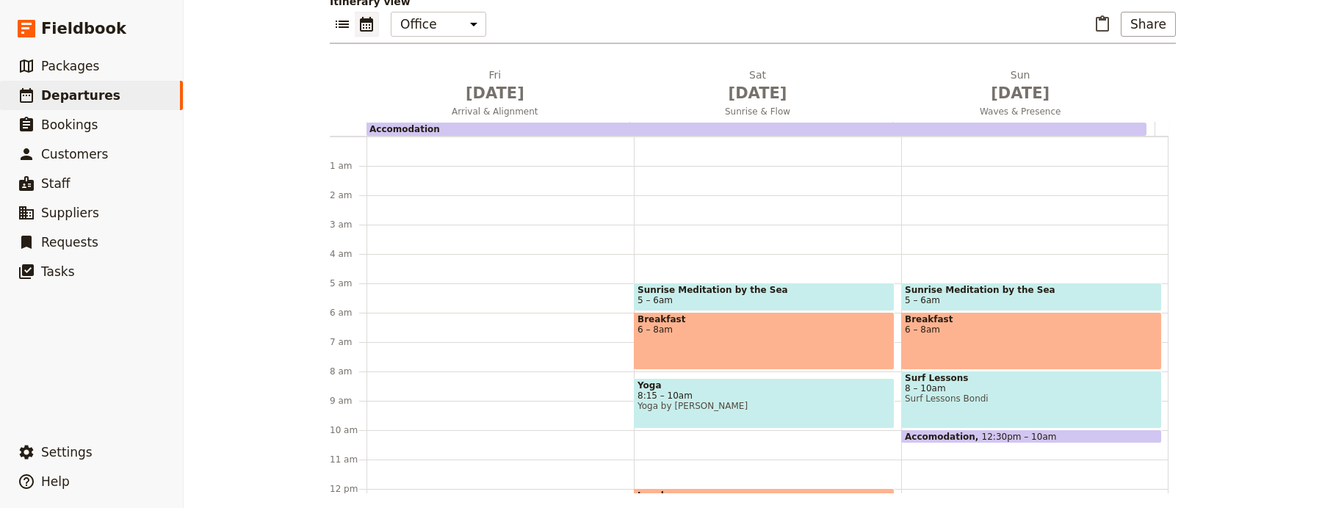
scroll to position [156, 0]
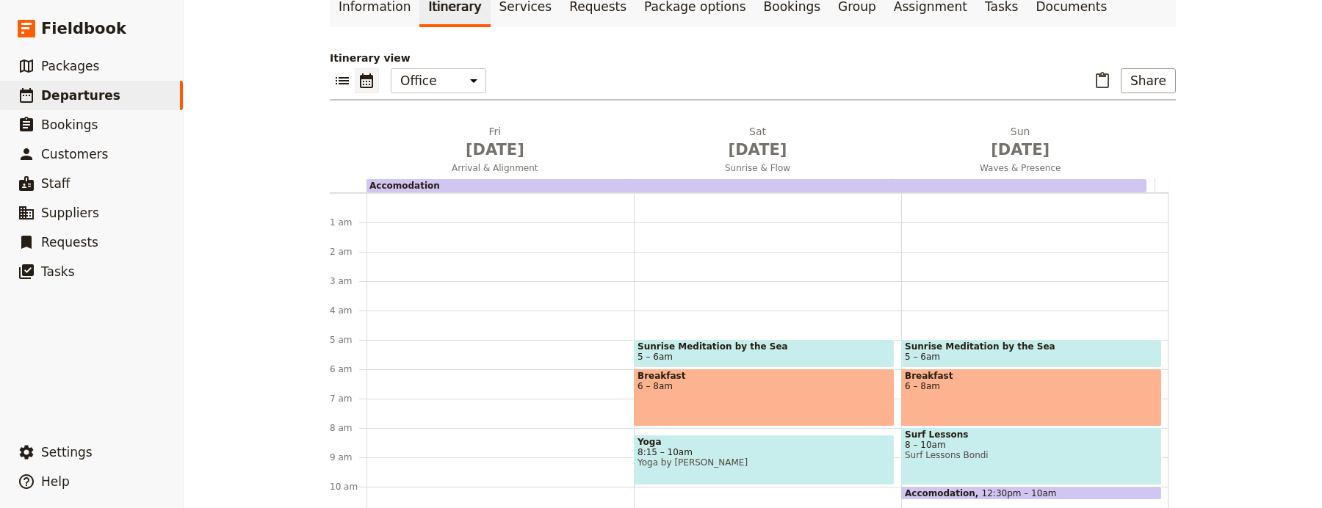
click at [923, 489] on span "Accomodation" at bounding box center [943, 494] width 77 height 10
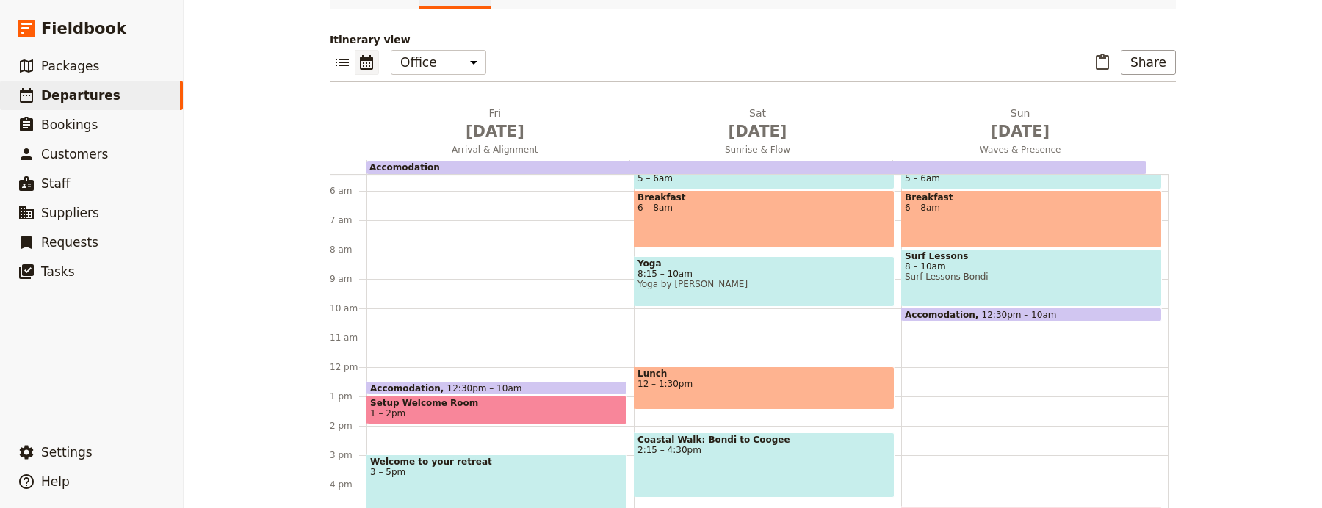
scroll to position [305, 0]
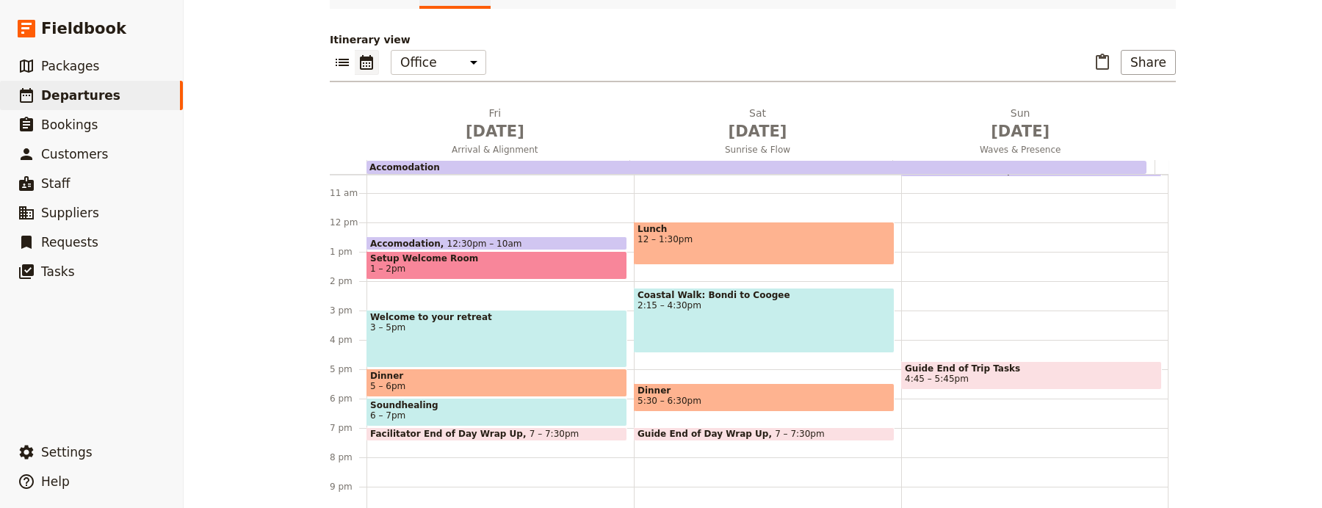
click at [787, 294] on div "Coastal Walk: Bondi to Coogee 2:15 – 4:30pm" at bounding box center [764, 320] width 261 height 65
click at [760, 396] on span "5:30 – 6:30pm" at bounding box center [764, 401] width 253 height 10
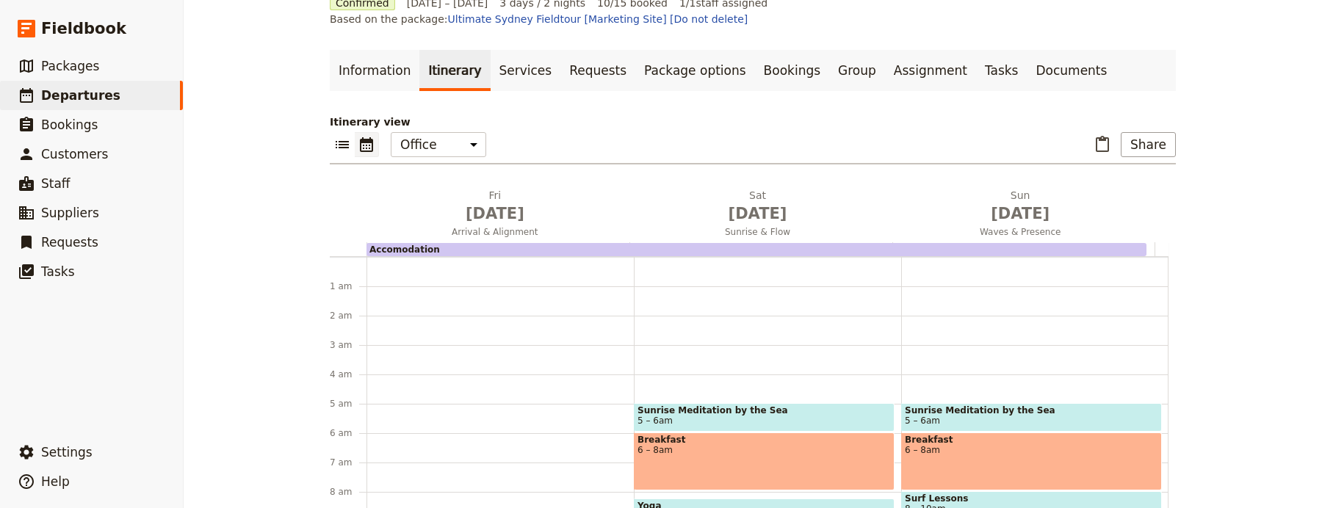
scroll to position [0, 0]
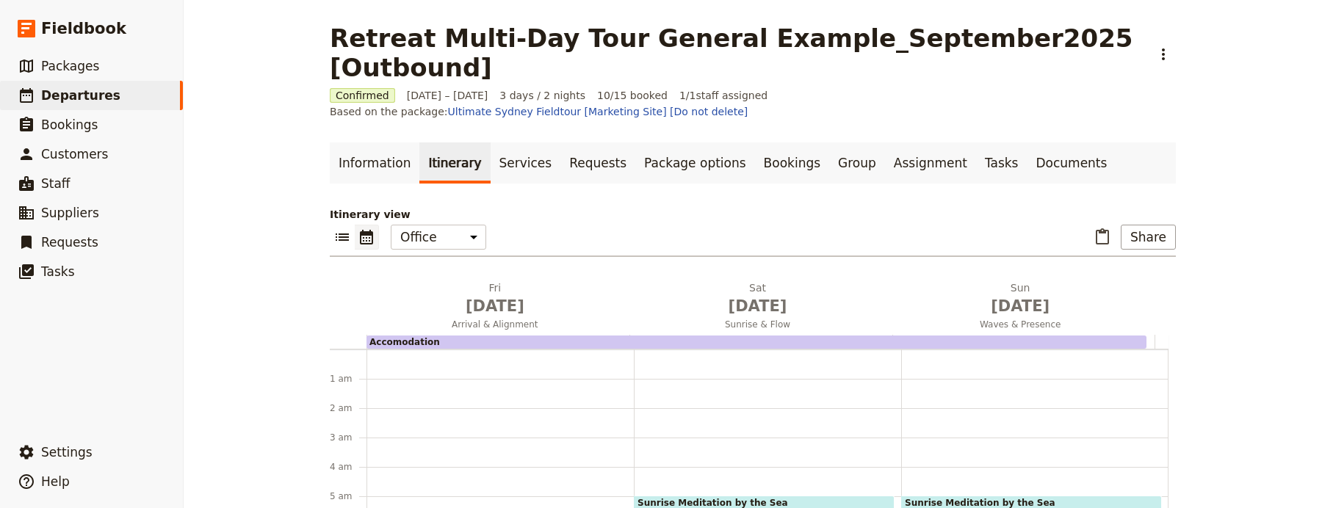
click at [1127, 156] on div "Information Itinerary Services Requests Package options Bookings Group Assignme…" at bounding box center [753, 425] width 846 height 564
click at [1019, 144] on div "Information Itinerary Services Requests Package options Bookings Group Assignme…" at bounding box center [753, 425] width 846 height 564
click at [1027, 143] on link "Documents" at bounding box center [1071, 163] width 89 height 41
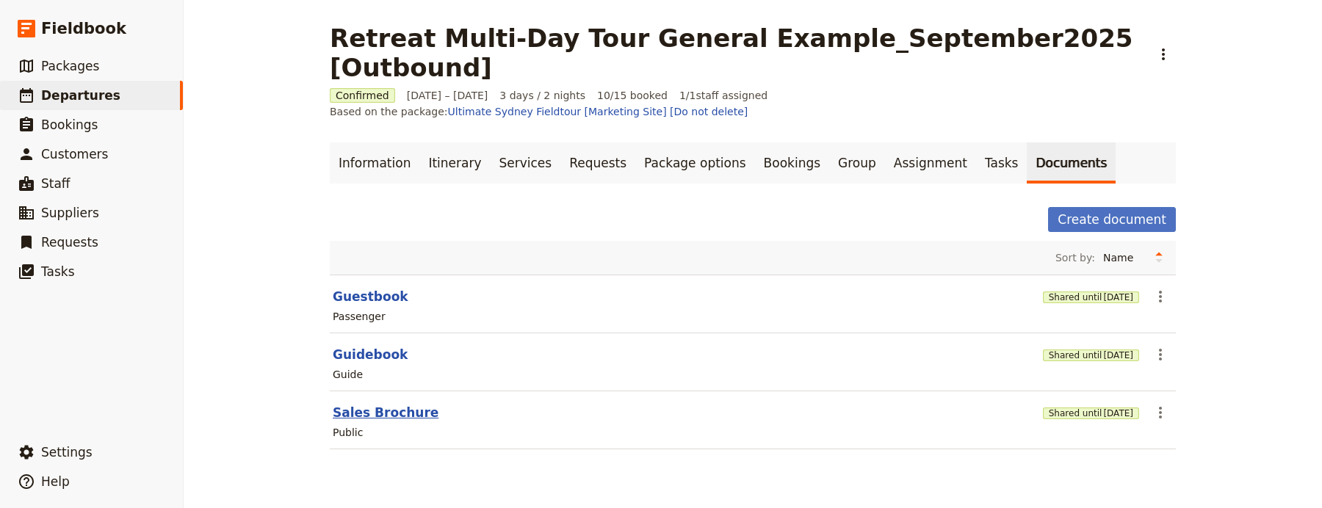
click at [406, 404] on button "Sales Brochure" at bounding box center [386, 413] width 106 height 18
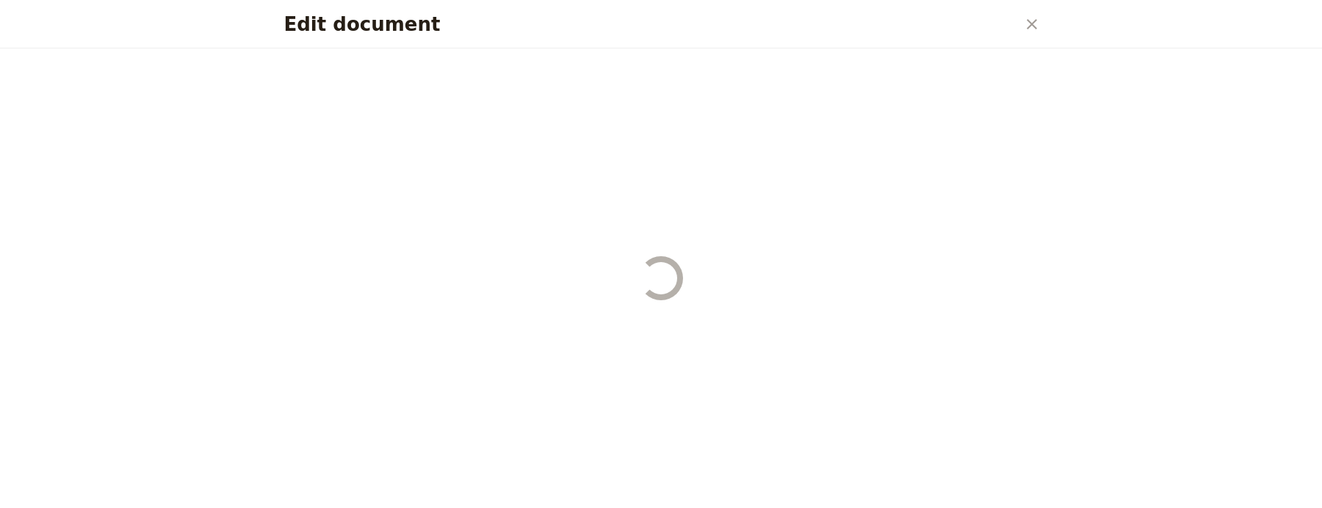
select select "DEFAULT"
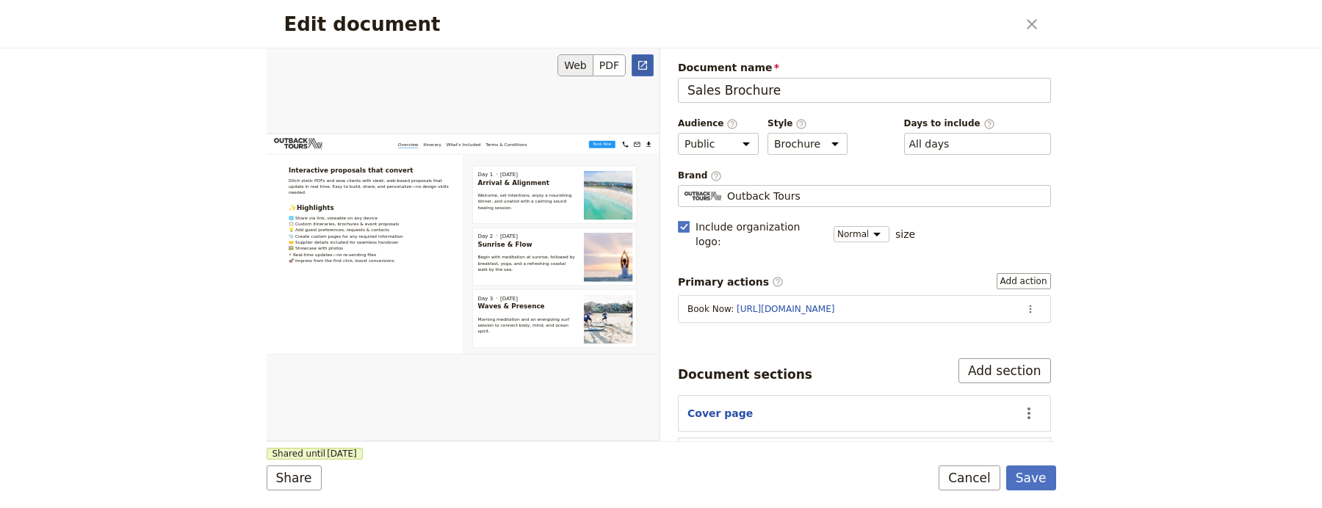
click at [645, 66] on icon "Open full preview" at bounding box center [643, 66] width 12 height 12
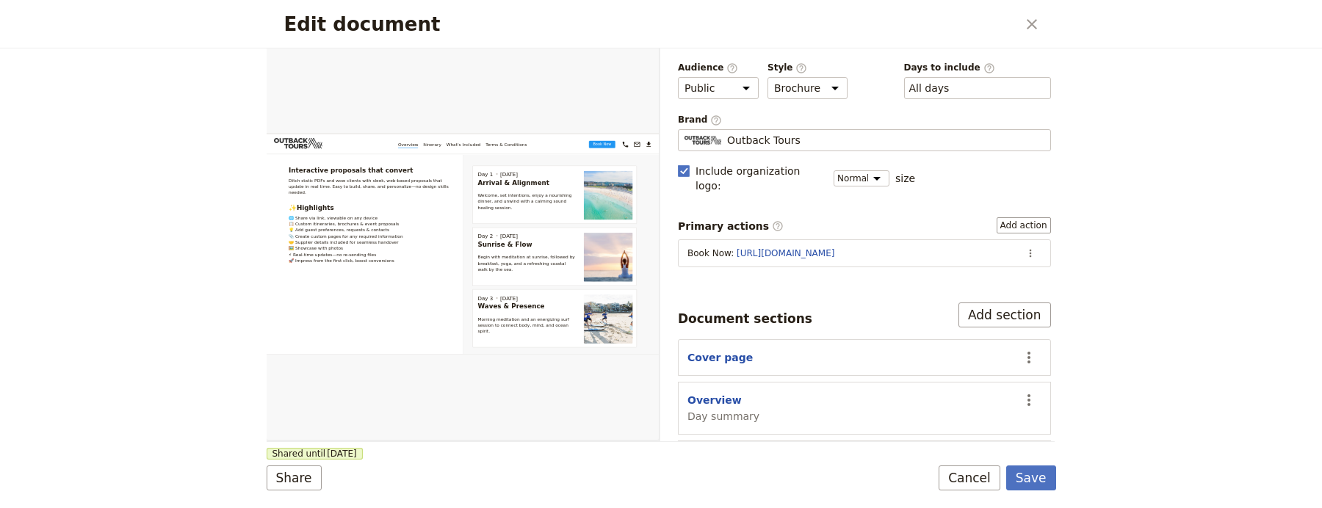
scroll to position [82, 0]
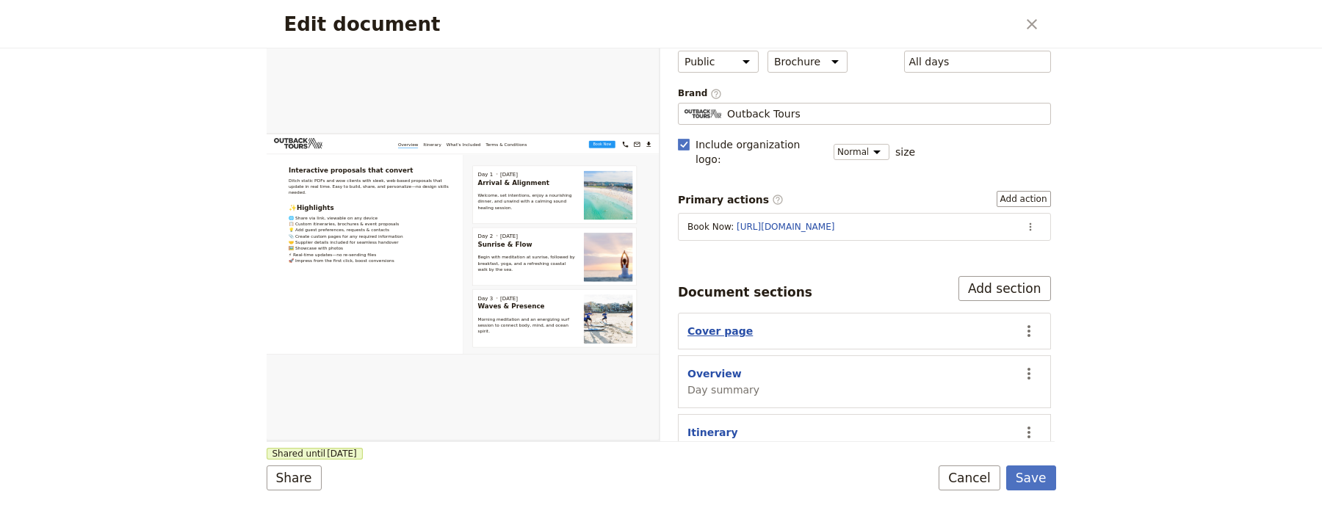
click at [719, 324] on button "Cover page" at bounding box center [720, 331] width 65 height 15
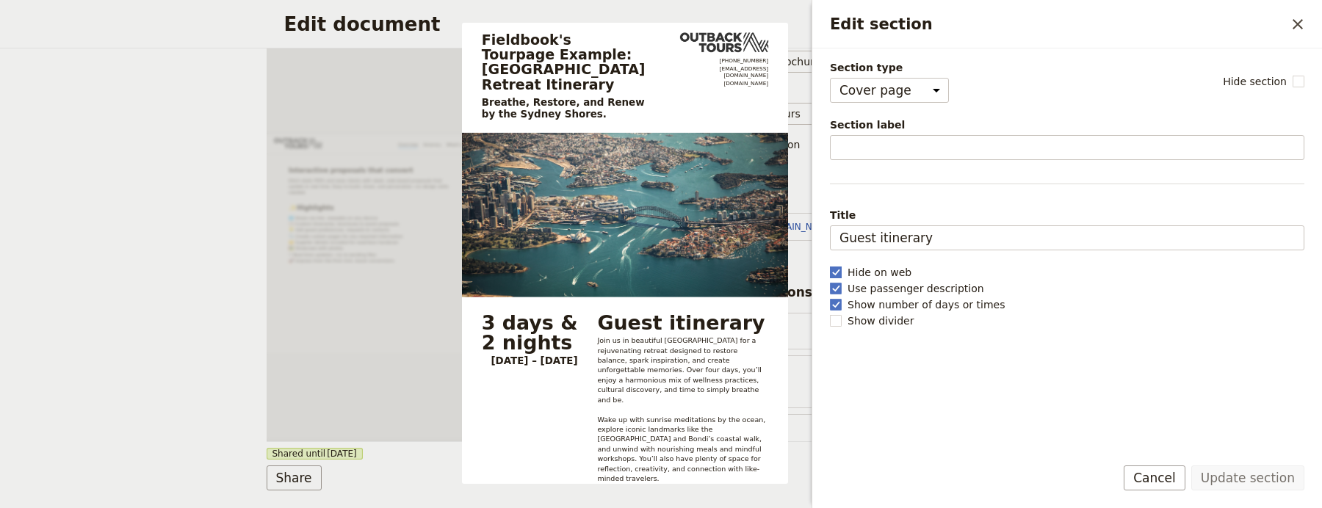
click at [936, 274] on label "Hide on web" at bounding box center [1067, 272] width 475 height 15
click at [830, 265] on input "Hide on web" at bounding box center [829, 264] width 1 height 1
checkbox input "false"
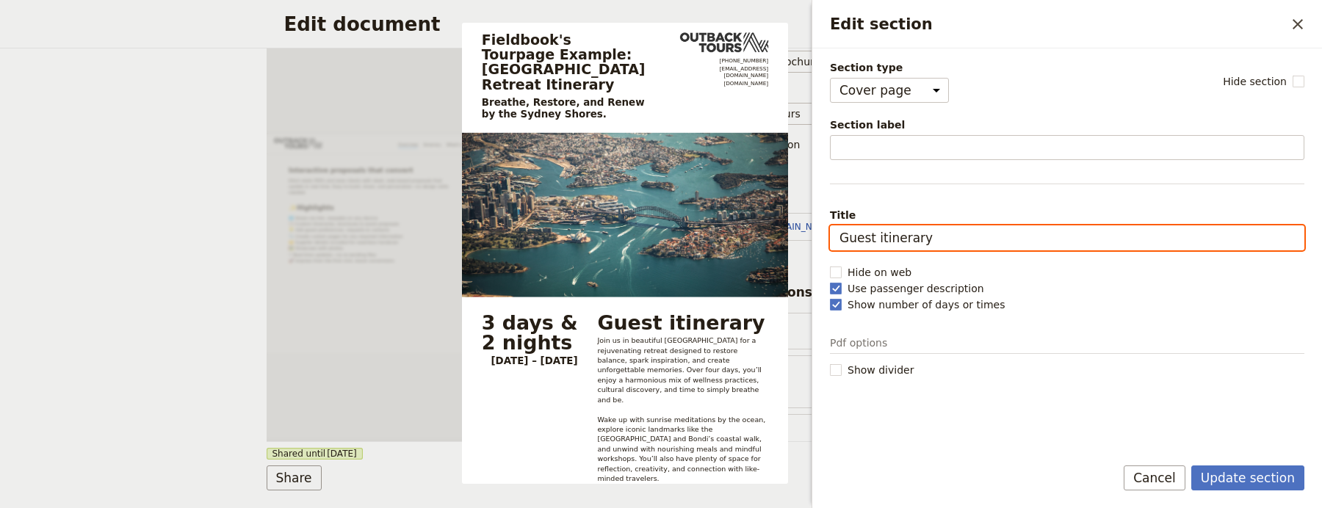
click at [935, 245] on input "Guest itinerary" at bounding box center [1067, 238] width 475 height 25
type input "Sales Brochure"
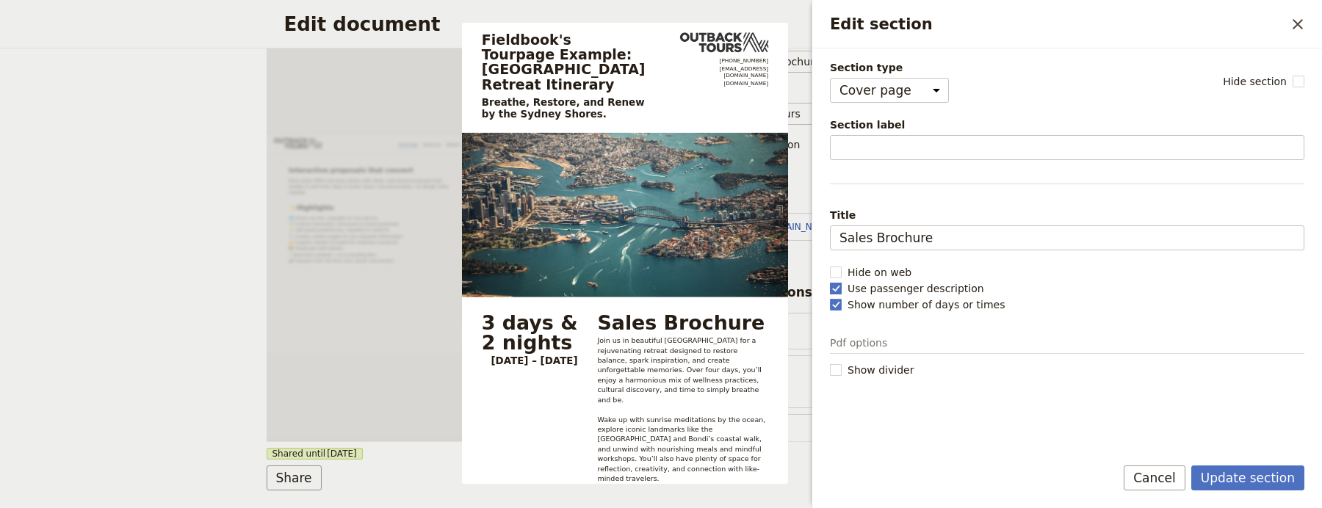
click at [1006, 296] on label "Use passenger description" at bounding box center [1067, 288] width 475 height 15
click at [830, 281] on input "Use passenger description" at bounding box center [829, 281] width 1 height 1
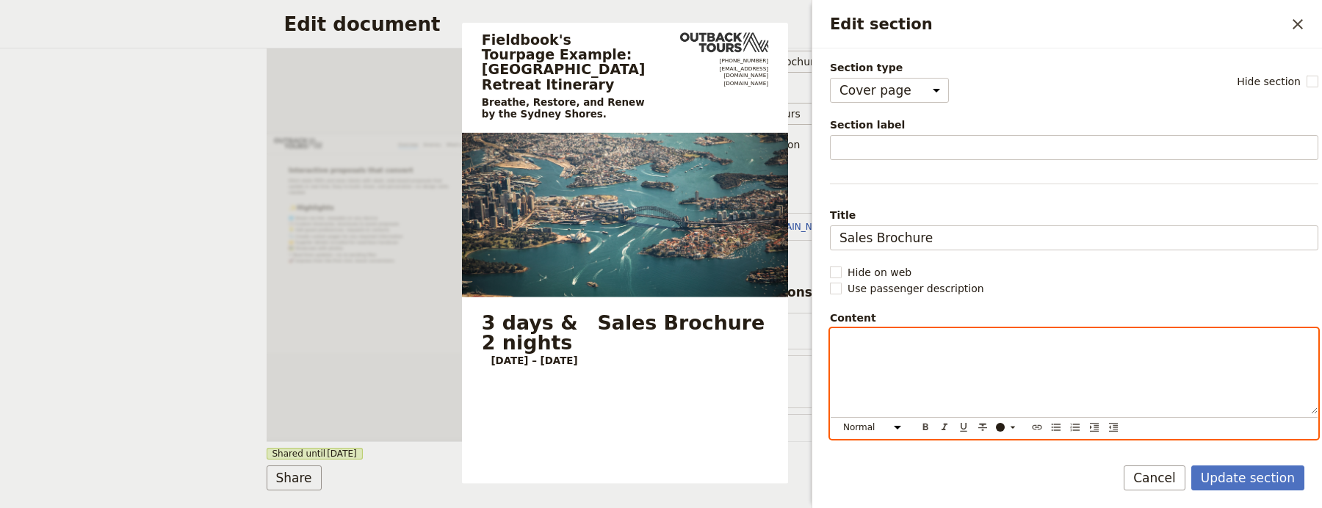
click at [944, 364] on div "Edit section" at bounding box center [1074, 371] width 487 height 85
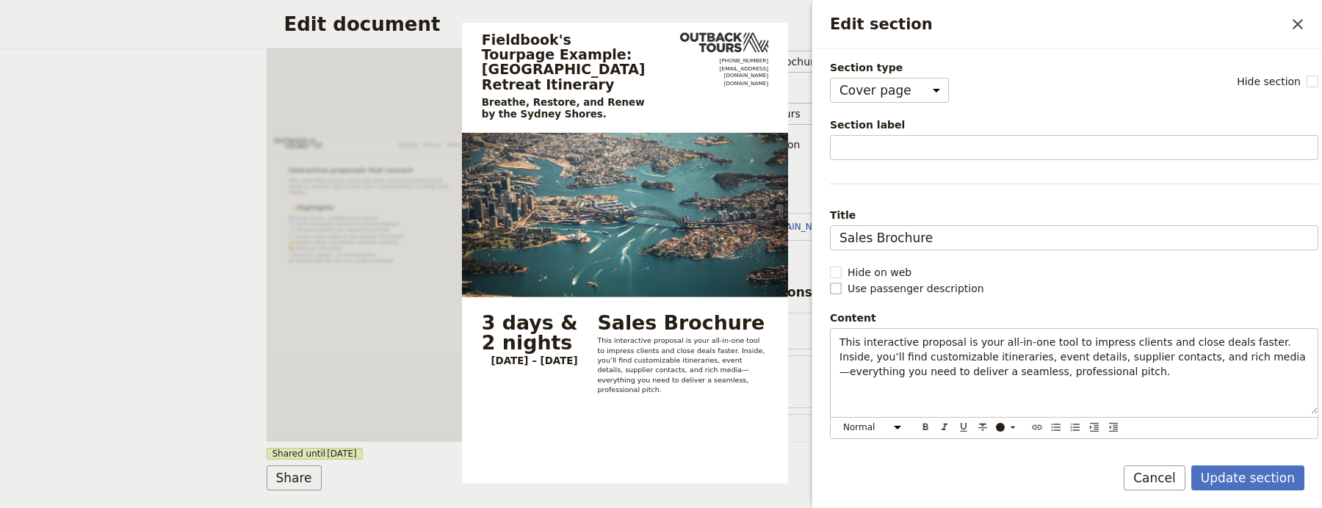
click at [948, 290] on span "Use passenger description" at bounding box center [916, 288] width 137 height 15
click at [830, 281] on input "Use passenger description" at bounding box center [829, 281] width 1 height 1
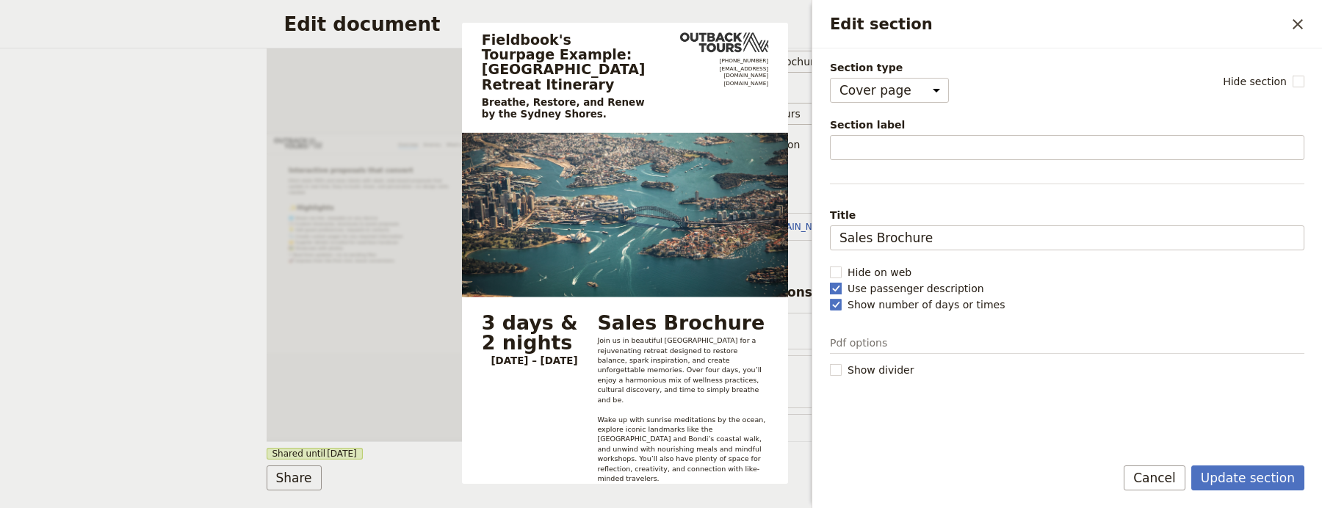
click at [949, 289] on span "Use passenger description" at bounding box center [916, 288] width 137 height 15
click at [830, 281] on input "Use passenger description" at bounding box center [829, 281] width 1 height 1
checkbox input "false"
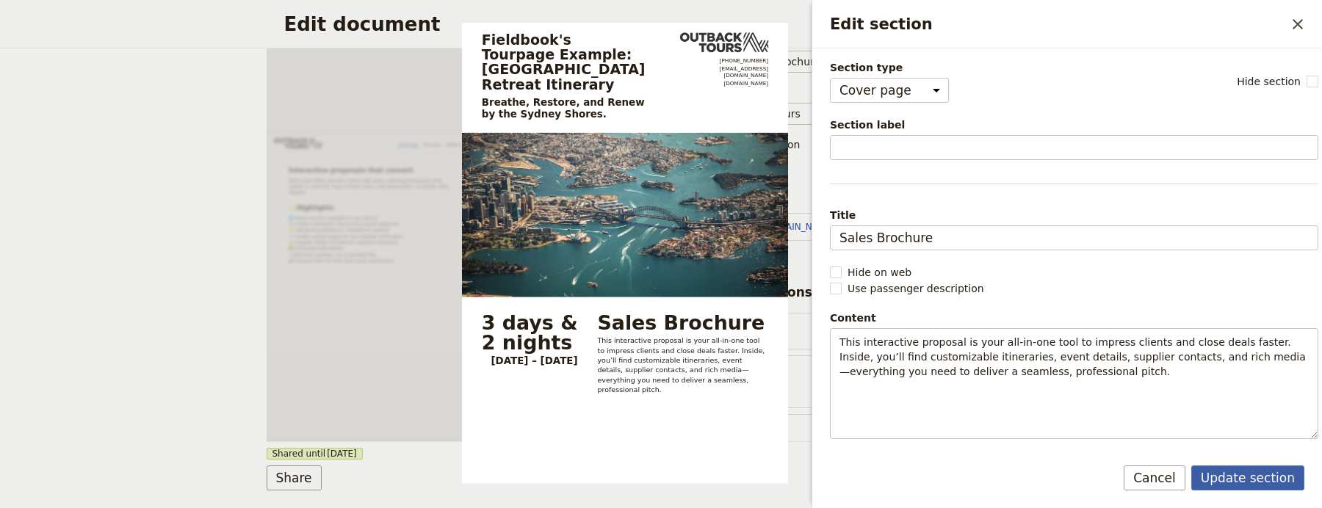
click at [1249, 483] on button "Update section" at bounding box center [1248, 478] width 113 height 25
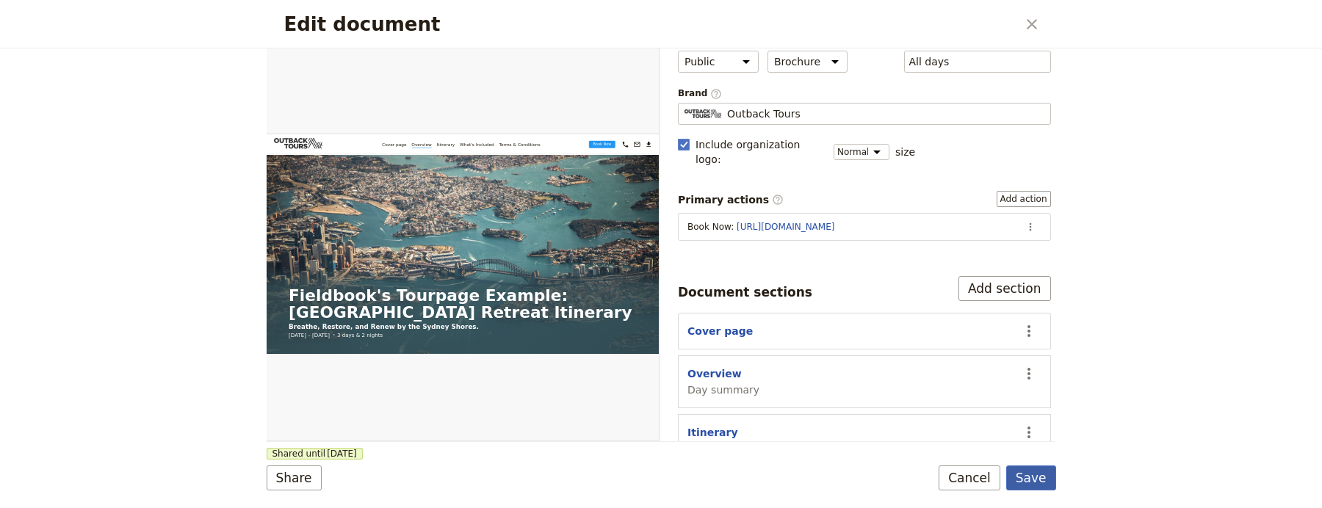
click at [1029, 472] on button "Save" at bounding box center [1032, 478] width 50 height 25
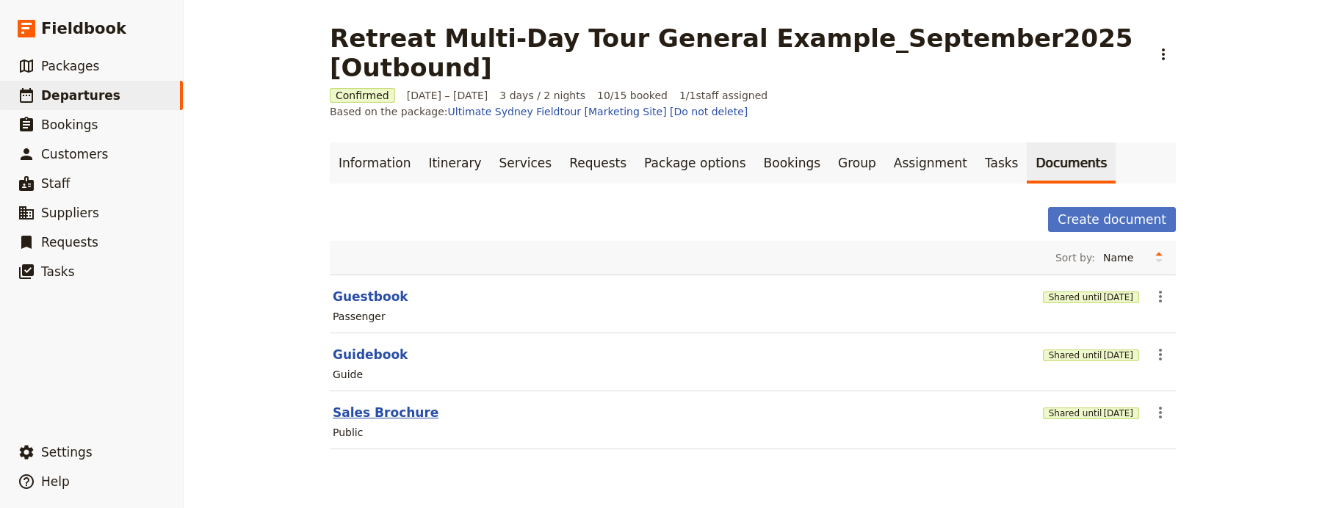
click at [333, 404] on button "Sales Brochure" at bounding box center [386, 413] width 106 height 18
select select "DEFAULT"
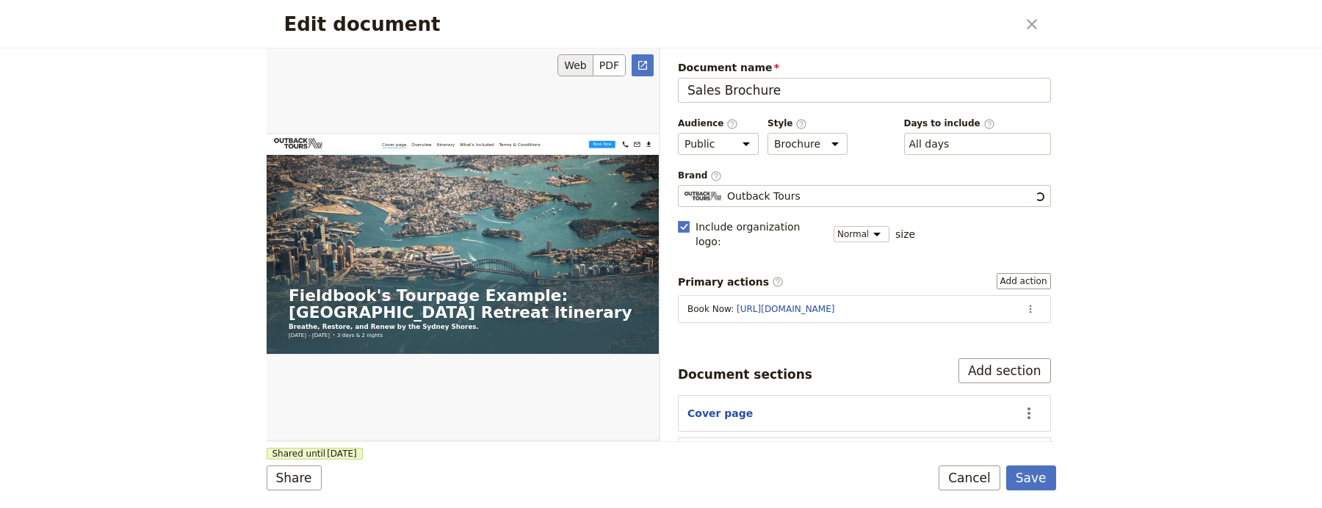
scroll to position [0, 0]
click at [643, 62] on icon "Open full preview" at bounding box center [643, 66] width 12 height 12
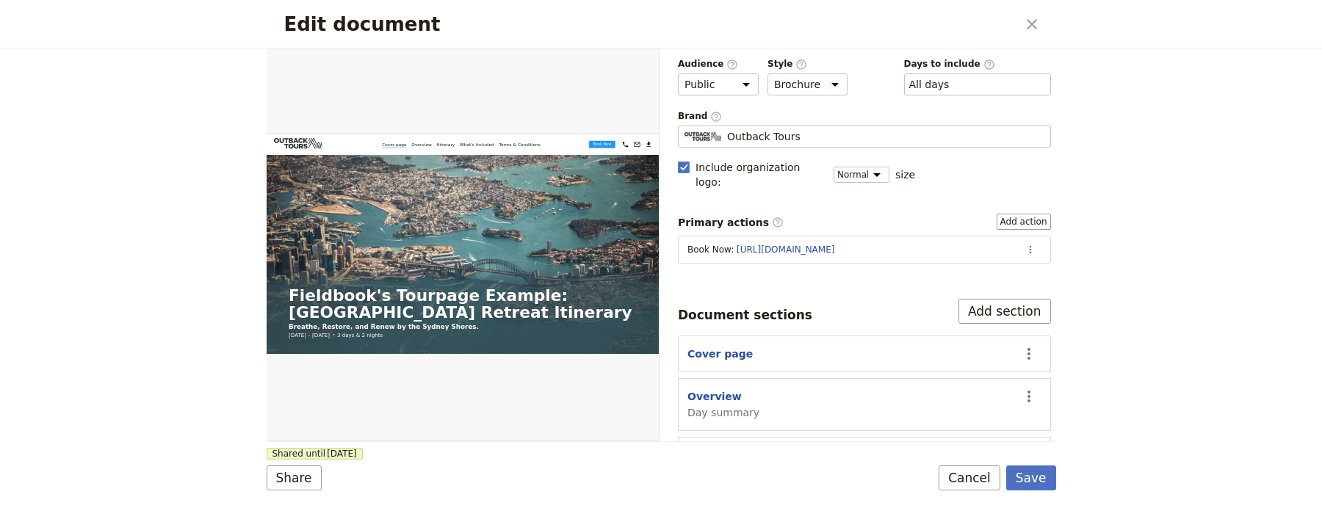
scroll to position [206, 0]
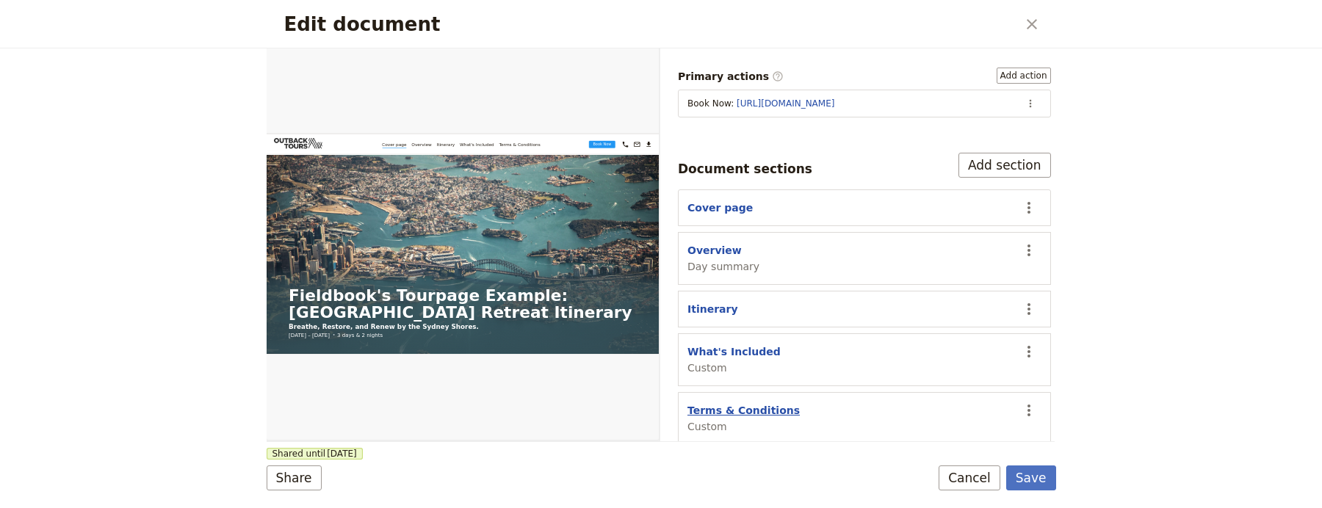
click at [761, 405] on button "Terms & Conditions" at bounding box center [744, 410] width 112 height 15
select select "CUSTOM"
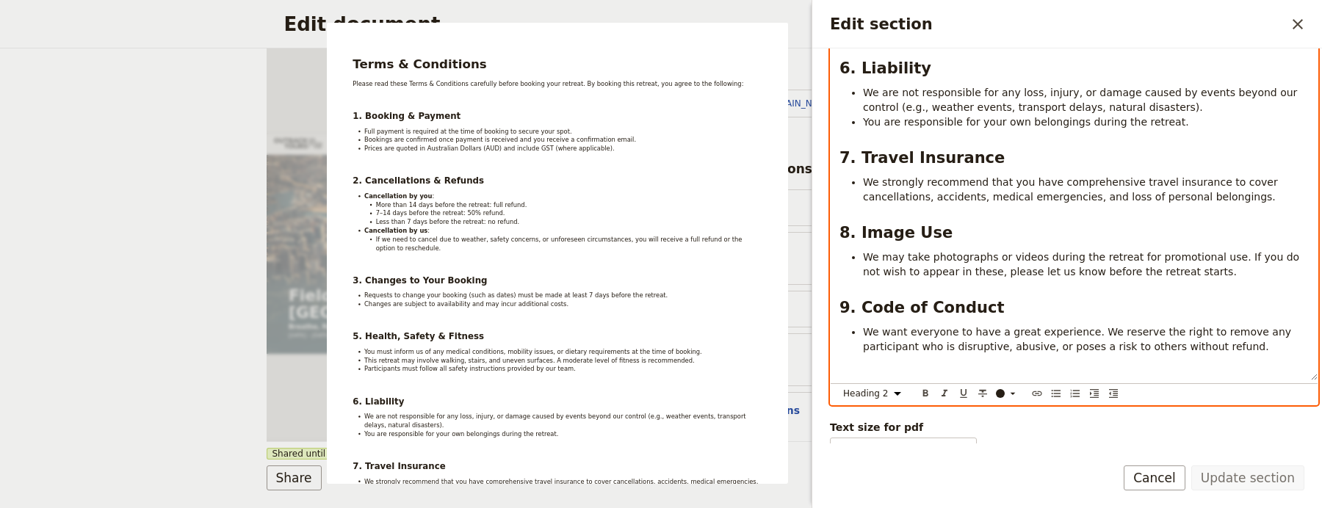
scroll to position [735, 0]
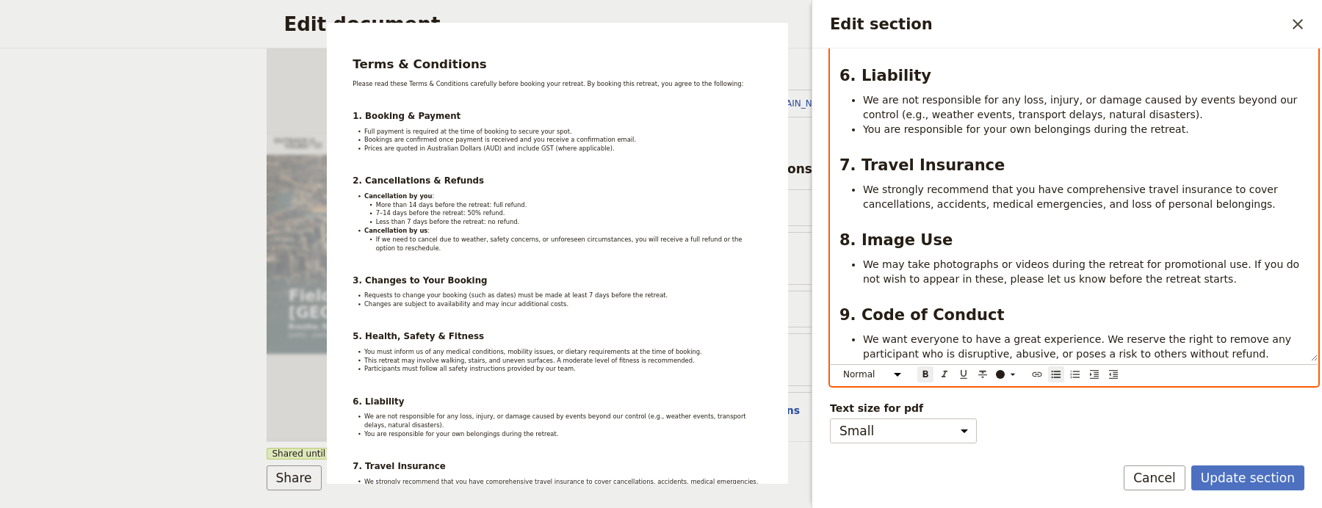
scroll to position [707, 0]
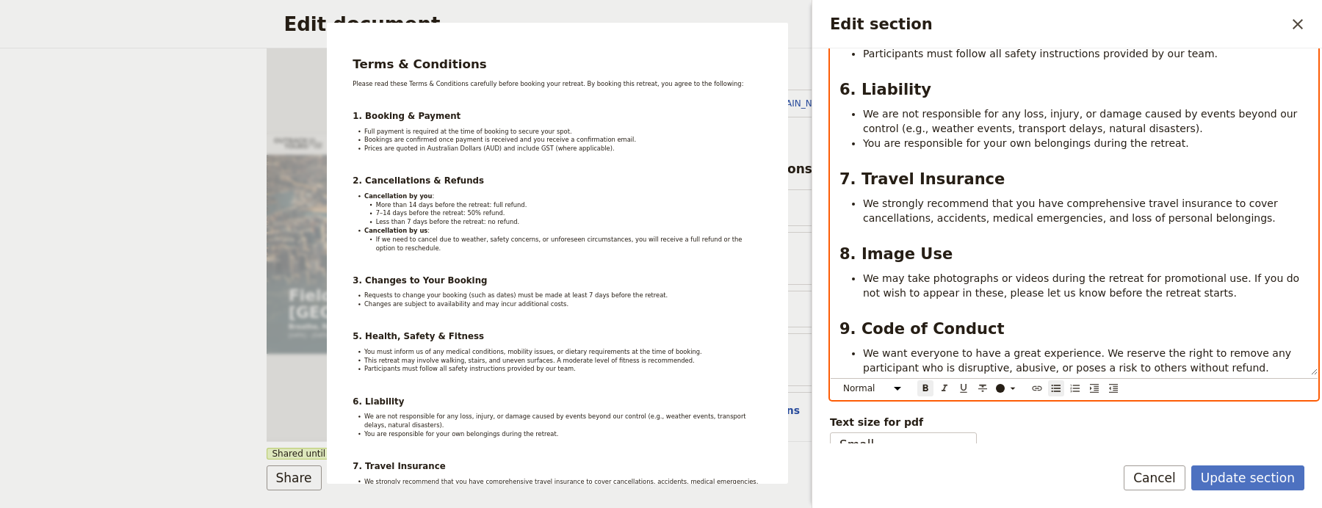
select select "h2"
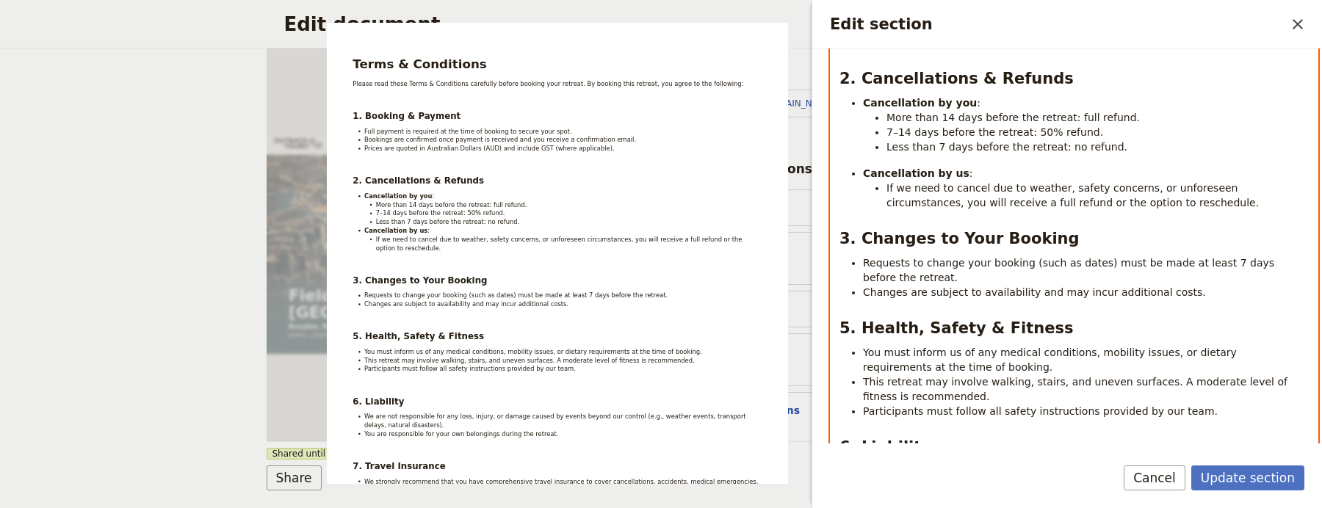
scroll to position [0, 0]
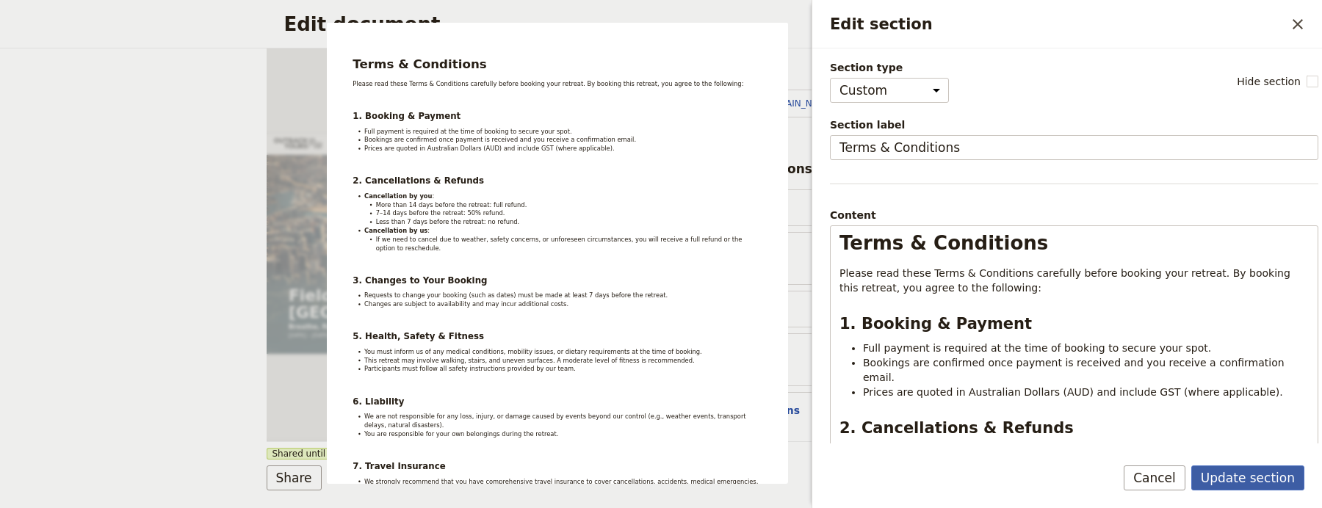
click at [1234, 474] on button "Update section" at bounding box center [1248, 478] width 113 height 25
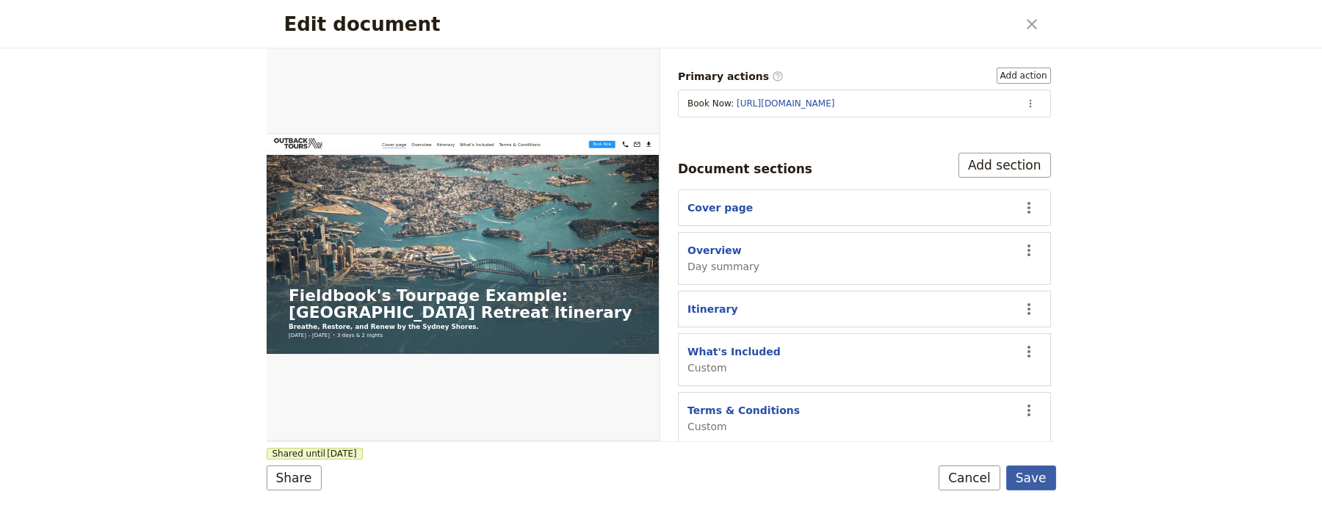
click at [1039, 479] on button "Save" at bounding box center [1032, 478] width 50 height 25
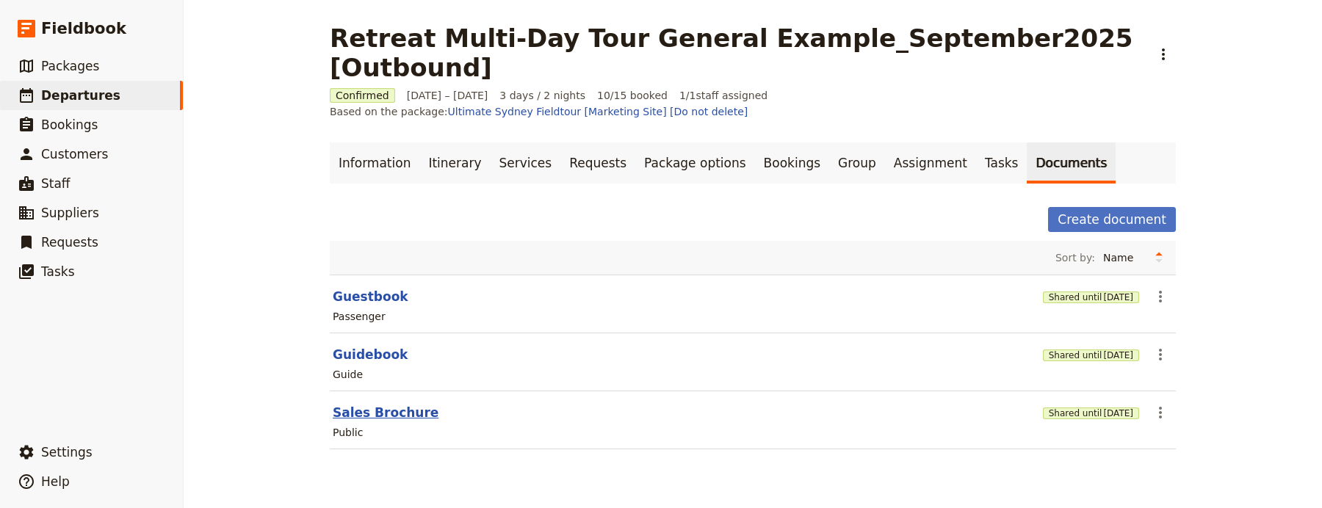
click at [382, 404] on button "Sales Brochure" at bounding box center [386, 413] width 106 height 18
select select "DEFAULT"
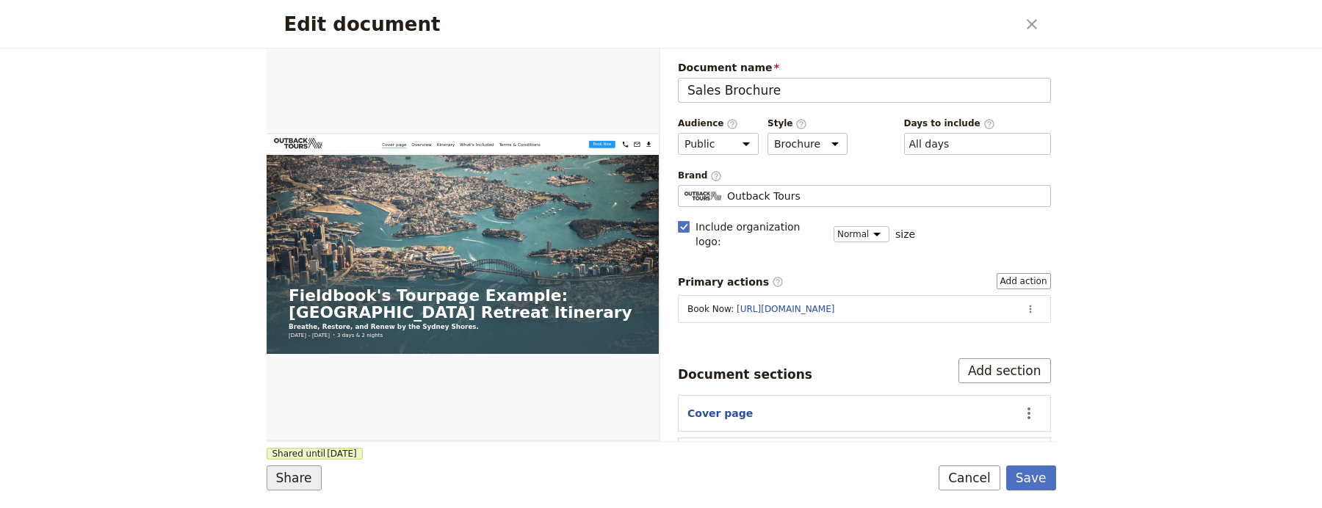
click at [314, 469] on button "Share" at bounding box center [294, 478] width 55 height 25
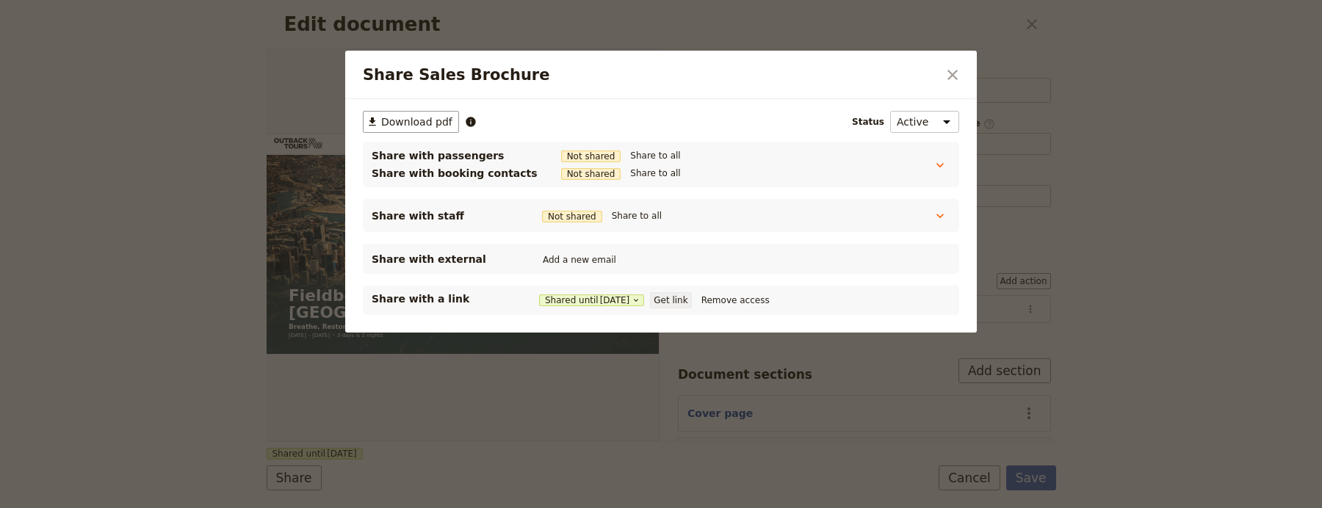
click at [683, 304] on button "Get link" at bounding box center [670, 300] width 41 height 16
click at [950, 68] on icon "Close dialog" at bounding box center [953, 75] width 18 height 18
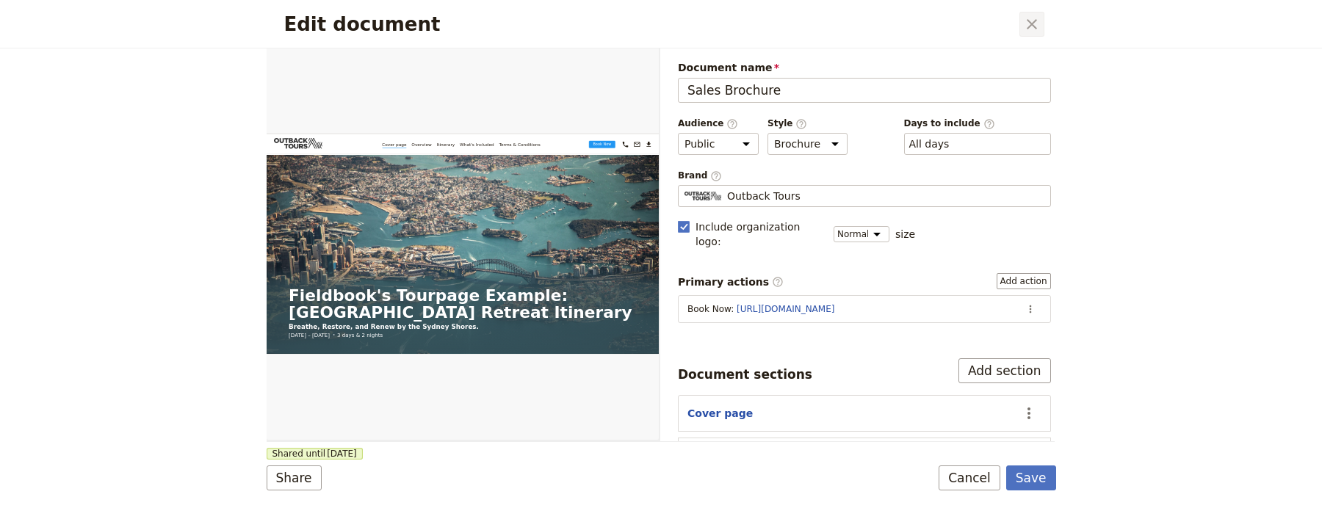
click at [1023, 29] on icon "Close dialog" at bounding box center [1032, 24] width 18 height 18
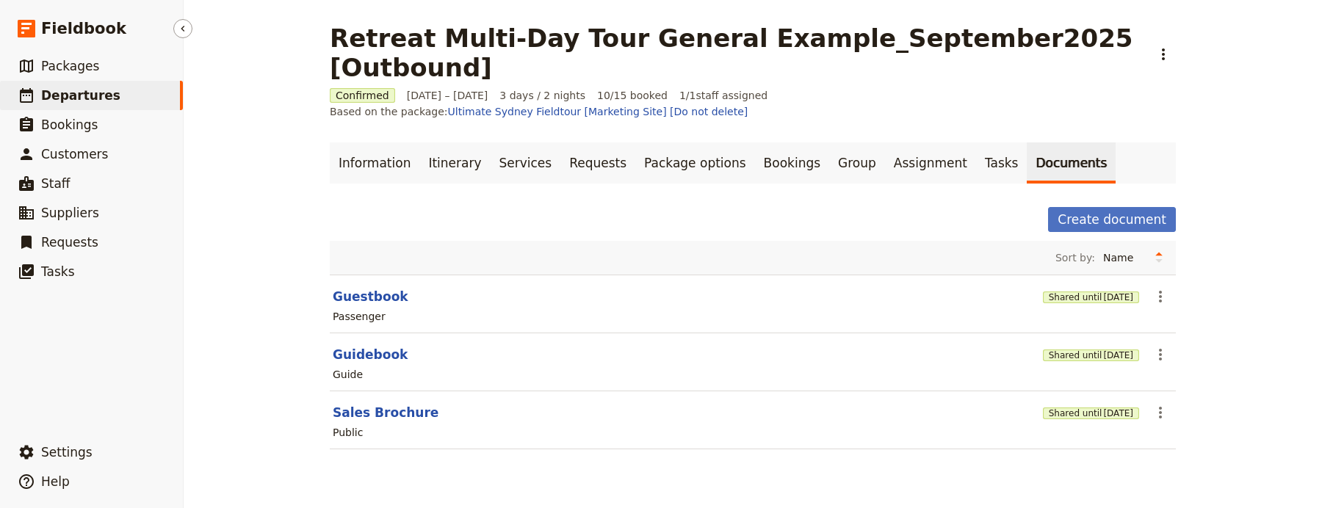
click at [120, 96] on link "​ Departures" at bounding box center [91, 95] width 183 height 29
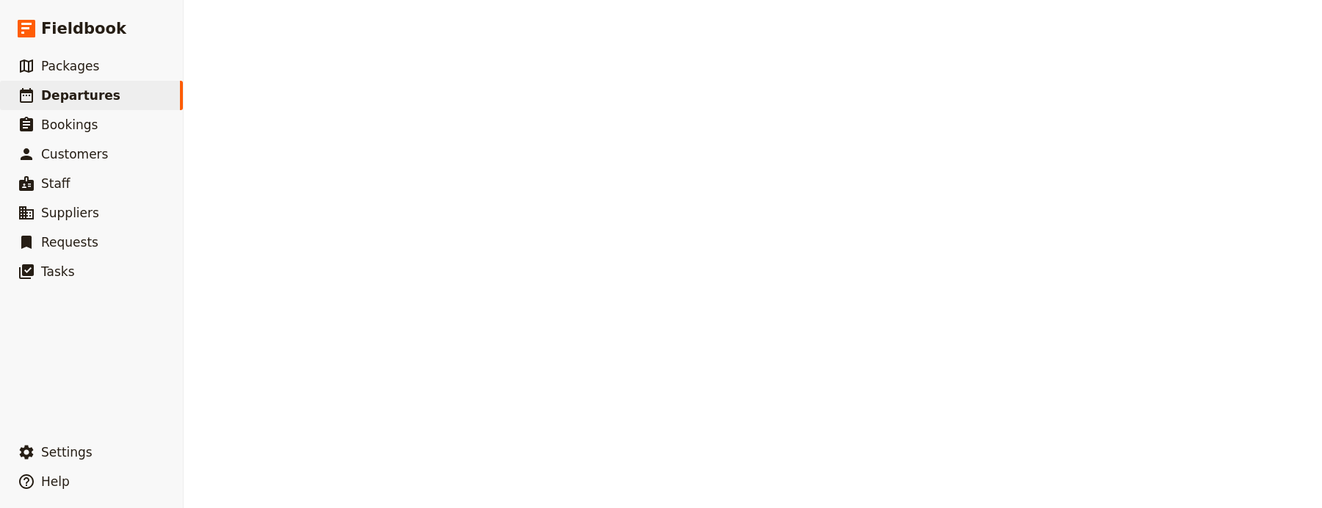
select select "UPDATED_AT"
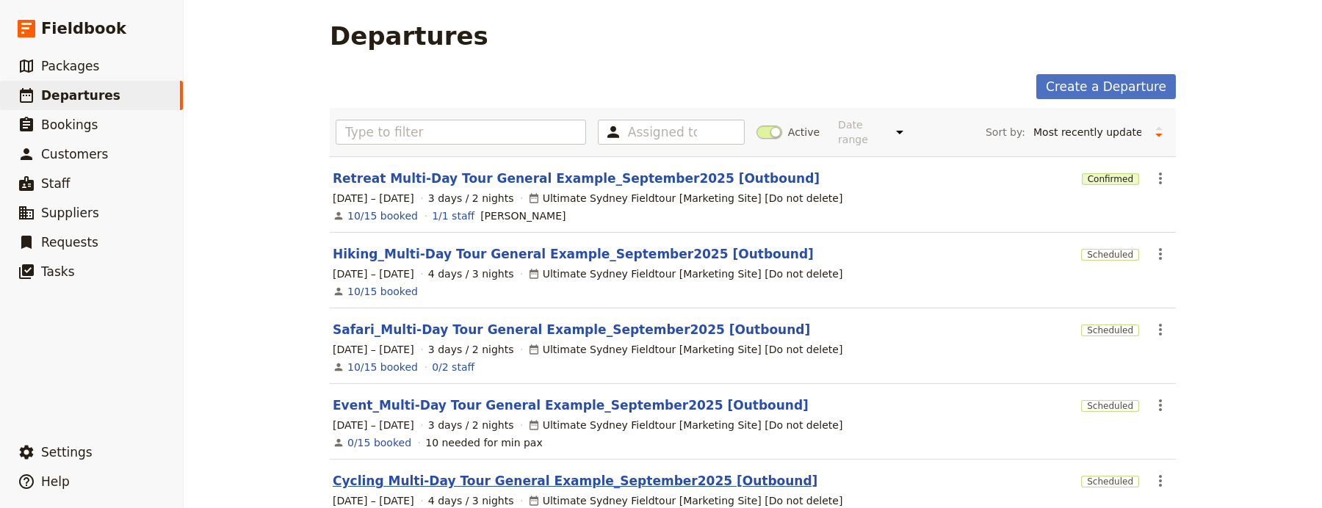
scroll to position [4, 0]
click at [561, 476] on link "Cycling Multi-Day Tour General Example_September2025 [Outbound]" at bounding box center [575, 480] width 485 height 18
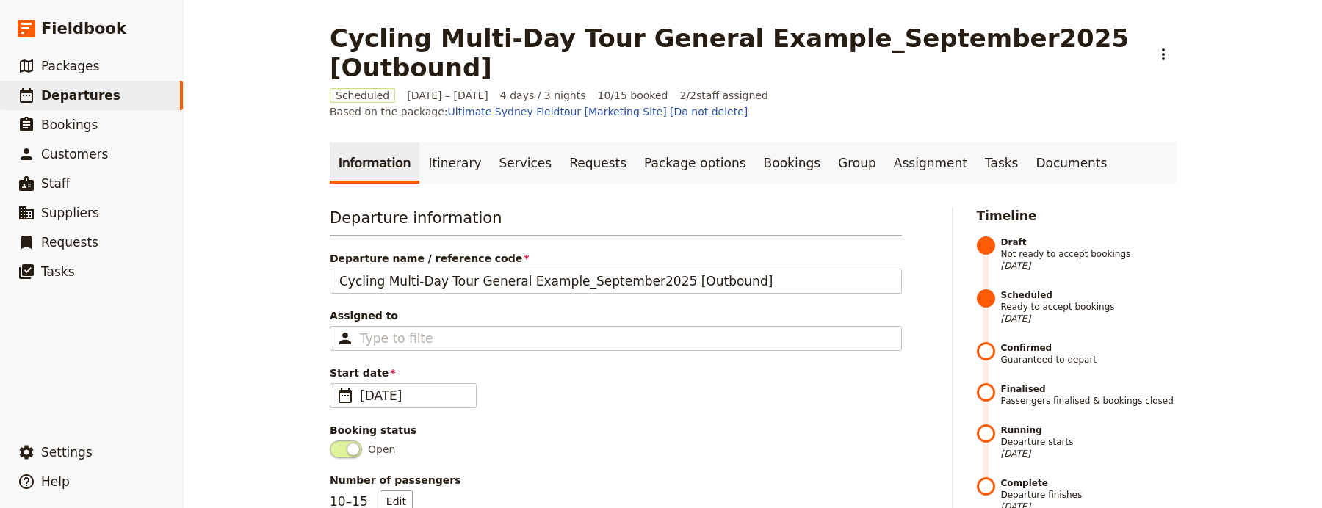
click at [1051, 143] on ul "Information Itinerary Services Requests Package options Bookings Group Assignme…" at bounding box center [753, 163] width 846 height 41
click at [1039, 143] on link "Documents" at bounding box center [1071, 163] width 89 height 41
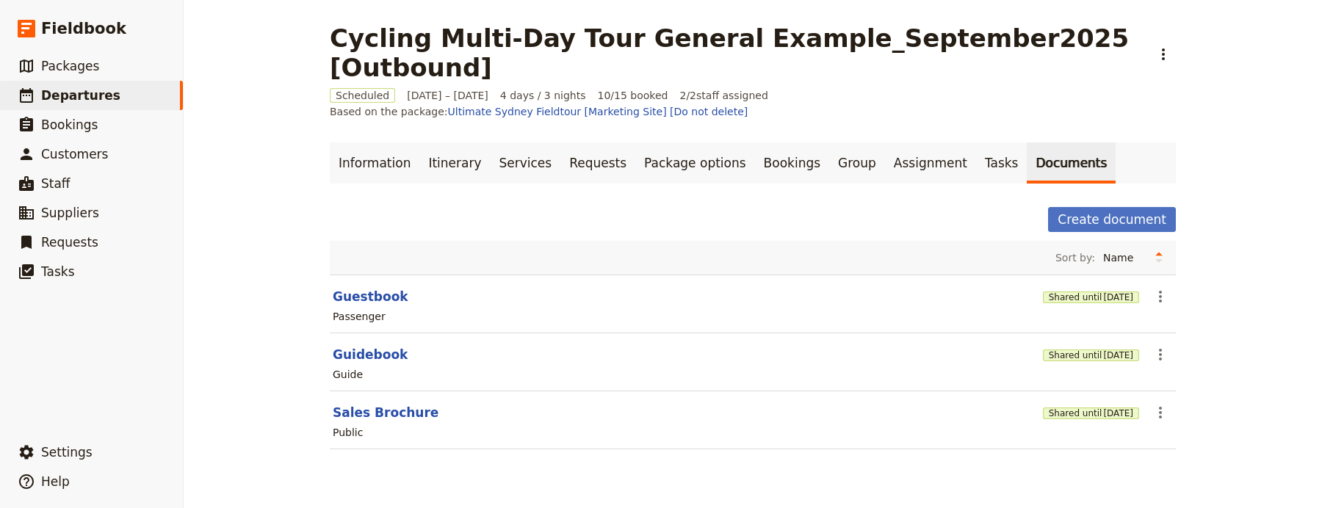
click at [436, 404] on header "Sales Brochure" at bounding box center [685, 413] width 705 height 18
click at [386, 404] on button "Sales Brochure" at bounding box center [386, 413] width 106 height 18
select select "DEFAULT"
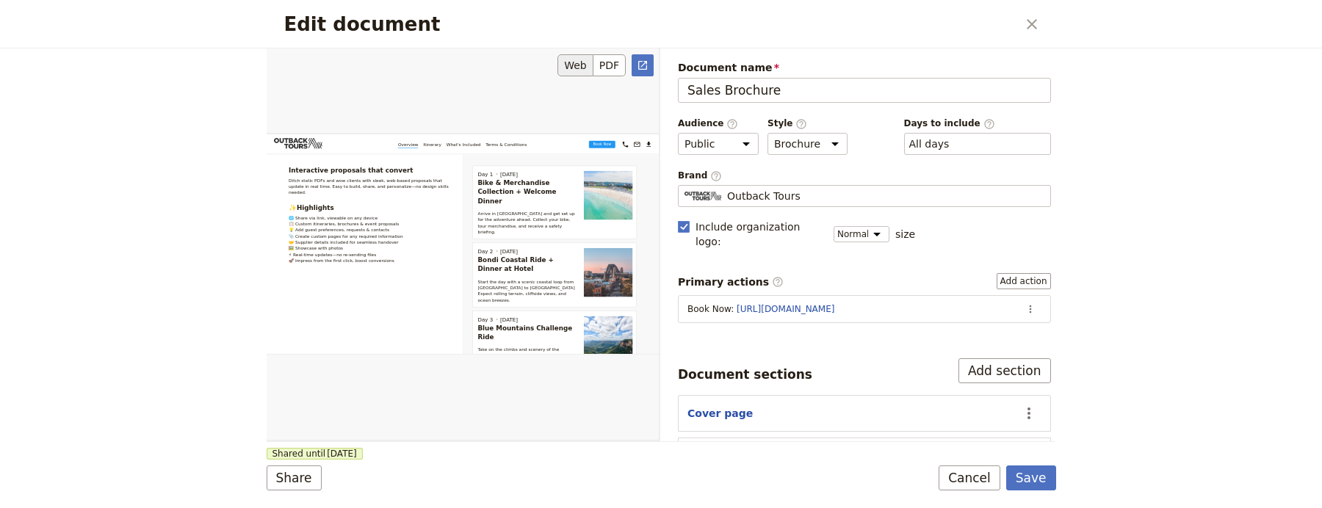
scroll to position [4, 0]
click at [702, 406] on button "Cover page" at bounding box center [720, 413] width 65 height 15
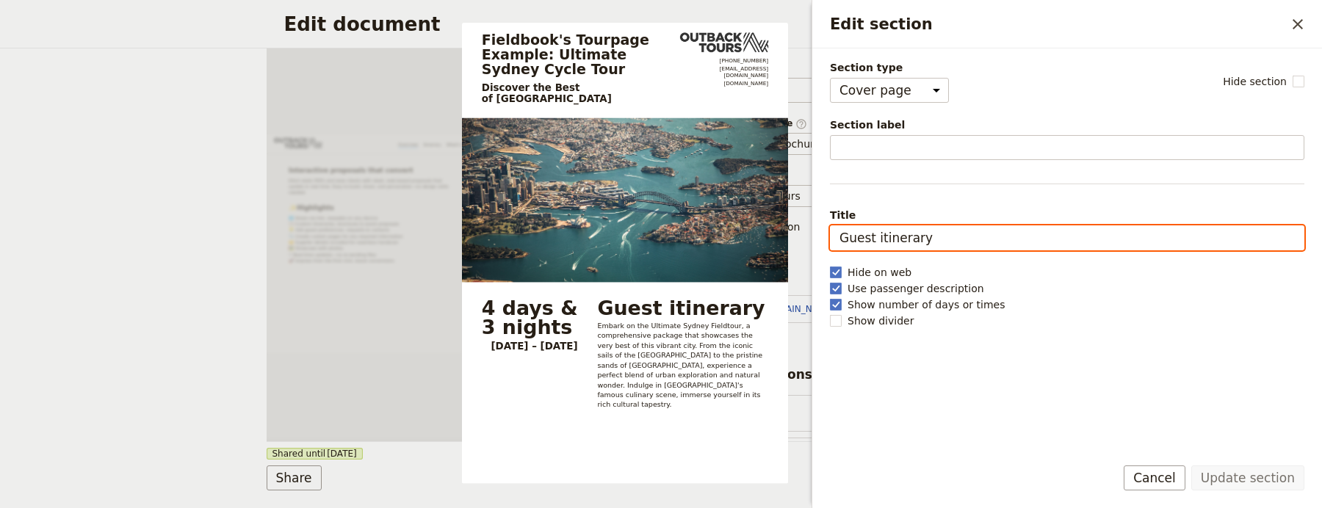
click at [893, 249] on input "Guest itinerary" at bounding box center [1067, 238] width 475 height 25
click at [893, 248] on input "Guest itinerary" at bounding box center [1067, 238] width 475 height 25
type input "Sales Brochure"
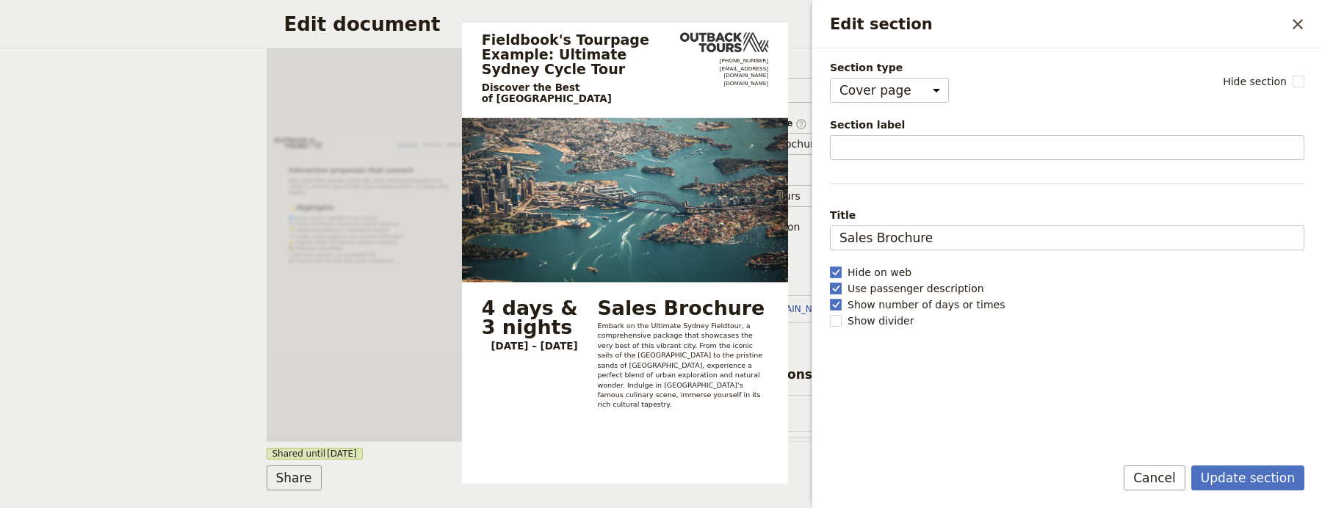
click at [841, 290] on rect "Edit section" at bounding box center [835, 288] width 11 height 11
click at [830, 281] on input "Use passenger description" at bounding box center [829, 281] width 1 height 1
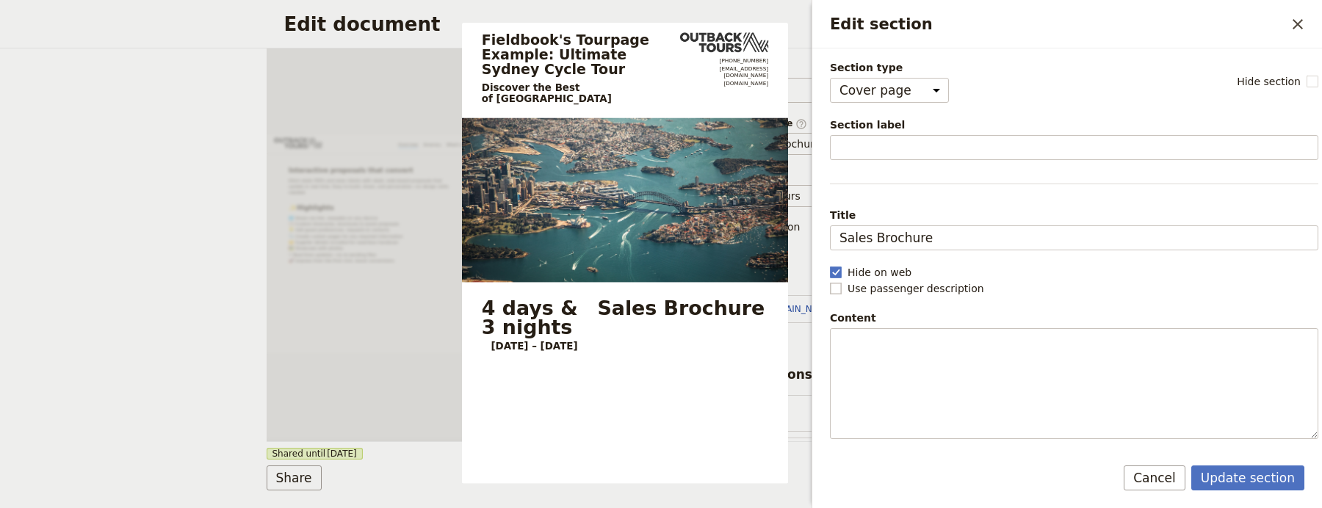
click at [841, 290] on rect "Edit section" at bounding box center [835, 288] width 11 height 11
click at [830, 281] on input "Use passenger description" at bounding box center [829, 281] width 1 height 1
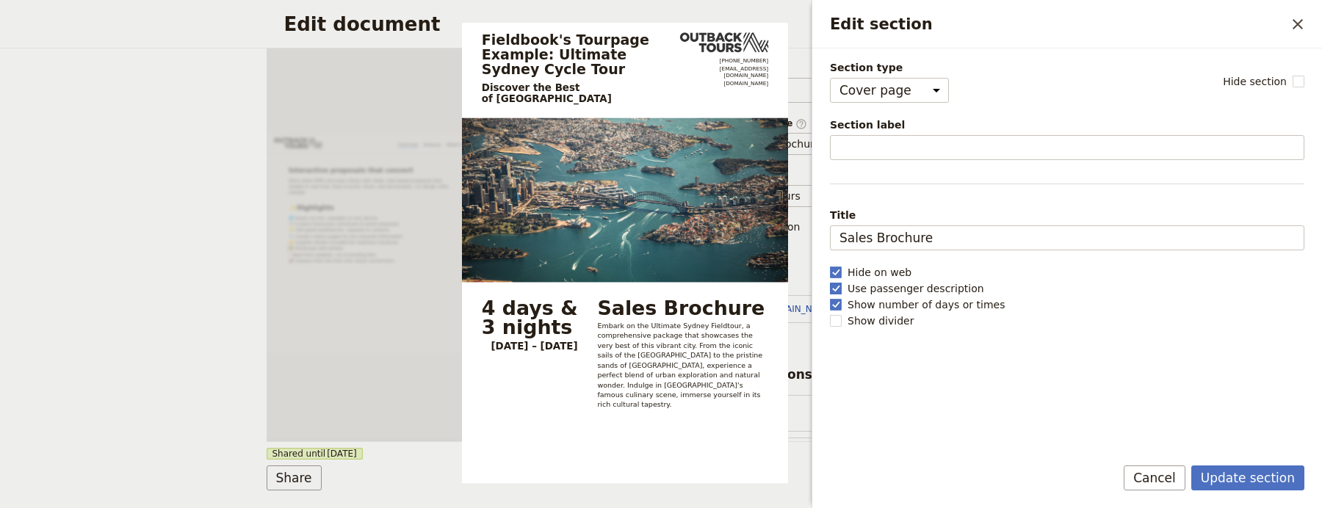
click at [834, 289] on rect "Edit section" at bounding box center [835, 288] width 11 height 11
click at [830, 281] on input "Use passenger description" at bounding box center [829, 281] width 1 height 1
checkbox input "false"
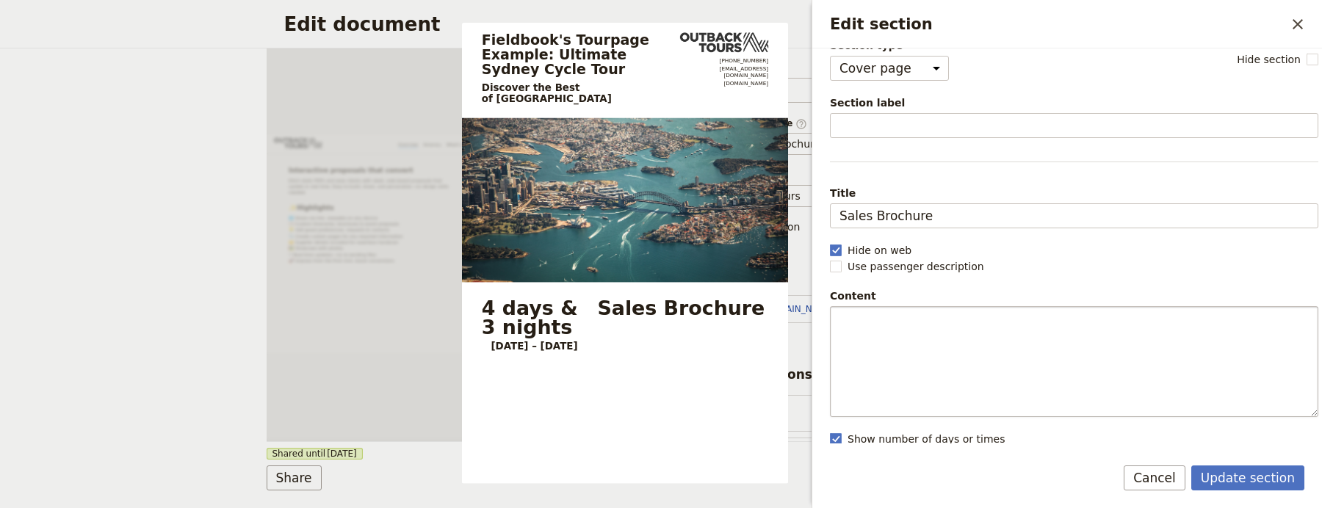
scroll to position [43, 0]
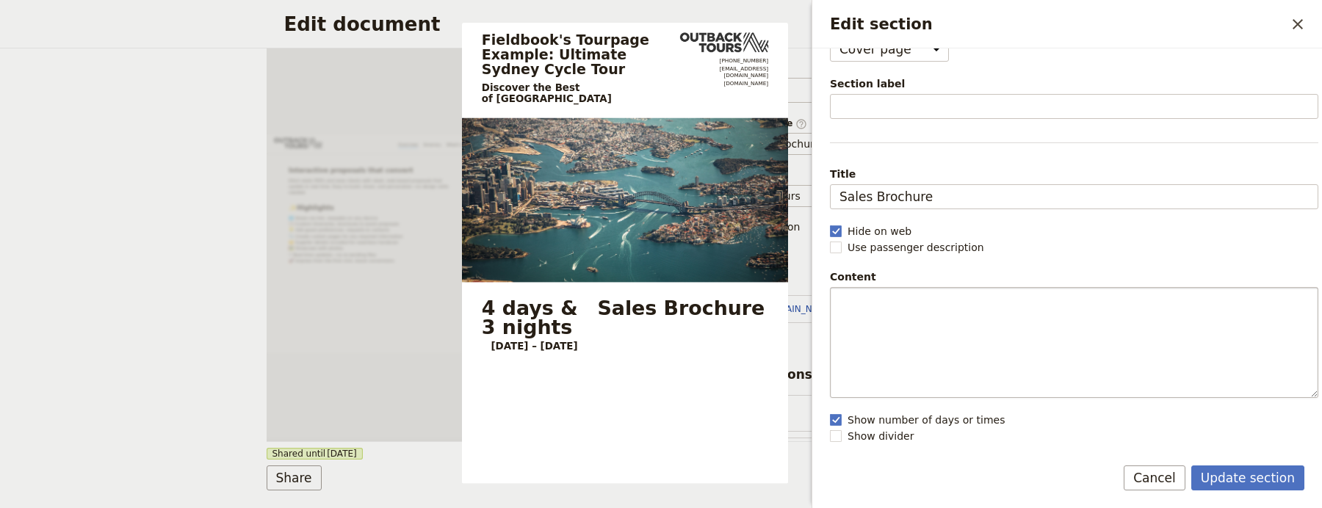
drag, startPoint x: 981, startPoint y: 419, endPoint x: 982, endPoint y: 348, distance: 70.5
click at [981, 418] on span "Show number of days or times" at bounding box center [926, 420] width 157 height 15
click at [830, 413] on input "Show number of days or times" at bounding box center [829, 412] width 1 height 1
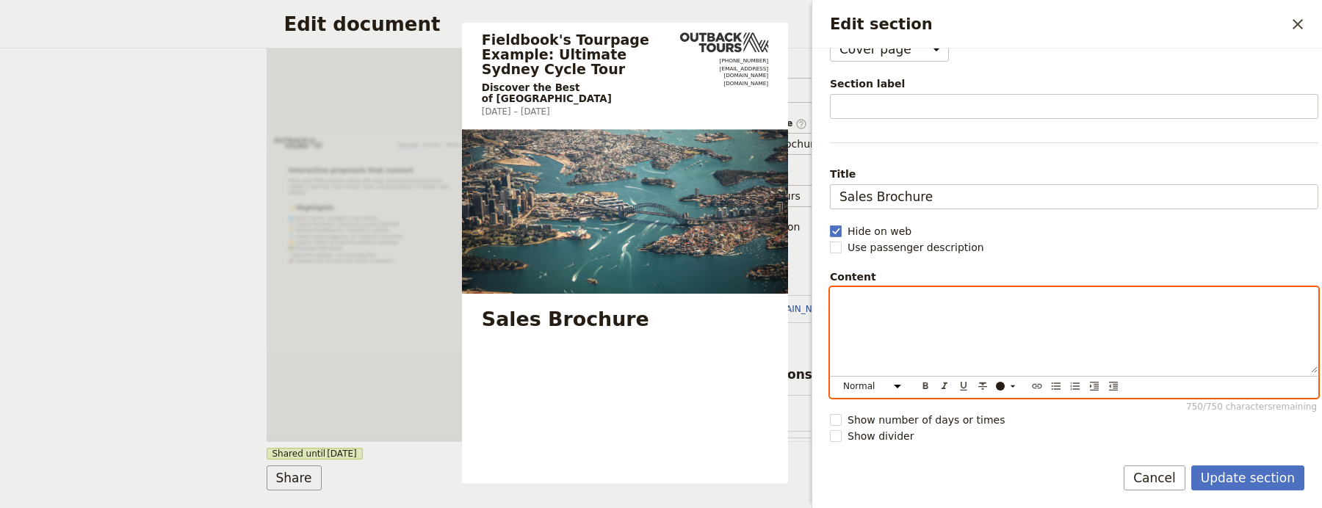
click at [987, 336] on div "Edit section" at bounding box center [1074, 330] width 487 height 85
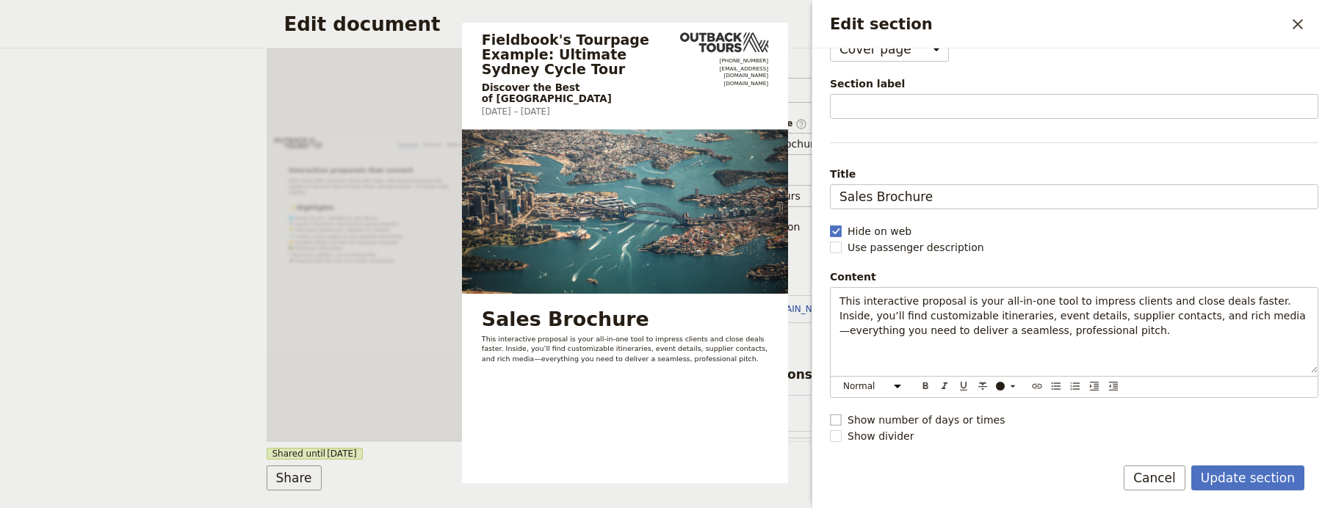
click at [885, 421] on span "Show number of days or times" at bounding box center [926, 420] width 157 height 15
click at [830, 413] on input "Show number of days or times" at bounding box center [829, 412] width 1 height 1
checkbox input "true"
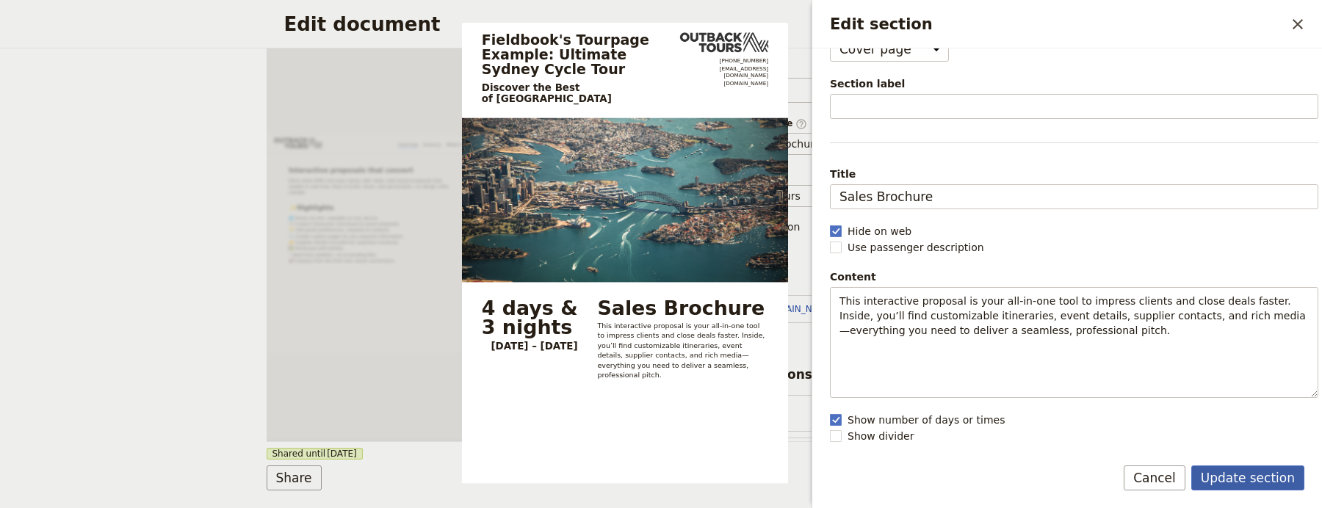
click at [1271, 479] on button "Update section" at bounding box center [1248, 478] width 113 height 25
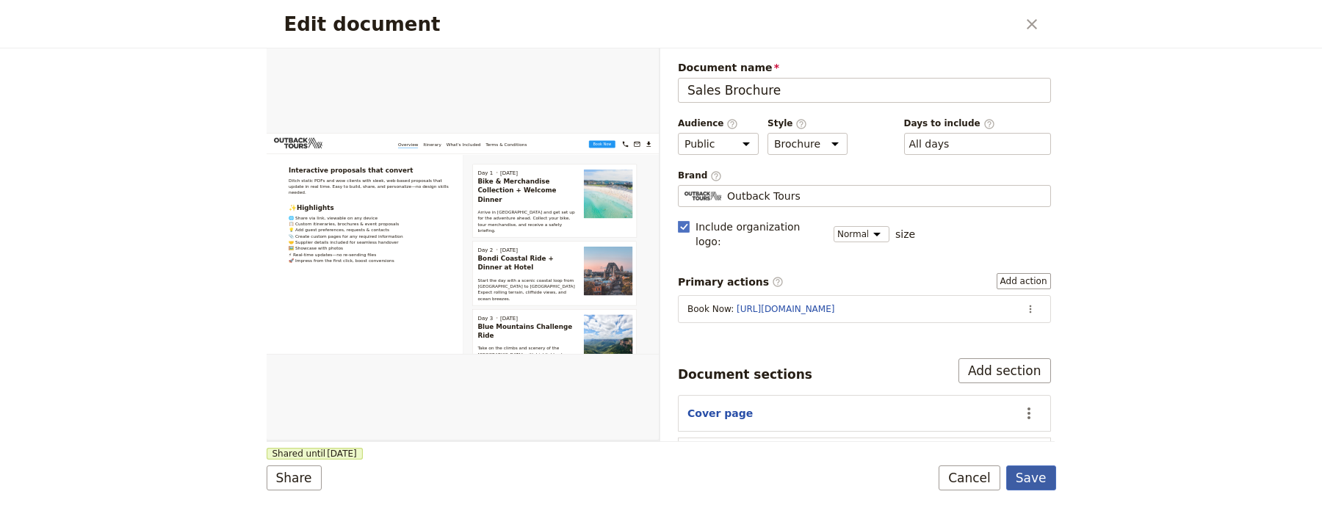
click at [1041, 479] on button "Save" at bounding box center [1032, 478] width 50 height 25
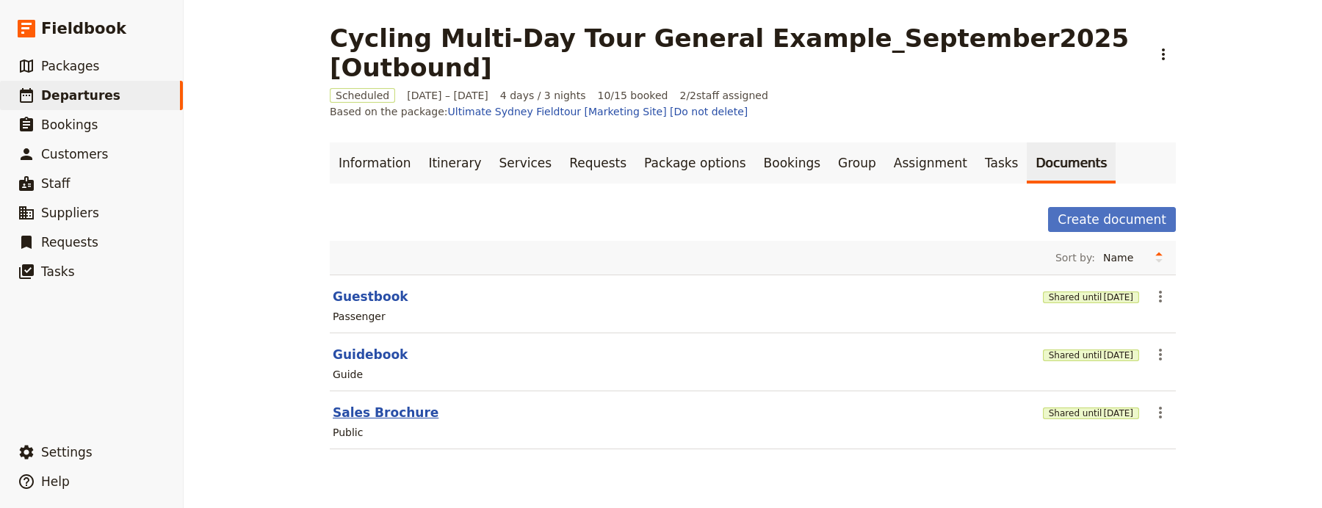
click at [392, 404] on button "Sales Brochure" at bounding box center [386, 413] width 106 height 18
select select "DEFAULT"
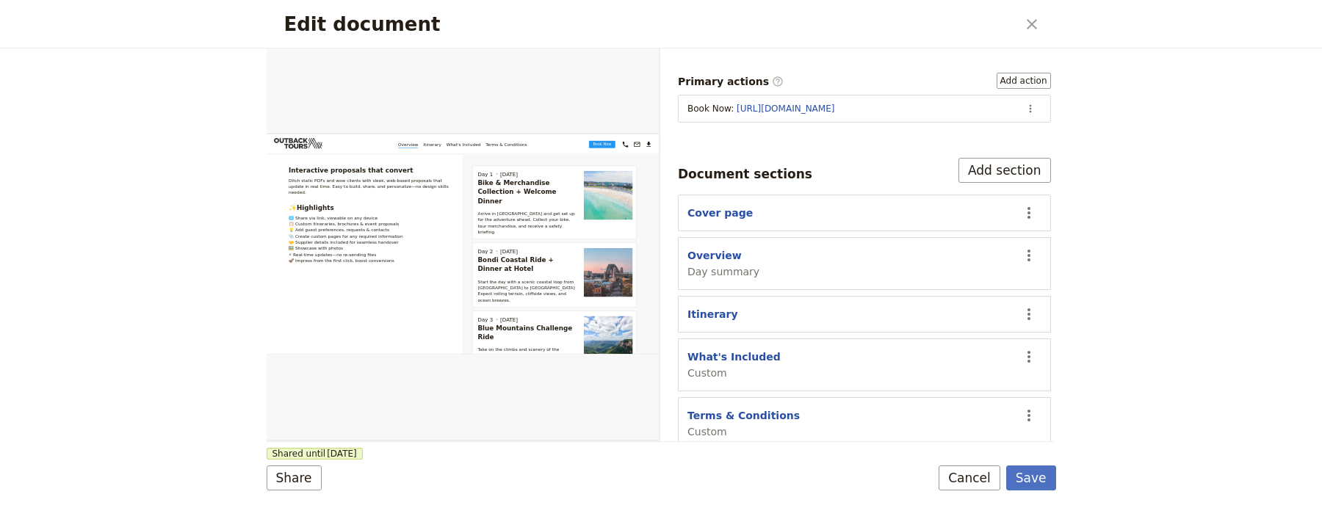
scroll to position [206, 0]
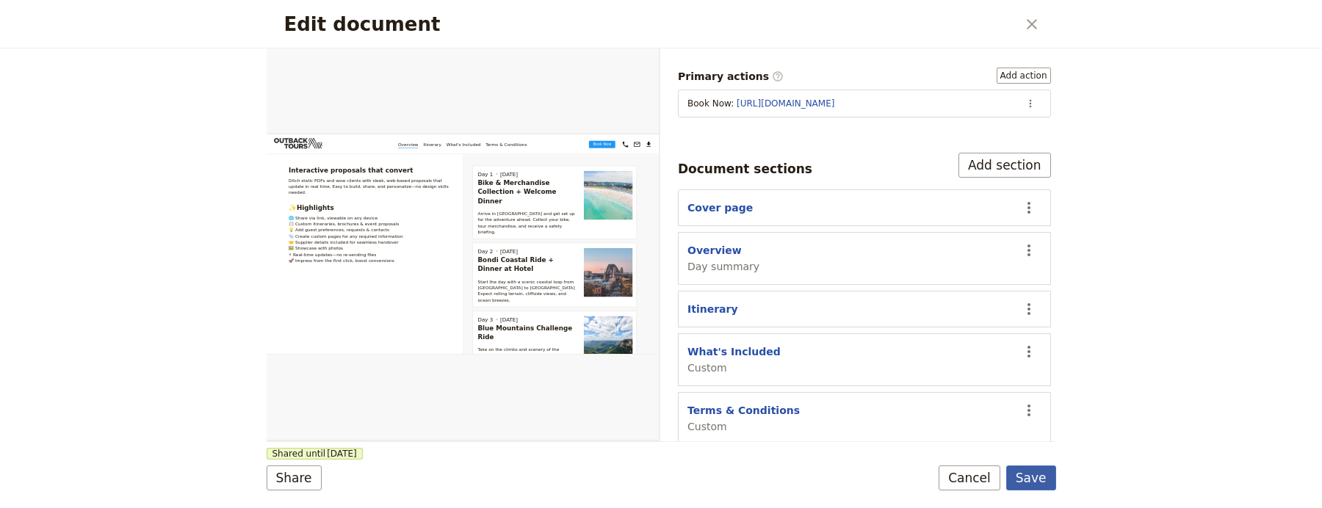
click at [1049, 479] on button "Save" at bounding box center [1032, 478] width 50 height 25
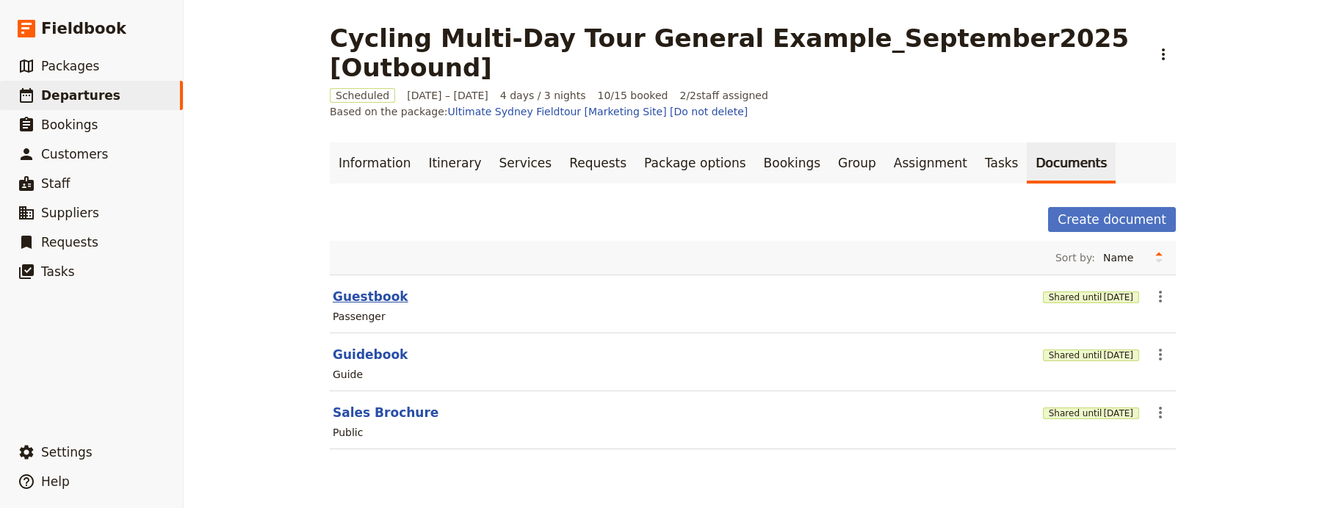
click at [375, 288] on button "Guestbook" at bounding box center [371, 297] width 76 height 18
select select "PASSENGER"
select select "RUN_SHEET"
select select "DEFAULT"
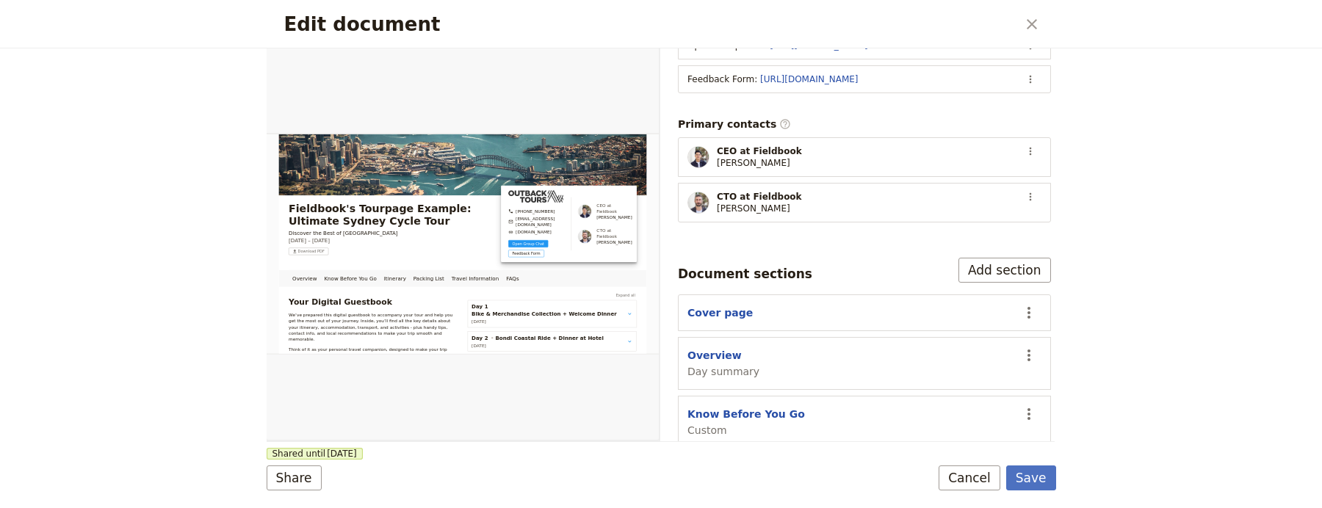
scroll to position [486, 0]
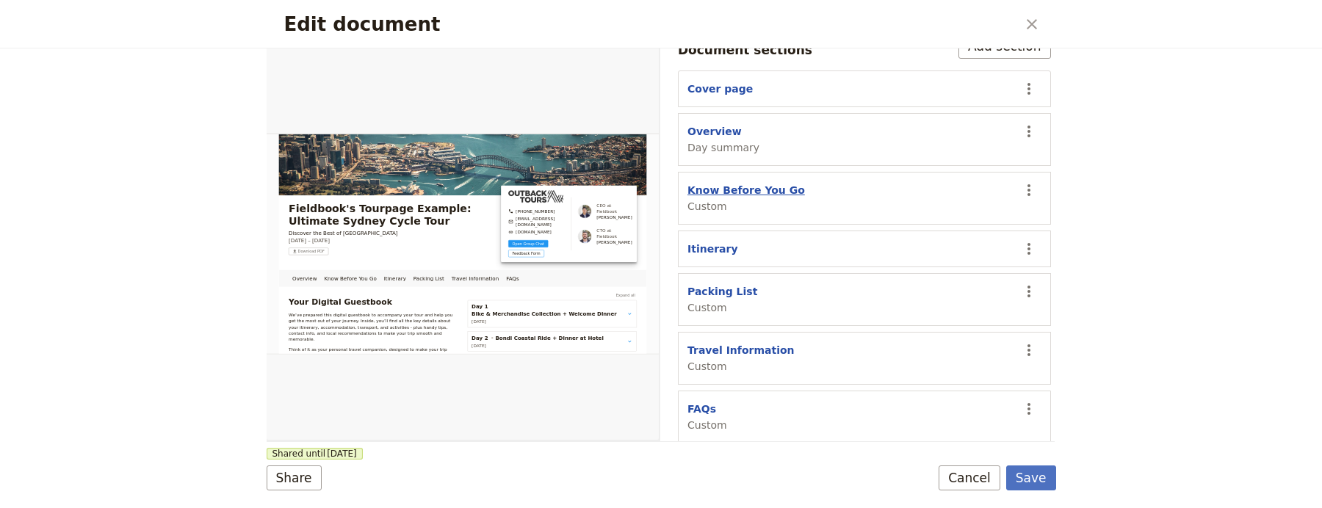
click at [713, 185] on button "Know Before You Go" at bounding box center [747, 190] width 118 height 15
select select "CUSTOM"
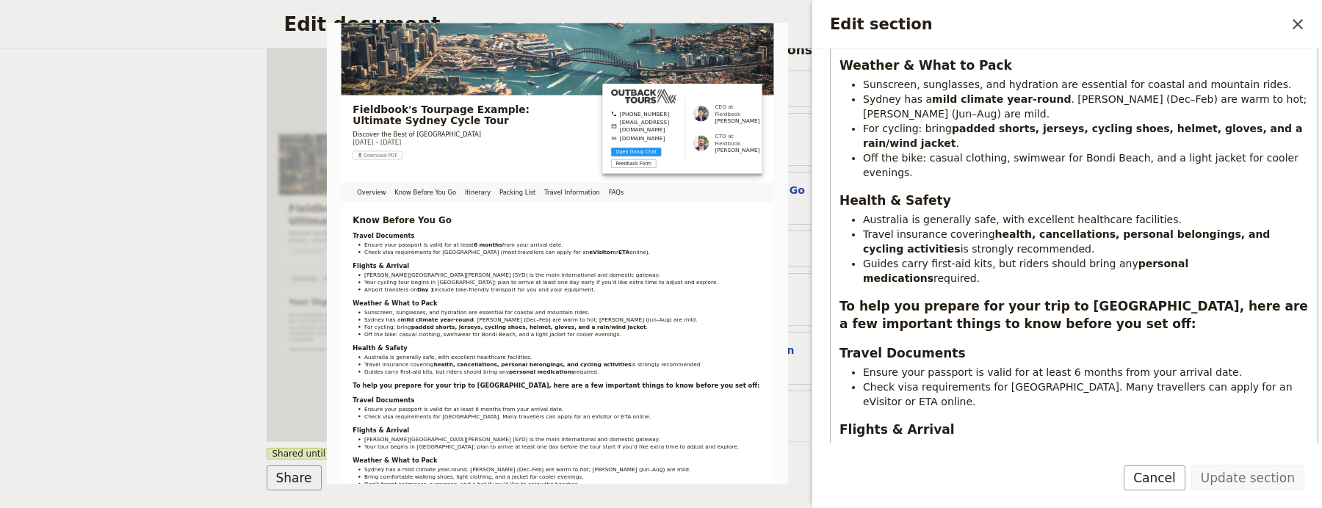
scroll to position [622, 0]
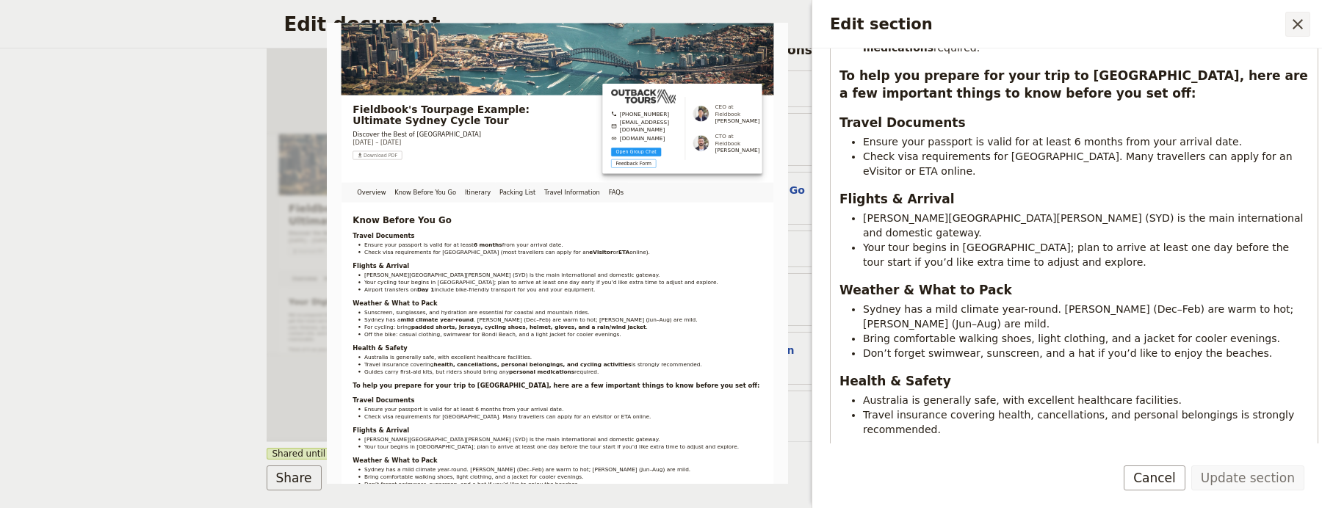
click at [1288, 24] on button "​" at bounding box center [1298, 24] width 25 height 25
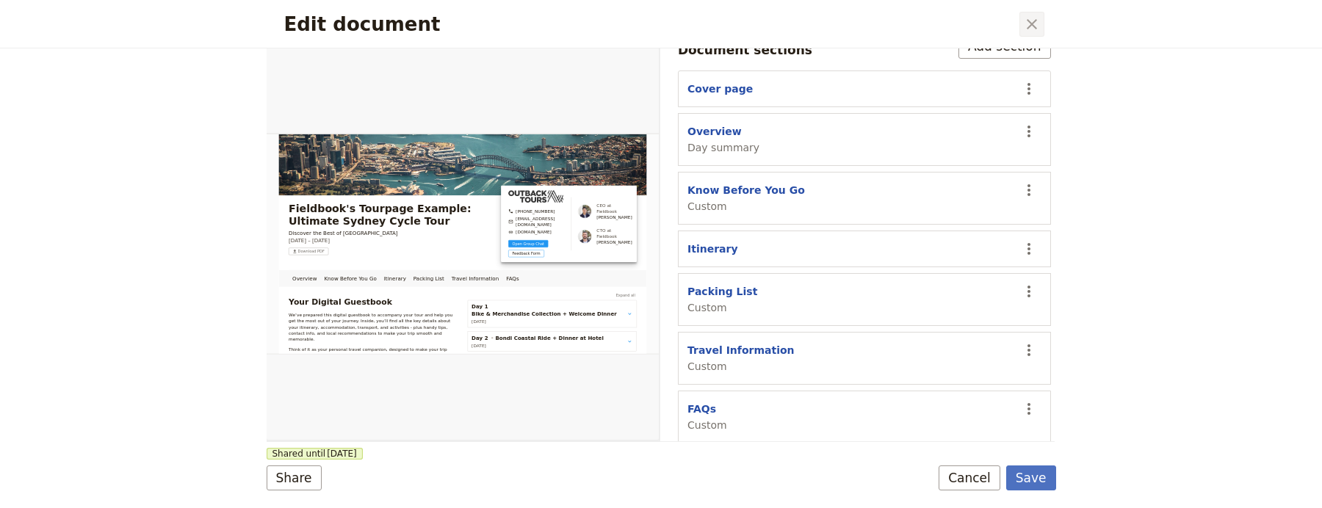
click at [1023, 20] on icon "Close dialog" at bounding box center [1032, 24] width 18 height 18
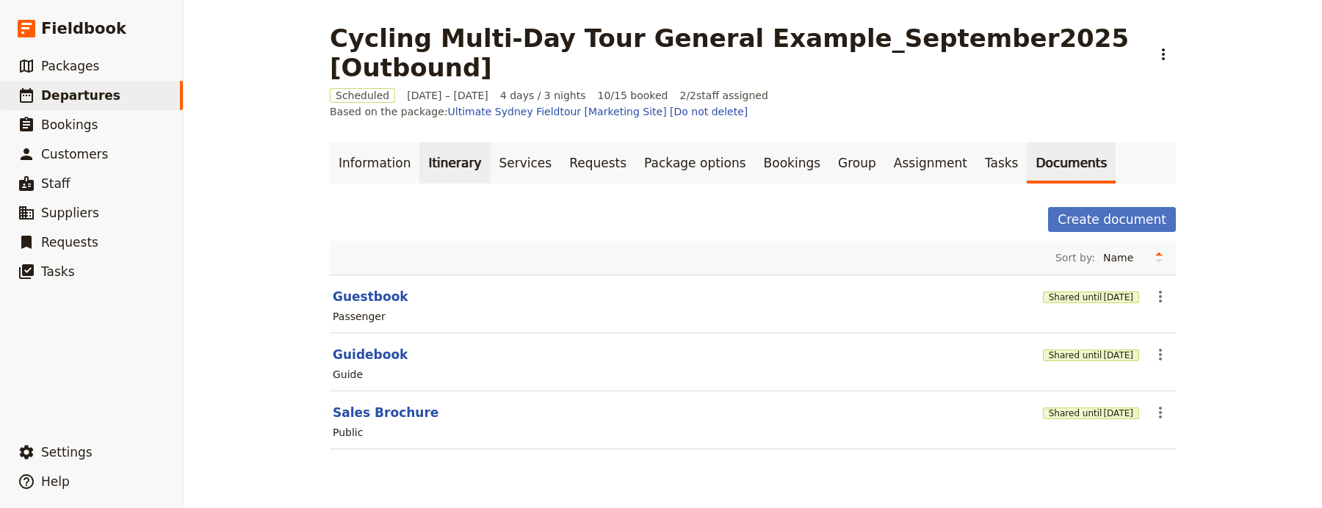
click at [438, 143] on link "Itinerary" at bounding box center [454, 163] width 71 height 41
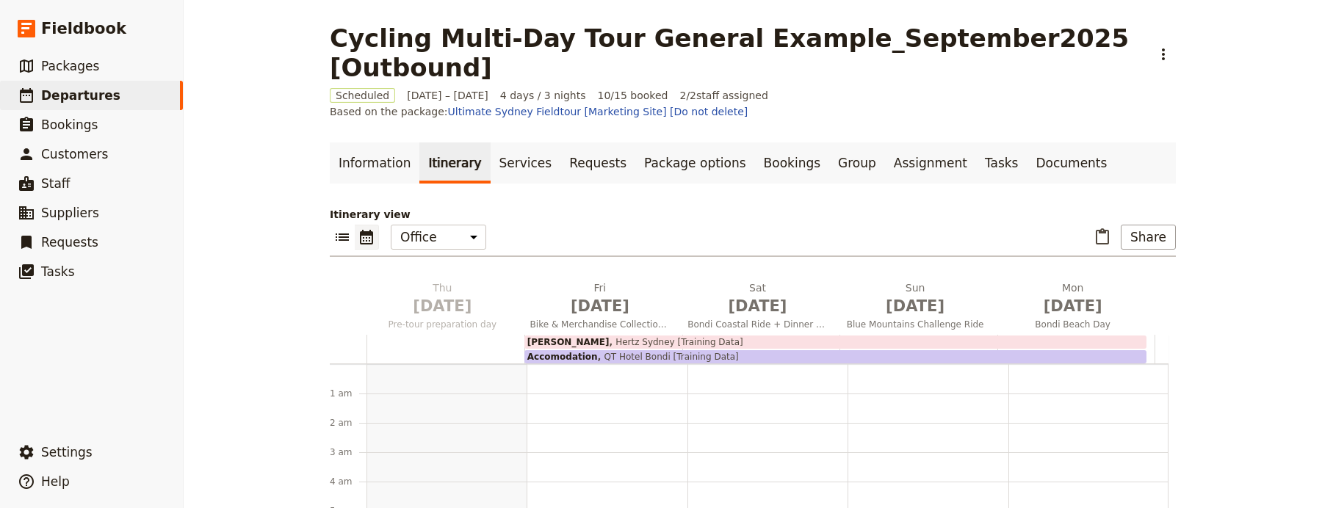
scroll to position [162, 0]
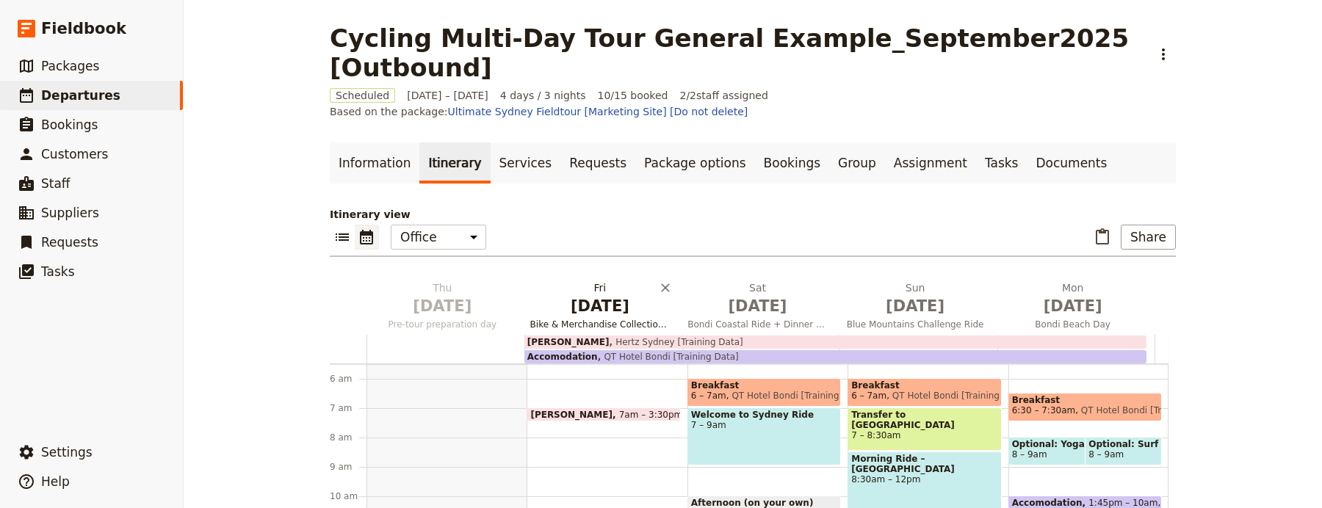
click at [572, 295] on span "[DATE]" at bounding box center [600, 306] width 140 height 22
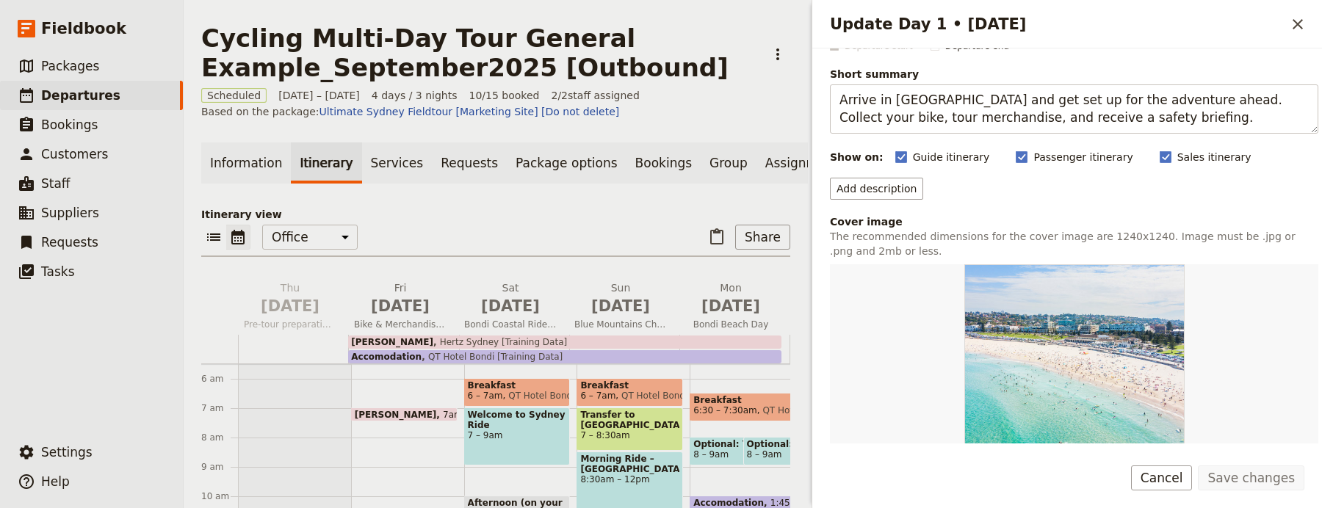
scroll to position [378, 0]
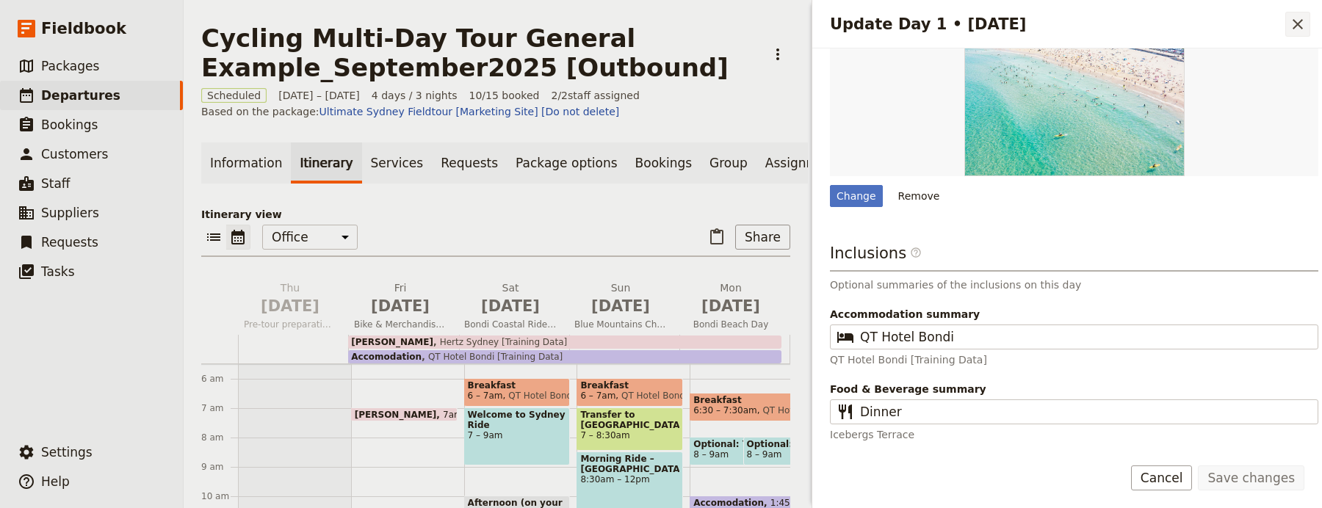
click at [1290, 18] on icon "Close drawer" at bounding box center [1298, 24] width 18 height 18
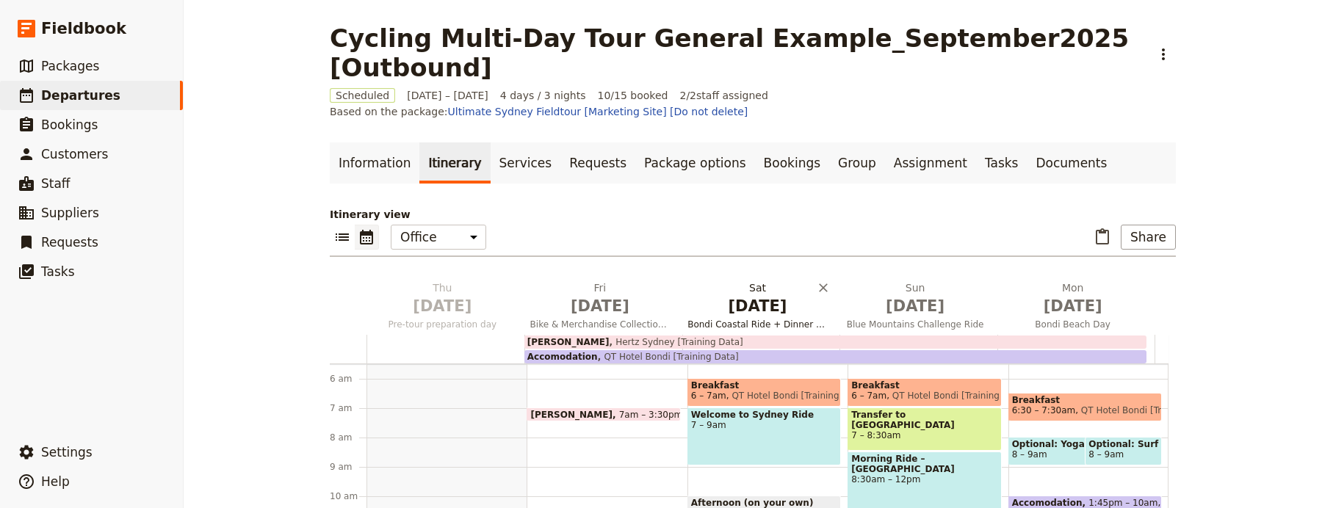
click at [747, 295] on span "[DATE]" at bounding box center [758, 306] width 140 height 22
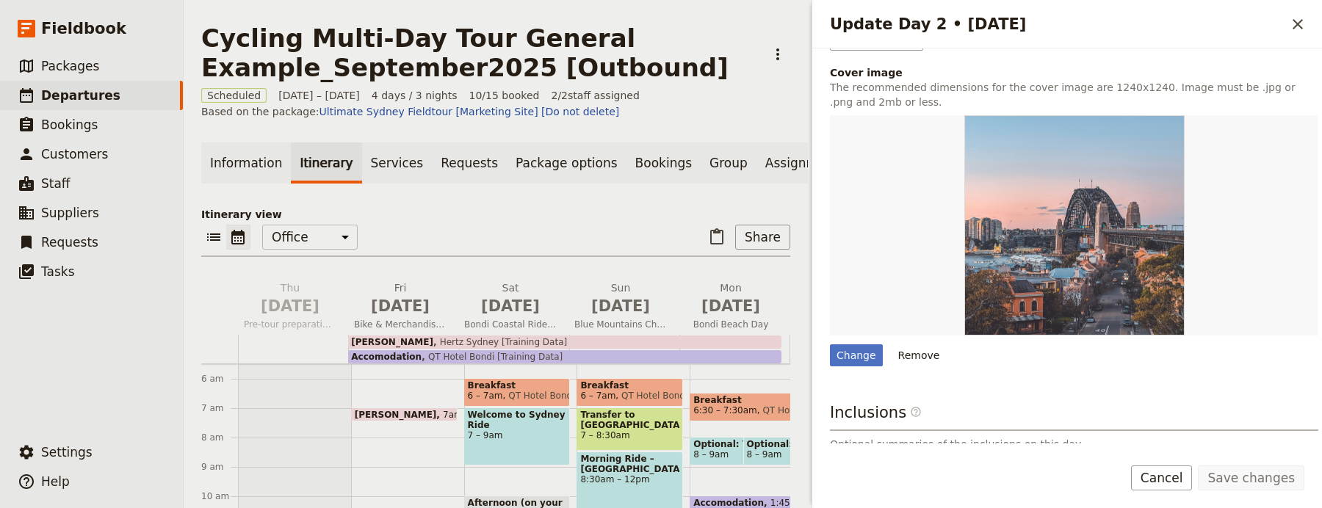
scroll to position [137, 0]
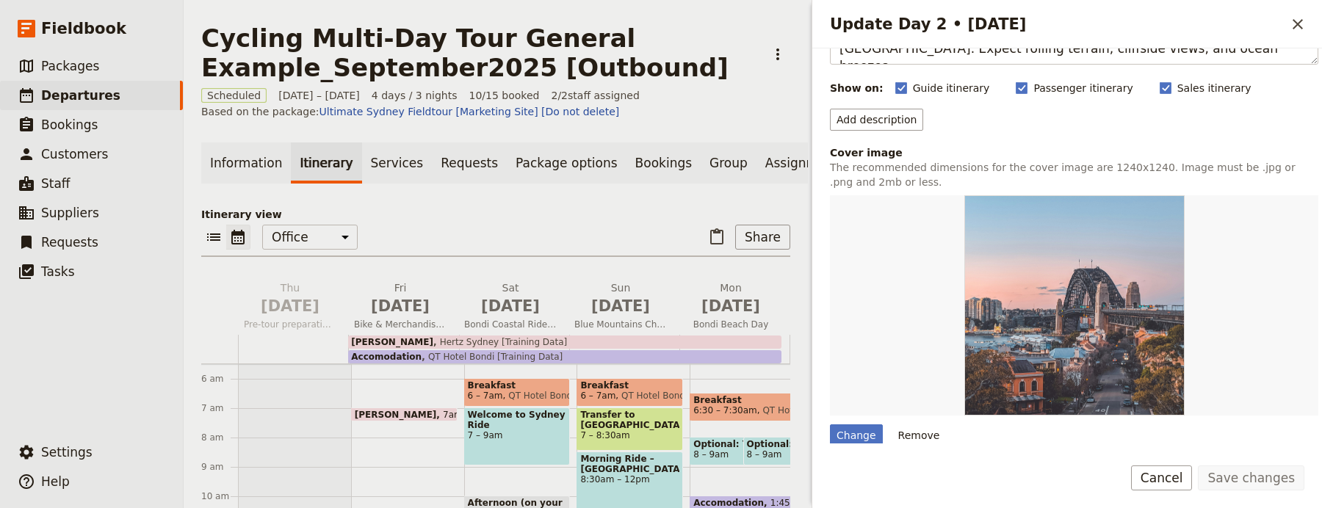
click at [1303, 26] on icon "Close drawer" at bounding box center [1298, 24] width 18 height 18
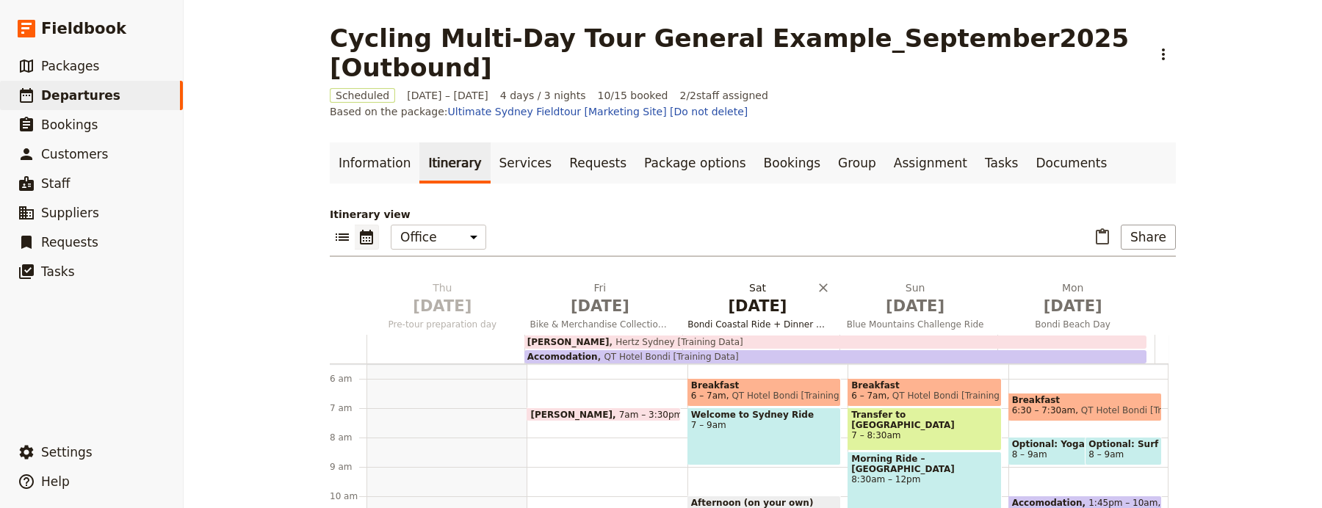
click at [777, 295] on span "[DATE]" at bounding box center [758, 306] width 140 height 22
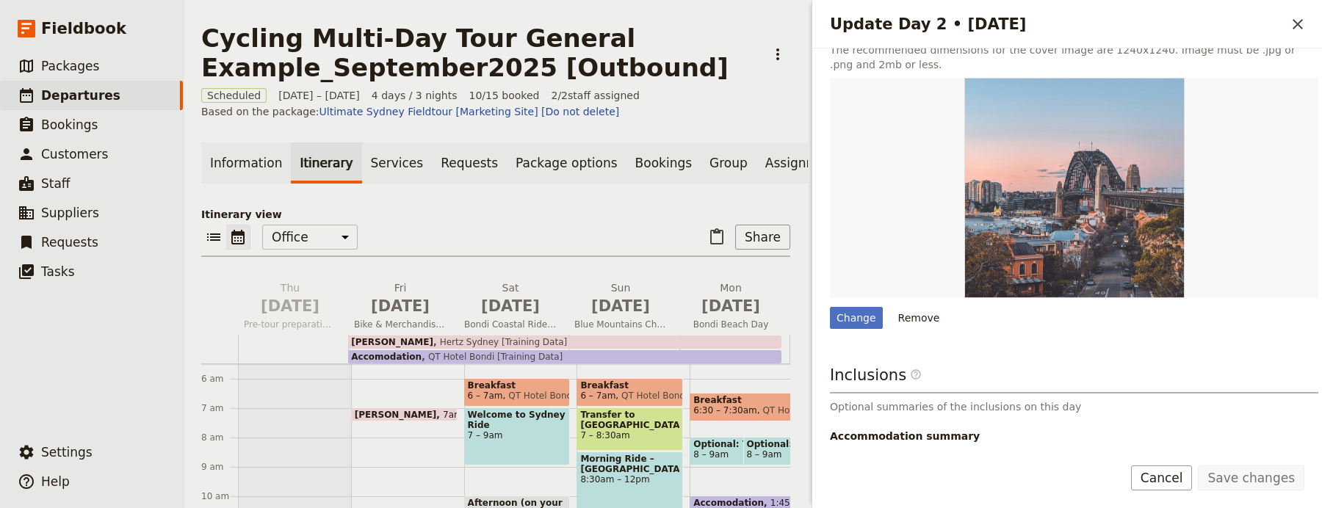
scroll to position [378, 0]
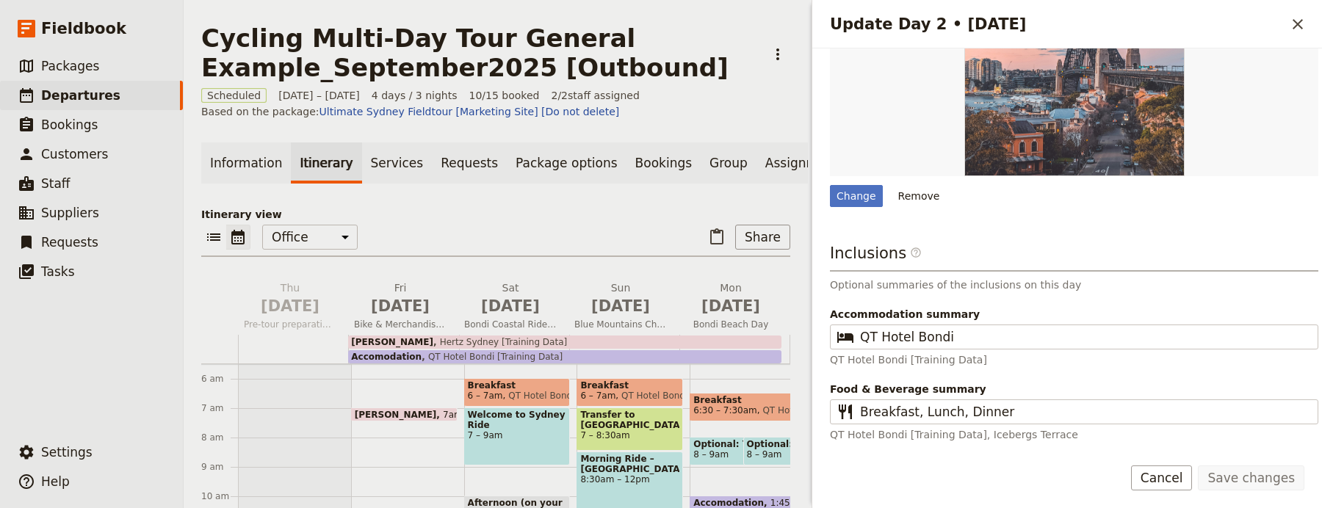
click at [1317, 21] on div "Update Day 2 • [DATE] ​" at bounding box center [1068, 24] width 510 height 48
click at [1304, 23] on icon "Close drawer" at bounding box center [1298, 24] width 18 height 18
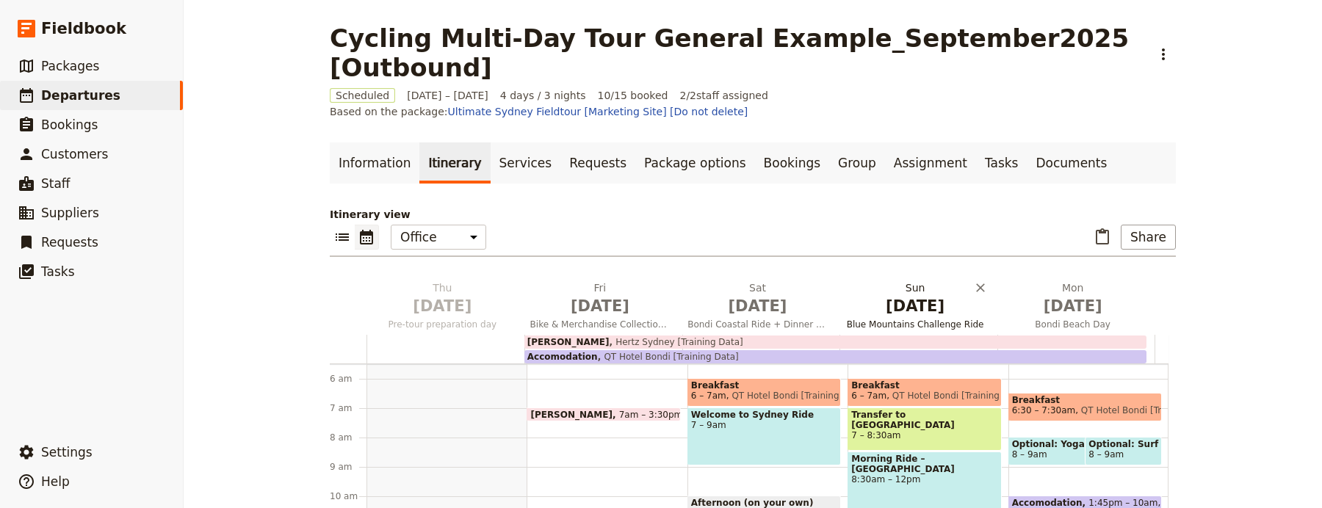
click at [879, 295] on span "[DATE]" at bounding box center [916, 306] width 140 height 22
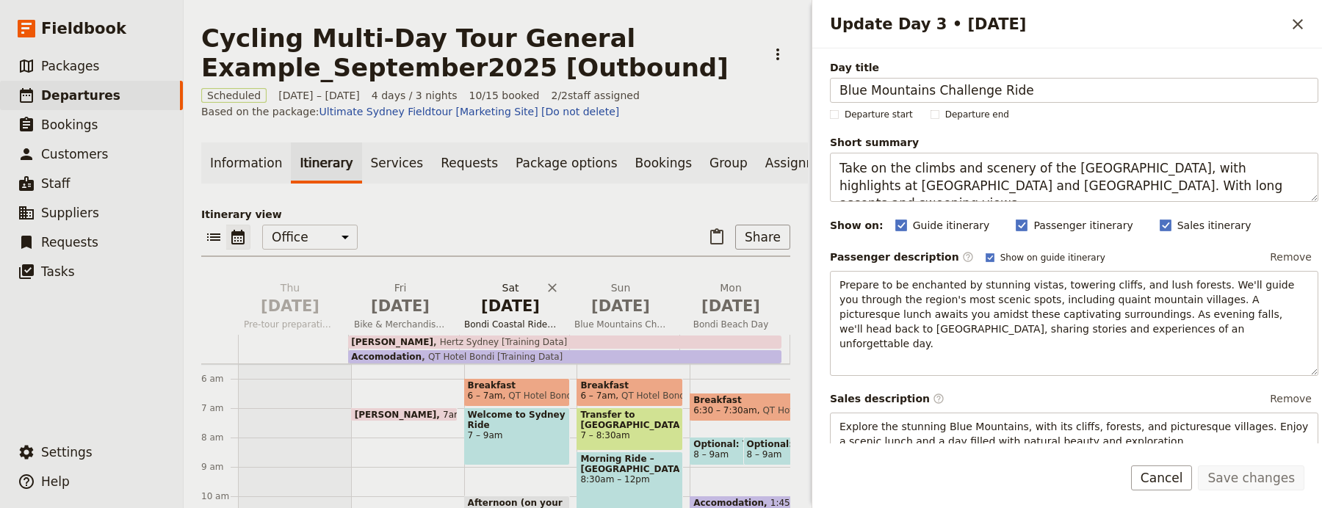
click at [508, 317] on span "[DATE]" at bounding box center [510, 306] width 93 height 22
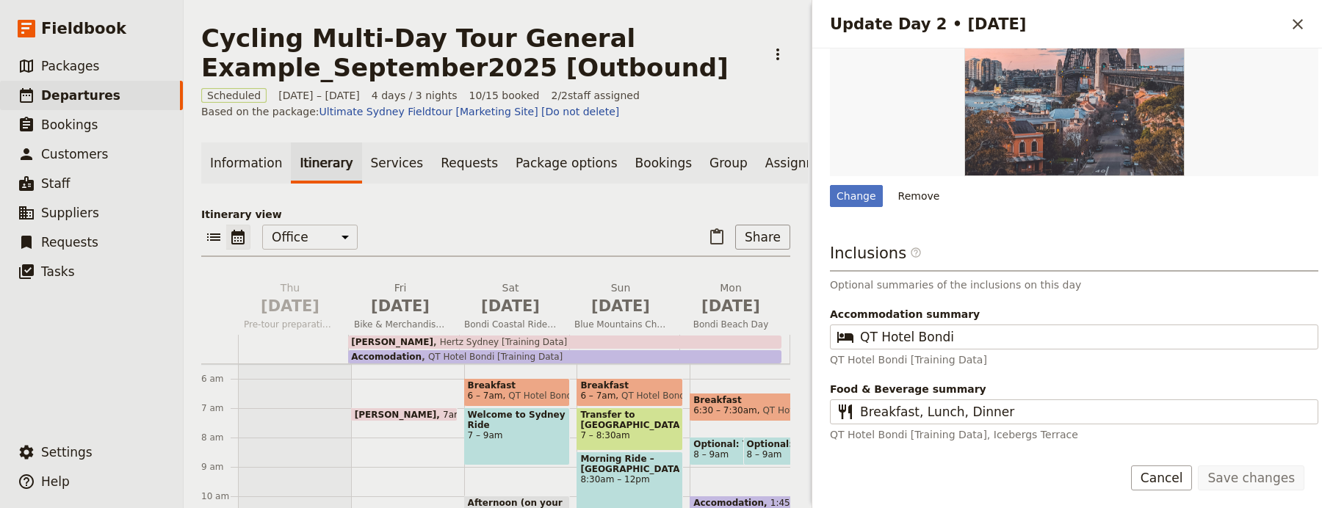
scroll to position [0, 0]
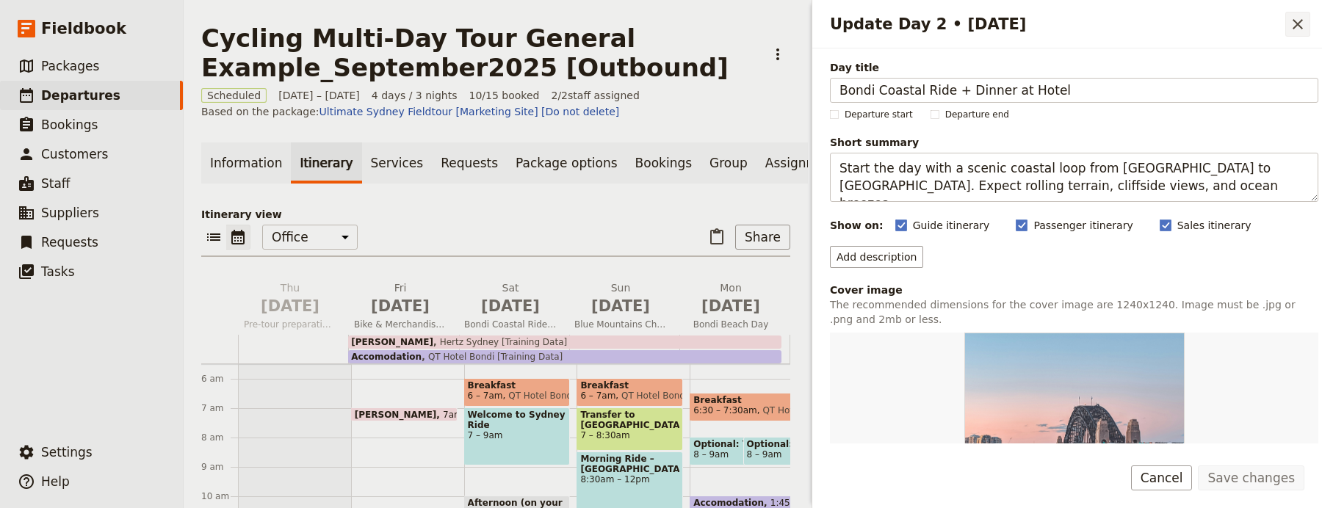
click at [1302, 29] on icon "Close drawer" at bounding box center [1298, 24] width 18 height 18
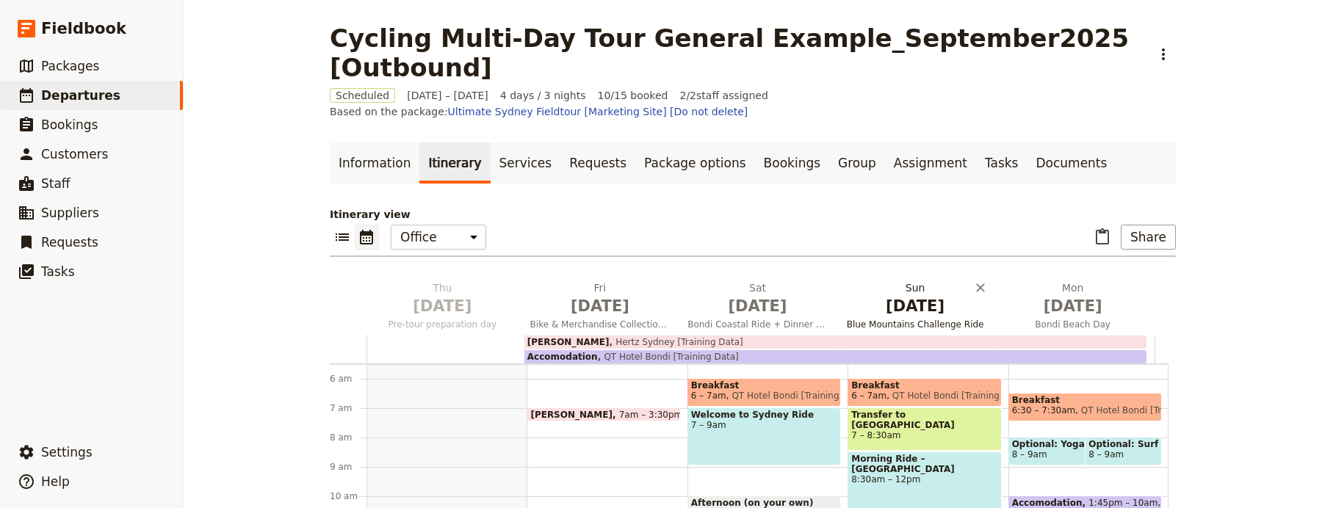
click at [899, 295] on span "[DATE]" at bounding box center [916, 306] width 140 height 22
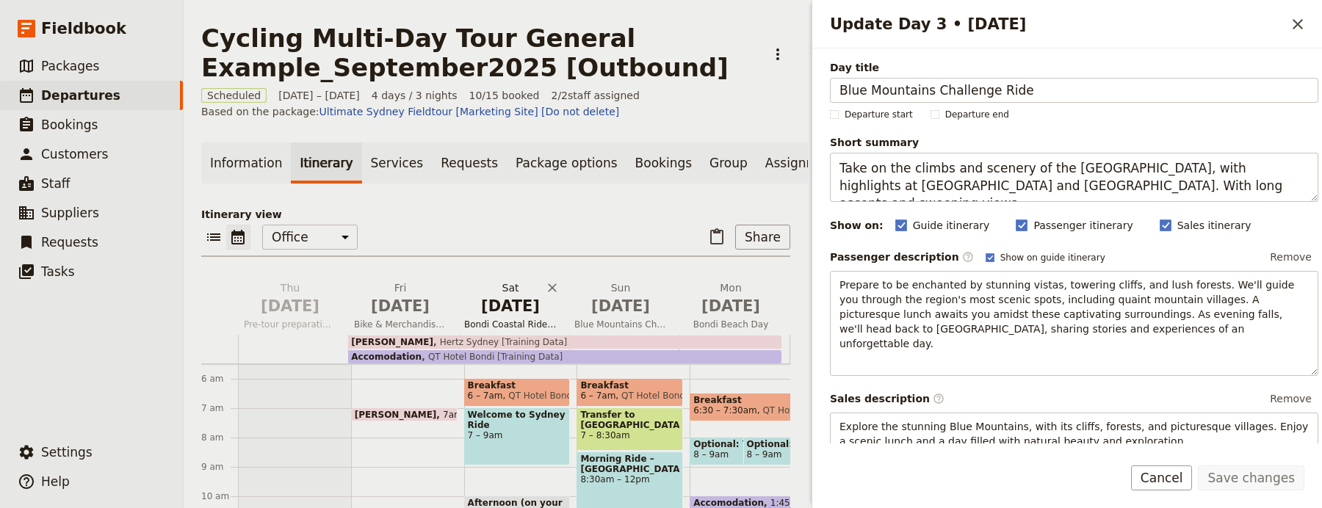
click at [518, 312] on span "[DATE]" at bounding box center [510, 306] width 93 height 22
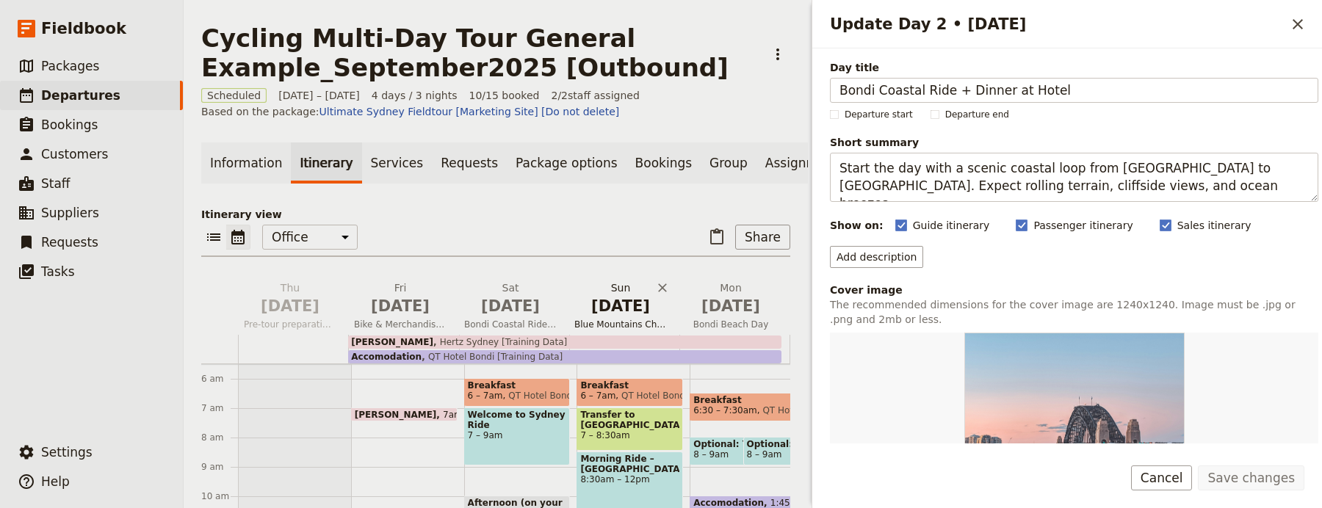
click at [584, 293] on h2 "[DATE] Blue Mountains Challenge Ride" at bounding box center [621, 299] width 93 height 37
